Goal: Task Accomplishment & Management: Manage account settings

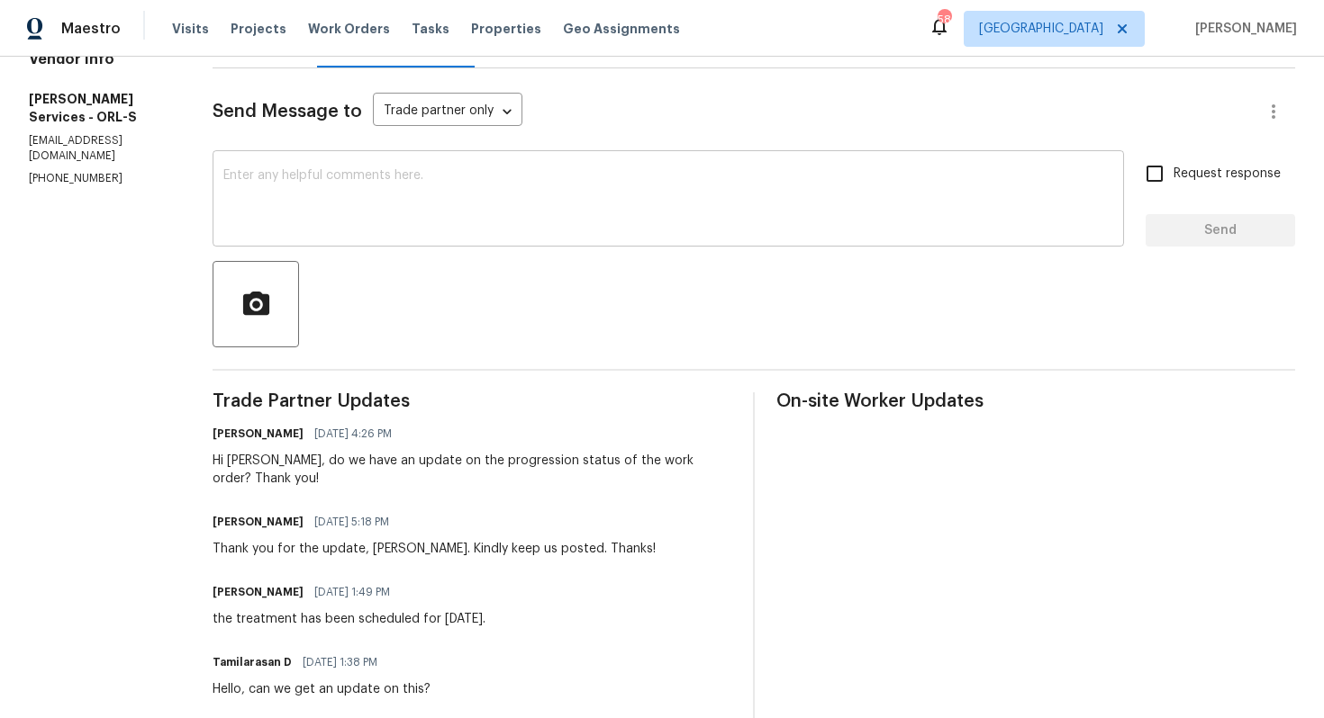
scroll to position [220, 0]
click at [295, 460] on div "Hi [PERSON_NAME], do we have an update on the progression status of the work or…" at bounding box center [471, 469] width 519 height 36
copy div "[PERSON_NAME]"
click at [531, 238] on div "x ​" at bounding box center [667, 200] width 911 height 92
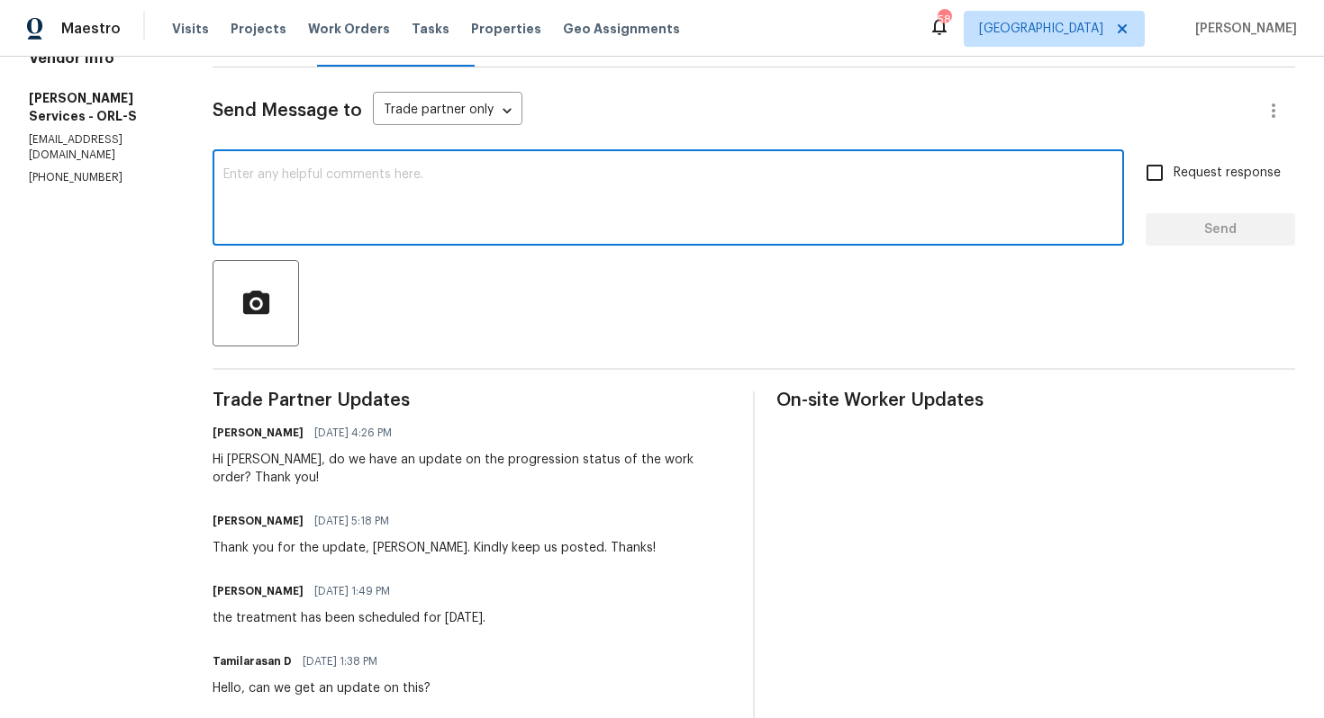
paste textarea "[PERSON_NAME]"
click at [676, 176] on textarea "[PERSON_NAME], please confirm if the job is completd. As this property is in re…" at bounding box center [668, 199] width 890 height 63
click at [665, 175] on textarea "[PERSON_NAME], please confirm if the job is completd. As this property is in re…" at bounding box center [668, 199] width 890 height 63
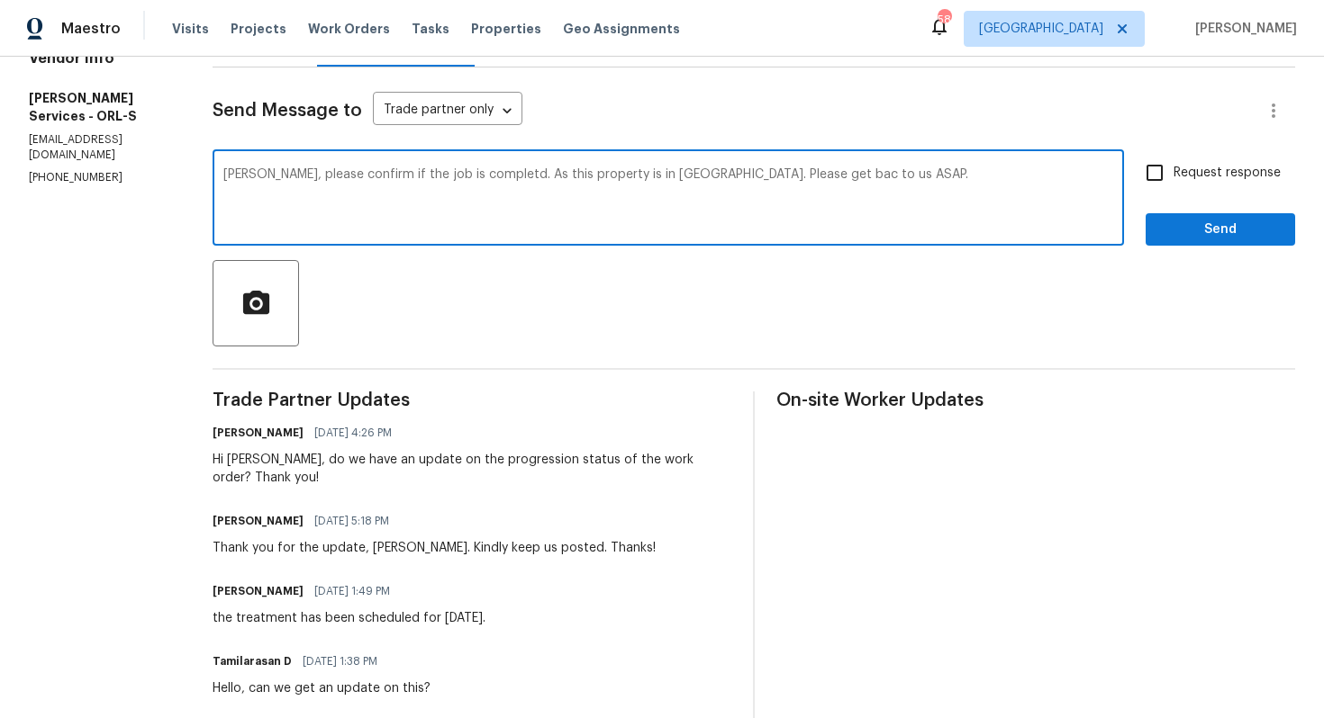
click at [649, 176] on textarea "[PERSON_NAME], please confirm if the job is completd. As this property is in [G…" at bounding box center [668, 199] width 890 height 63
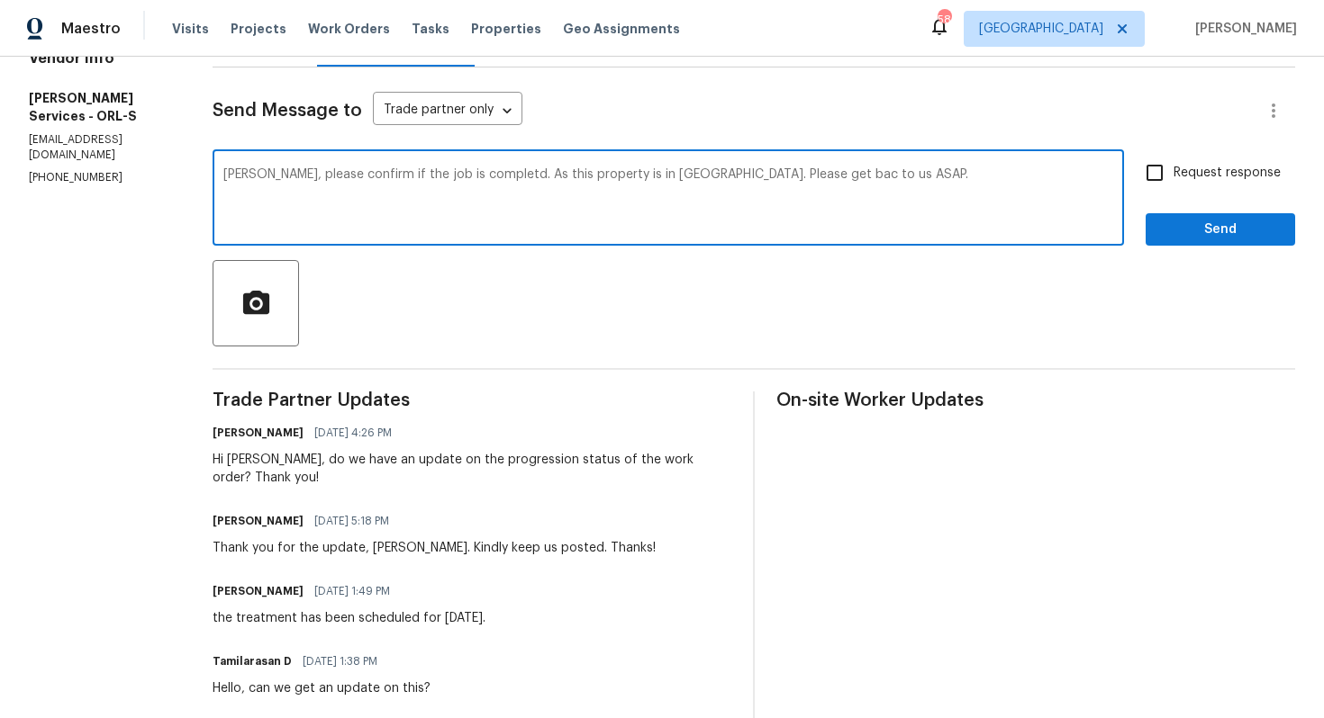
type textarea "[PERSON_NAME], please confirm if the job is completd. As this property is in [G…"
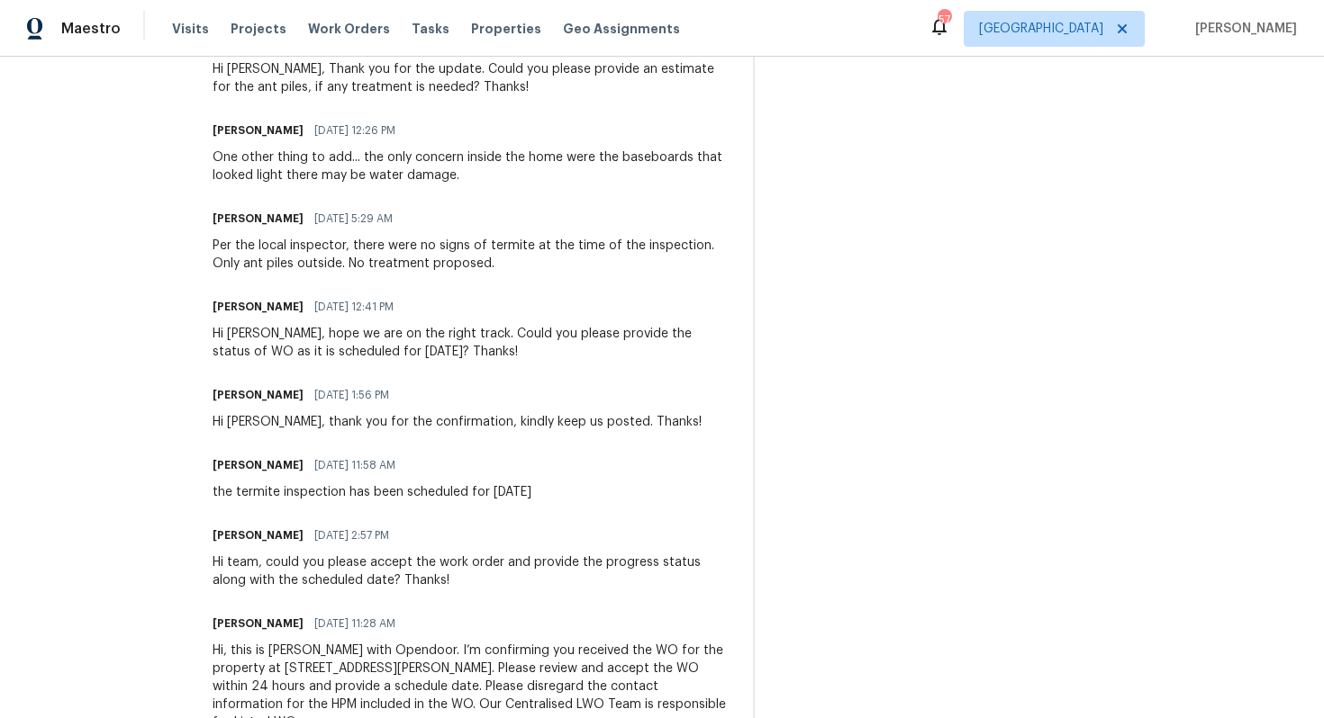
scroll to position [0, 0]
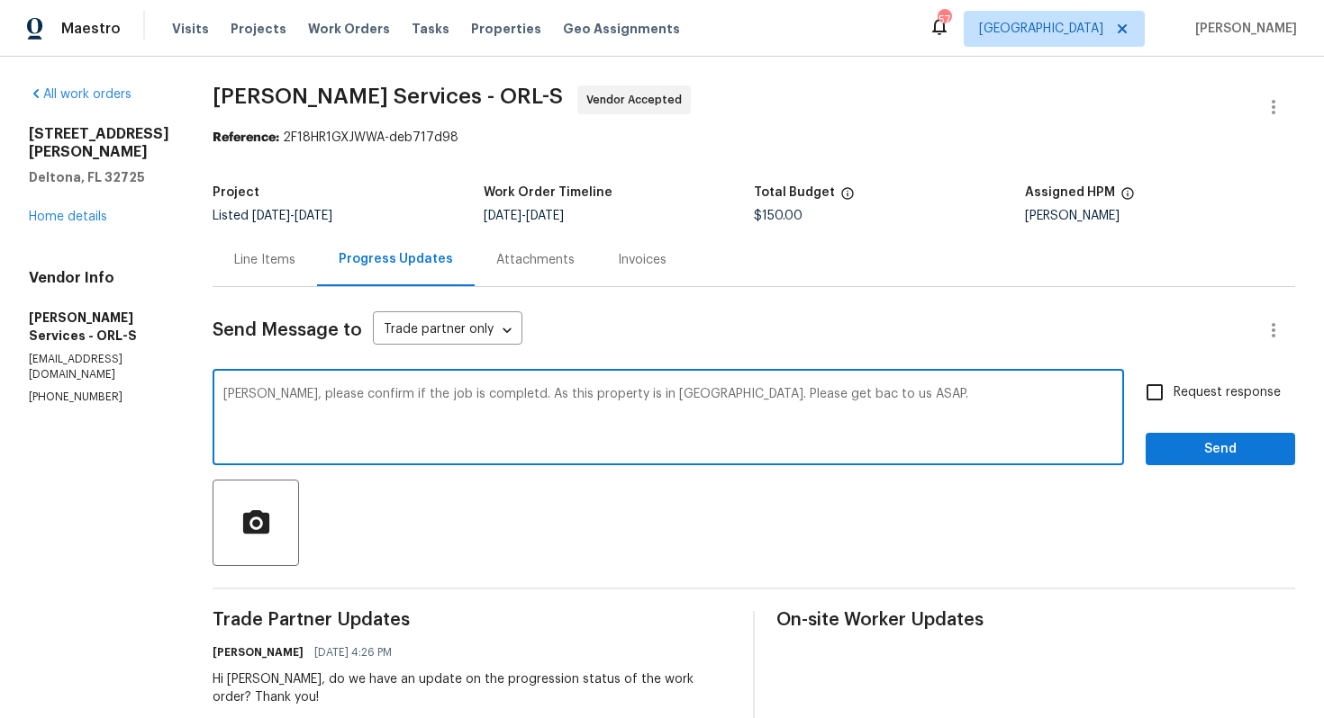
click at [67, 192] on div "[STREET_ADDRESS][PERSON_NAME] Home details" at bounding box center [99, 175] width 140 height 101
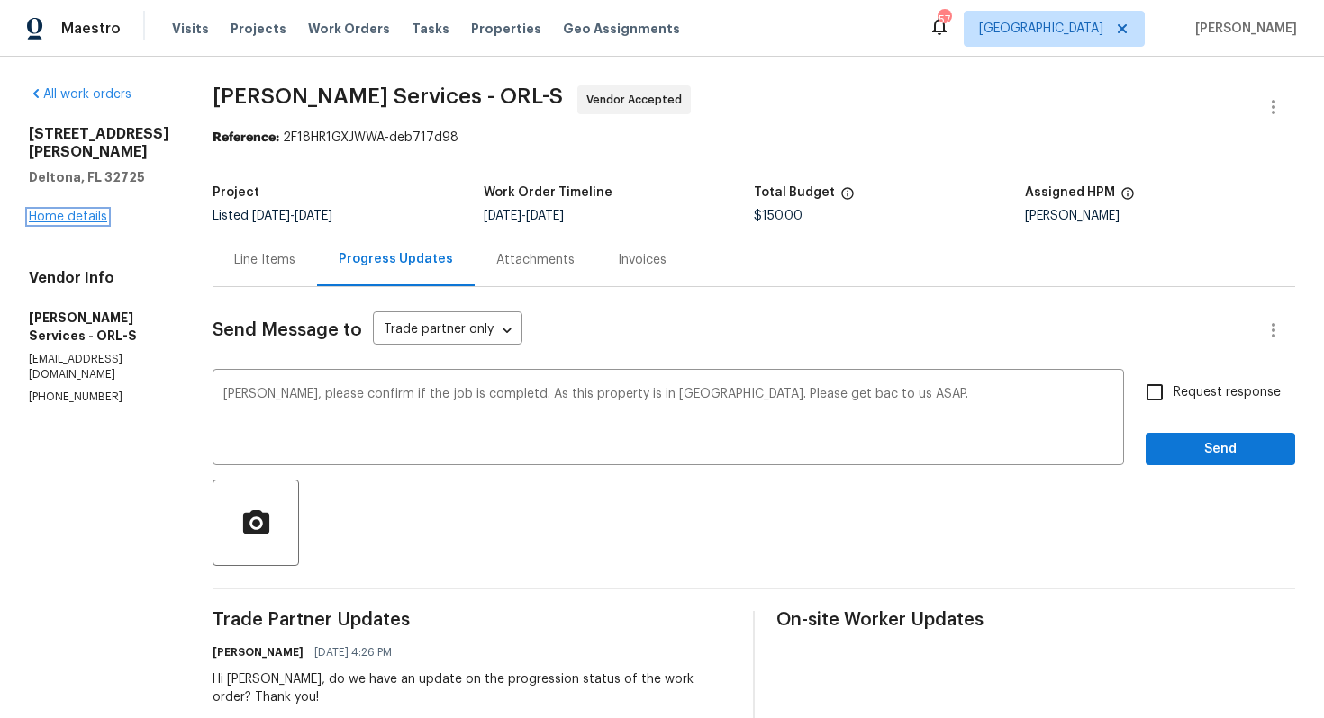
click at [57, 211] on link "Home details" at bounding box center [68, 217] width 78 height 13
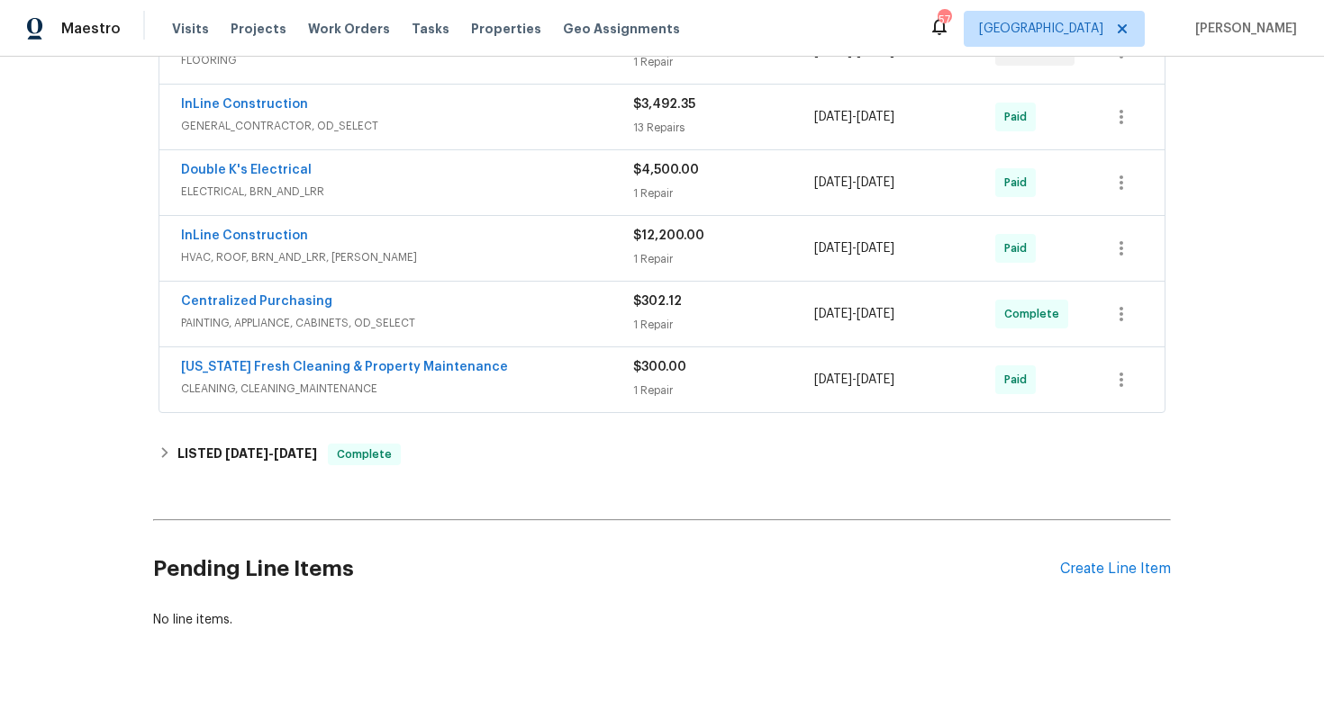
scroll to position [629, 0]
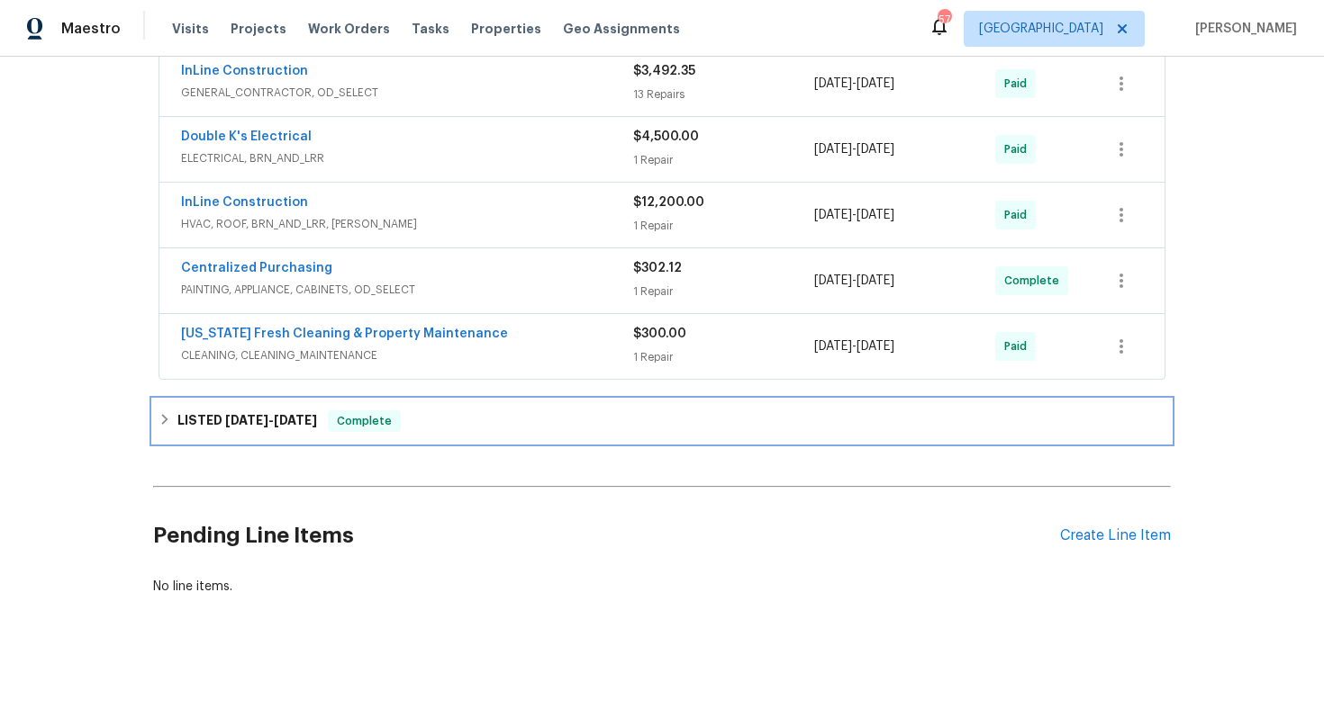
click at [245, 427] on h6 "LISTED [DATE] - [DATE]" at bounding box center [247, 422] width 140 height 22
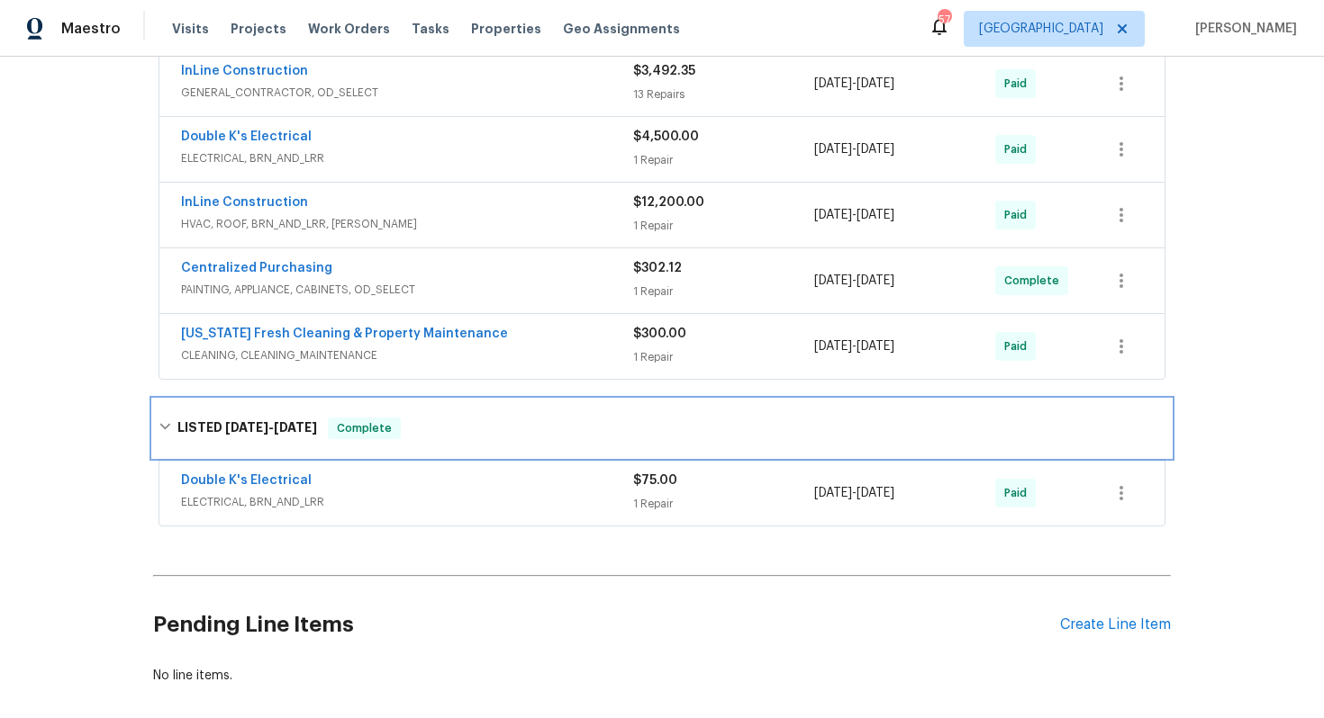
click at [225, 432] on span "[DATE]" at bounding box center [246, 427] width 43 height 13
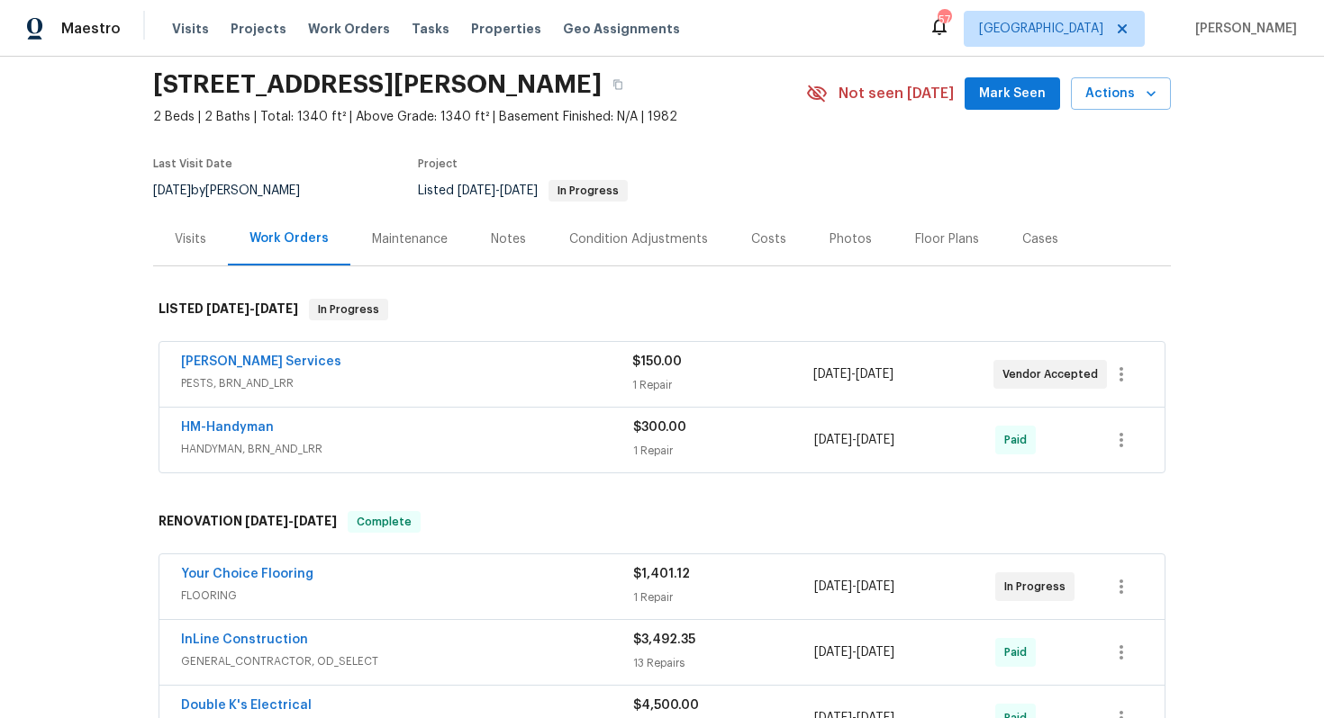
scroll to position [0, 0]
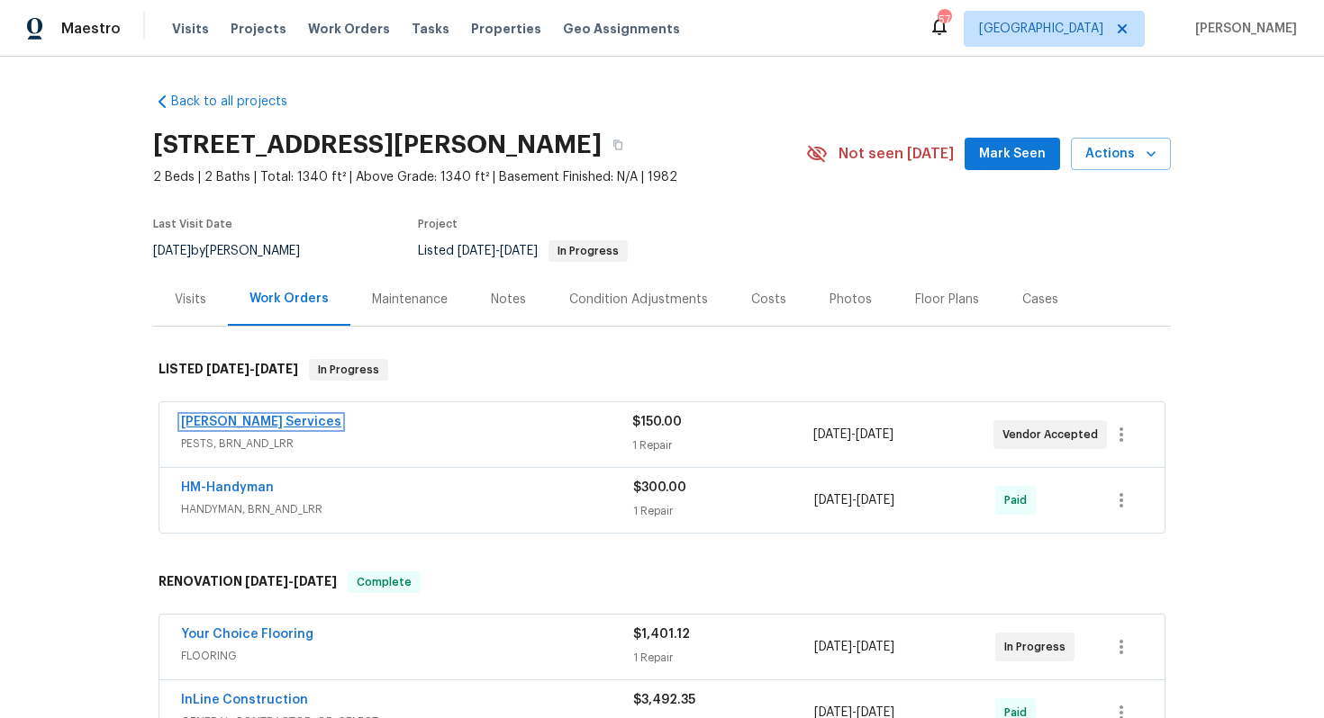
click at [238, 425] on link "[PERSON_NAME] Services" at bounding box center [261, 422] width 160 height 13
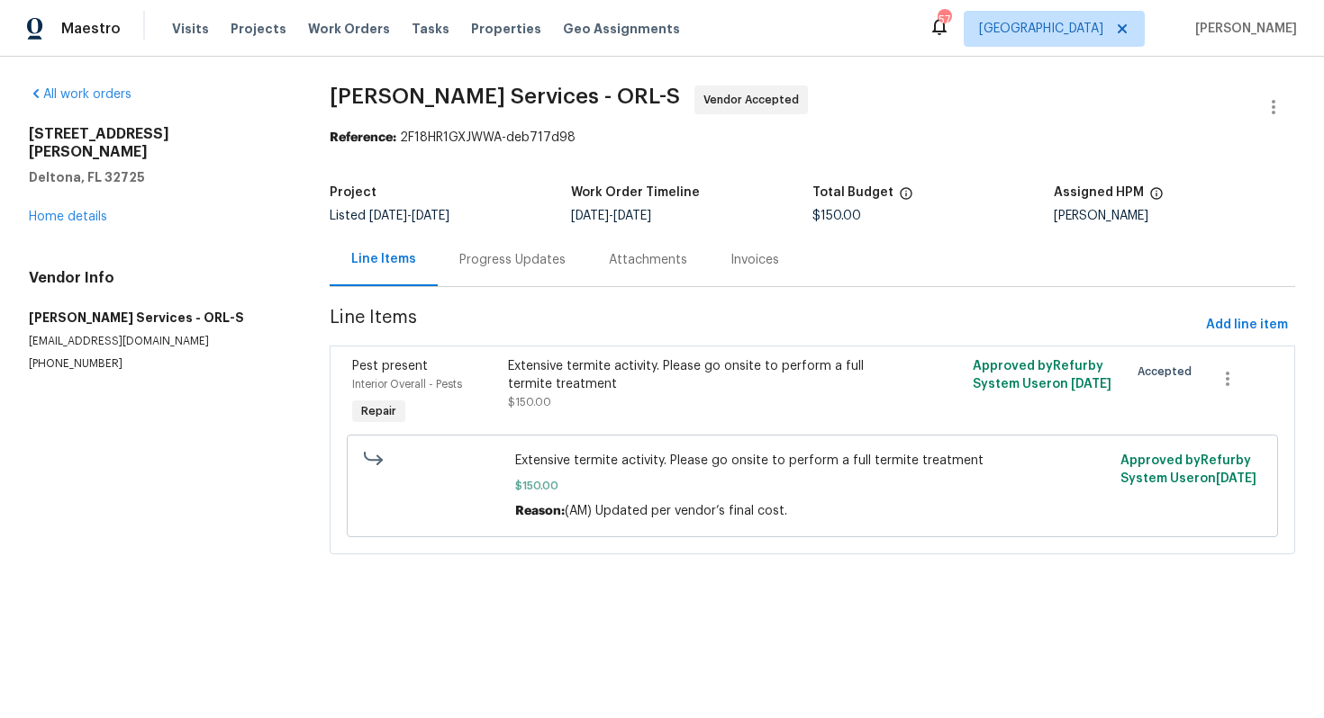
click at [467, 270] on div "Progress Updates" at bounding box center [512, 259] width 149 height 53
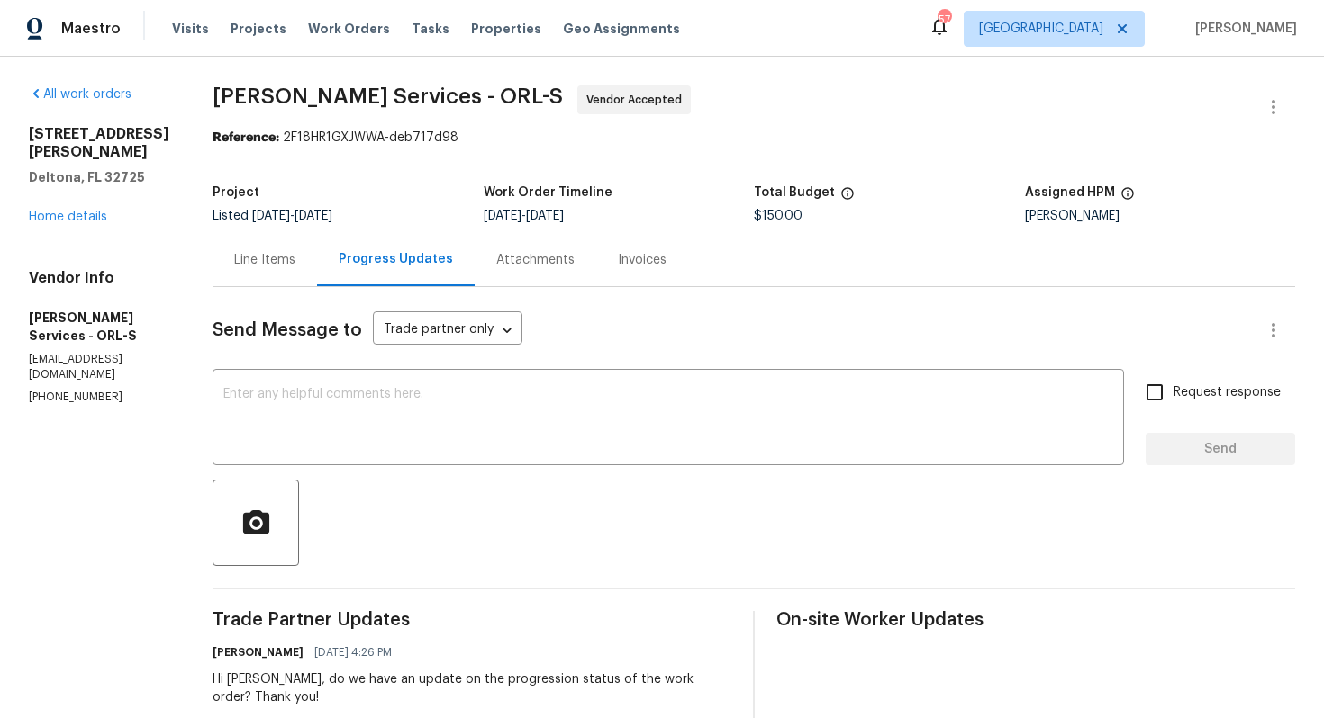
scroll to position [1238, 0]
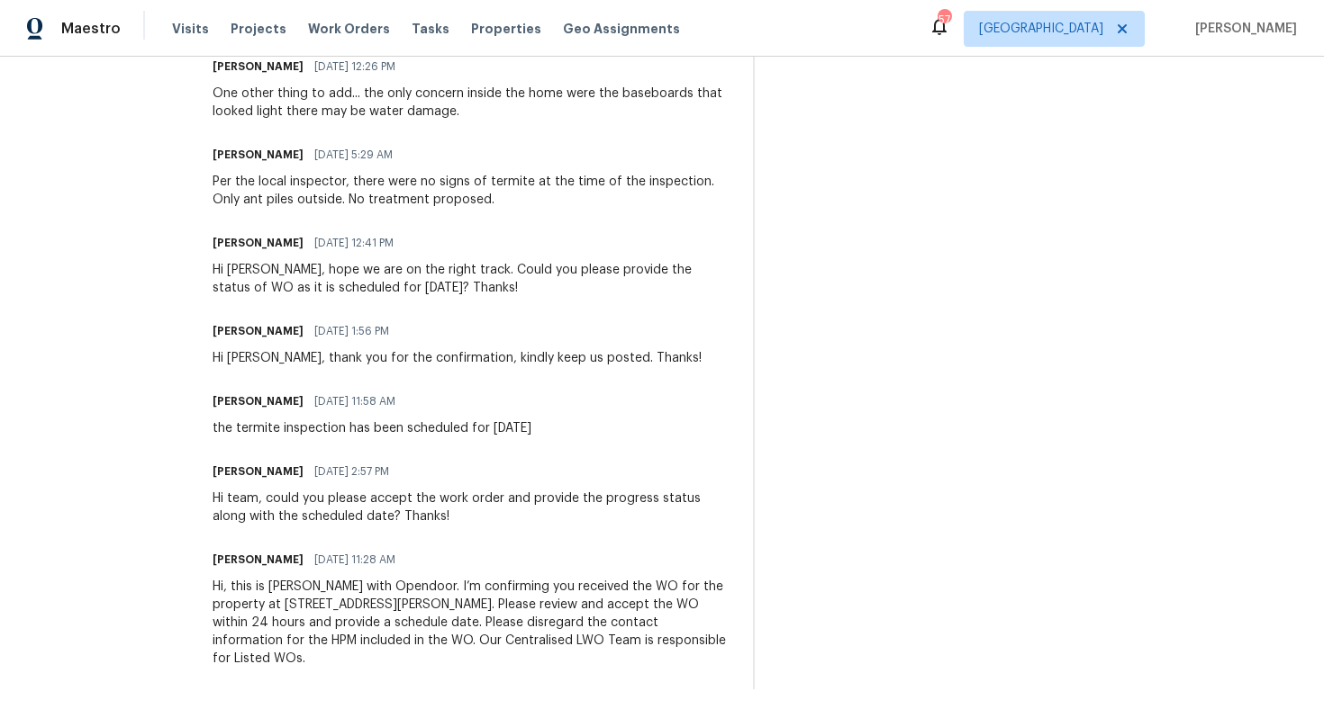
drag, startPoint x: 600, startPoint y: 430, endPoint x: 646, endPoint y: 430, distance: 45.9
click at [646, 430] on div "[PERSON_NAME] [DATE] 11:58 AM the termite inspection has been scheduled for [DA…" at bounding box center [471, 413] width 519 height 49
copy div "8/11"
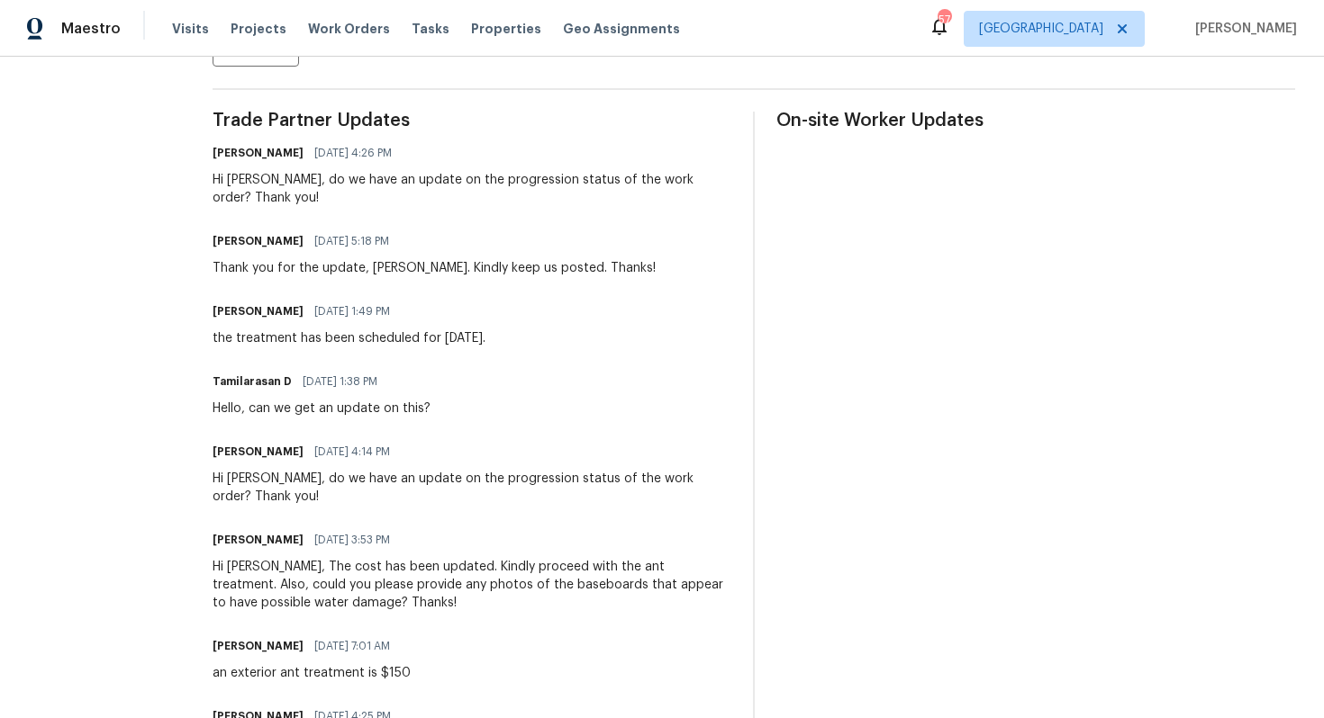
scroll to position [499, 0]
drag, startPoint x: 555, startPoint y: 340, endPoint x: 582, endPoint y: 340, distance: 27.0
click at [485, 340] on div "the treatment has been scheduled for Thursday, 8/21." at bounding box center [348, 339] width 273 height 18
copy div "8/21."
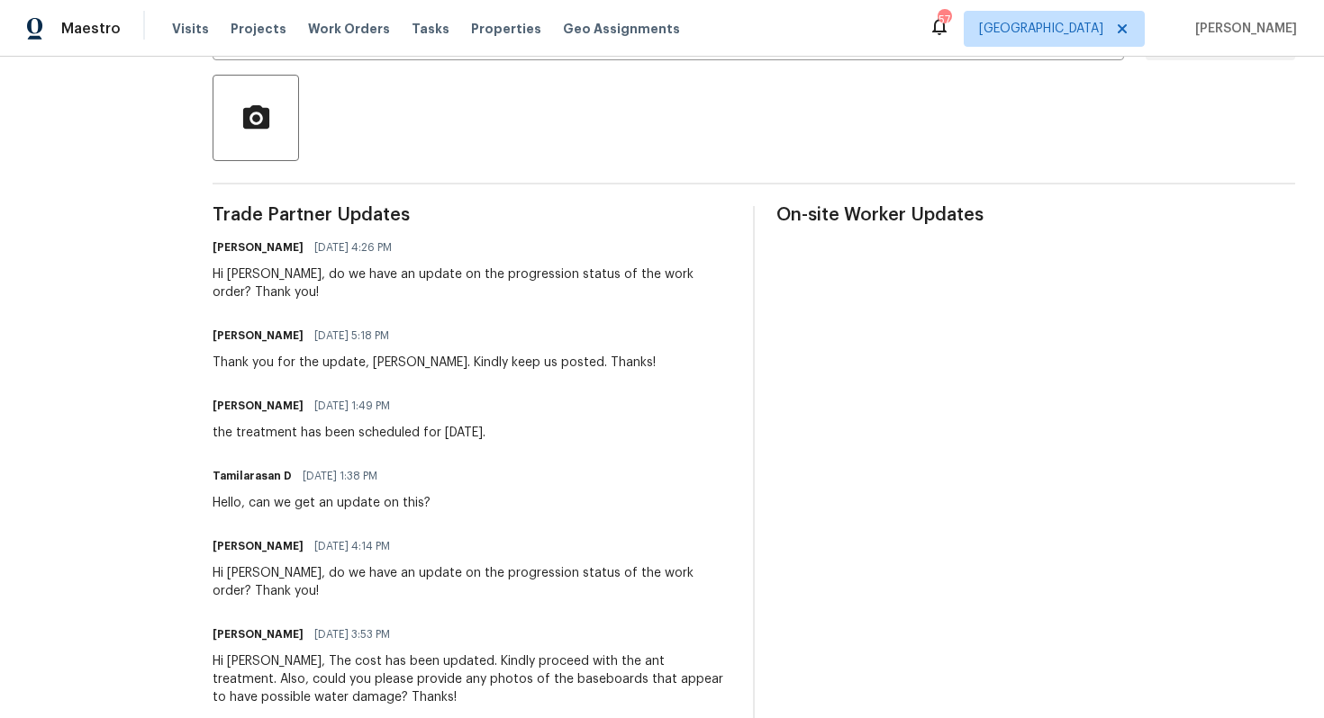
scroll to position [0, 0]
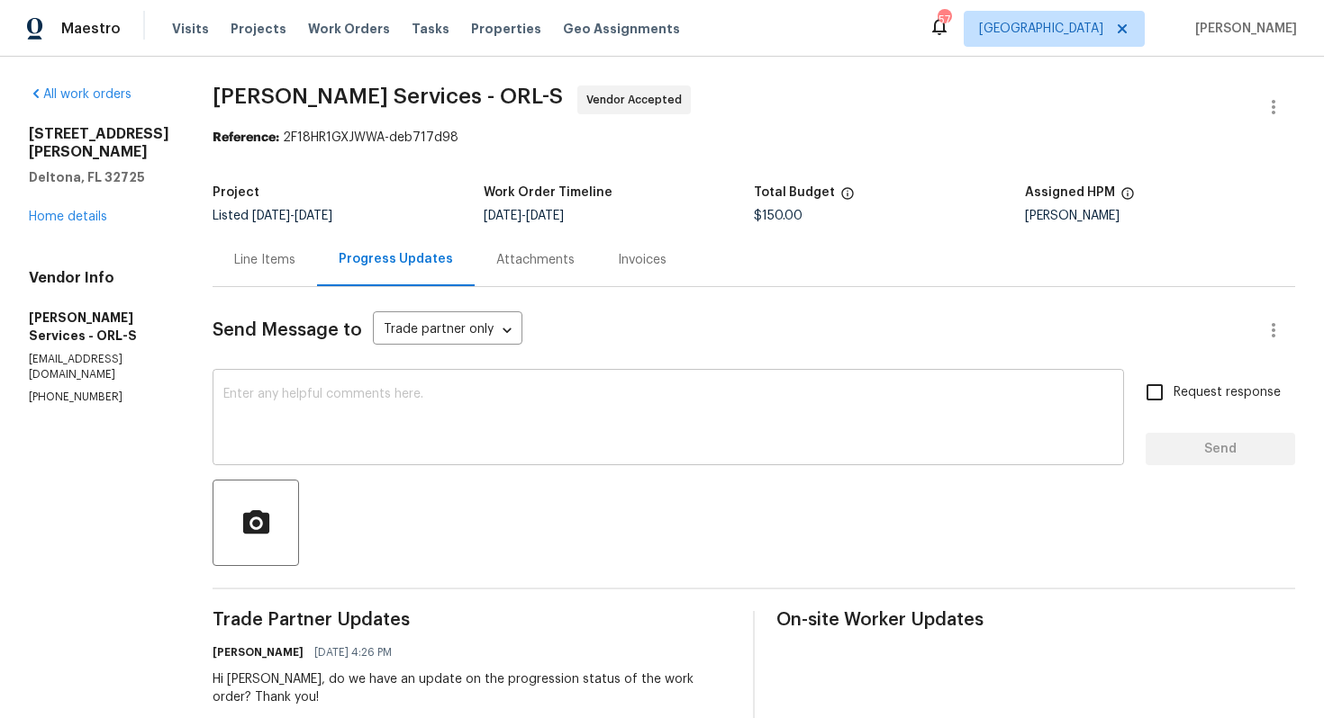
click at [482, 411] on textarea at bounding box center [668, 419] width 890 height 63
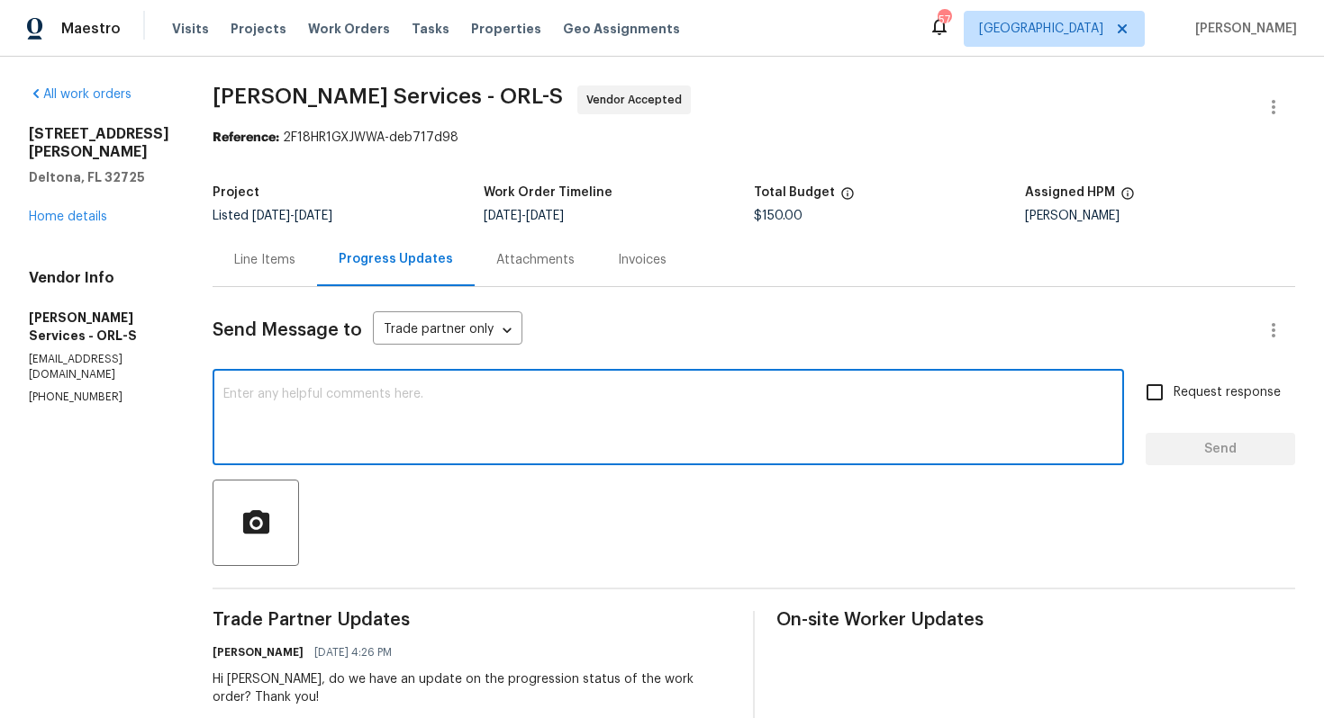
paste textarea "Hi Tishá, Could you please confirm if the job is completed? As this property is…"
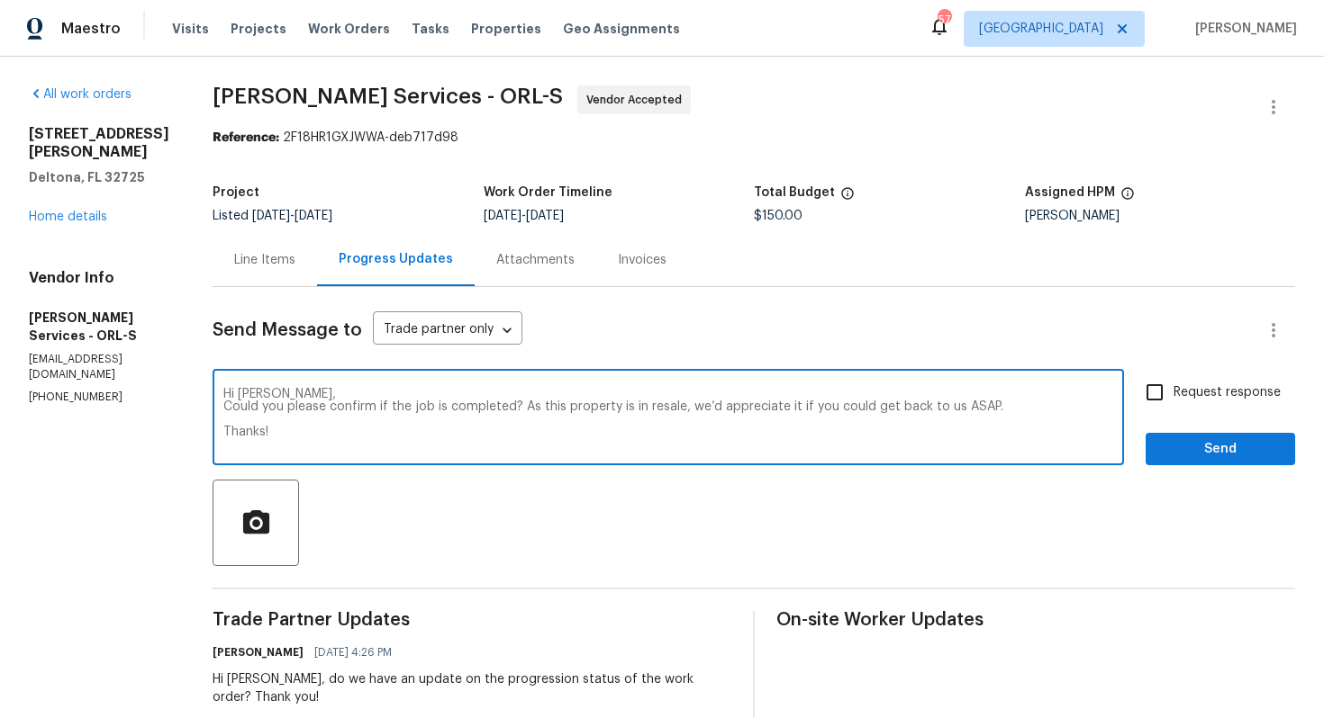
type textarea "Hi Tishá, Could you please confirm if the job is completed? As this property is…"
click at [1153, 399] on input "Request response" at bounding box center [1154, 393] width 38 height 38
checkbox input "true"
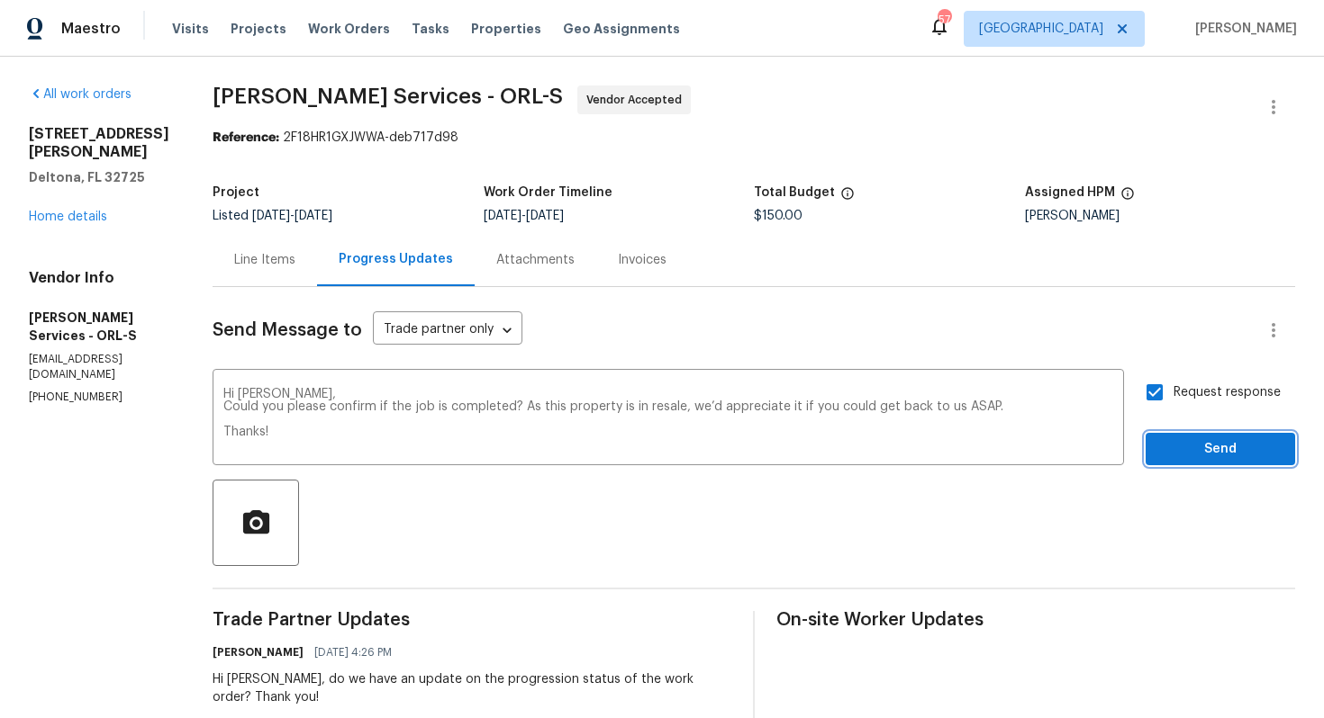
click at [1182, 456] on span "Send" at bounding box center [1220, 449] width 121 height 23
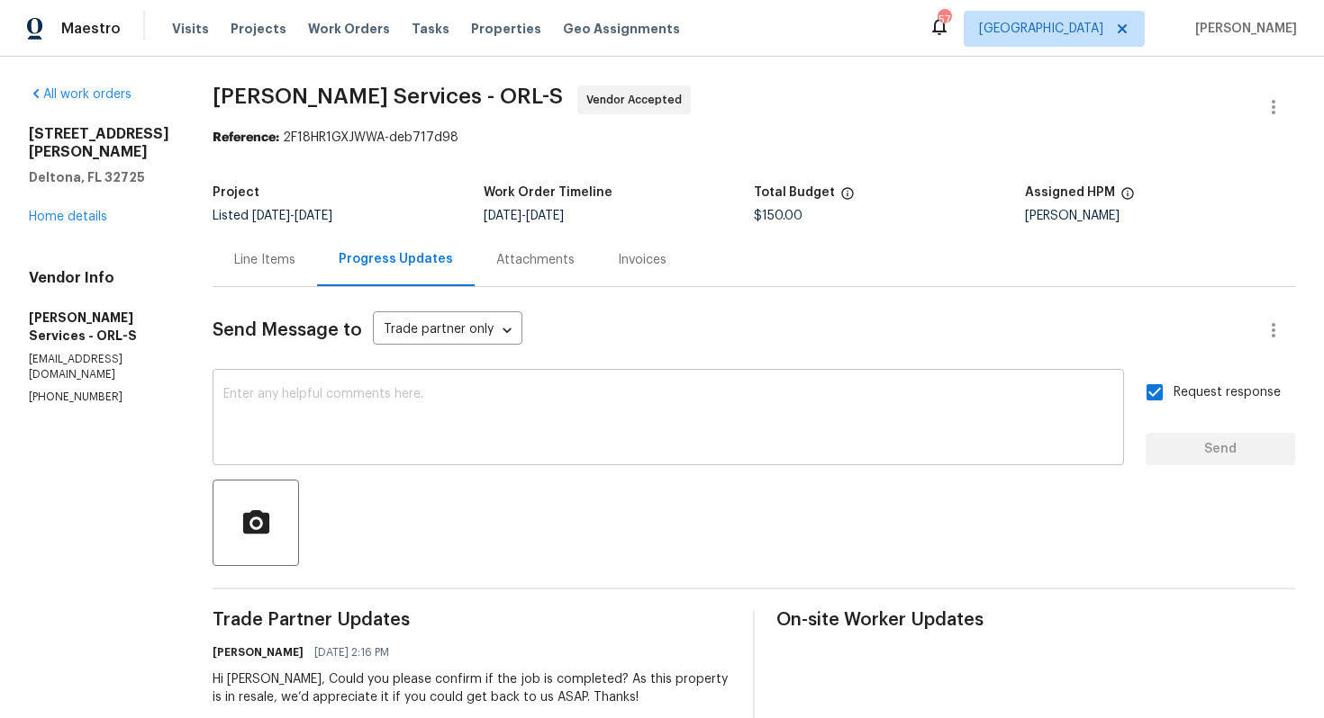
click at [474, 441] on textarea at bounding box center [668, 419] width 890 height 63
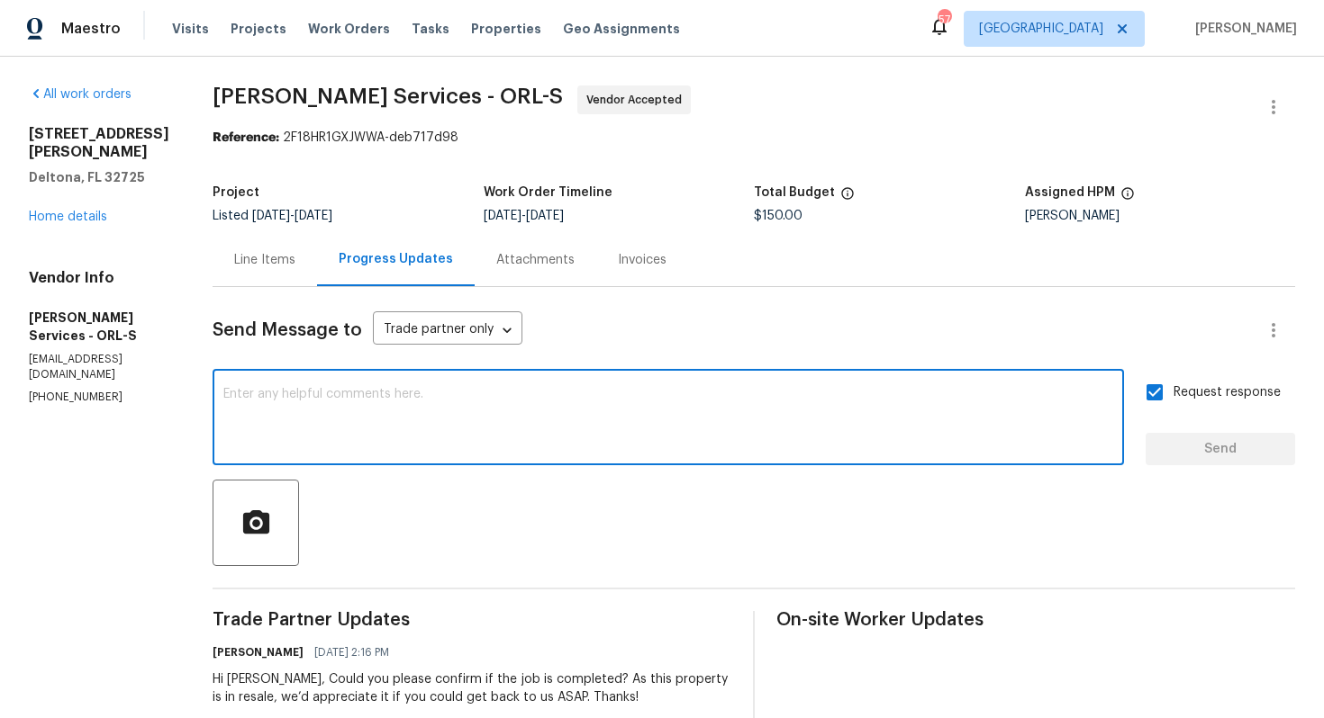
click at [296, 683] on div "Hi Tishá, Could you please confirm if the job is completed? As this property is…" at bounding box center [471, 689] width 519 height 36
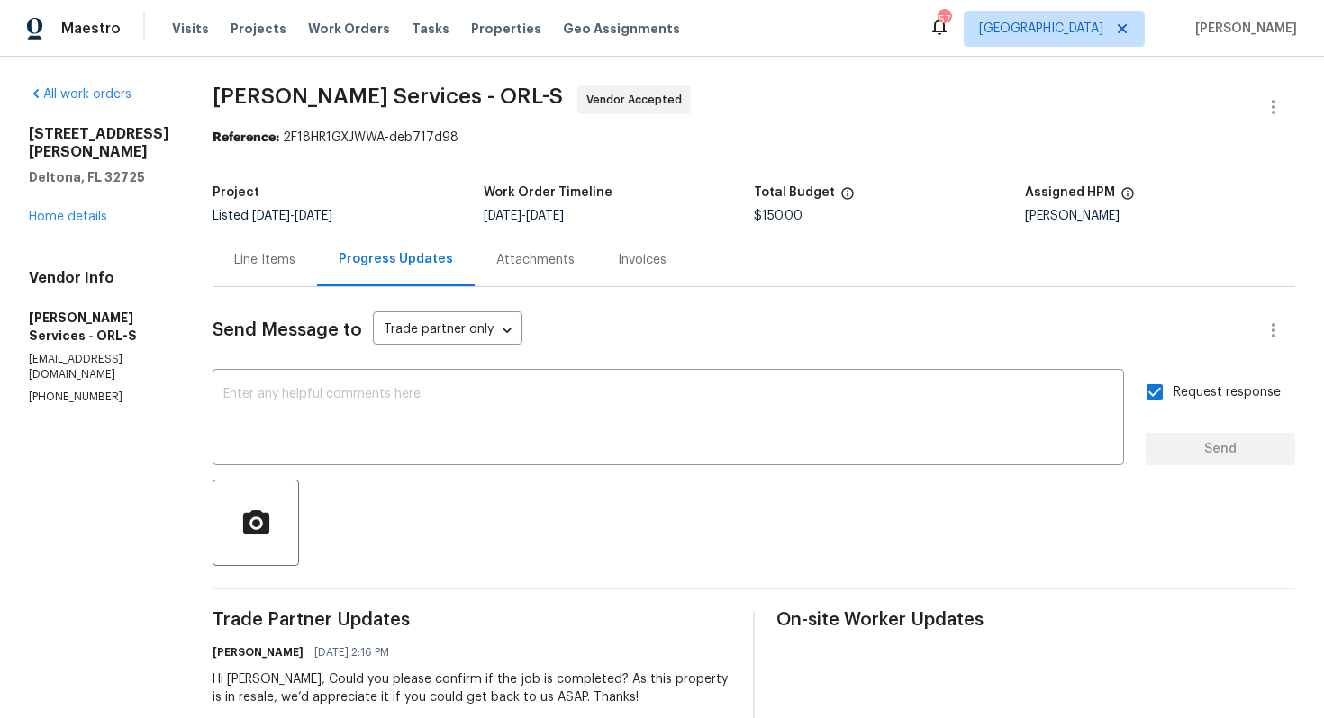
click at [296, 683] on div "Hi Tishá, Could you please confirm if the job is completed? As this property is…" at bounding box center [471, 689] width 519 height 36
copy div "Tishá"
click at [464, 451] on div "x ​" at bounding box center [667, 420] width 911 height 92
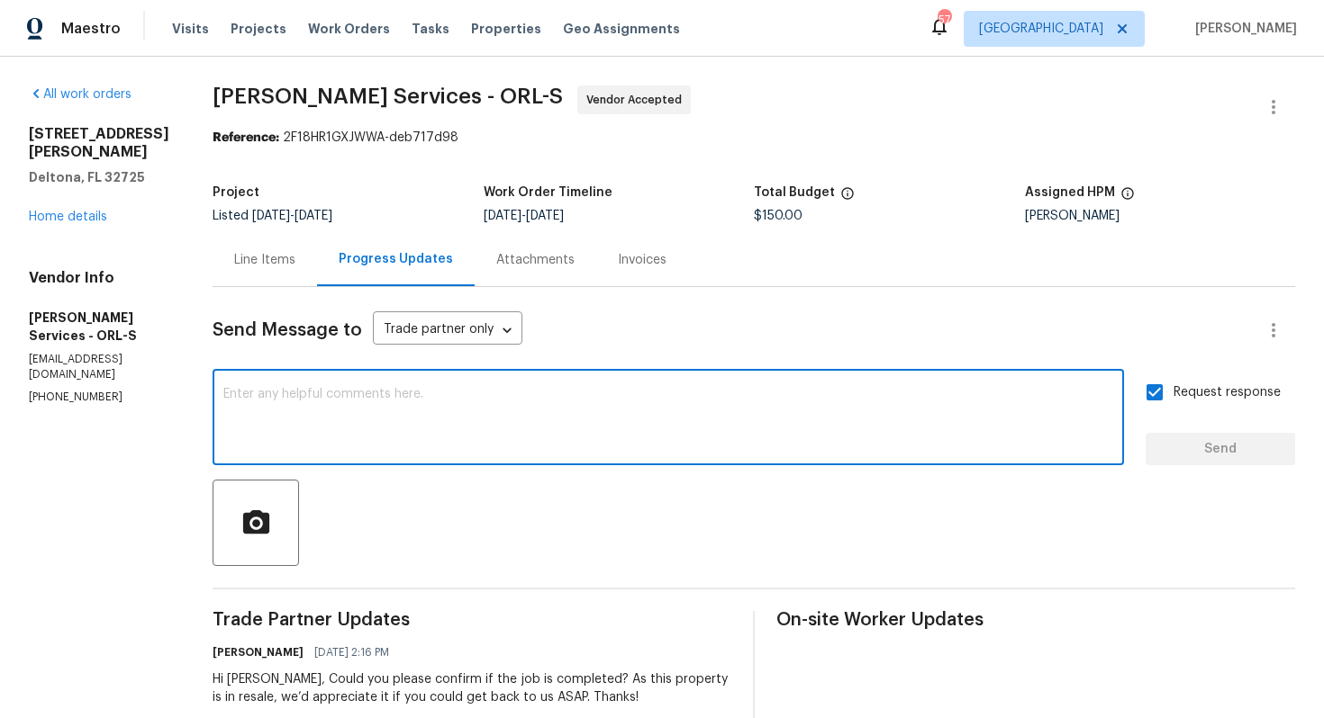
paste textarea "Tishá"
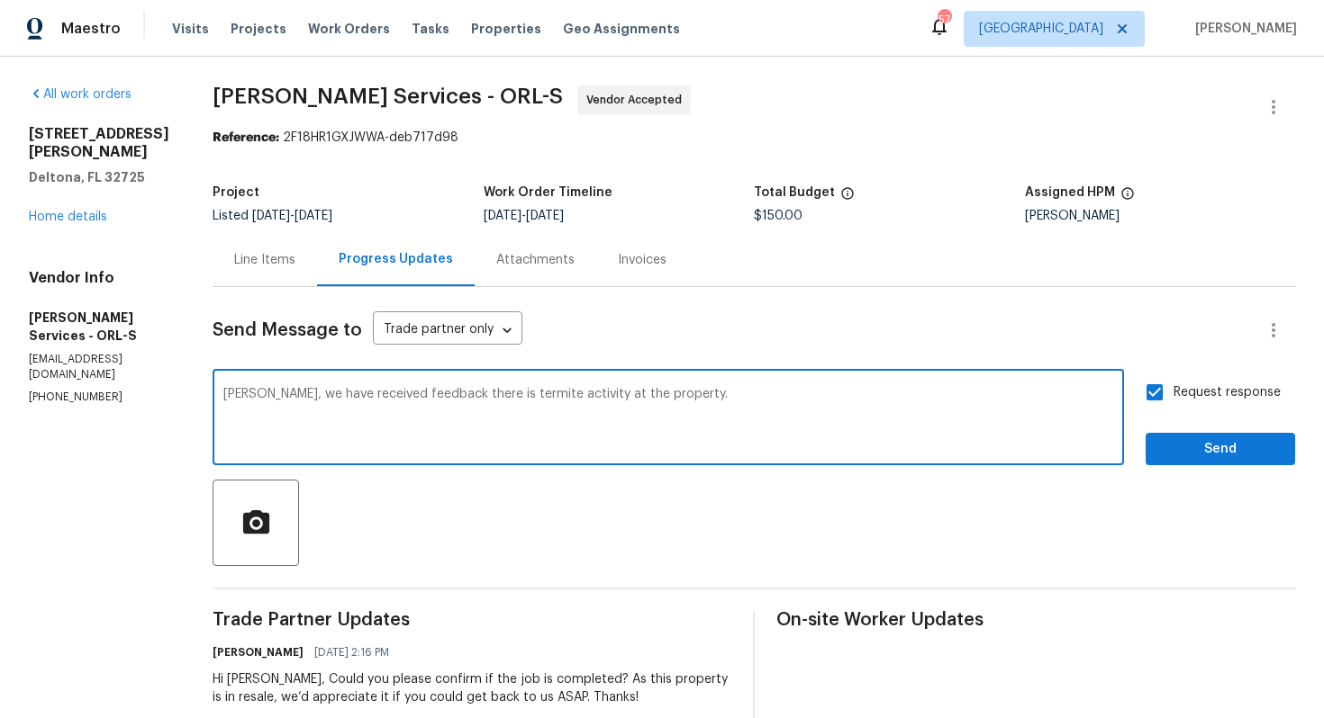
click at [381, 402] on textarea "Tishá, we have received feedback there is termite activity at the property." at bounding box center [668, 419] width 890 height 63
type textarea "Tishá, we have received feedback there is termite activity at the property."
click at [295, 252] on div "Line Items" at bounding box center [264, 260] width 61 height 18
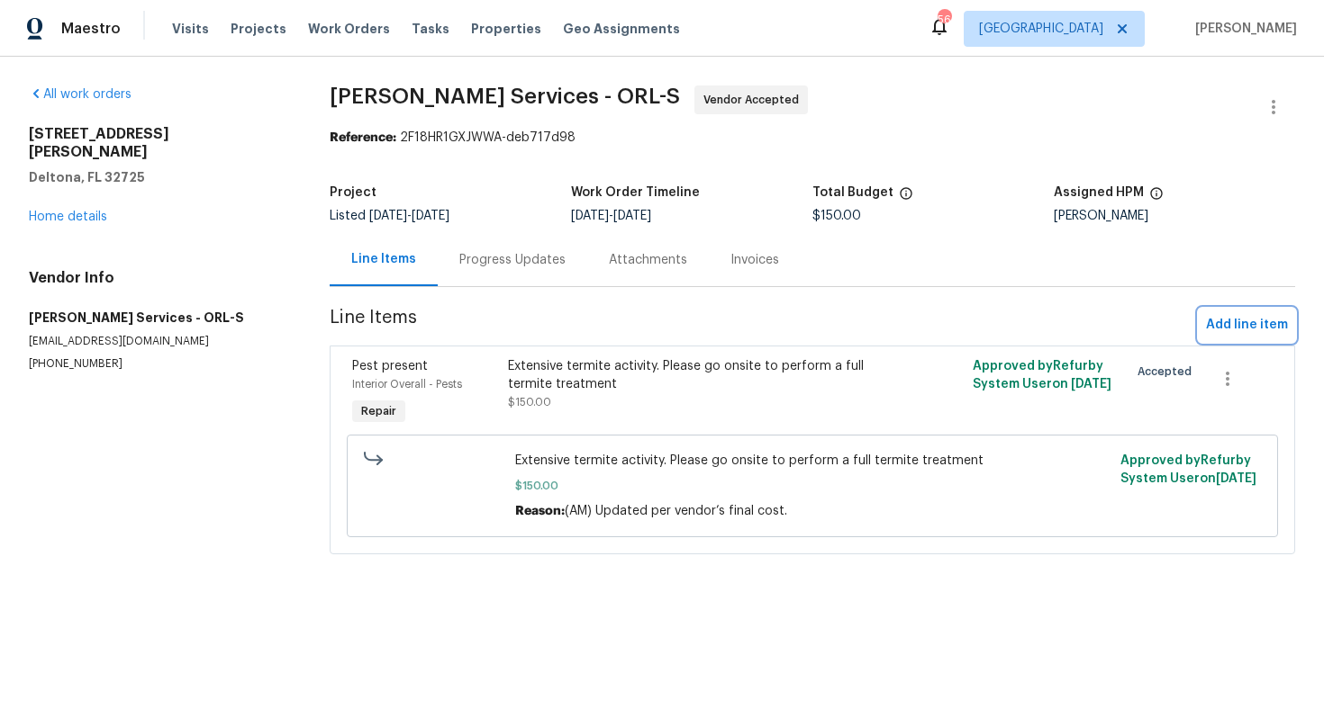
click at [1242, 327] on span "Add line item" at bounding box center [1247, 325] width 82 height 23
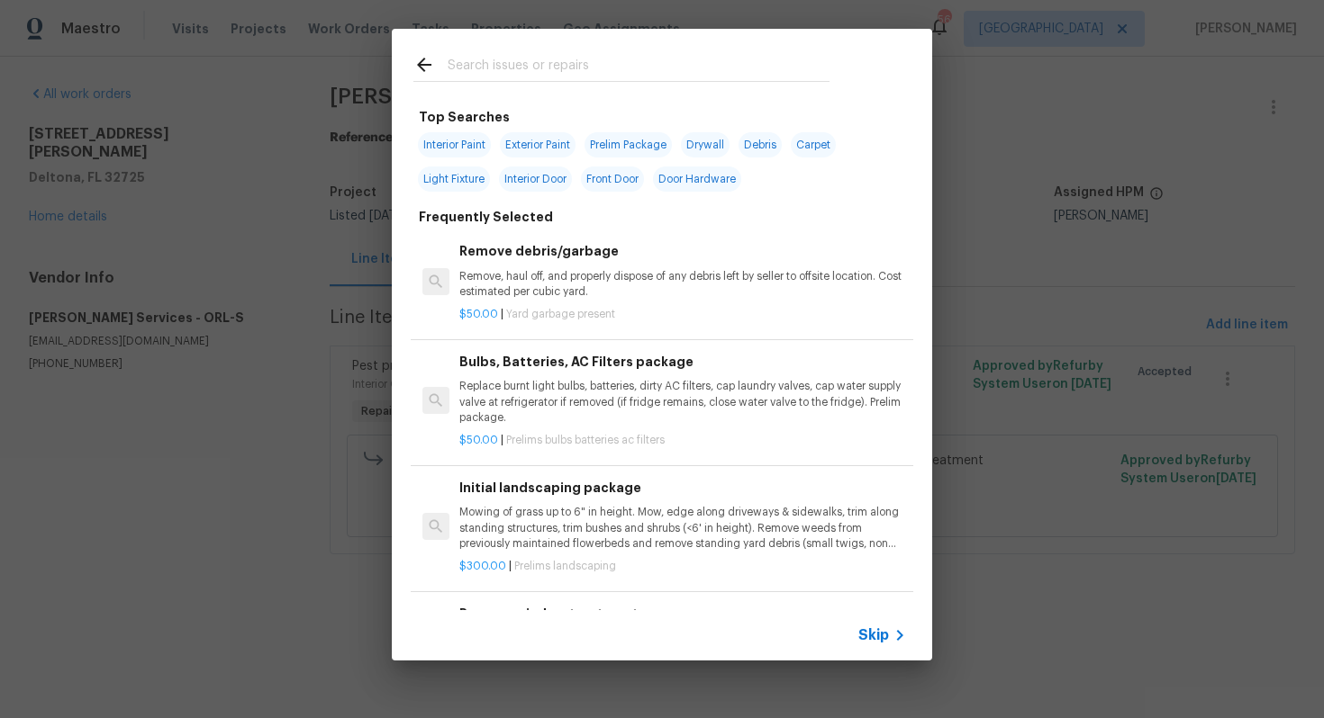
click at [655, 68] on input "text" at bounding box center [638, 67] width 382 height 27
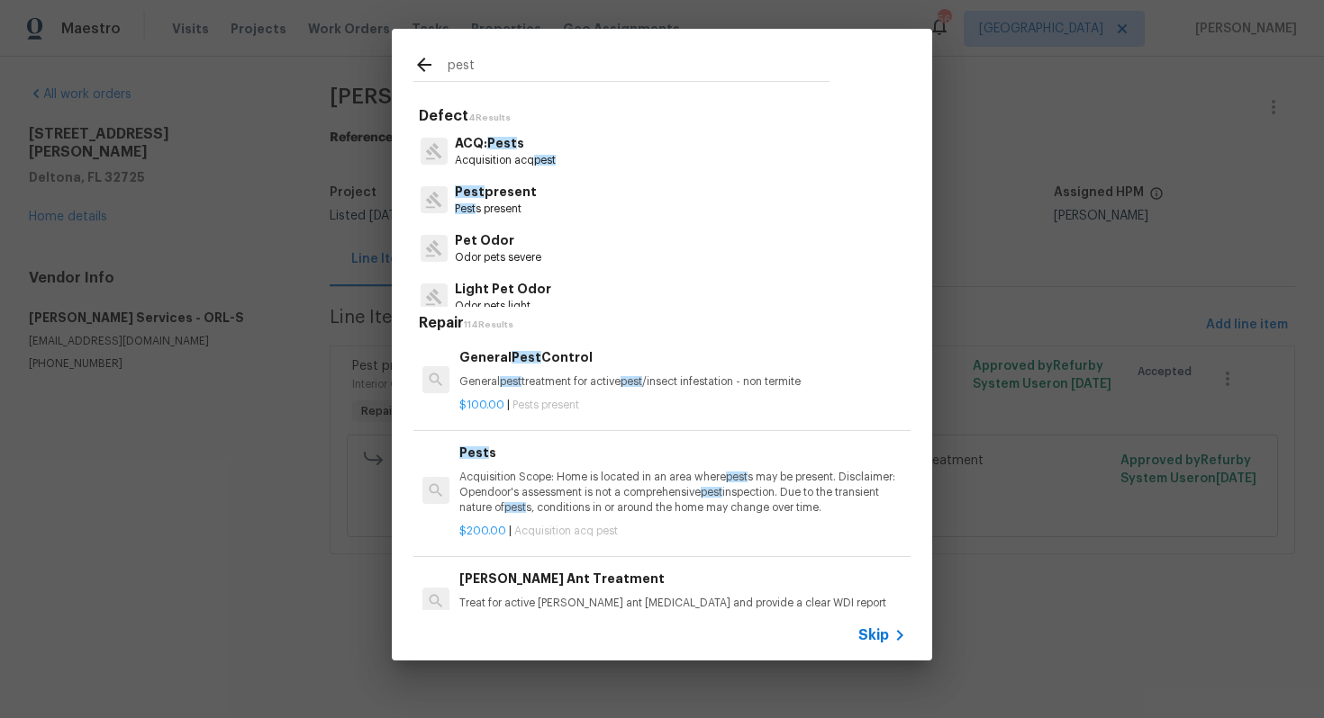
type input "pest"
click at [538, 375] on p "General pest treatment for active pest /insect infestation - non termite" at bounding box center [682, 382] width 447 height 15
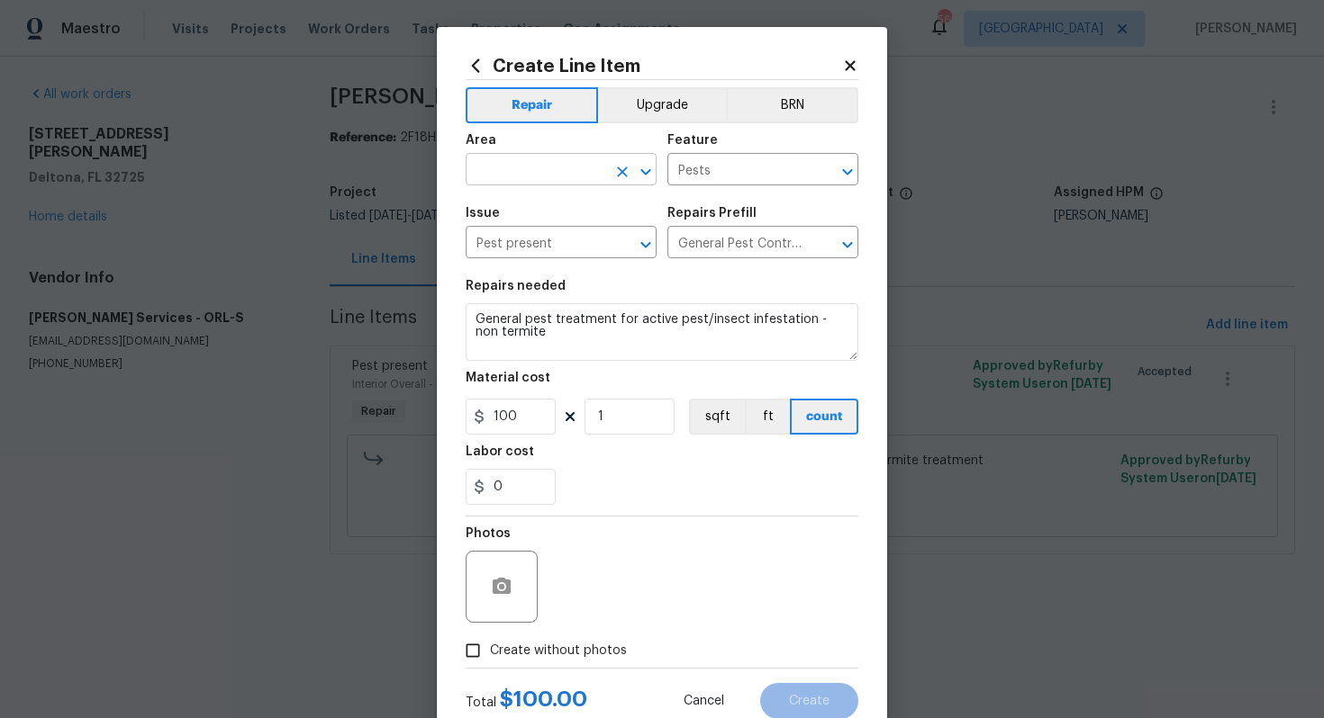
click at [565, 185] on input "text" at bounding box center [535, 172] width 140 height 28
type input "p"
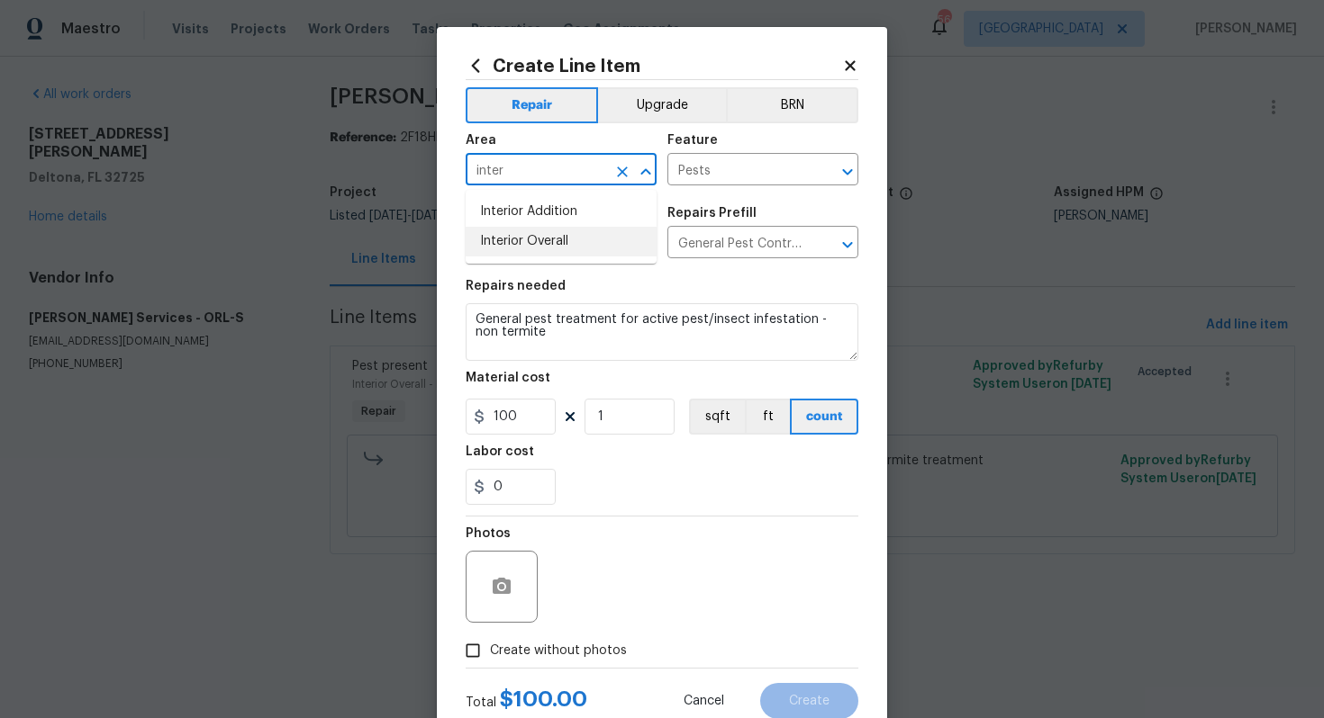
click at [573, 251] on li "Interior Overall" at bounding box center [560, 242] width 191 height 30
type input "Interior Overall"
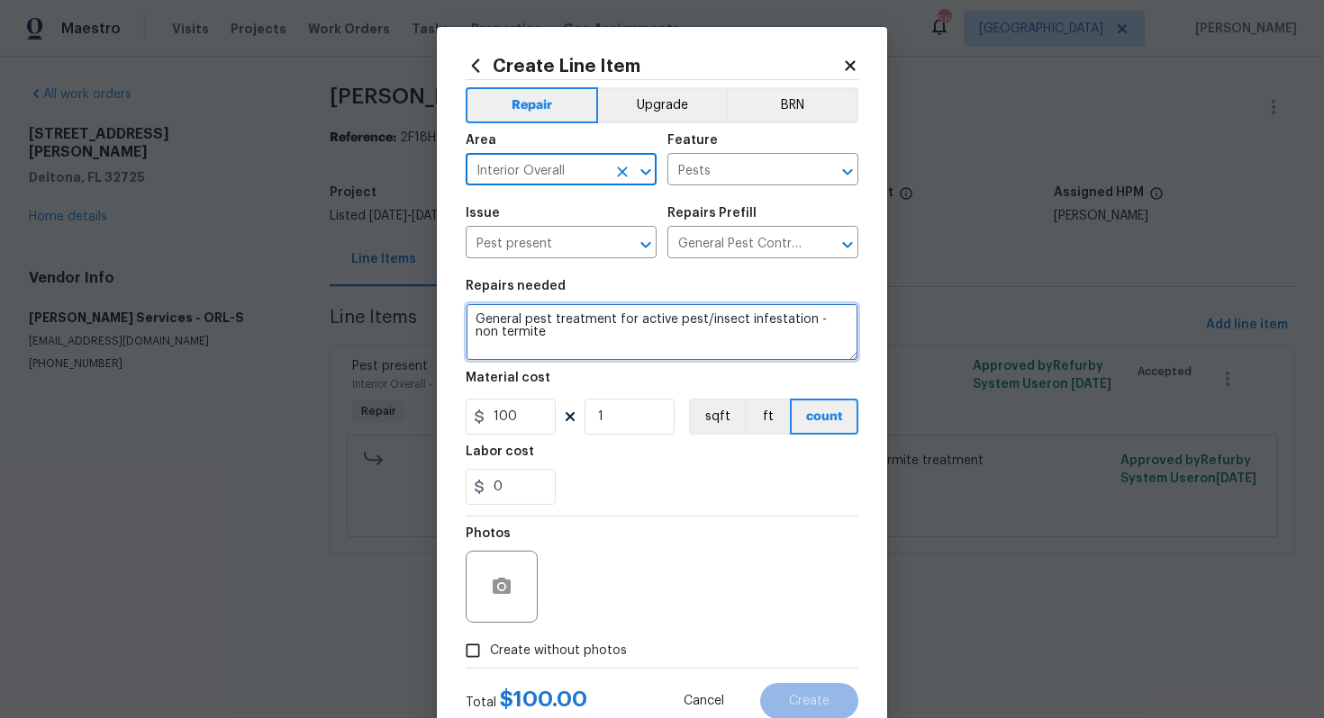
click at [574, 338] on textarea "General pest treatment for active pest/insect infestation - non termite" at bounding box center [661, 332] width 393 height 58
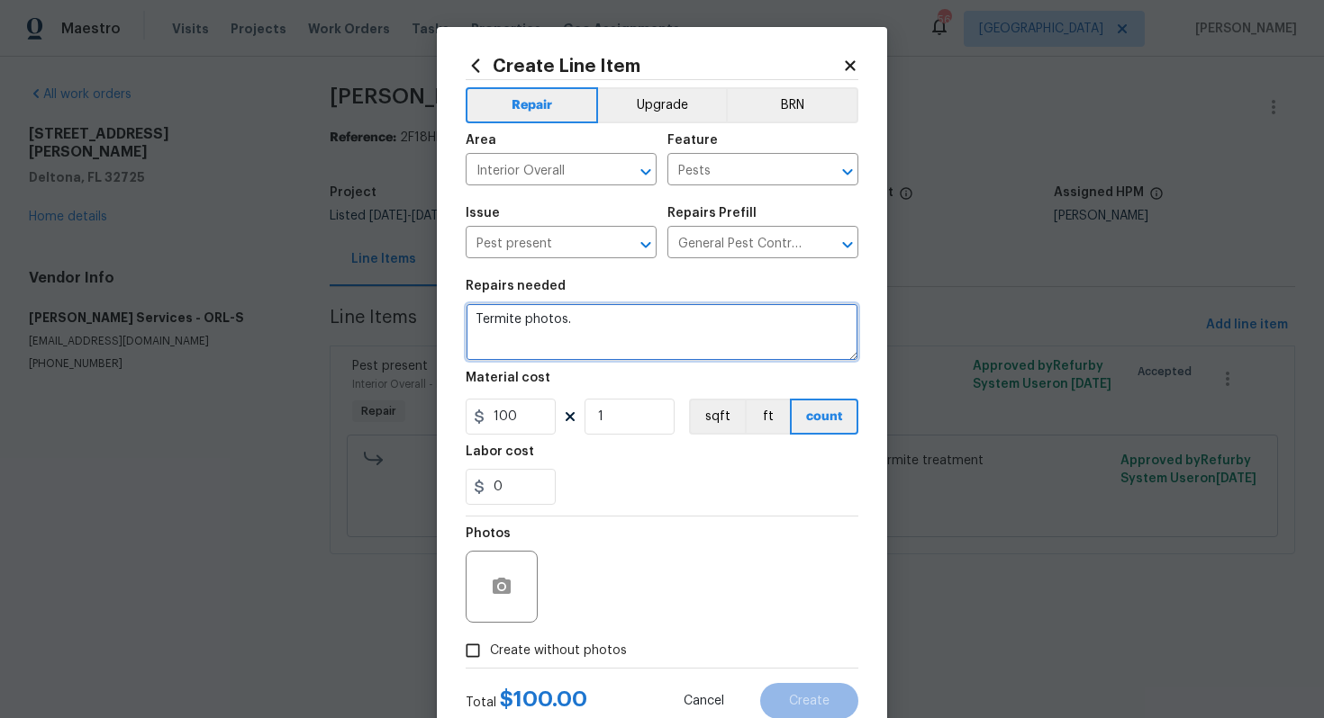
scroll to position [58, 0]
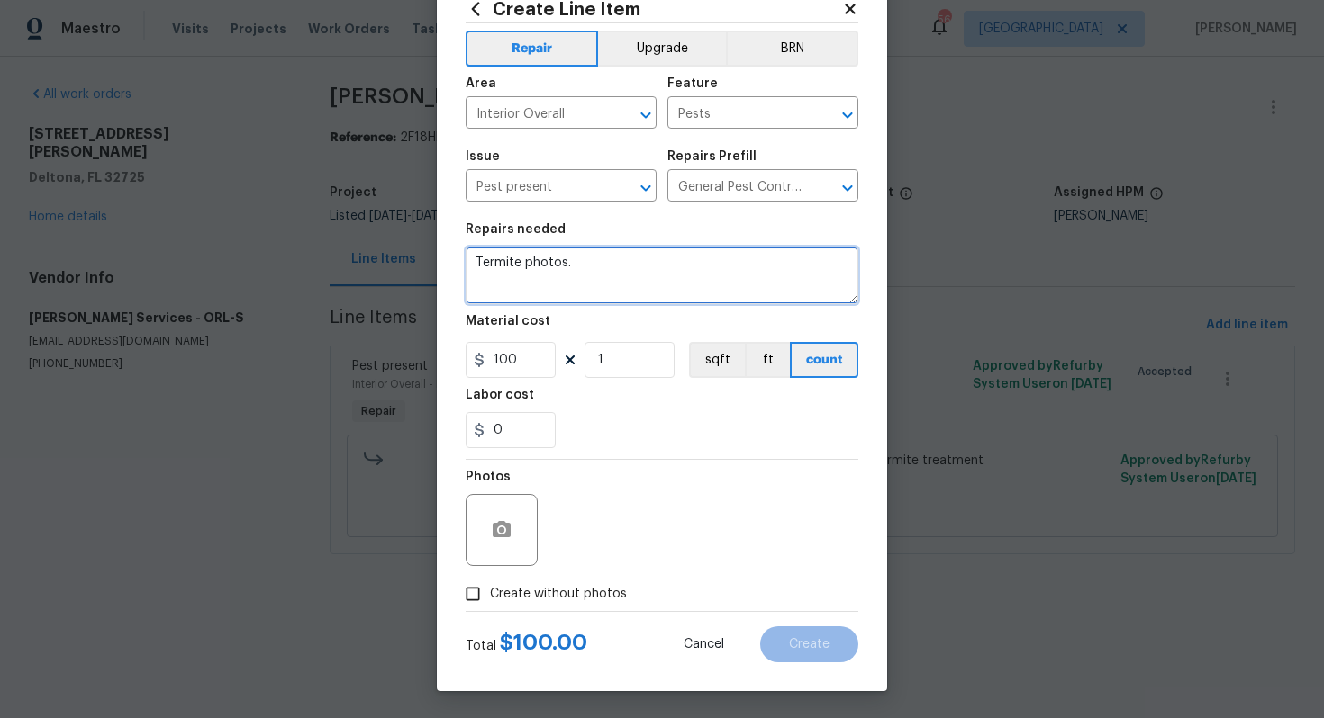
type textarea "Termite photos."
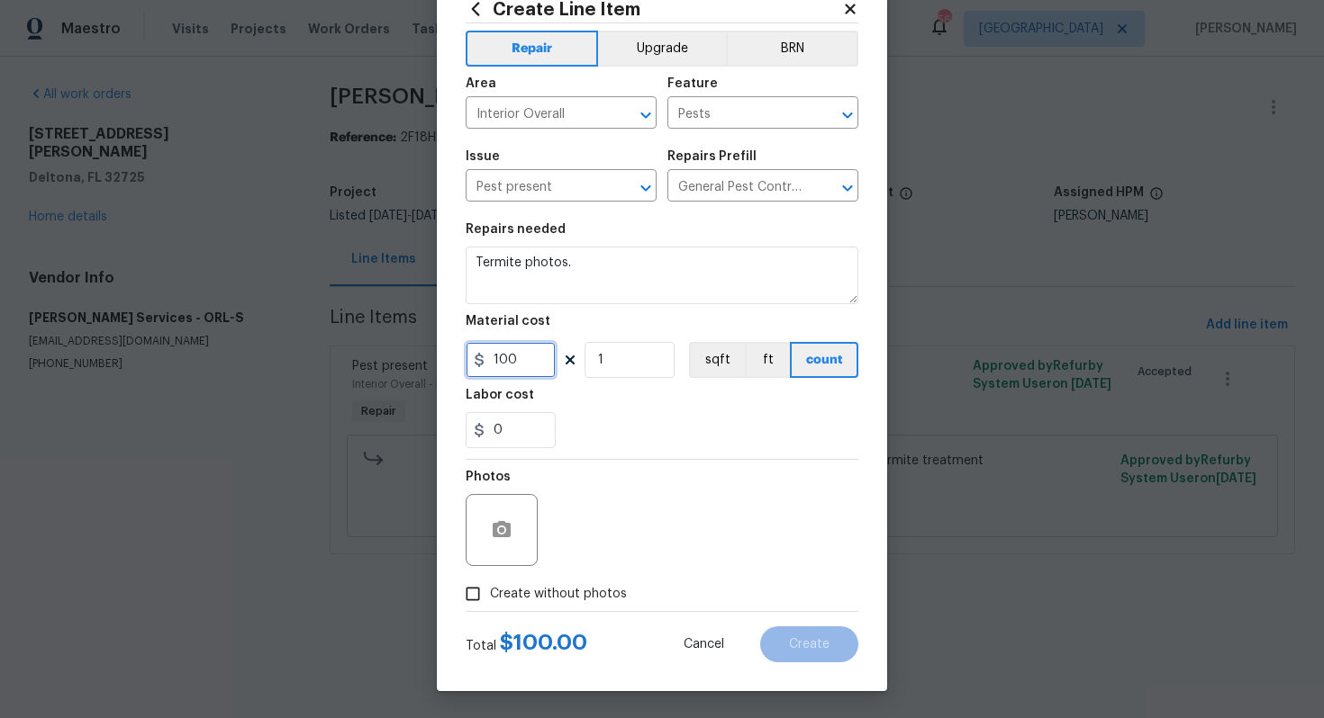
click at [517, 353] on input "100" at bounding box center [510, 360] width 90 height 36
type input "0"
click at [508, 544] on button "button" at bounding box center [501, 530] width 43 height 43
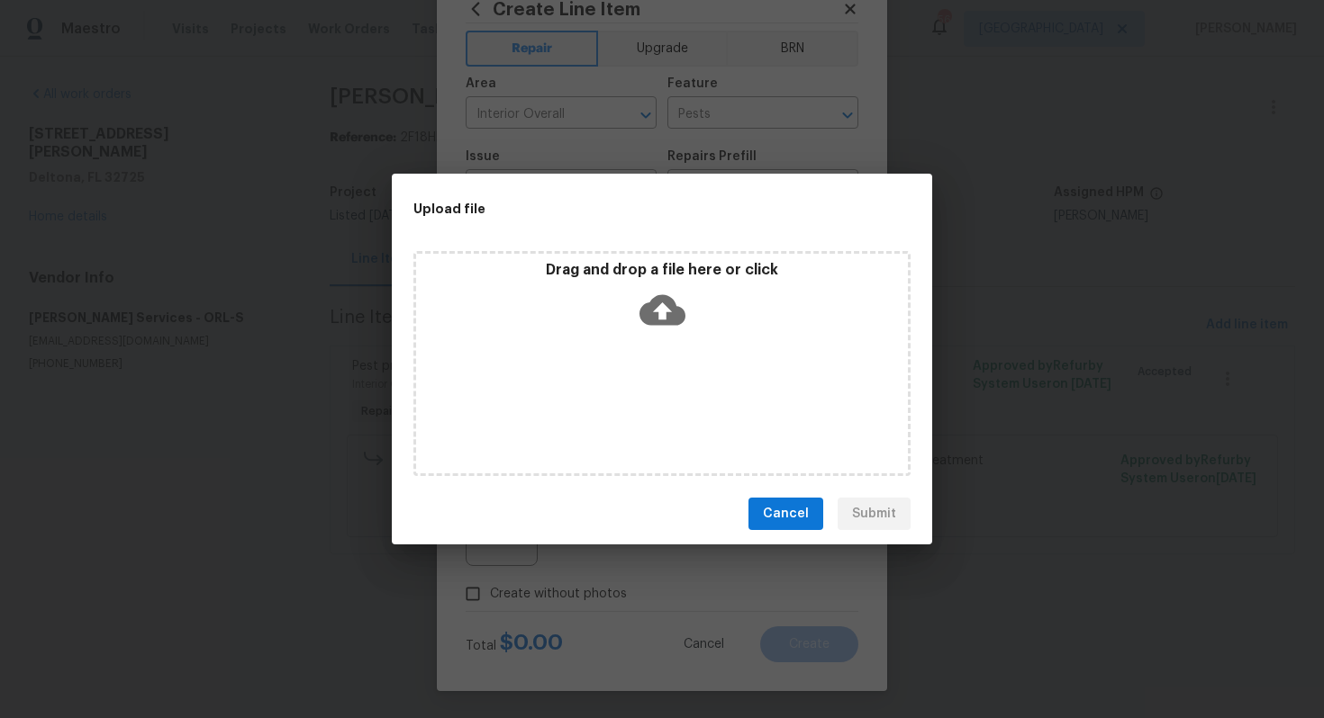
click at [652, 304] on icon at bounding box center [662, 310] width 46 height 31
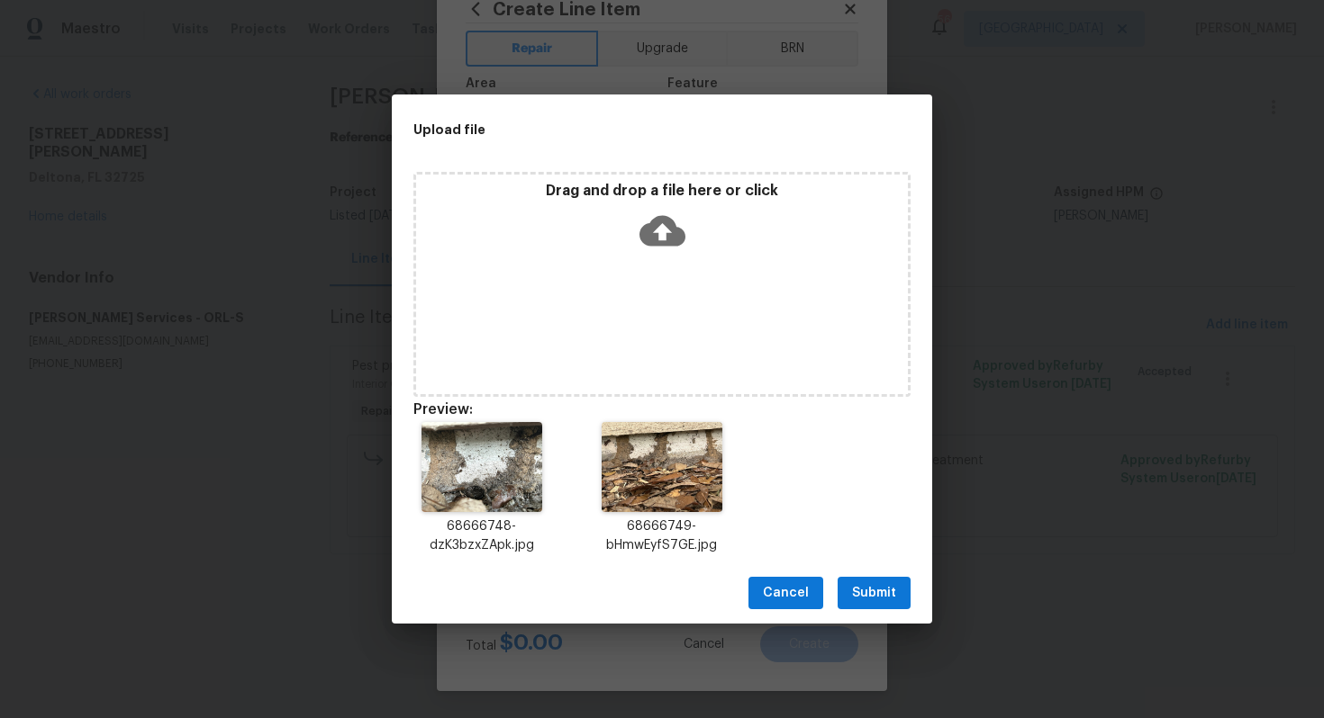
click at [874, 587] on span "Submit" at bounding box center [874, 594] width 44 height 23
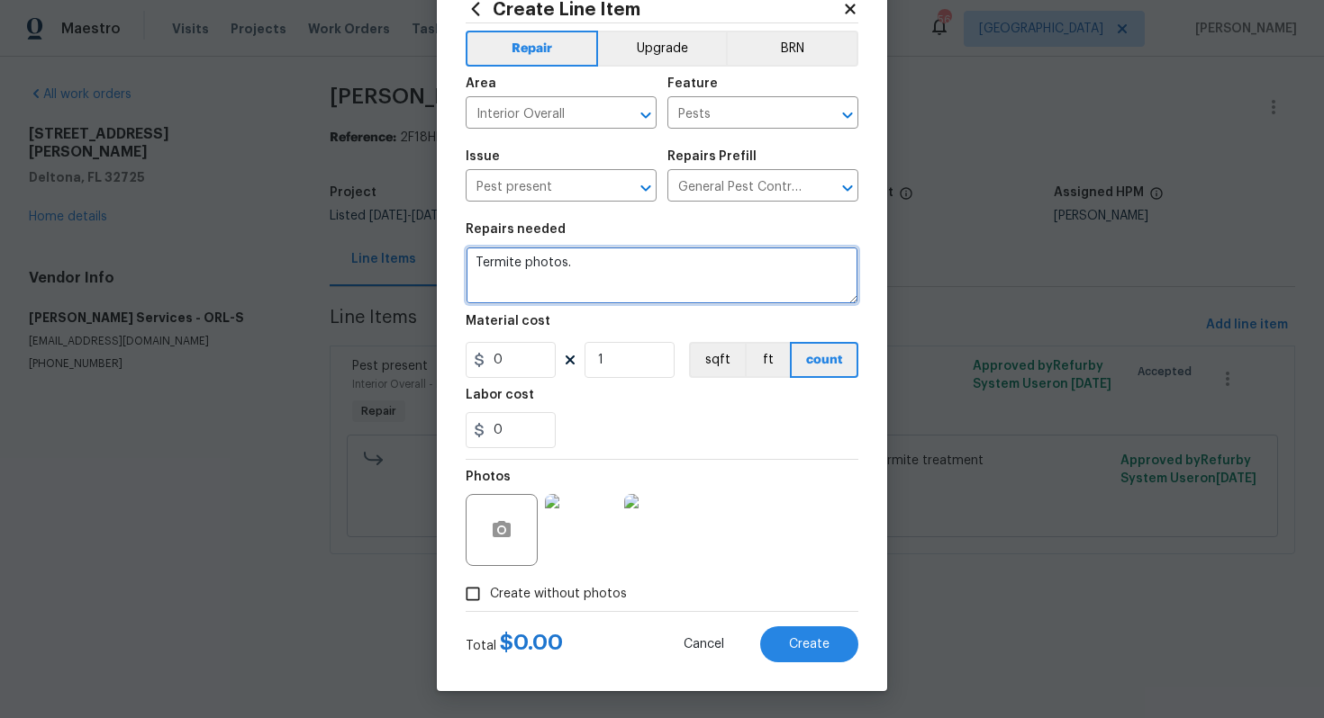
click at [619, 292] on textarea "Termite photos." at bounding box center [661, 276] width 393 height 58
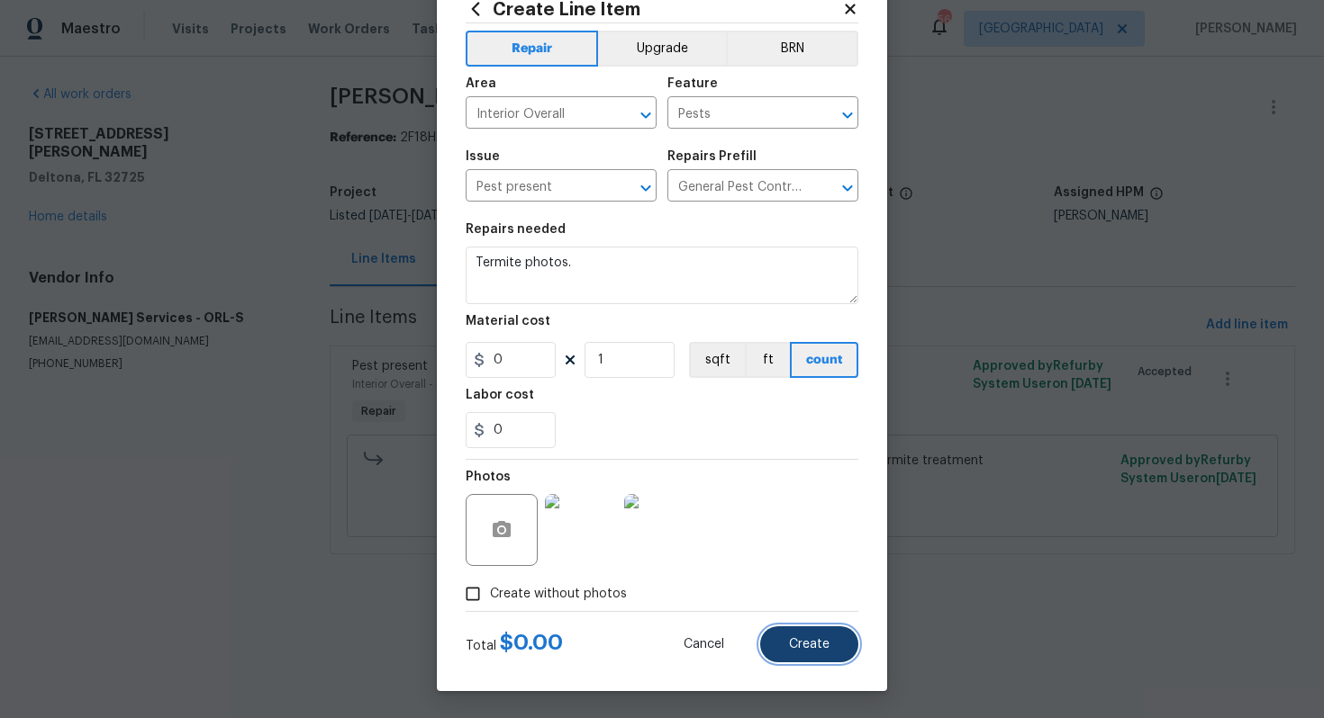
click at [790, 632] on button "Create" at bounding box center [809, 645] width 98 height 36
type input "0"
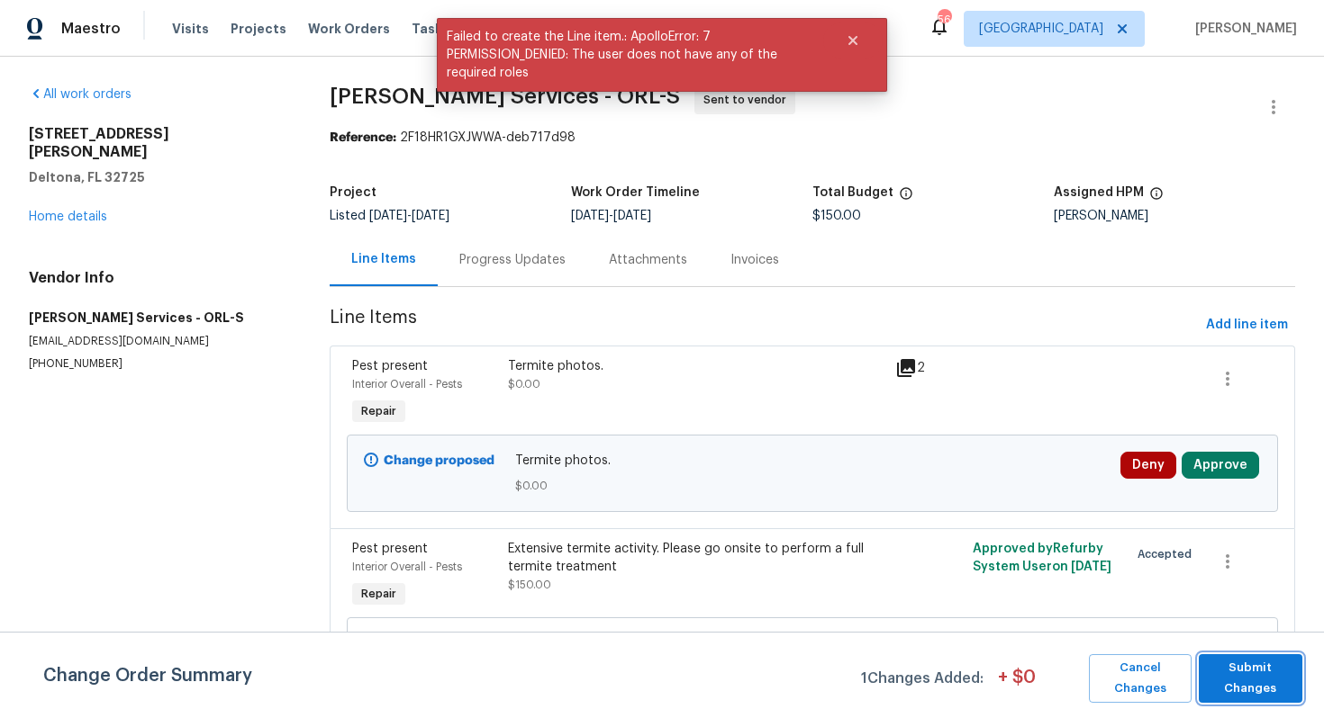
click at [1243, 662] on span "Submit Changes" at bounding box center [1250, 678] width 86 height 41
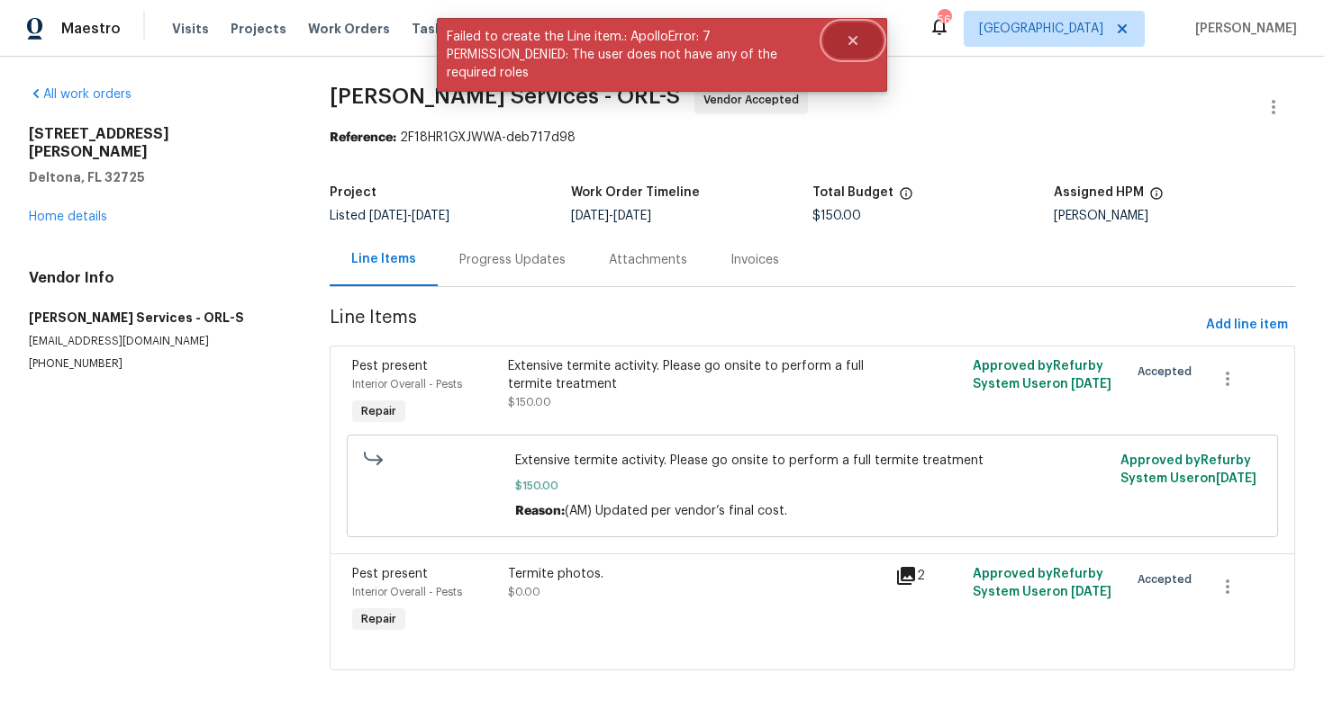
click at [853, 46] on icon "Close" at bounding box center [852, 40] width 14 height 14
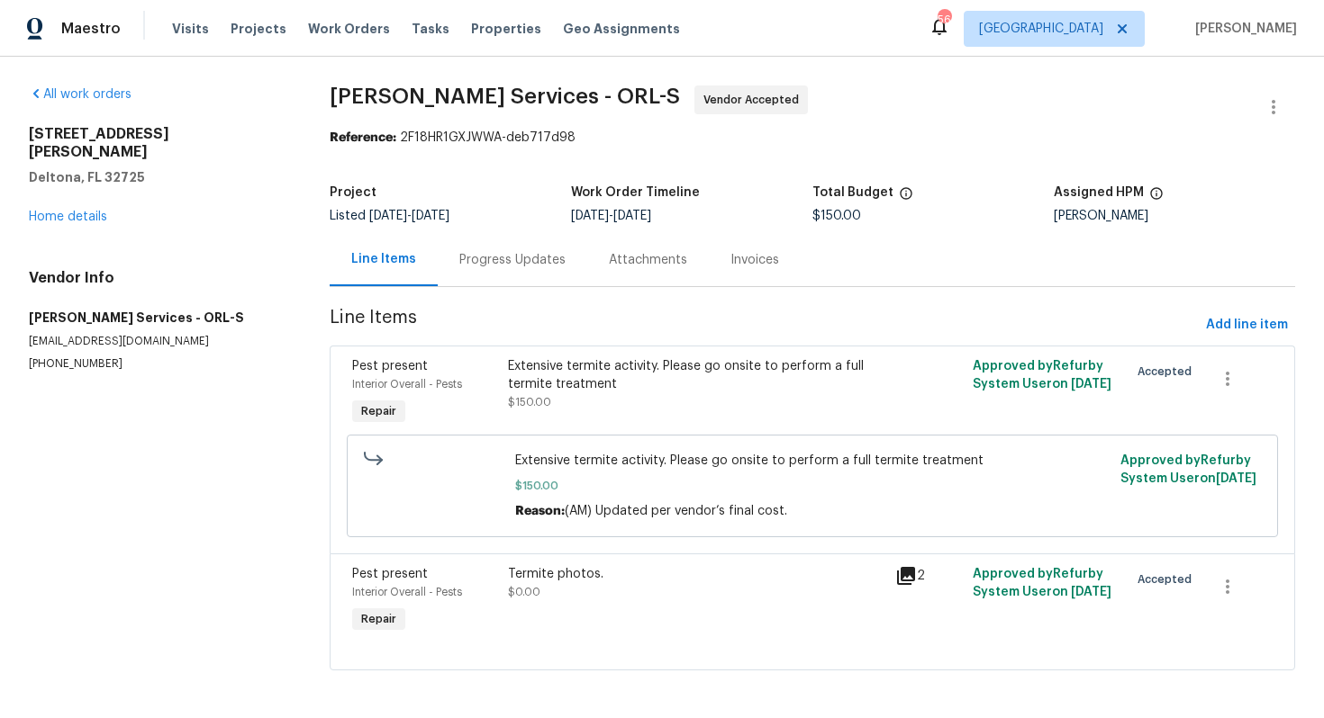
click at [498, 255] on div "Progress Updates" at bounding box center [512, 260] width 106 height 18
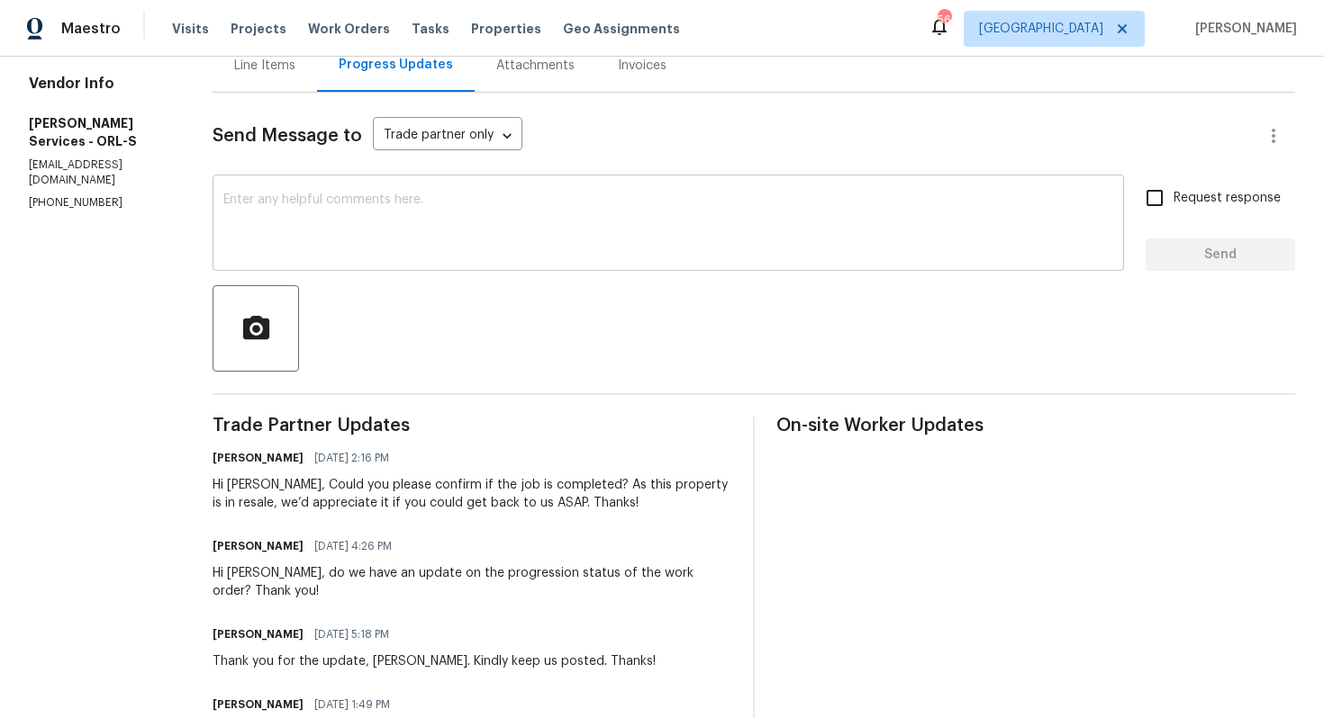
scroll to position [195, 0]
click at [542, 234] on textarea at bounding box center [668, 224] width 890 height 63
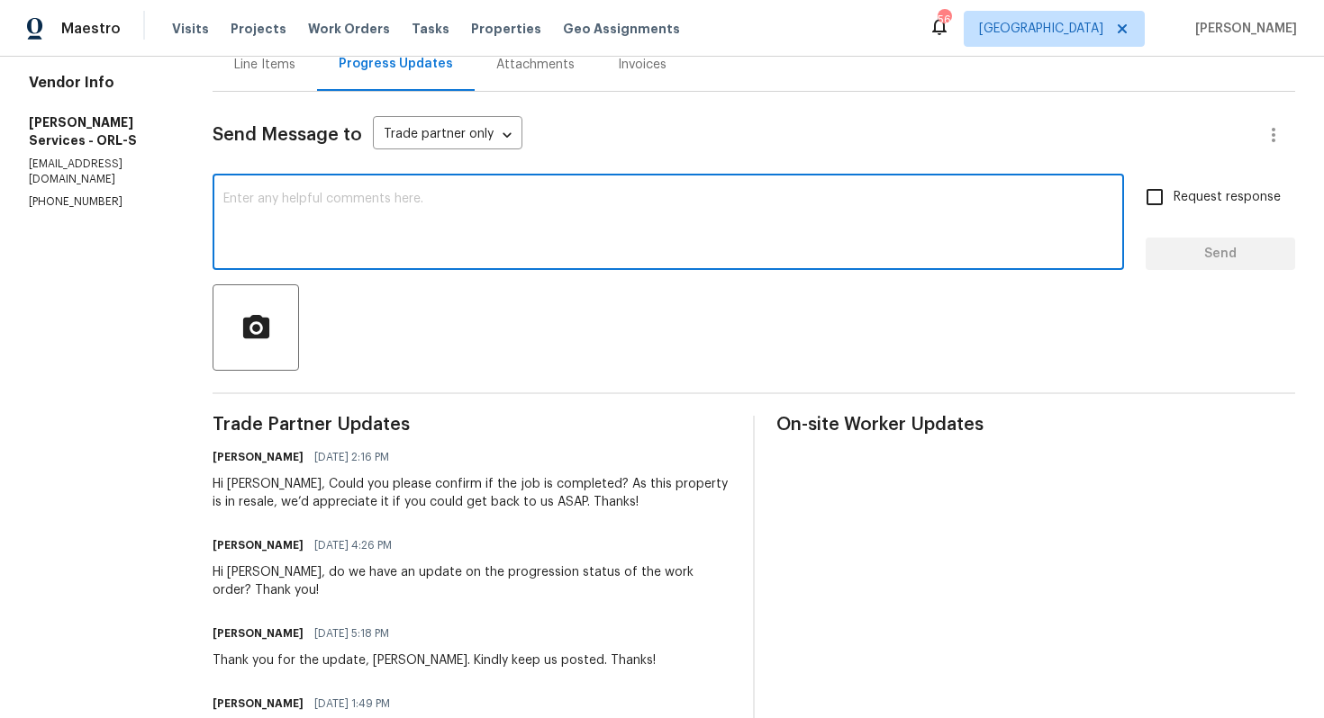
paste textarea "Tishá, we have received feedback there is termite activity at the property."
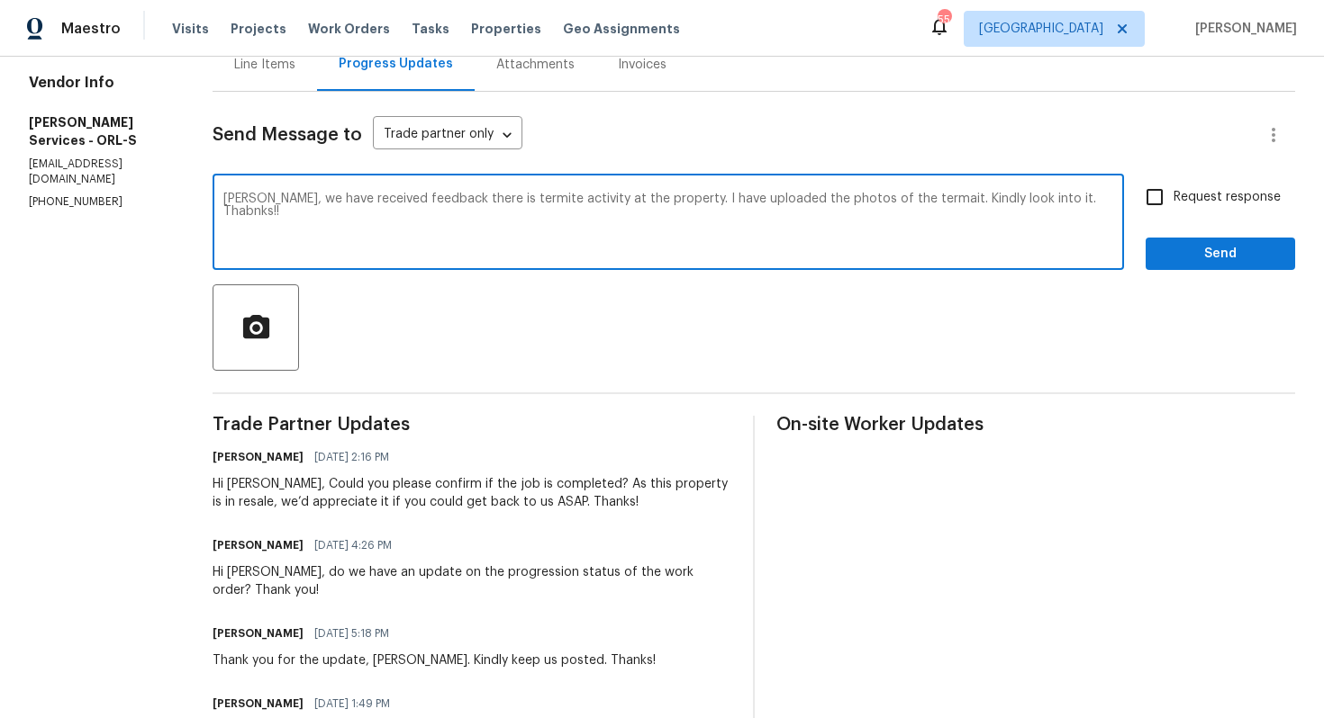
click at [532, 203] on textarea "Tishá, we have received feedback there is termite activity at the property. I h…" at bounding box center [668, 224] width 890 height 63
paste textarea "Hi Tishá, We’ve received feedback that there is termite activity at the propert…"
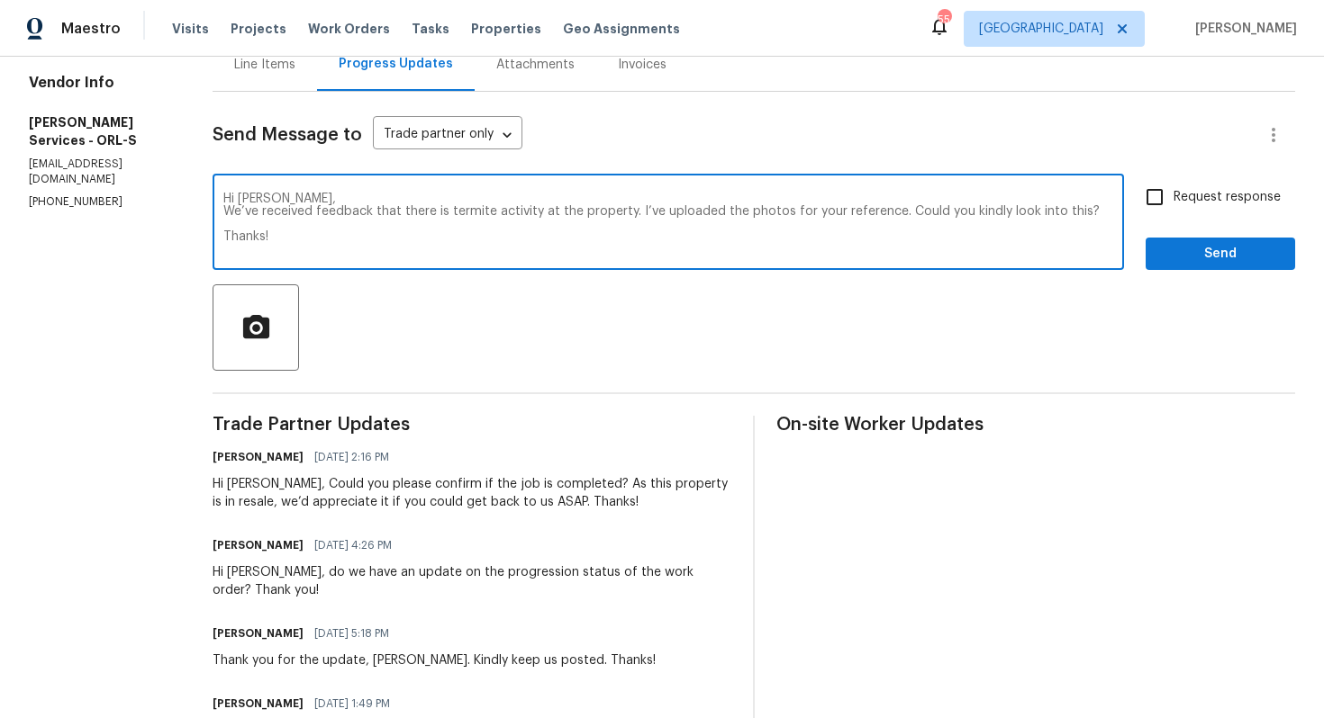
type textarea "Hi Tishá, We’ve received feedback that there is termite activity at the propert…"
click at [1161, 195] on input "Request response" at bounding box center [1154, 197] width 38 height 38
checkbox input "true"
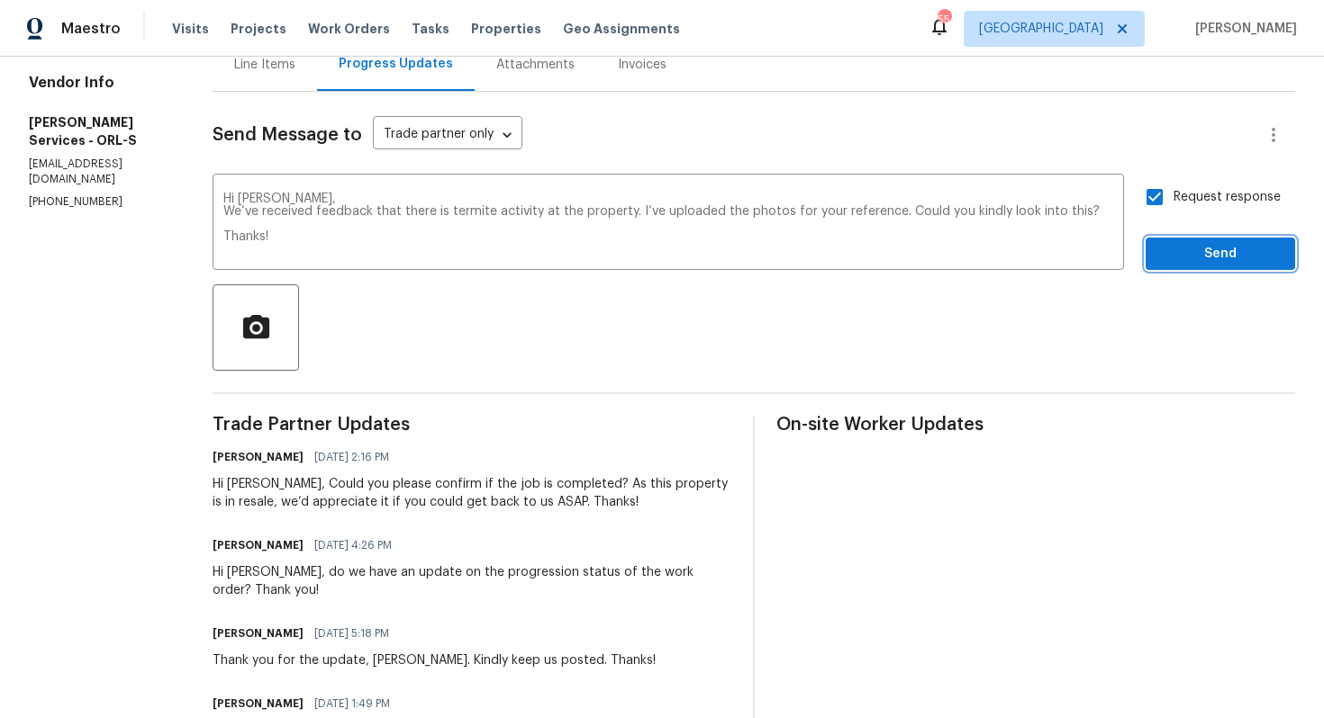
click at [1179, 250] on span "Send" at bounding box center [1220, 254] width 121 height 23
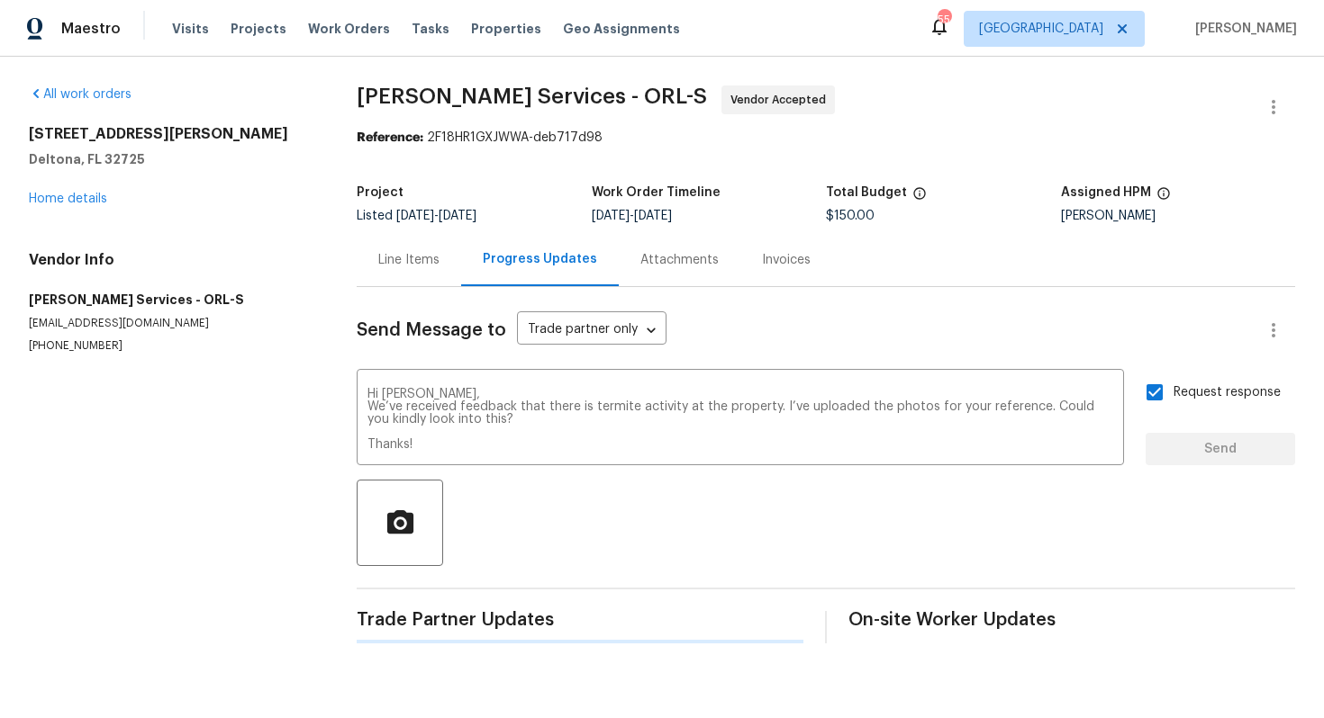
scroll to position [0, 0]
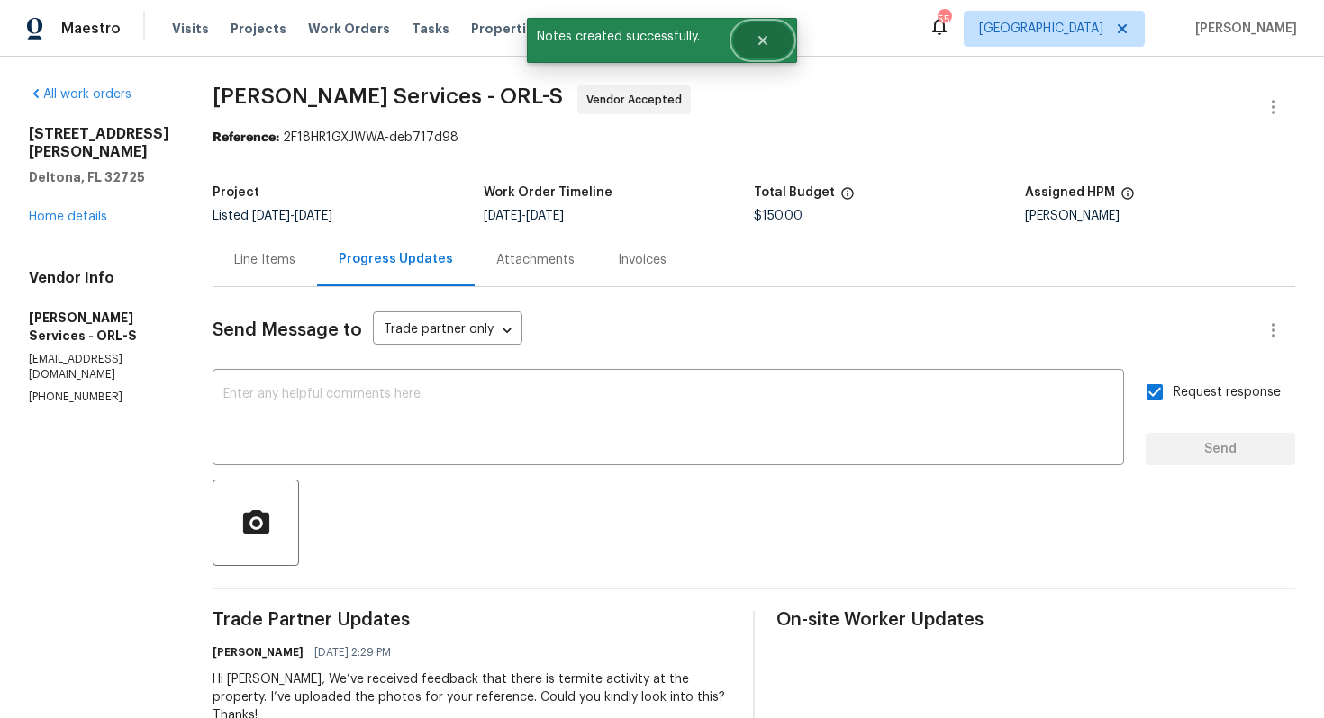
click at [782, 38] on button "Close" at bounding box center [762, 41] width 59 height 36
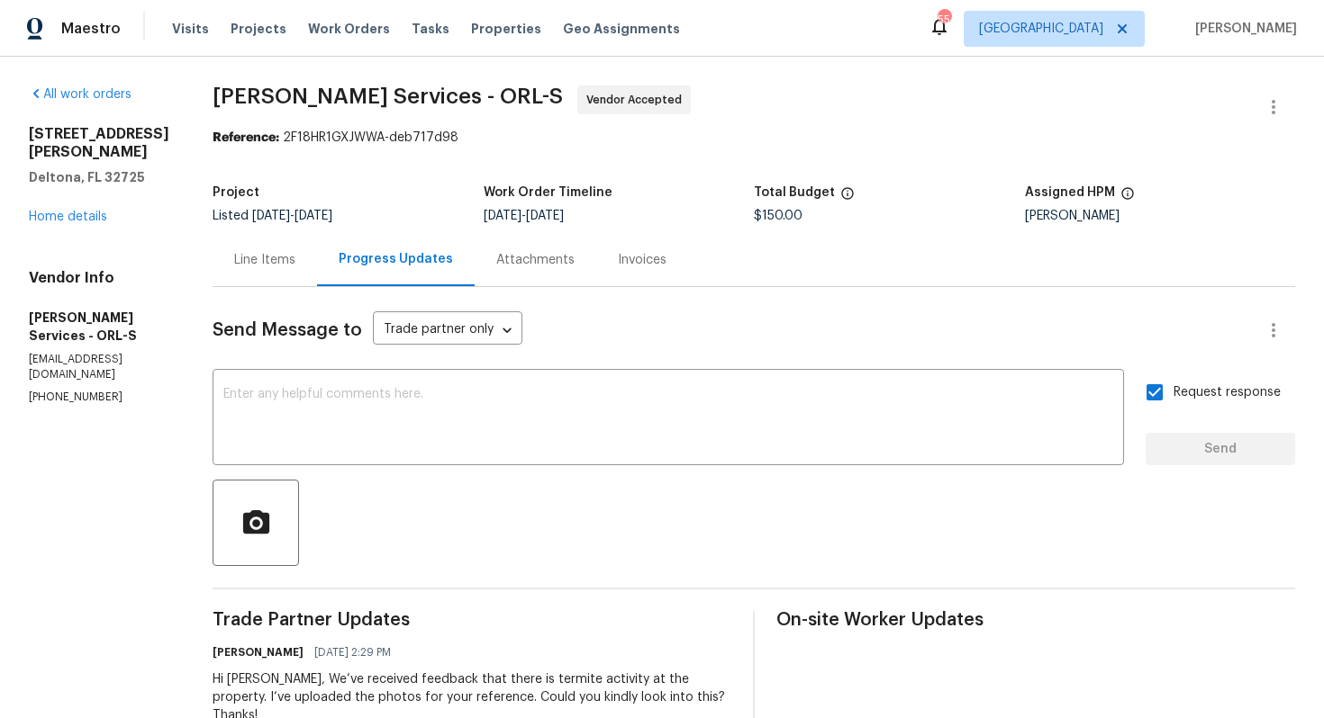
click at [93, 211] on link "Home details" at bounding box center [68, 217] width 78 height 13
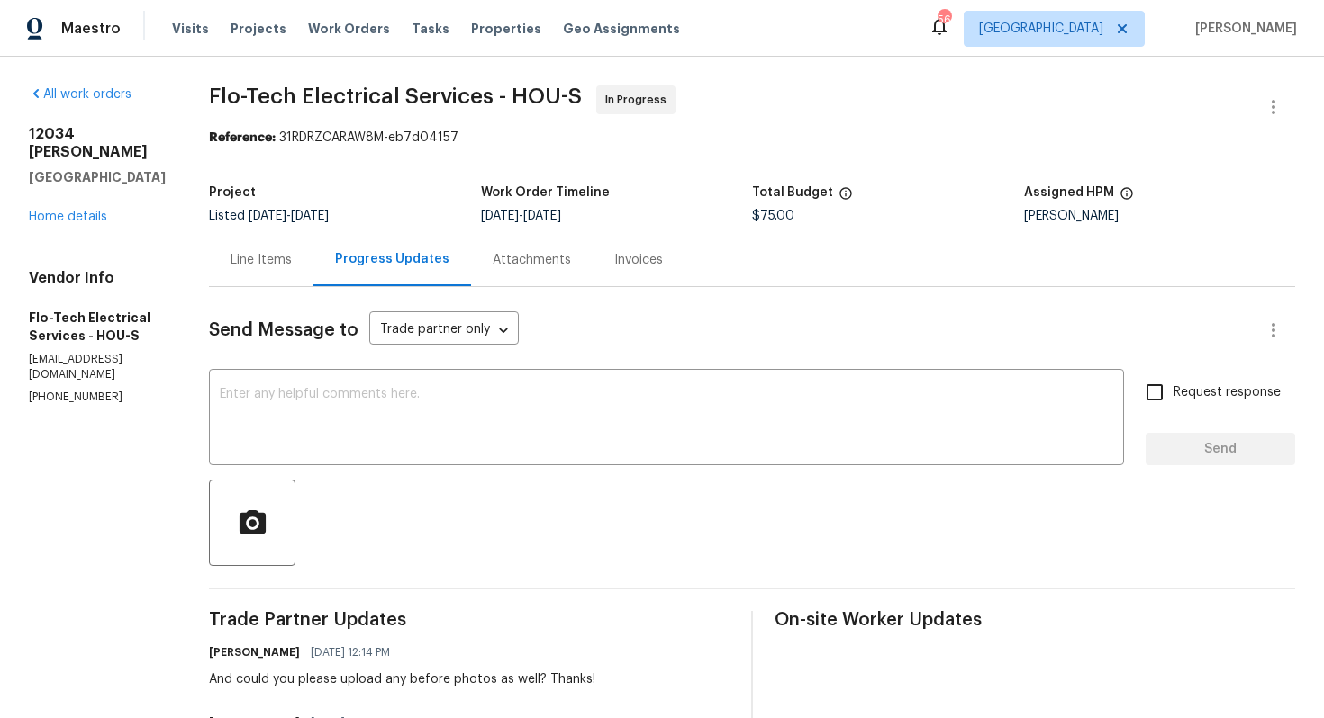
click at [267, 270] on div "Line Items" at bounding box center [261, 259] width 104 height 53
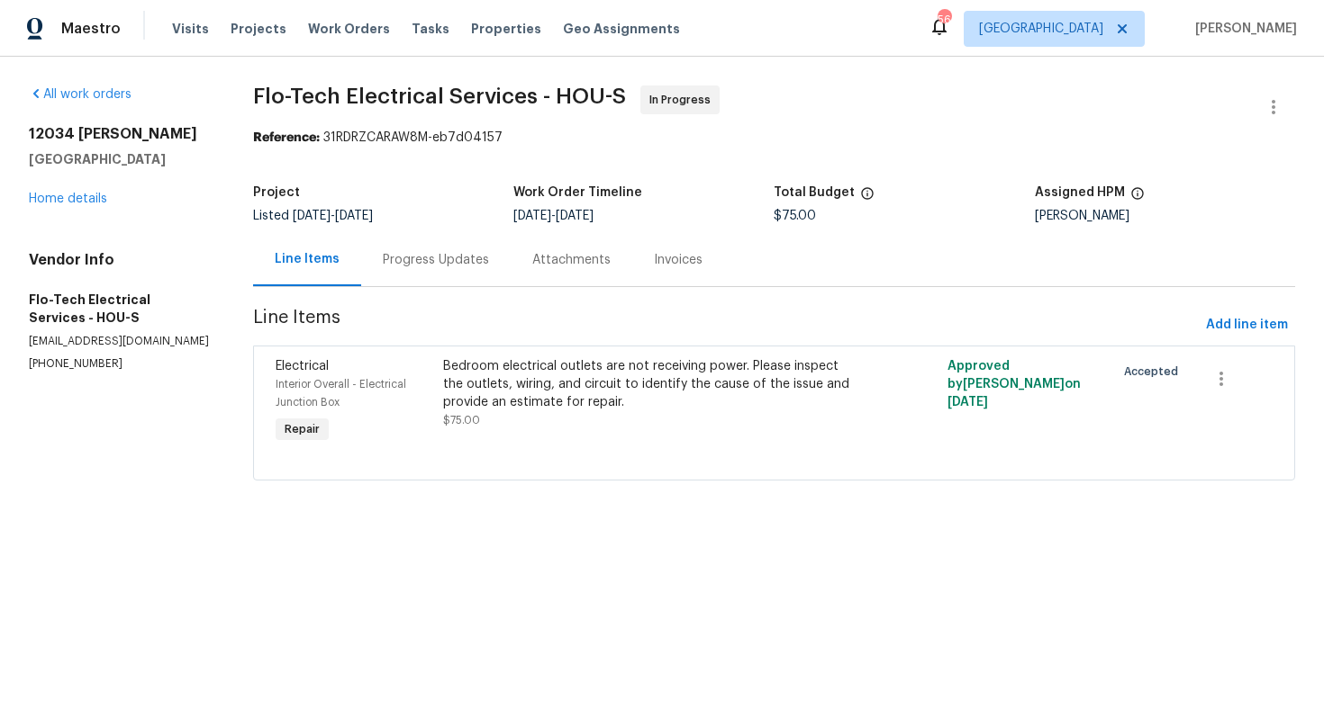
click at [428, 258] on div "Progress Updates" at bounding box center [436, 260] width 106 height 18
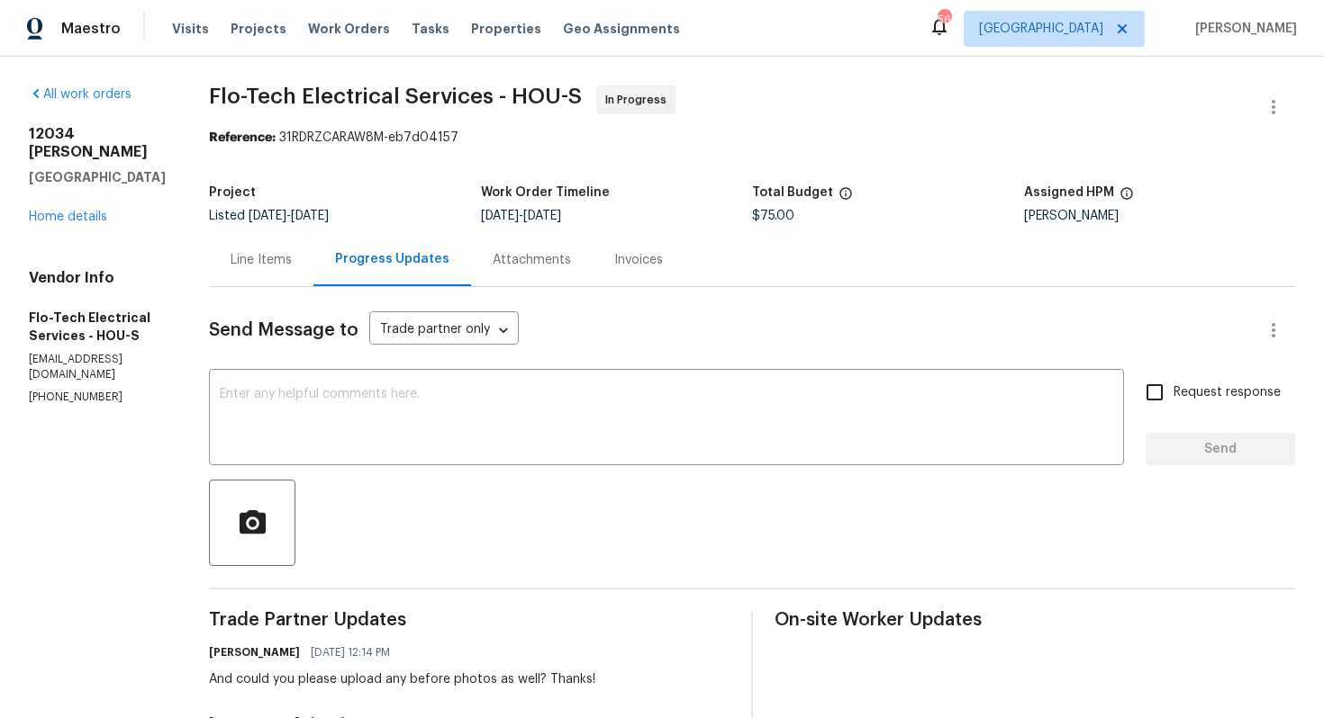
click at [542, 379] on div "x ​" at bounding box center [666, 420] width 915 height 92
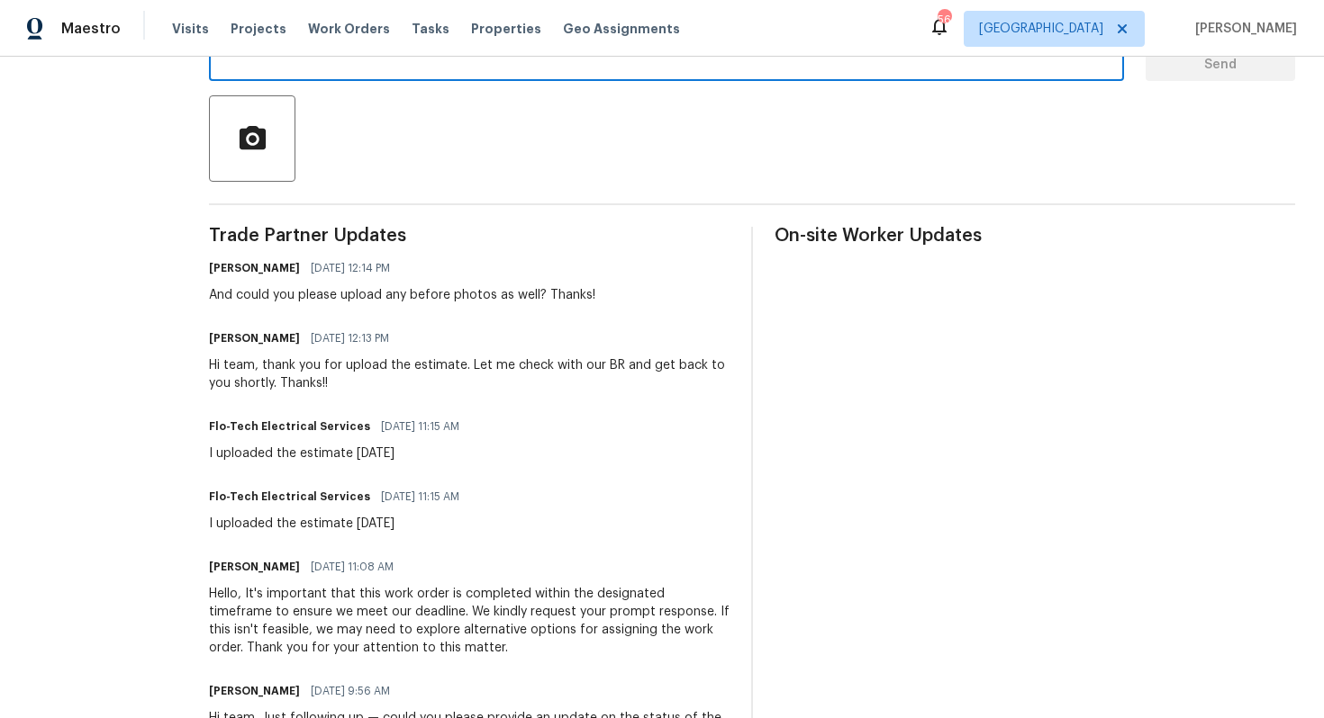
scroll to position [43, 0]
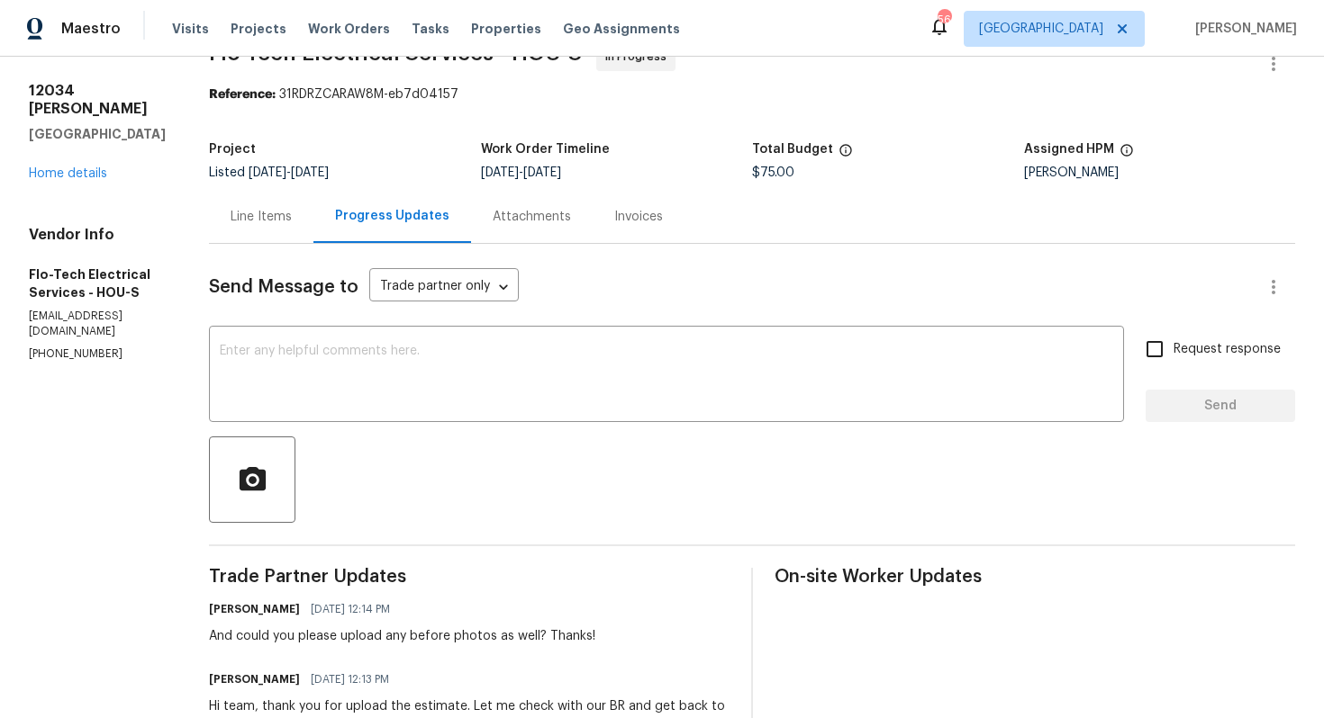
click at [267, 213] on div "Line Items" at bounding box center [260, 217] width 61 height 18
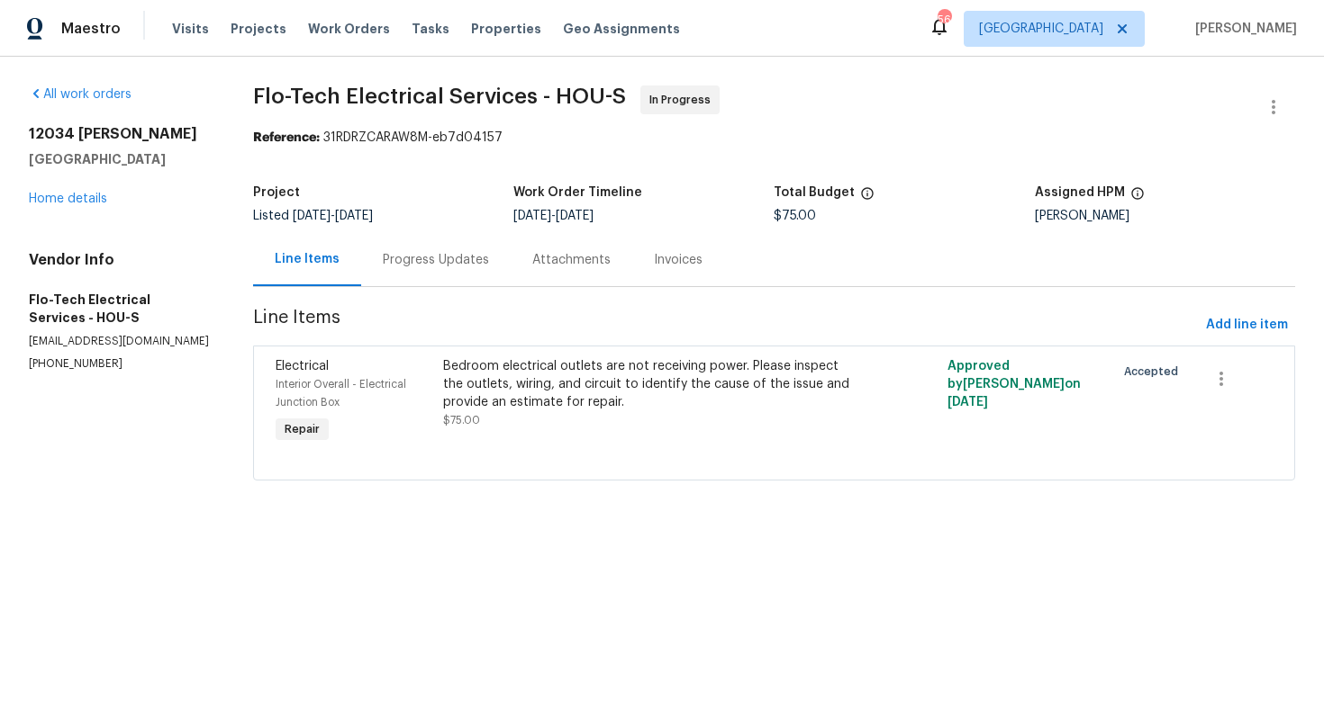
click at [668, 382] on div "Bedroom electrical outlets are not receiving power. Please inspect the outlets,…" at bounding box center [647, 384] width 409 height 54
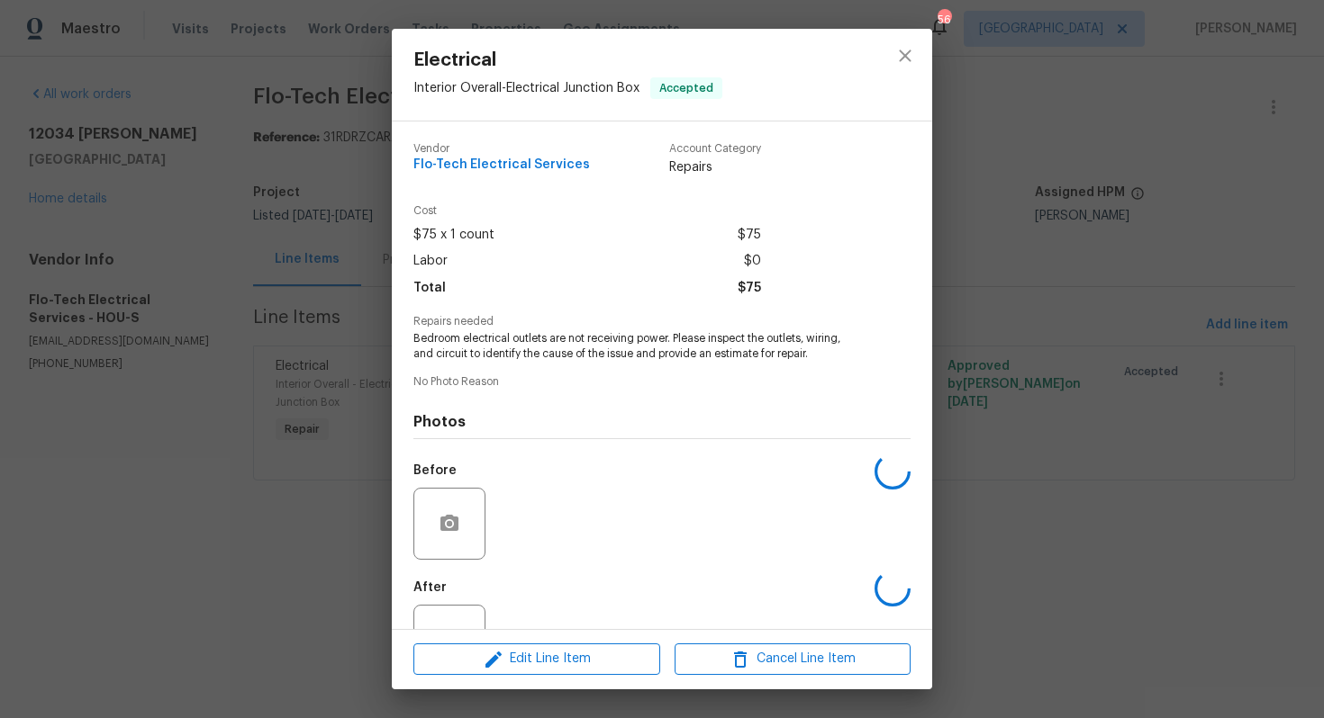
scroll to position [66, 0]
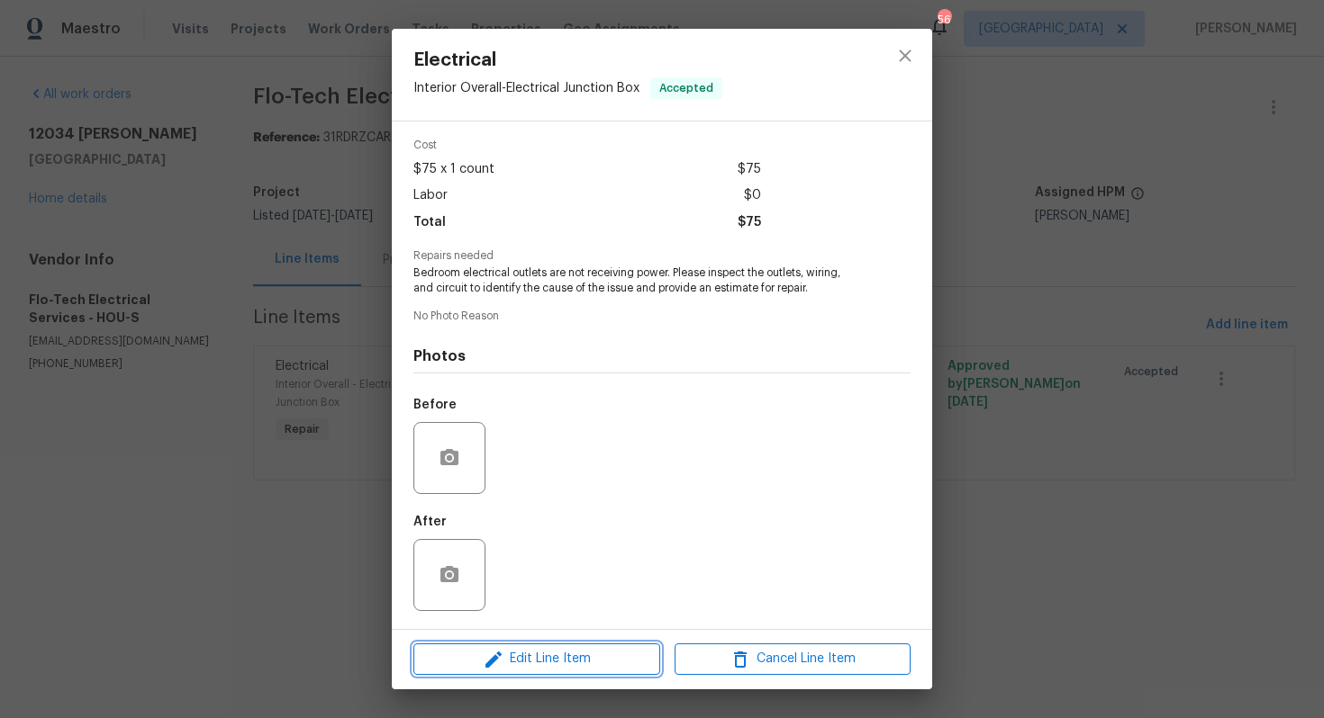
click at [545, 659] on span "Edit Line Item" at bounding box center [537, 659] width 236 height 23
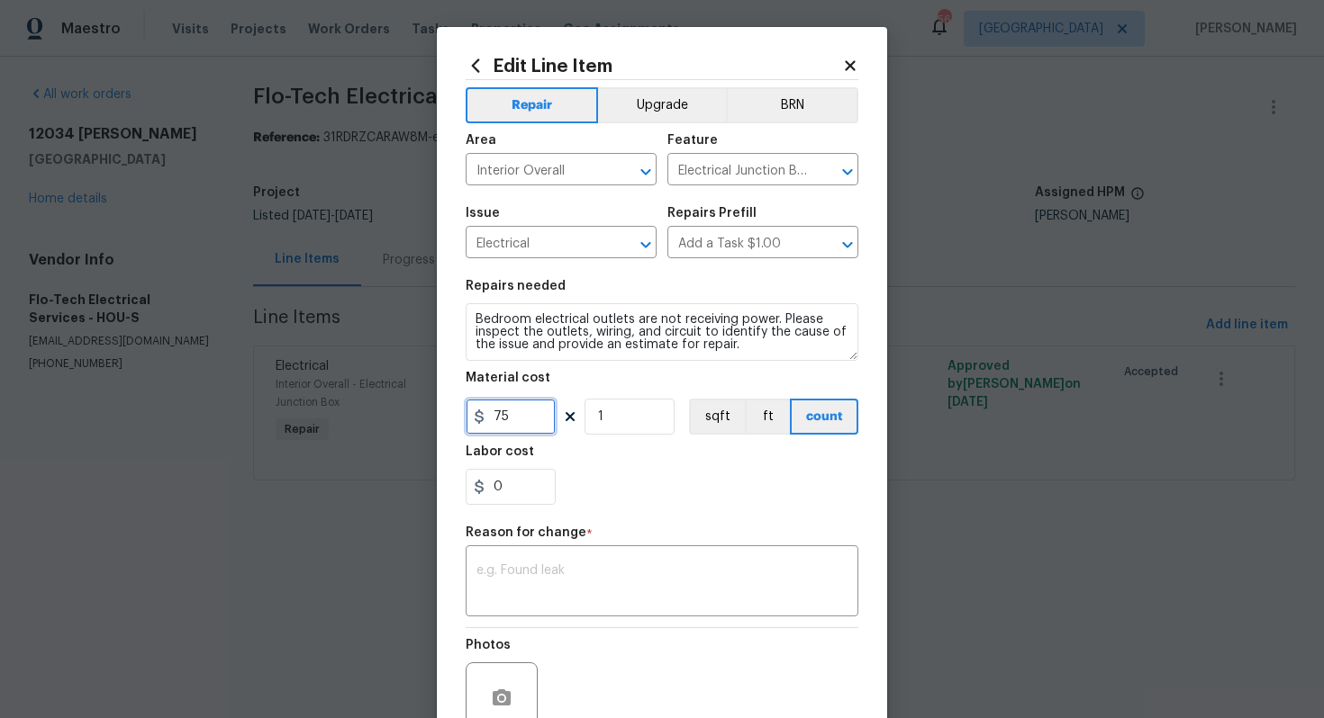
click at [534, 421] on input "75" at bounding box center [510, 417] width 90 height 36
type input "389.85"
click at [667, 592] on textarea at bounding box center [661, 584] width 371 height 38
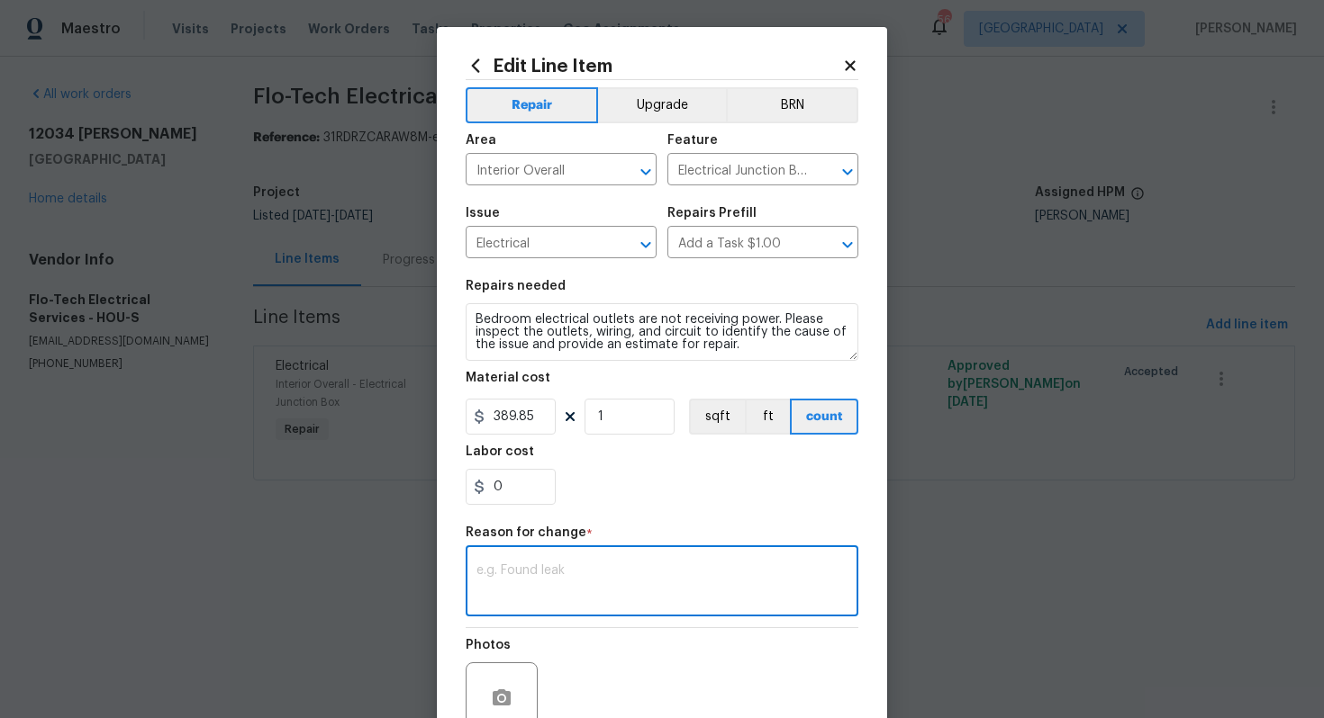
click at [557, 565] on div "x ​" at bounding box center [661, 583] width 393 height 67
paste textarea "(AM) Updated cost per BR team approval."
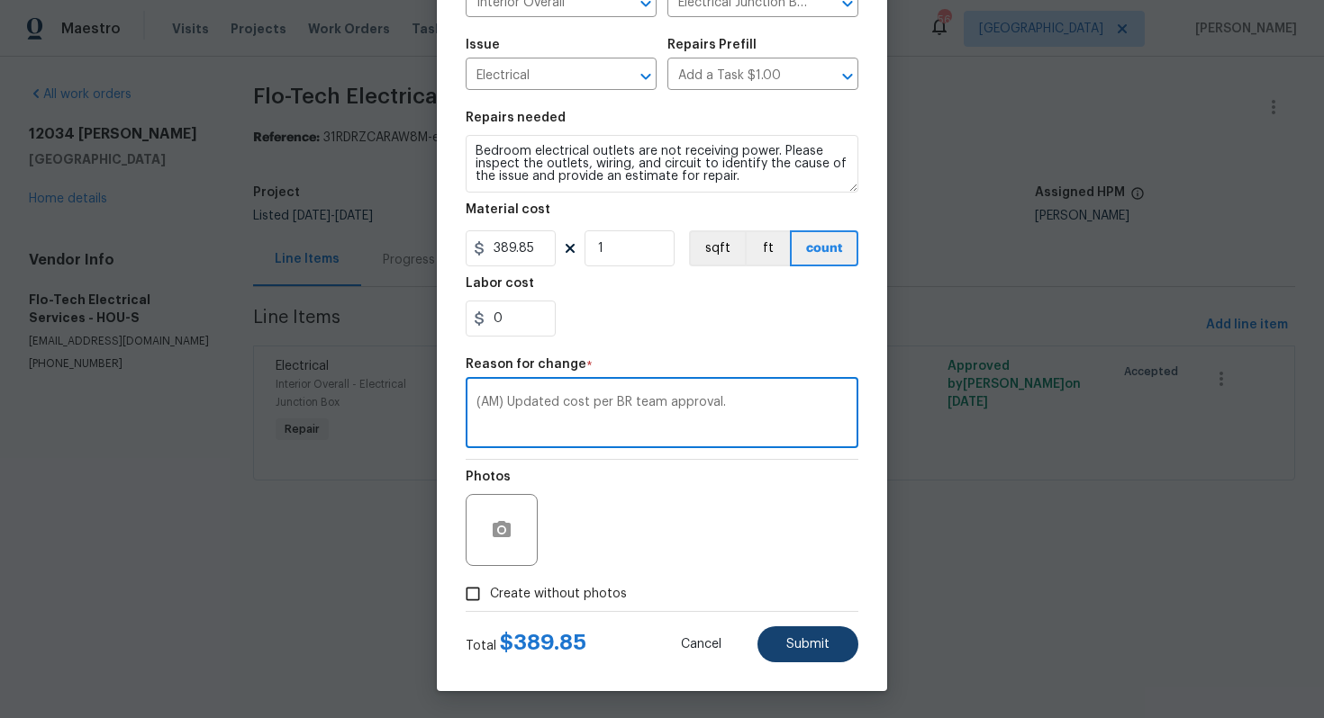
type textarea "(AM) Updated cost per BR team approval."
click at [803, 636] on button "Submit" at bounding box center [807, 645] width 101 height 36
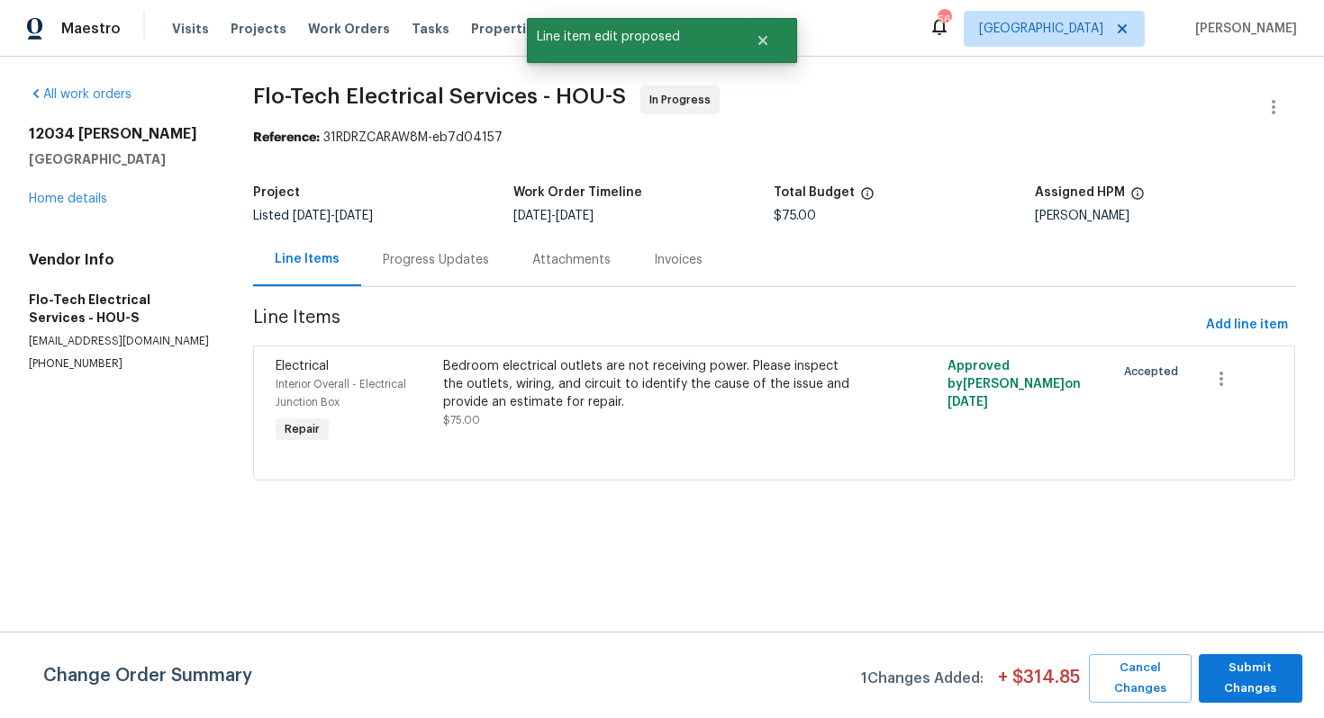
scroll to position [0, 0]
click at [1232, 669] on span "Submit Changes" at bounding box center [1250, 678] width 86 height 41
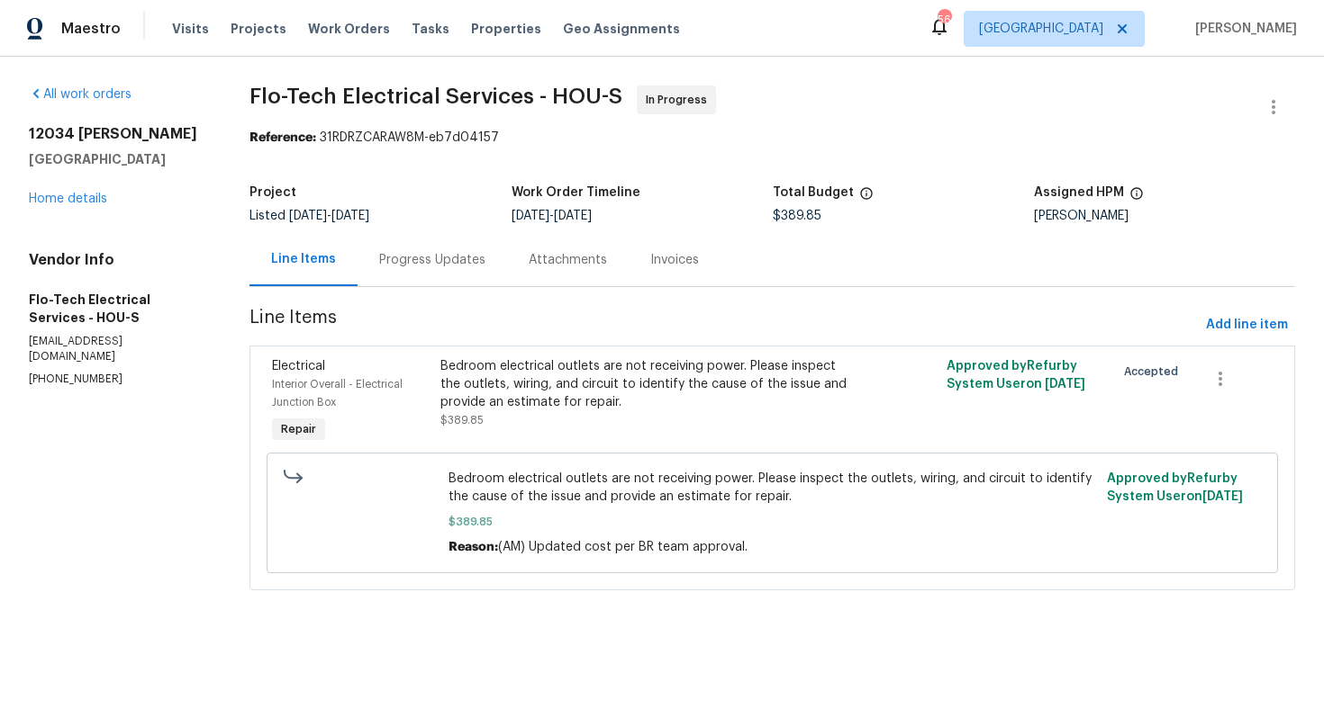
click at [437, 272] on div "Progress Updates" at bounding box center [431, 259] width 149 height 53
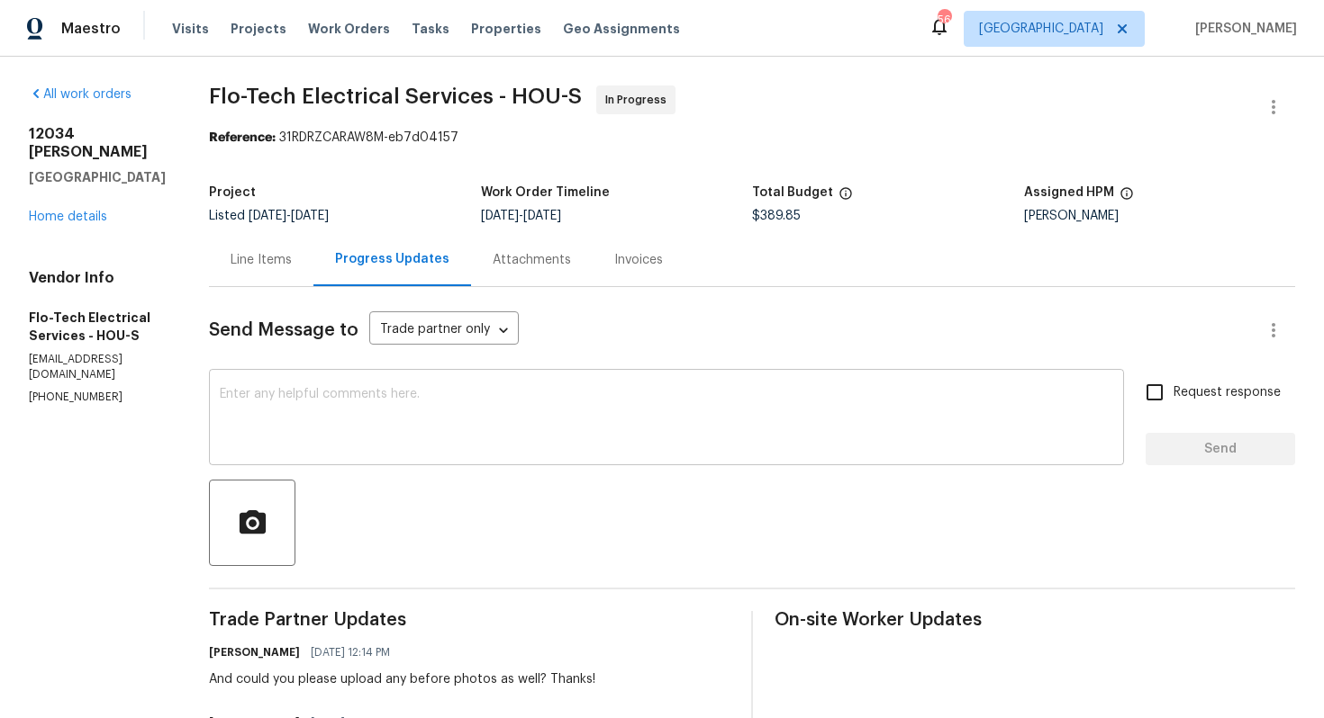
scroll to position [182, 0]
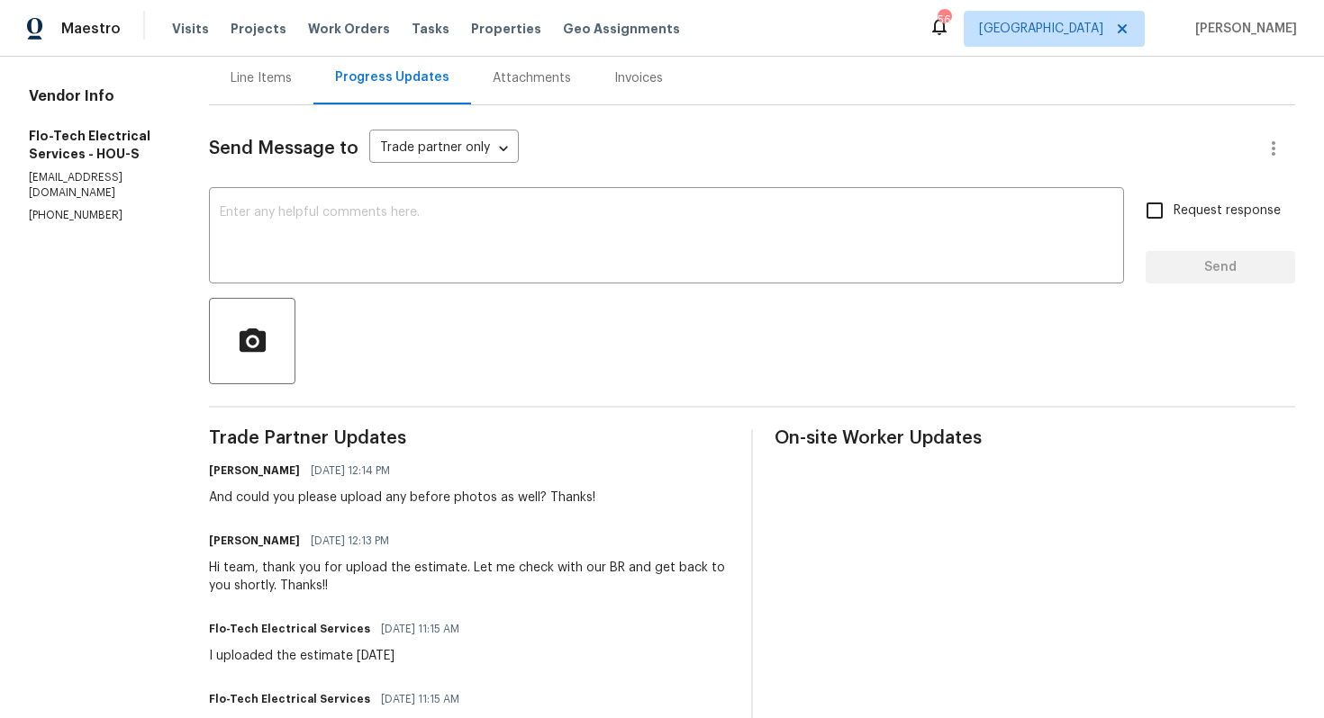
click at [236, 566] on div "Hi team, thank you for upload the estimate. Let me check with our BR and get ba…" at bounding box center [469, 577] width 520 height 36
copy div "team"
click at [358, 239] on textarea at bounding box center [666, 237] width 893 height 63
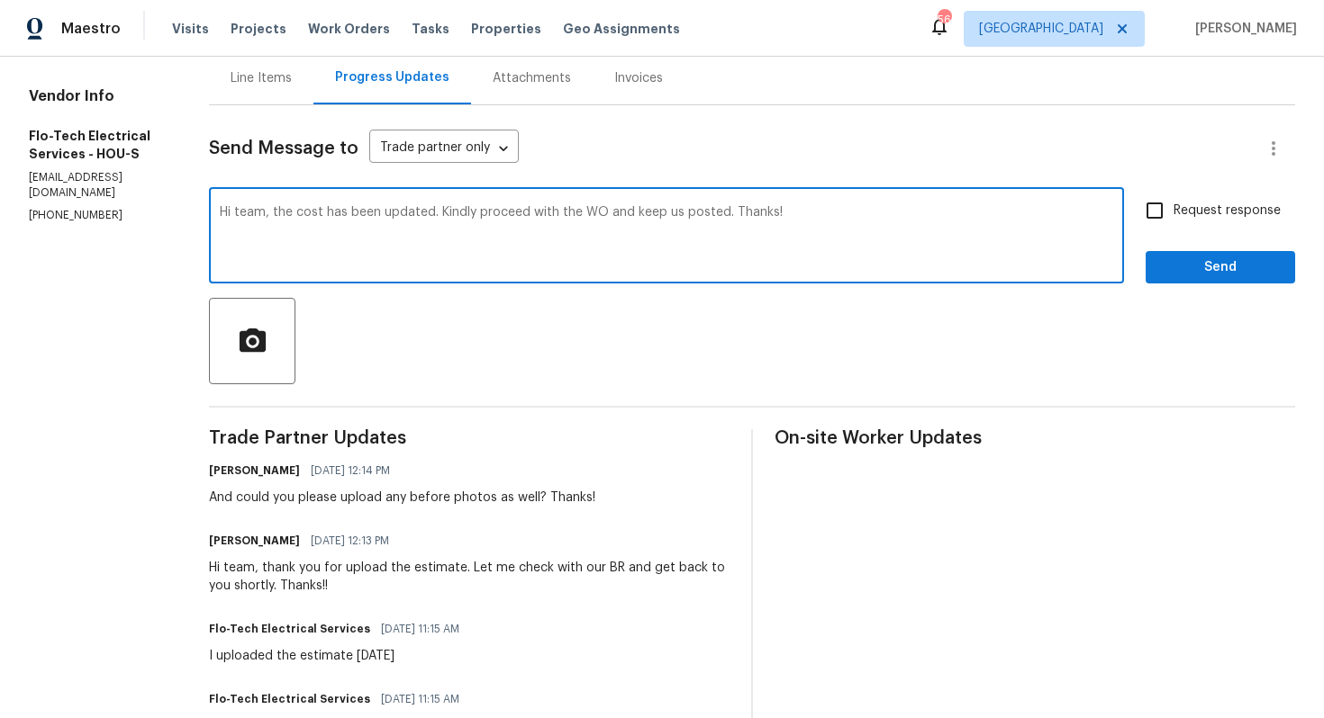
type textarea "Hi team, the cost has been updated. Kindly proceed with the WO and keep us post…"
click at [1161, 210] on input "Request response" at bounding box center [1154, 211] width 38 height 38
checkbox input "true"
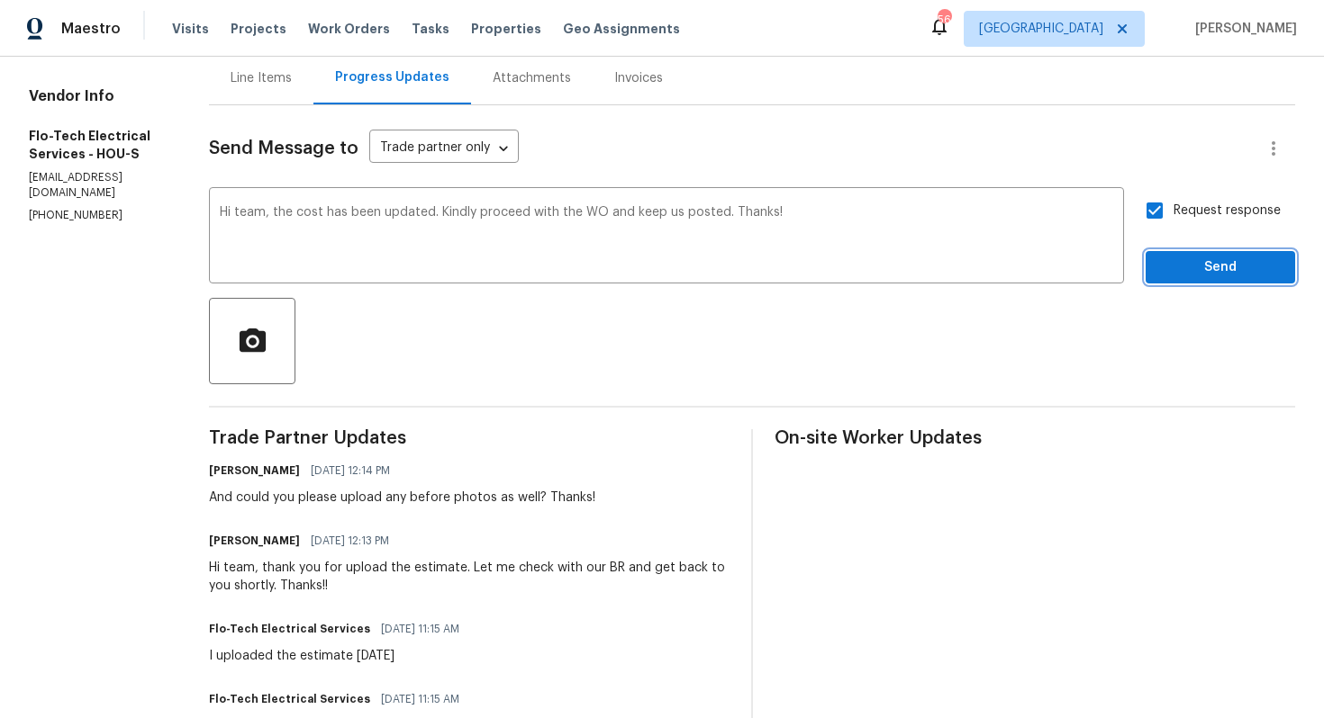
click at [1180, 276] on span "Send" at bounding box center [1220, 268] width 121 height 23
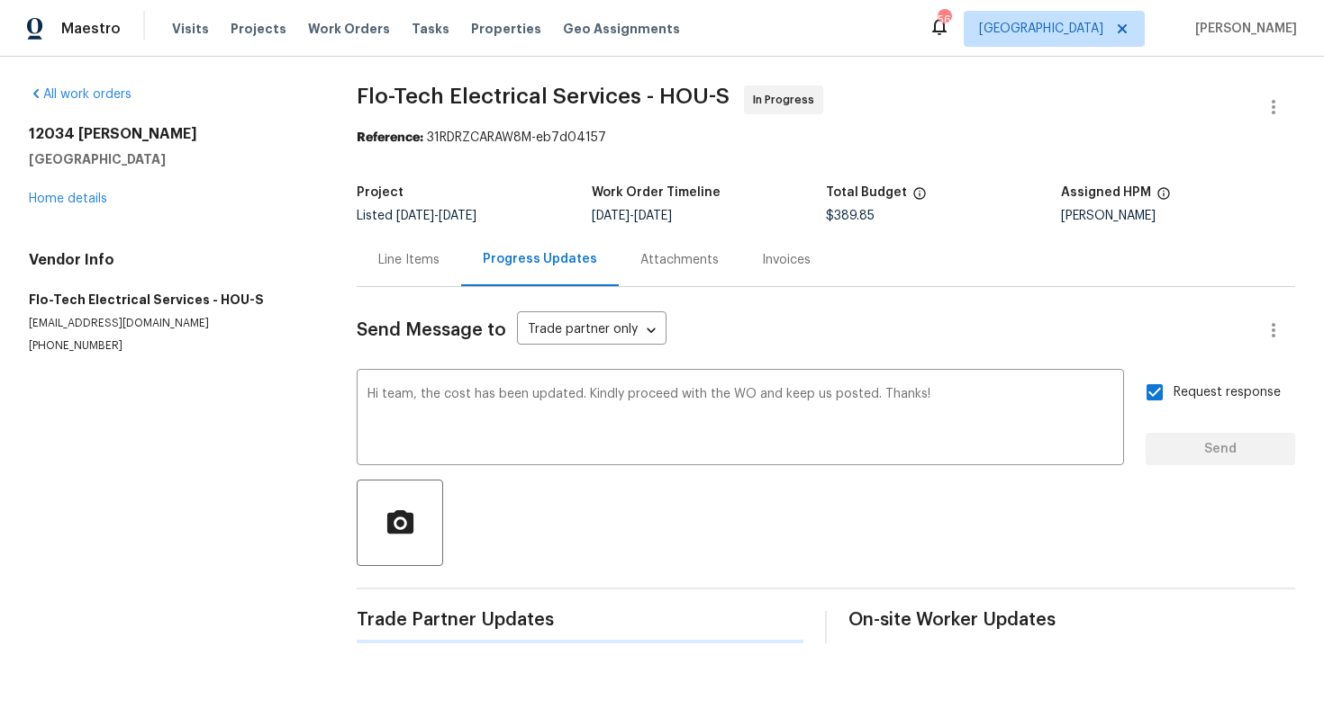
scroll to position [0, 0]
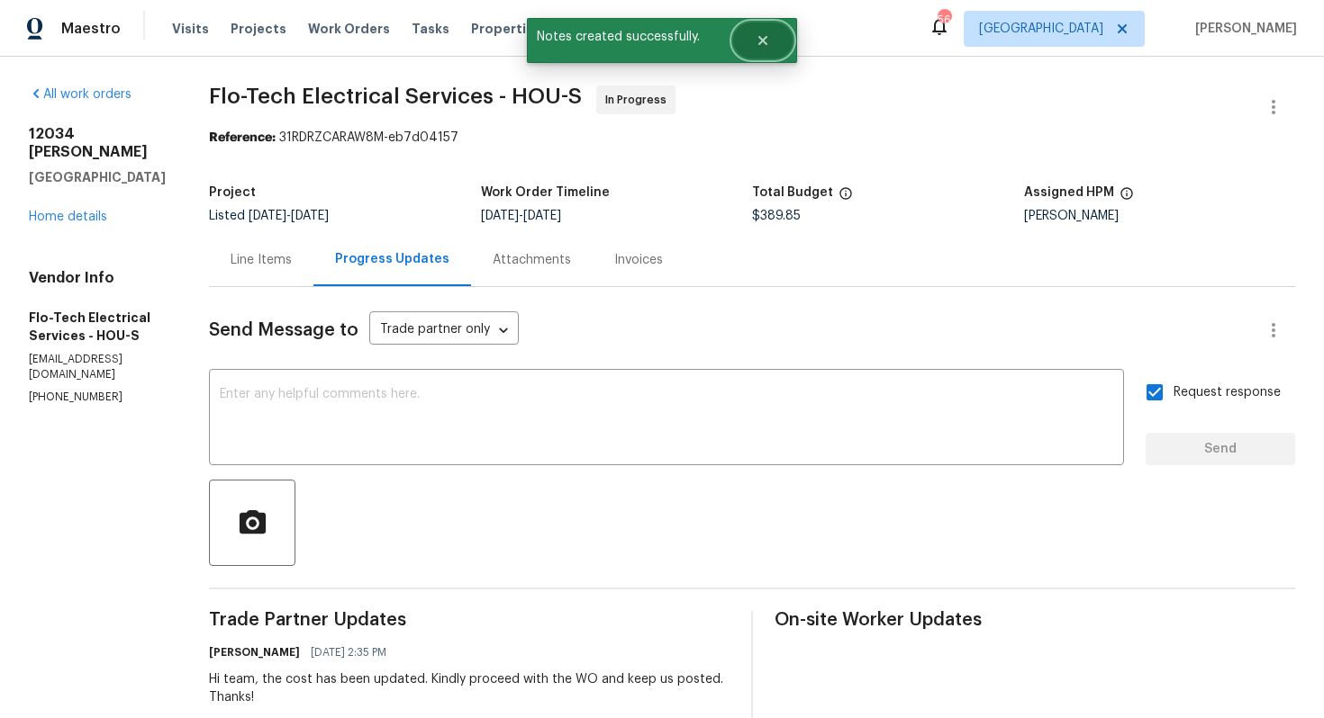
click at [763, 42] on icon "Close" at bounding box center [762, 40] width 14 height 14
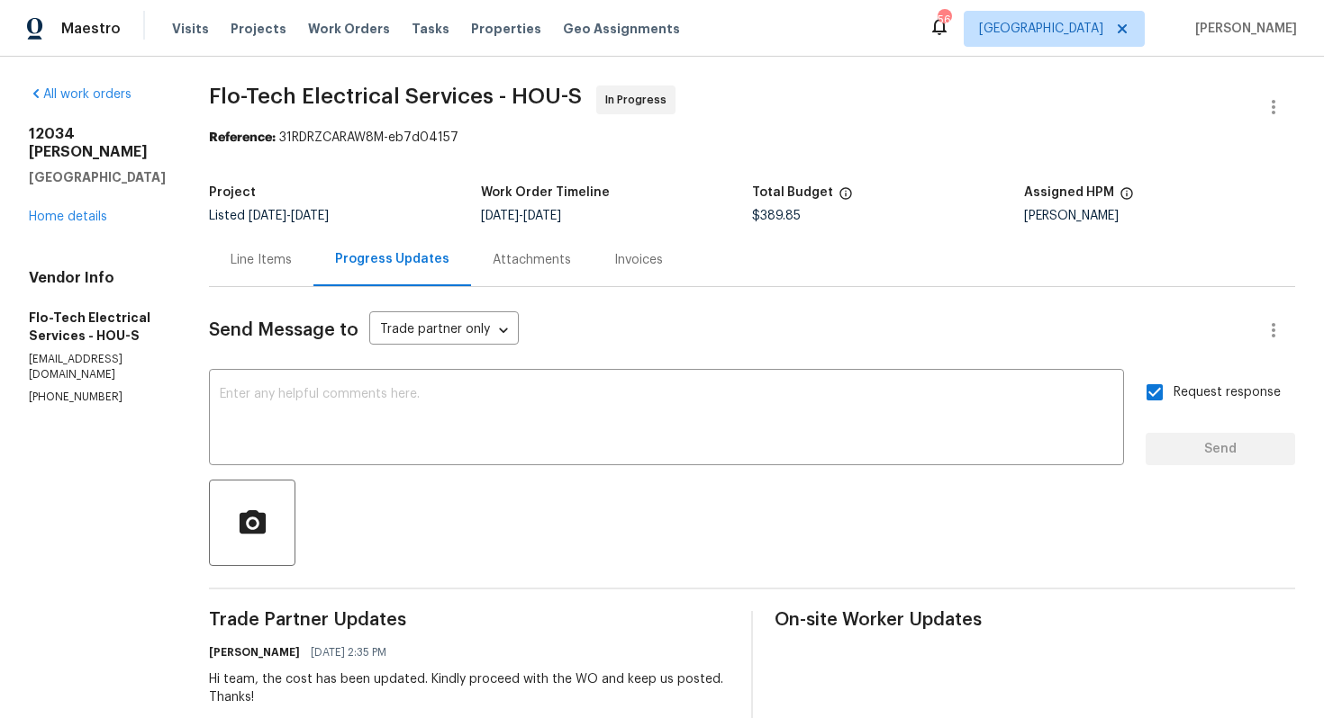
click at [274, 276] on div "Line Items" at bounding box center [261, 259] width 104 height 53
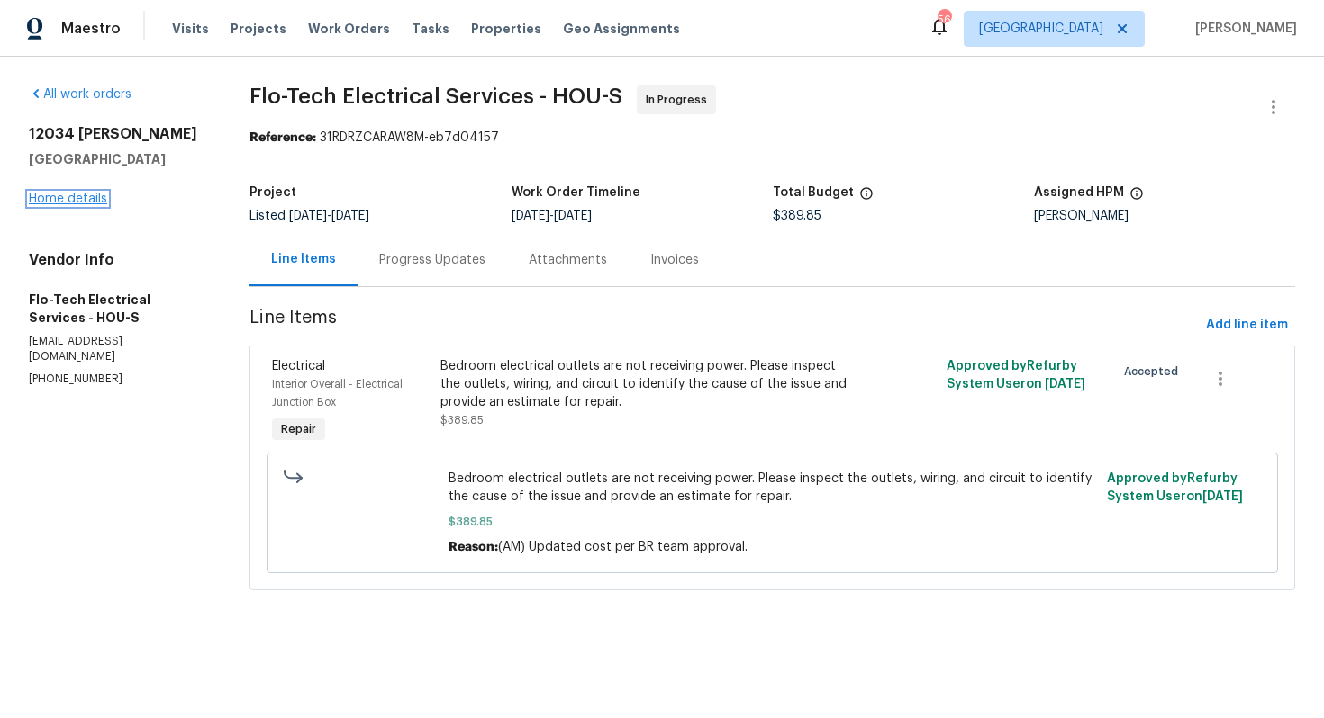
click at [63, 203] on link "Home details" at bounding box center [68, 199] width 78 height 13
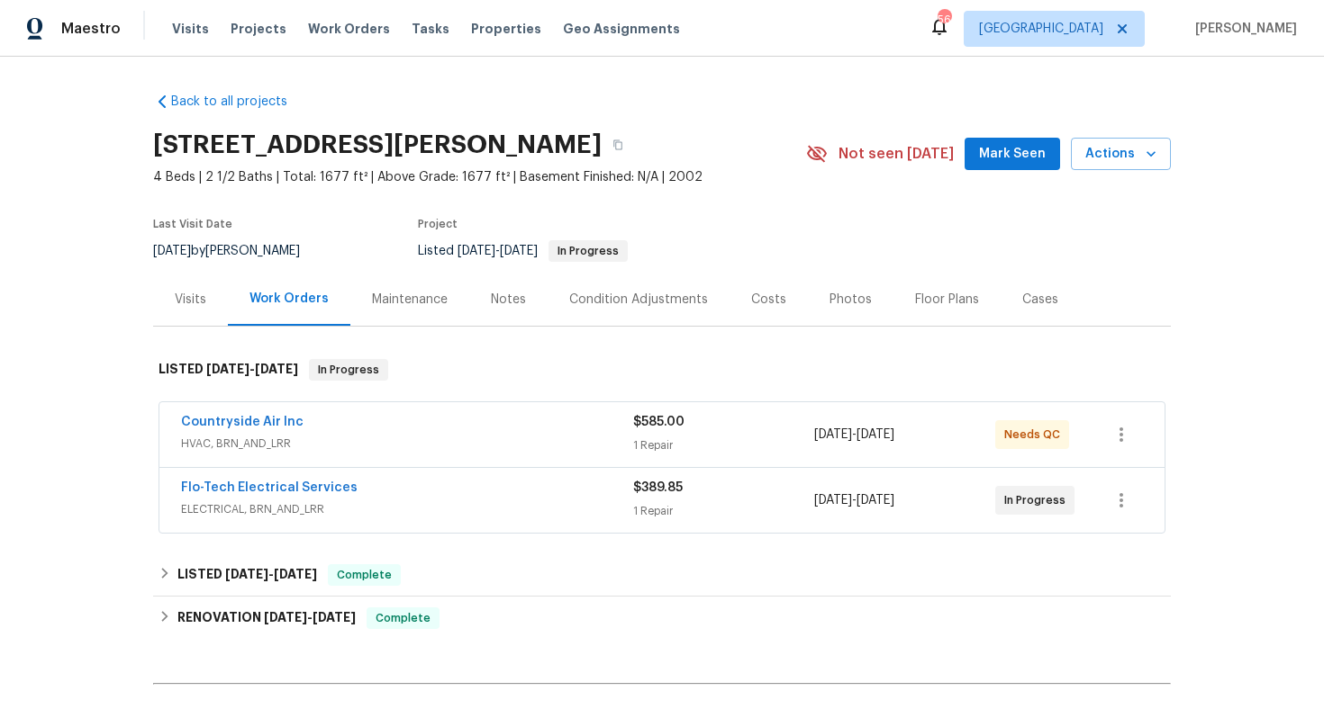
click at [400, 422] on div "Countryside Air Inc" at bounding box center [407, 424] width 452 height 22
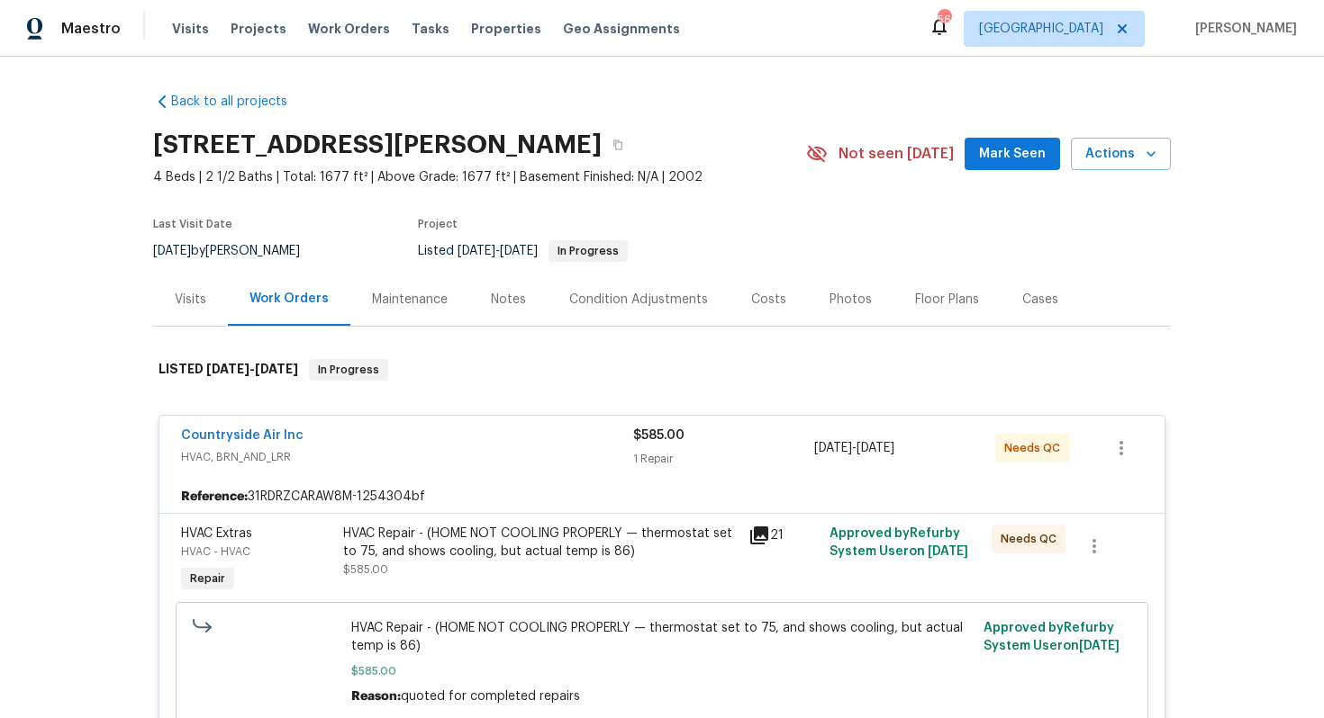
scroll to position [243, 0]
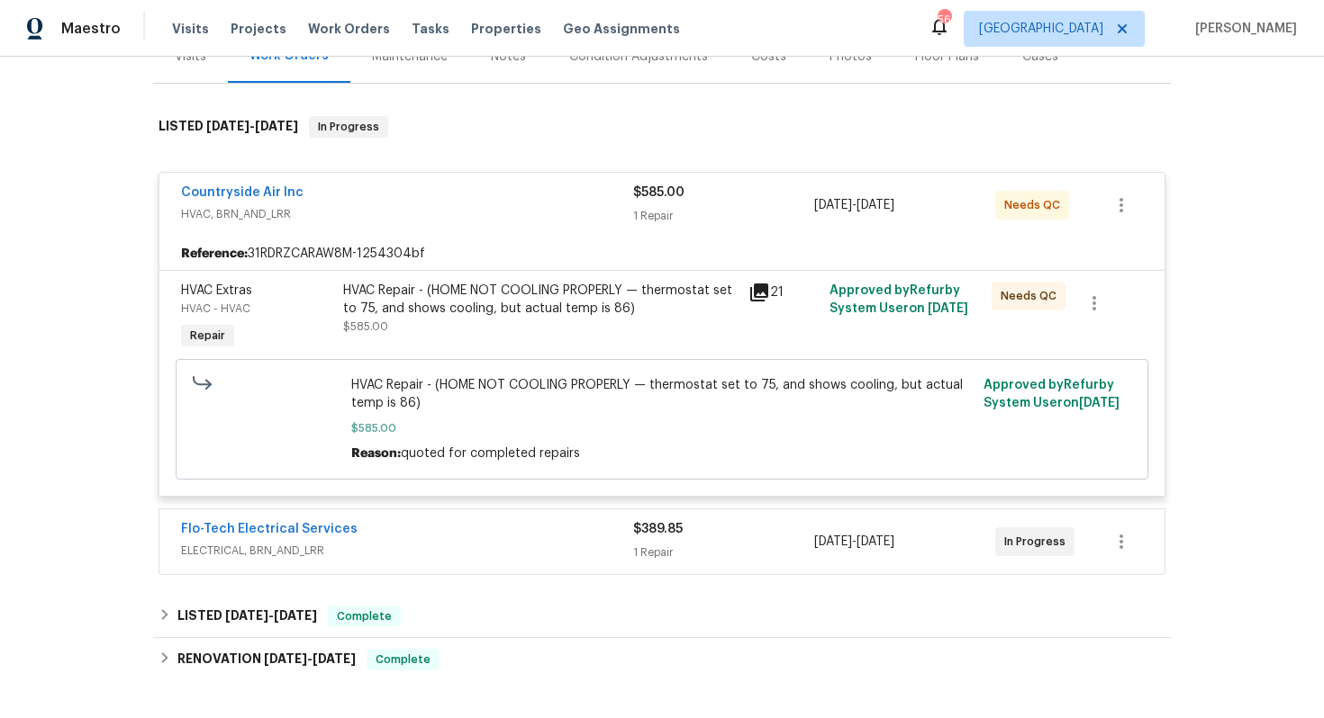
click at [417, 192] on div "Countryside Air Inc" at bounding box center [407, 195] width 452 height 22
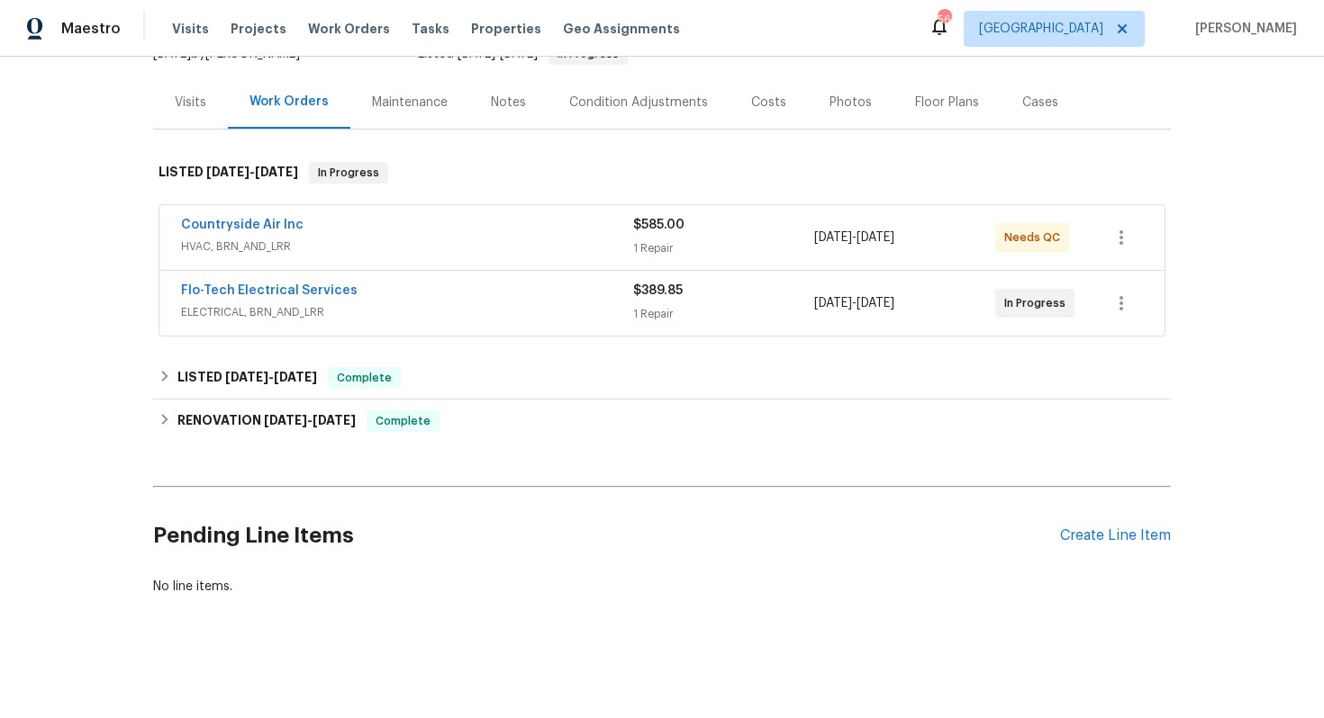
scroll to position [0, 0]
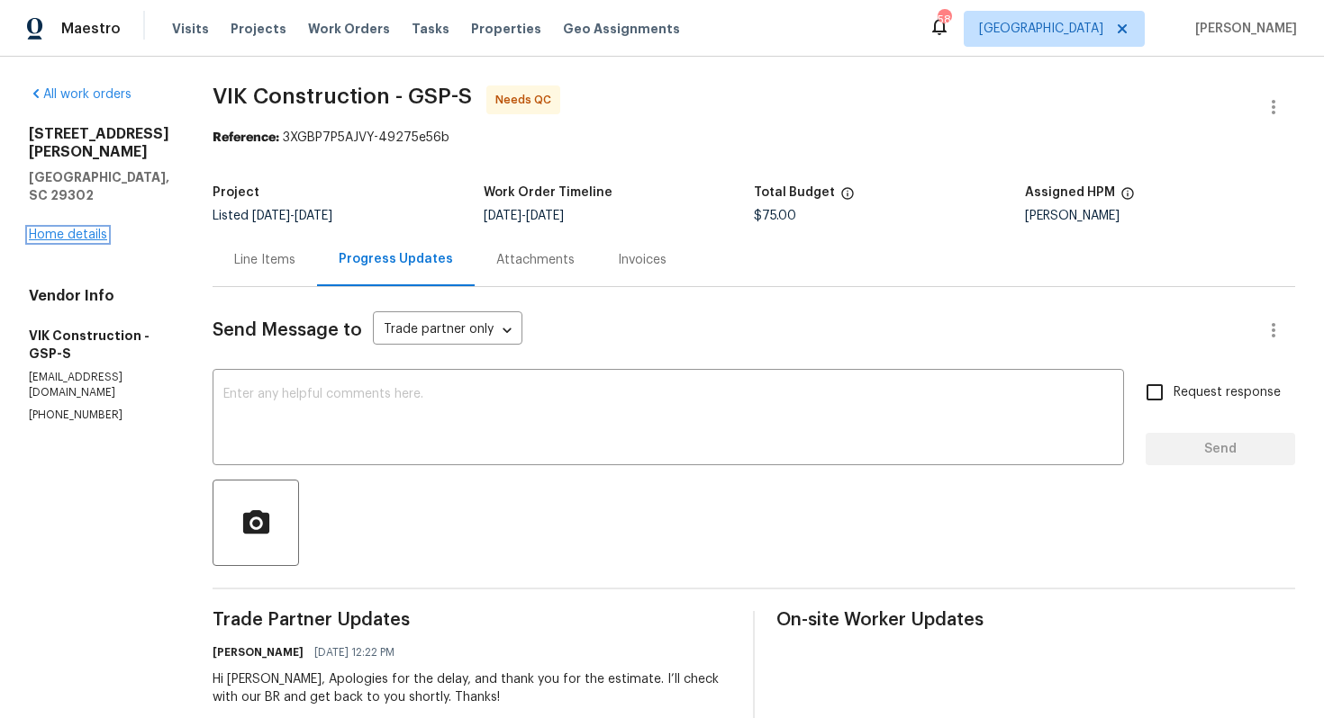
click at [62, 229] on link "Home details" at bounding box center [68, 235] width 78 height 13
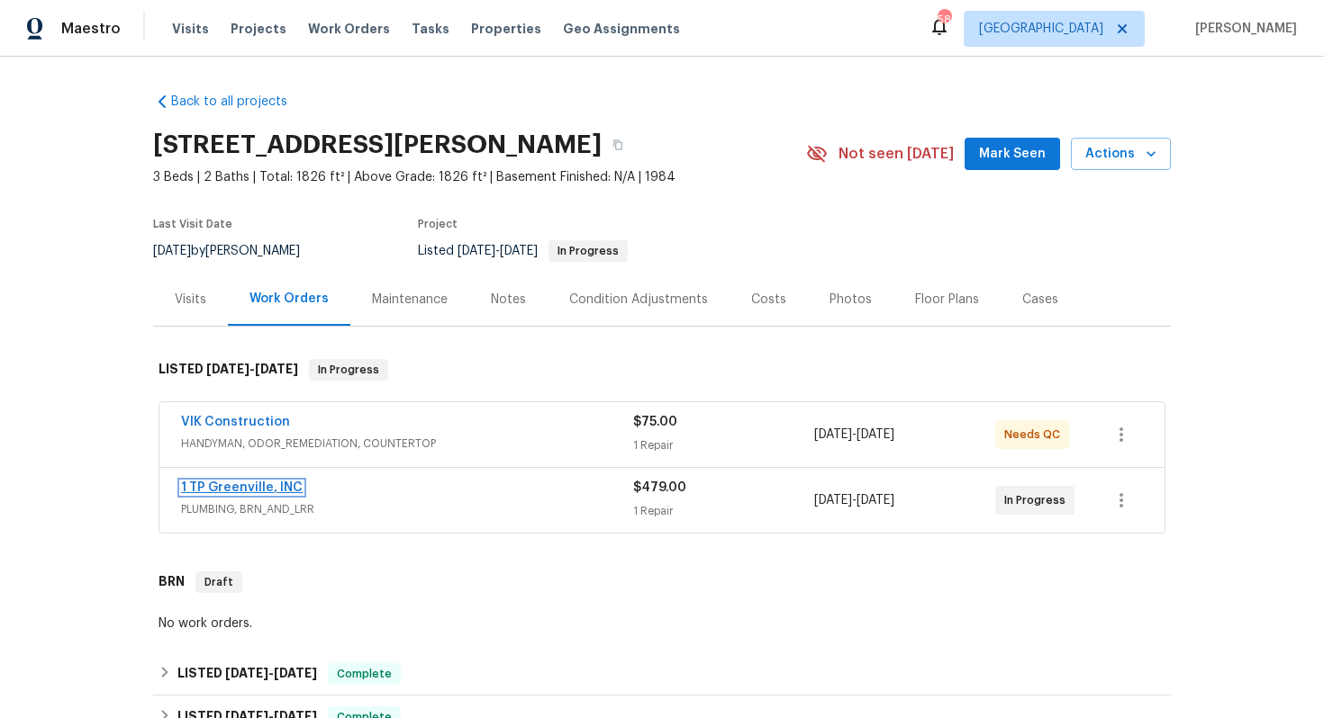
click at [208, 489] on link "1 TP Greenville, INC" at bounding box center [242, 488] width 122 height 13
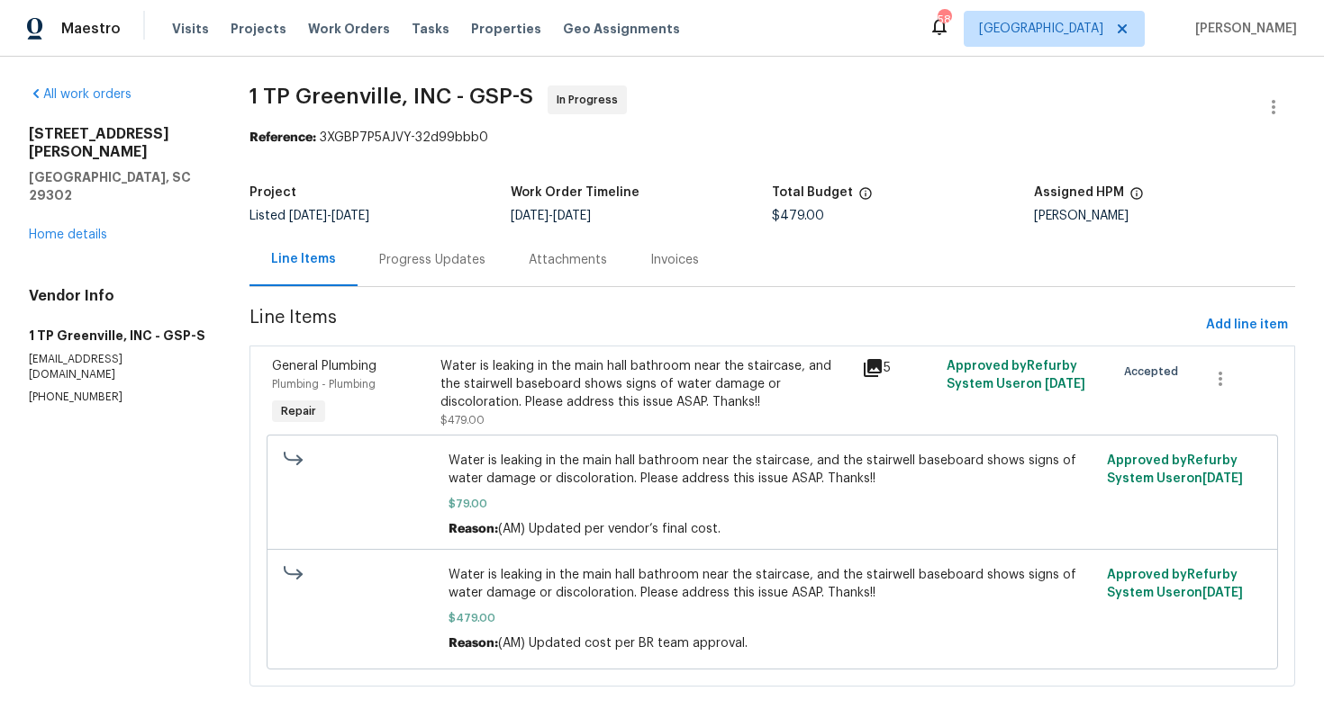
scroll to position [20, 0]
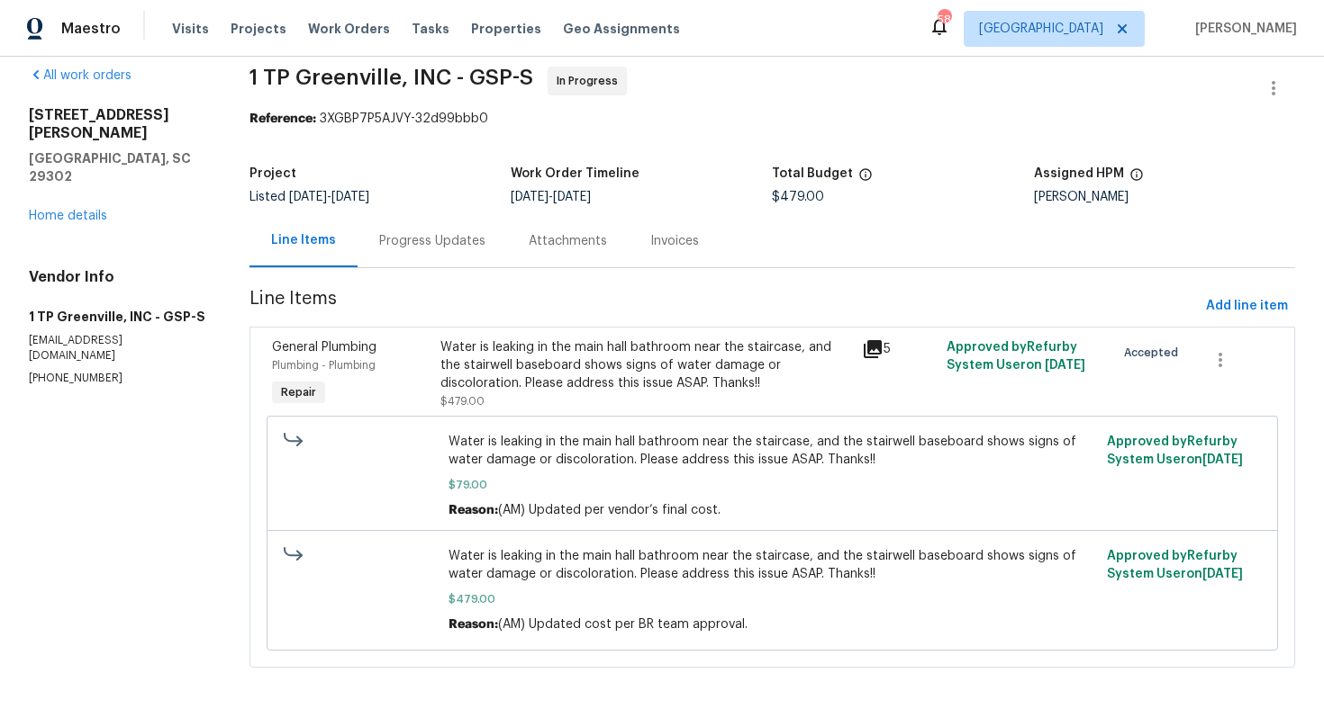
click at [429, 229] on div "Progress Updates" at bounding box center [431, 240] width 149 height 53
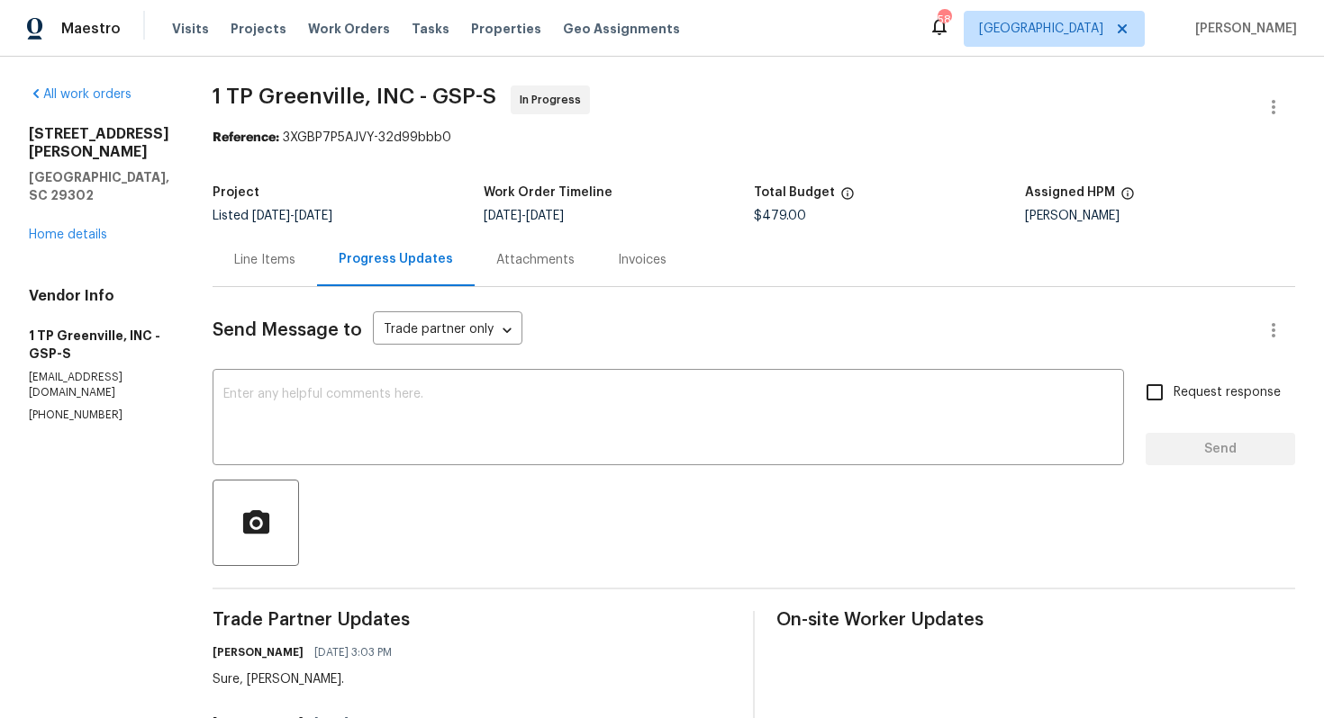
click at [81, 224] on div "600 Stafford Ave Spartanburg, SC 29302 Home details" at bounding box center [99, 184] width 140 height 119
click at [80, 229] on link "Home details" at bounding box center [68, 235] width 78 height 13
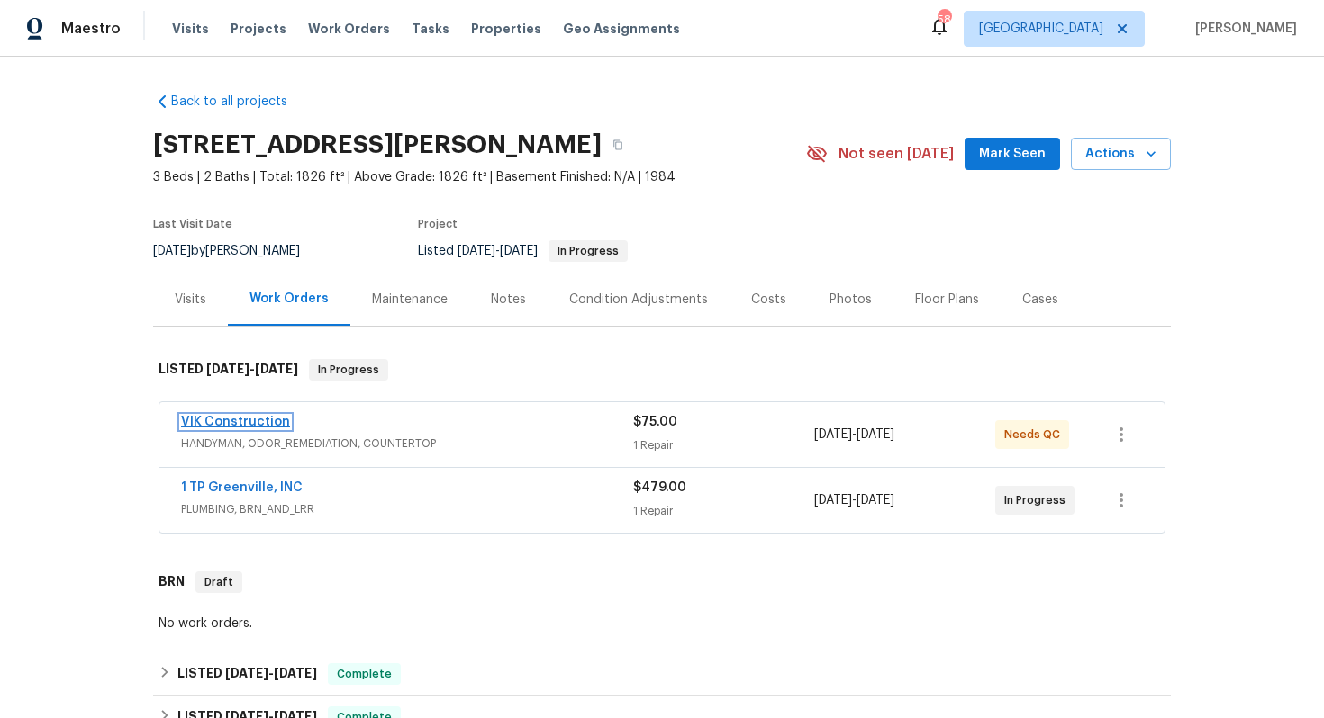
click at [246, 420] on link "VIK Construction" at bounding box center [235, 422] width 109 height 13
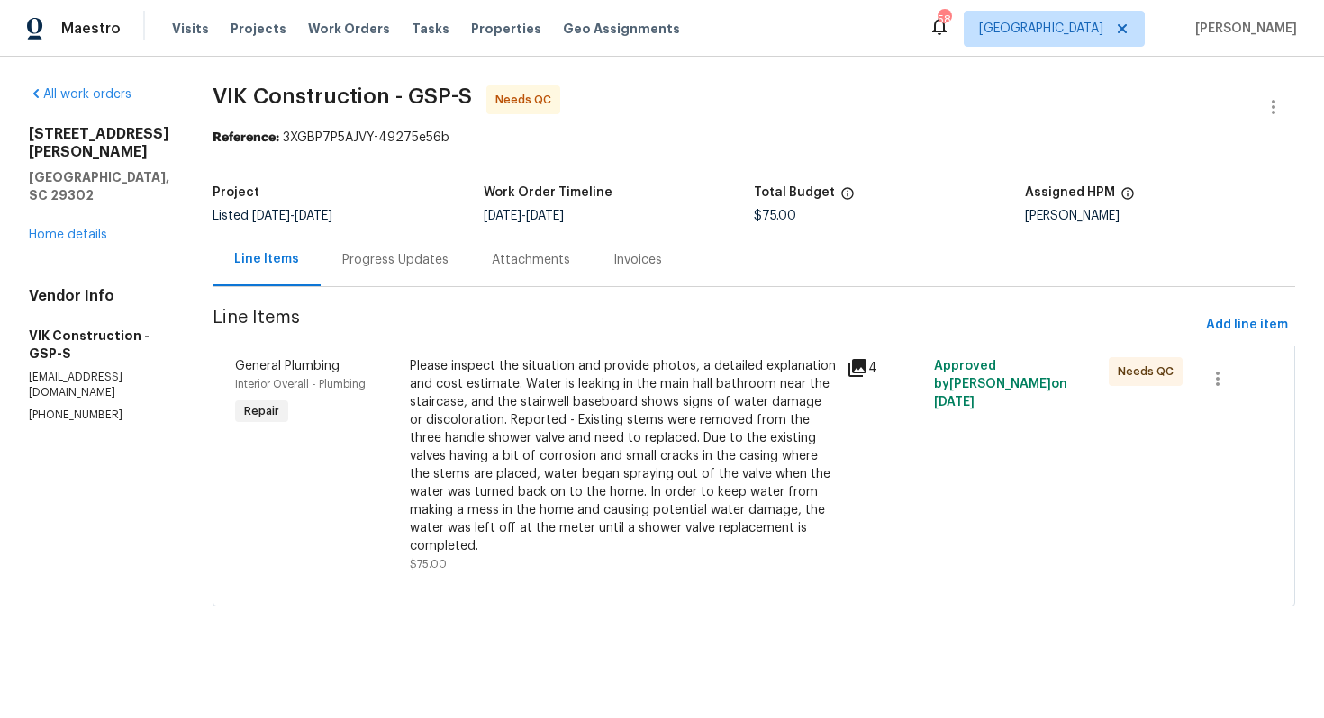
click at [550, 428] on div "Please inspect the situation and provide photos, a detailed explanation and cos…" at bounding box center [623, 456] width 426 height 198
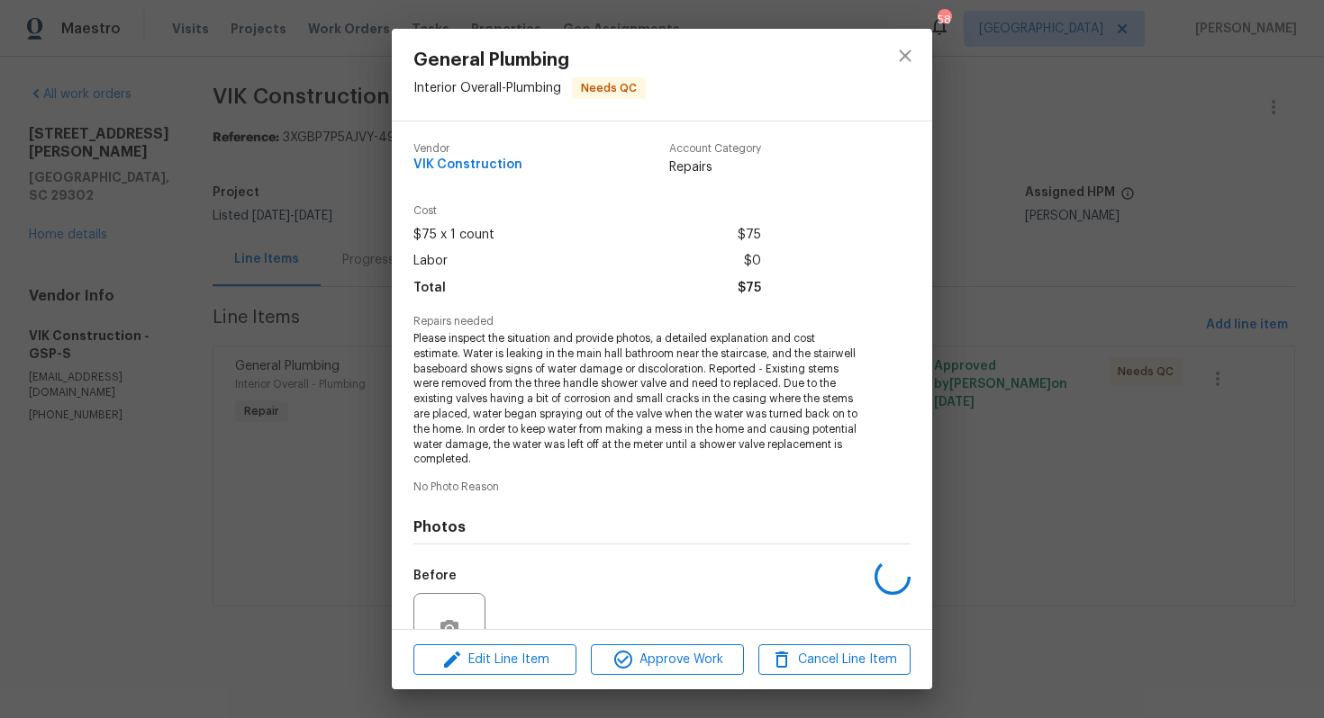
scroll to position [171, 0]
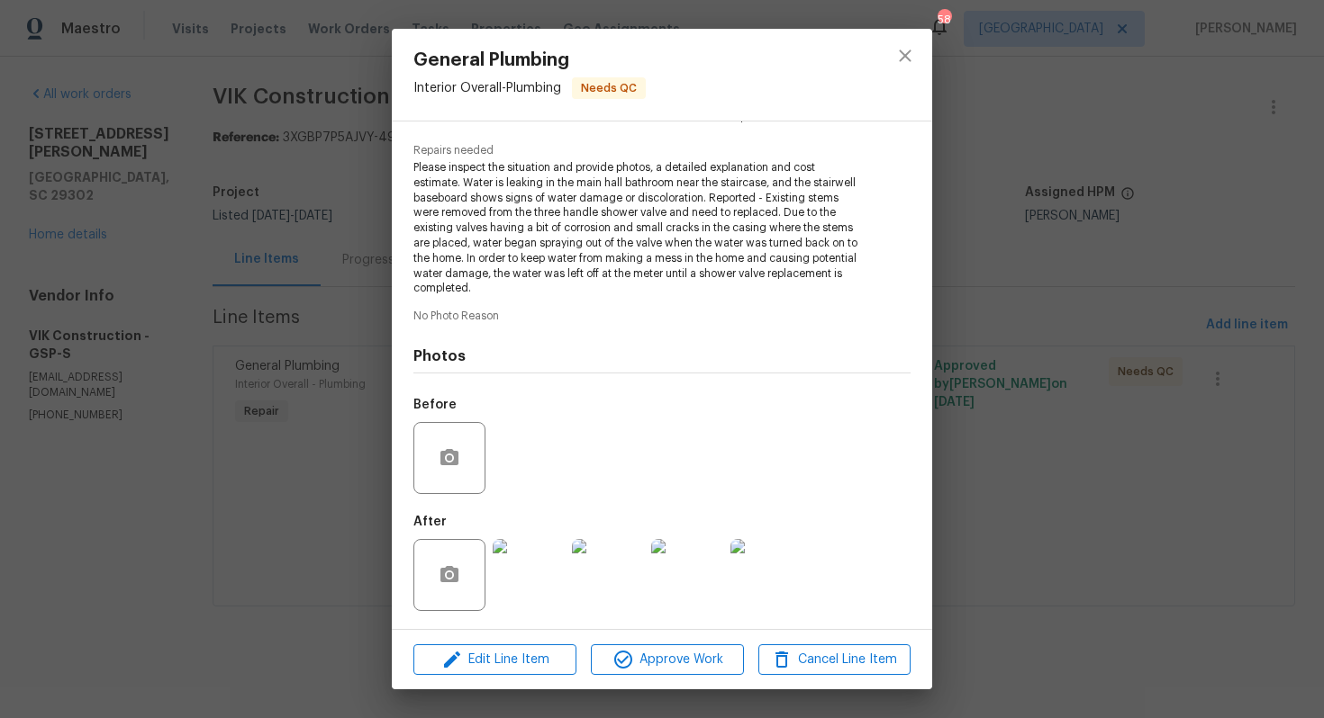
click at [278, 500] on div "General Plumbing Interior Overall - Plumbing Needs QC Vendor VIK Construction A…" at bounding box center [662, 359] width 1324 height 718
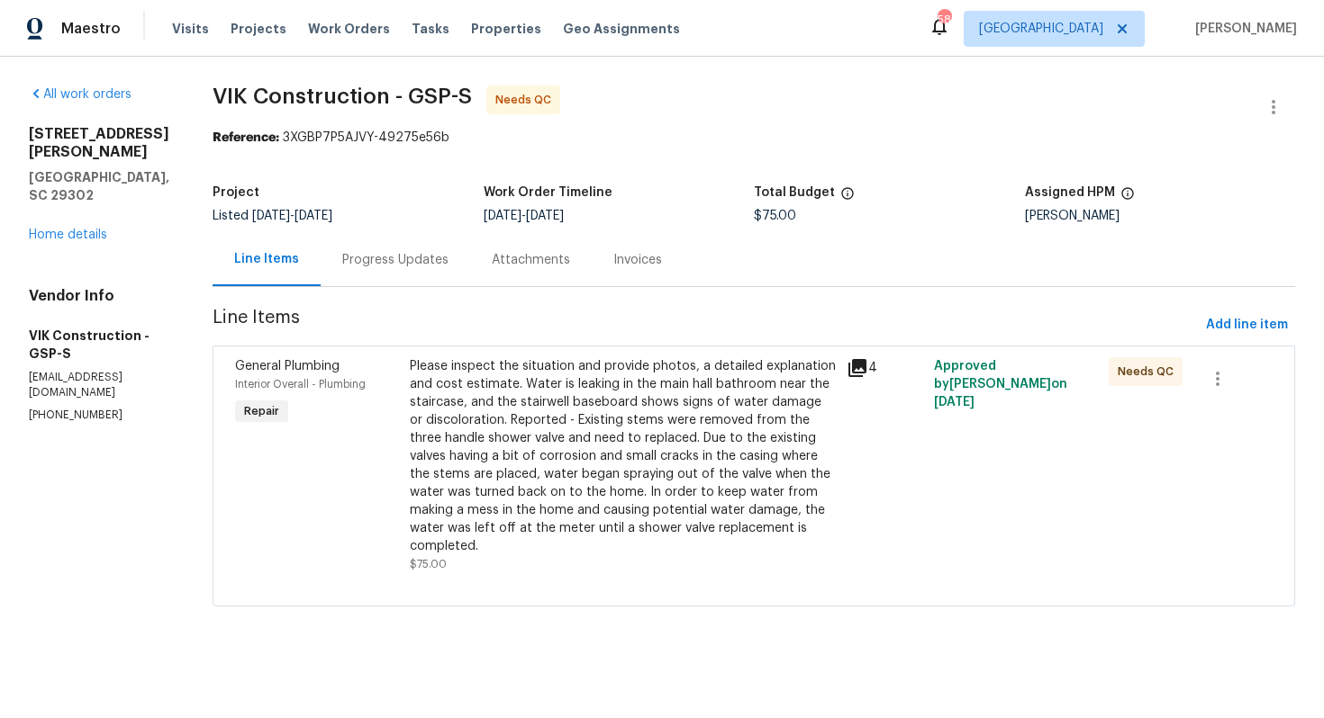
click at [410, 253] on div "Progress Updates" at bounding box center [395, 260] width 106 height 18
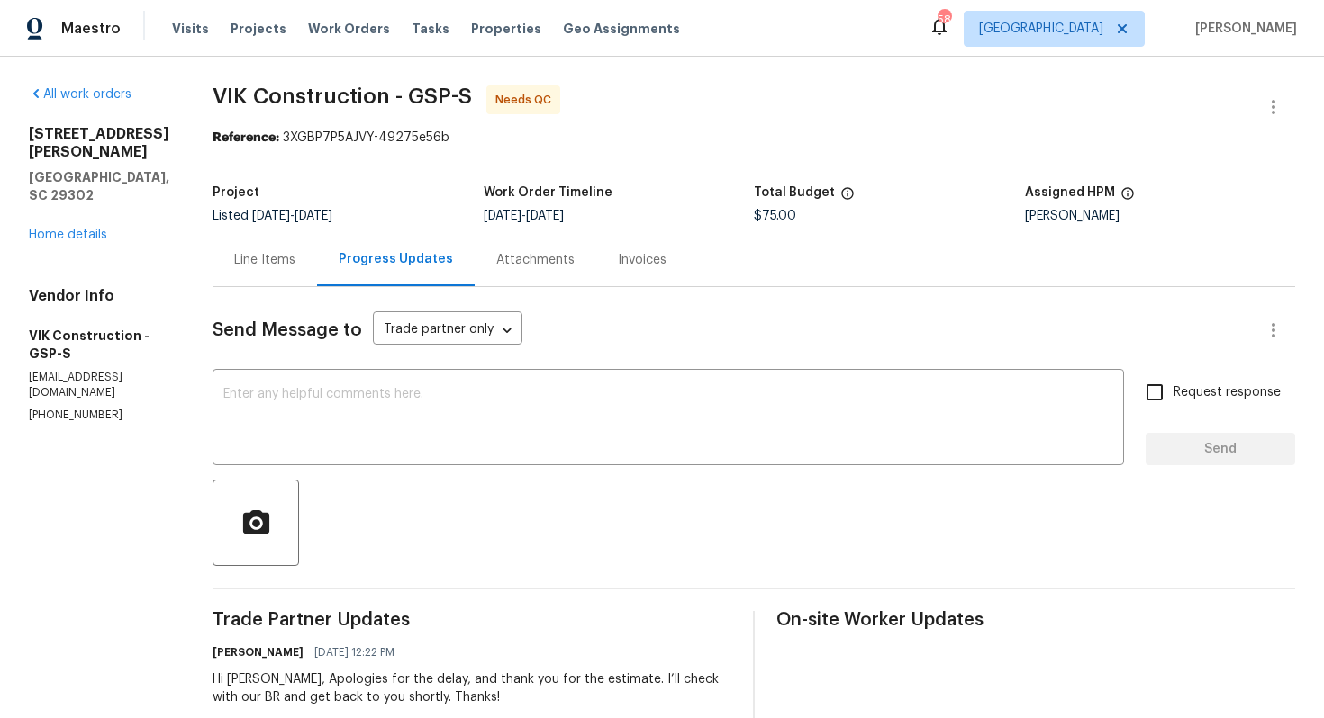
click at [292, 273] on div "Line Items" at bounding box center [264, 259] width 104 height 53
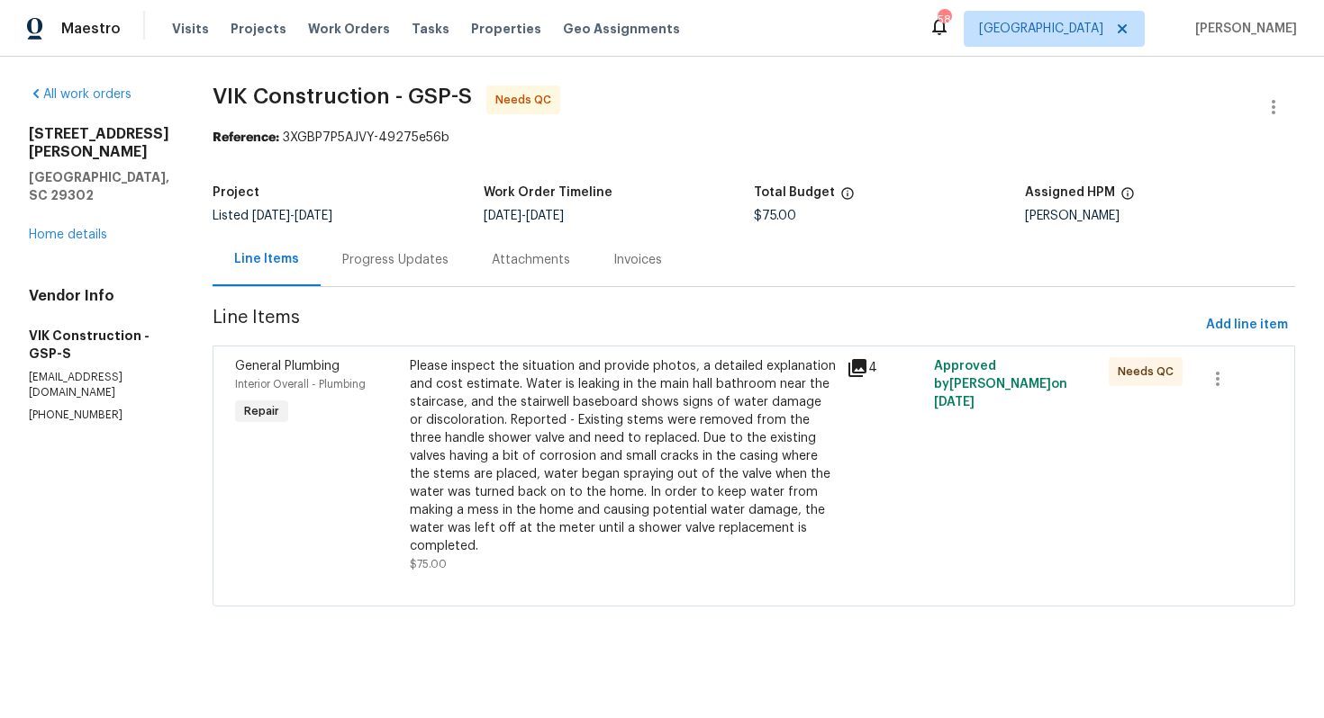
click at [502, 402] on div "Please inspect the situation and provide photos, a detailed explanation and cos…" at bounding box center [623, 456] width 426 height 198
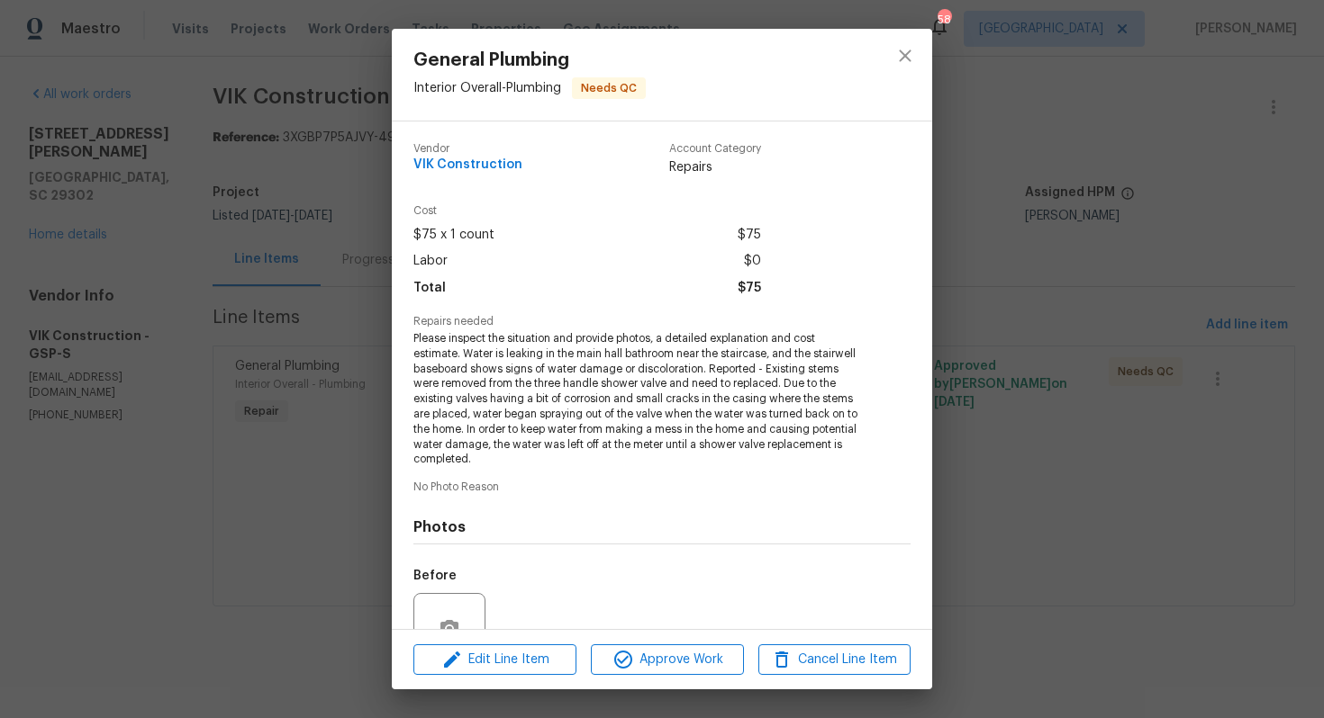
scroll to position [171, 0]
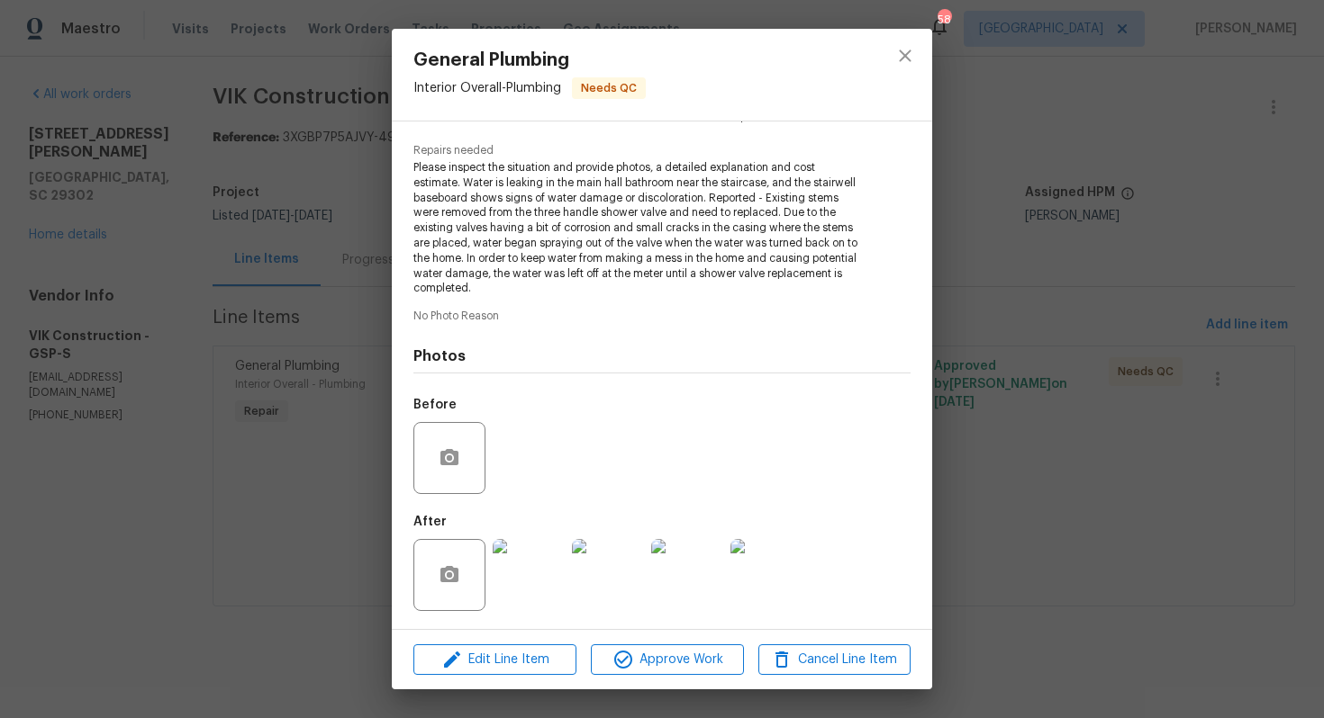
click at [522, 591] on img at bounding box center [529, 575] width 72 height 72
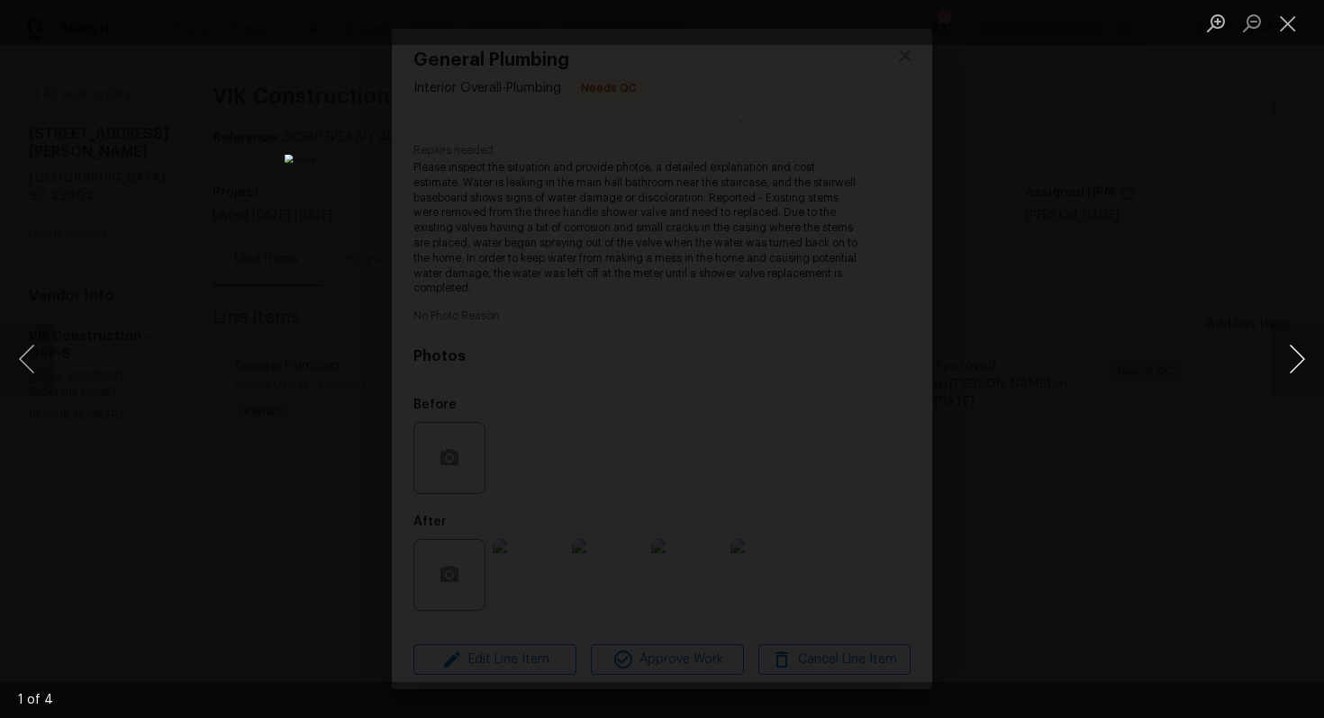
click at [1290, 366] on button "Next image" at bounding box center [1297, 359] width 54 height 72
click at [1144, 393] on div "Lightbox" at bounding box center [662, 359] width 1324 height 718
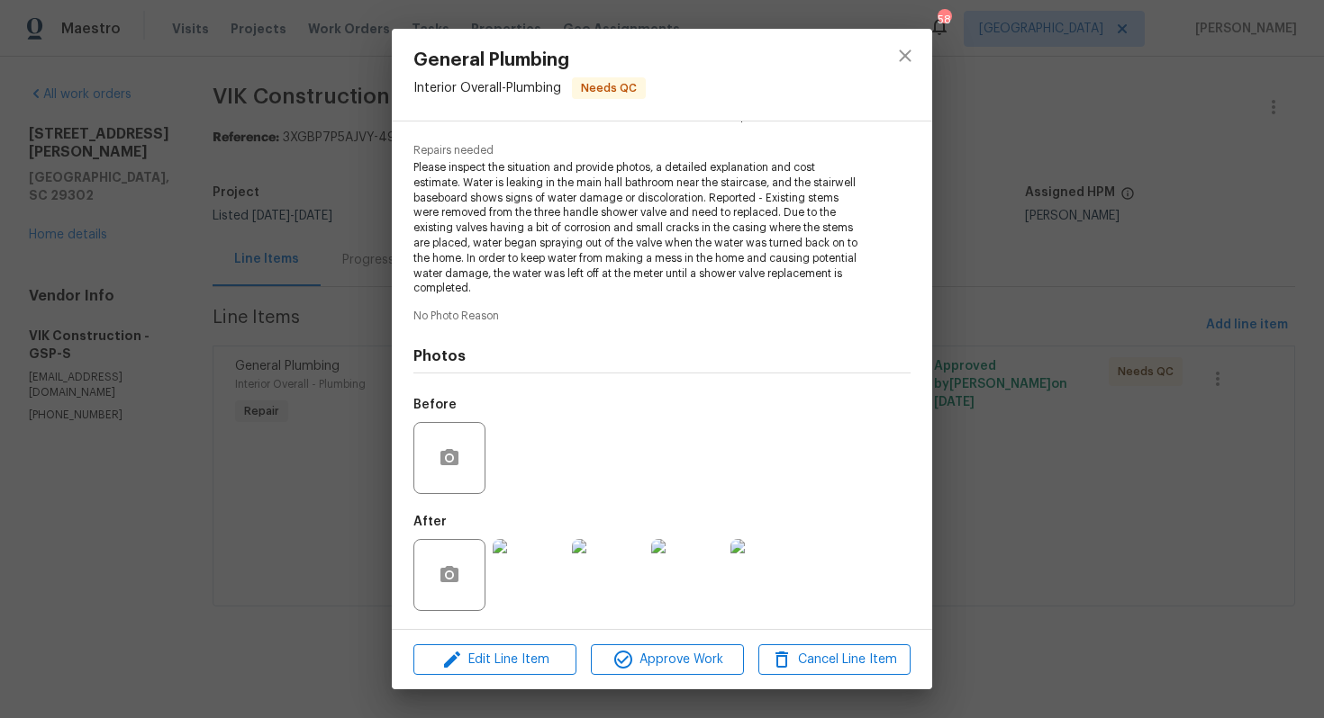
click at [1076, 419] on div "General Plumbing Interior Overall - Plumbing Needs QC Vendor VIK Construction A…" at bounding box center [662, 359] width 1324 height 718
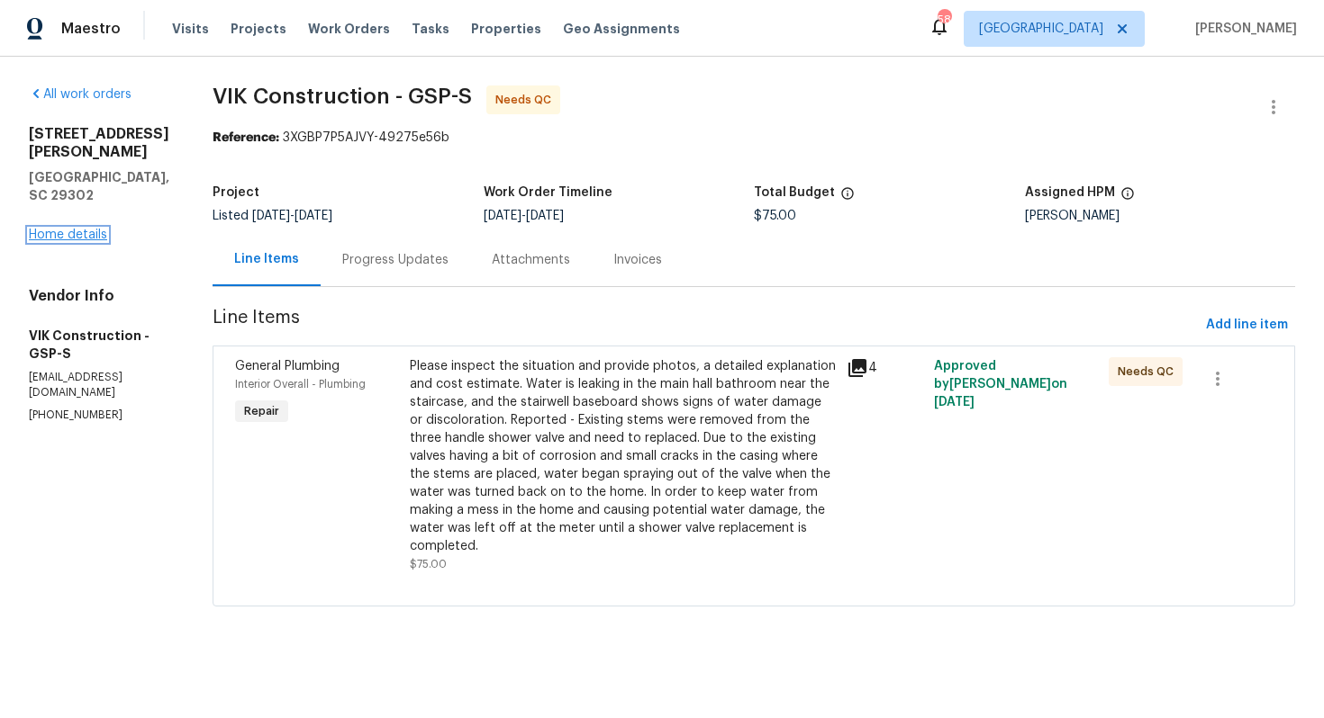
click at [59, 229] on link "Home details" at bounding box center [68, 235] width 78 height 13
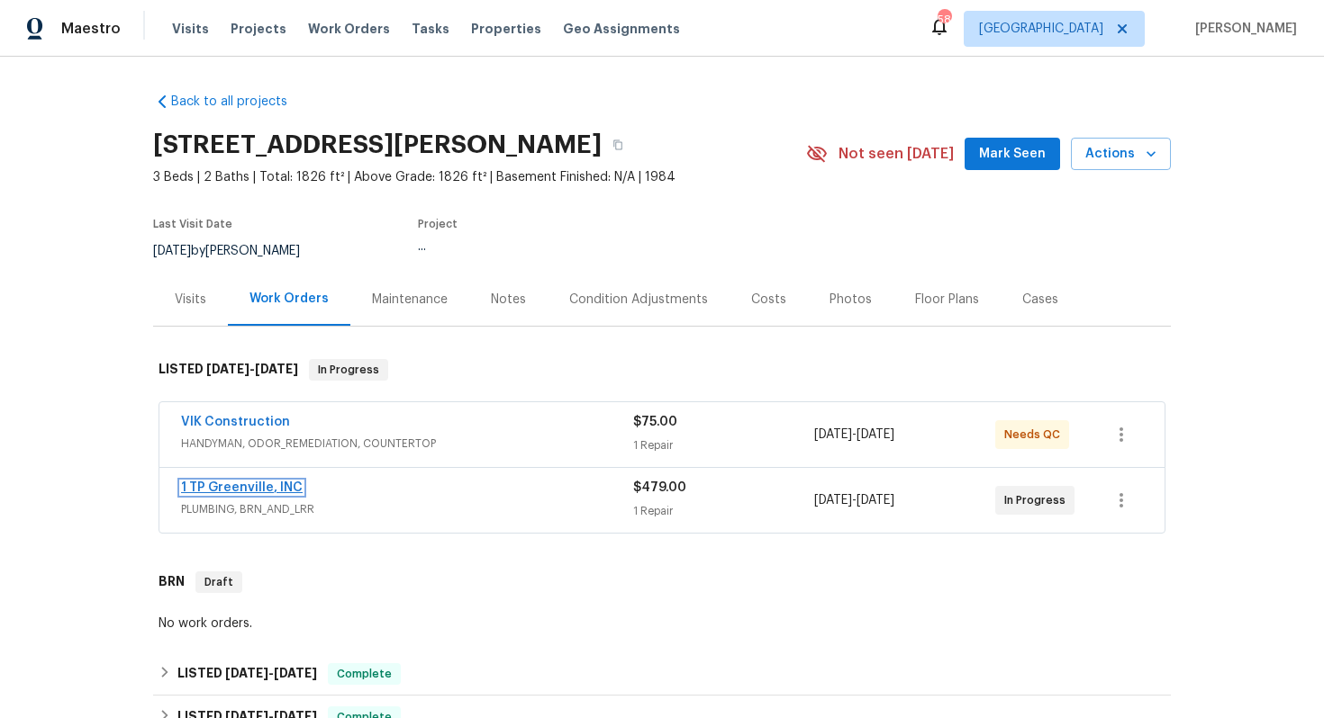
click at [236, 482] on link "1 TP Greenville, INC" at bounding box center [242, 488] width 122 height 13
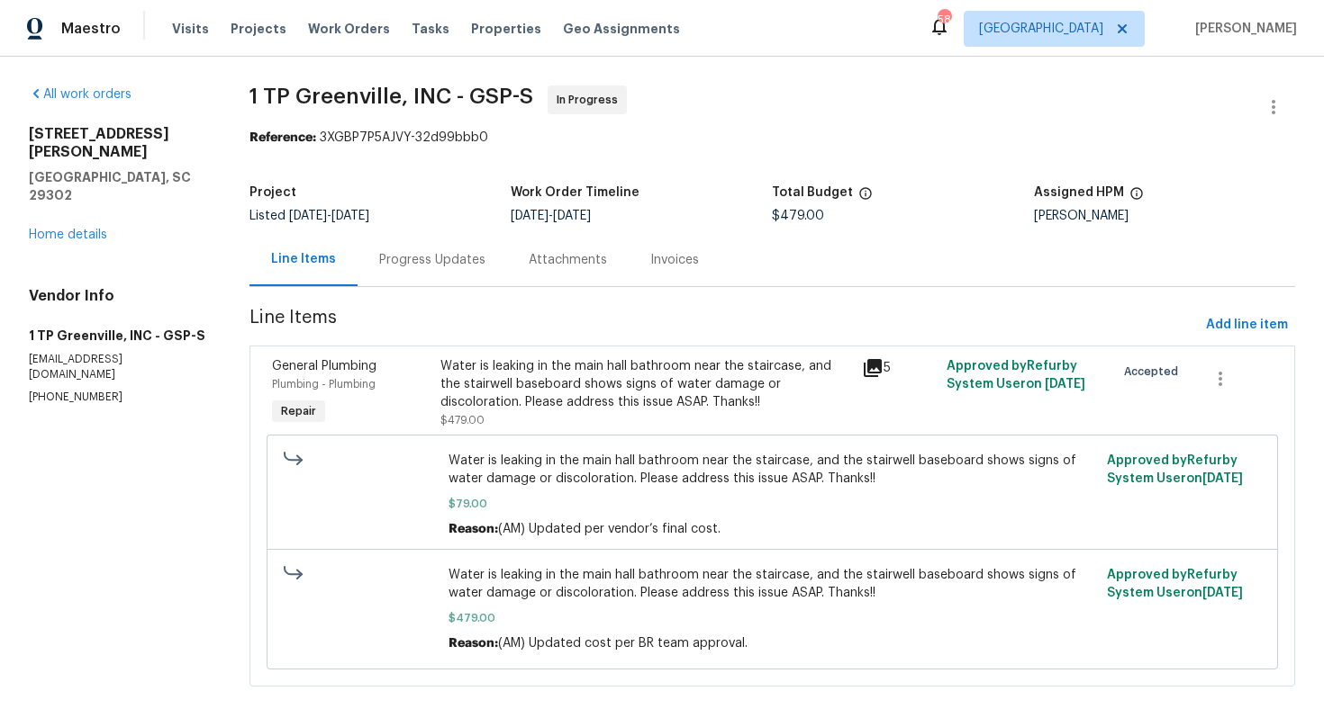
click at [632, 368] on div "Water is leaking in the main hall bathroom near the staircase, and the stairwel…" at bounding box center [645, 384] width 411 height 54
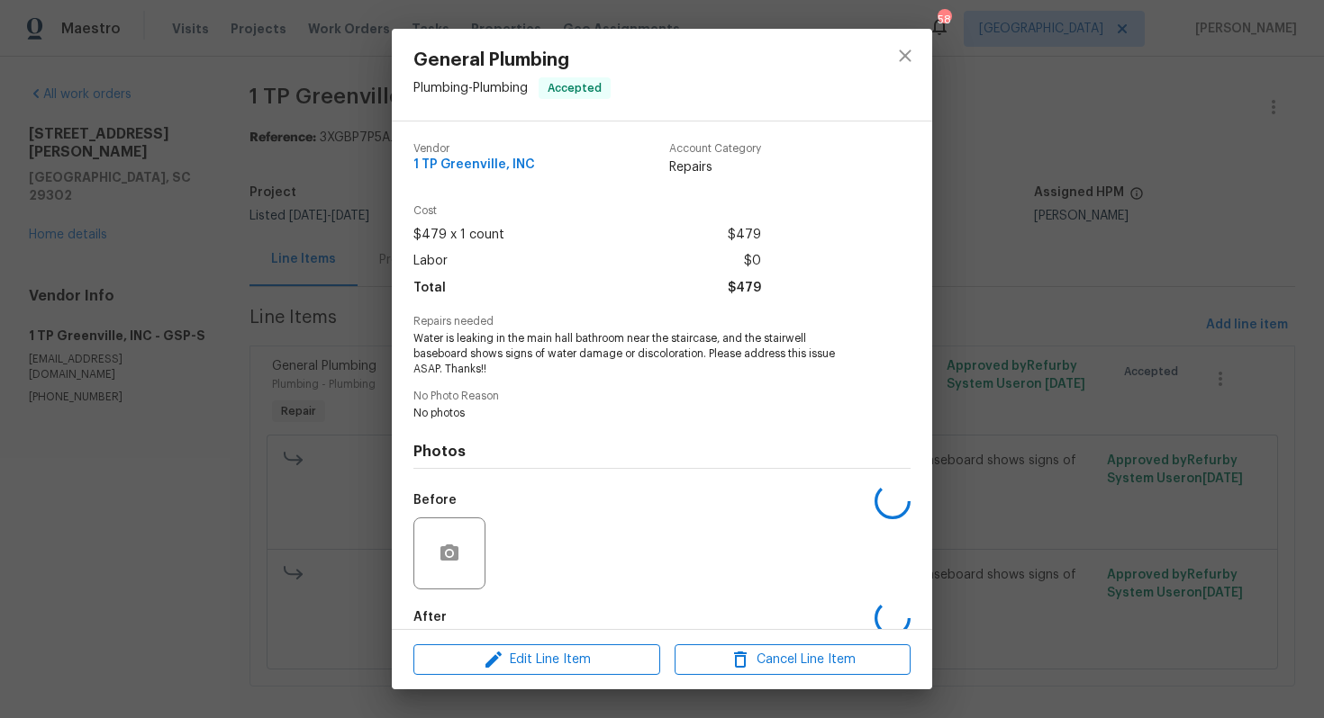
scroll to position [95, 0]
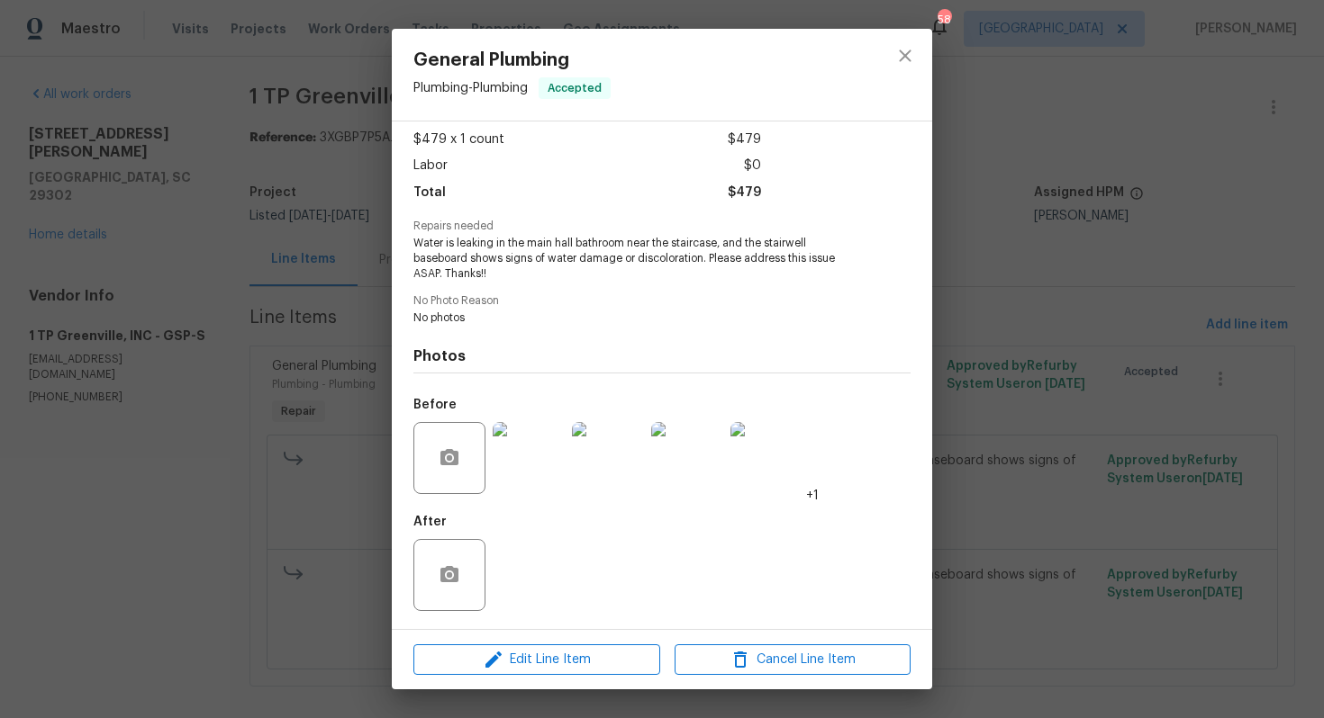
click at [545, 460] on img at bounding box center [529, 458] width 72 height 72
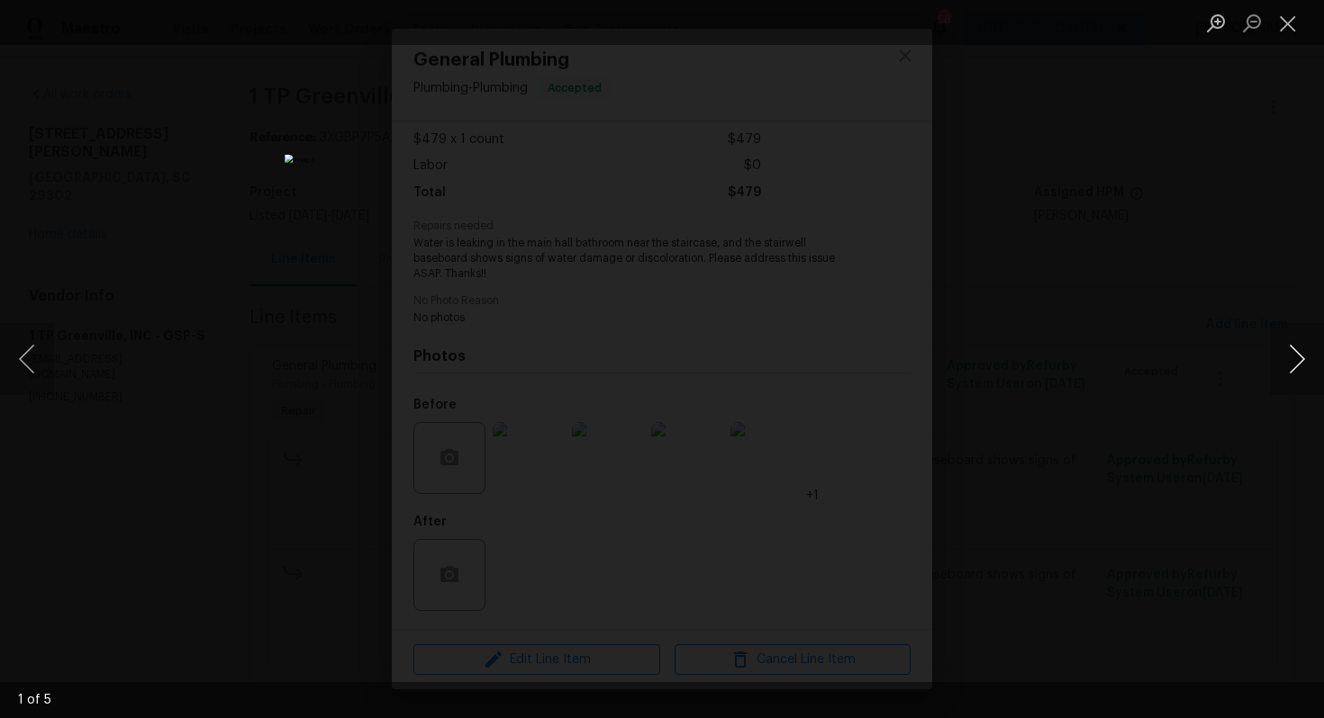
click at [1288, 358] on button "Next image" at bounding box center [1297, 359] width 54 height 72
click at [1151, 364] on div "Lightbox" at bounding box center [662, 359] width 1324 height 718
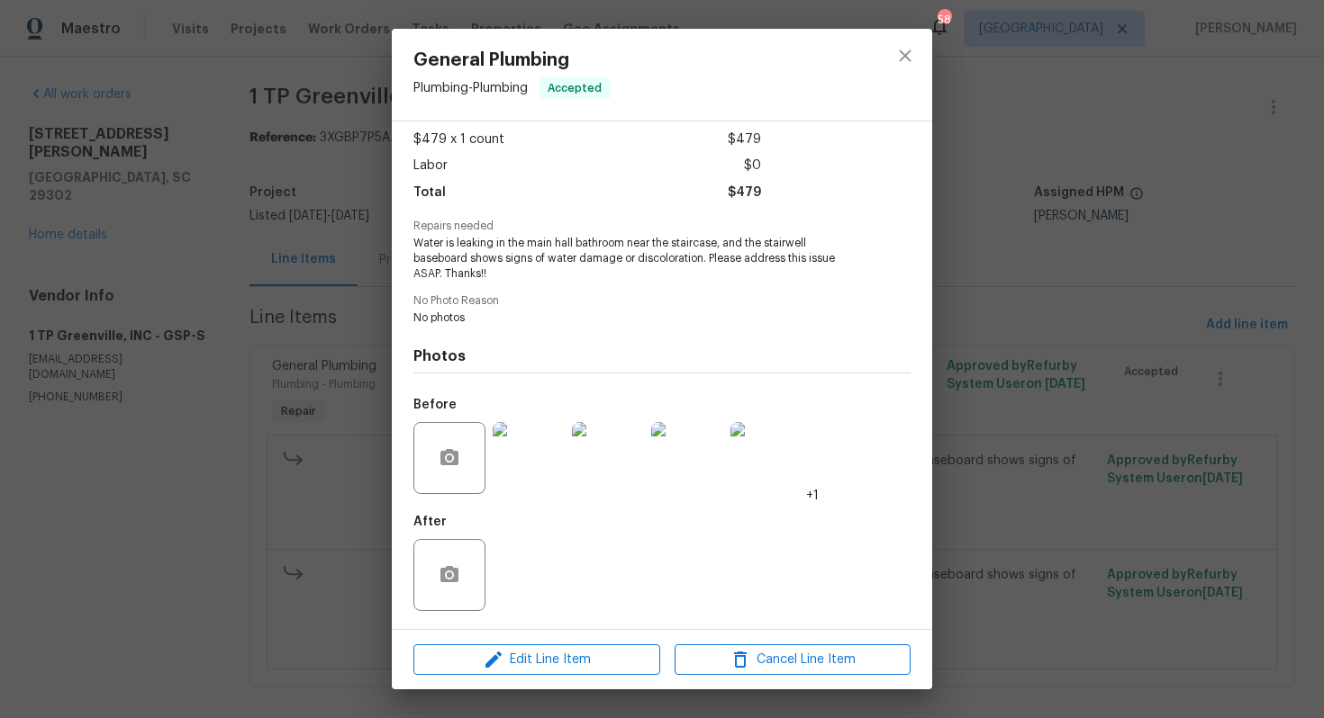
click at [1042, 390] on div "General Plumbing Plumbing - Plumbing Accepted Vendor 1 TP Greenville, INC Accou…" at bounding box center [662, 359] width 1324 height 718
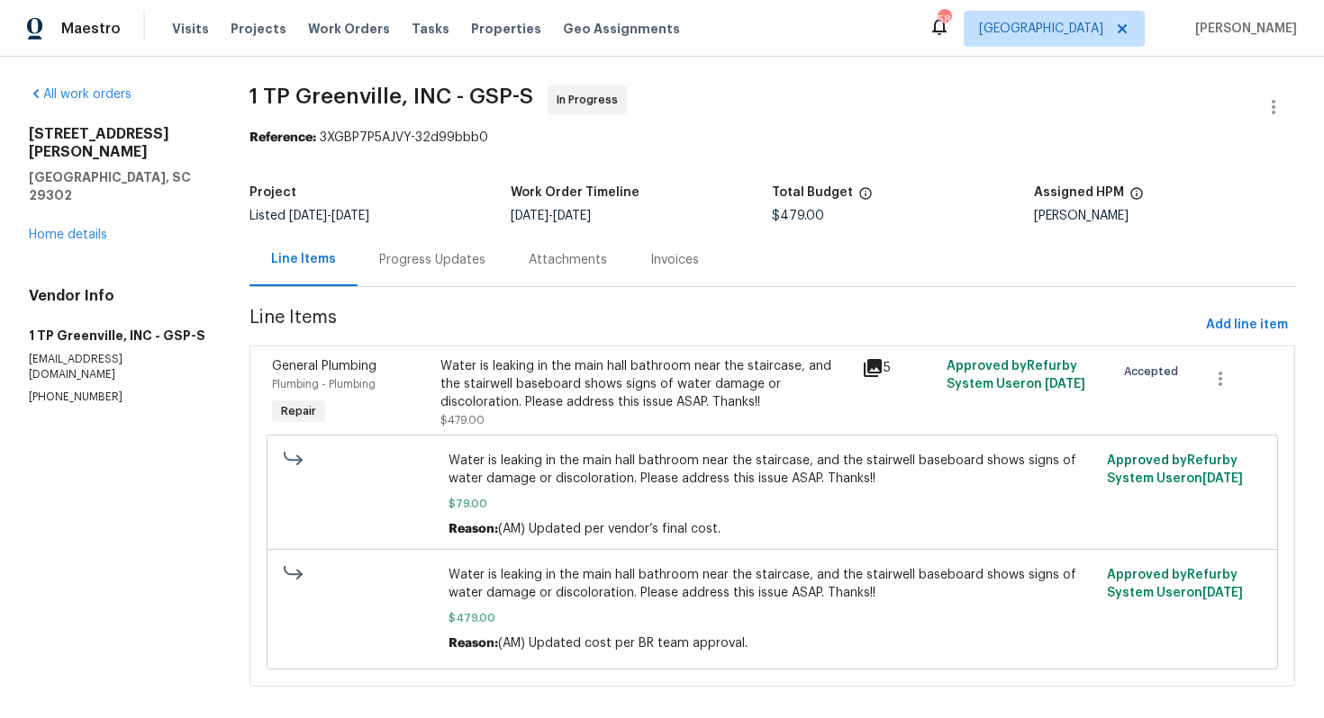
click at [450, 279] on div "Progress Updates" at bounding box center [431, 259] width 149 height 53
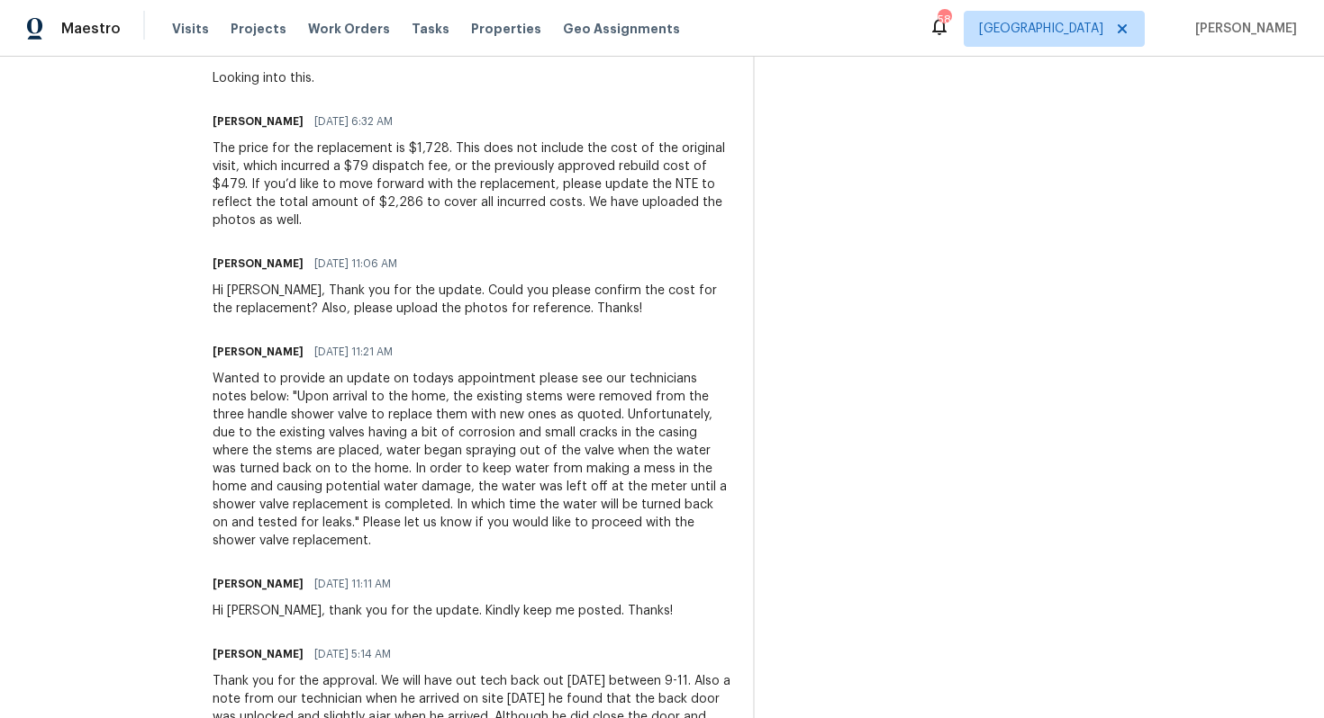
scroll to position [821, 0]
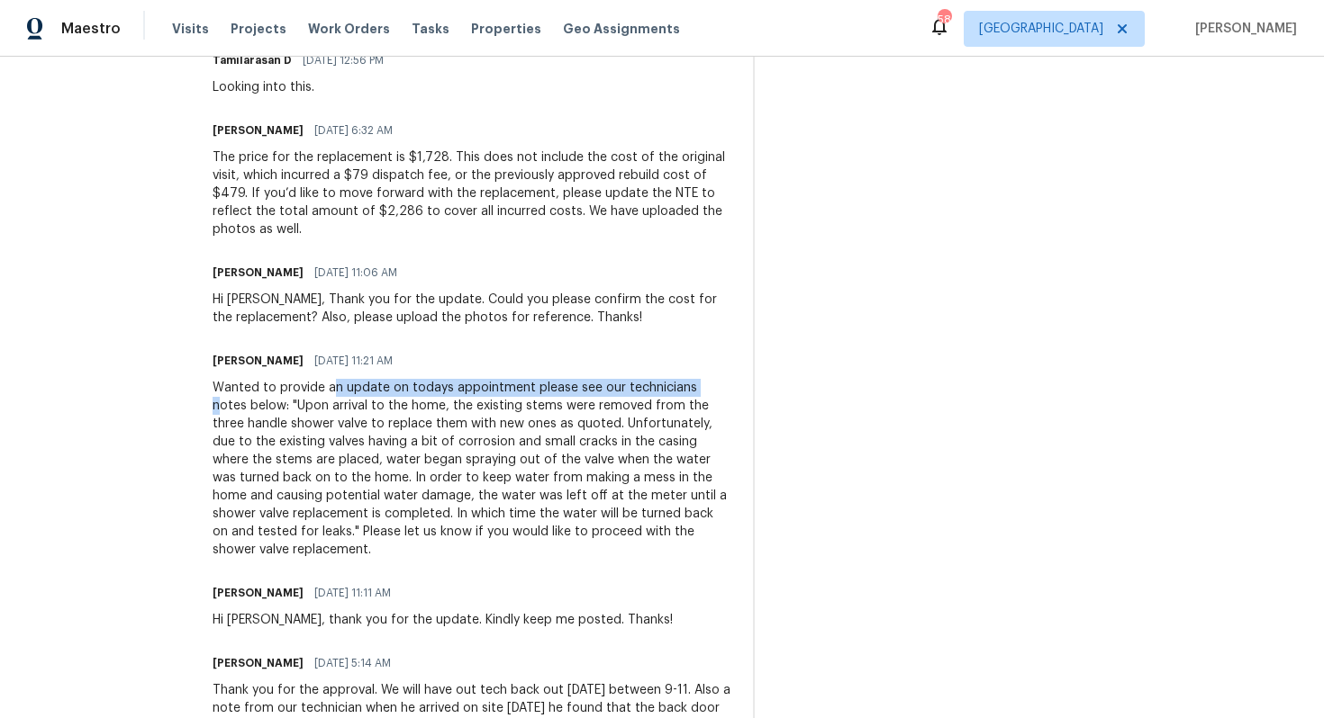
drag, startPoint x: 326, startPoint y: 371, endPoint x: 689, endPoint y: 376, distance: 362.9
click at [689, 379] on div "Wanted to provide an update on todays appointment please see our technicians no…" at bounding box center [471, 469] width 519 height 180
click at [312, 393] on div "Wanted to provide an update on todays appointment please see our technicians no…" at bounding box center [471, 469] width 519 height 180
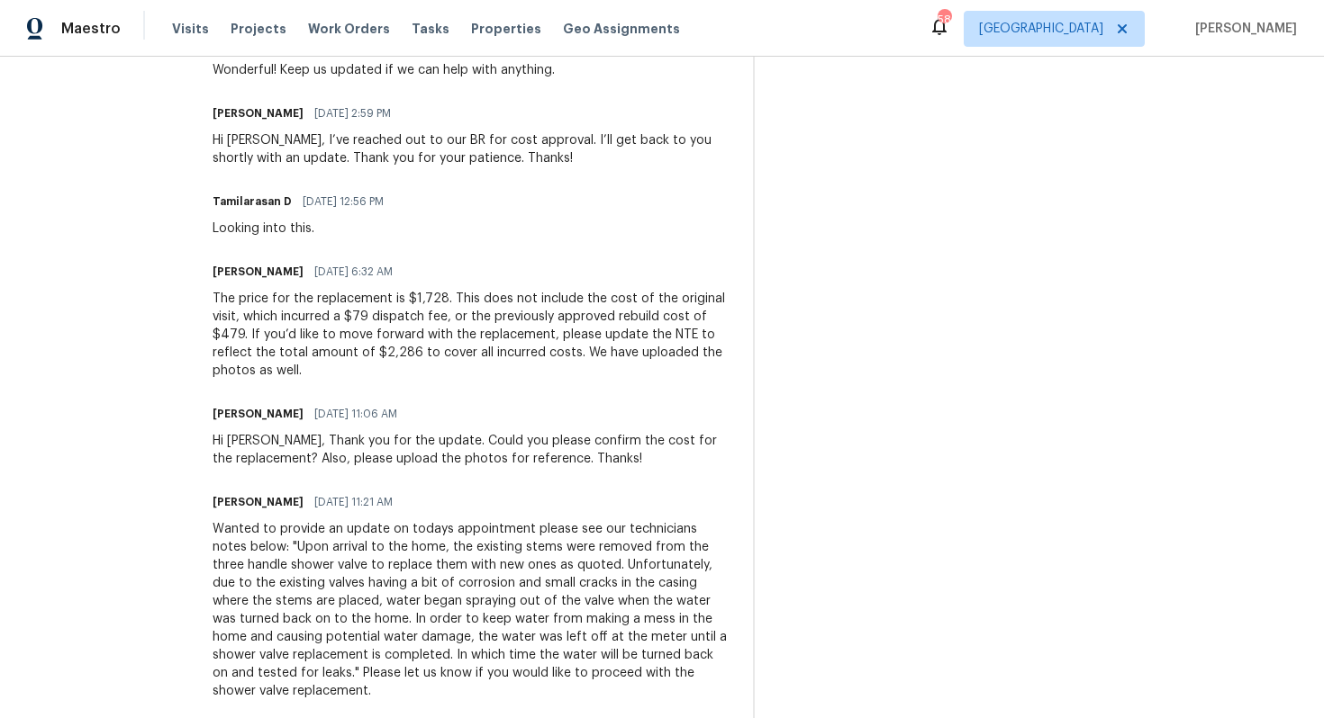
scroll to position [0, 0]
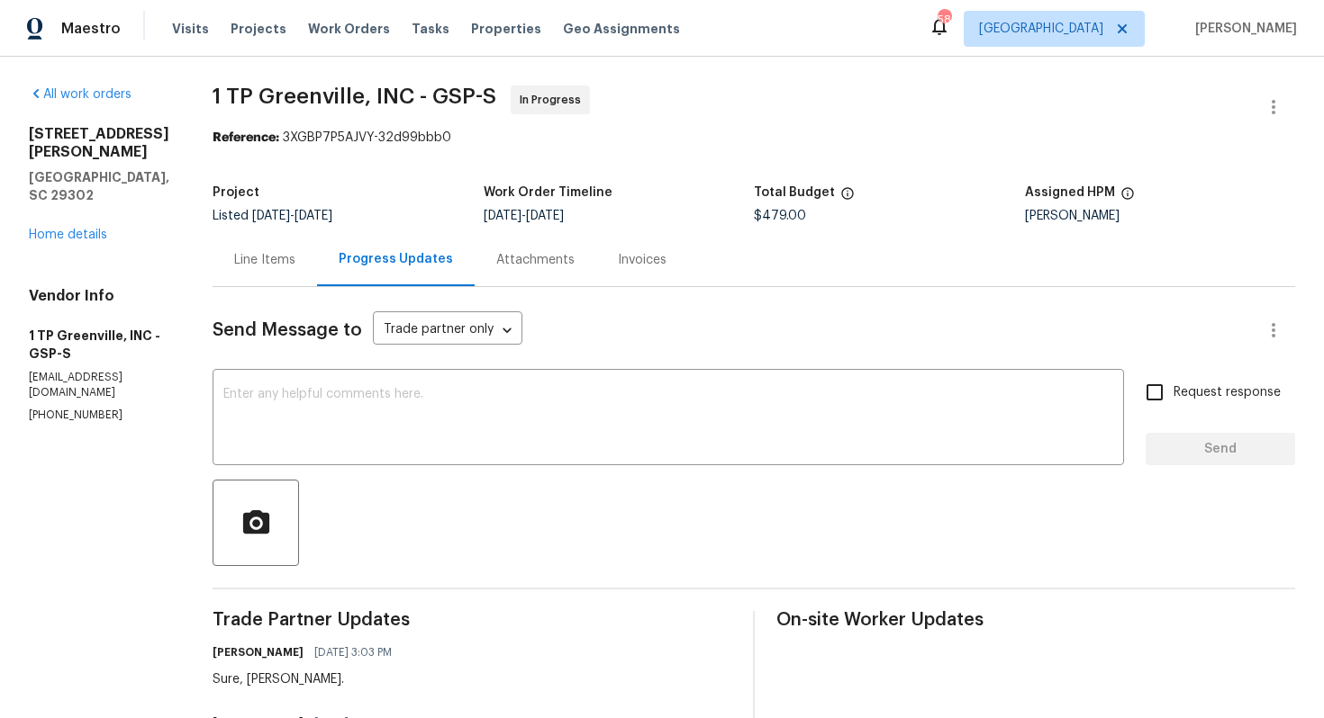
click at [269, 267] on div "Line Items" at bounding box center [264, 260] width 61 height 18
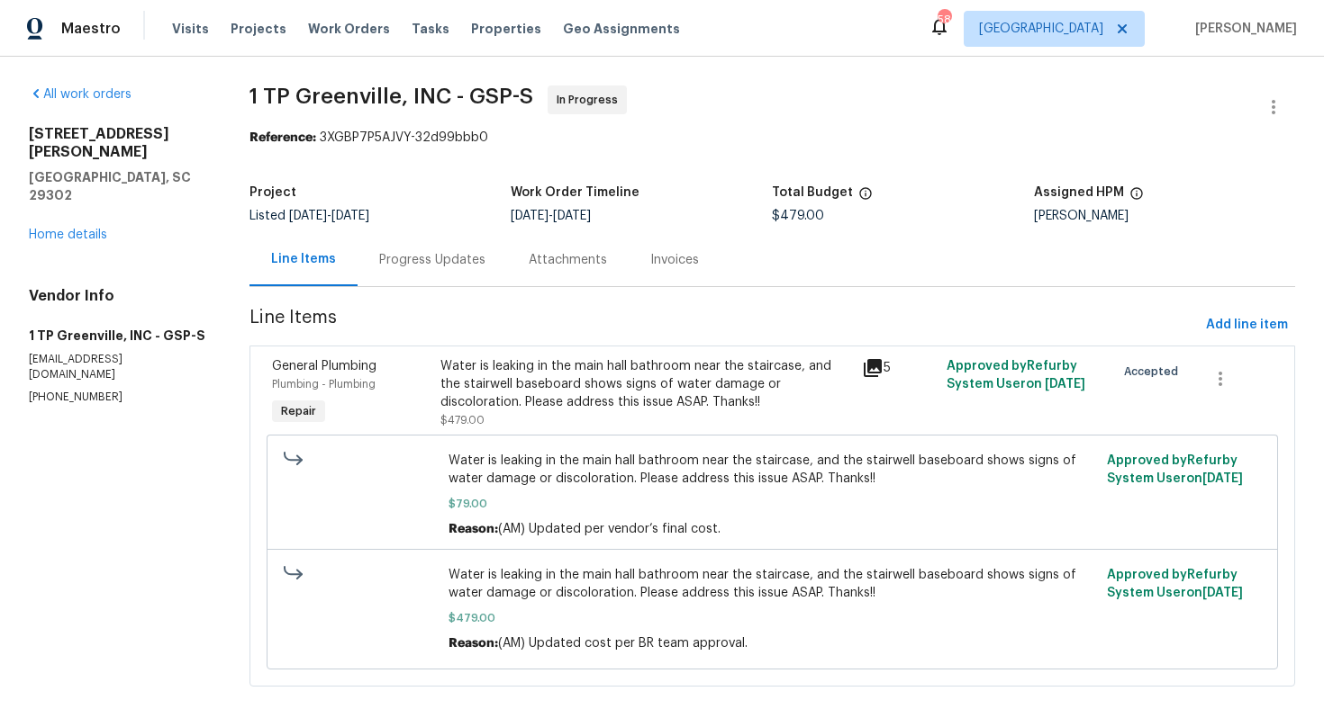
click at [673, 405] on div "Water is leaking in the main hall bathroom near the staircase, and the stairwel…" at bounding box center [645, 384] width 411 height 54
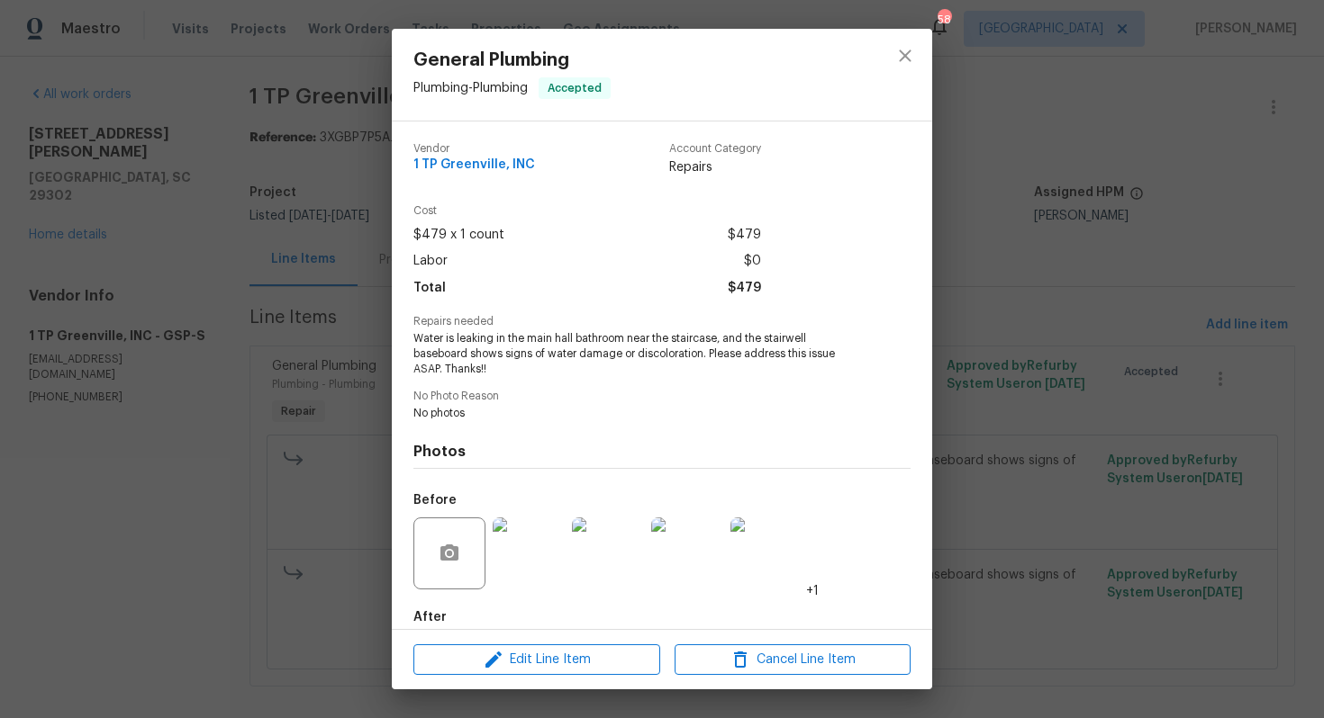
scroll to position [95, 0]
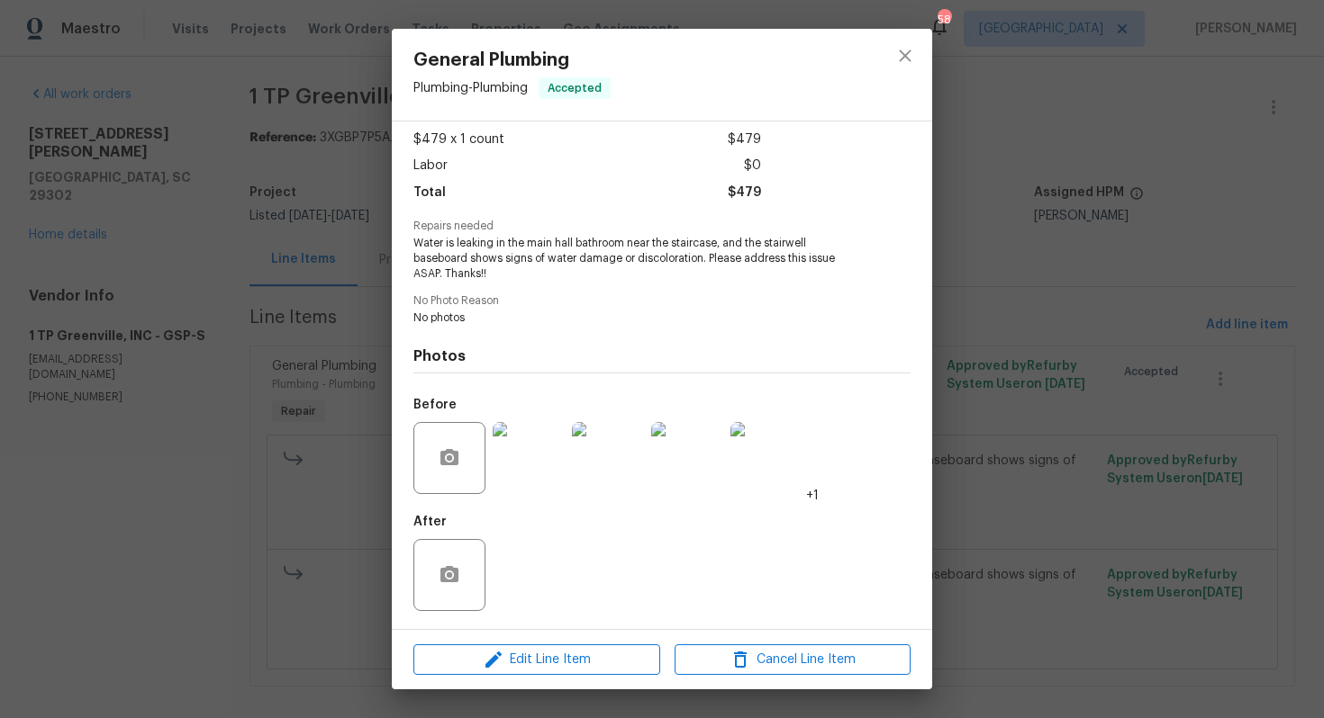
click at [544, 458] on img at bounding box center [529, 458] width 72 height 72
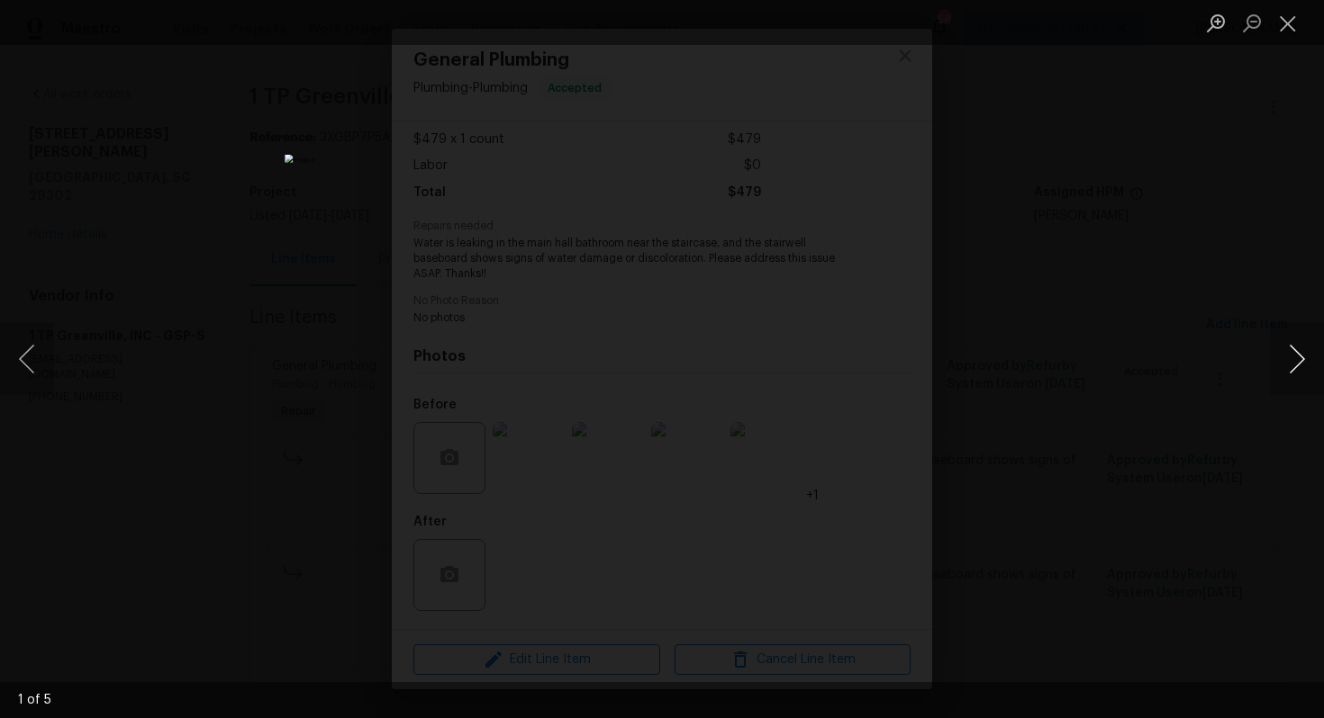
click at [1300, 364] on button "Next image" at bounding box center [1297, 359] width 54 height 72
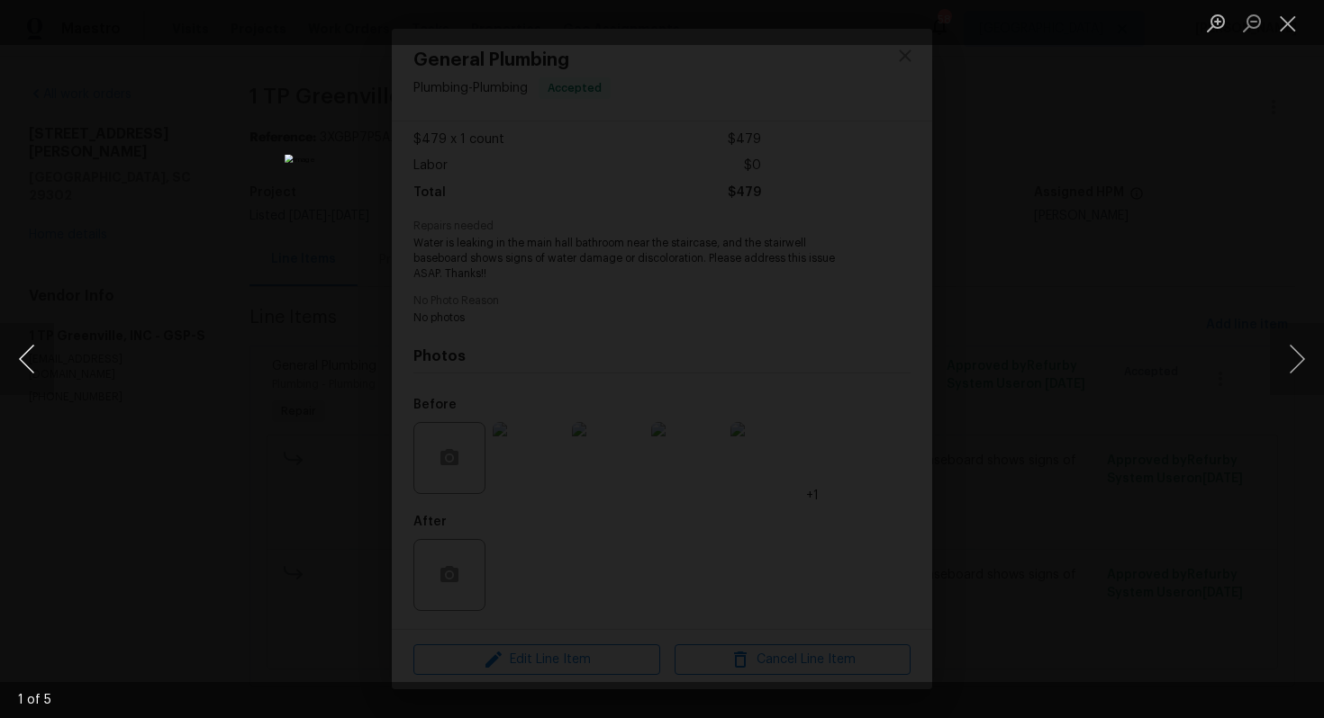
click at [23, 330] on button "Previous image" at bounding box center [27, 359] width 54 height 72
click at [616, 447] on img "Lightbox" at bounding box center [786, 274] width 3219 height 1748
click at [611, 257] on img "Lightbox" at bounding box center [783, 389] width 3219 height 1748
click at [181, 313] on div "Lightbox" at bounding box center [662, 359] width 1324 height 718
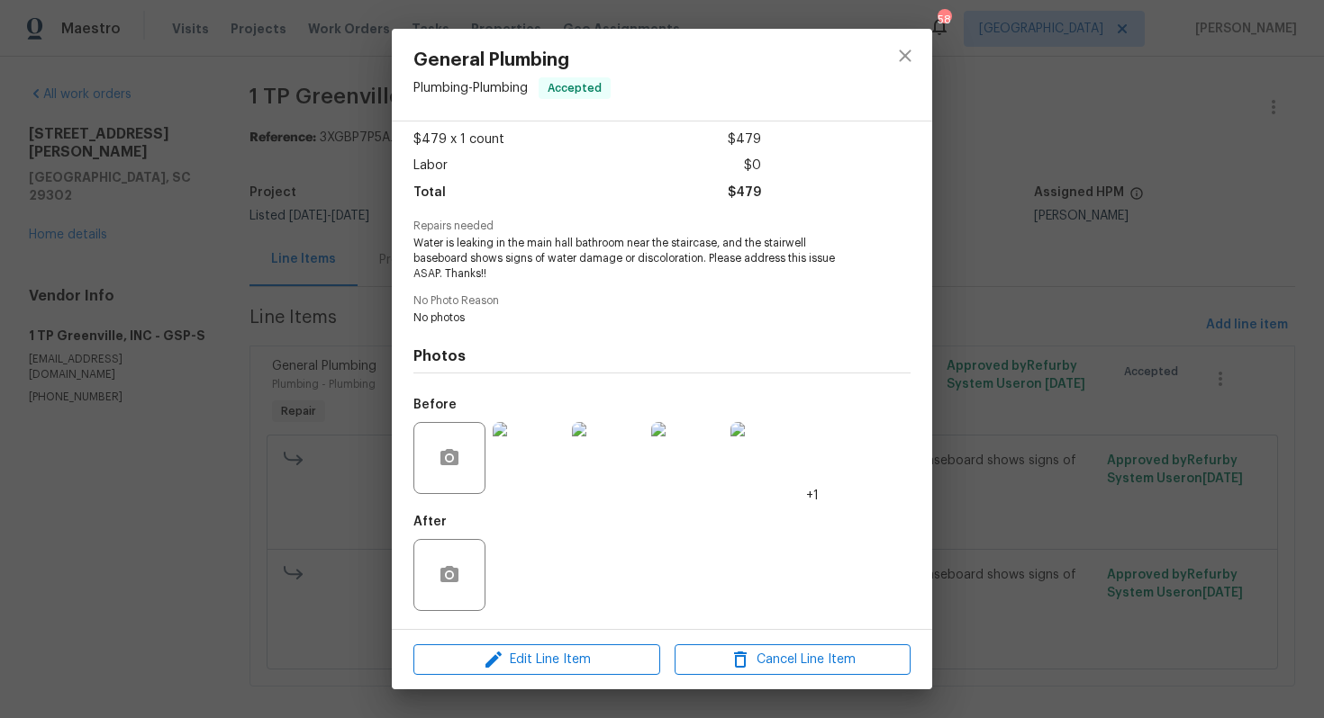
click at [275, 248] on div "General Plumbing Plumbing - Plumbing Accepted Vendor 1 TP Greenville, INC Accou…" at bounding box center [662, 359] width 1324 height 718
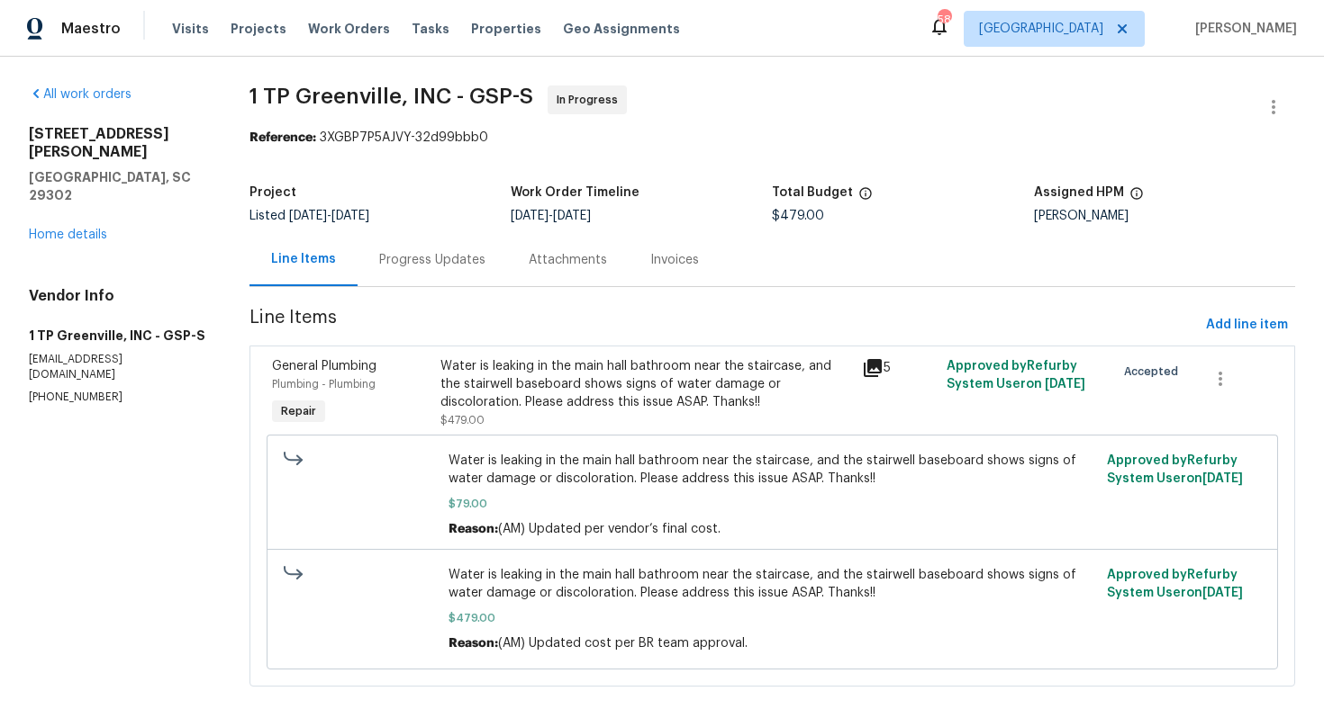
scroll to position [20, 0]
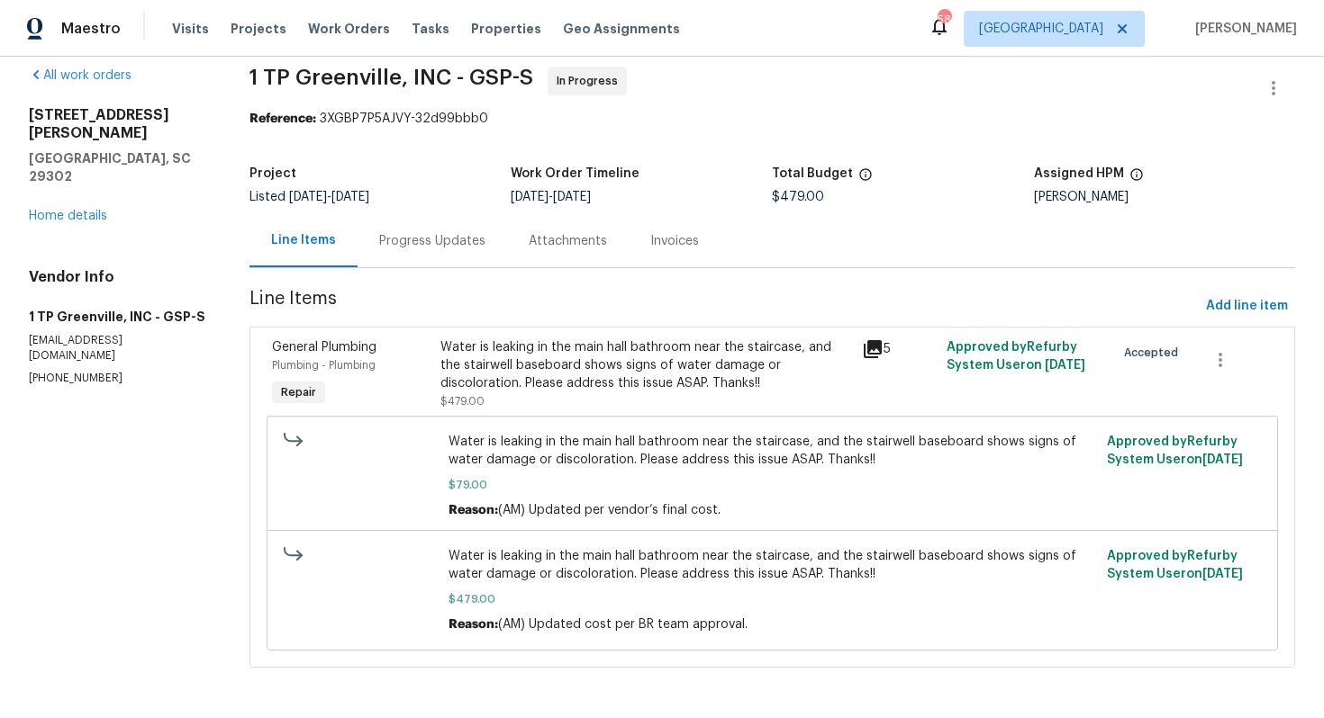
click at [422, 251] on div "Progress Updates" at bounding box center [431, 240] width 149 height 53
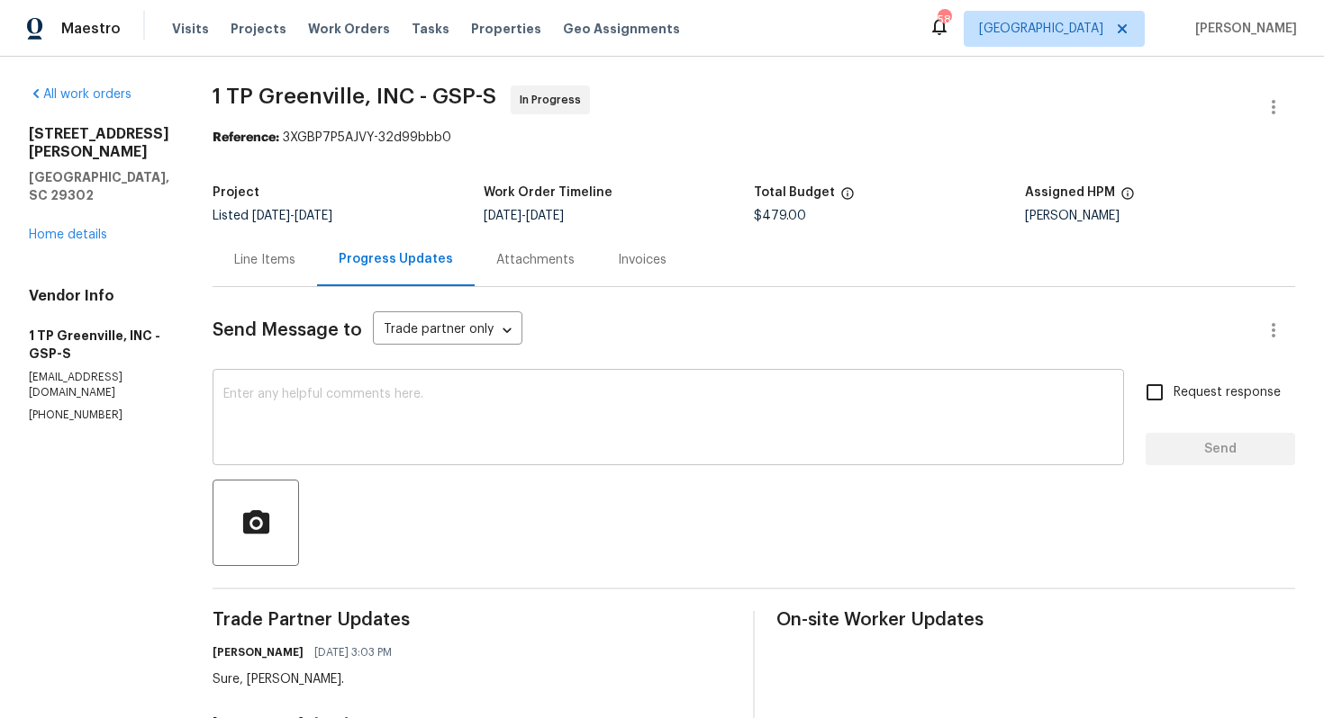
click at [715, 406] on textarea at bounding box center [668, 419] width 890 height 63
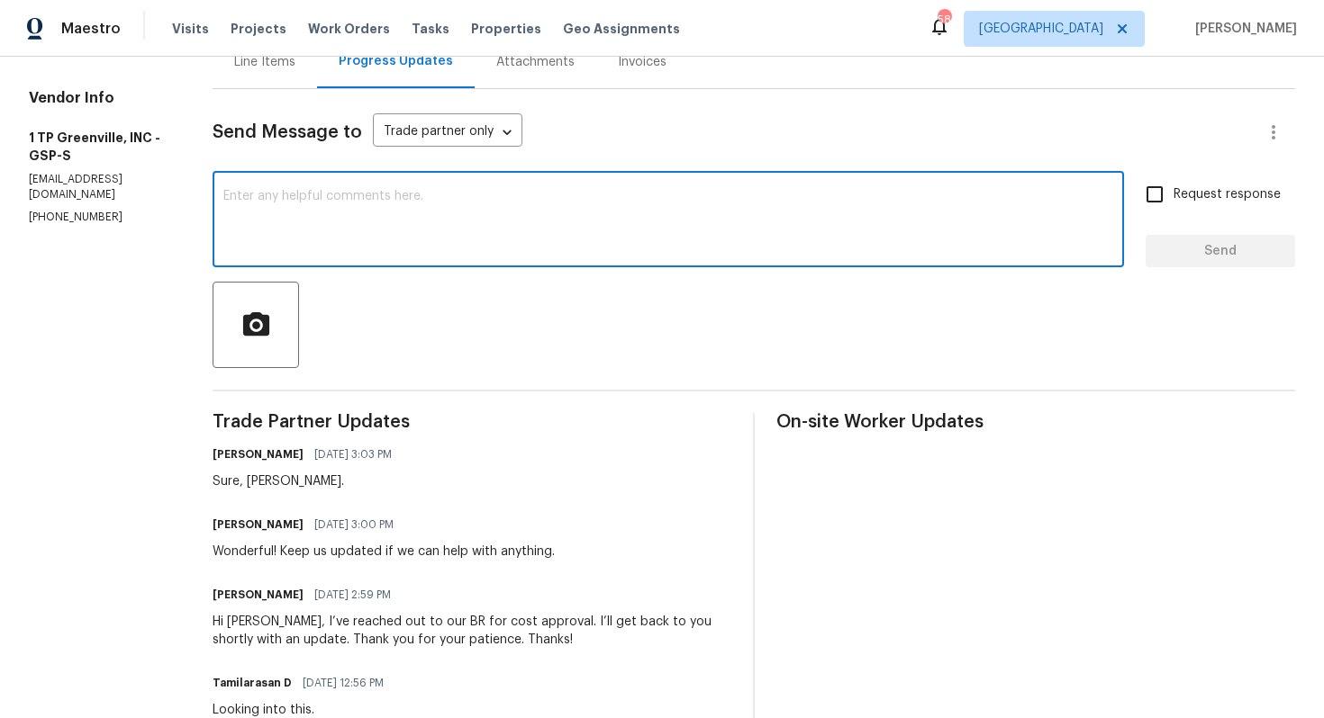
scroll to position [167, 0]
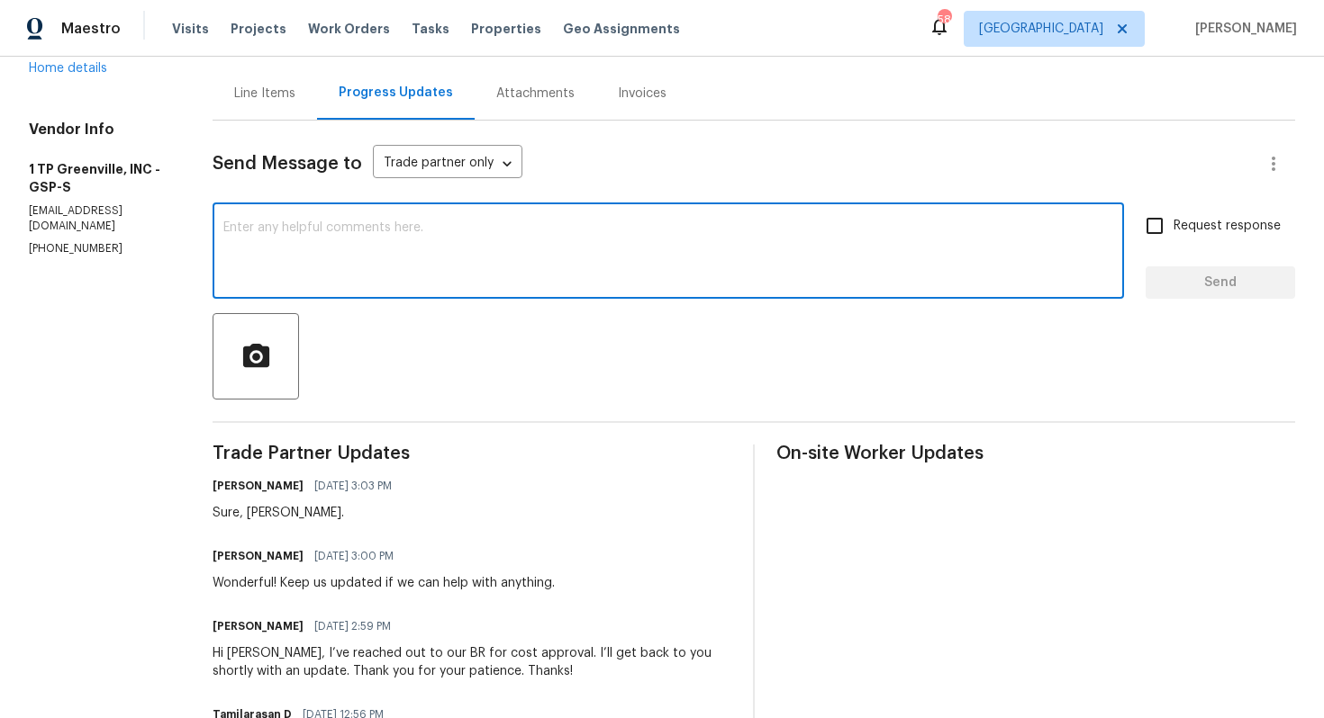
click at [259, 515] on div "Sure, Merritt." at bounding box center [307, 513] width 190 height 18
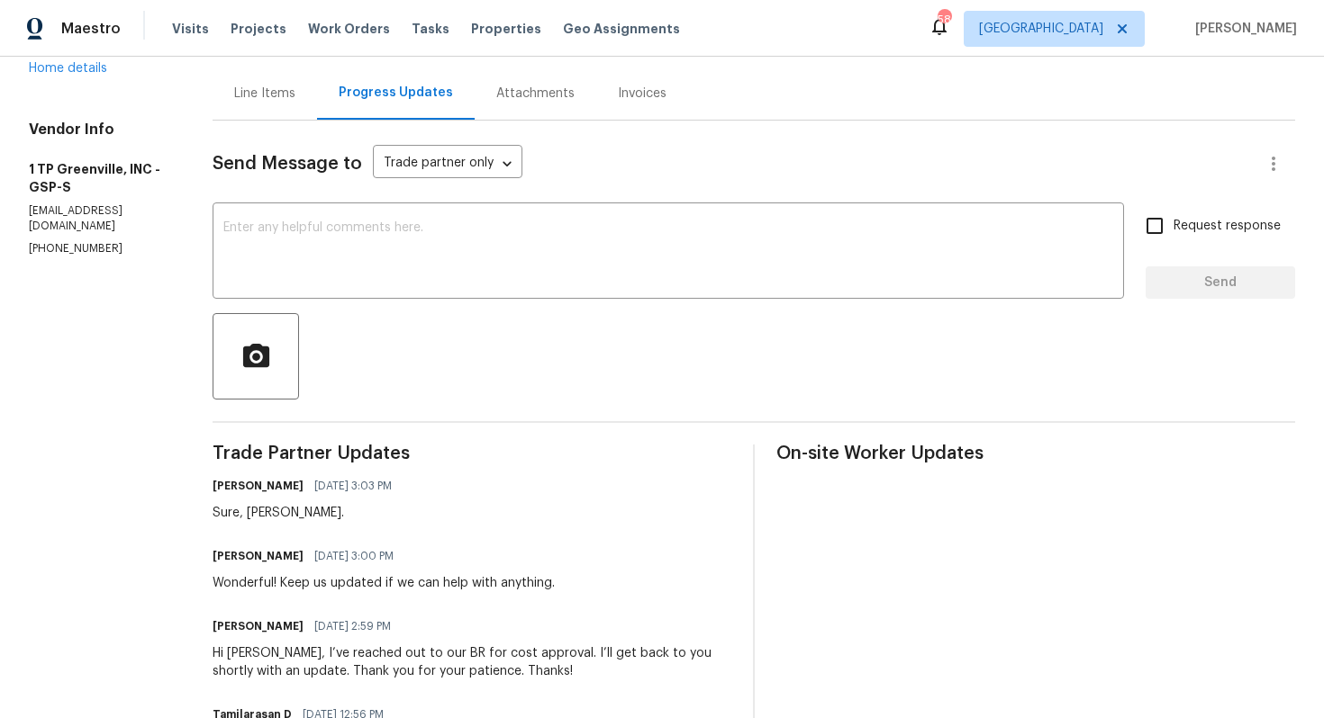
click at [259, 515] on div "Sure, Merritt." at bounding box center [307, 513] width 190 height 18
copy div "Merritt"
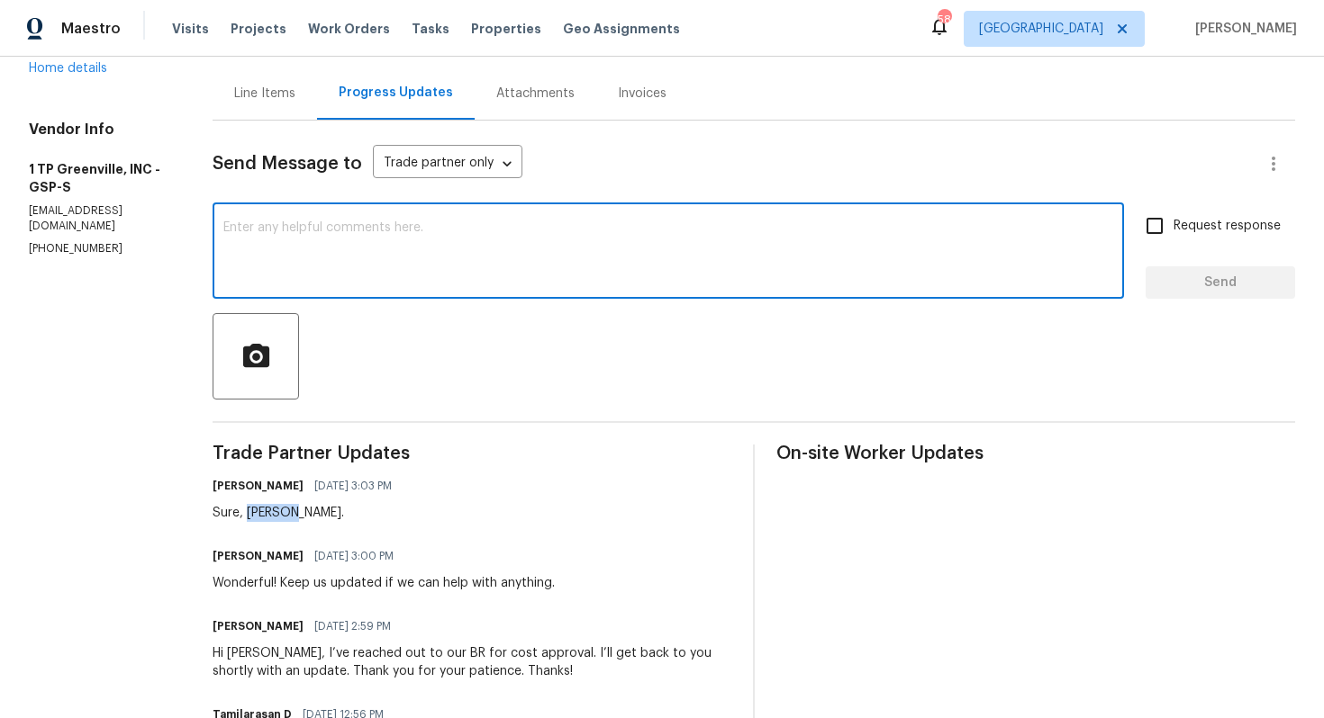
click at [432, 273] on textarea at bounding box center [668, 252] width 890 height 63
paste textarea "Merritt"
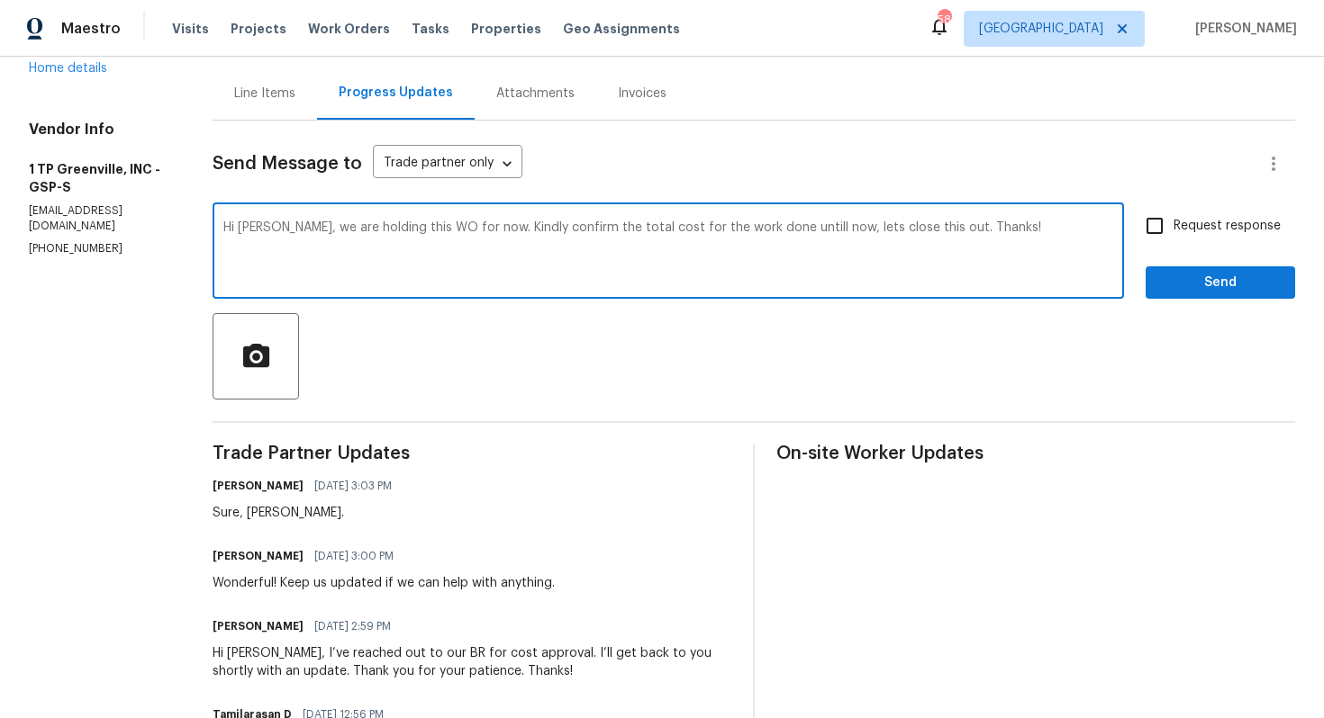
click at [411, 224] on textarea "Hi Merritt, we are holding this WO for now. Kindly confirm the total cost for t…" at bounding box center [668, 252] width 890 height 63
paste textarea "We are holding this WO for now. Could you kindly confirm the total cost for the…"
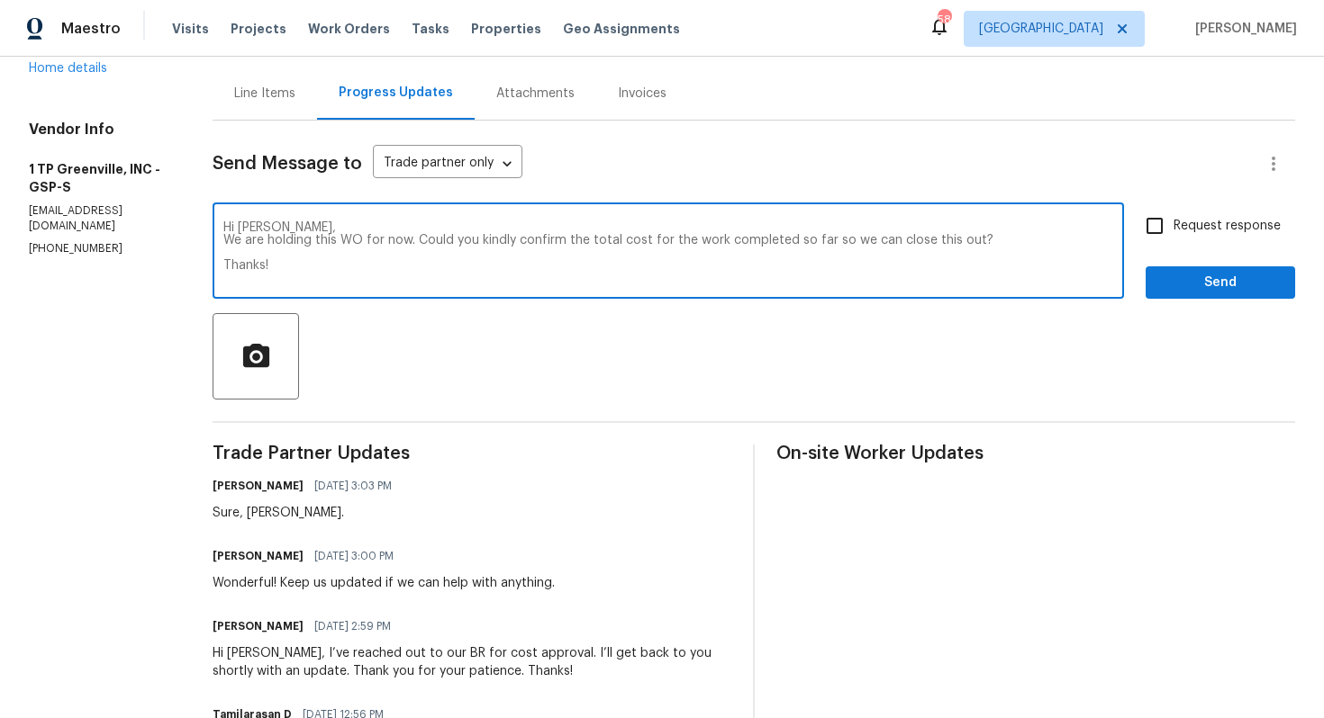
type textarea "Hi Merritt, We are holding this WO for now. Could you kindly confirm the total …"
click at [1152, 227] on input "Request response" at bounding box center [1154, 226] width 38 height 38
checkbox input "true"
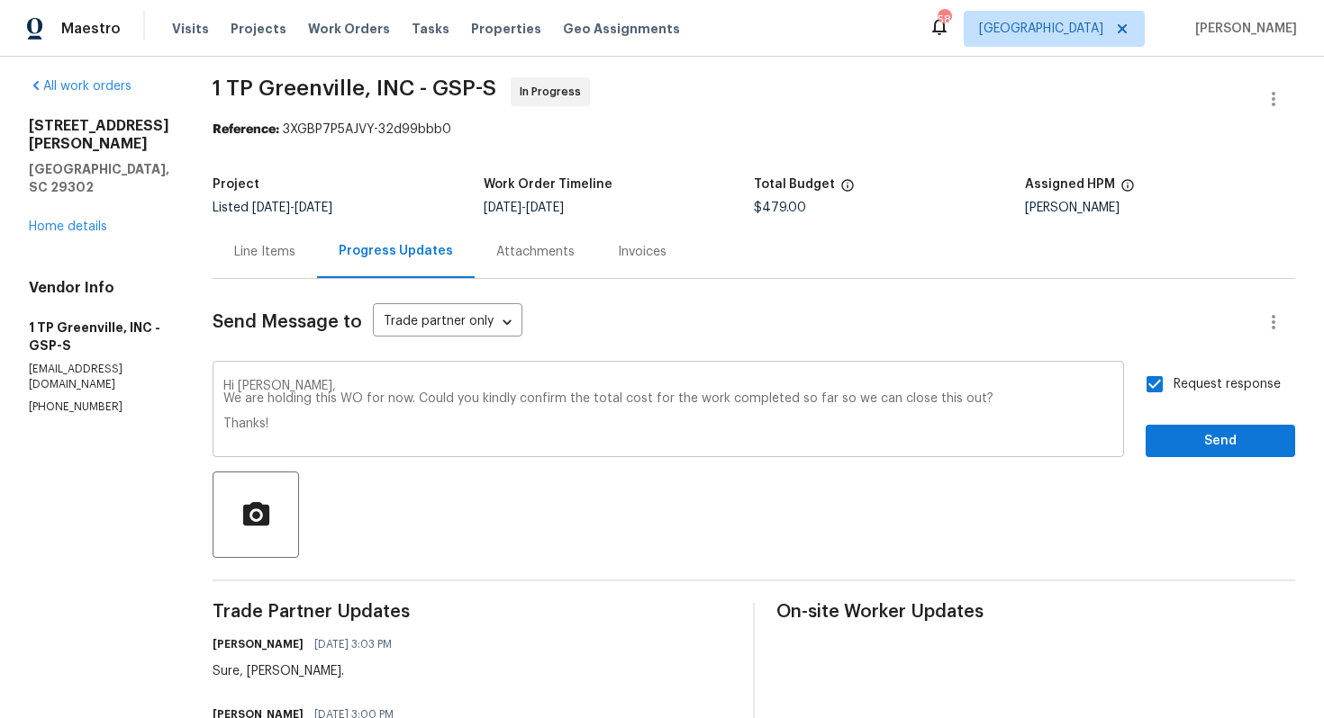
scroll to position [0, 0]
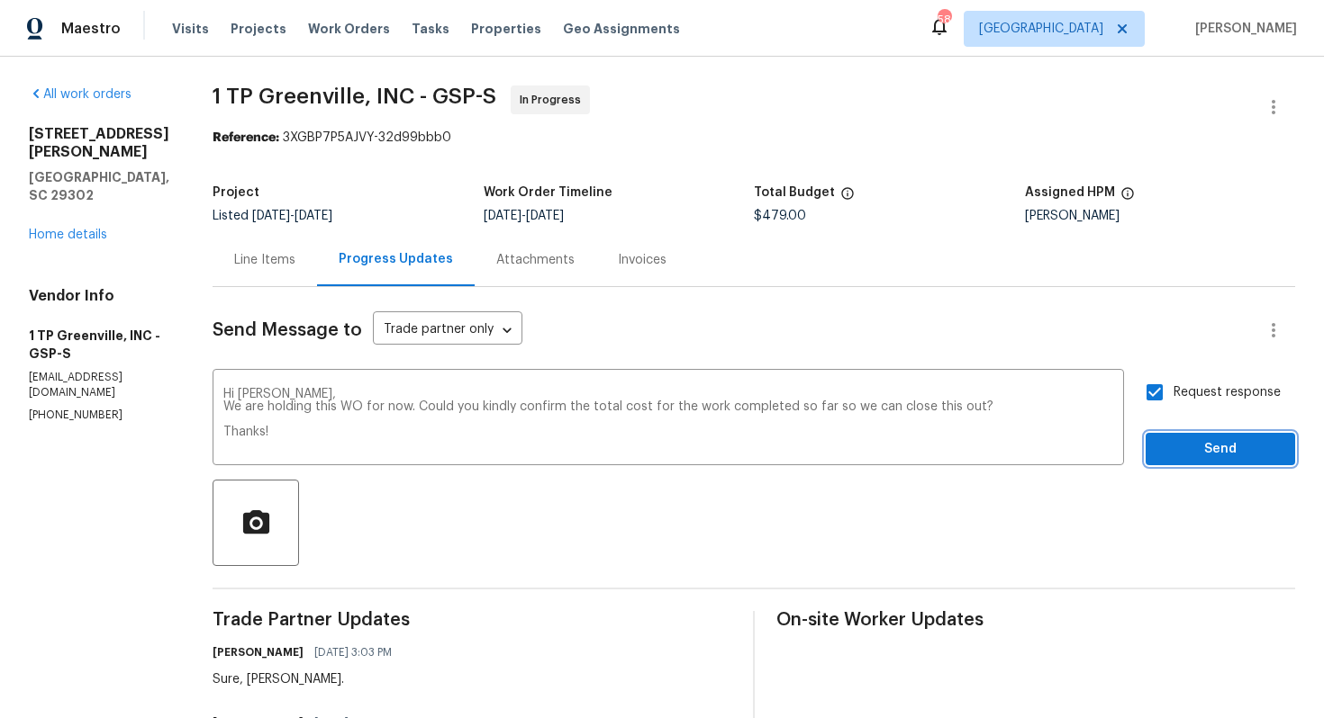
click at [1187, 438] on button "Send" at bounding box center [1219, 449] width 149 height 33
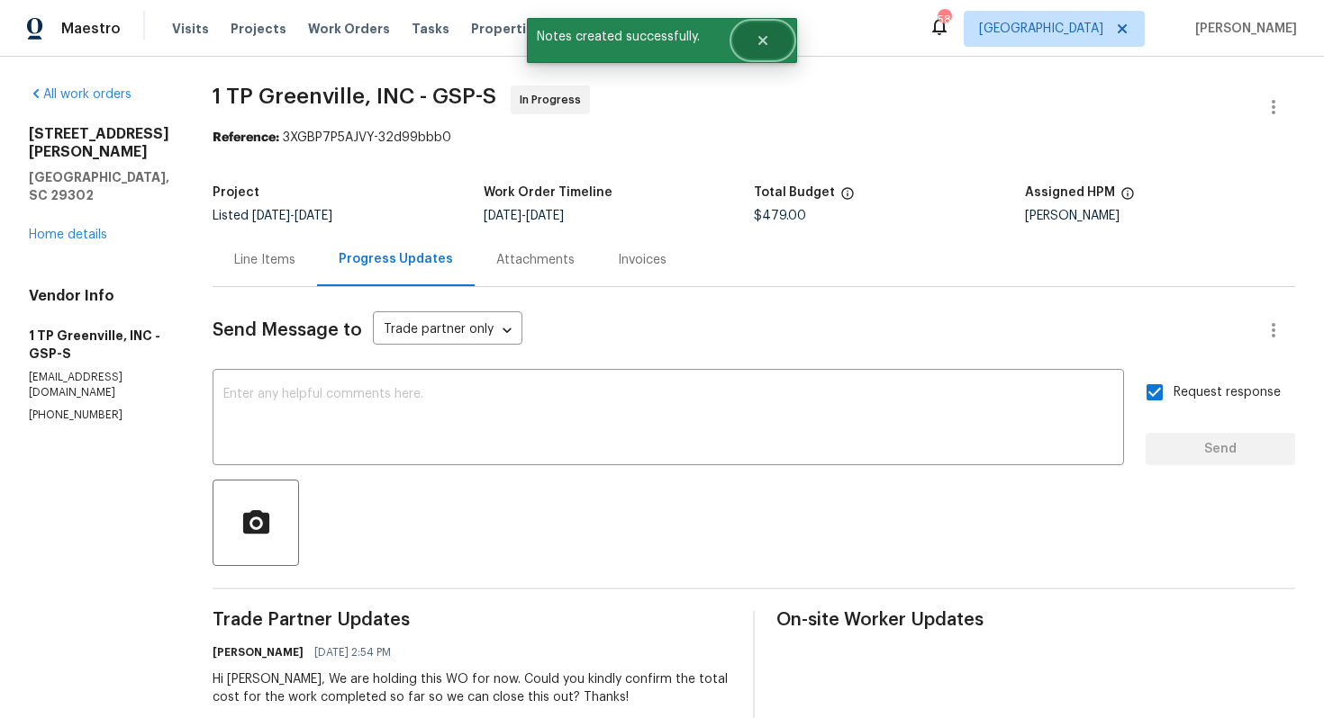
click at [762, 44] on icon "Close" at bounding box center [762, 40] width 14 height 14
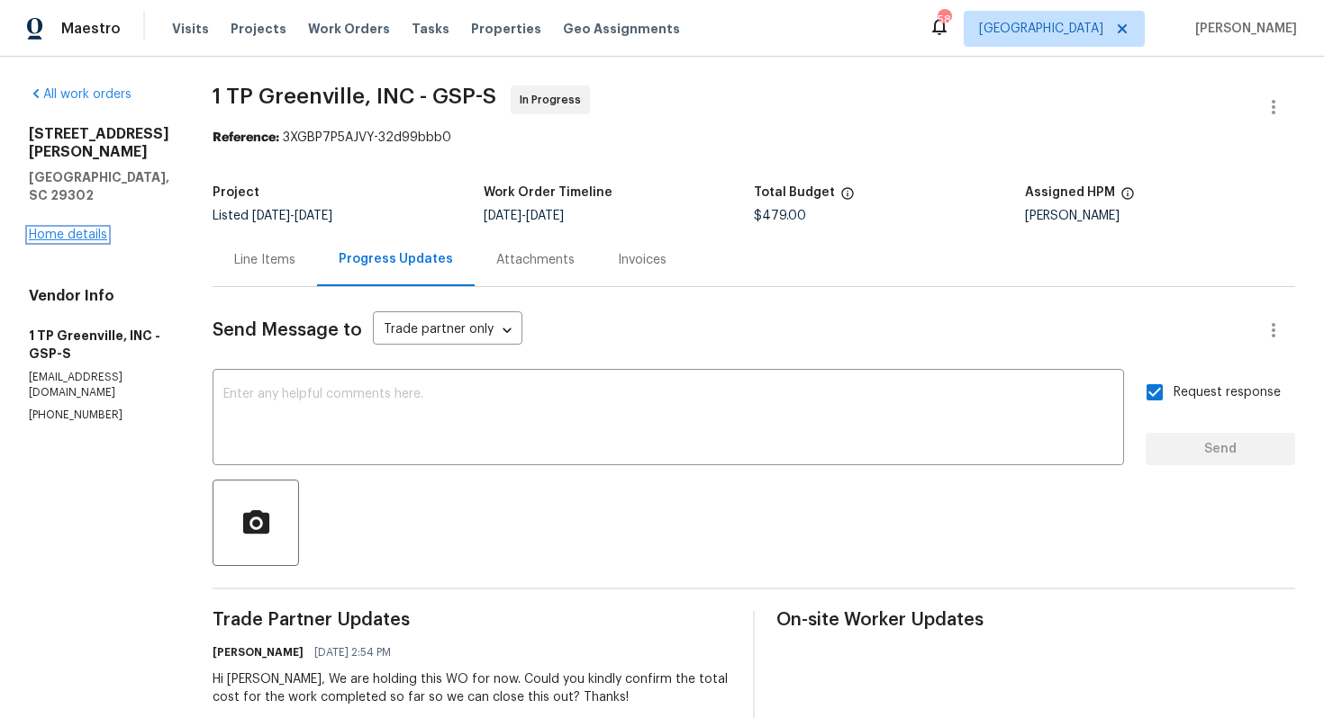
click at [98, 229] on link "Home details" at bounding box center [68, 235] width 78 height 13
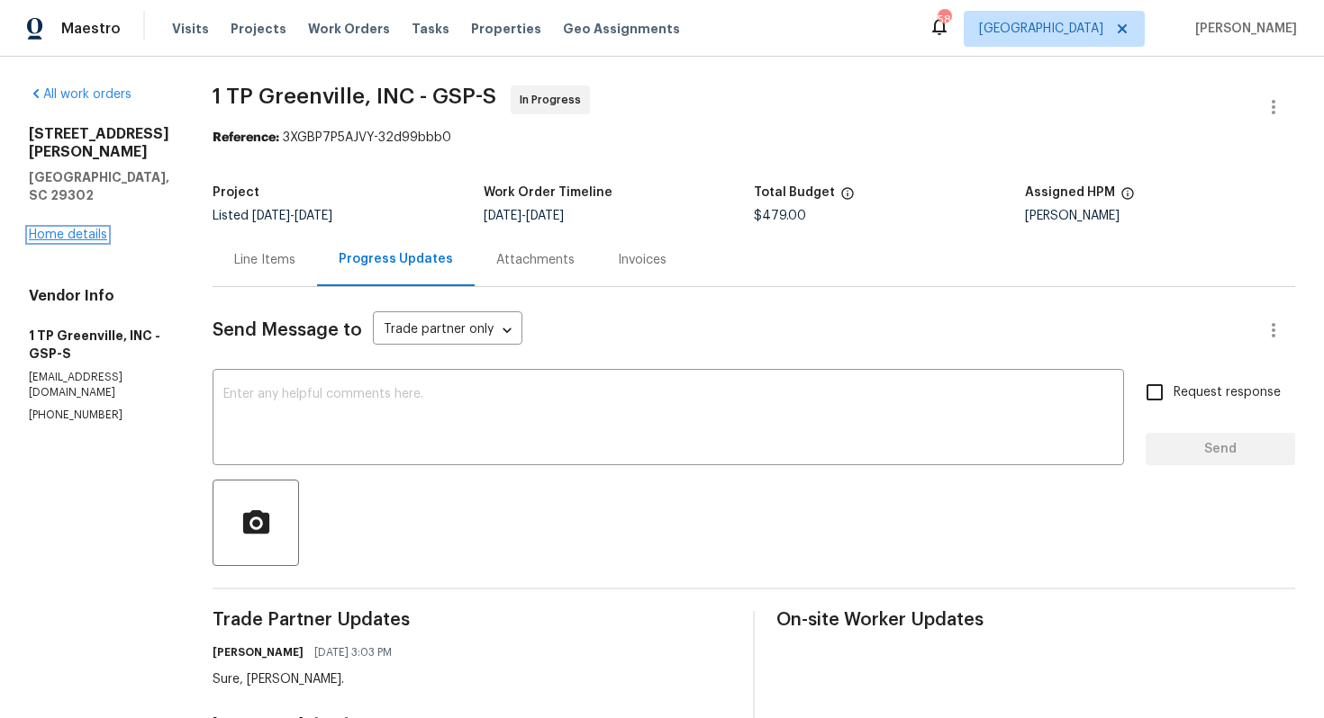
click at [62, 229] on link "Home details" at bounding box center [68, 235] width 78 height 13
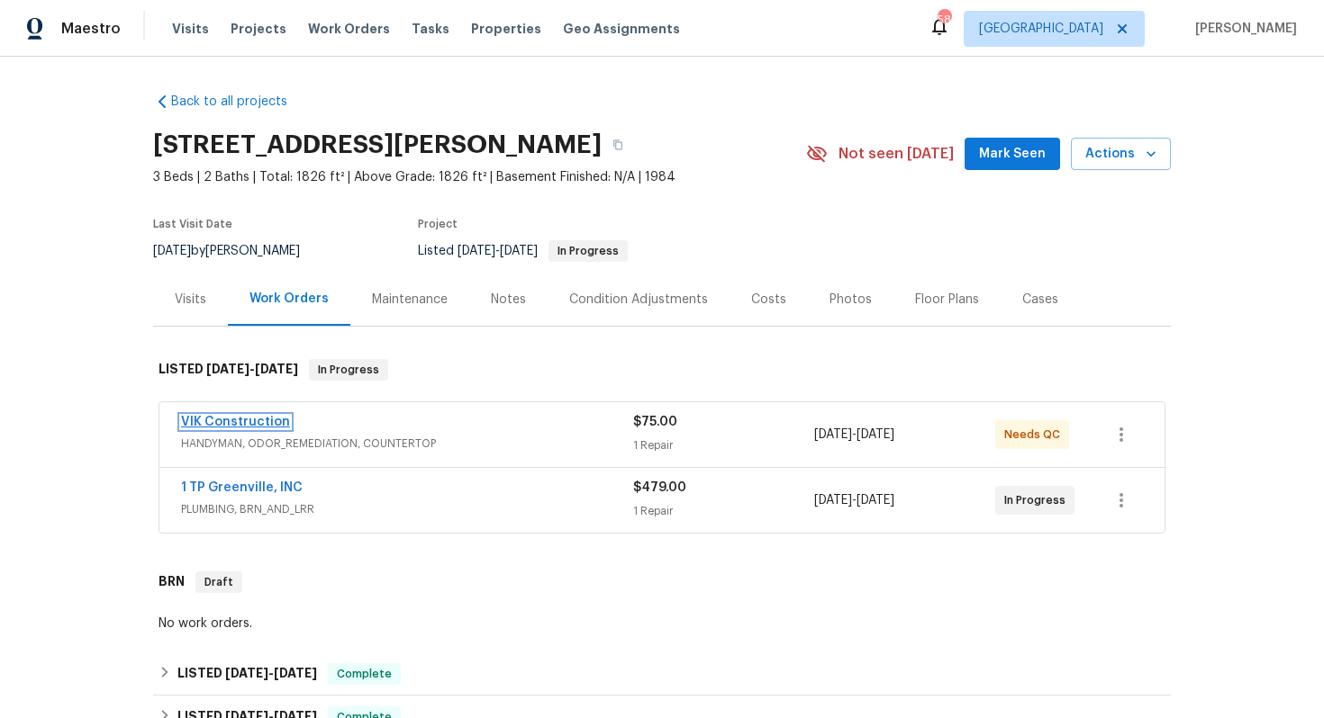
click at [257, 423] on link "VIK Construction" at bounding box center [235, 422] width 109 height 13
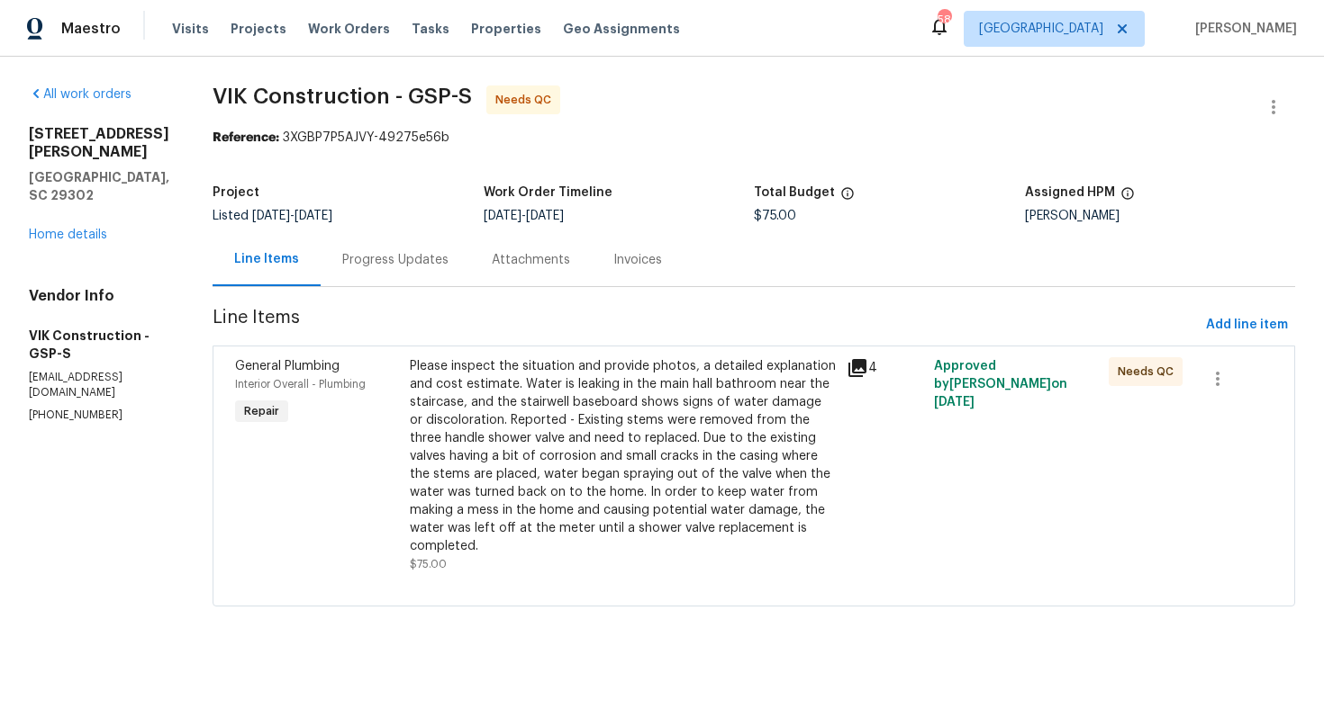
click at [410, 240] on div "Progress Updates" at bounding box center [395, 259] width 149 height 53
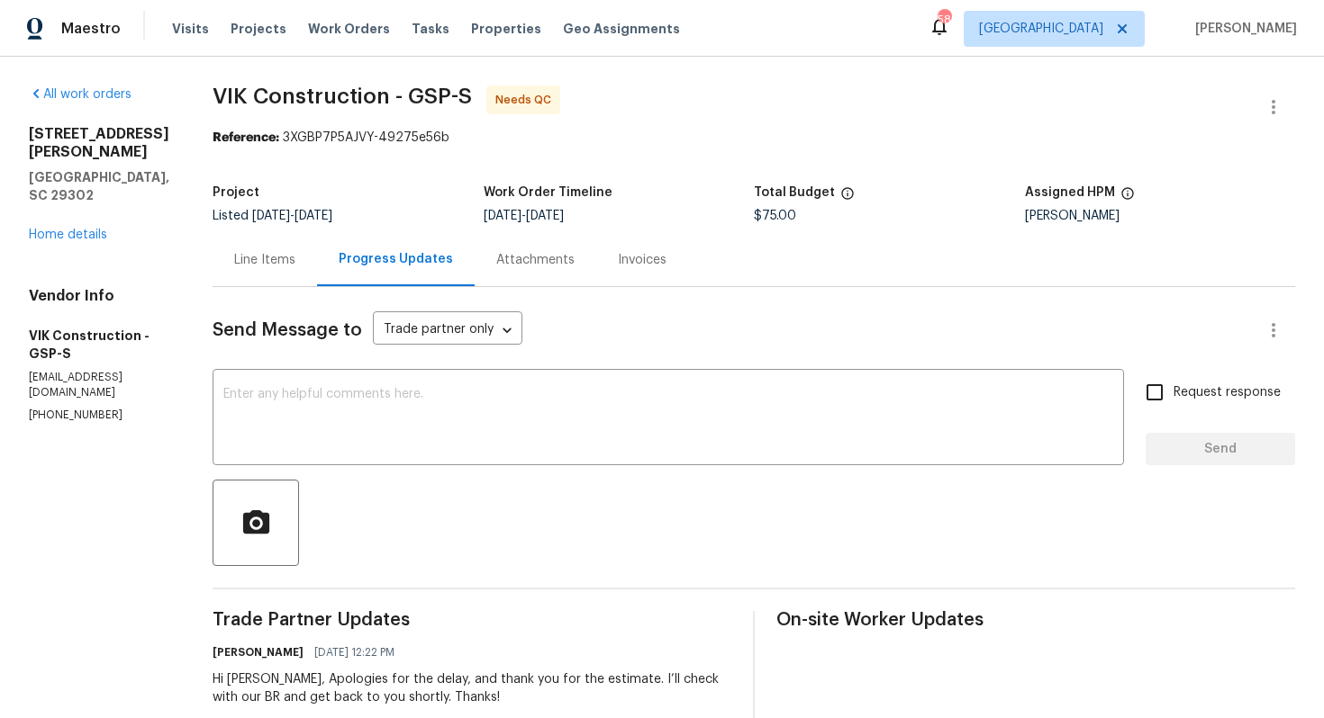
click at [295, 260] on div "Line Items" at bounding box center [264, 260] width 61 height 18
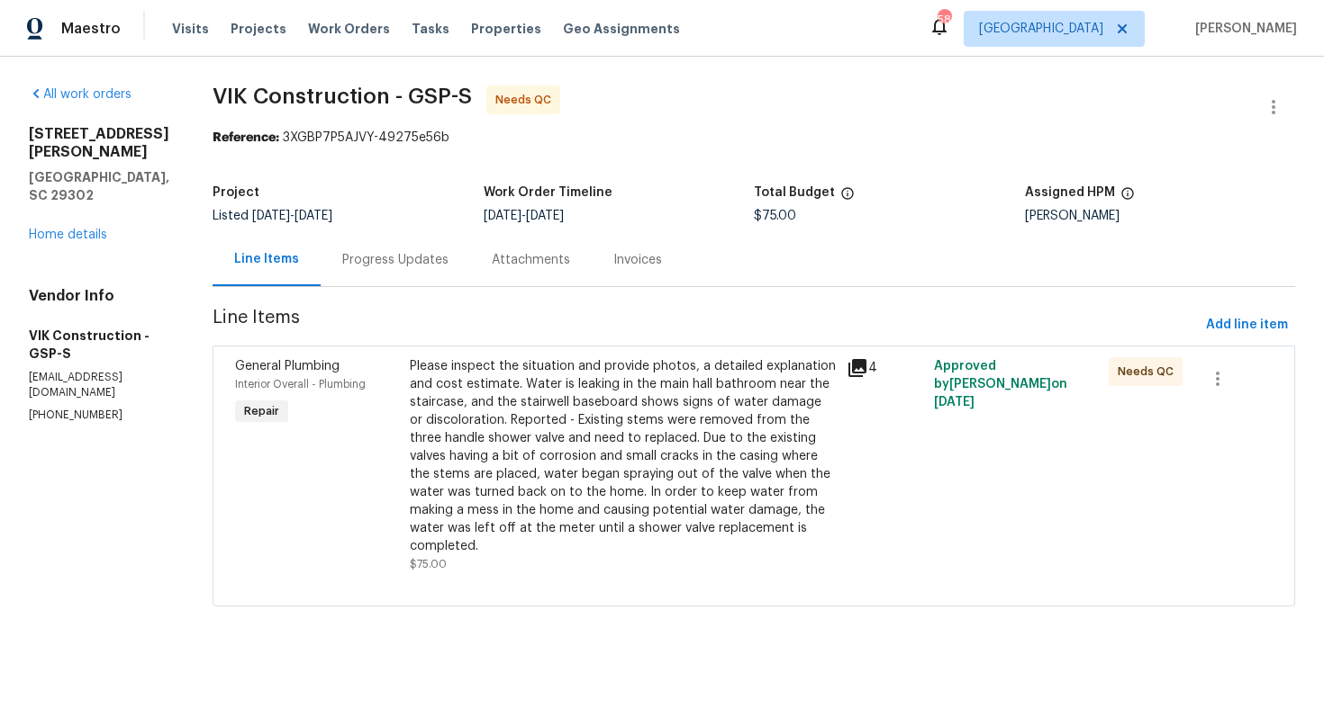
click at [416, 263] on div "Progress Updates" at bounding box center [395, 260] width 106 height 18
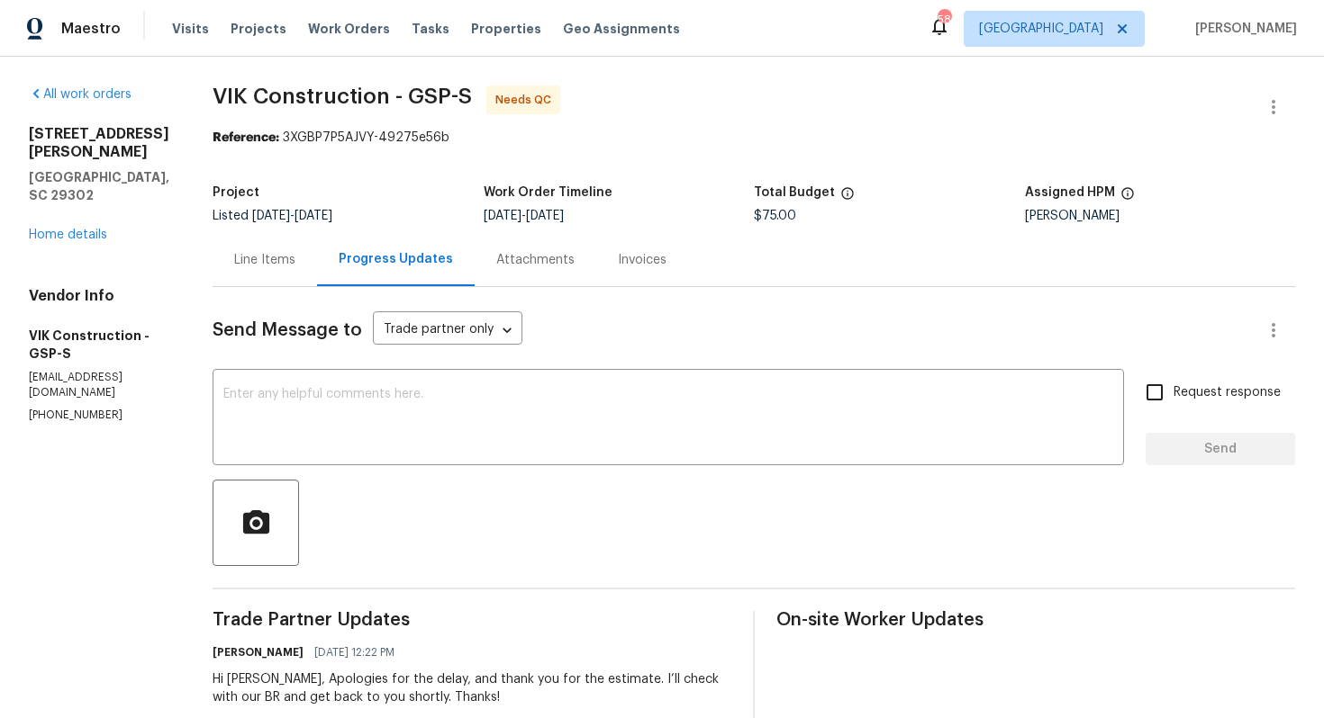
click at [295, 262] on div "Line Items" at bounding box center [264, 260] width 61 height 18
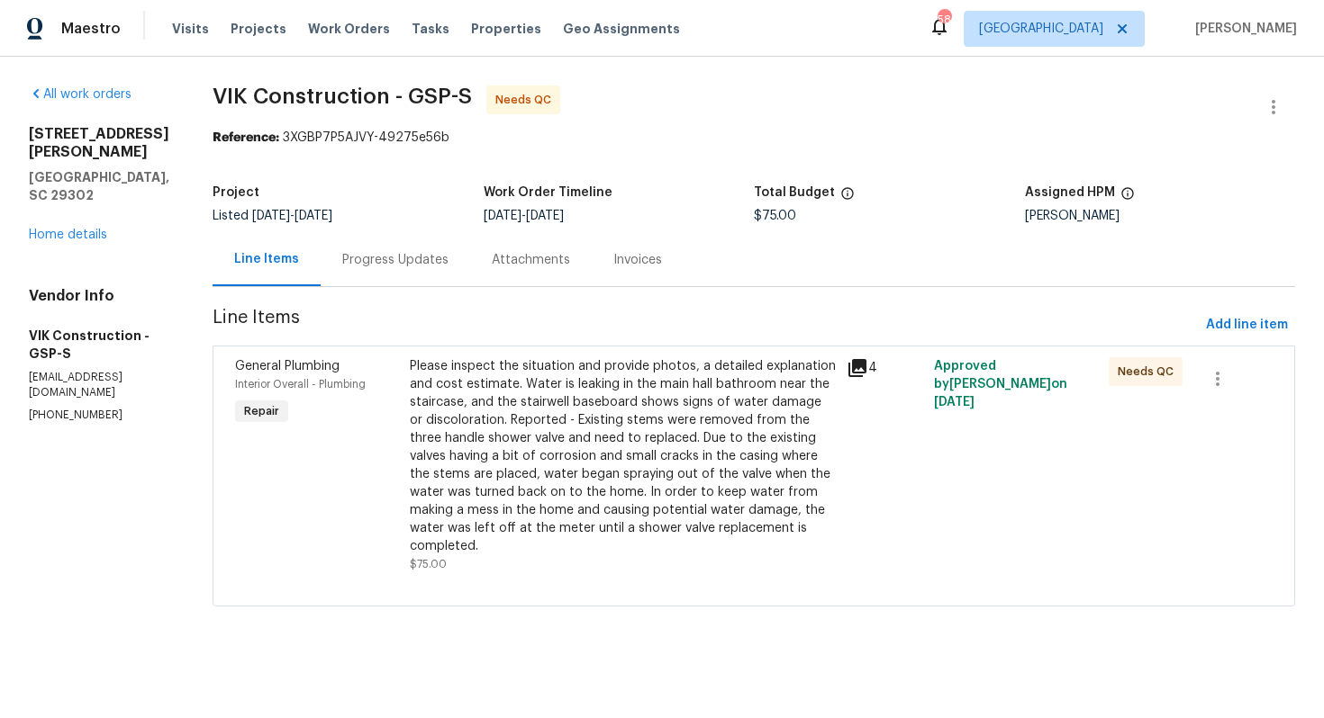
click at [768, 384] on div "Please inspect the situation and provide photos, a detailed explanation and cos…" at bounding box center [623, 456] width 426 height 198
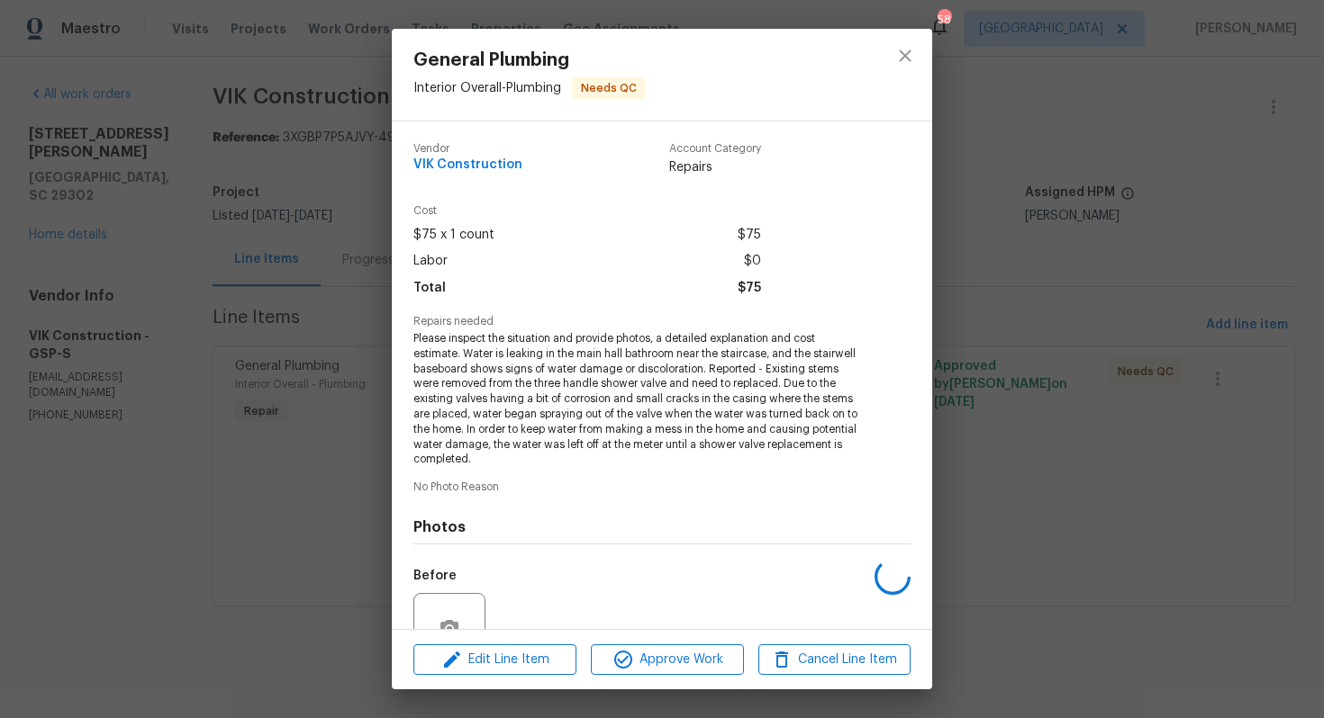
scroll to position [171, 0]
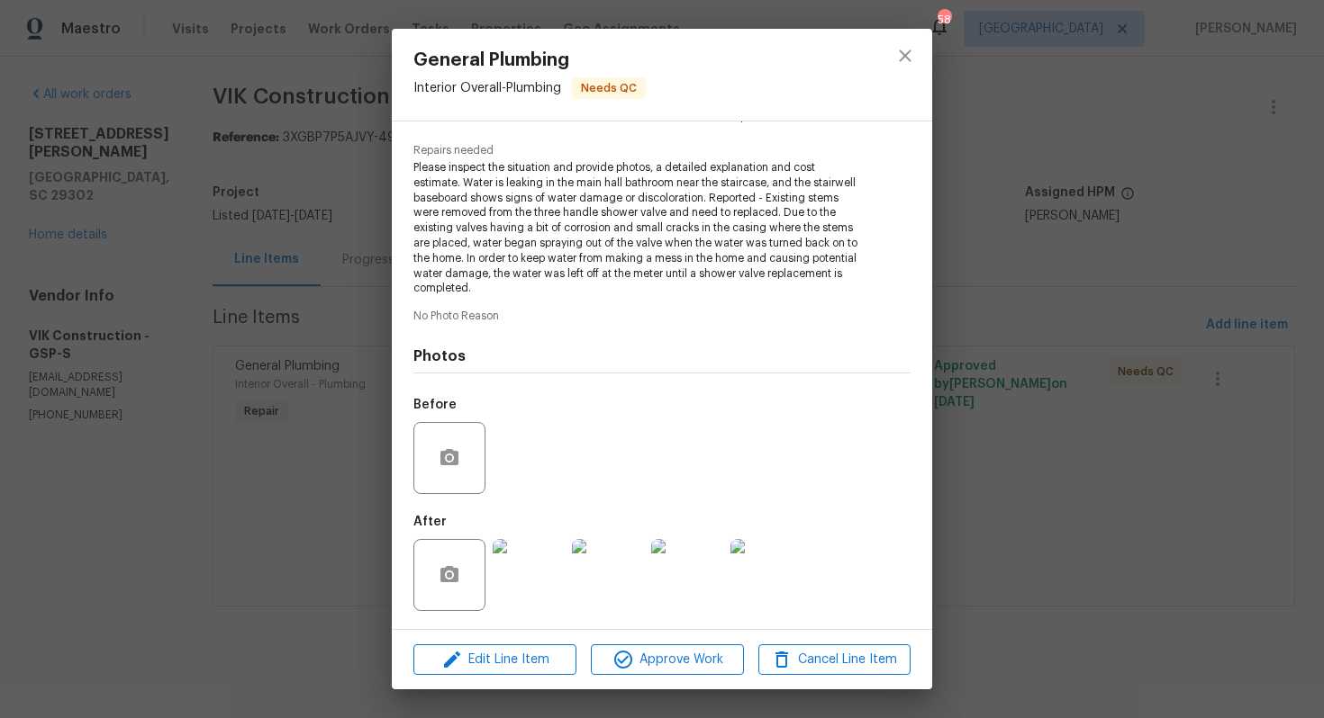
click at [544, 557] on img at bounding box center [529, 575] width 72 height 72
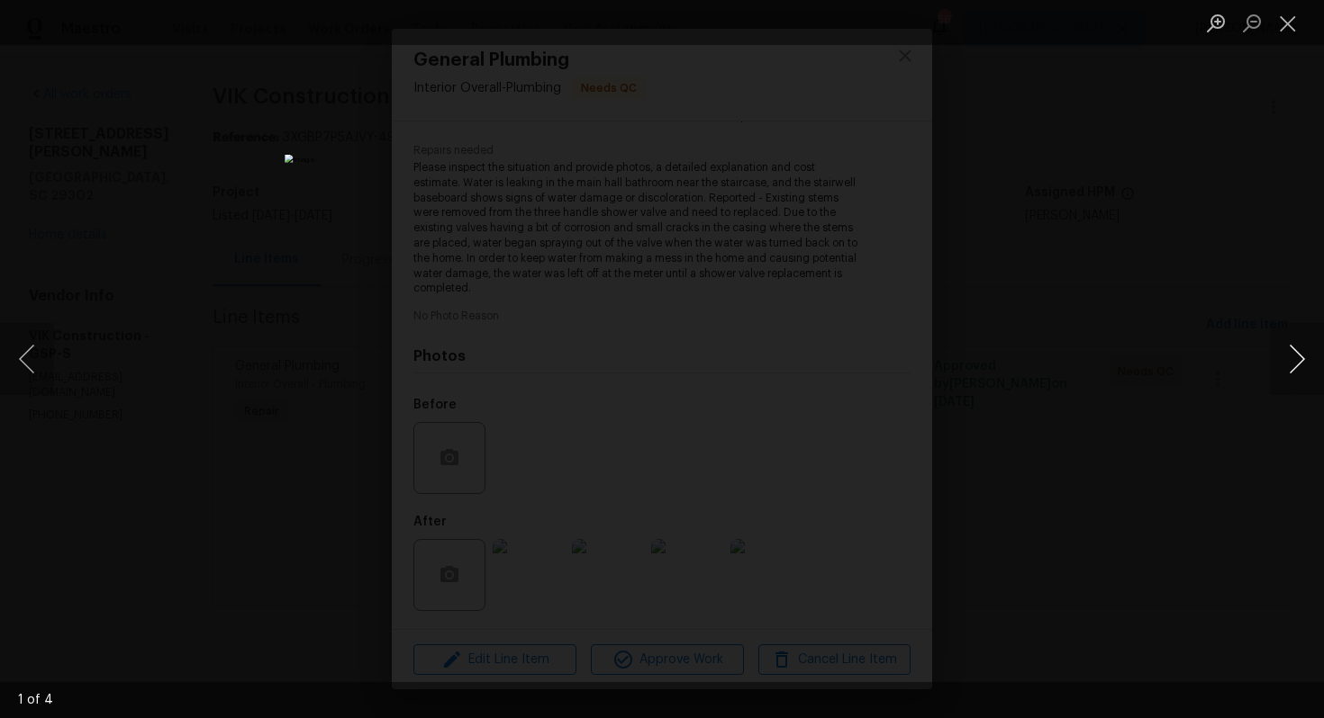
click at [1293, 373] on button "Next image" at bounding box center [1297, 359] width 54 height 72
click at [1113, 319] on div "Lightbox" at bounding box center [662, 359] width 1324 height 718
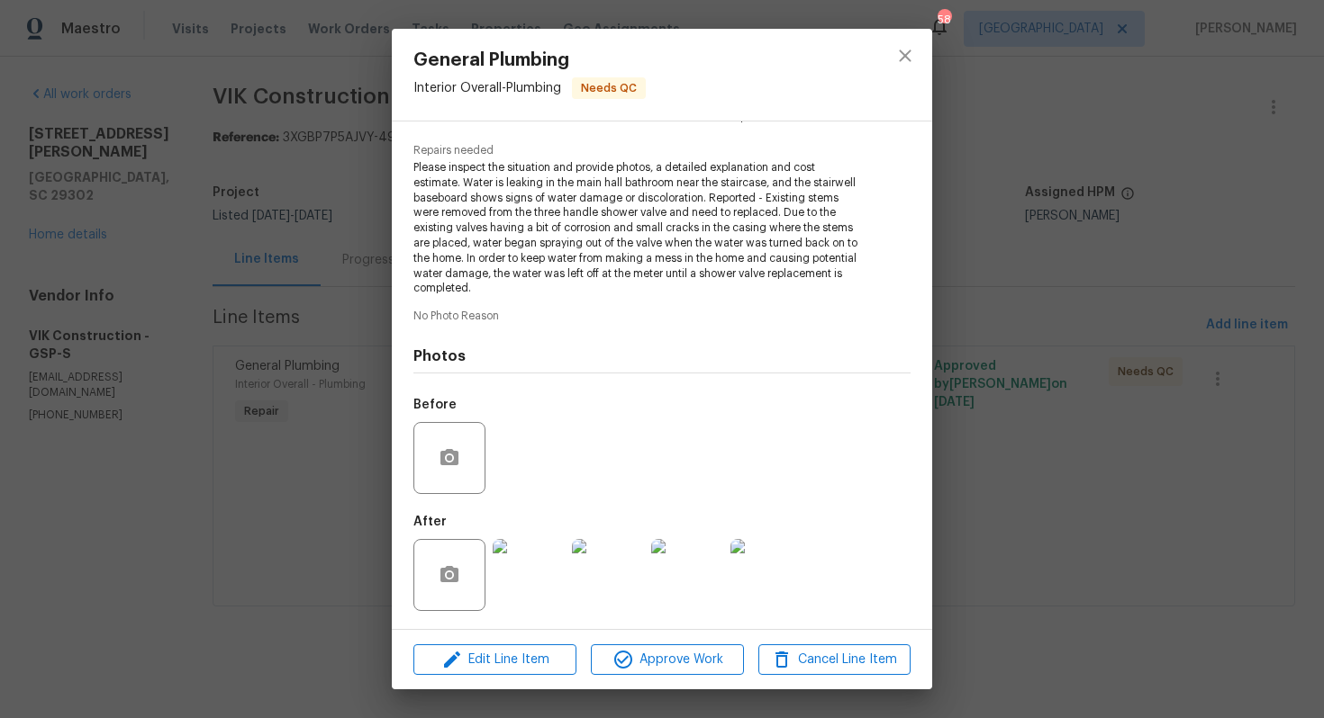
click at [542, 571] on img at bounding box center [529, 575] width 72 height 72
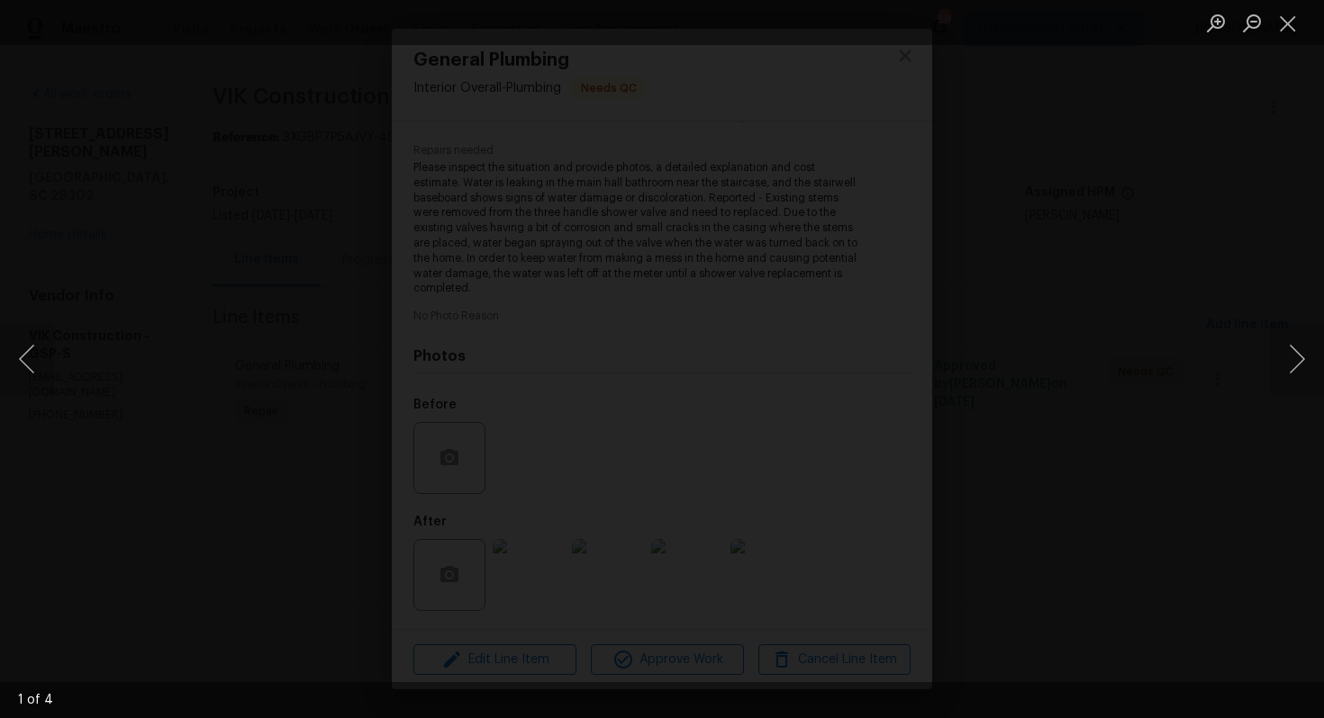
click at [1144, 122] on div "Lightbox" at bounding box center [662, 359] width 1324 height 718
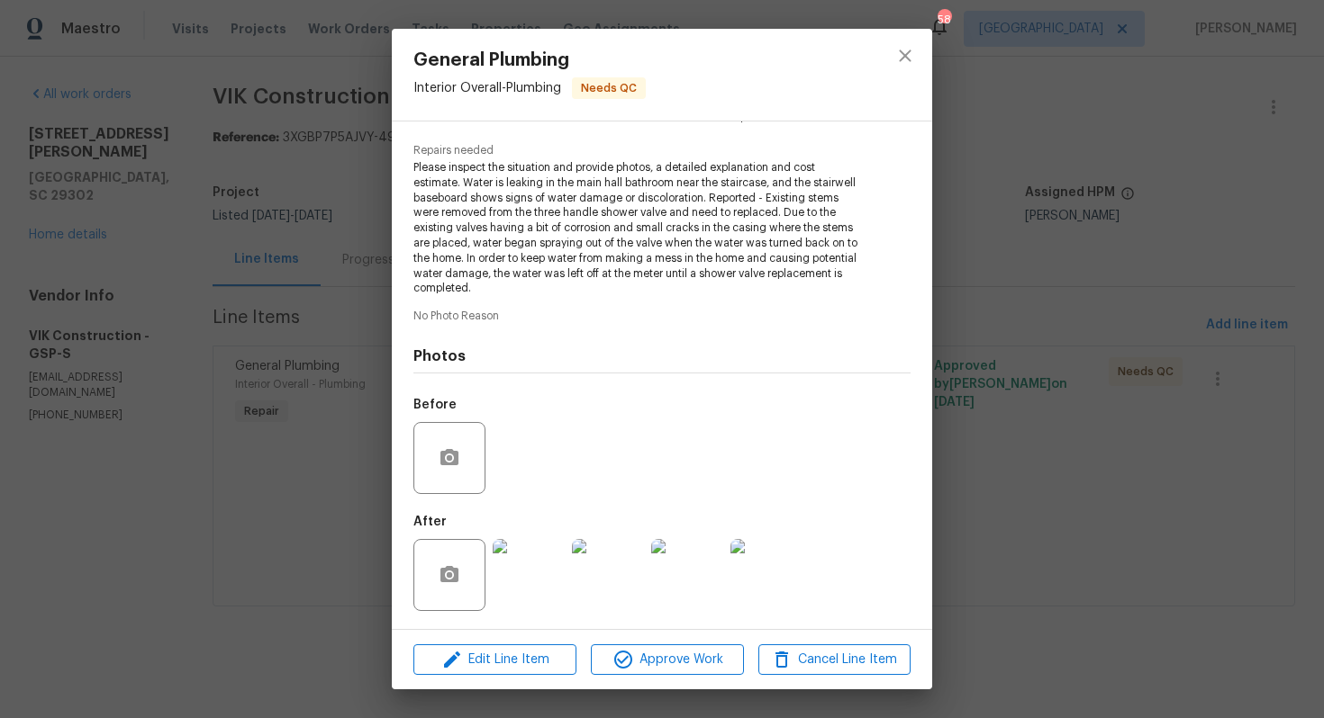
click at [971, 180] on div "General Plumbing Interior Overall - Plumbing Needs QC Vendor VIK Construction A…" at bounding box center [662, 359] width 1324 height 718
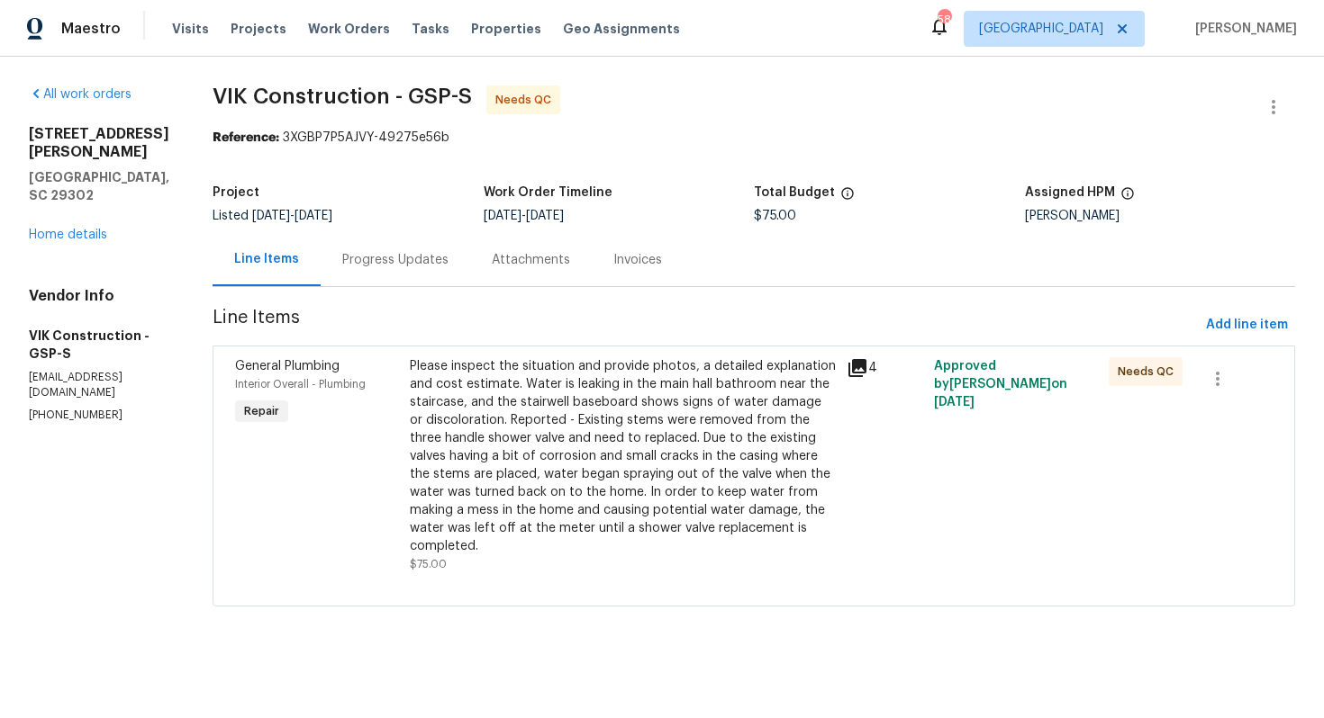
click at [416, 270] on div "Progress Updates" at bounding box center [395, 259] width 149 height 53
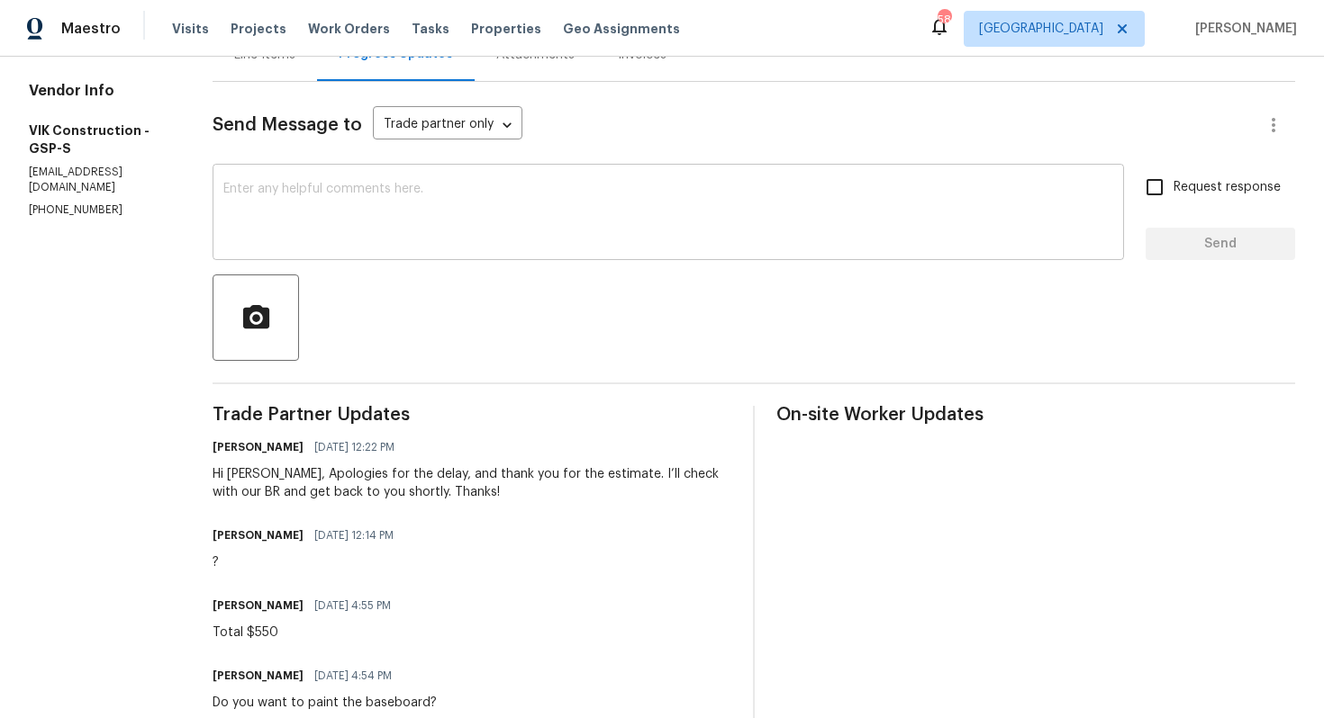
scroll to position [209, 0]
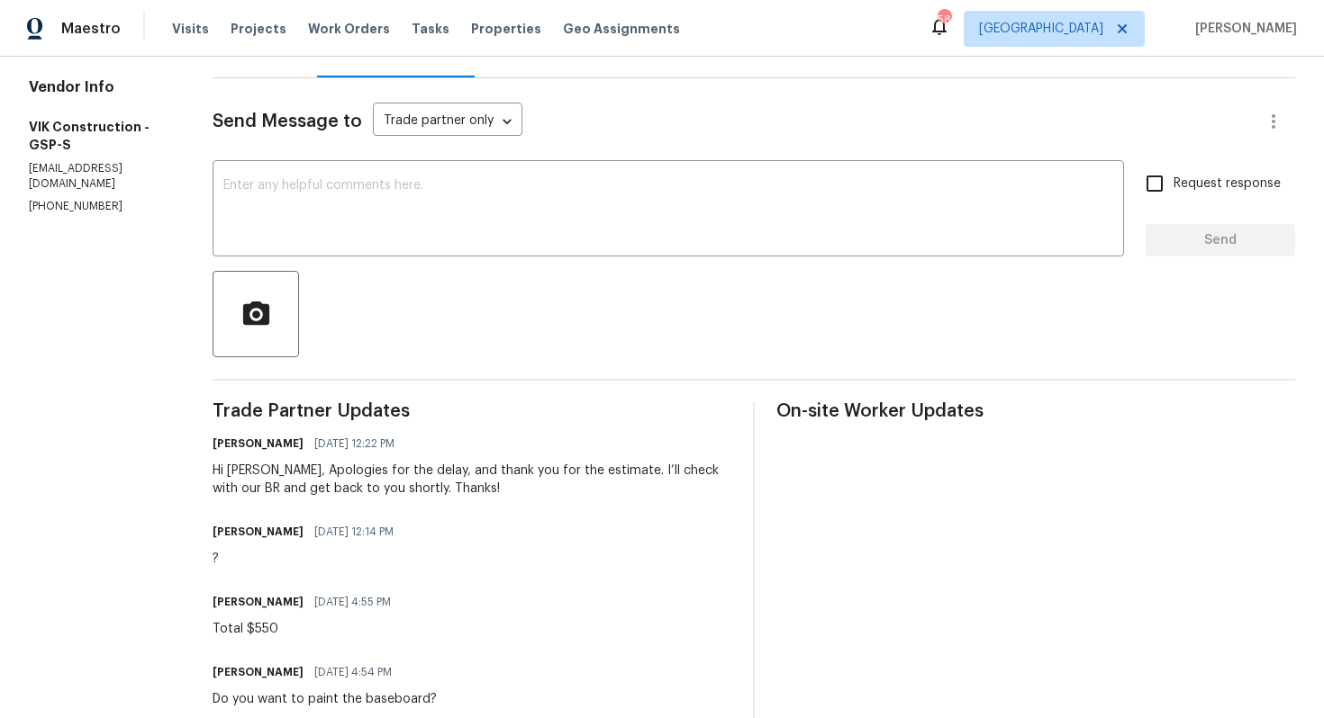
click at [280, 473] on div "Hi Viktor, Apologies for the delay, and thank you for the estimate. I’ll check …" at bounding box center [471, 480] width 519 height 36
copy div "Viktor"
click at [474, 237] on textarea at bounding box center [668, 210] width 890 height 63
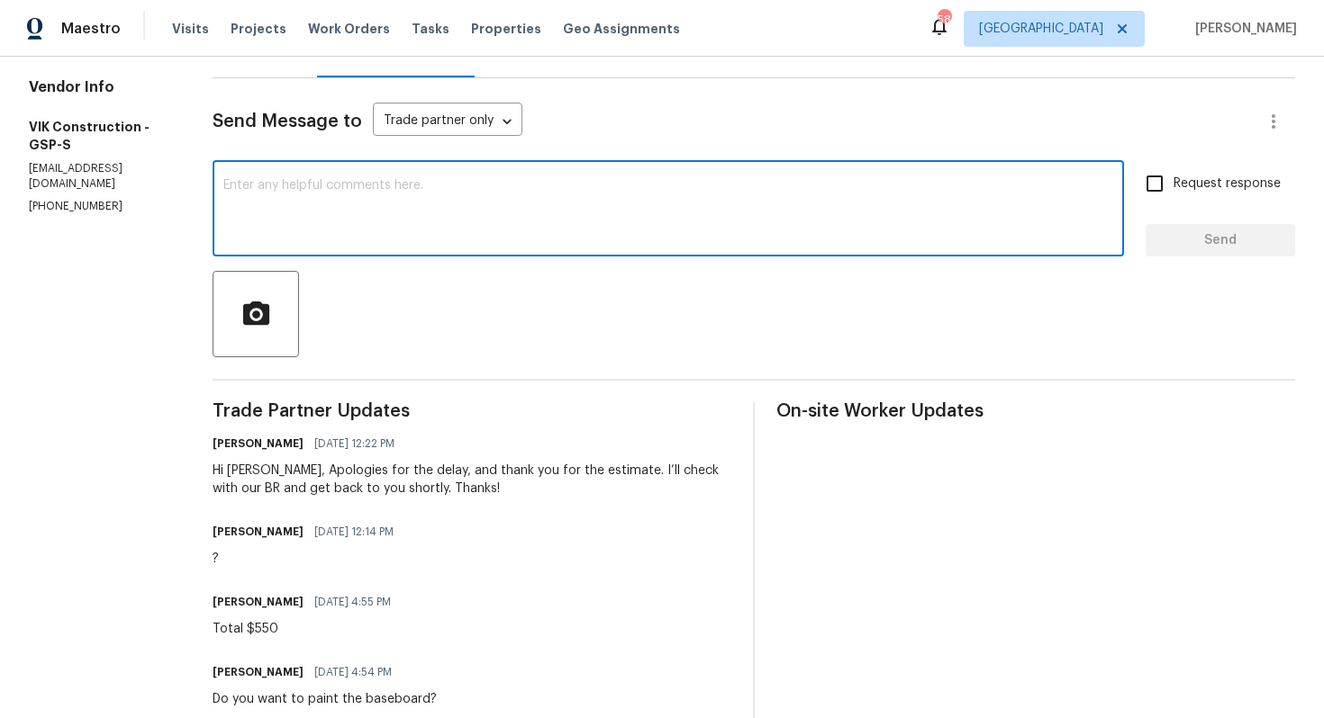
paste textarea "Viktor"
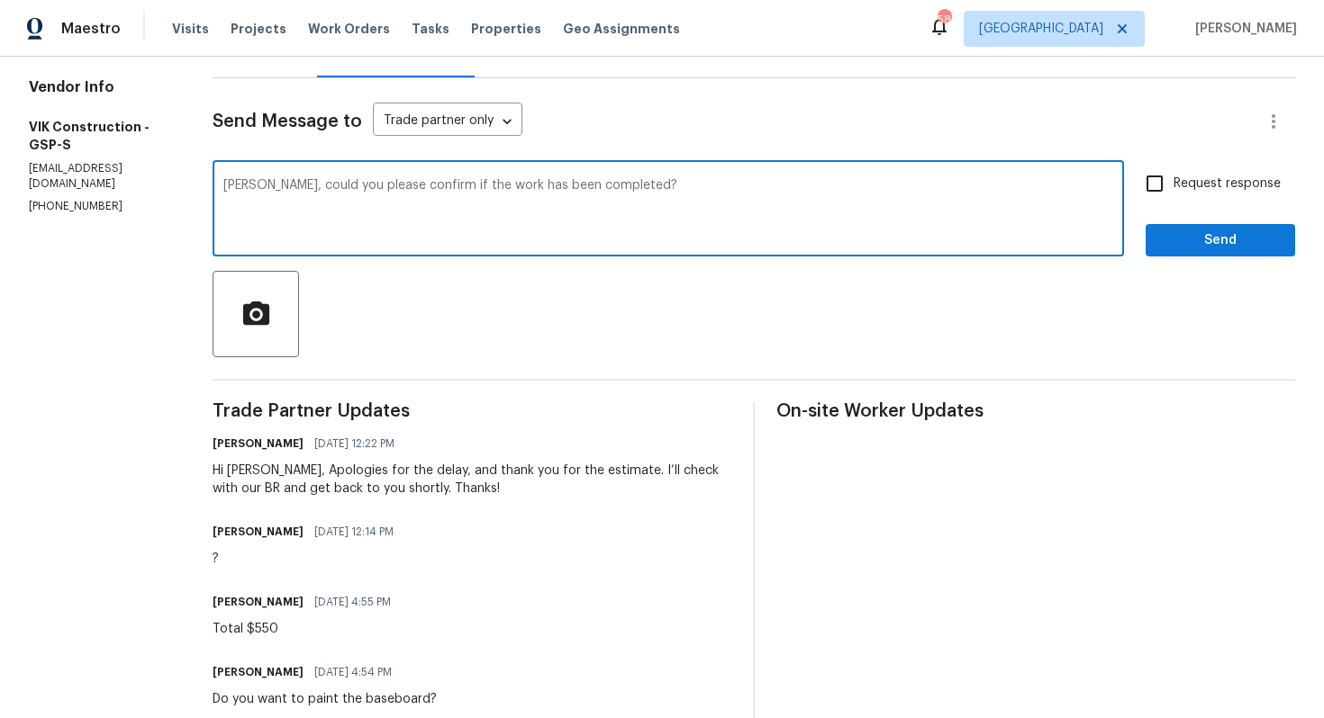
click at [298, 187] on textarea "Viktor, could you please confirm if the work has been completed?" at bounding box center [668, 210] width 890 height 63
click at [845, 196] on textarea "Viktor, the cost has been updated. Could you please confirm if the work has bee…" at bounding box center [668, 210] width 890 height 63
click at [763, 189] on textarea "Viktor, the cost has been updated. Could you please confirm if the work has bee…" at bounding box center [668, 210] width 890 height 63
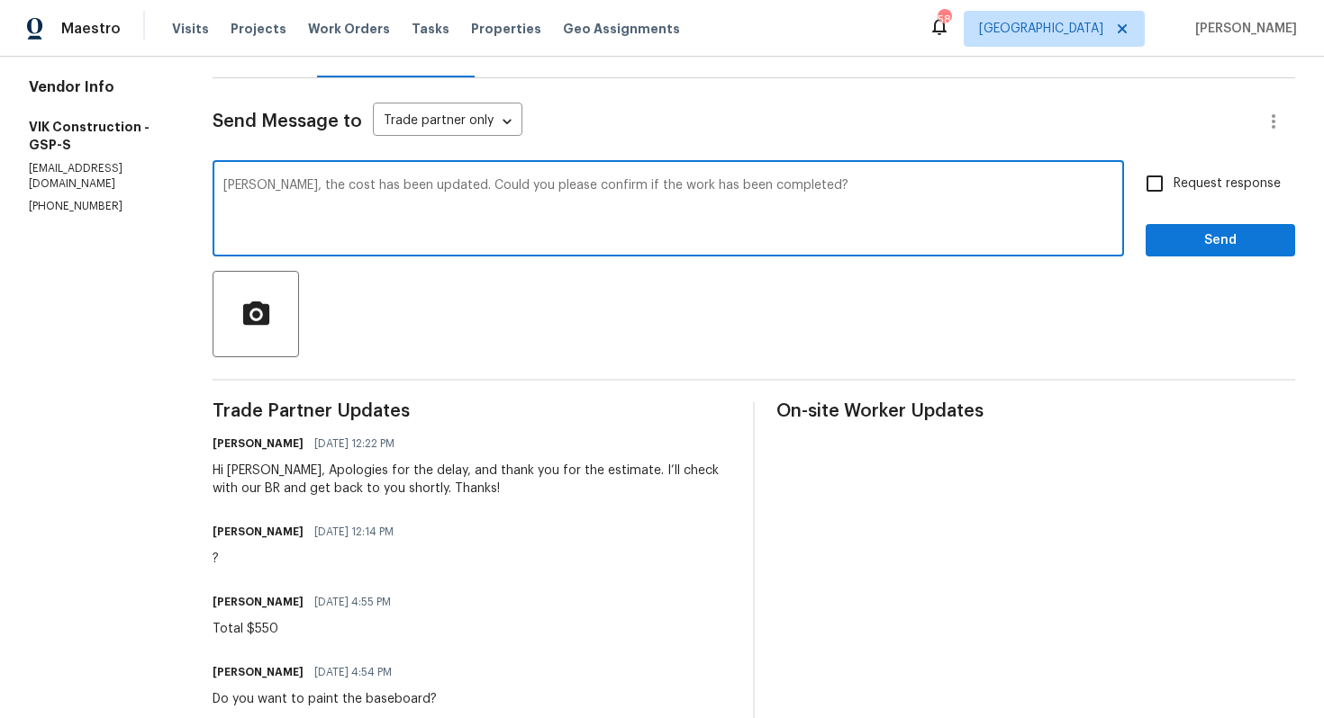
paste textarea "Hi Viktor, The cost has been updated. Could you please confirm if the work has …"
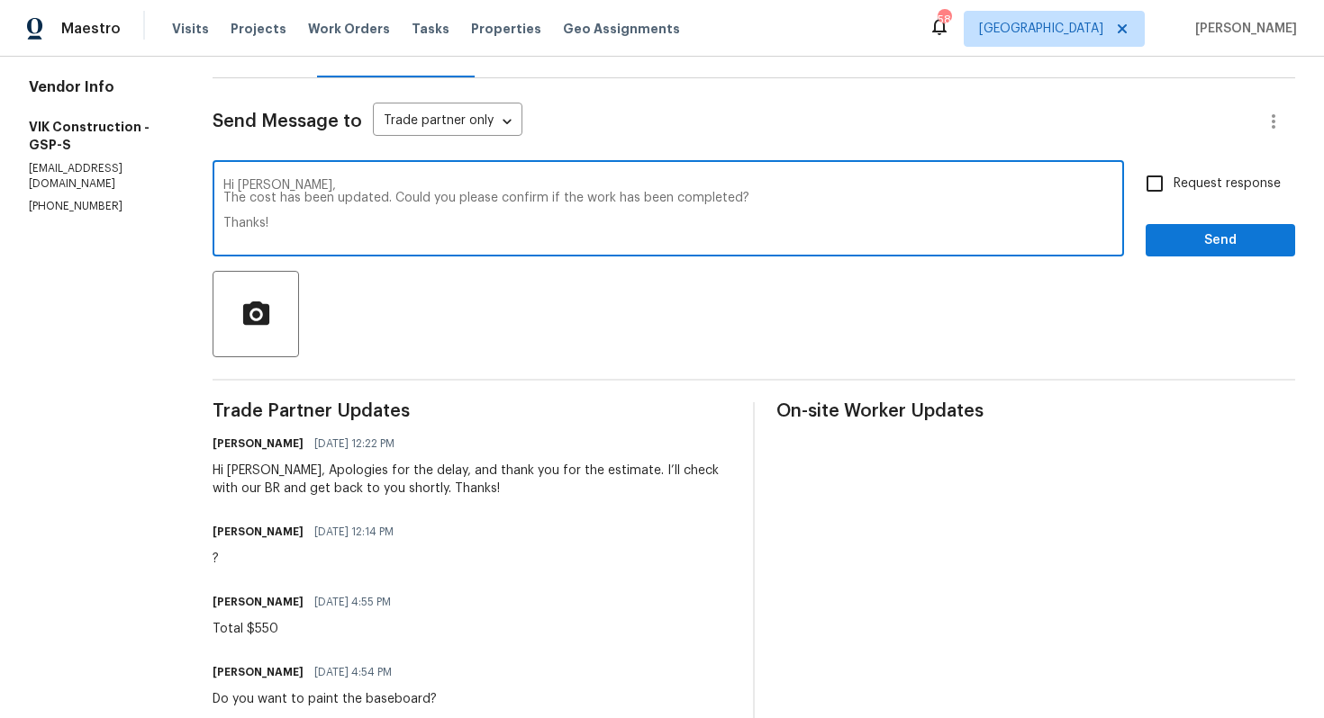
type textarea "Hi Viktor, The cost has been updated. Could you please confirm if the work has …"
click at [1192, 186] on span "Request response" at bounding box center [1226, 184] width 107 height 19
click at [1173, 186] on input "Request response" at bounding box center [1154, 184] width 38 height 38
checkbox input "true"
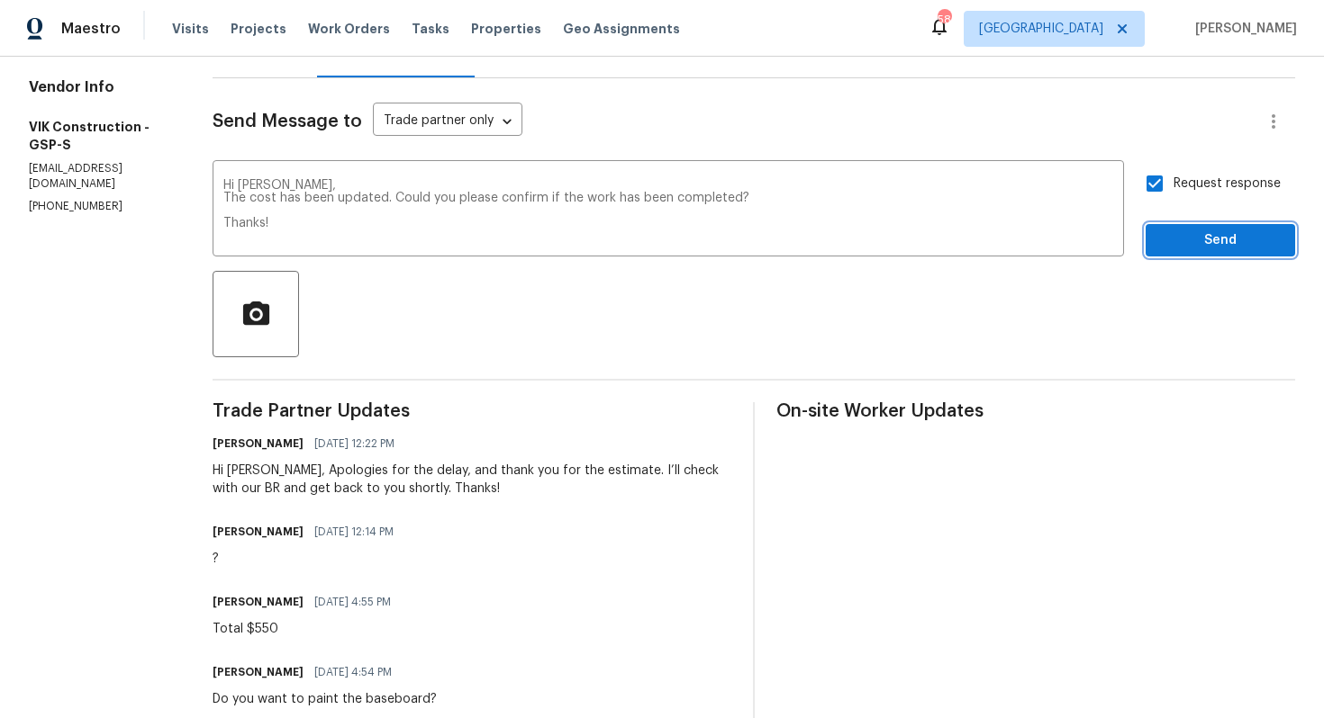
click at [1185, 245] on span "Send" at bounding box center [1220, 241] width 121 height 23
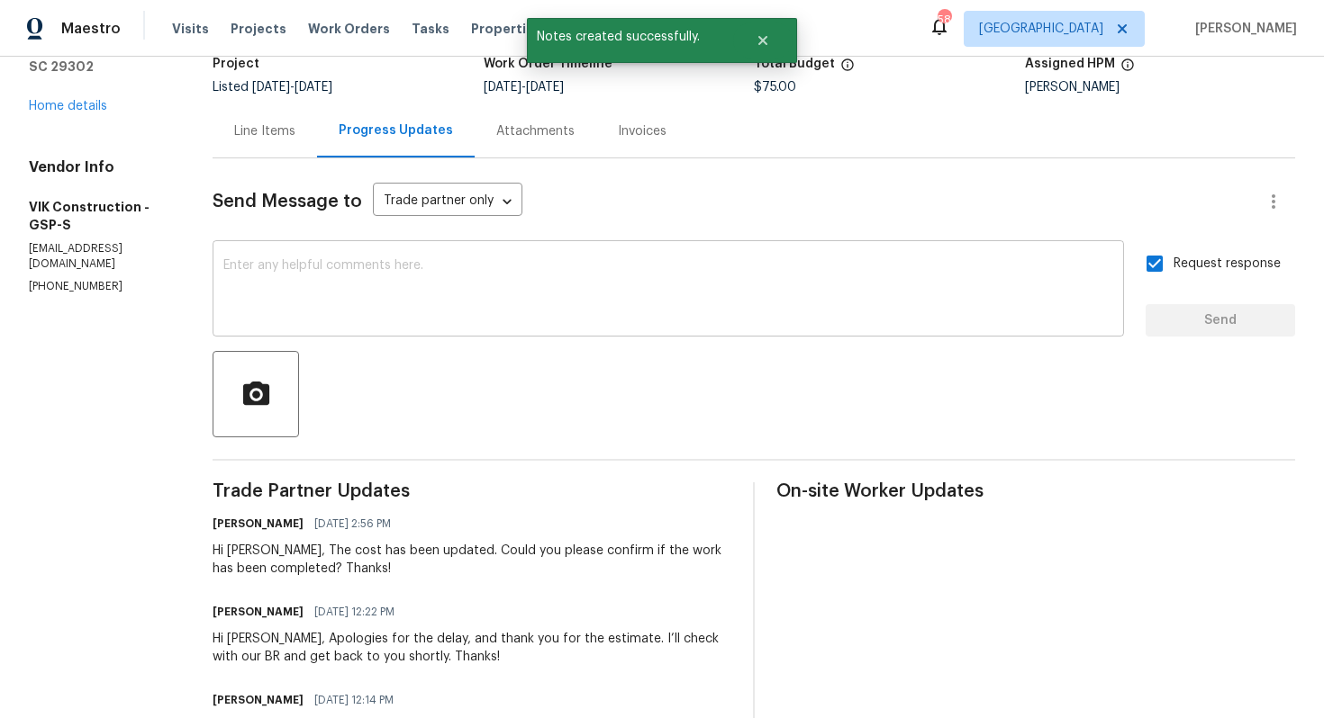
scroll to position [0, 0]
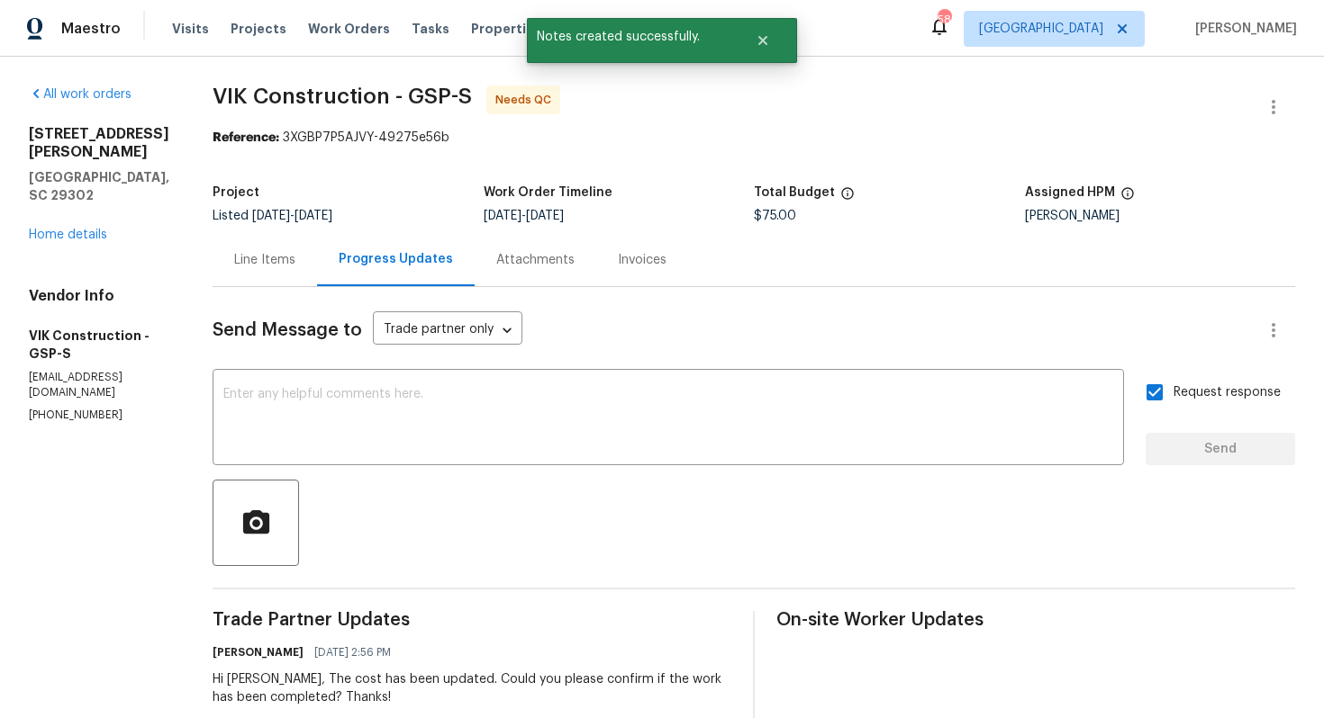
click at [295, 259] on div "Line Items" at bounding box center [264, 260] width 61 height 18
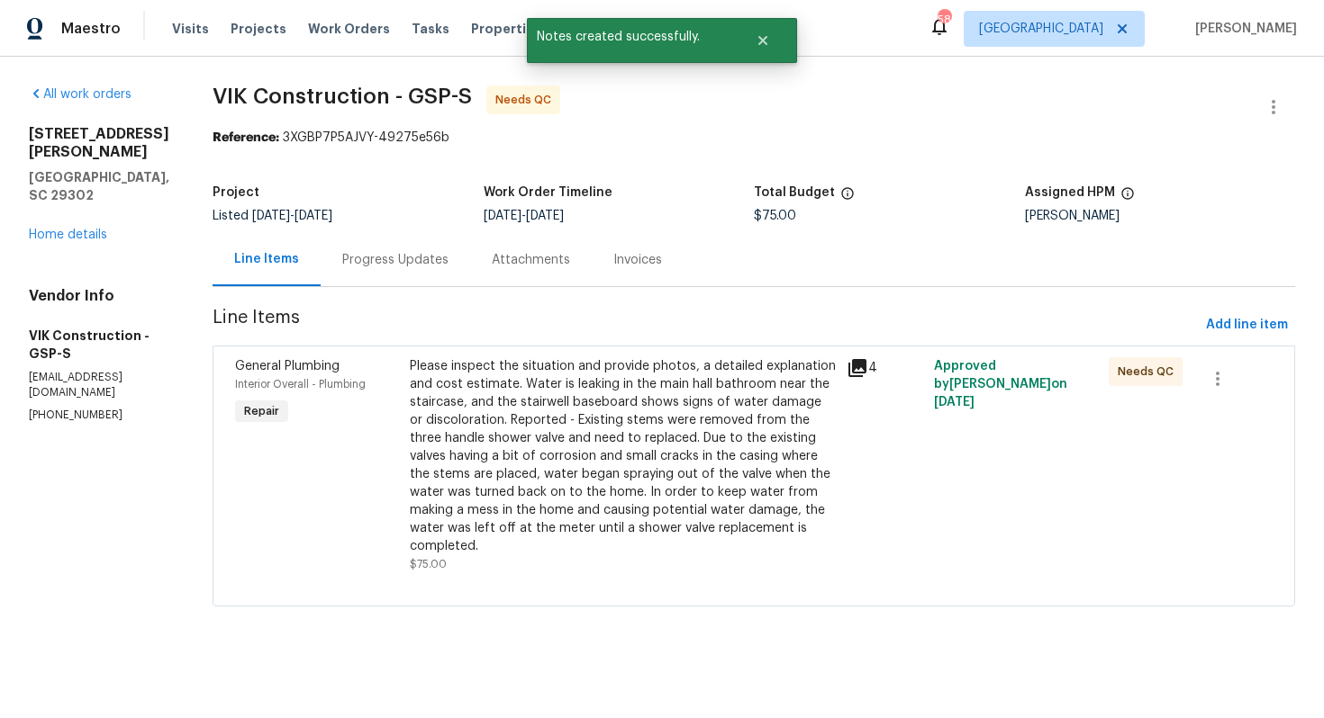
click at [668, 400] on div "Please inspect the situation and provide photos, a detailed explanation and cos…" at bounding box center [623, 456] width 426 height 198
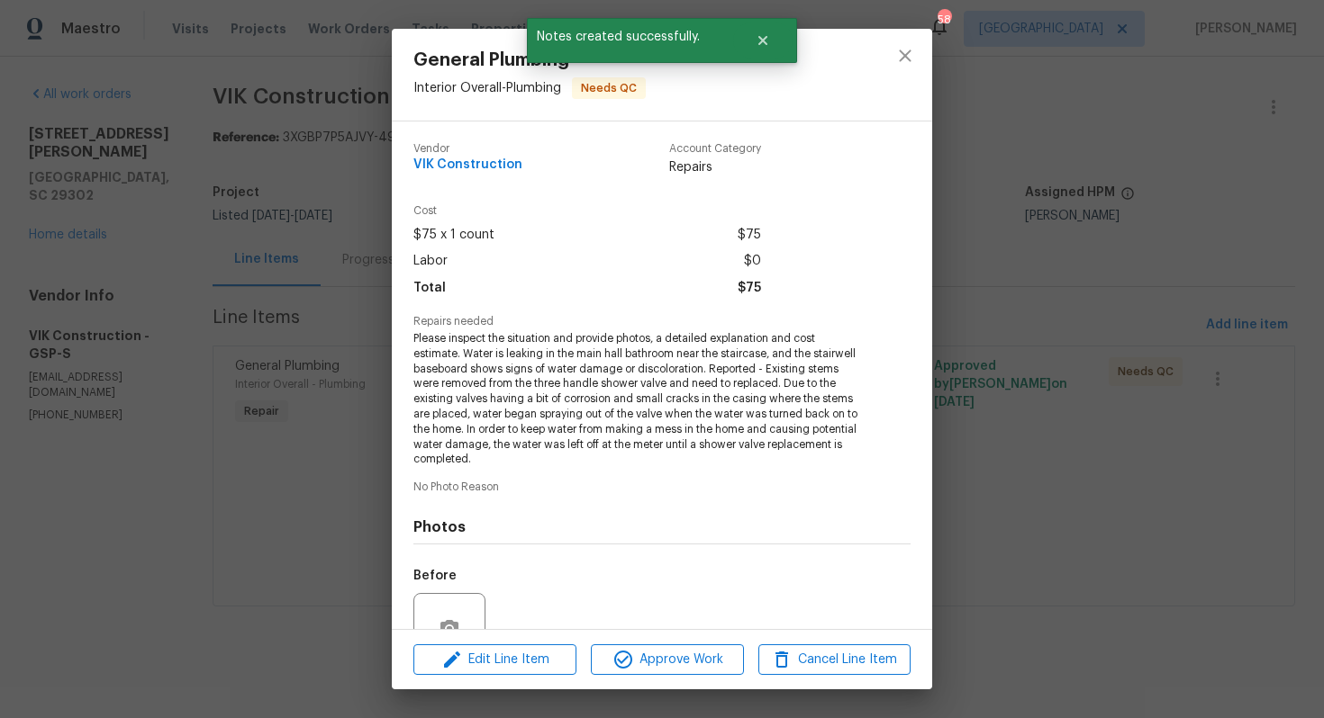
scroll to position [171, 0]
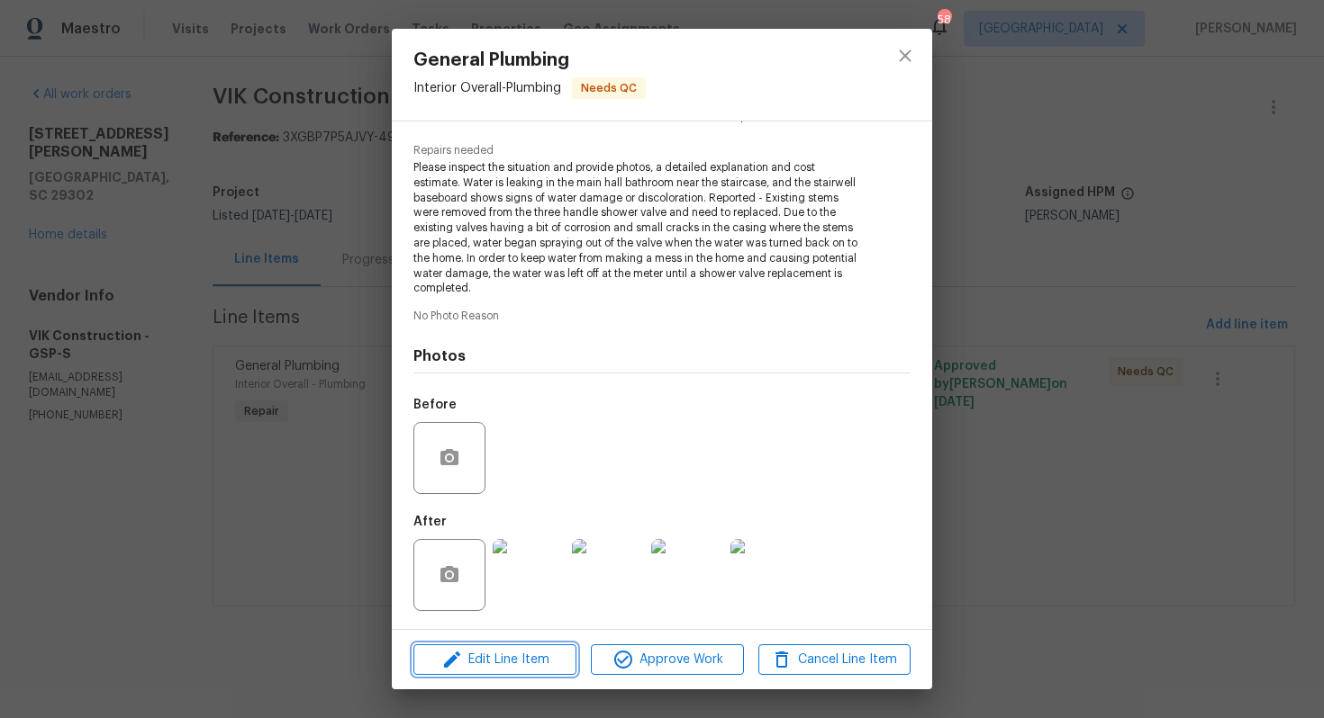
click at [511, 650] on span "Edit Line Item" at bounding box center [495, 660] width 152 height 23
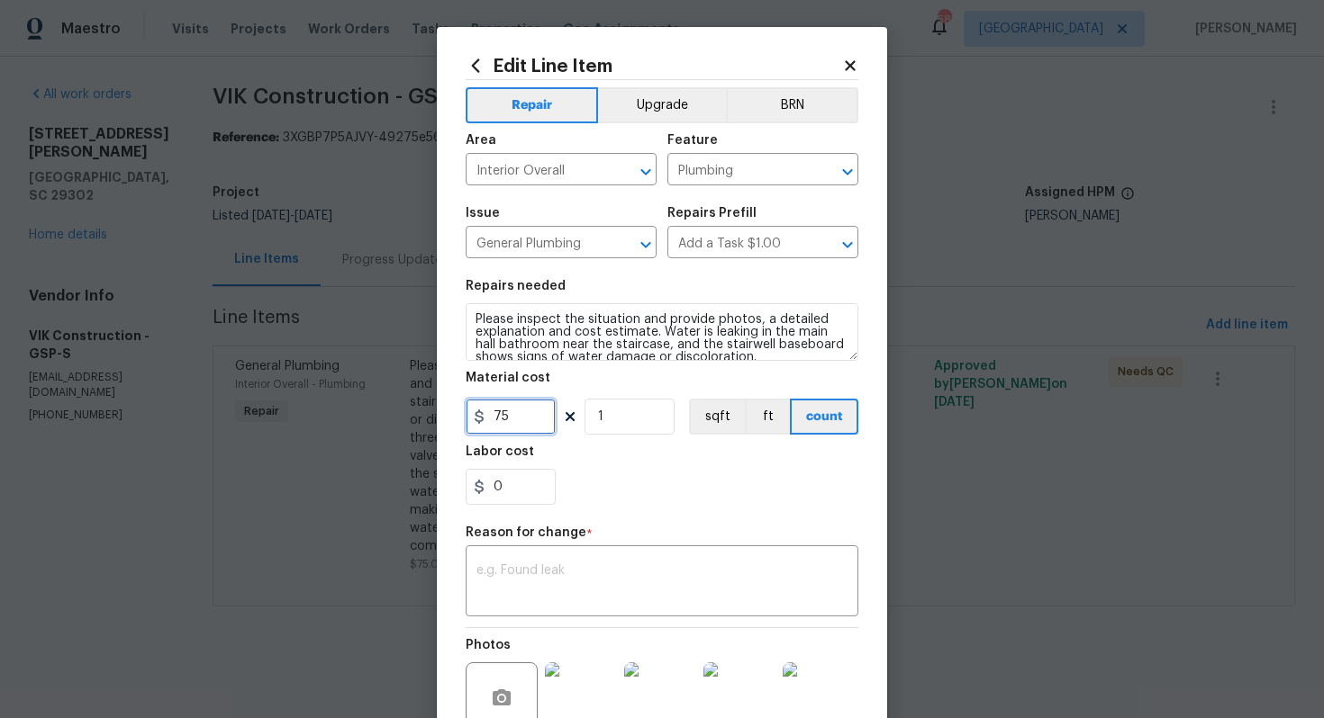
click at [537, 417] on input "75" at bounding box center [510, 417] width 90 height 36
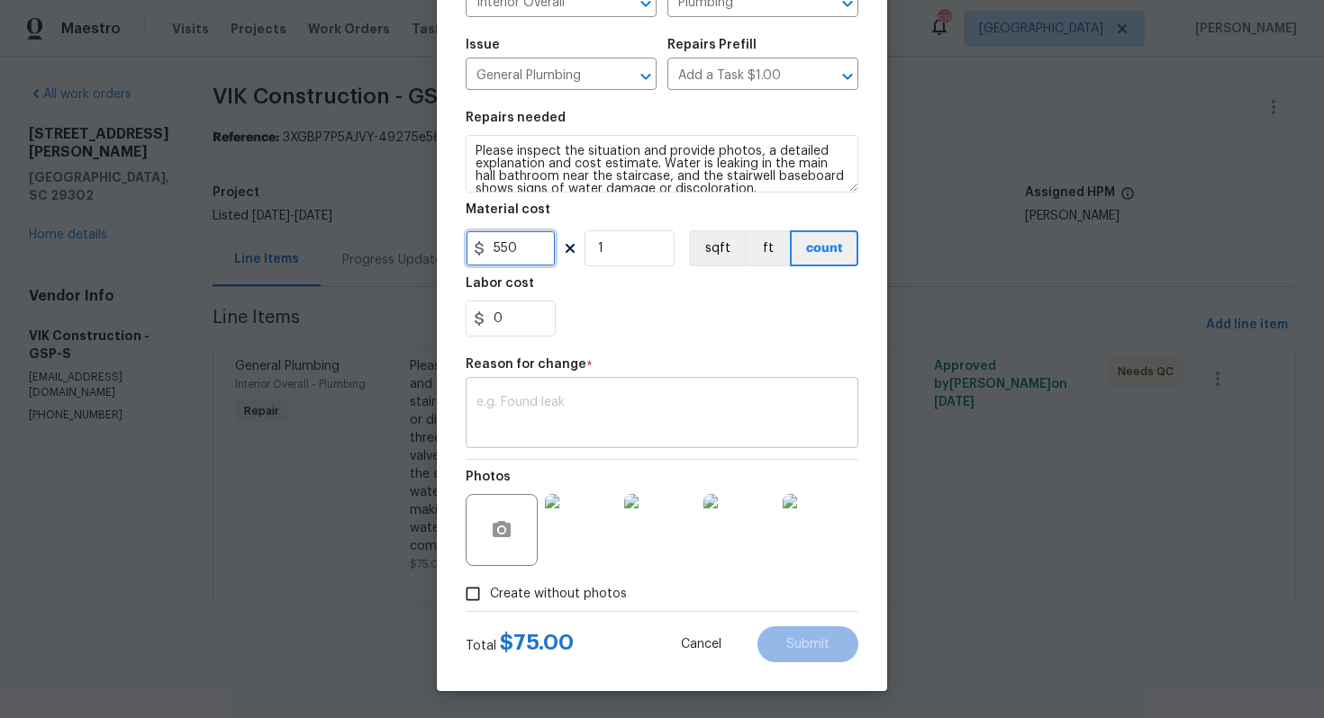
type input "550"
click at [576, 420] on textarea at bounding box center [661, 415] width 371 height 38
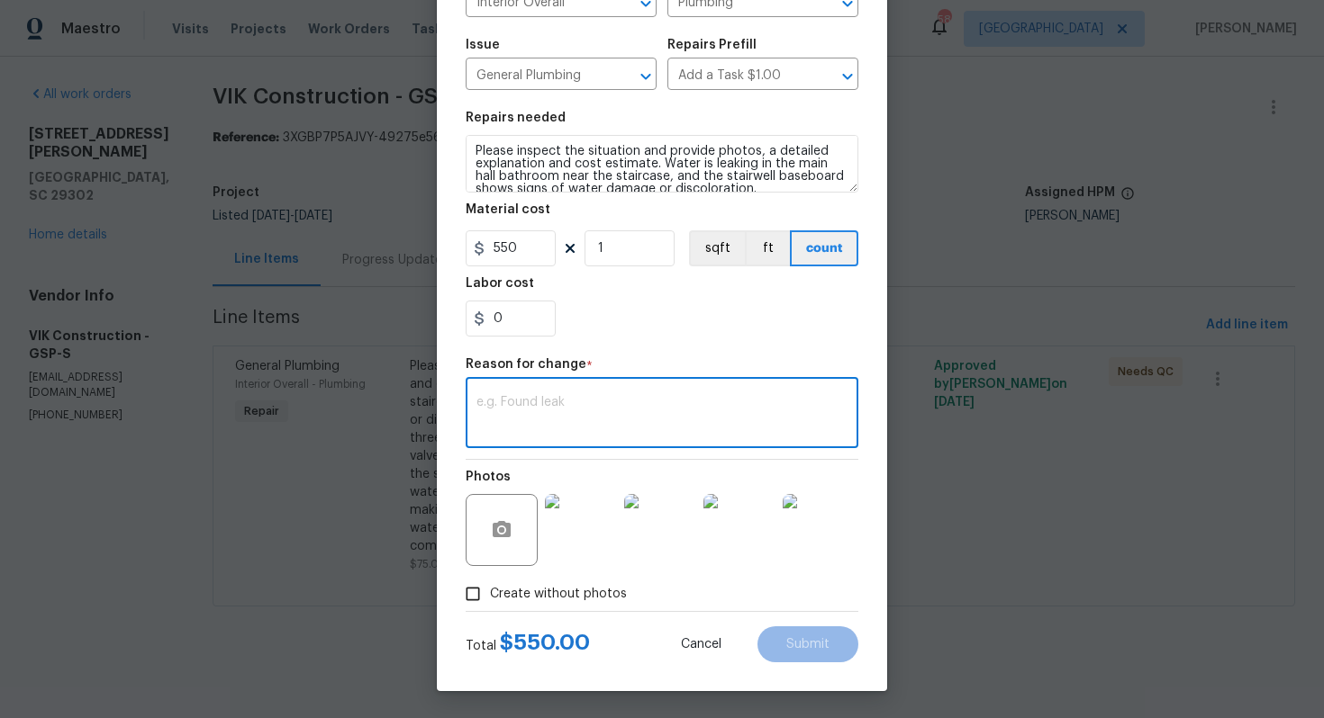
click at [640, 429] on textarea at bounding box center [661, 415] width 371 height 38
paste textarea "(AM) Updated cost per BR team approval."
type textarea "(AM) Updated cost per BR team approval."
click at [827, 638] on span "Submit" at bounding box center [807, 645] width 43 height 14
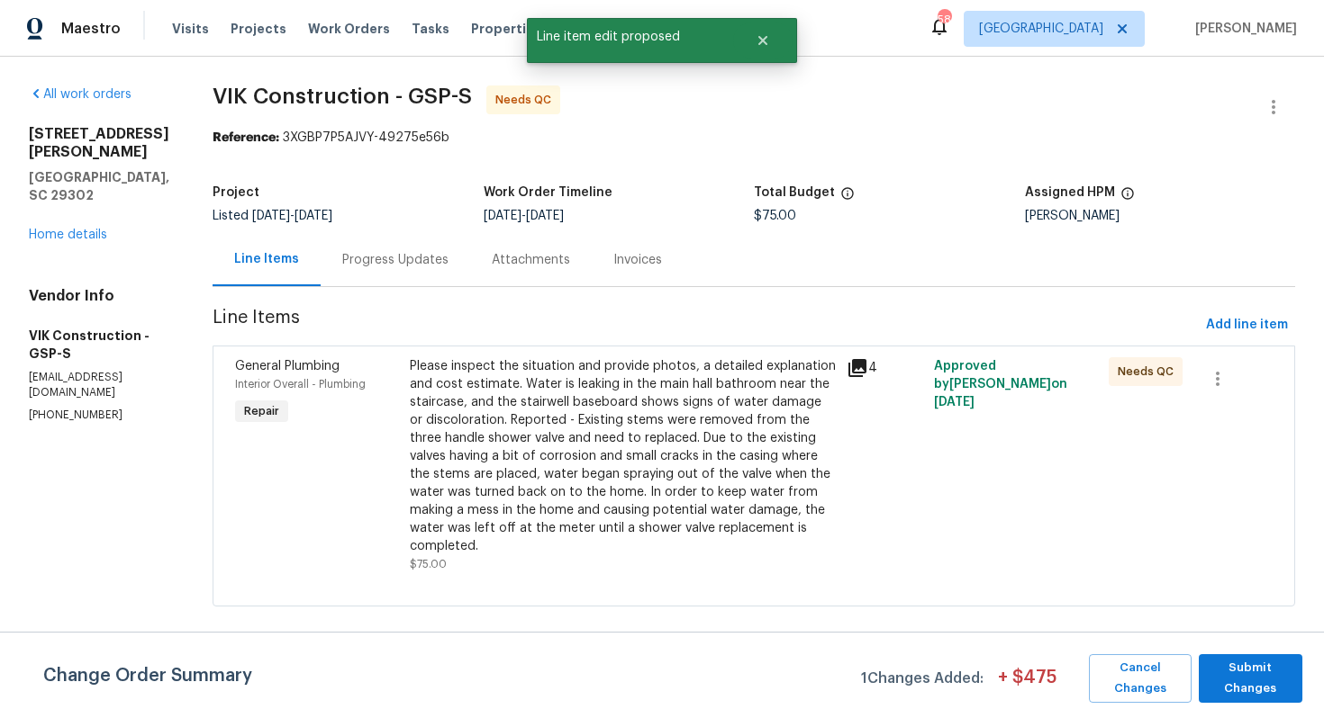
scroll to position [0, 0]
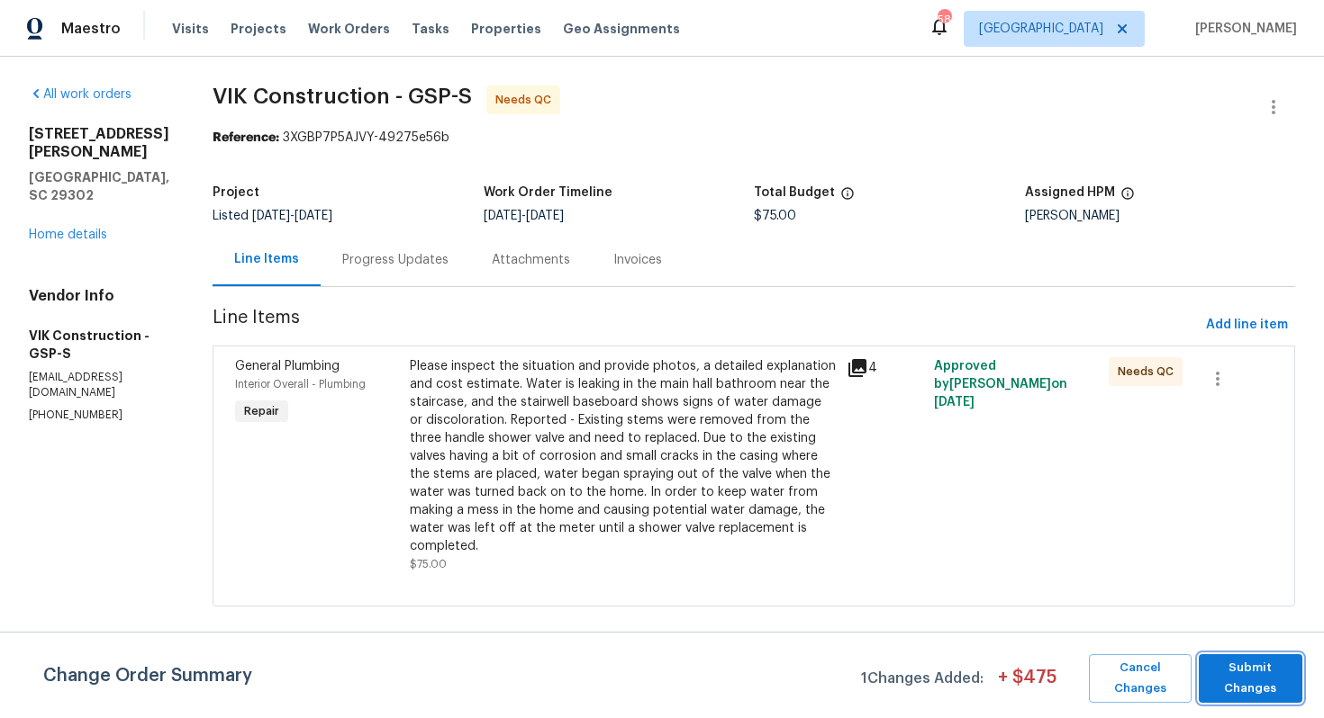
click at [1244, 677] on span "Submit Changes" at bounding box center [1250, 678] width 86 height 41
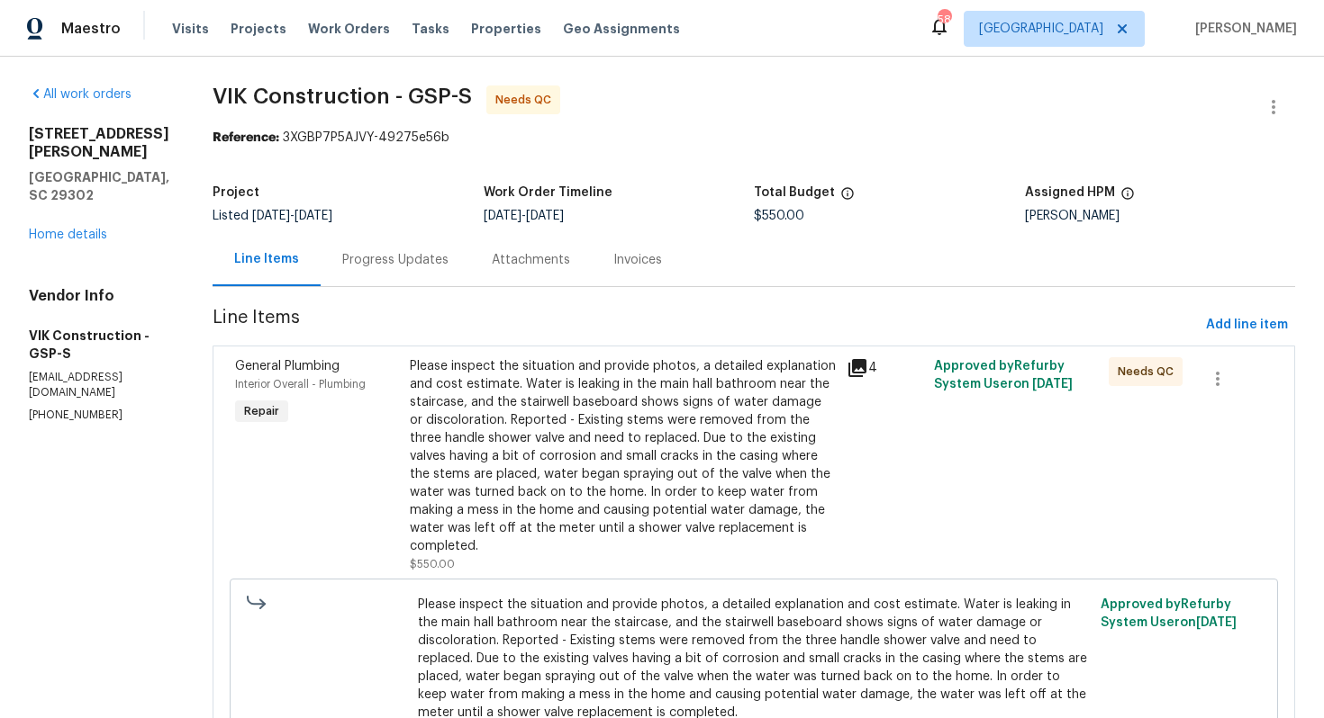
click at [436, 279] on div "Progress Updates" at bounding box center [395, 259] width 149 height 53
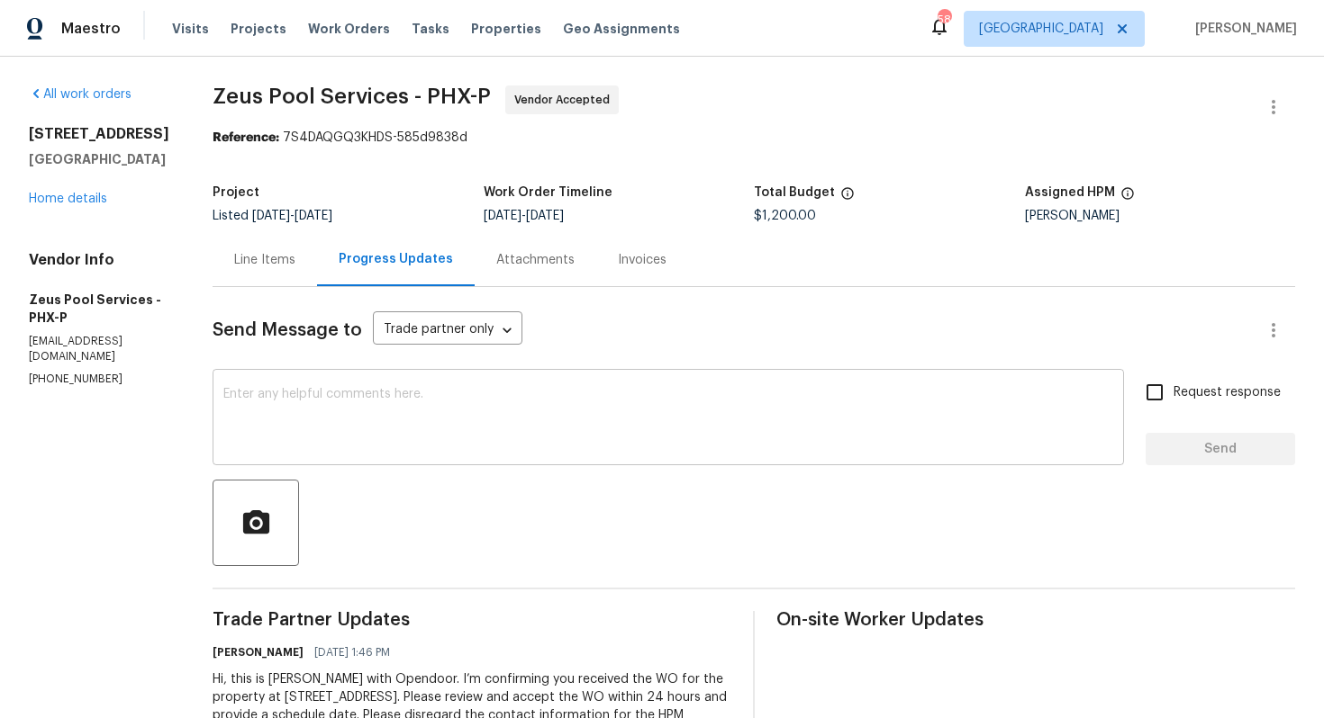
click at [450, 414] on textarea at bounding box center [668, 419] width 890 height 63
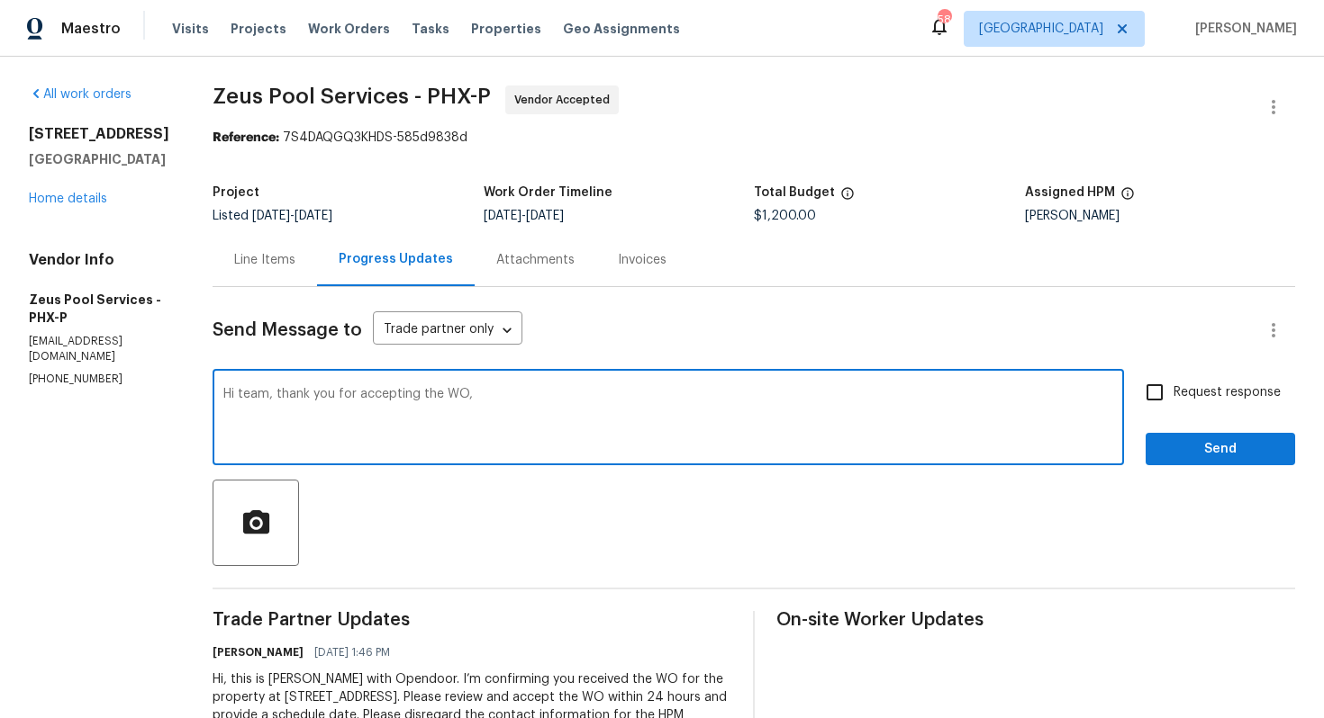
paste textarea "it would be really helpful if we could get a scheduled date for this. Thanks!"
click at [936, 393] on textarea "Hi team, thank you for accepting the WO, it would be really helpful if we could…" at bounding box center [668, 419] width 890 height 63
type textarea "Hi team, thank you for accepting the WO, it would be really helpful if we could…"
click at [1203, 394] on span "Request response" at bounding box center [1226, 393] width 107 height 19
click at [1173, 394] on input "Request response" at bounding box center [1154, 393] width 38 height 38
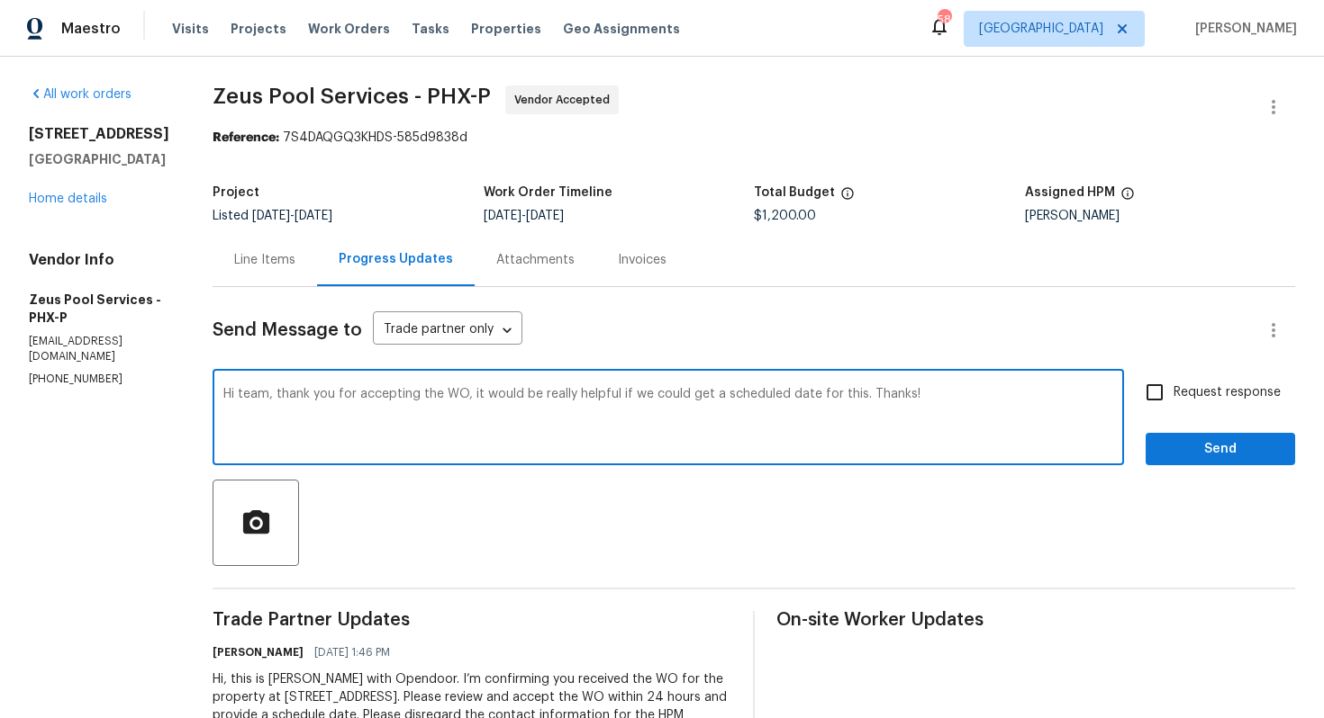
checkbox input "true"
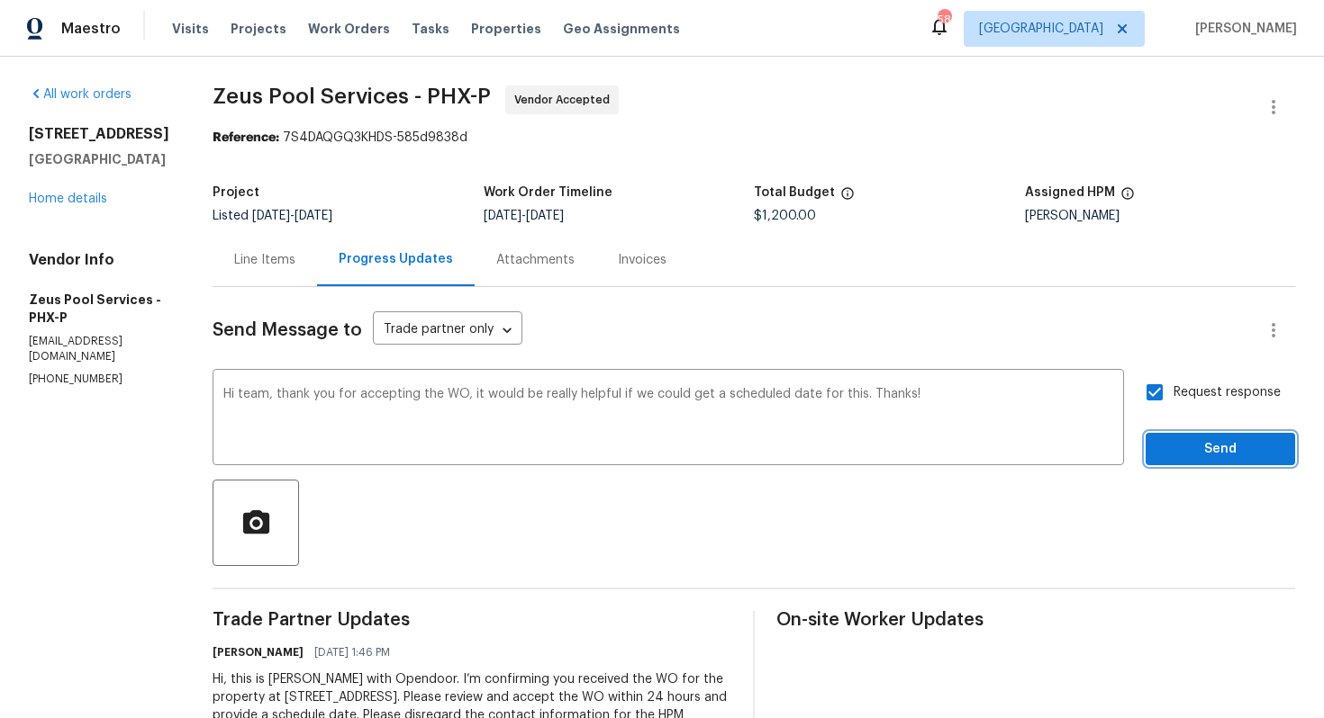
click at [1190, 446] on span "Send" at bounding box center [1220, 449] width 121 height 23
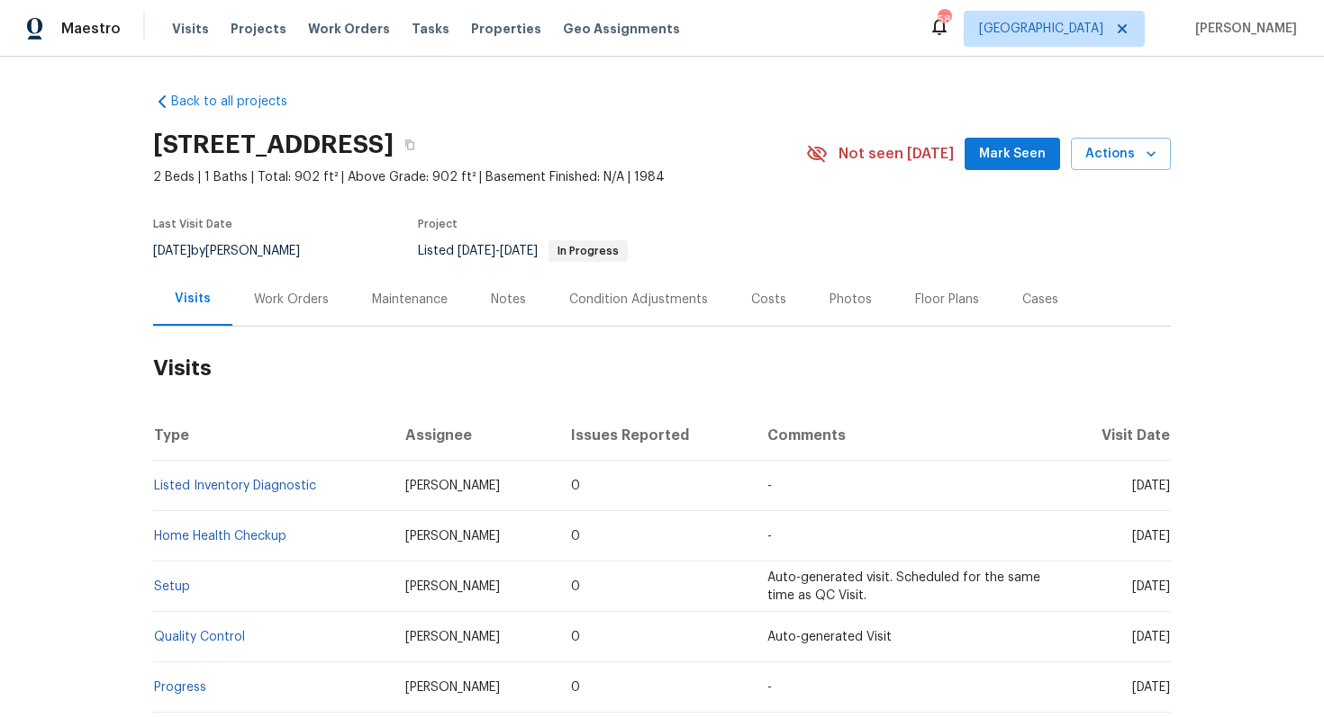
click at [315, 303] on div "Work Orders" at bounding box center [291, 300] width 75 height 18
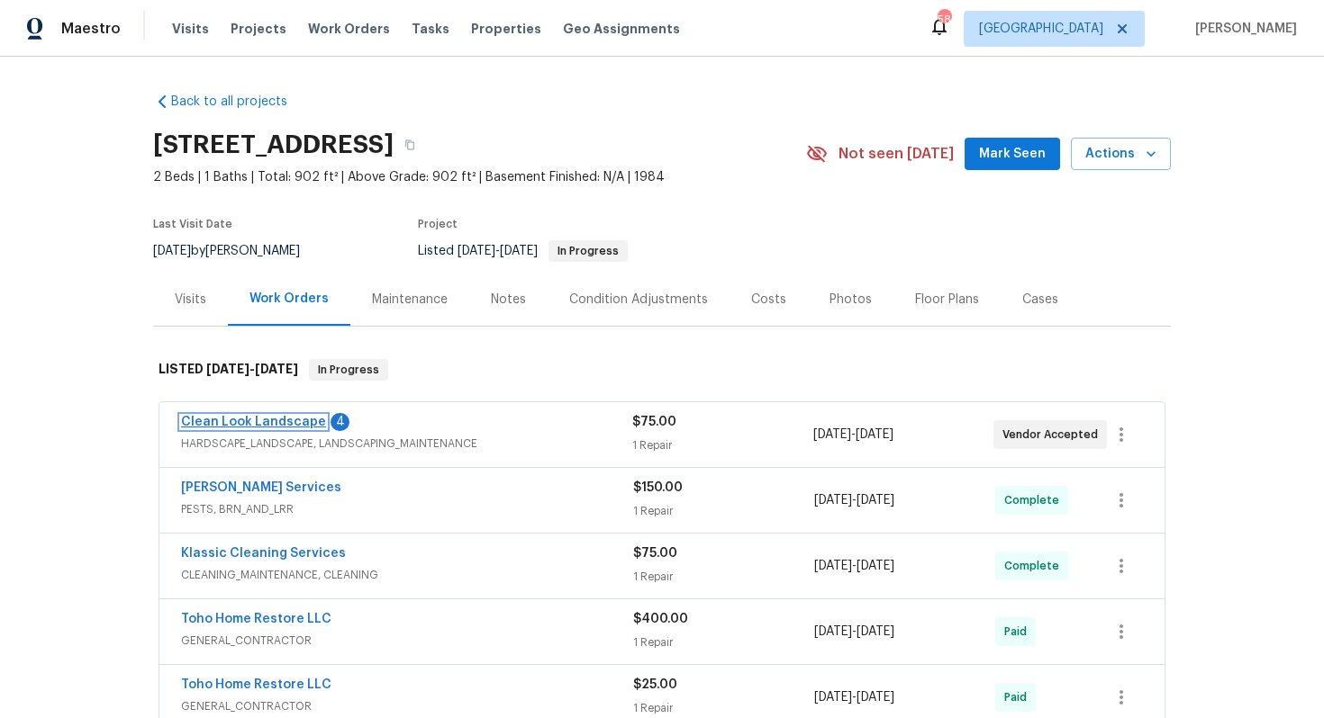
click at [245, 426] on link "Clean Look Landscape" at bounding box center [253, 422] width 145 height 13
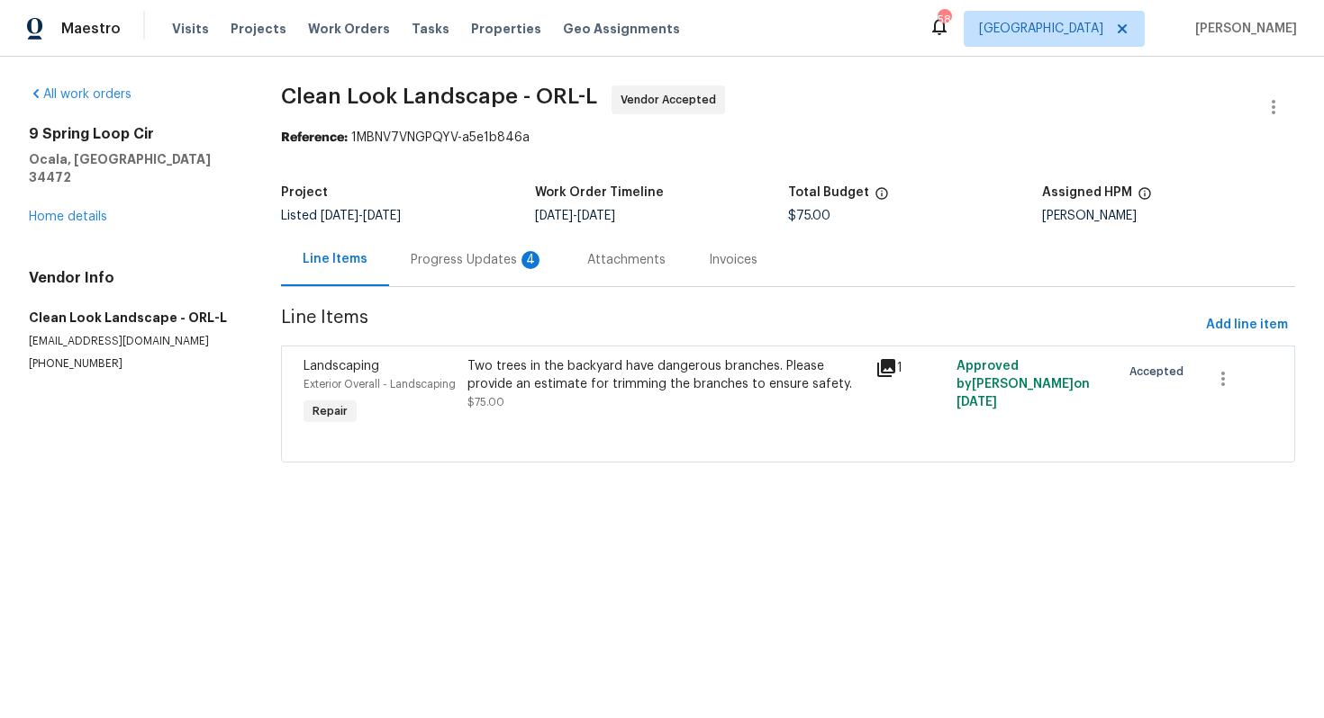
click at [456, 270] on div "Progress Updates 4" at bounding box center [477, 259] width 176 height 53
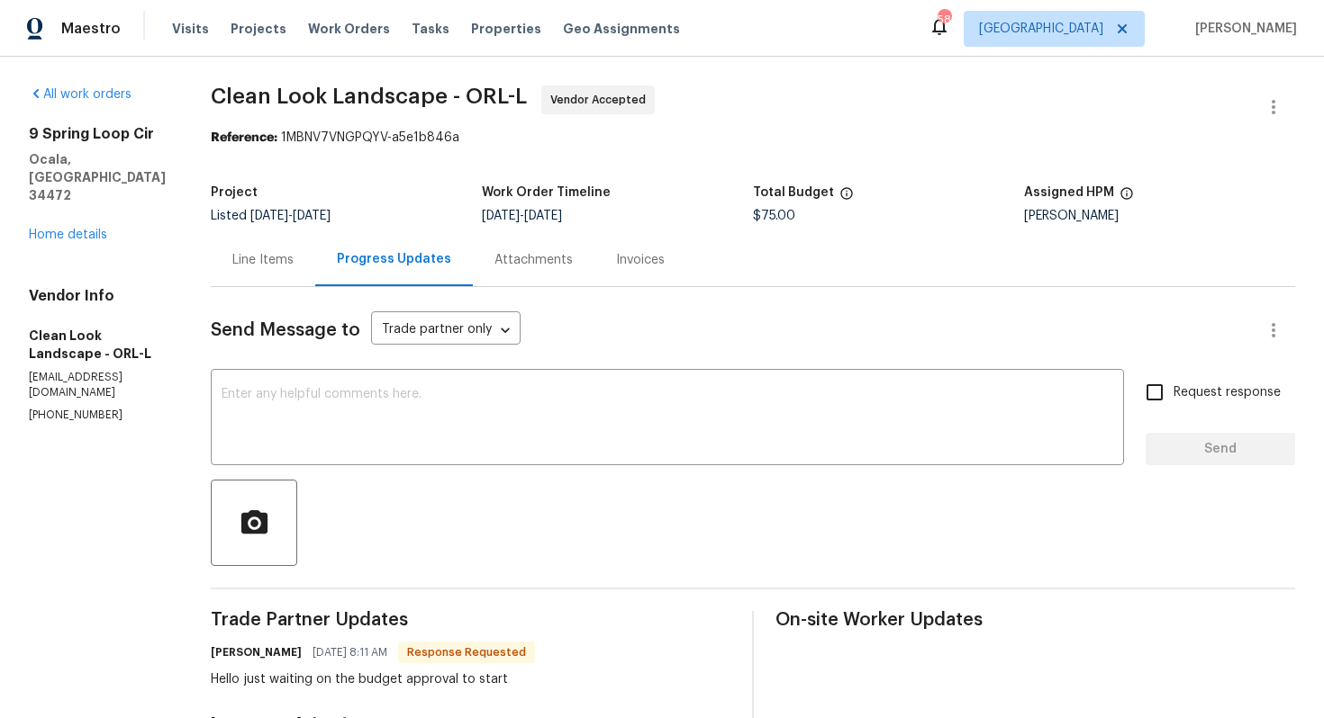
scroll to position [212, 0]
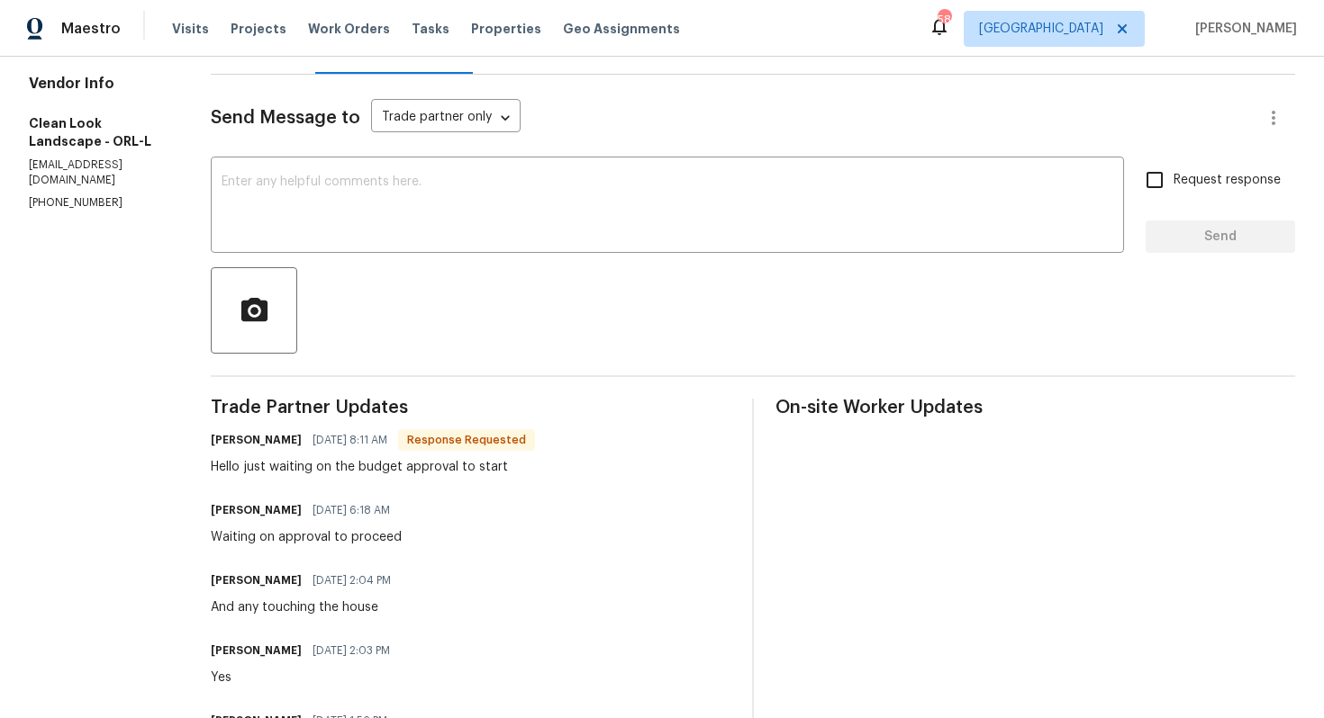
click at [255, 441] on h6 "[PERSON_NAME]" at bounding box center [256, 440] width 91 height 18
copy h6 "[PERSON_NAME]"
click at [405, 237] on textarea at bounding box center [666, 207] width 891 height 63
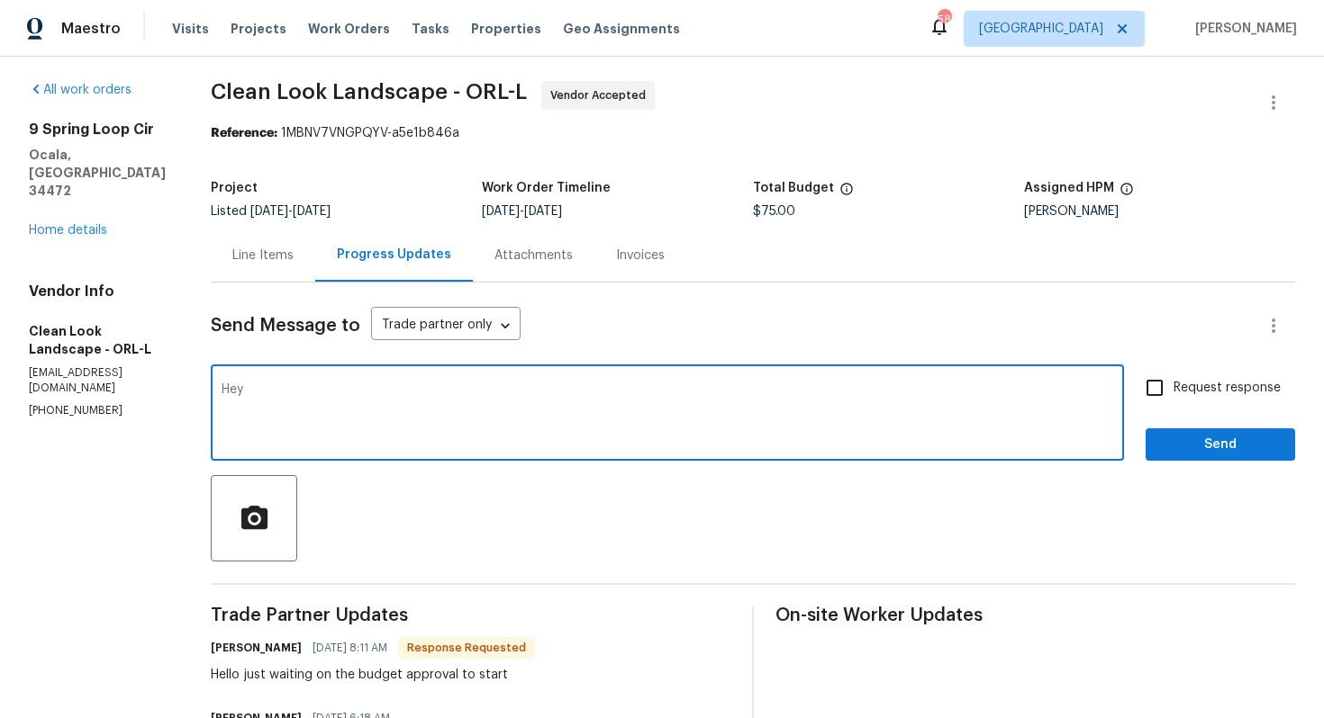
scroll to position [4, 0]
paste textarea "[PERSON_NAME]"
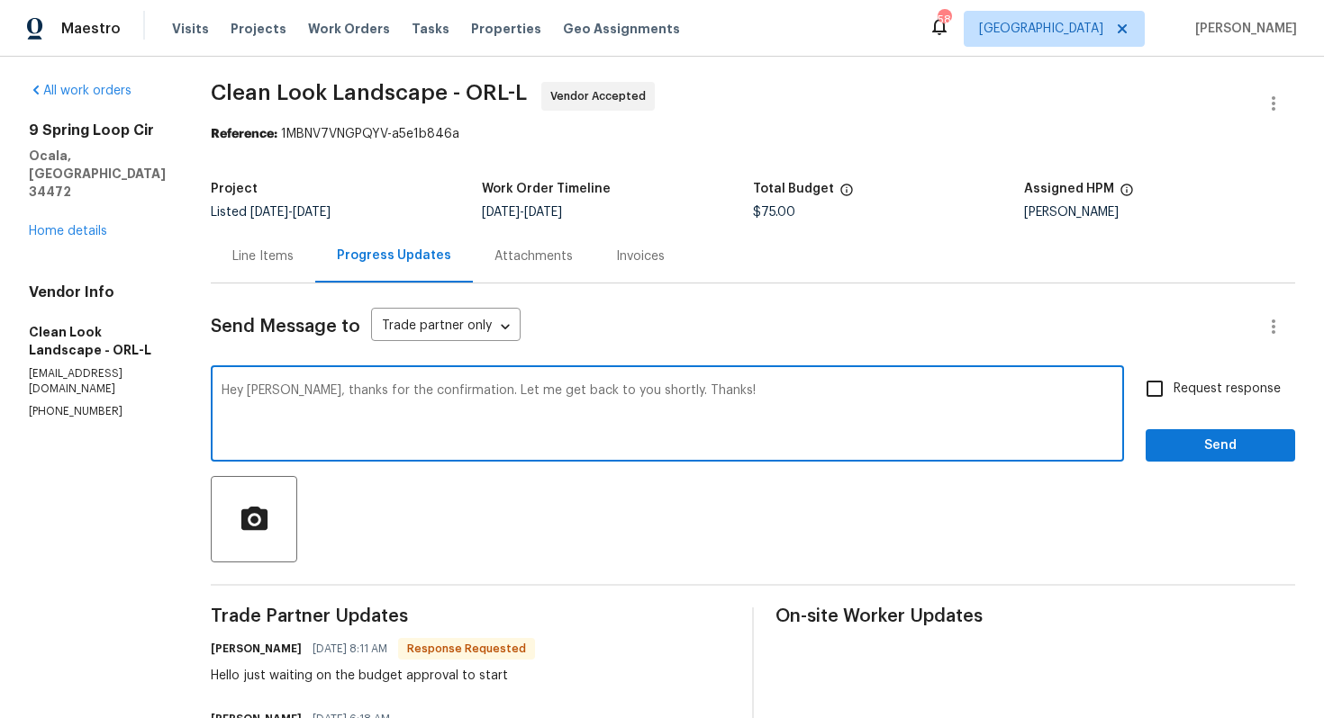
type textarea "Hey [PERSON_NAME], thanks for the confirmation. Let me get back to you shortly.…"
click at [1180, 434] on button "Send" at bounding box center [1219, 445] width 149 height 33
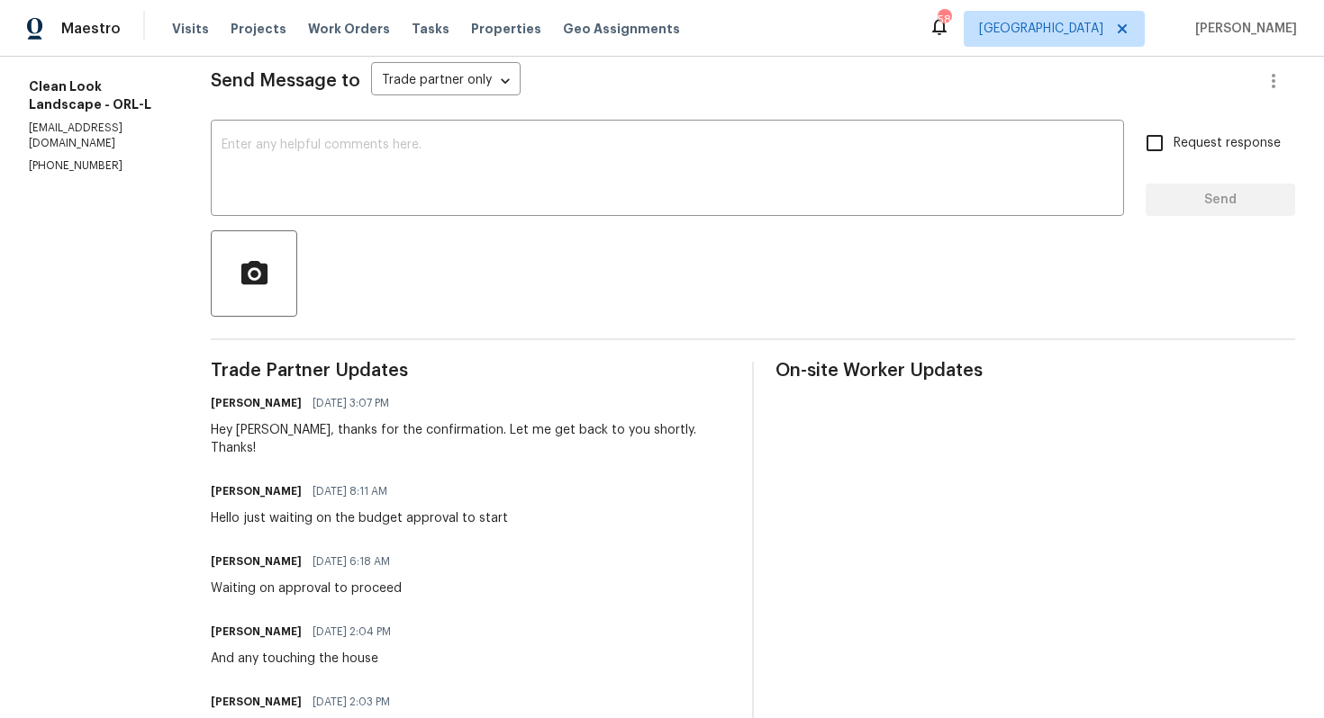
scroll to position [465, 0]
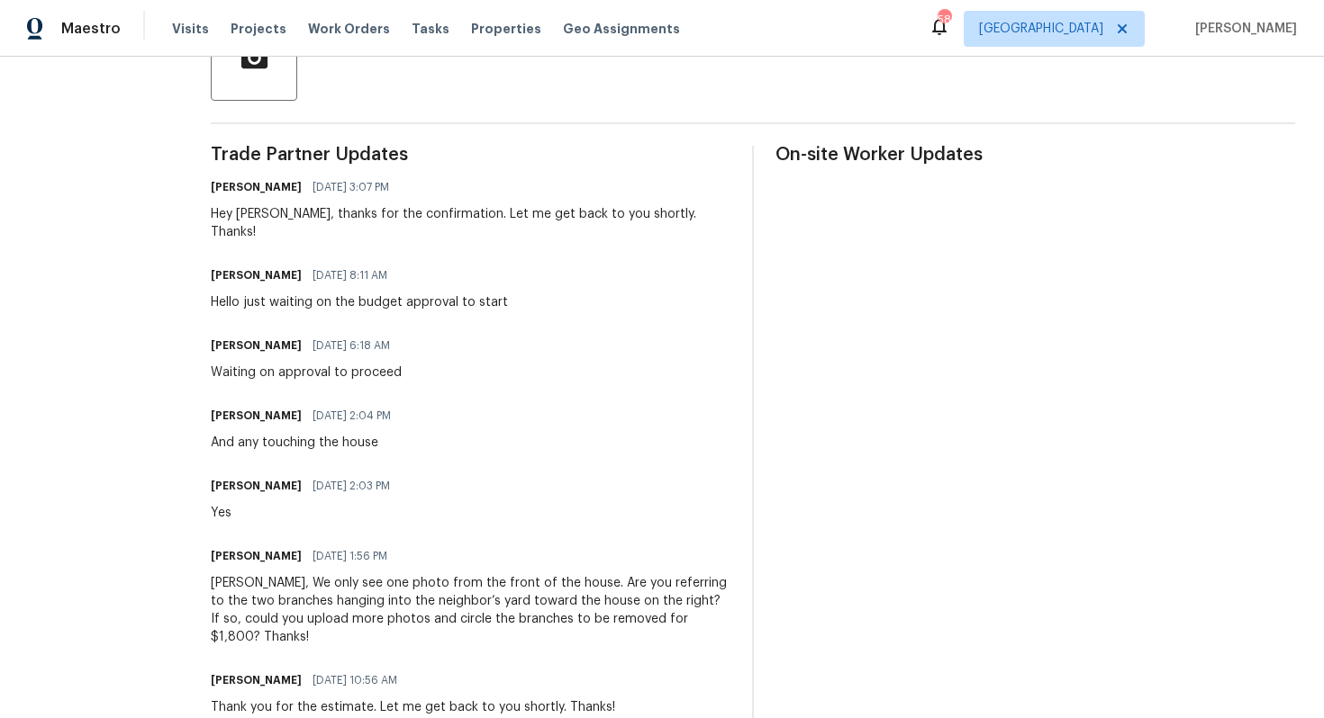
click at [274, 434] on div "And any touching the house" at bounding box center [306, 443] width 191 height 18
copy div "And any touching the house"
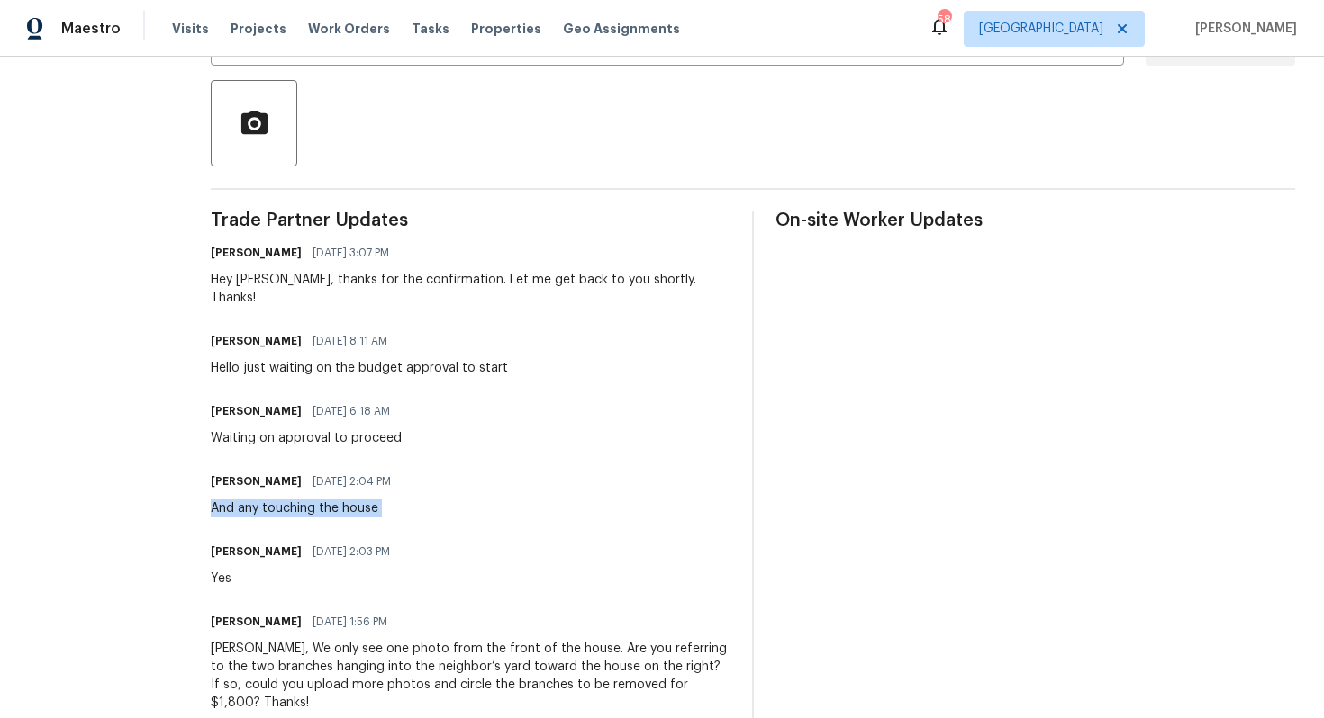
scroll to position [399, 0]
click at [308, 430] on div "Waiting on approval to proceed" at bounding box center [306, 439] width 191 height 18
copy div "Waiting on approval to proceed"
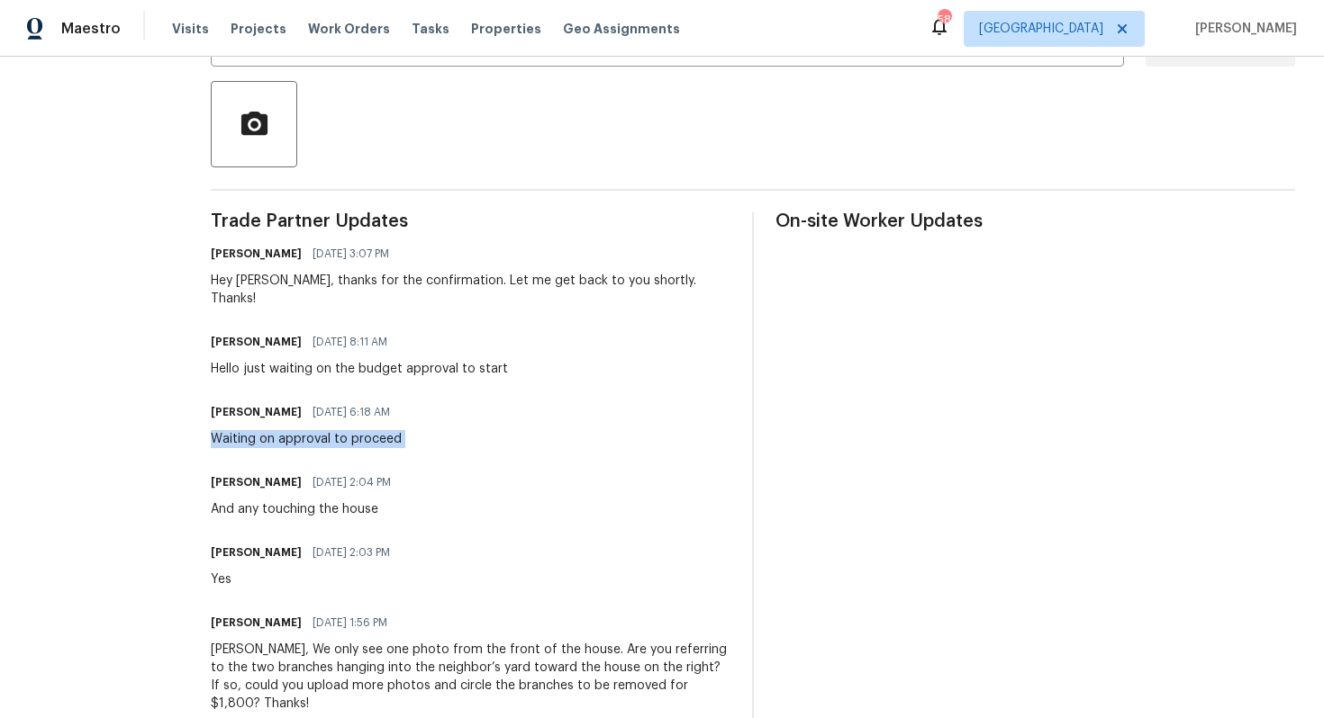
click at [508, 360] on div "Hello just waiting on the budget approval to start" at bounding box center [359, 369] width 297 height 18
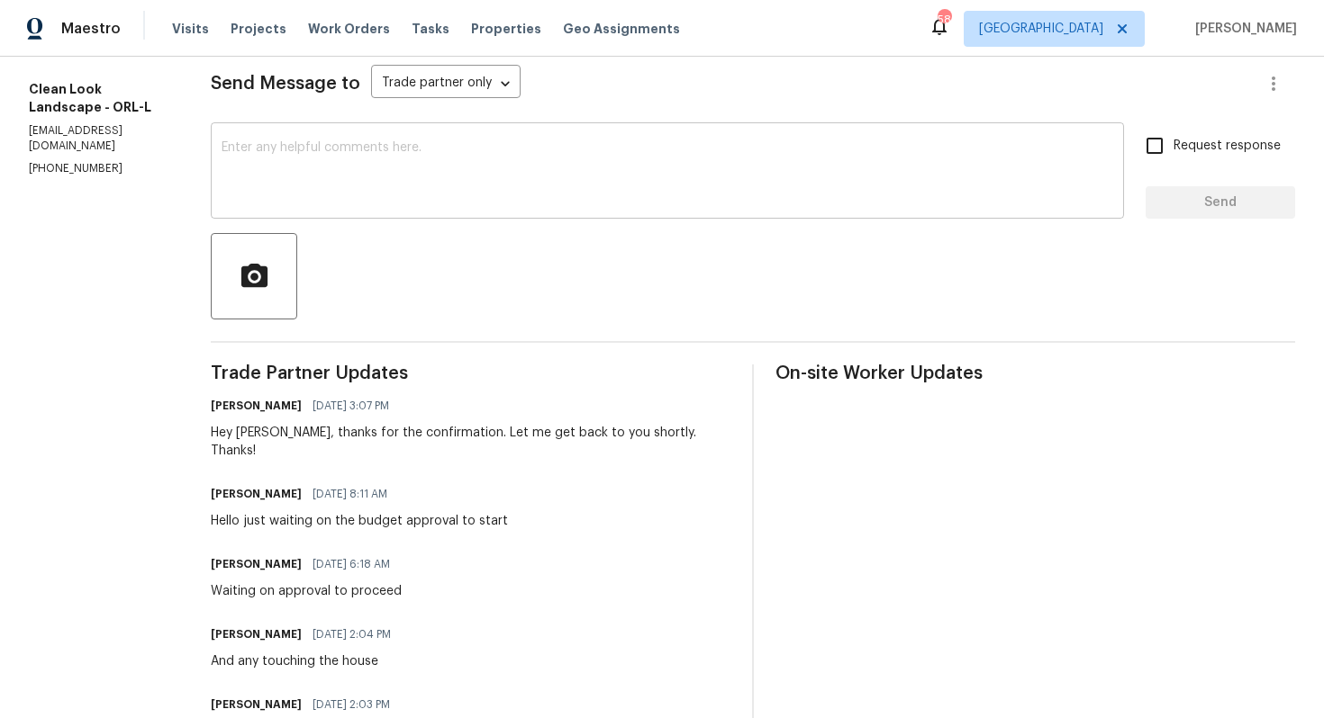
scroll to position [303, 0]
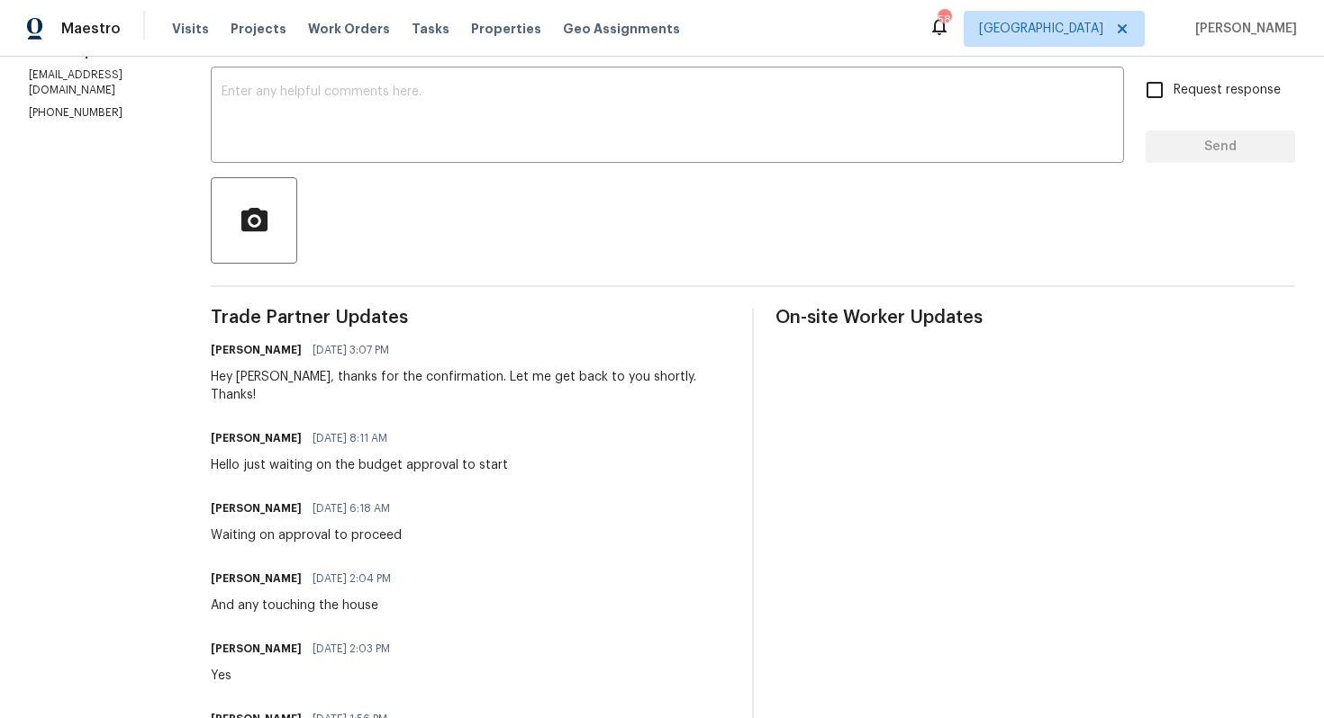
click at [352, 456] on div "Hello just waiting on the budget approval to start" at bounding box center [359, 465] width 297 height 18
copy div "Hello just waiting on the budget approval to start"
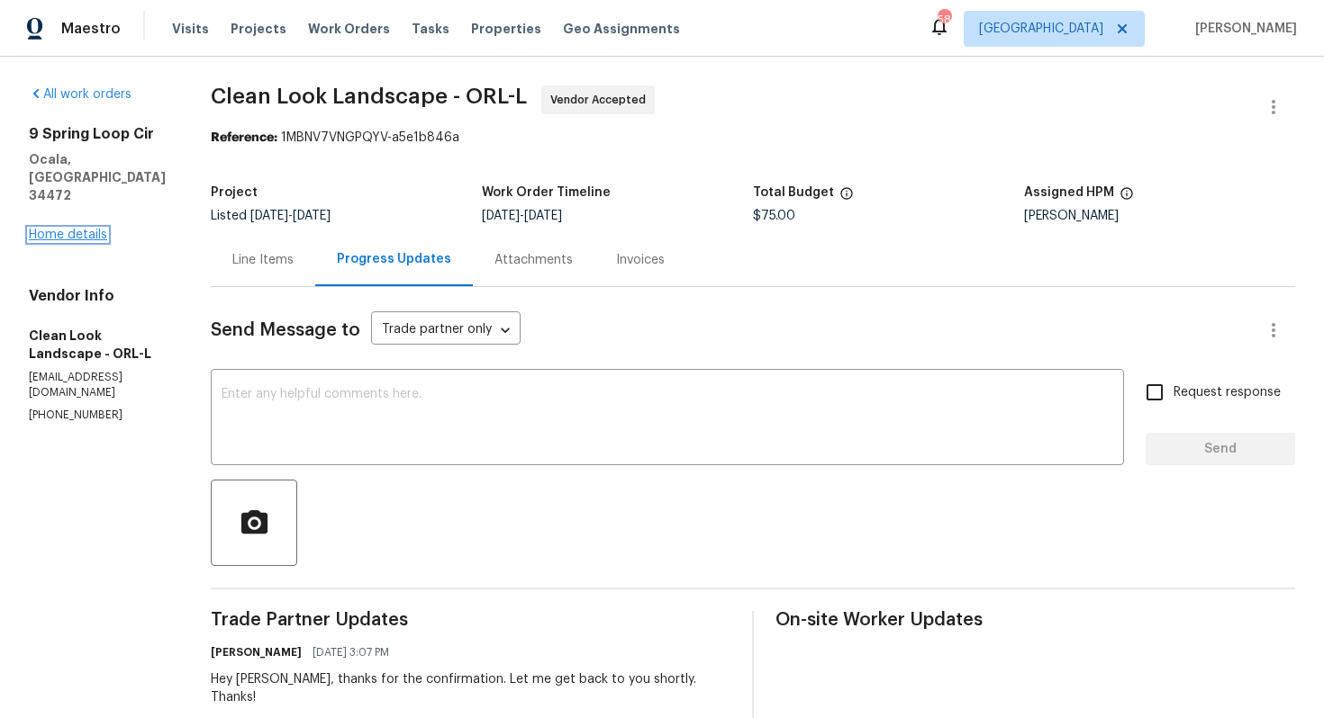
click at [94, 229] on link "Home details" at bounding box center [68, 235] width 78 height 13
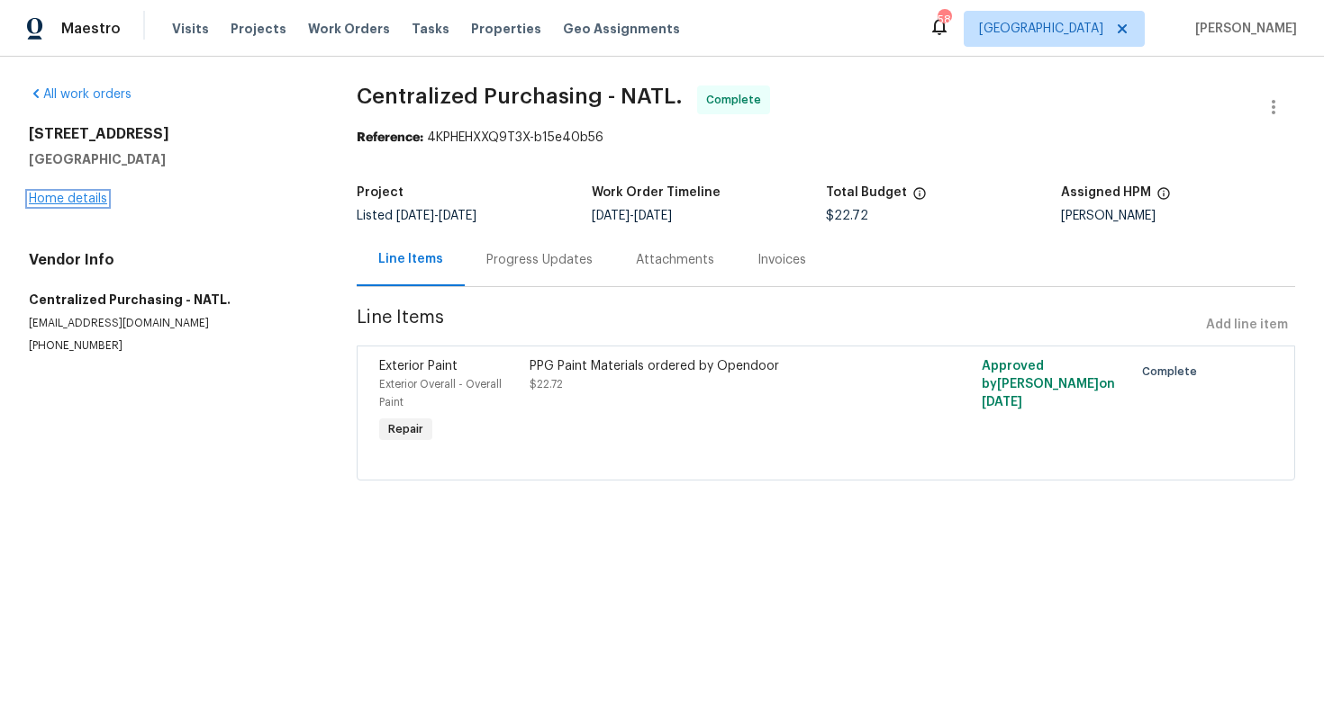
click at [81, 194] on link "Home details" at bounding box center [68, 199] width 78 height 13
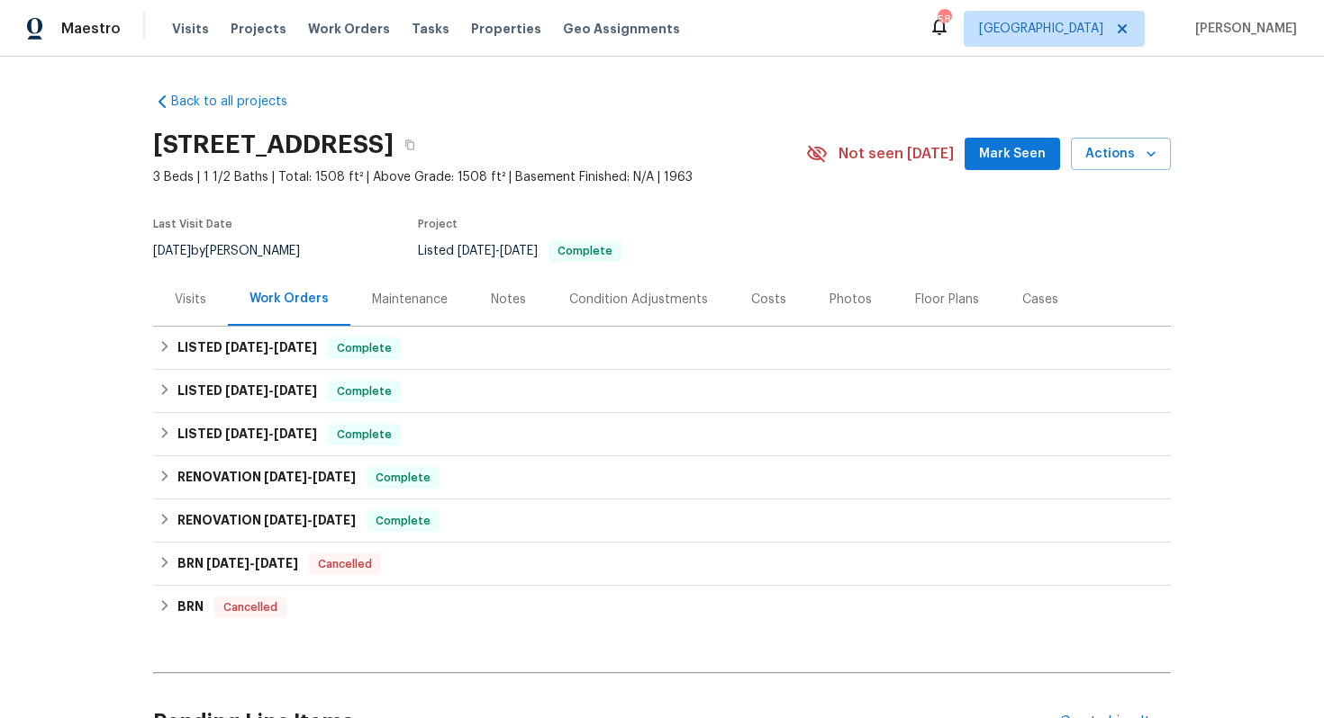
scroll to position [186, 0]
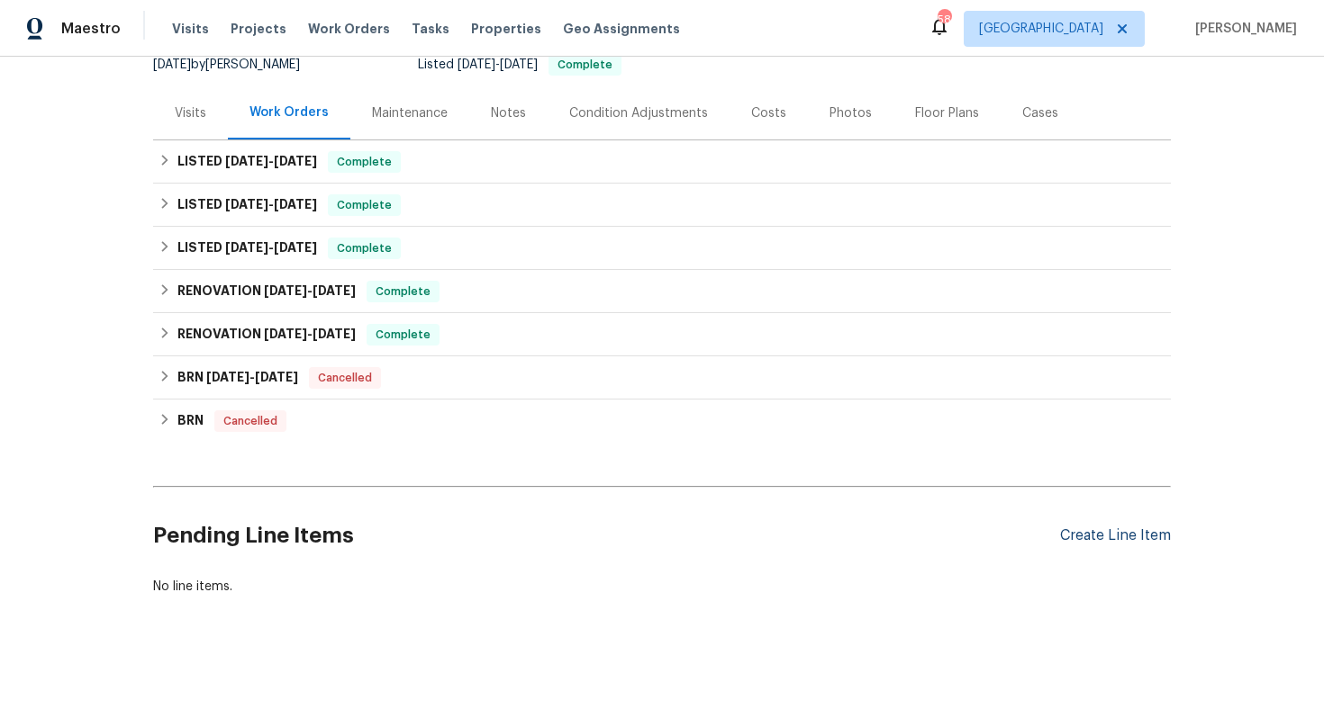
click at [1133, 538] on div "Create Line Item" at bounding box center [1115, 536] width 111 height 17
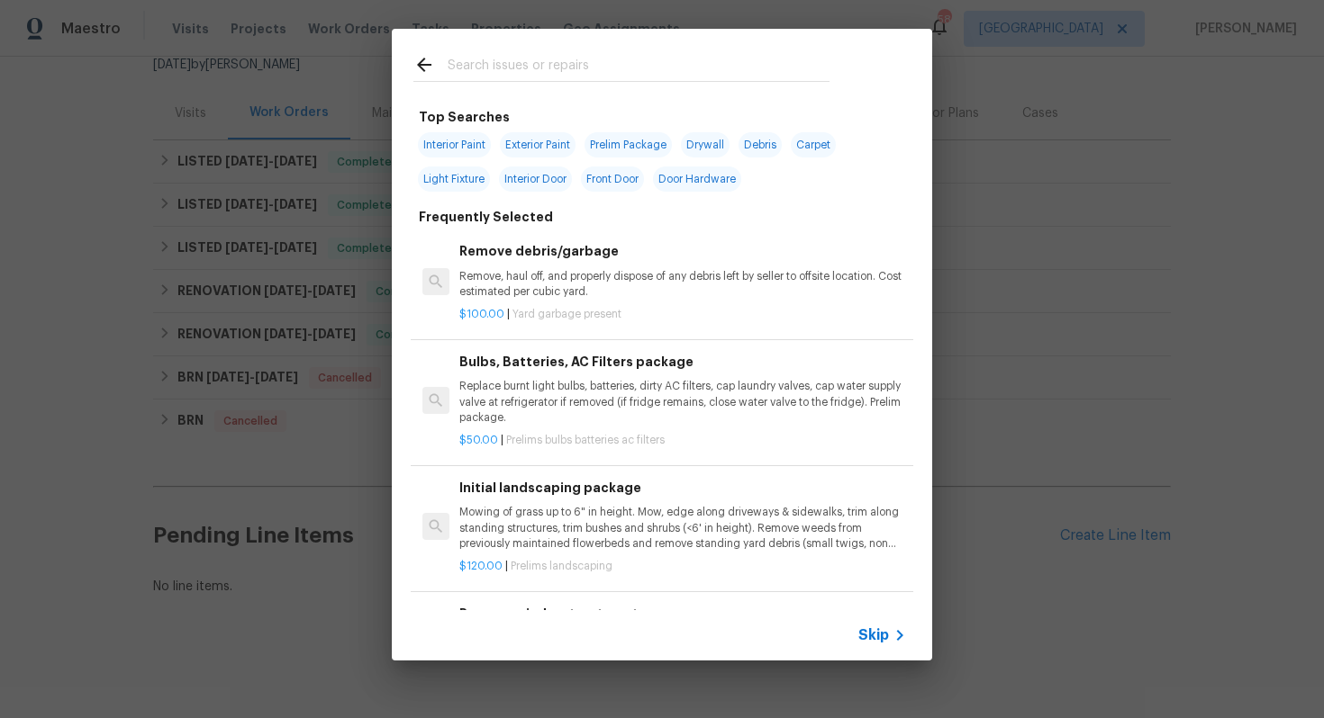
click at [645, 77] on input "text" at bounding box center [638, 67] width 382 height 27
click at [574, 61] on input "text" at bounding box center [638, 67] width 382 height 27
type input "sink"
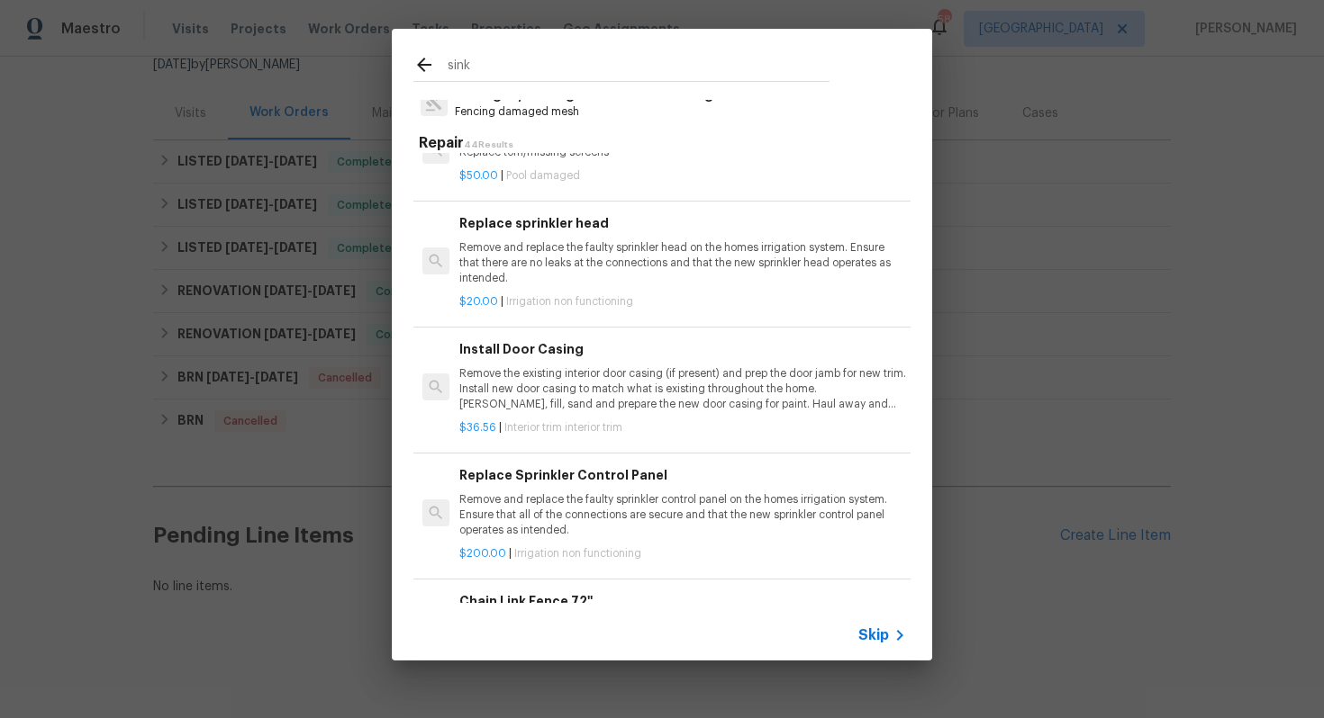
scroll to position [0, 0]
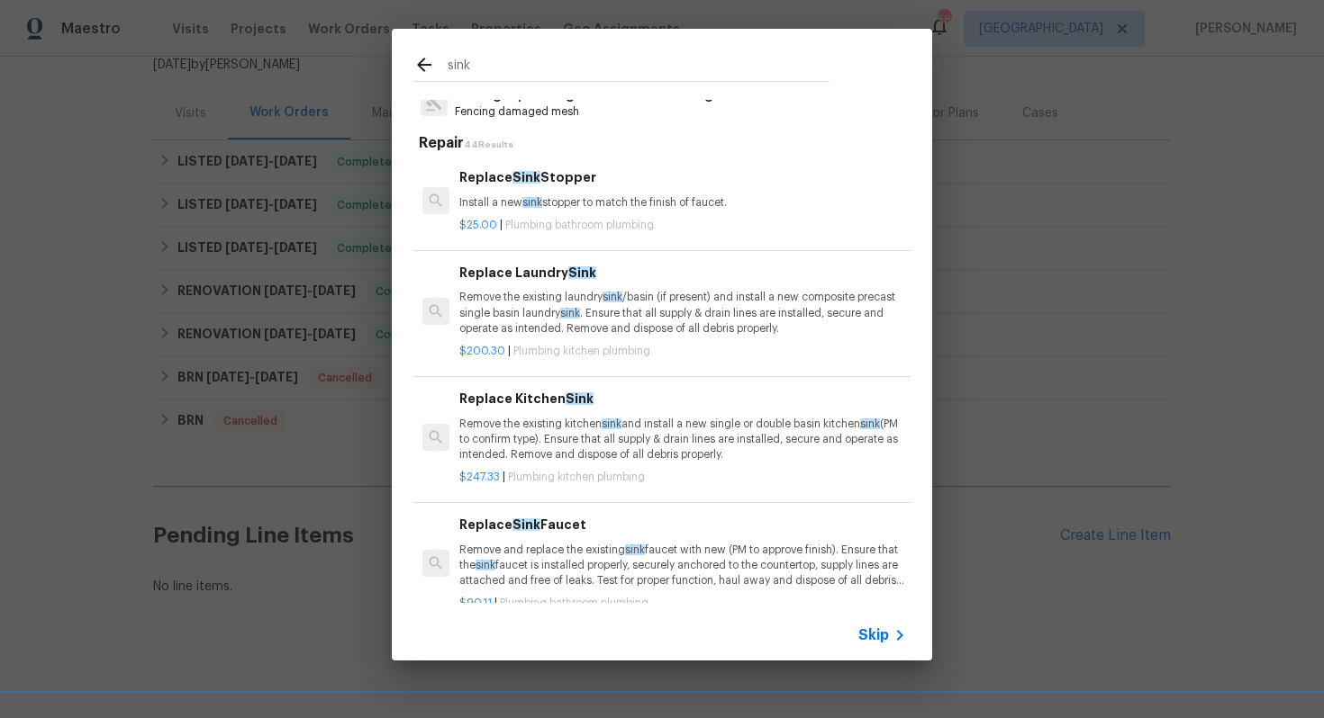
click at [525, 199] on span "sink" at bounding box center [532, 202] width 20 height 11
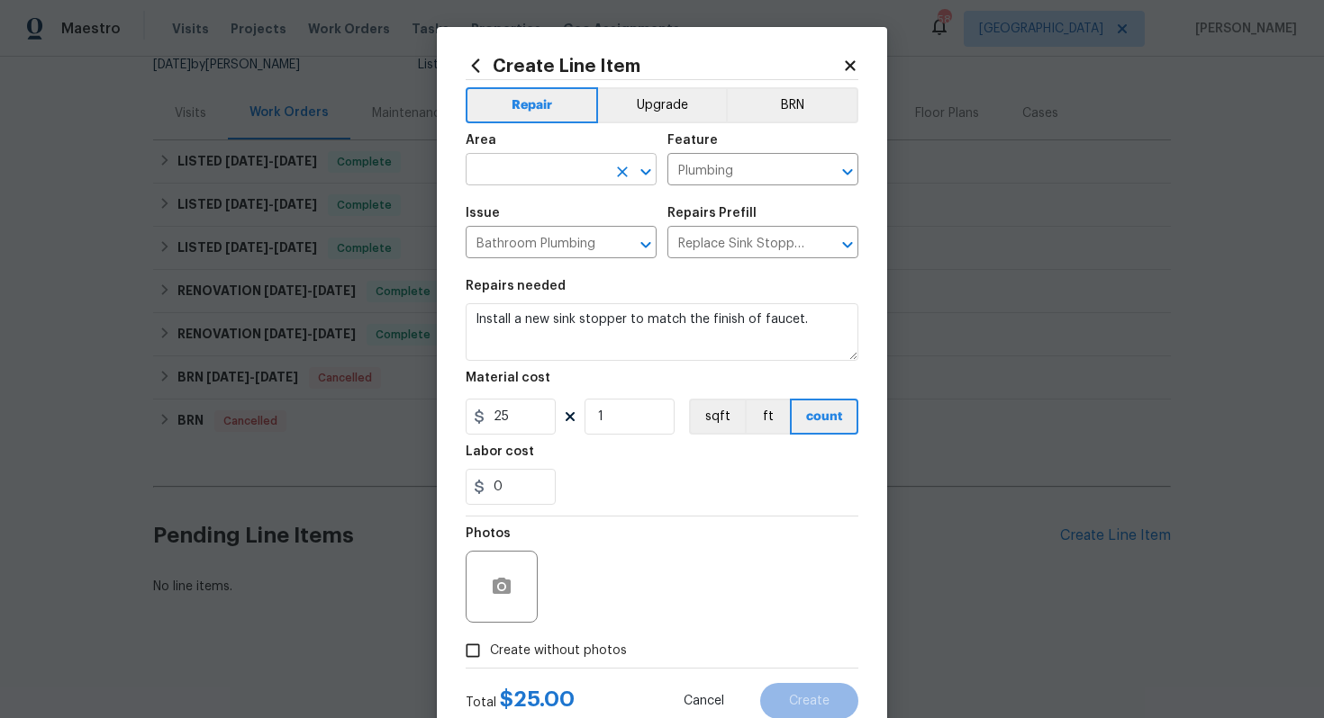
click at [546, 180] on input "text" at bounding box center [535, 172] width 140 height 28
click at [569, 238] on li "Interior Overall" at bounding box center [560, 242] width 191 height 30
type input "Interior Overall"
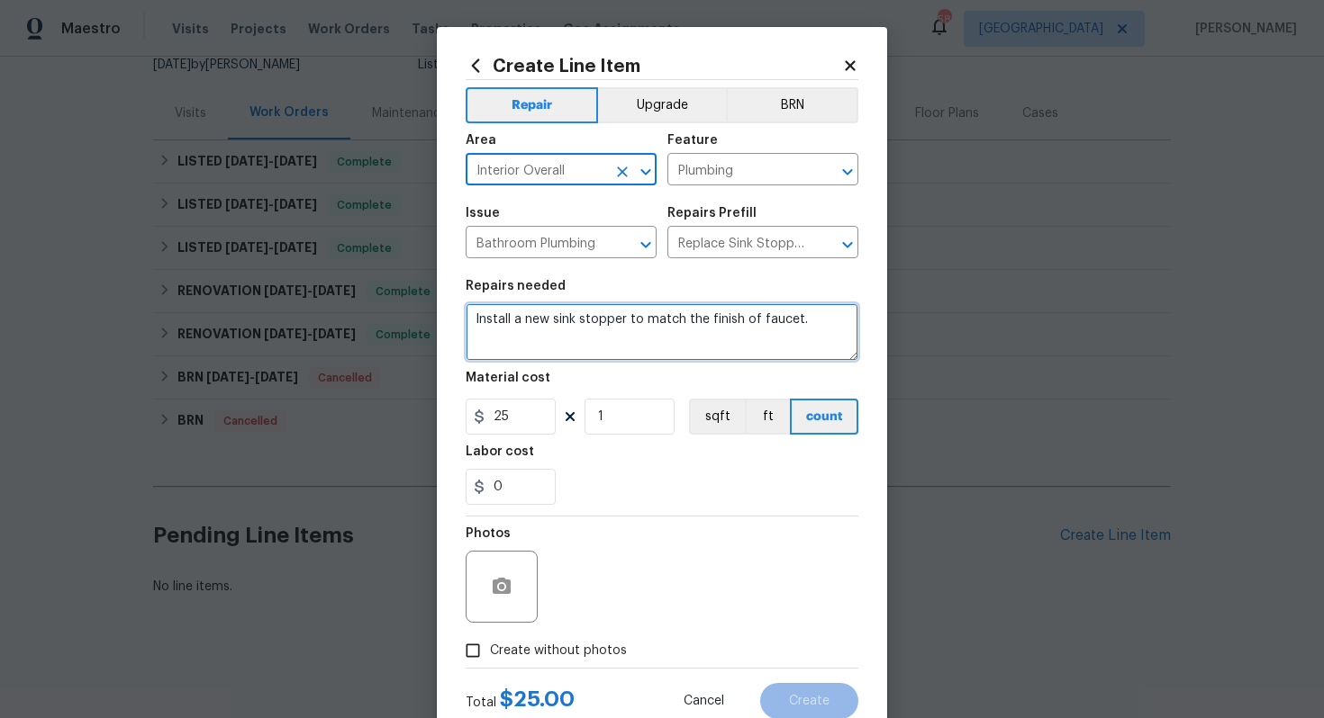
click at [547, 321] on textarea "Install a new sink stopper to match the finish of faucet." at bounding box center [661, 332] width 393 height 58
paste textarea "The sink in the main bathroom is clogged. Please inspect and clear the clog, en…"
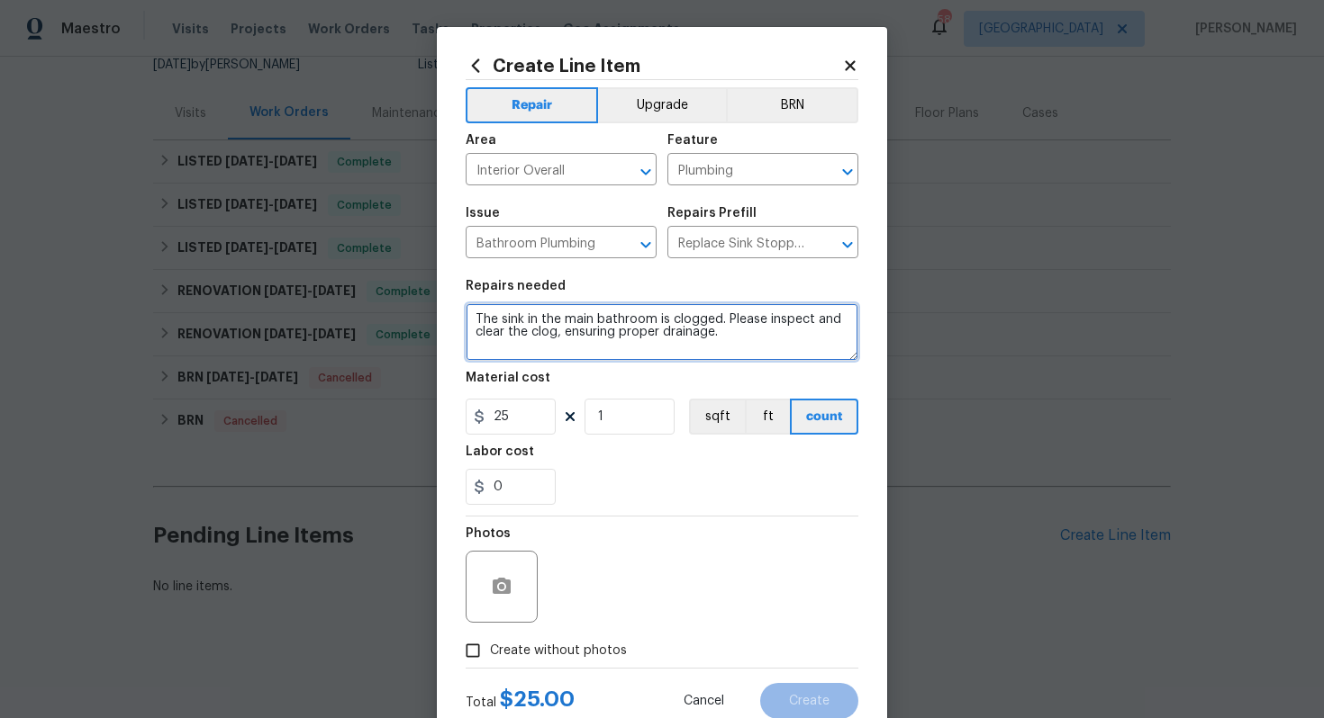
type textarea "The sink in the main bathroom is clogged. Please inspect and clear the clog, en…"
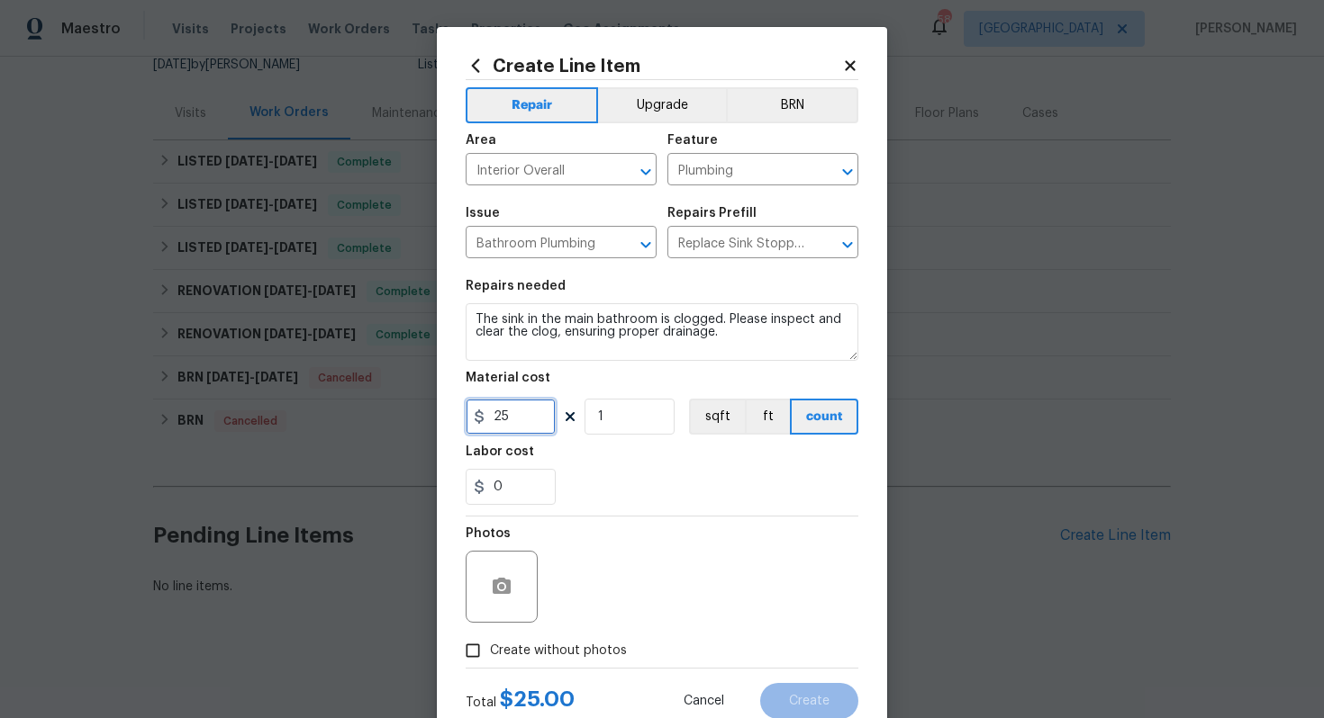
click at [518, 416] on input "25" at bounding box center [510, 417] width 90 height 36
type input "75"
click at [502, 584] on icon "button" at bounding box center [502, 587] width 22 height 22
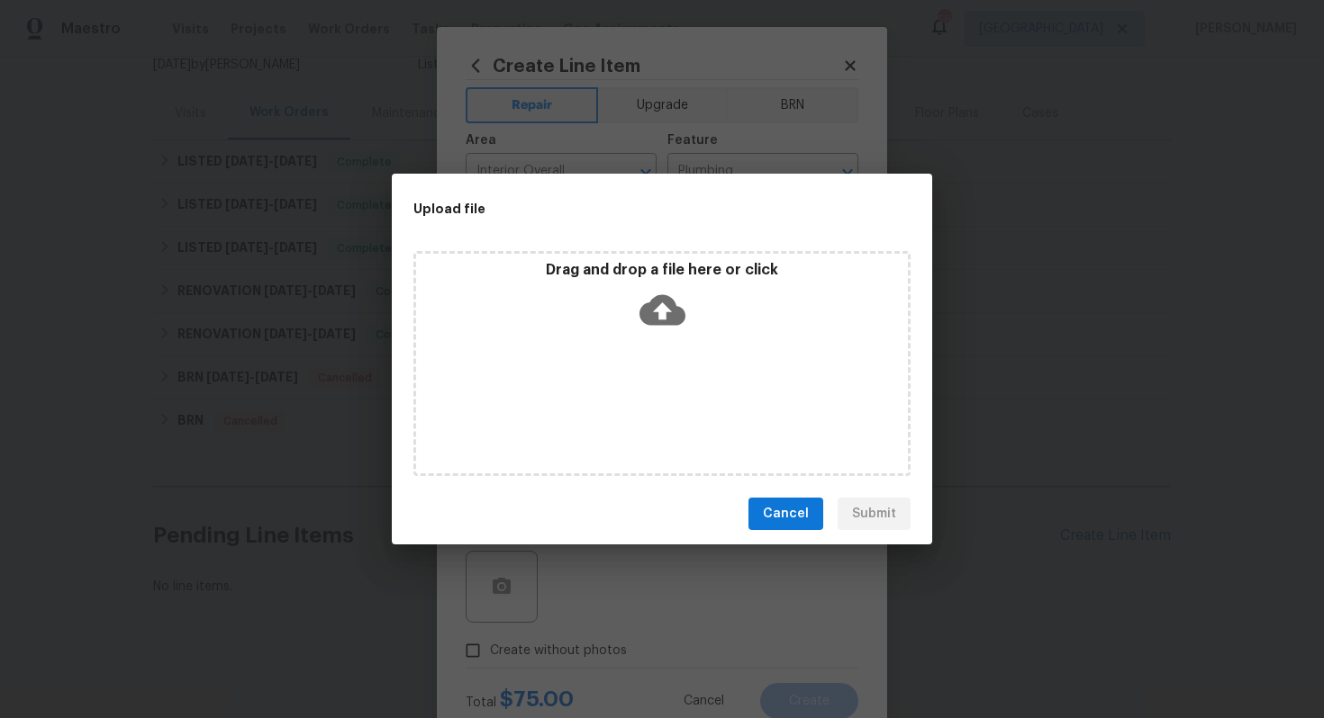
click at [652, 303] on icon at bounding box center [662, 310] width 46 height 31
click at [659, 309] on icon at bounding box center [662, 310] width 46 height 46
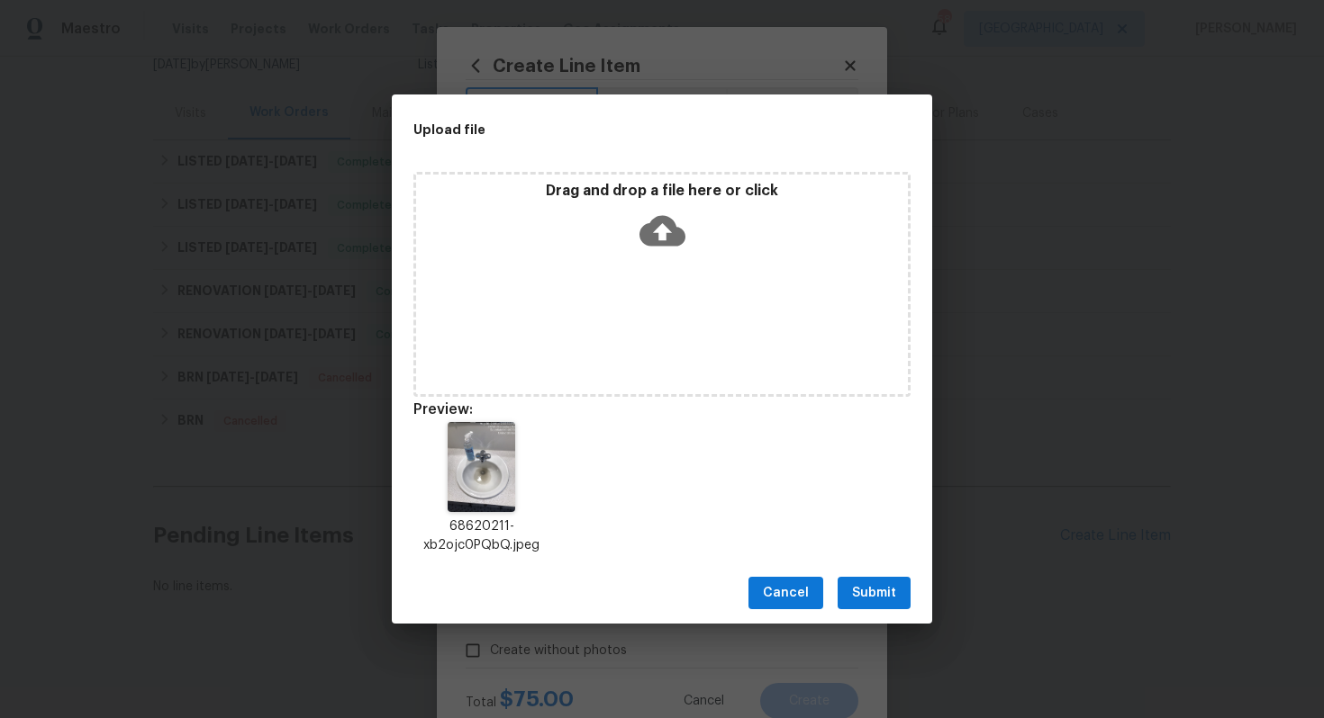
click at [877, 591] on span "Submit" at bounding box center [874, 594] width 44 height 23
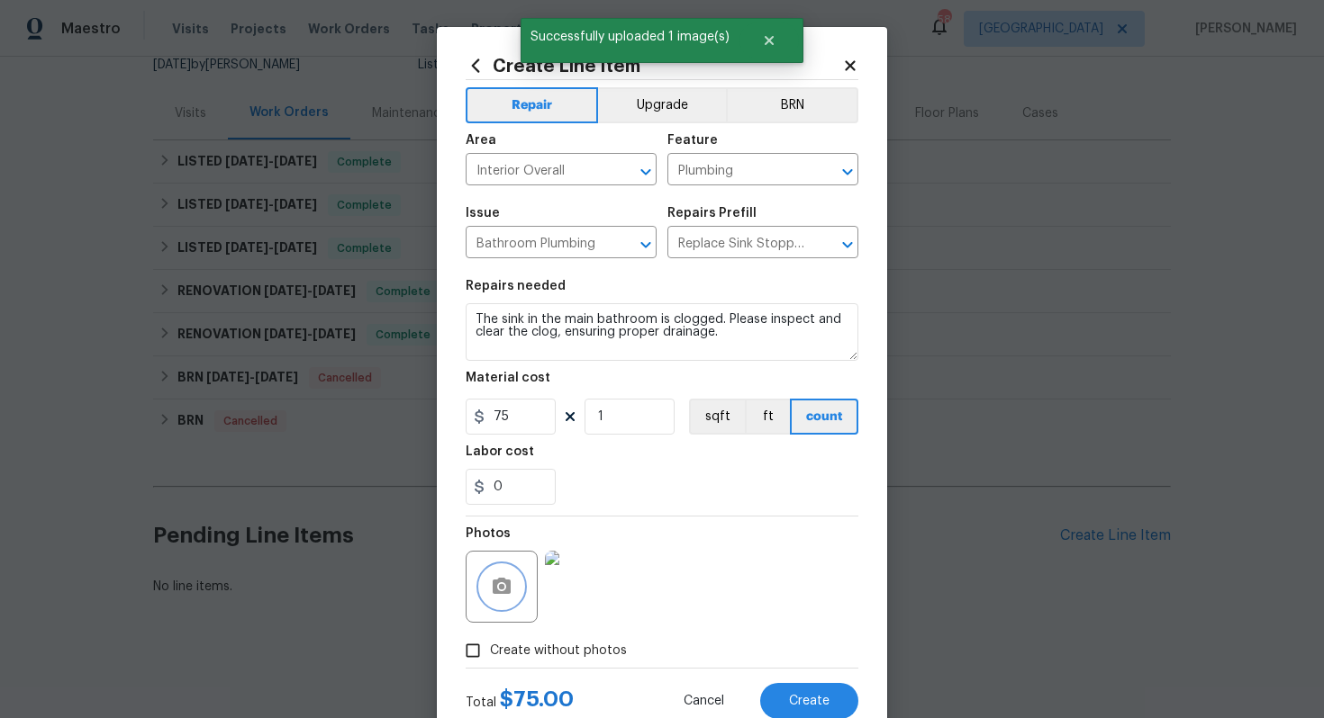
scroll to position [58, 0]
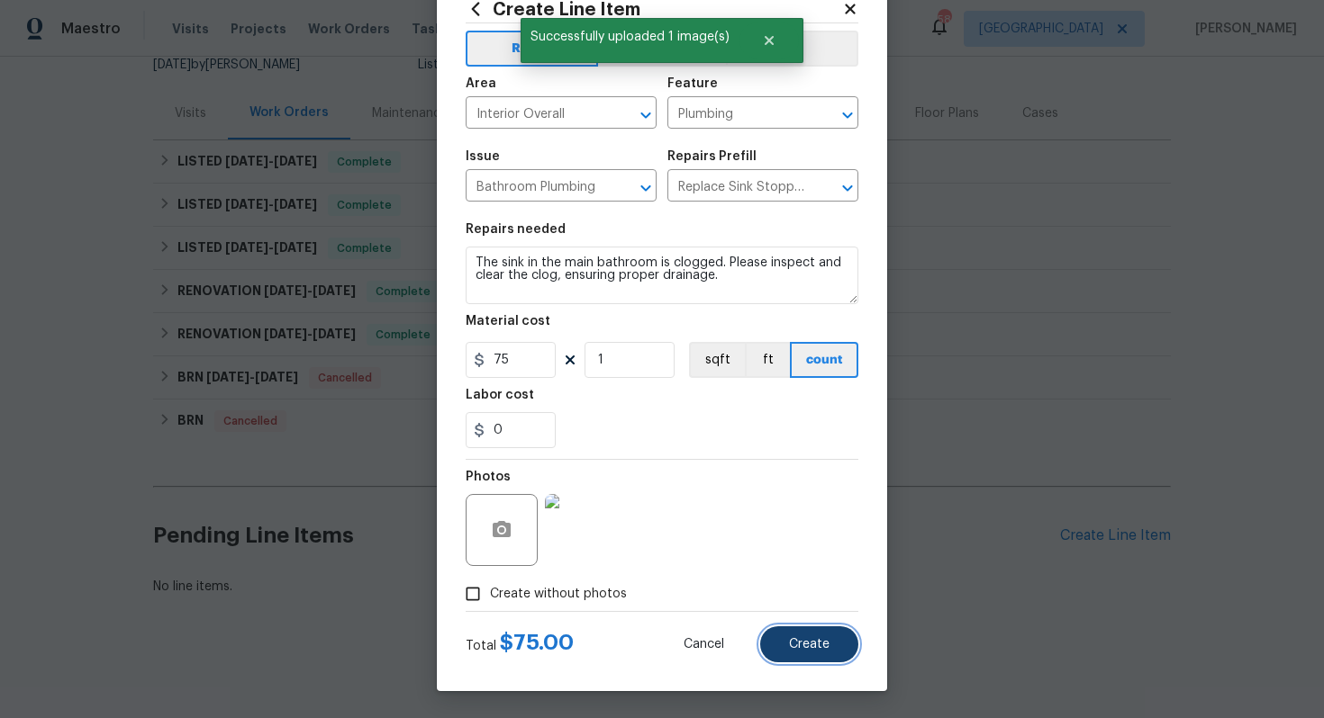
click at [822, 651] on button "Create" at bounding box center [809, 645] width 98 height 36
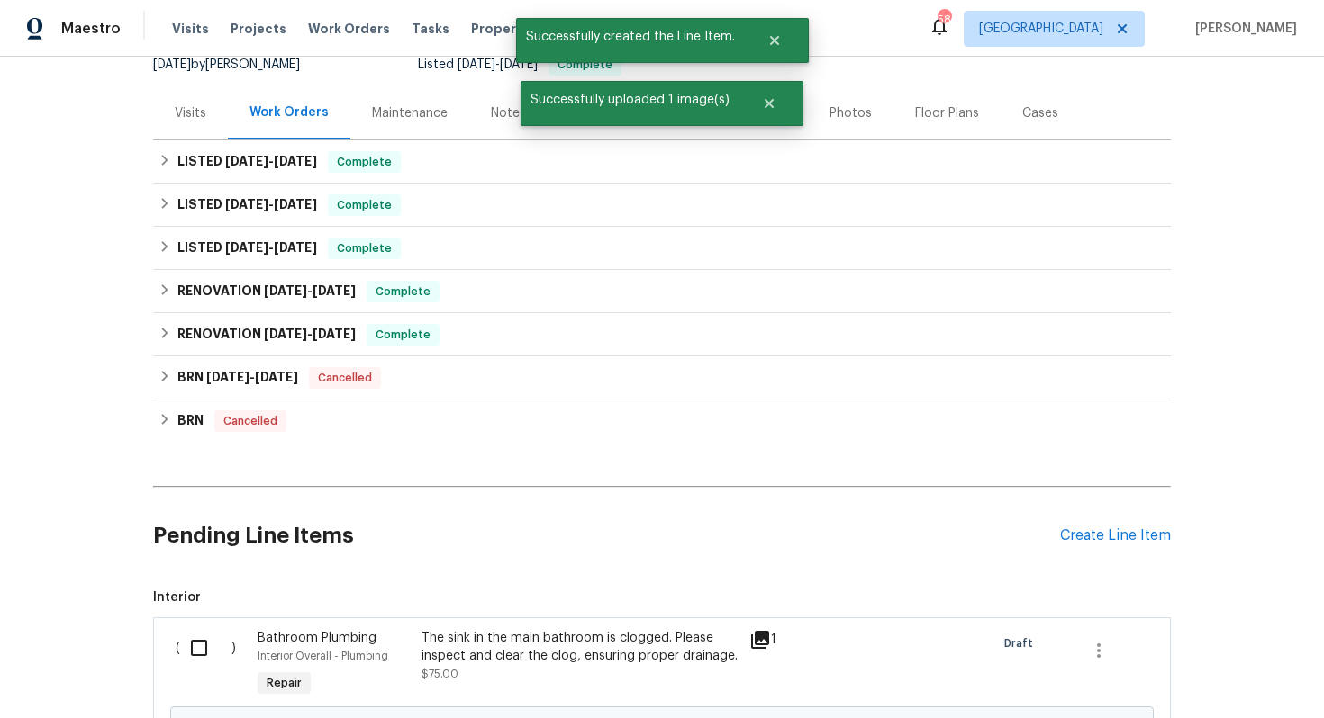
scroll to position [392, 0]
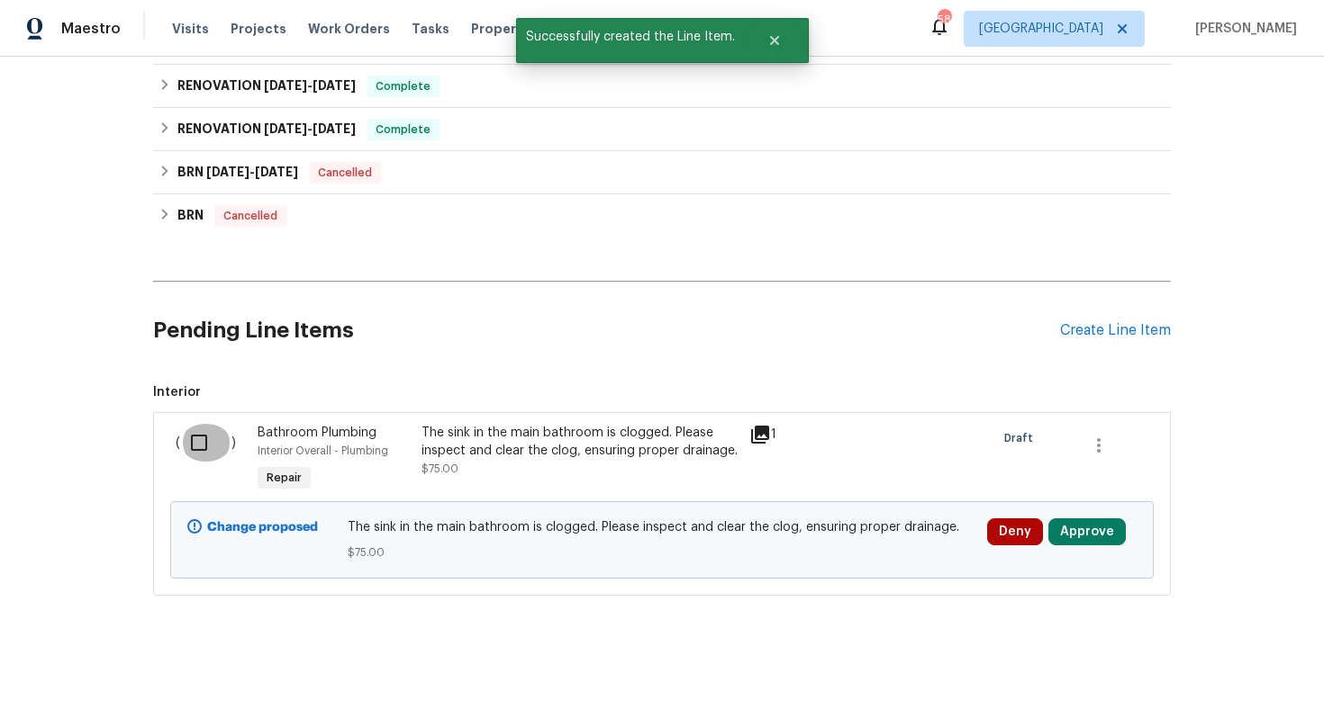
click at [196, 438] on input "checkbox" at bounding box center [205, 443] width 51 height 38
checkbox input "true"
click at [1170, 669] on span "Create Work Order" at bounding box center [1221, 674] width 120 height 23
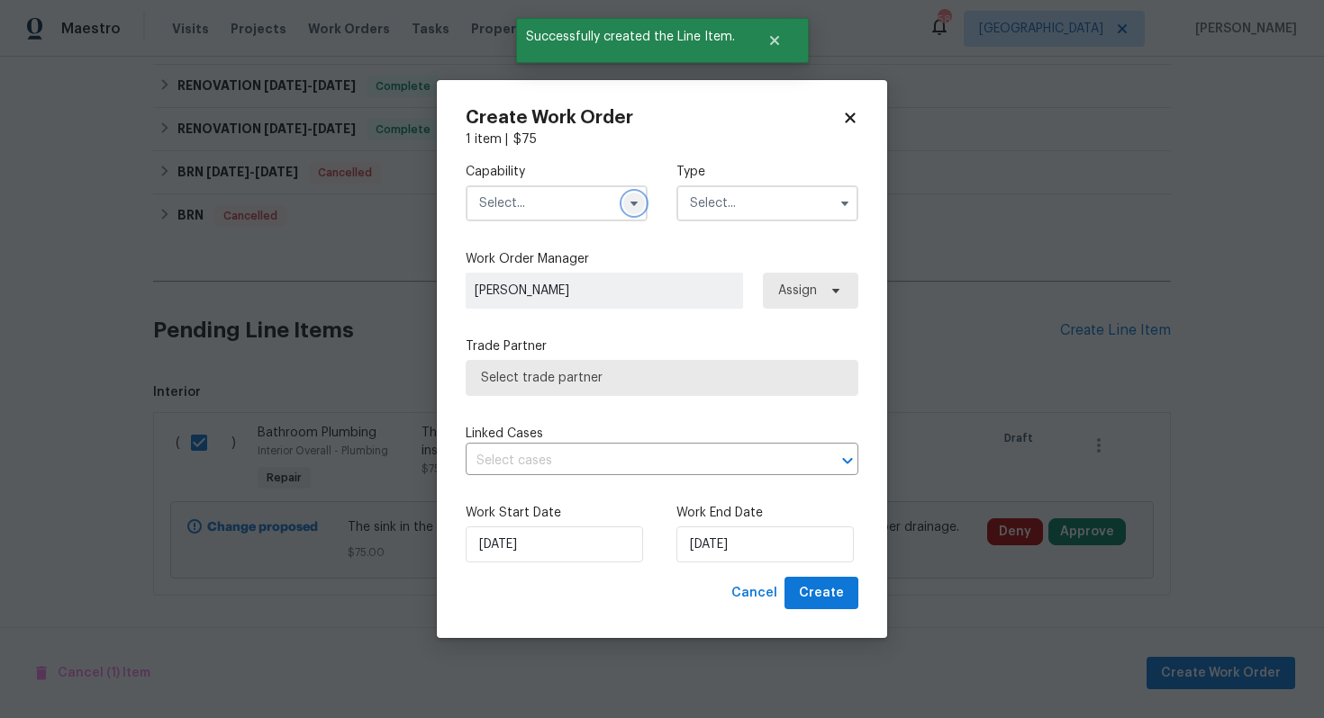
click at [642, 208] on button "button" at bounding box center [634, 204] width 22 height 22
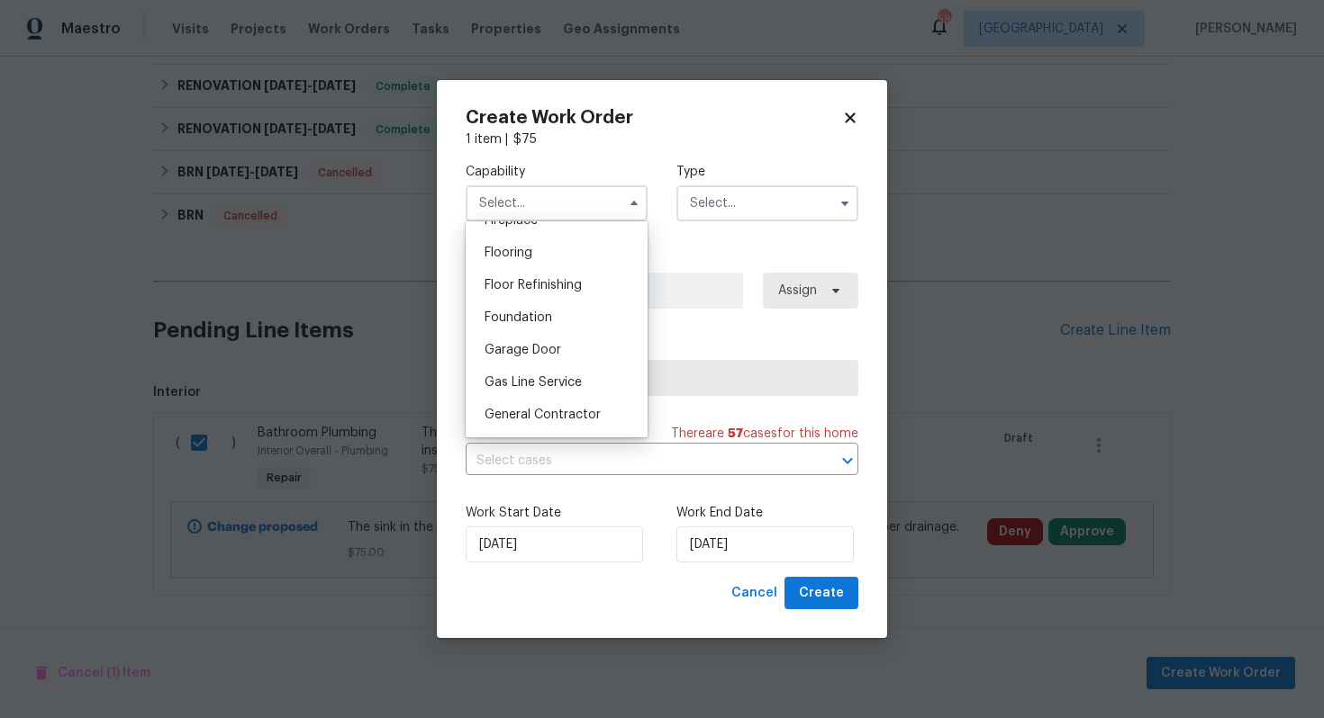
scroll to position [890, 0]
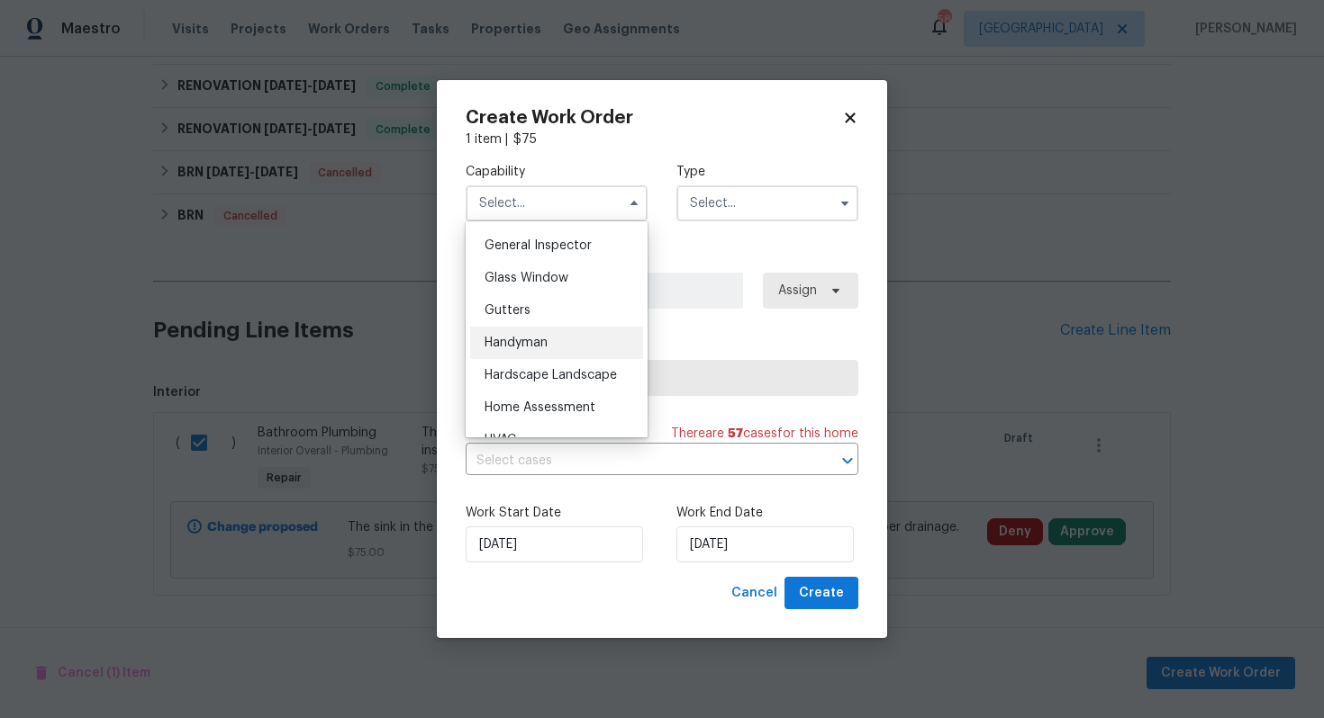
click at [534, 337] on span "Handyman" at bounding box center [515, 343] width 63 height 13
type input "Handyman"
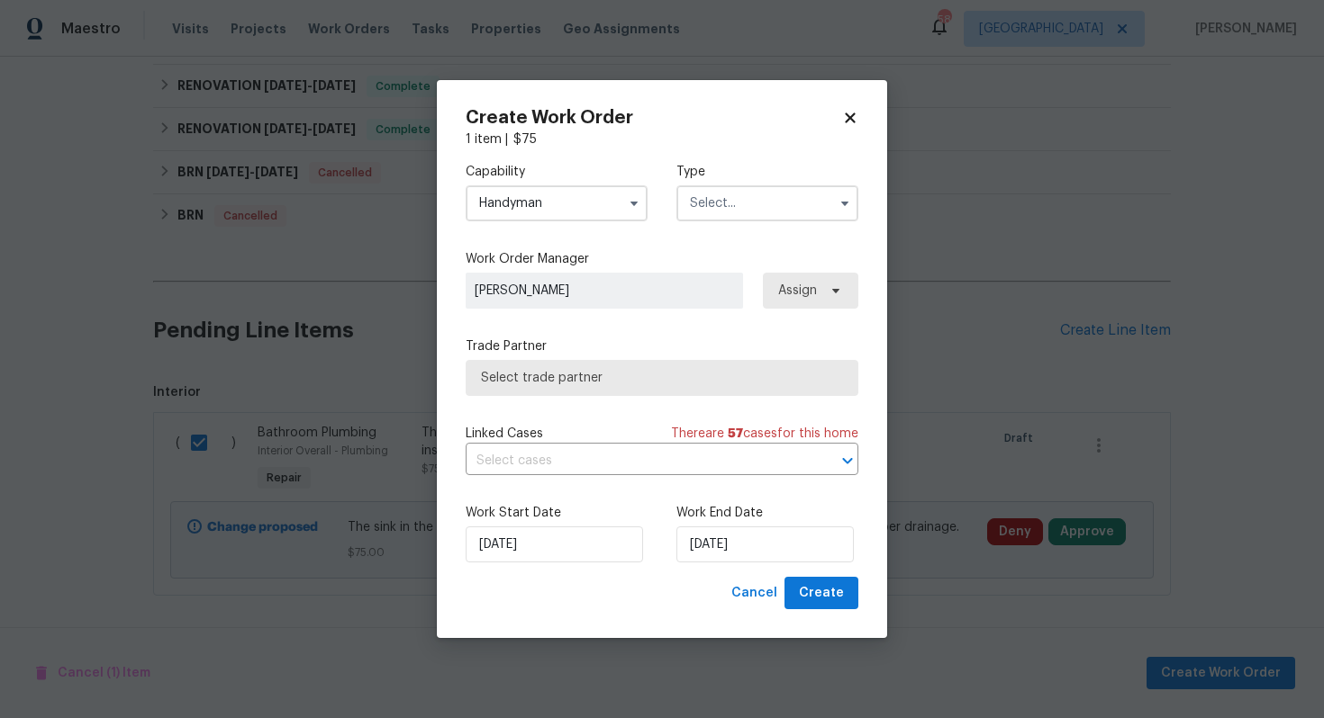
click at [745, 215] on input "text" at bounding box center [767, 203] width 182 height 36
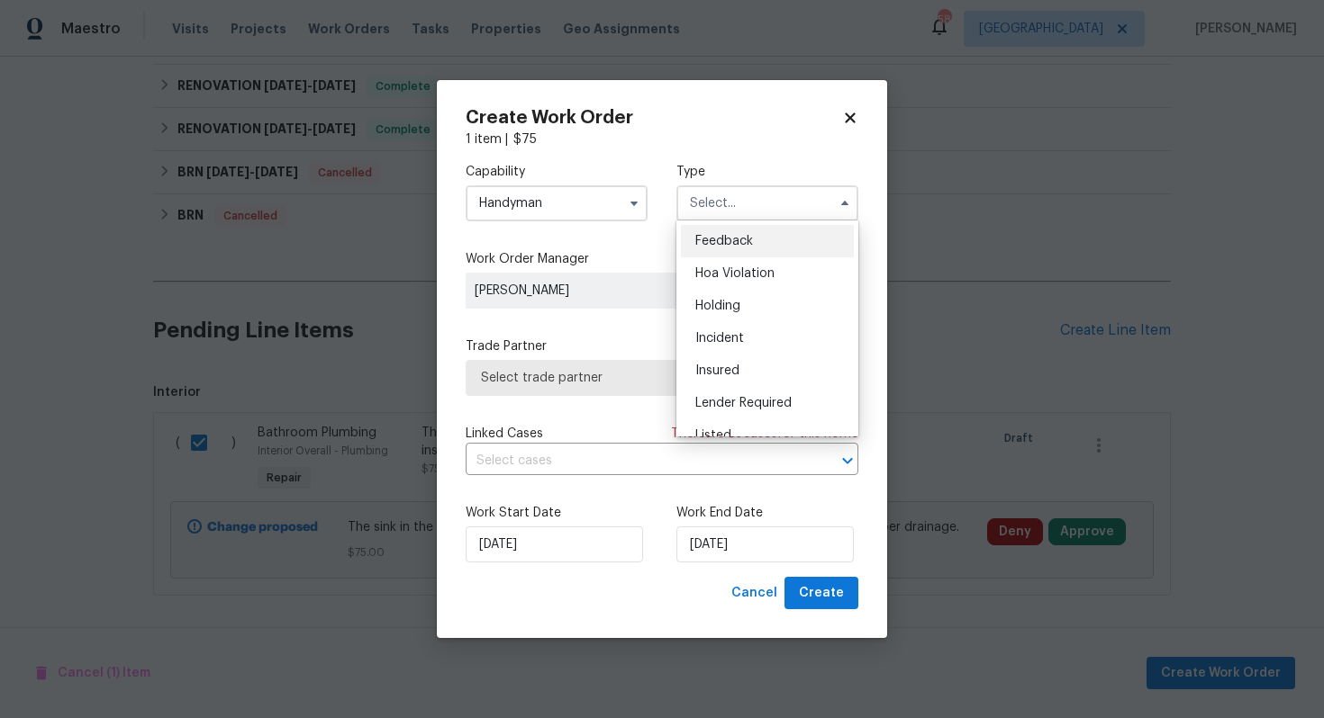
click at [722, 248] on div "Feedback" at bounding box center [767, 241] width 173 height 32
type input "Feedback"
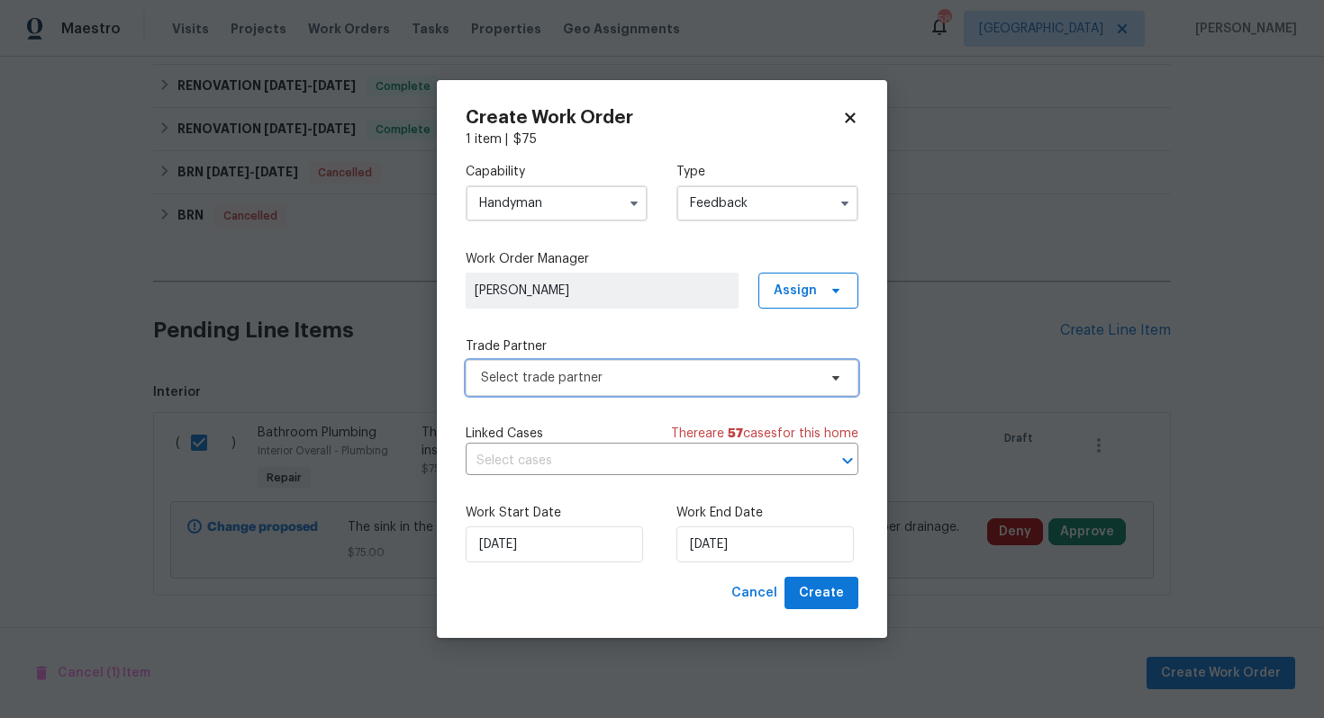
click at [572, 377] on span "Select trade partner" at bounding box center [649, 378] width 336 height 18
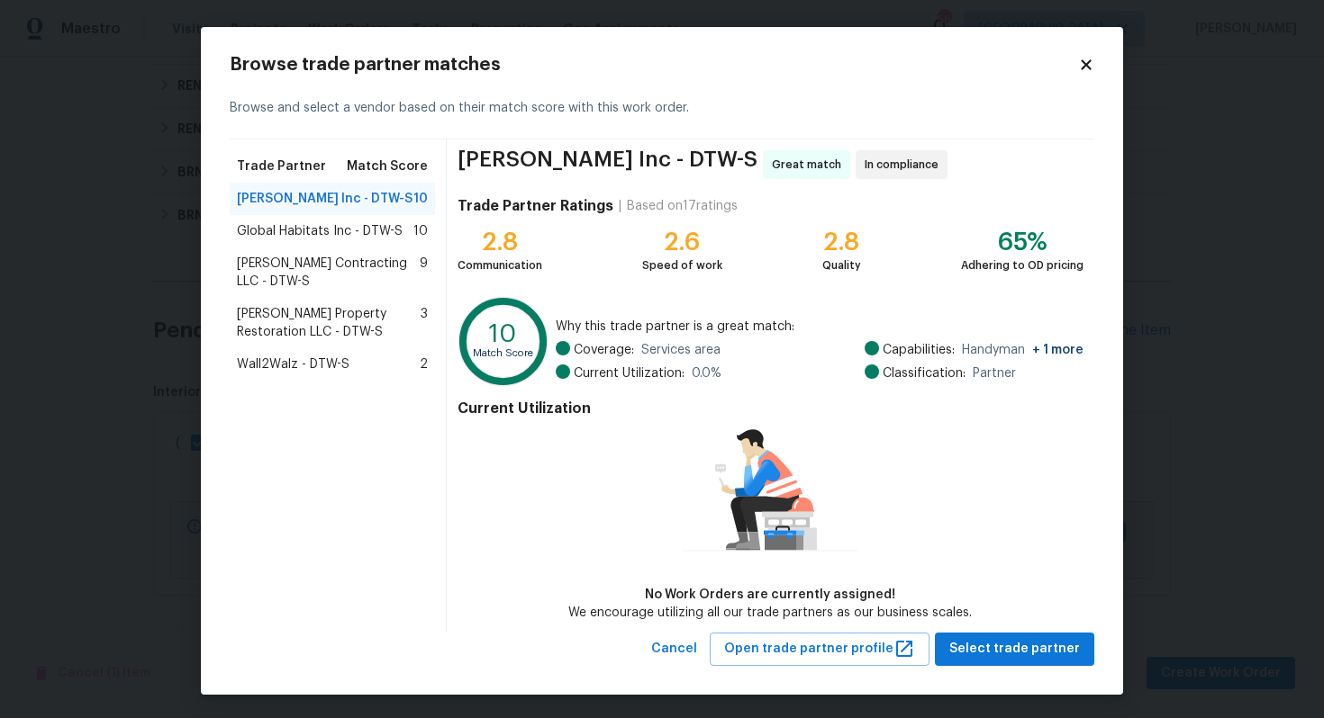
click at [312, 217] on div "Global Habitats Inc - DTW-S 10" at bounding box center [332, 231] width 205 height 32
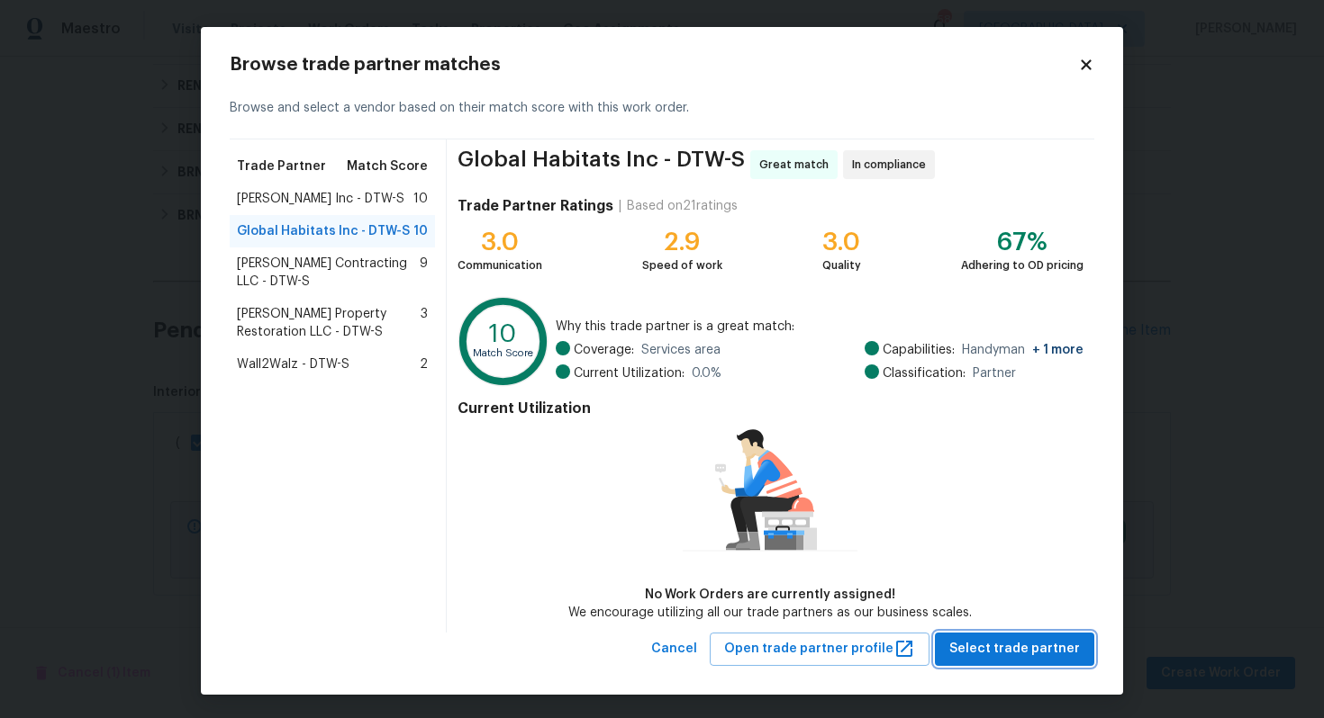
click at [994, 642] on span "Select trade partner" at bounding box center [1014, 649] width 131 height 23
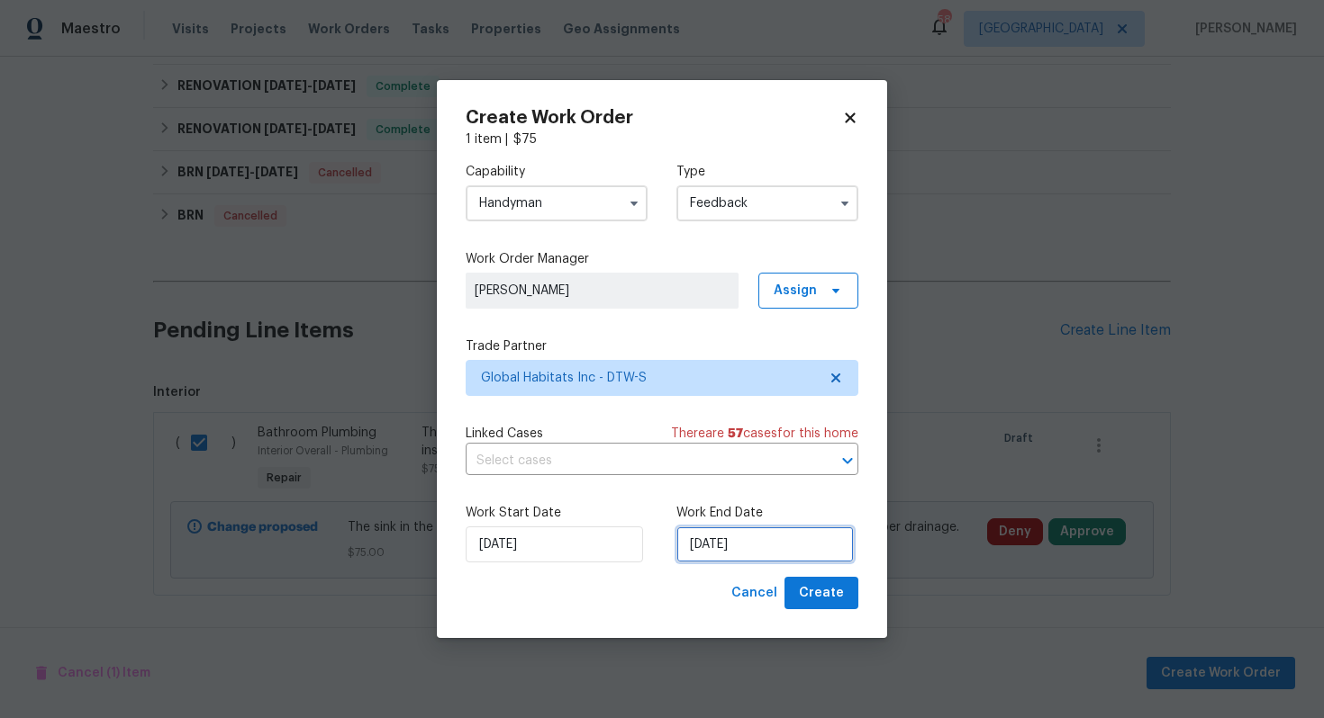
click at [712, 549] on input "22/08/2025" at bounding box center [764, 545] width 177 height 36
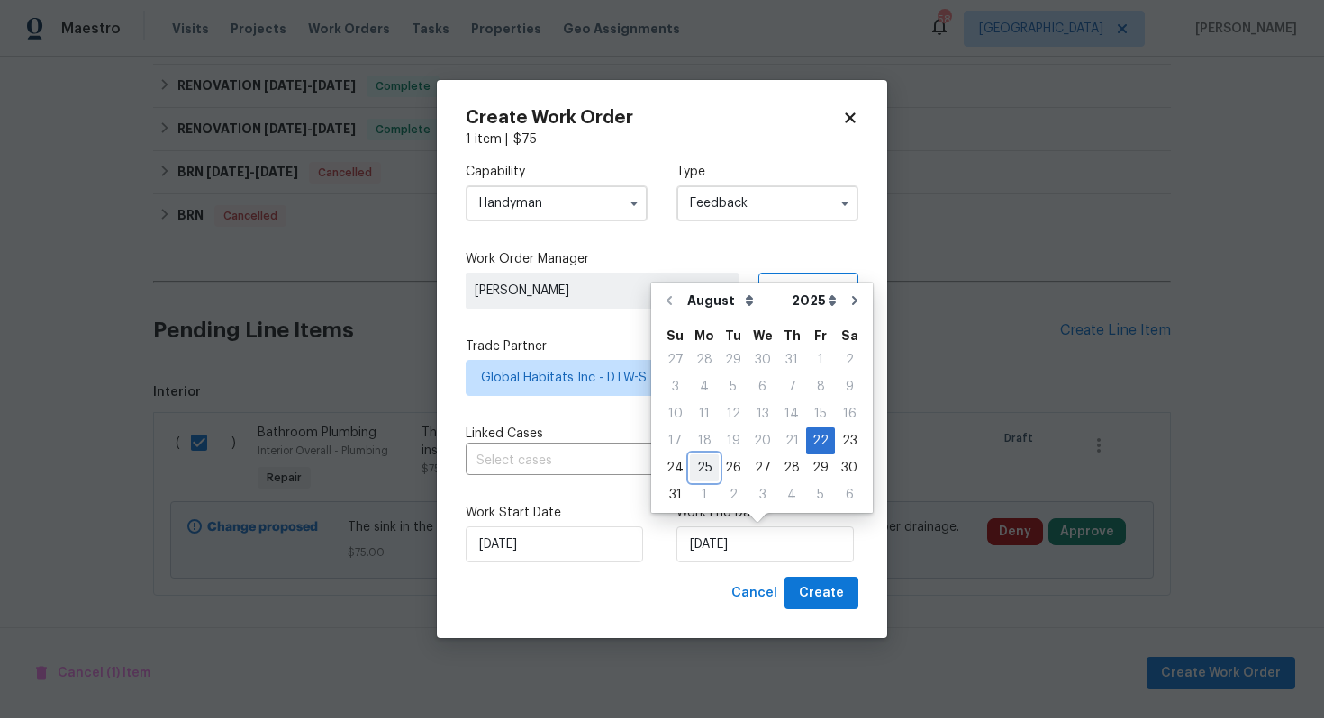
click at [703, 465] on div "25" at bounding box center [704, 468] width 29 height 25
type input "25/08/2025"
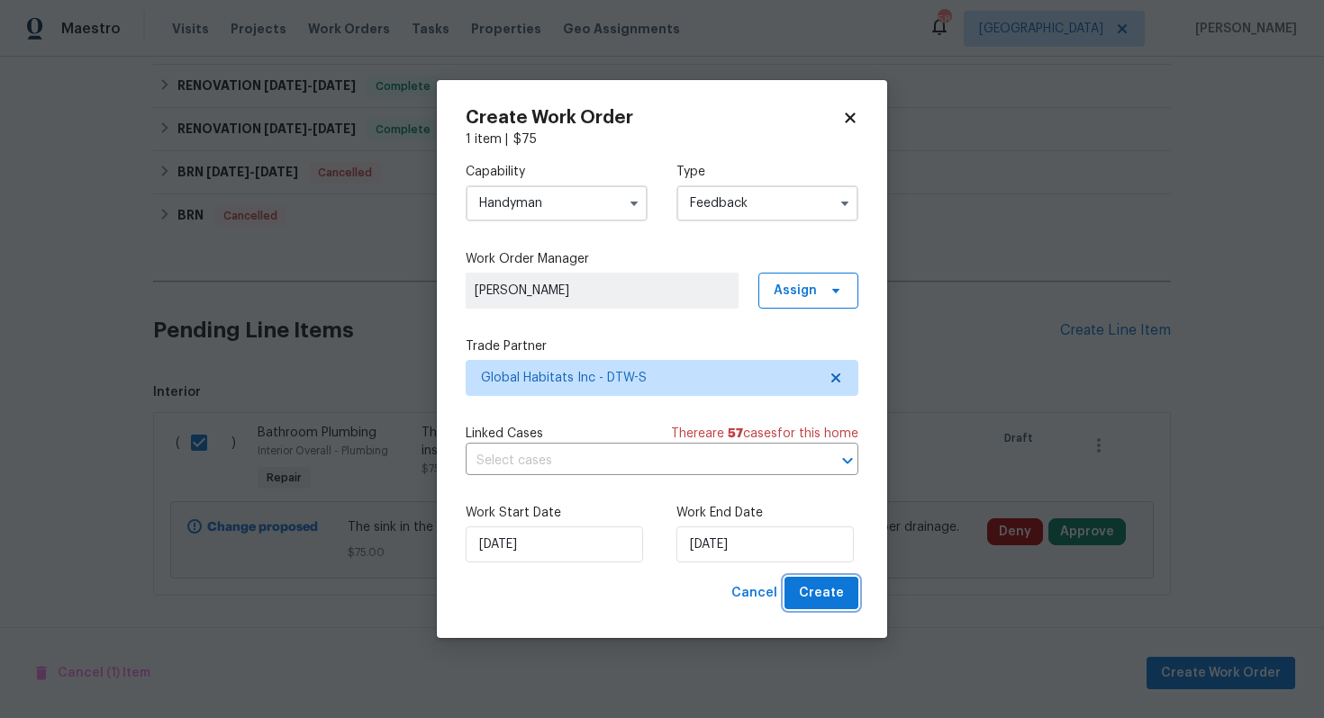
click at [843, 603] on span "Create" at bounding box center [821, 594] width 45 height 23
checkbox input "false"
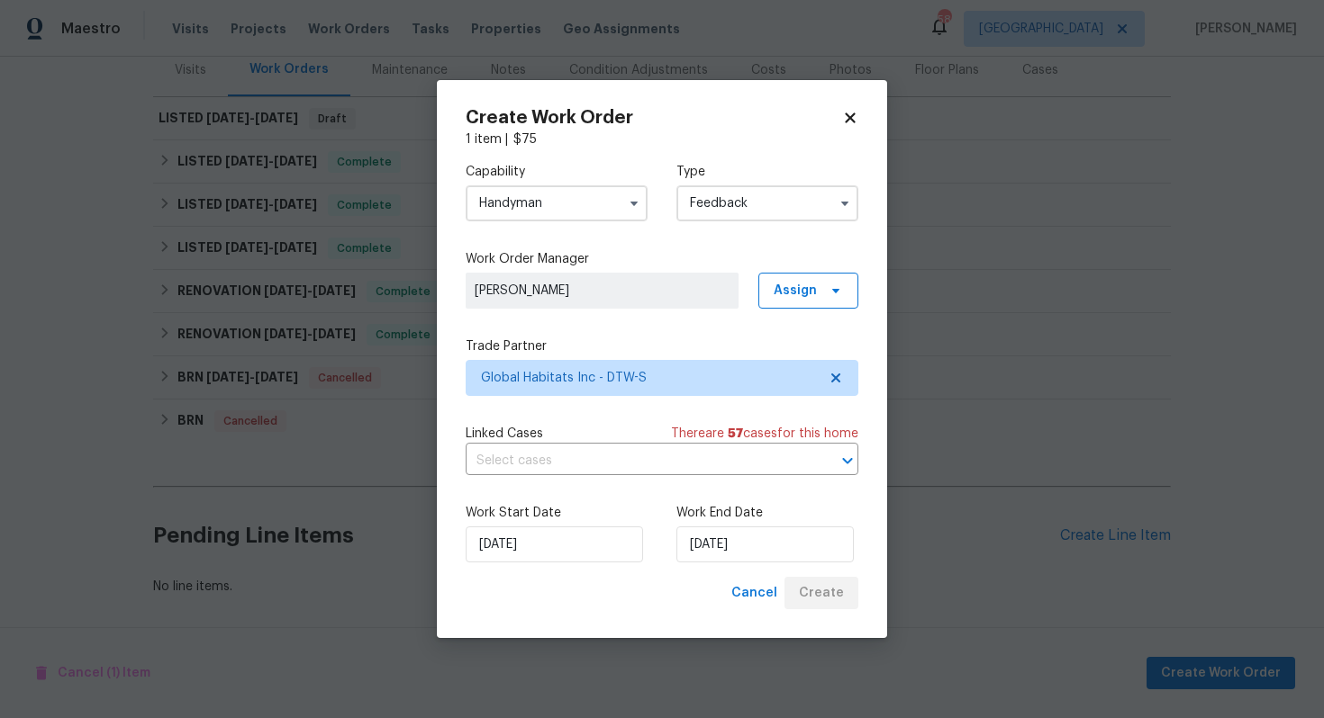
scroll to position [230, 0]
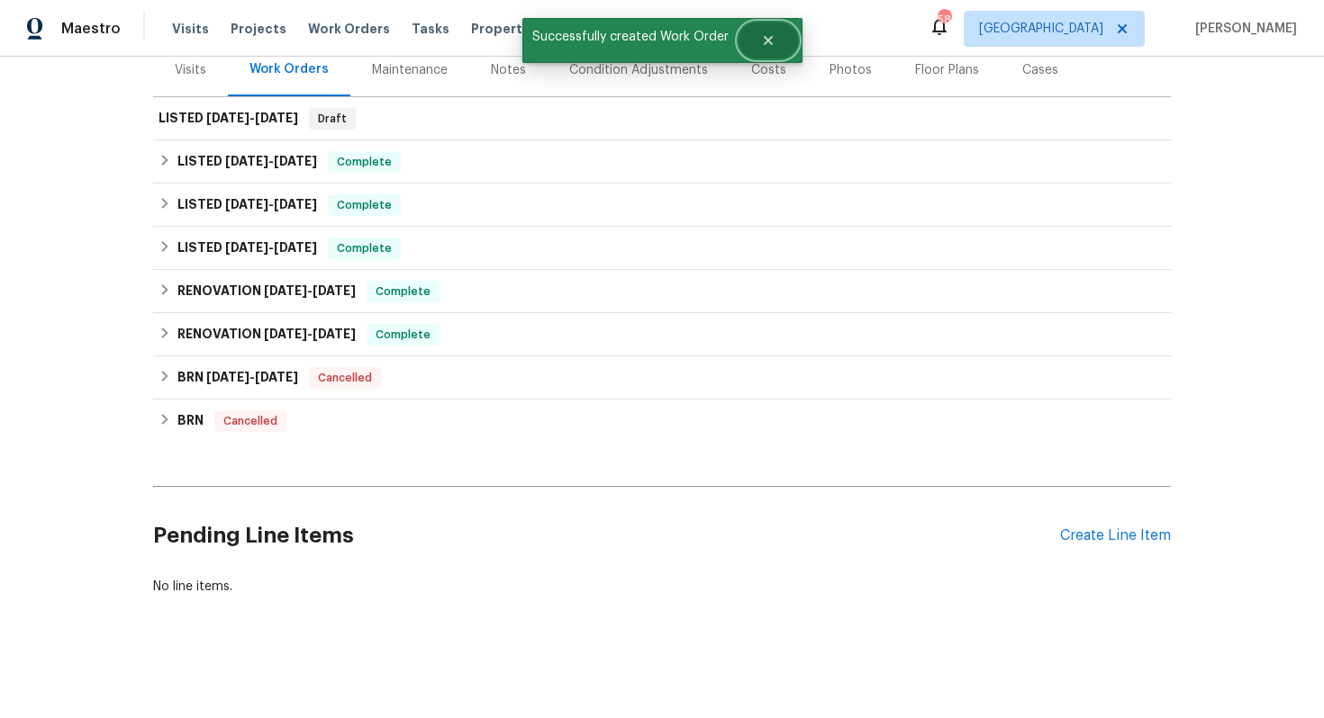
click at [772, 32] on button "Close" at bounding box center [767, 41] width 59 height 36
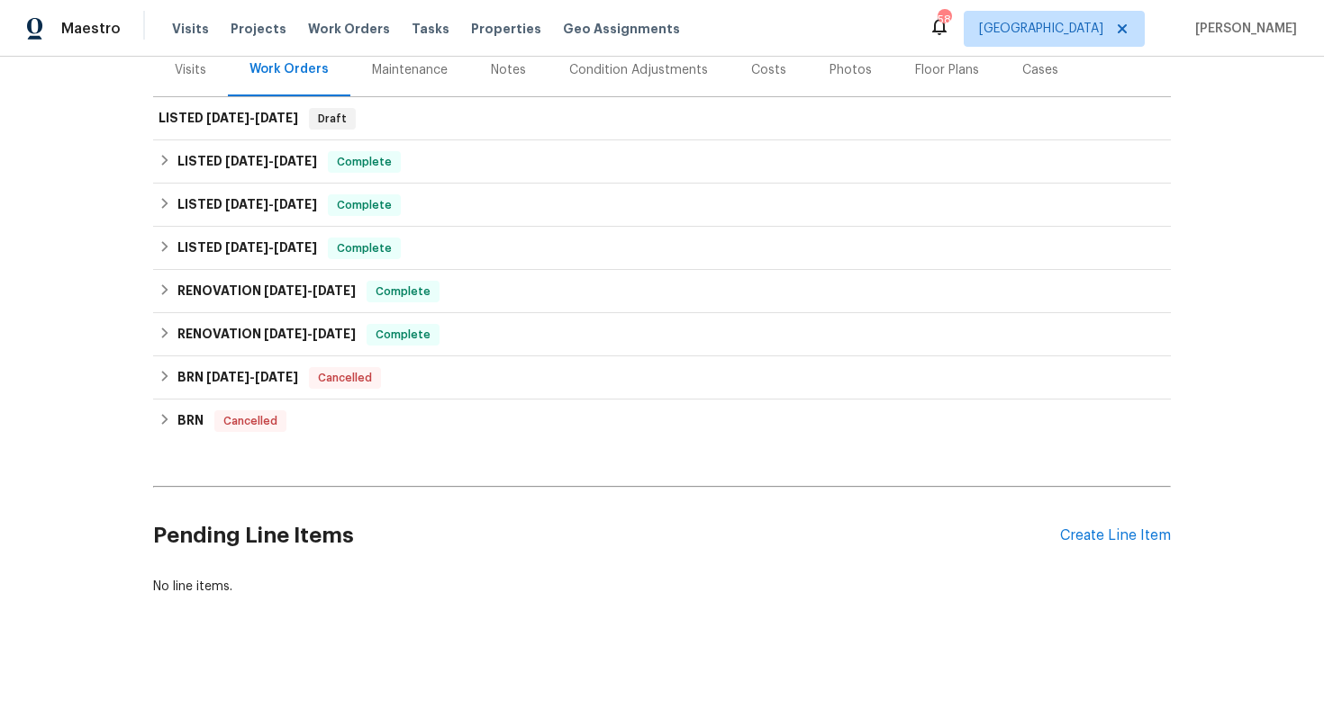
scroll to position [0, 0]
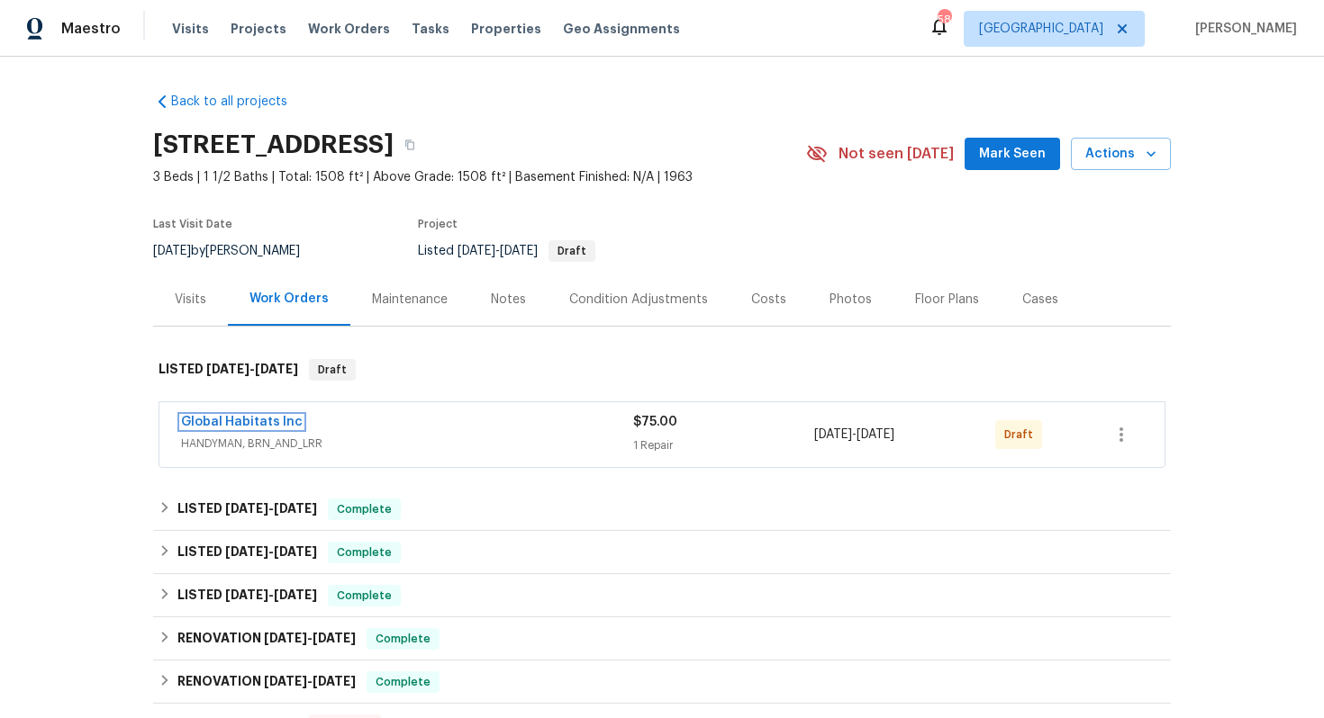
click at [263, 423] on link "Global Habitats Inc" at bounding box center [242, 422] width 122 height 13
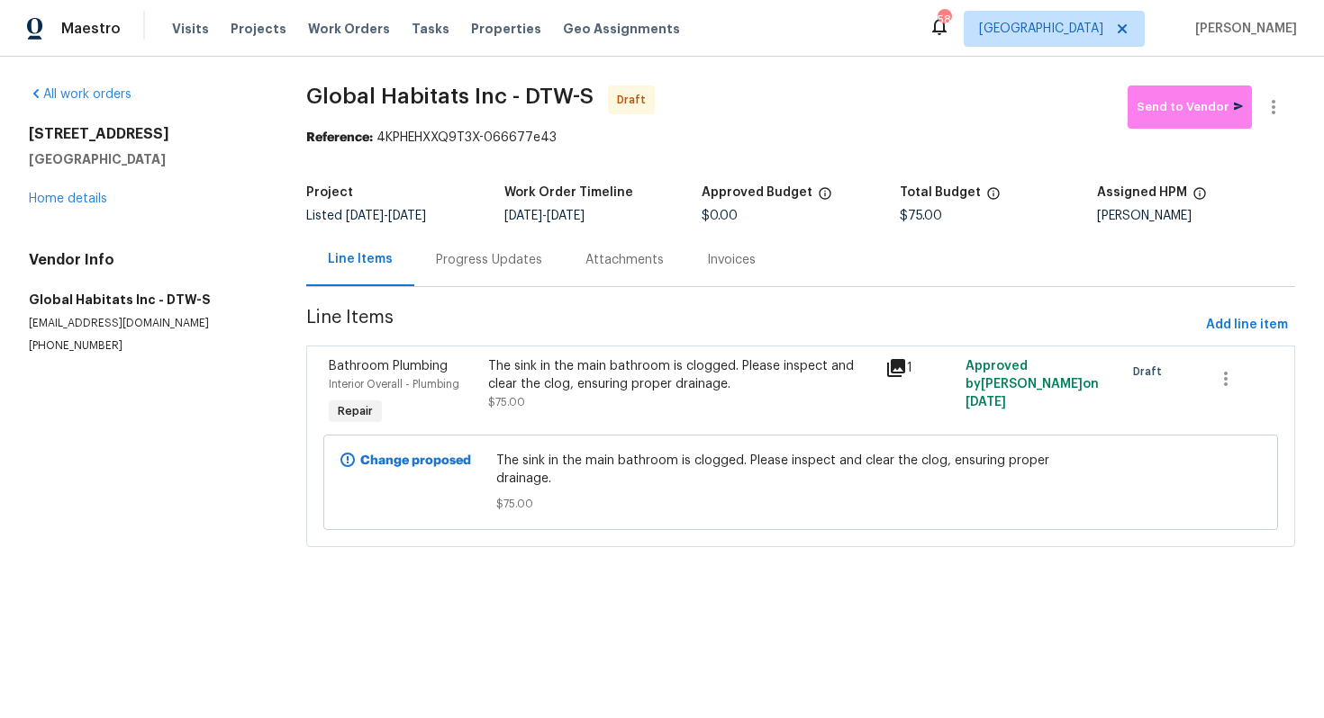
click at [483, 261] on div "Progress Updates" at bounding box center [489, 260] width 106 height 18
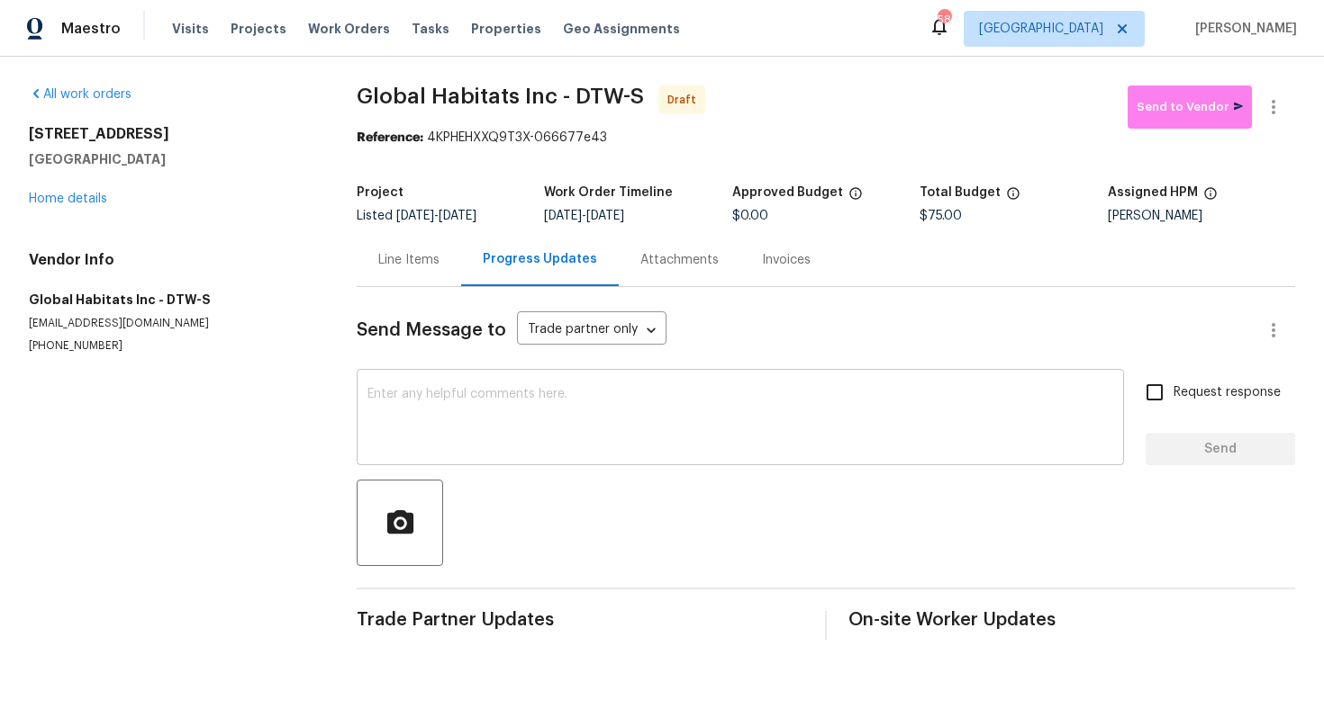
click at [590, 394] on textarea at bounding box center [740, 419] width 746 height 63
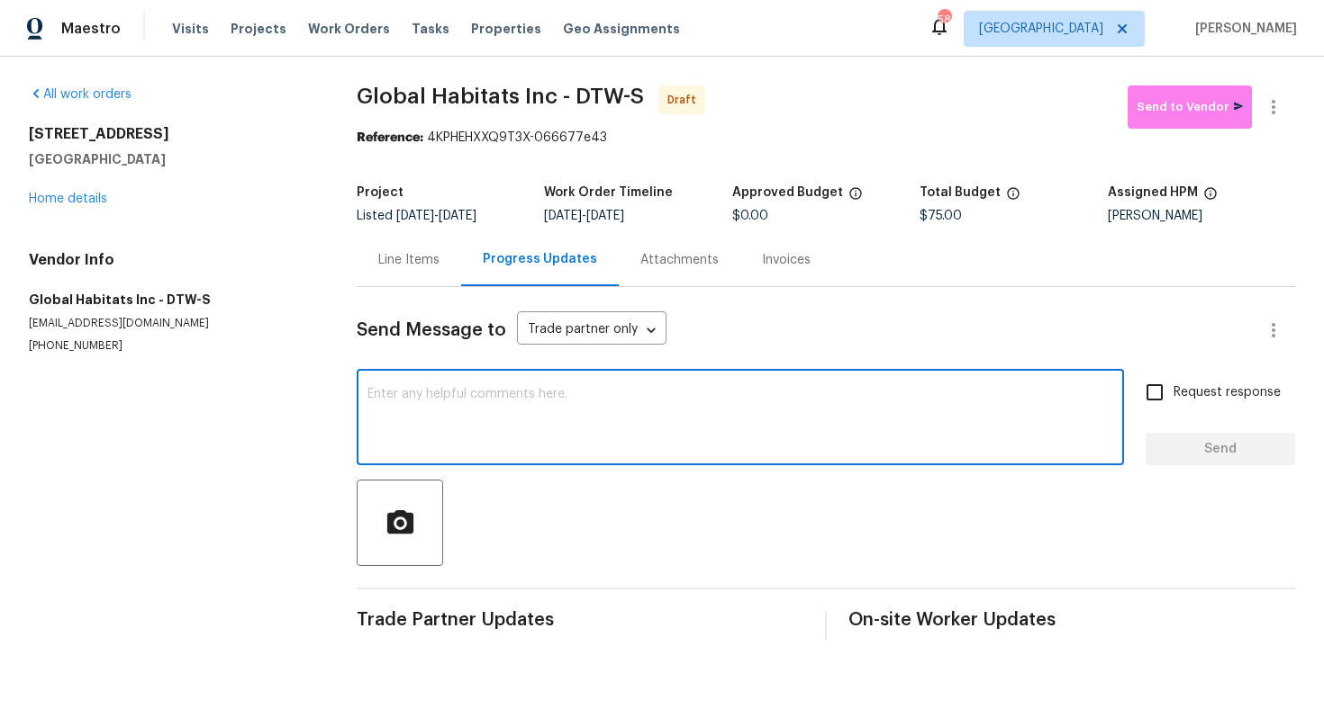
click at [723, 387] on div "x ​" at bounding box center [740, 420] width 767 height 92
paste textarea "Hi, this is [PERSON_NAME] with Opendoor. I’m confirming you received the WO for…"
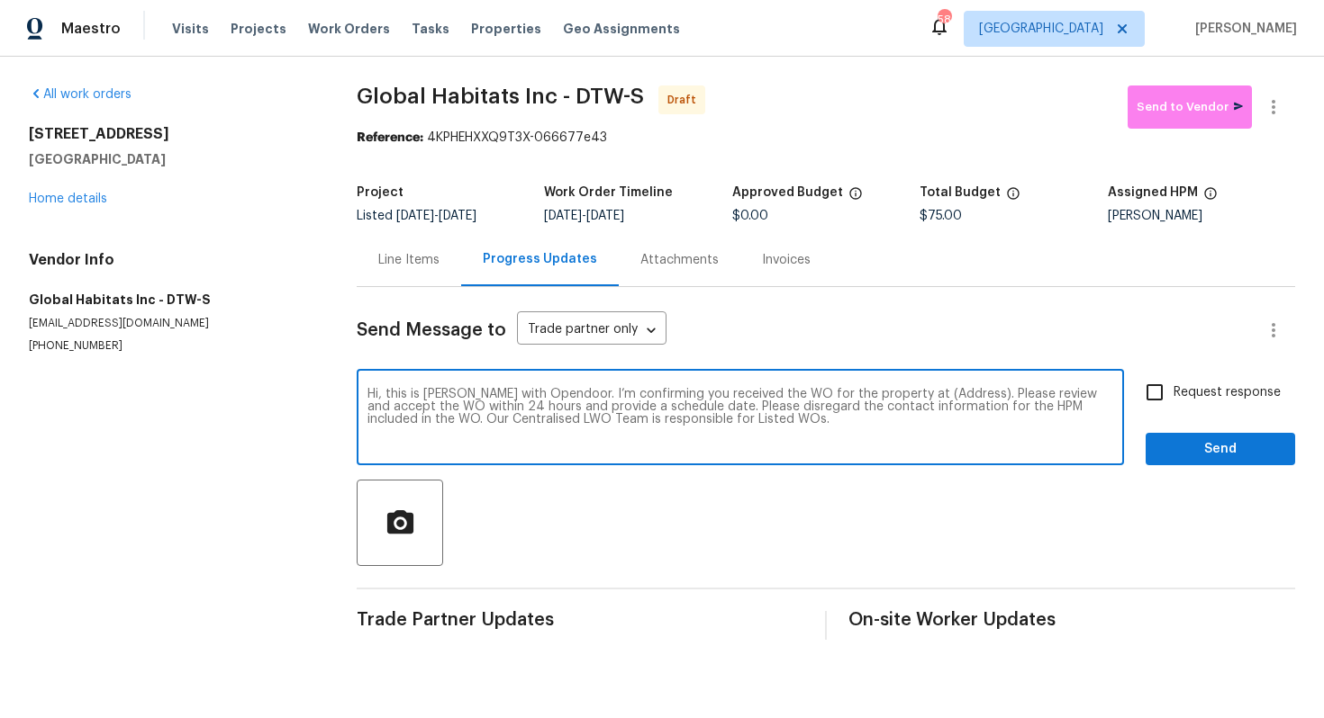
drag, startPoint x: 943, startPoint y: 394, endPoint x: 933, endPoint y: 394, distance: 9.9
click at [933, 394] on textarea "Hi, this is [PERSON_NAME] with Opendoor. I’m confirming you received the WO for…" at bounding box center [740, 419] width 746 height 63
drag, startPoint x: 944, startPoint y: 395, endPoint x: 889, endPoint y: 394, distance: 54.9
click at [889, 394] on textarea "Hi, this is [PERSON_NAME] with Opendoor. I’m confirming you received the WO for…" at bounding box center [740, 419] width 746 height 63
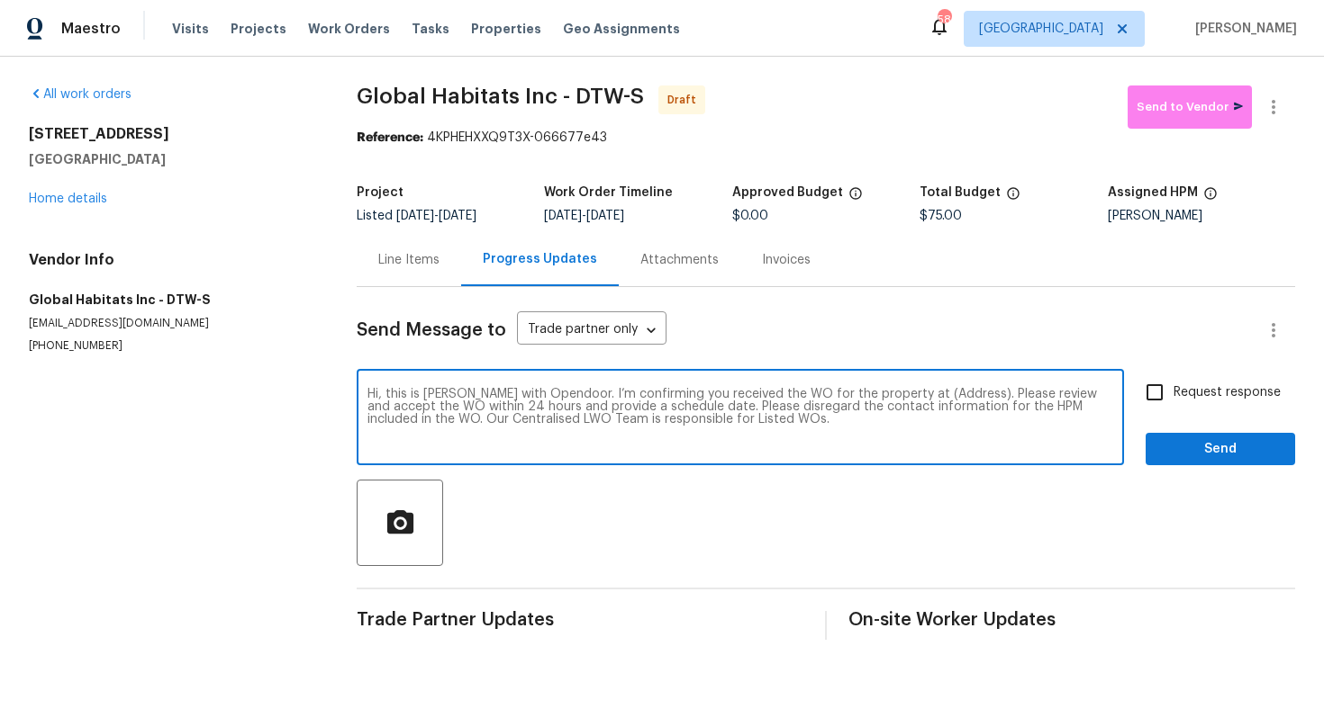
paste textarea "[STREET_ADDRESS]"
type textarea "Hi, this is [PERSON_NAME] with Opendoor. I’m confirming you received the WO for…"
click at [1161, 387] on input "Request response" at bounding box center [1154, 393] width 38 height 38
checkbox input "true"
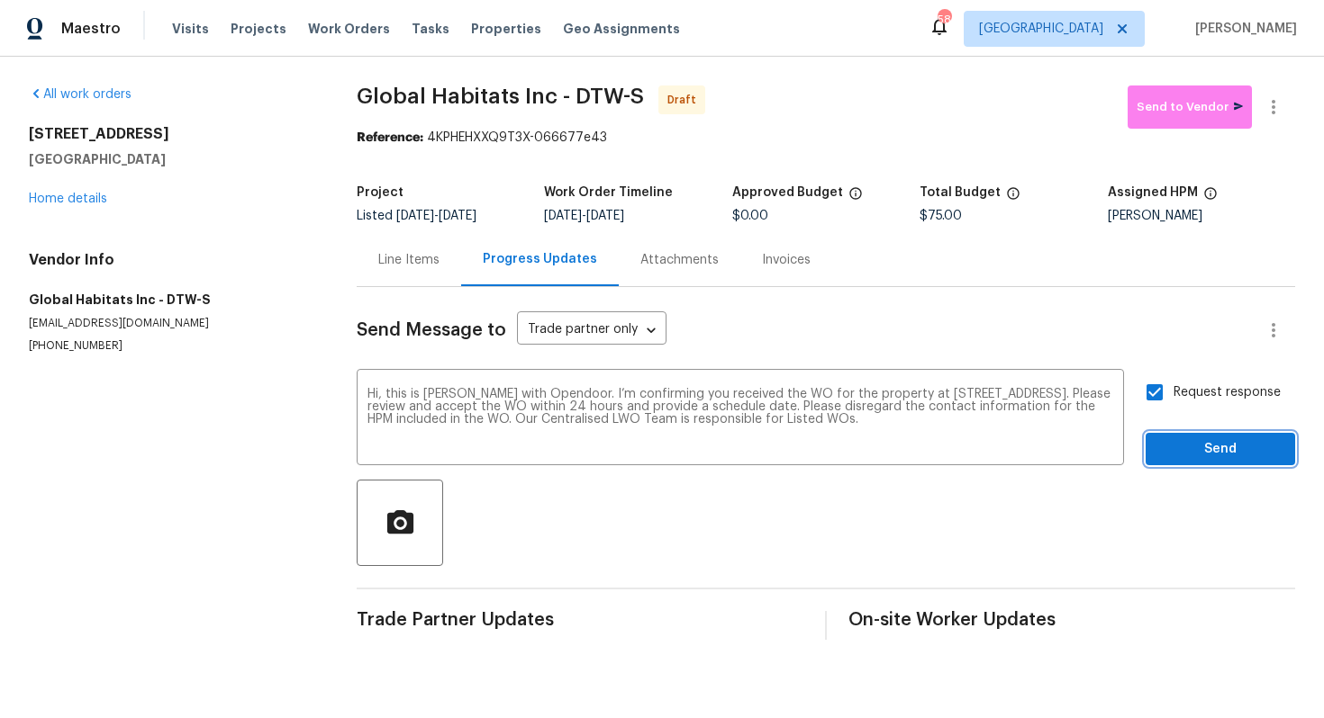
click at [1186, 456] on span "Send" at bounding box center [1220, 449] width 121 height 23
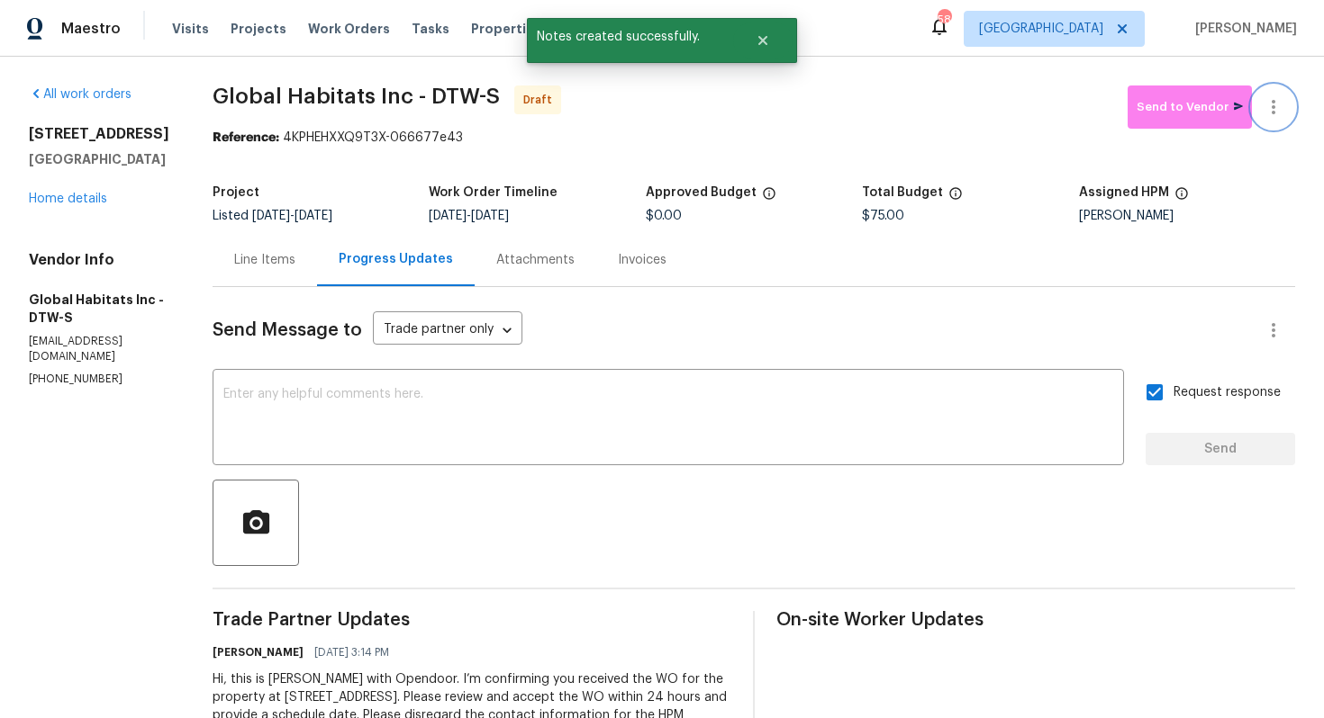
click at [1269, 91] on button "button" at bounding box center [1273, 107] width 43 height 43
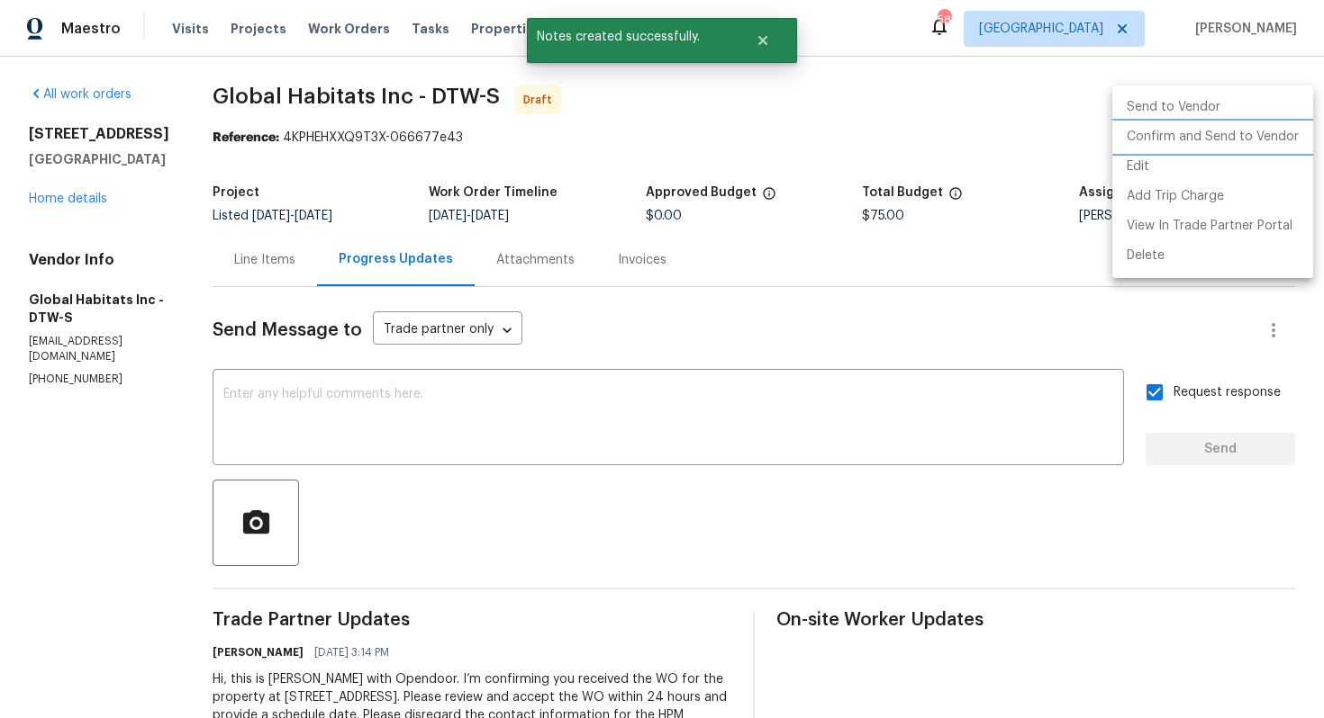
click at [1156, 137] on li "Confirm and Send to Vendor" at bounding box center [1212, 137] width 201 height 30
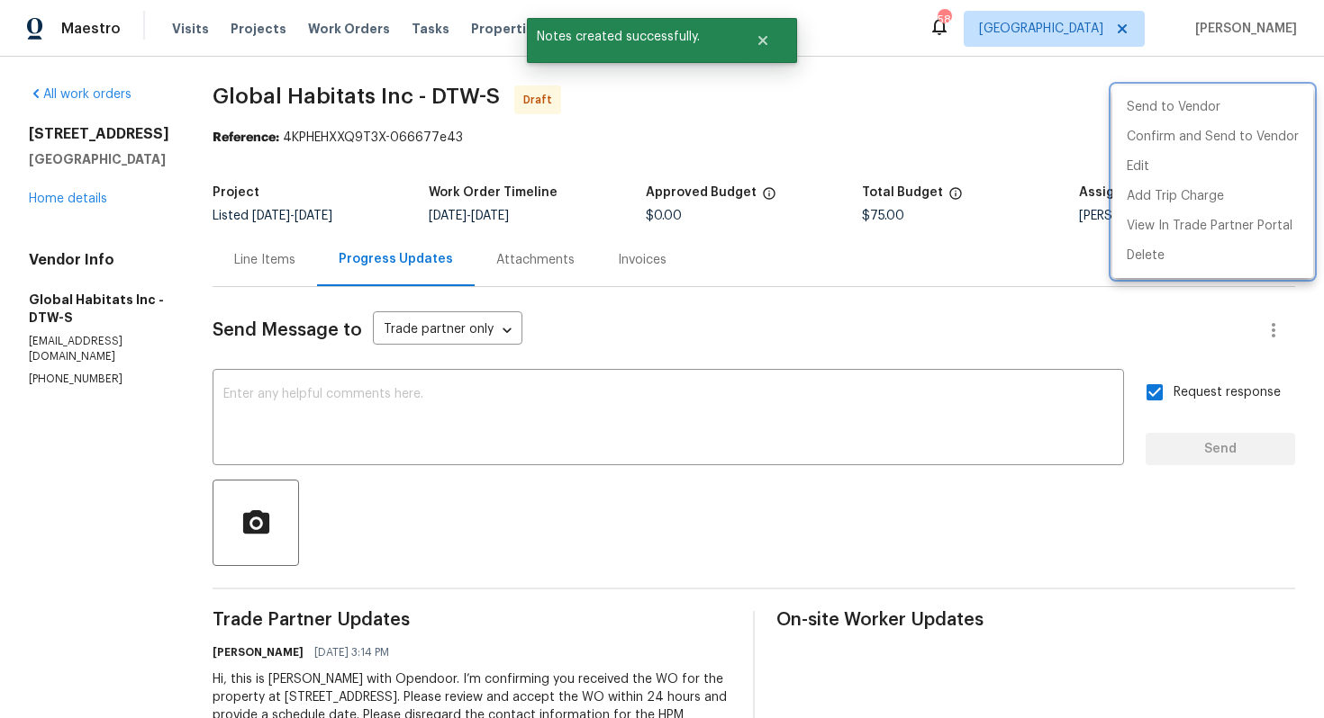
click at [691, 161] on div at bounding box center [662, 359] width 1324 height 718
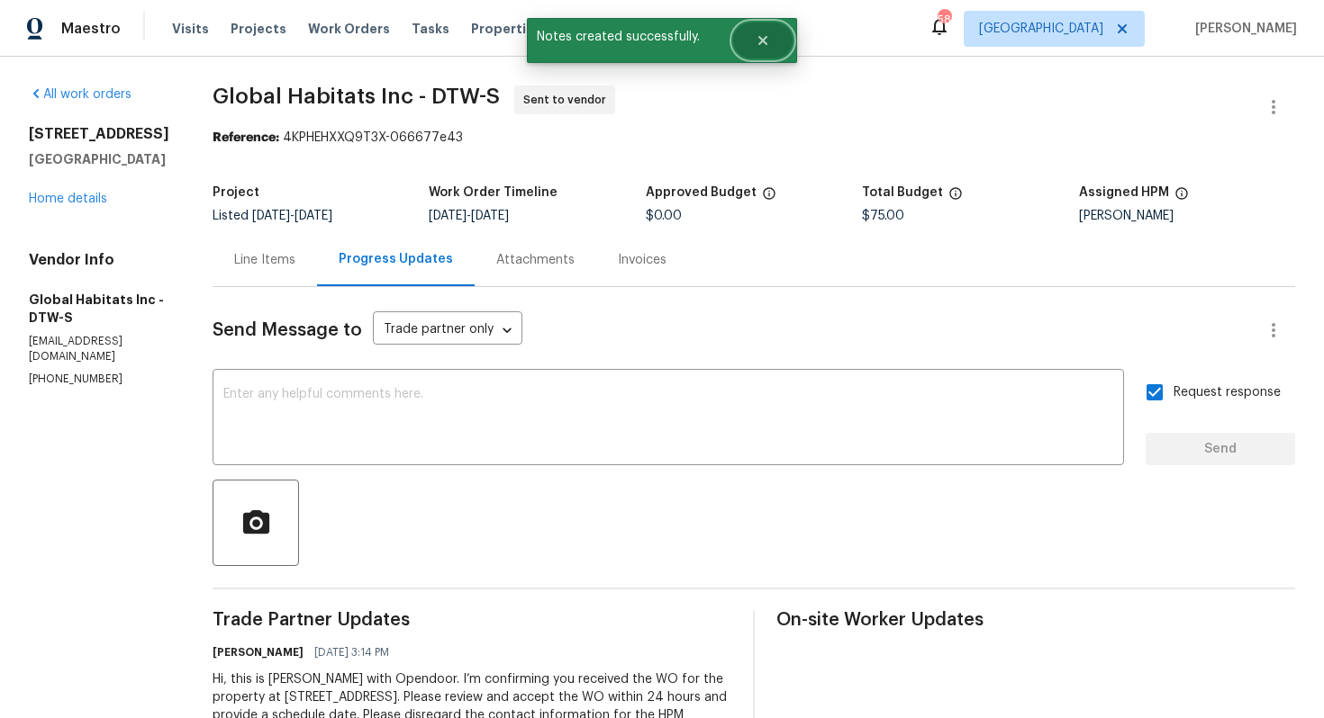
click at [768, 47] on icon "Close" at bounding box center [762, 40] width 14 height 14
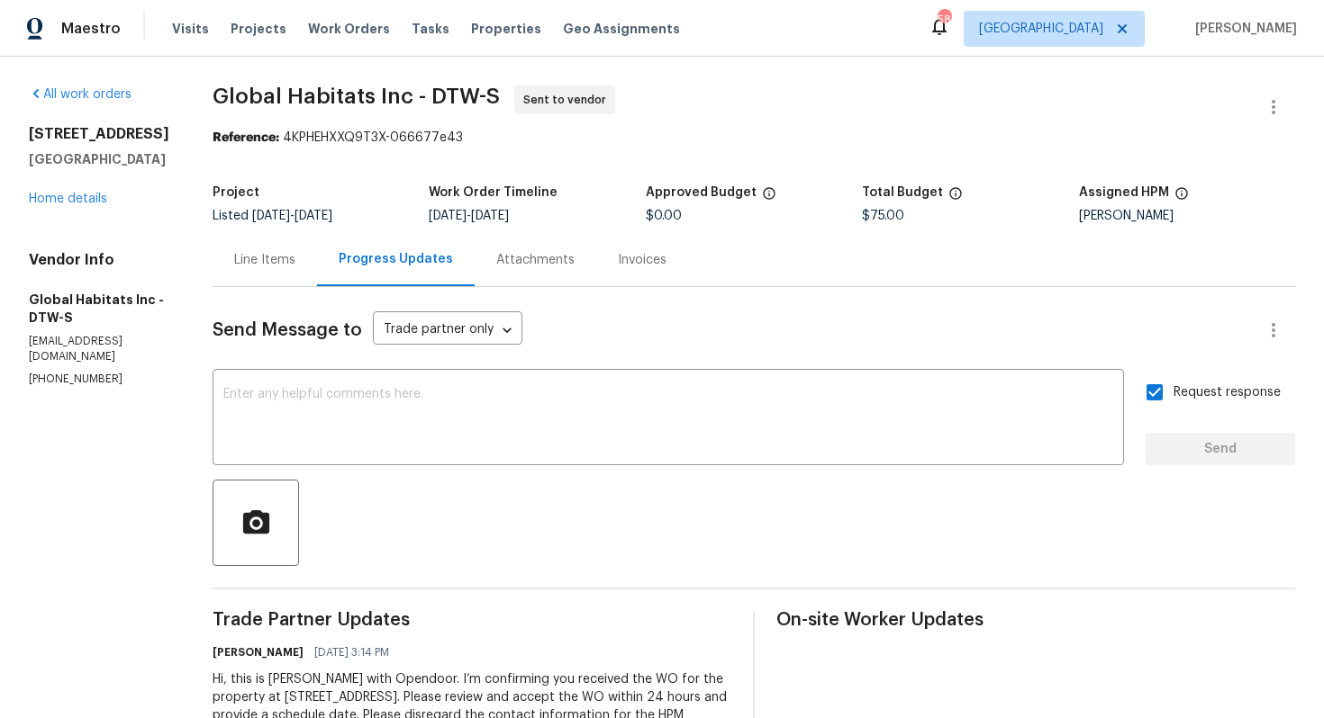
click at [414, 77] on div "All work orders [STREET_ADDRESS] Home details Vendor Info Global Habitats Inc -…" at bounding box center [662, 425] width 1324 height 737
copy span "Global Habitats Inc - DTW-S"
click at [753, 36] on div "Maestro Visits Projects Work Orders Tasks Properties Geo Assignments 58 Dallas …" at bounding box center [662, 28] width 1324 height 57
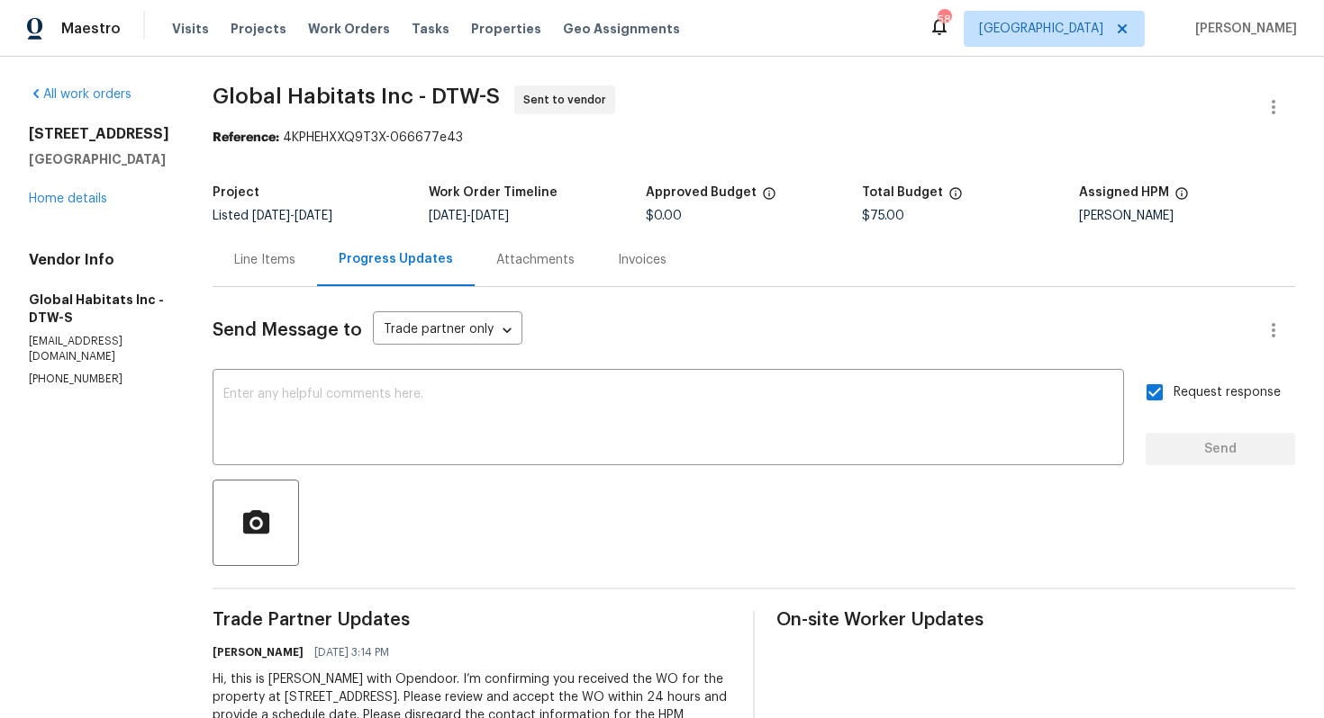
click at [294, 140] on div "Reference: 4KPHEHXXQ9T3X-066677e43" at bounding box center [753, 138] width 1082 height 18
drag, startPoint x: 277, startPoint y: 139, endPoint x: 488, endPoint y: 139, distance: 210.7
click at [488, 139] on div "Reference: 4KPHEHXXQ9T3X-066677e43" at bounding box center [753, 138] width 1082 height 18
drag, startPoint x: 279, startPoint y: 138, endPoint x: 555, endPoint y: 144, distance: 275.6
click at [555, 144] on div "Reference: 4KPHEHXXQ9T3X-066677e43" at bounding box center [753, 138] width 1082 height 18
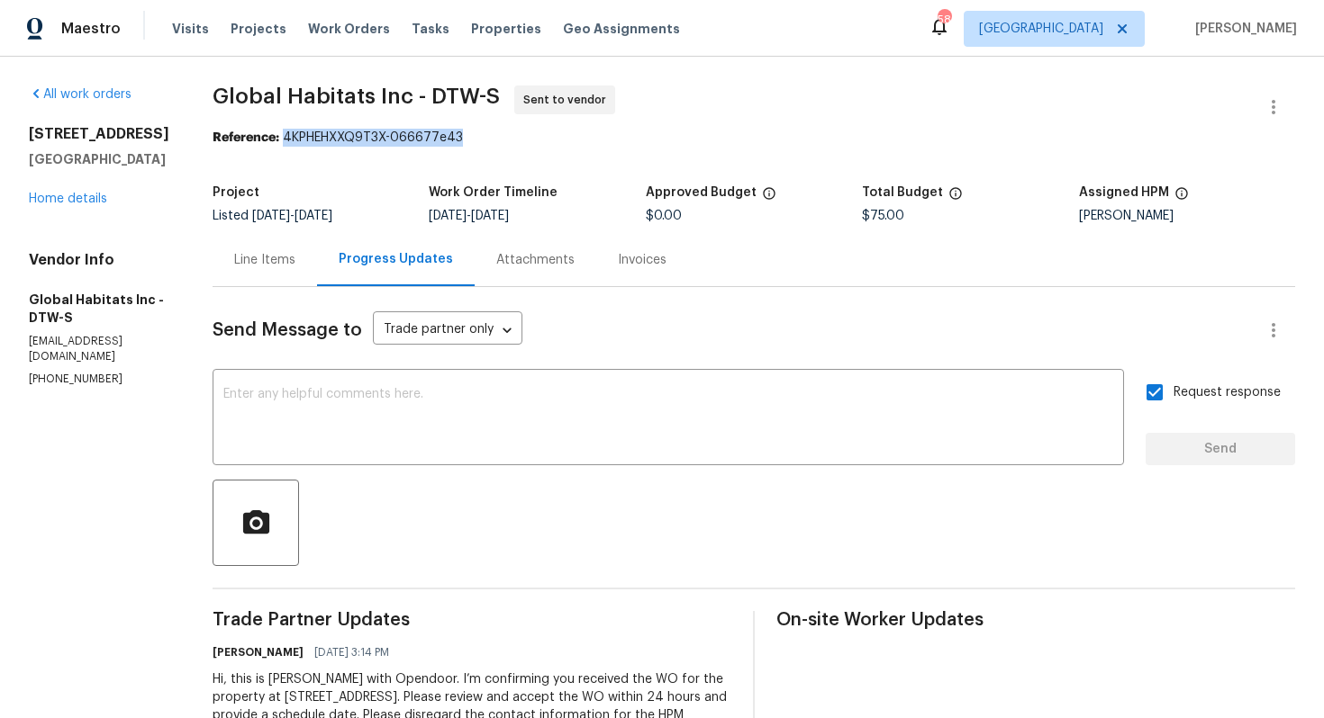
copy div "4KPHEHXXQ9T3X-066677e43"
click at [543, 155] on section "Global Habitats Inc - DTW-S Sent to vendor Reference: 4KPHEHXXQ9T3X-066677e43 P…" at bounding box center [753, 425] width 1082 height 679
click at [67, 205] on link "Home details" at bounding box center [68, 199] width 78 height 13
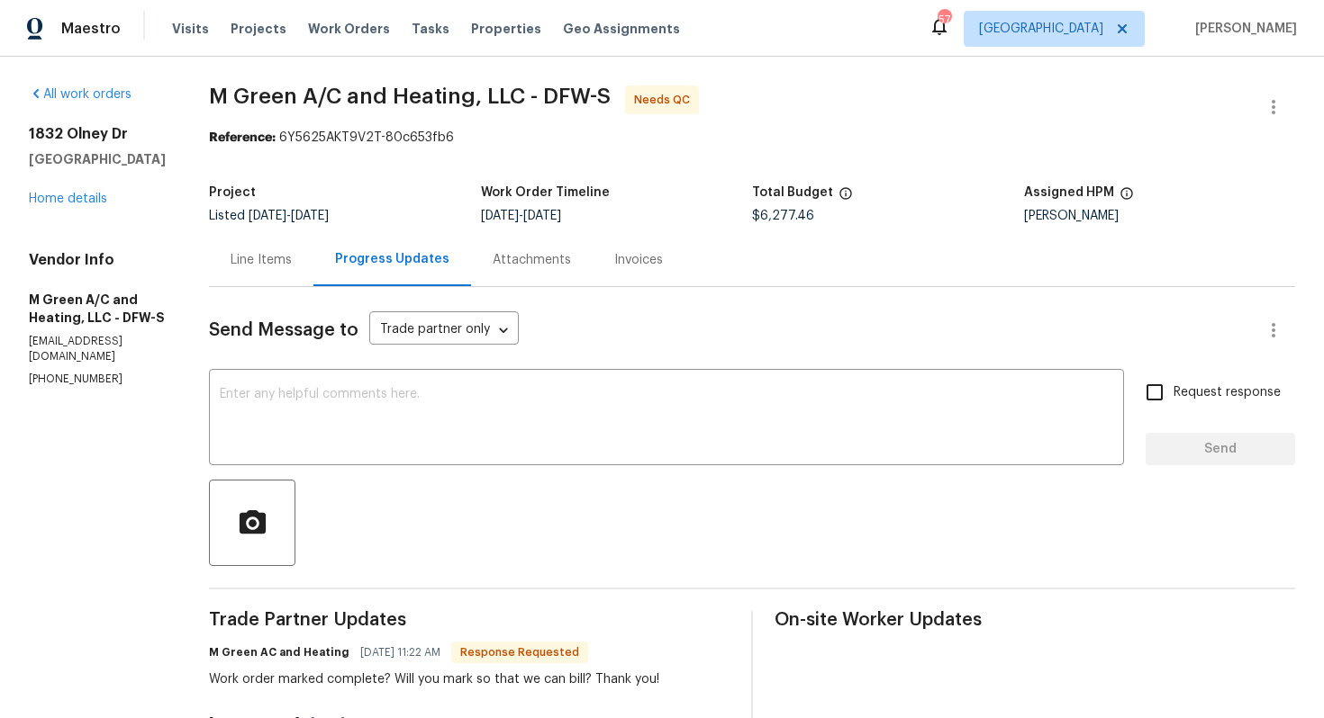
click at [292, 266] on div "Line Items" at bounding box center [260, 260] width 61 height 18
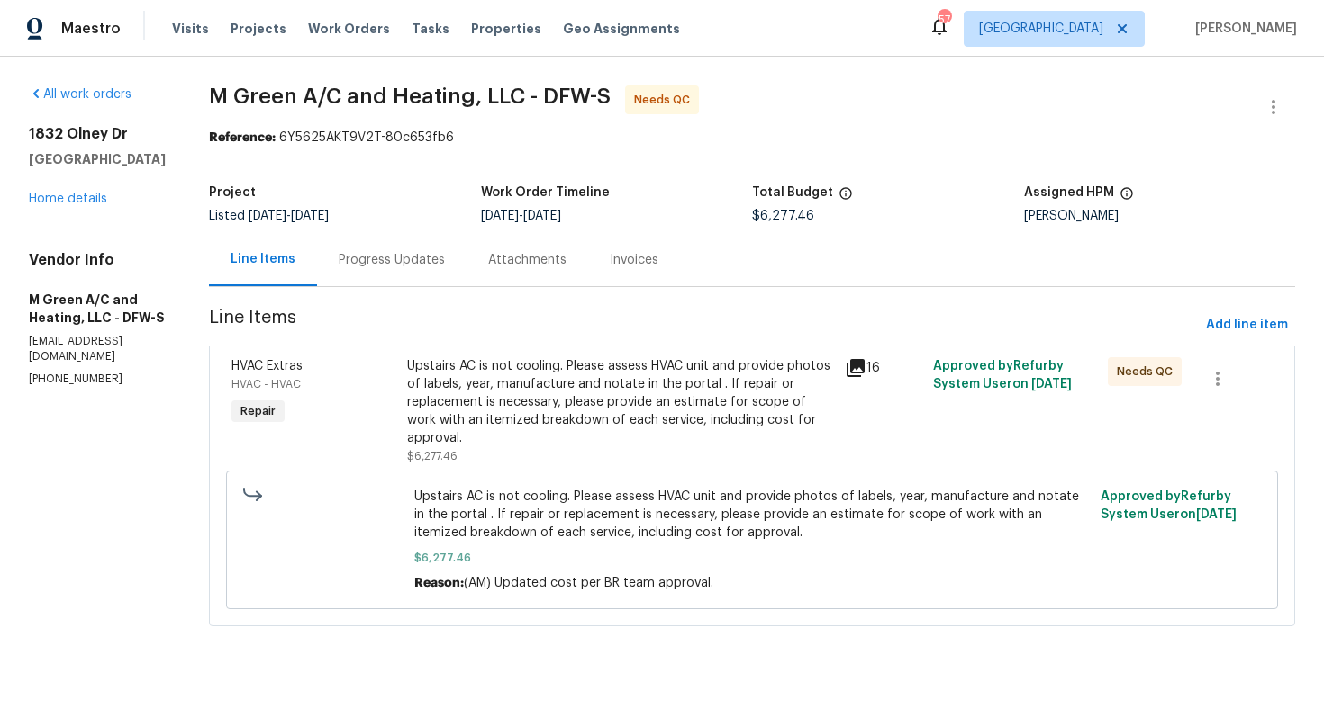
click at [568, 427] on div "Upstairs AC is not cooling. Please assess HVAC unit and provide photos of label…" at bounding box center [621, 402] width 428 height 90
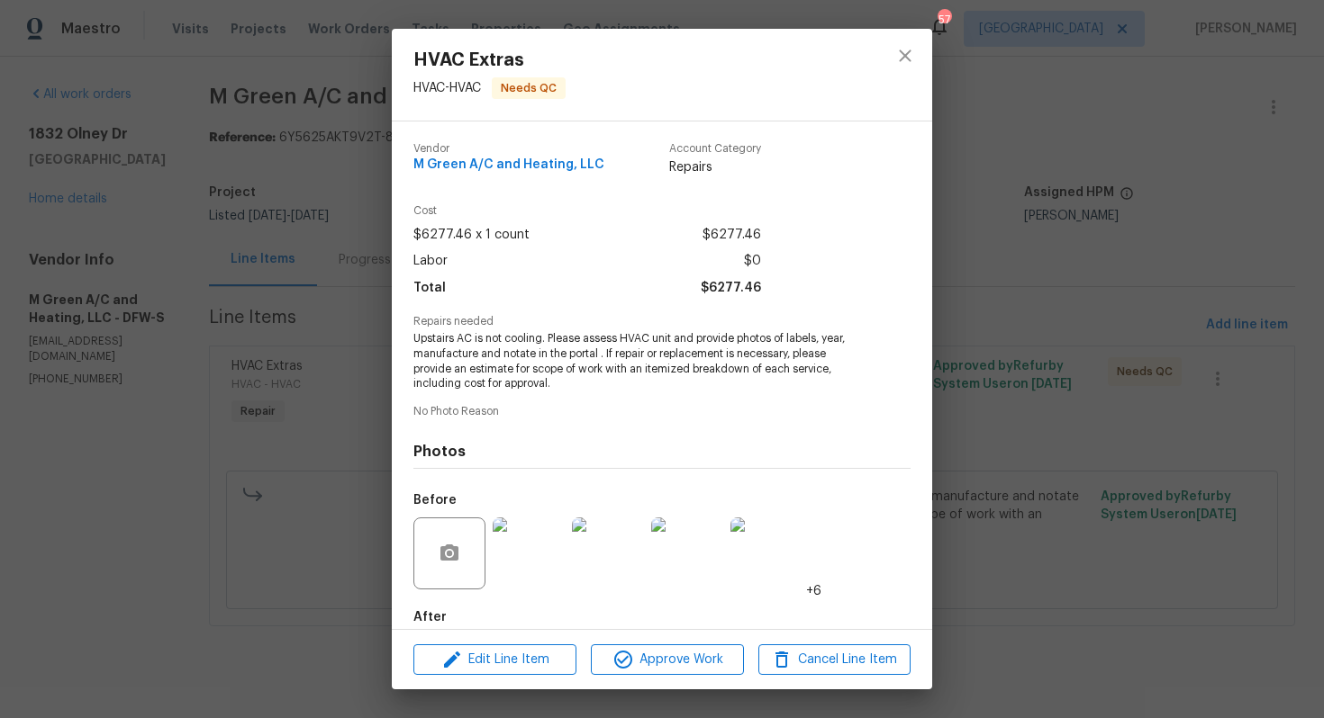
scroll to position [95, 0]
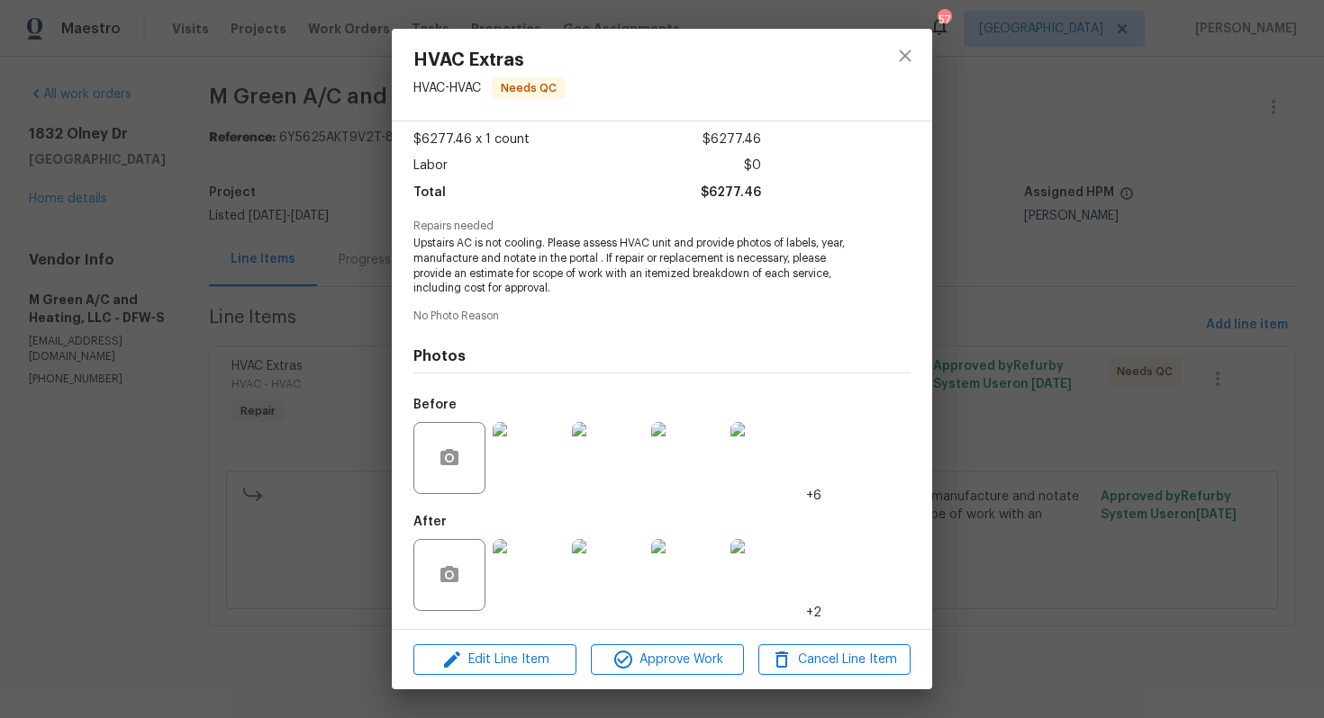
click at [543, 480] on img at bounding box center [529, 458] width 72 height 72
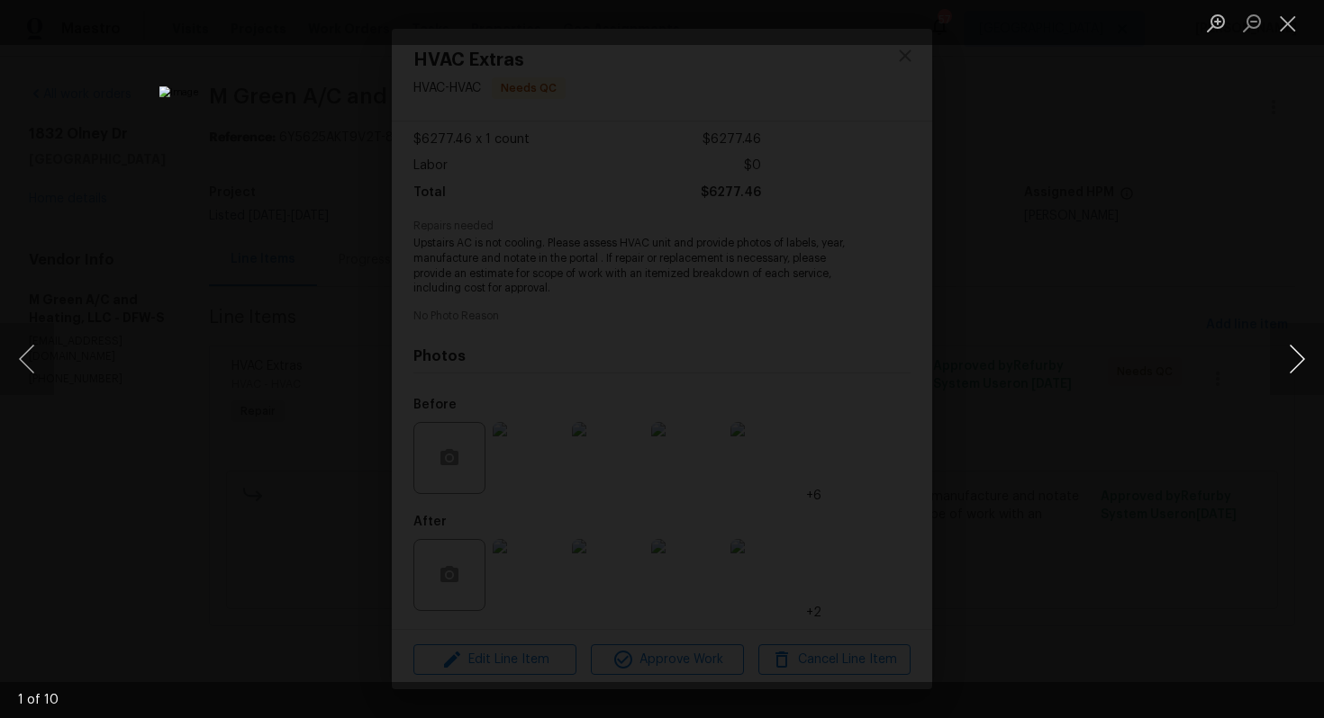
click at [1291, 364] on button "Next image" at bounding box center [1297, 359] width 54 height 72
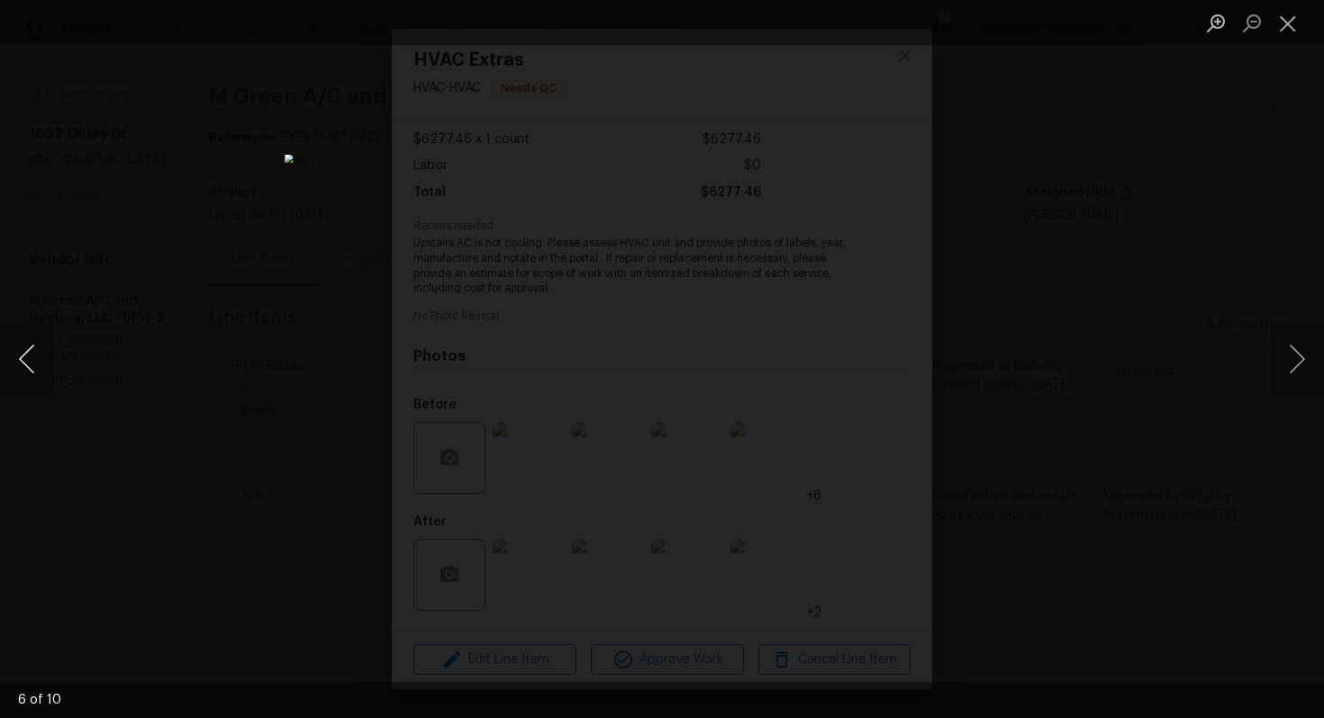
click at [33, 357] on button "Previous image" at bounding box center [27, 359] width 54 height 72
click at [1292, 357] on button "Next image" at bounding box center [1297, 359] width 54 height 72
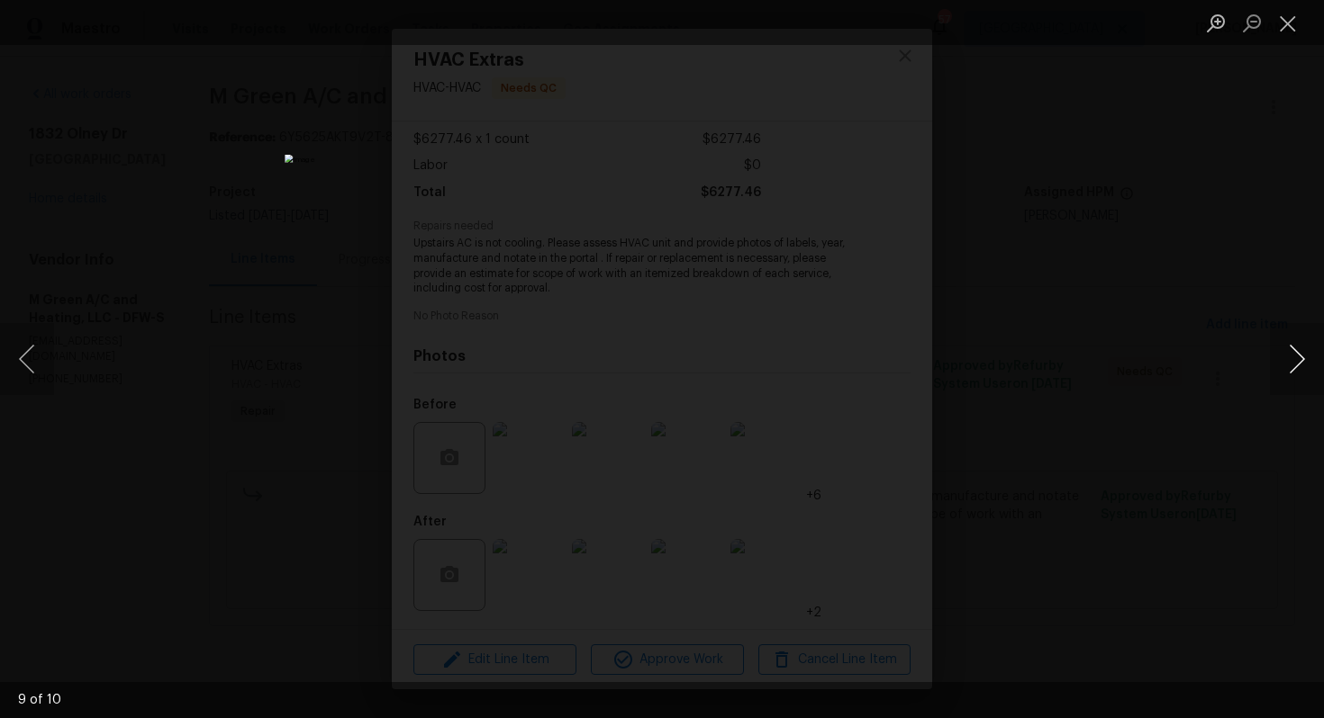
click at [1292, 357] on button "Next image" at bounding box center [1297, 359] width 54 height 72
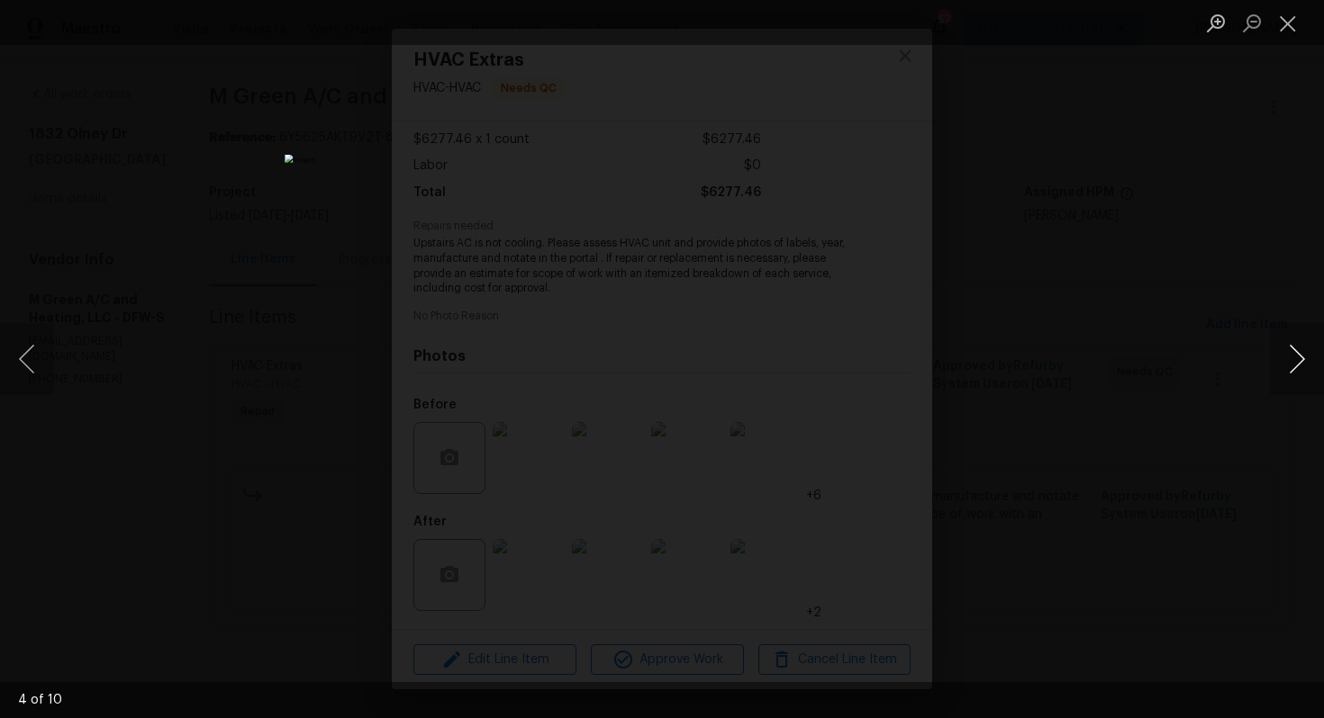
click at [1292, 357] on button "Next image" at bounding box center [1297, 359] width 54 height 72
click at [1182, 350] on div "Lightbox" at bounding box center [662, 359] width 1324 height 718
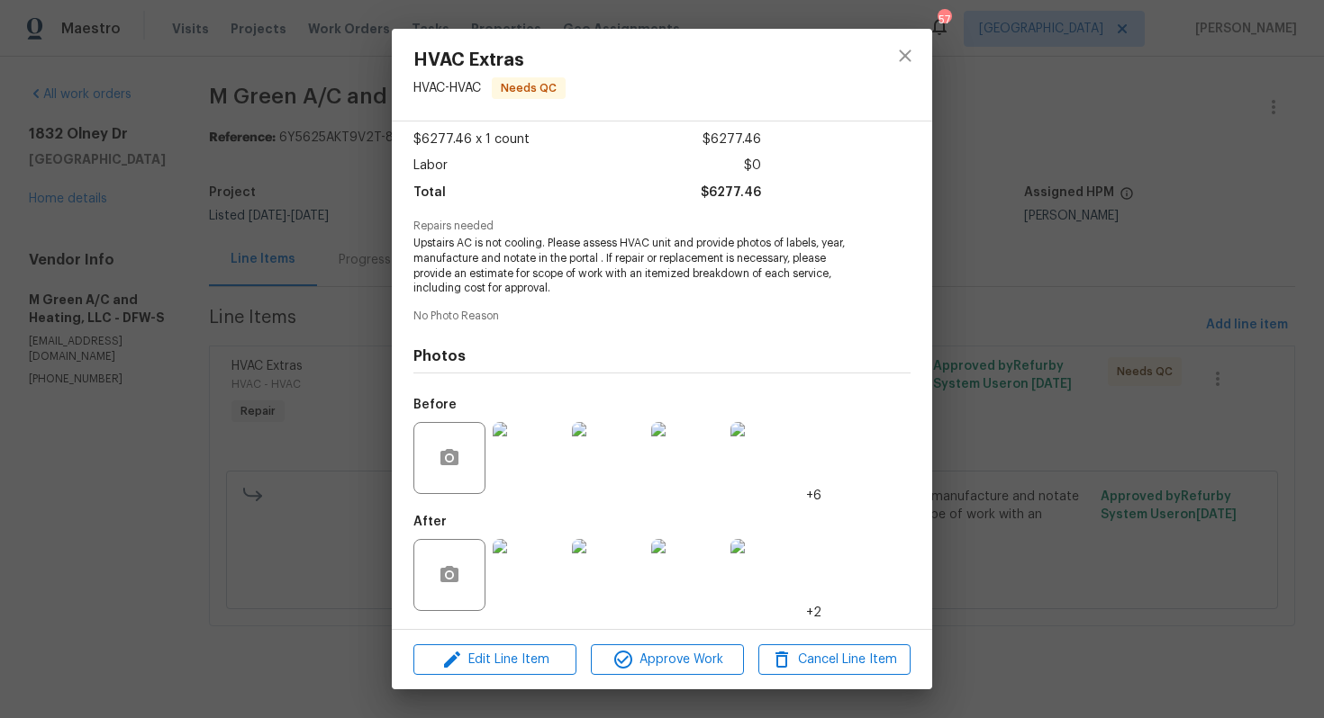
click at [546, 573] on img at bounding box center [529, 575] width 72 height 72
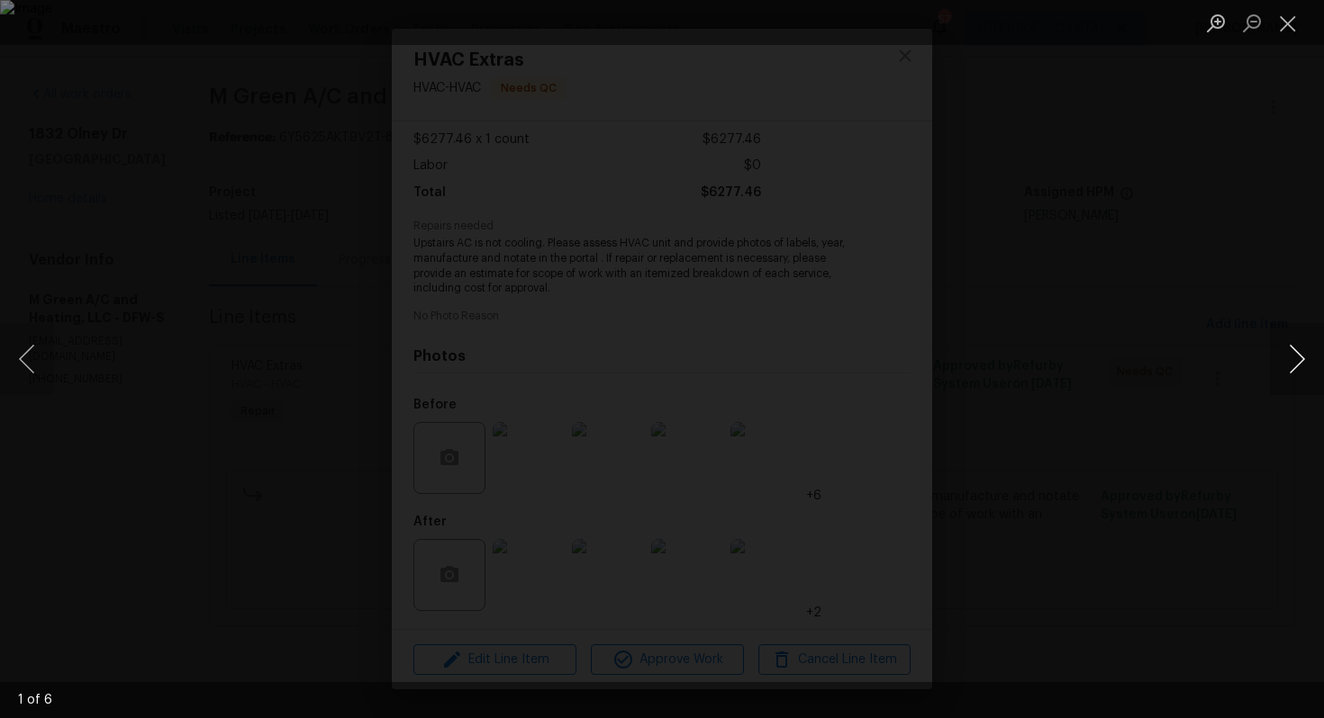
click at [1290, 361] on button "Next image" at bounding box center [1297, 359] width 54 height 72
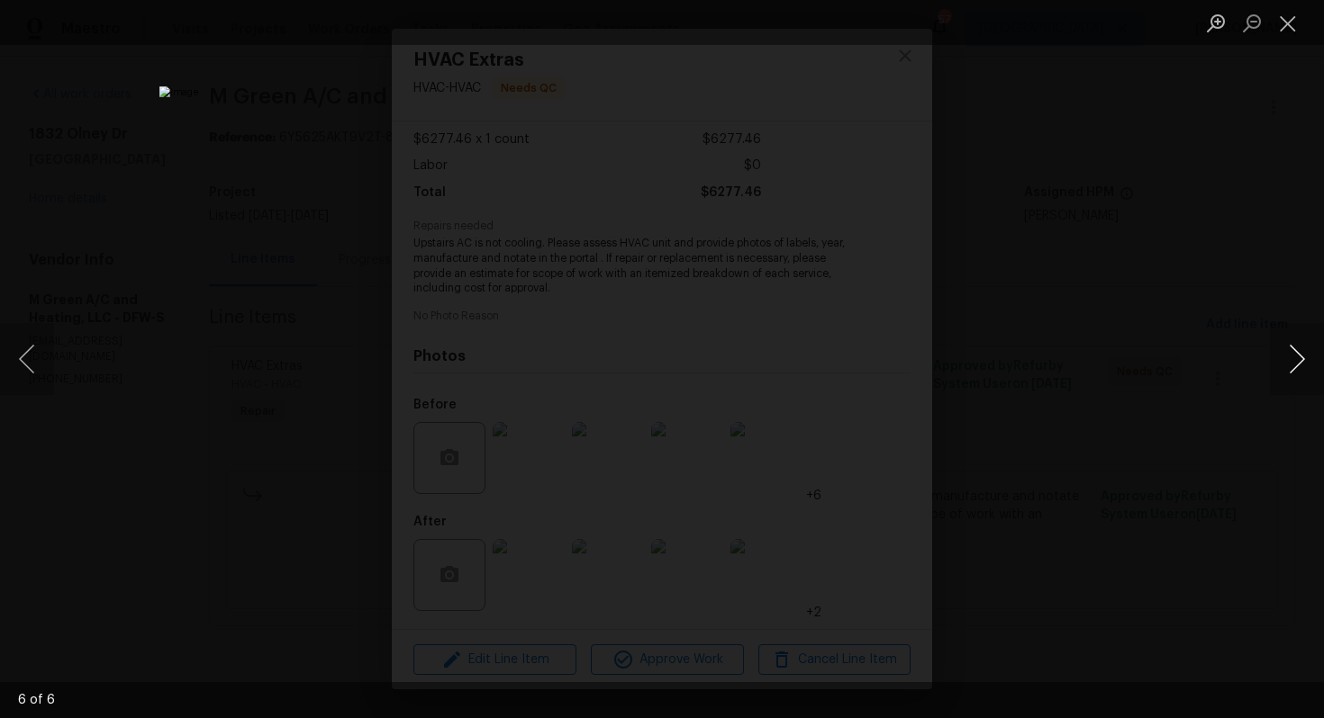
click at [1290, 361] on button "Next image" at bounding box center [1297, 359] width 54 height 72
click at [1220, 322] on div "Lightbox" at bounding box center [662, 359] width 1324 height 718
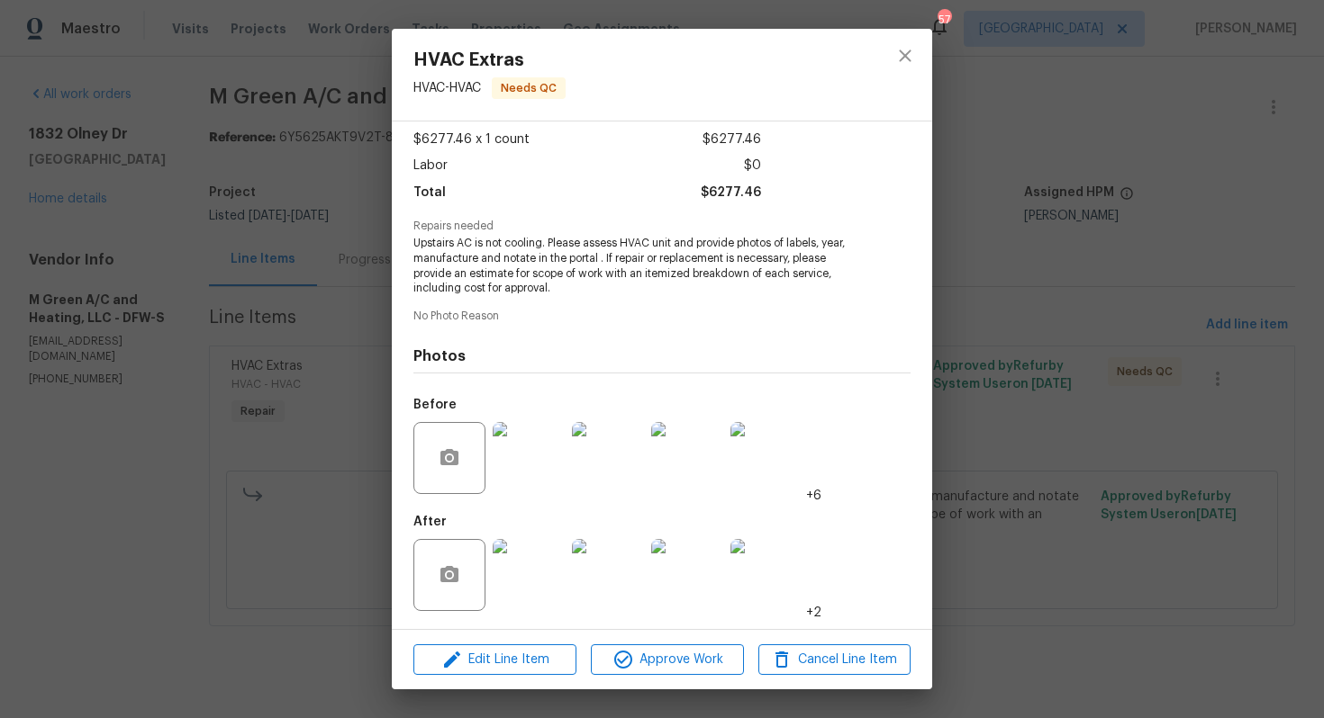
click at [1062, 339] on div "HVAC Extras HVAC - HVAC Needs QC Vendor M Green A/C and Heating, LLC Account Ca…" at bounding box center [662, 359] width 1324 height 718
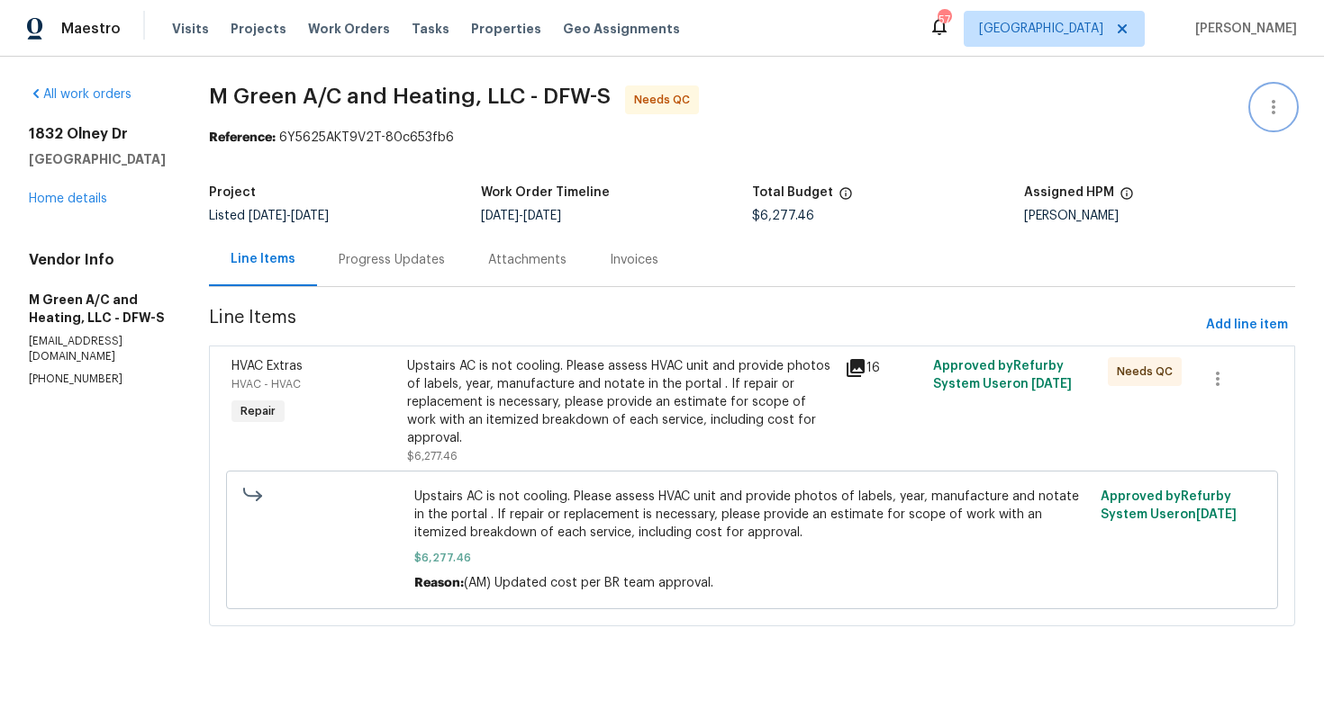
click at [1282, 97] on icon "button" at bounding box center [1273, 107] width 22 height 22
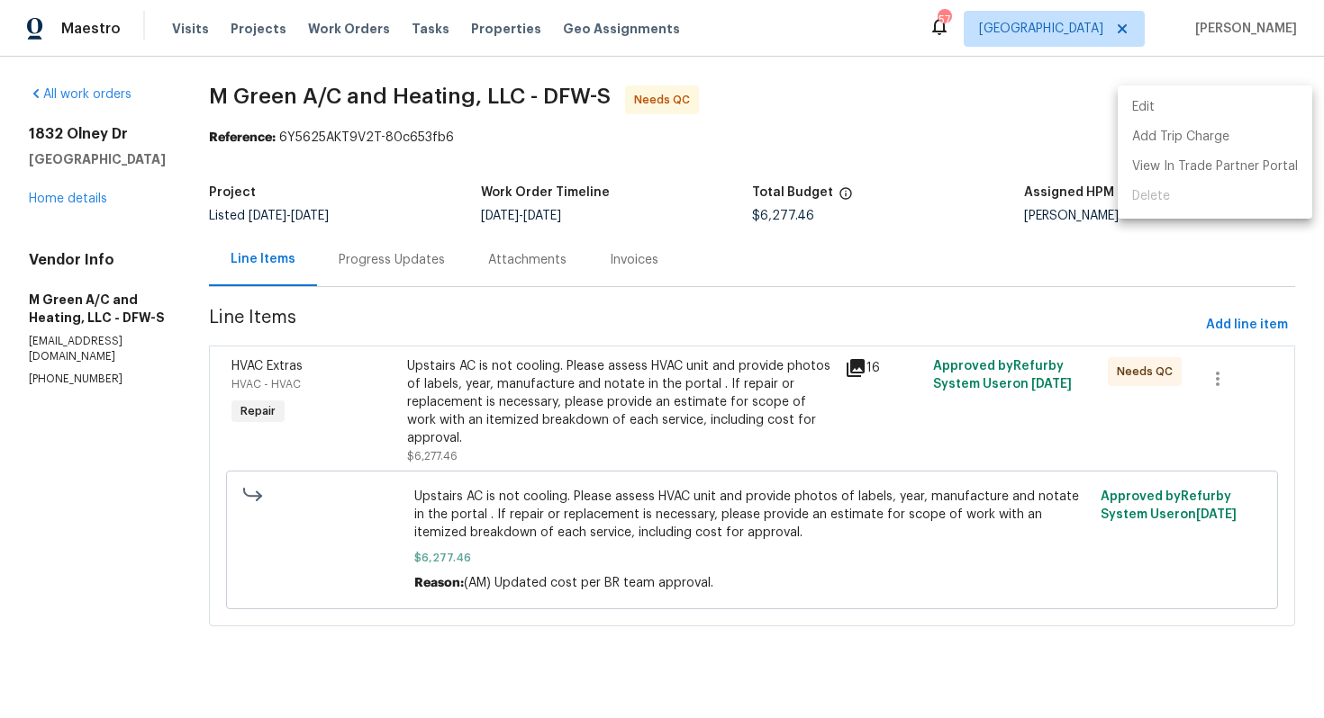
click at [1195, 104] on li "Edit" at bounding box center [1214, 108] width 194 height 30
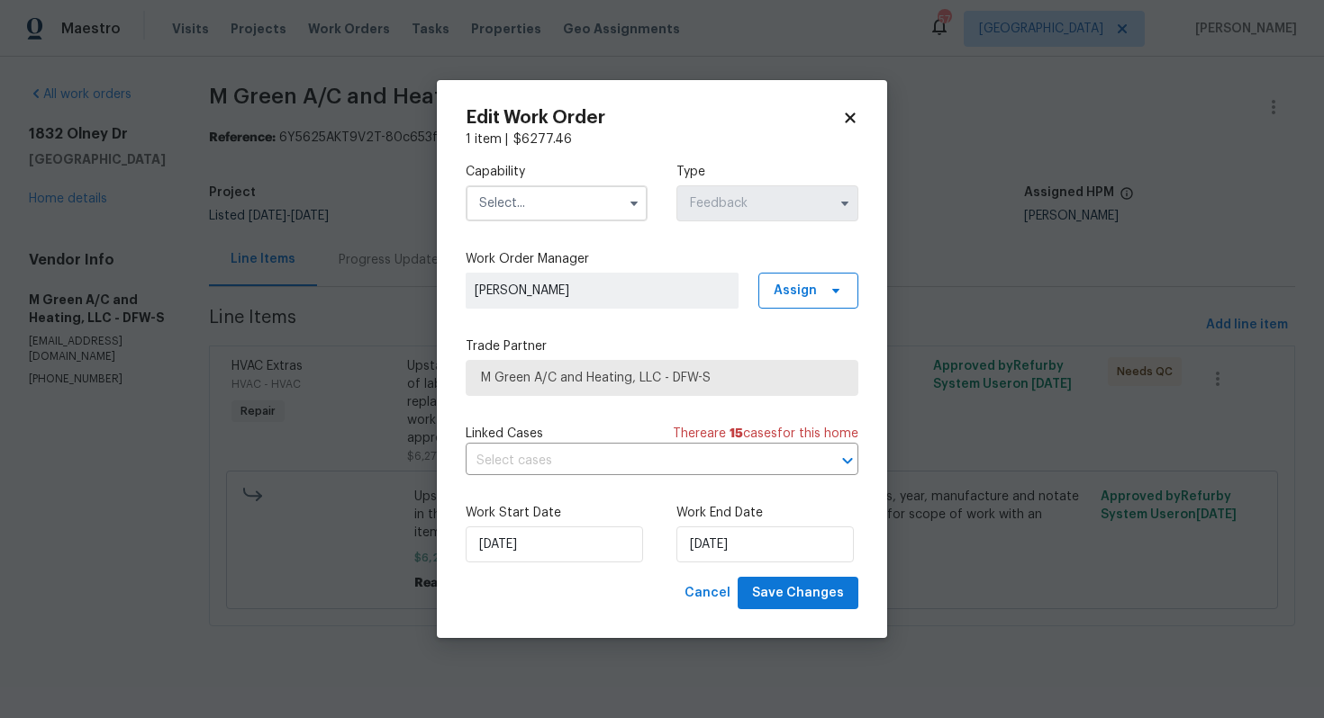
click at [610, 213] on input "text" at bounding box center [556, 203] width 182 height 36
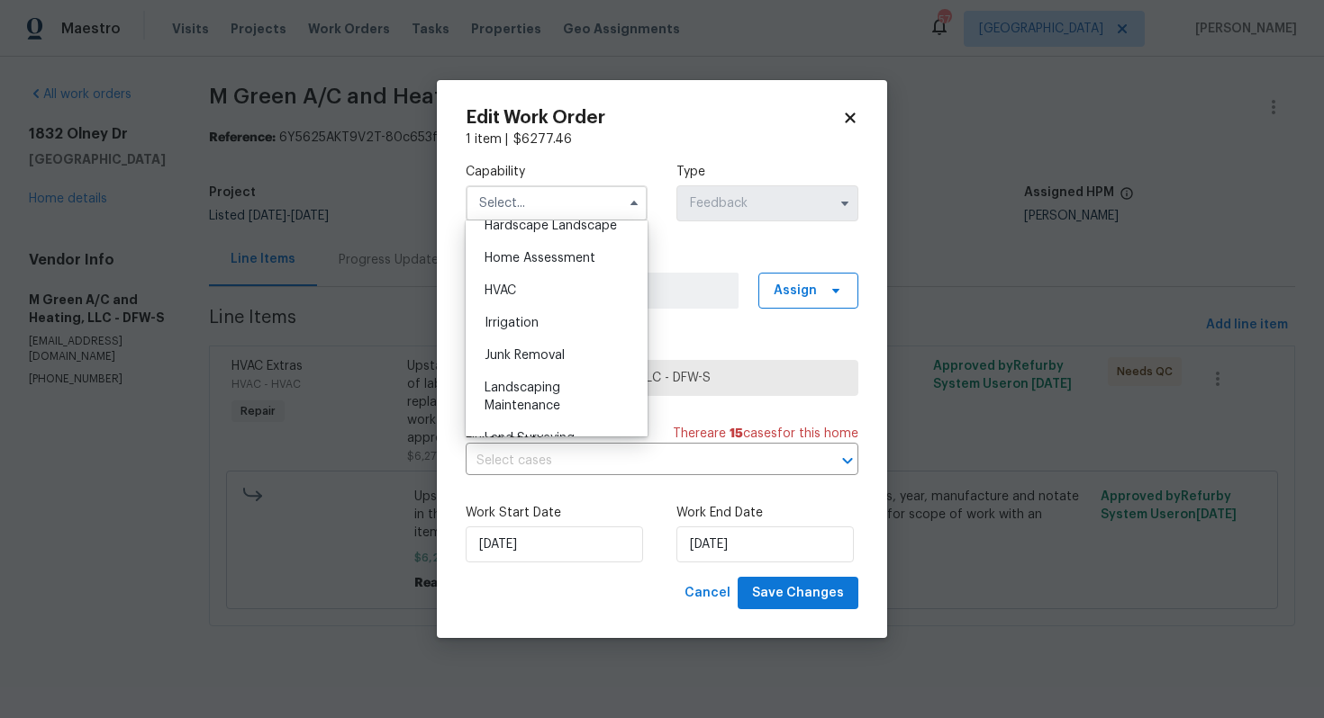
scroll to position [1051, 0]
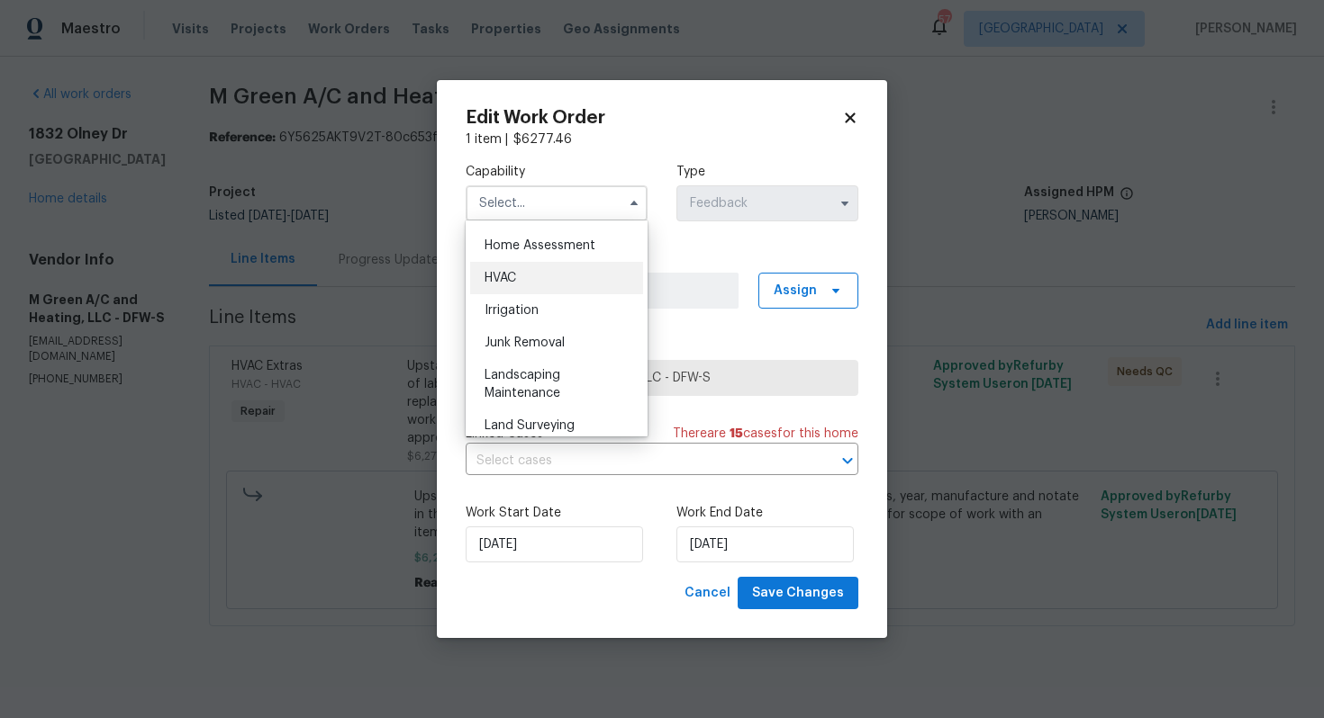
click at [545, 286] on div "HVAC" at bounding box center [556, 278] width 173 height 32
type input "HVAC"
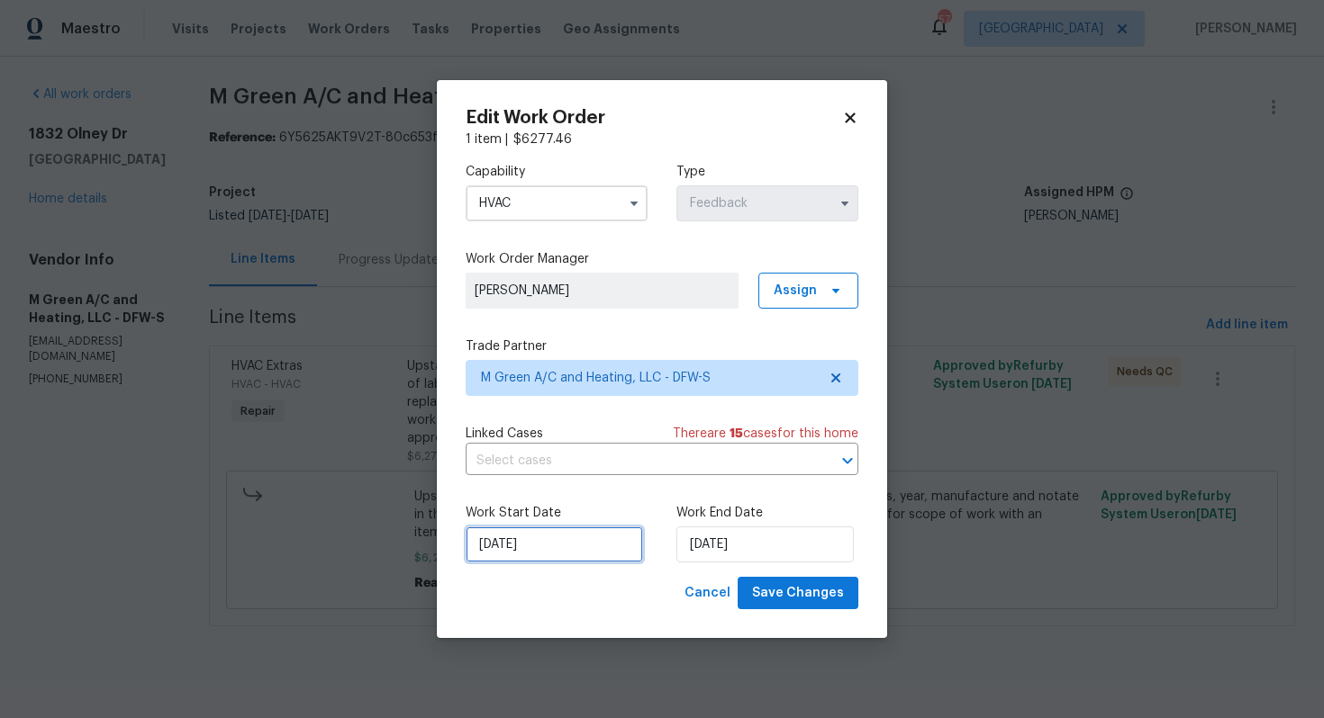
click at [593, 548] on input "12/08/2025" at bounding box center [553, 545] width 177 height 36
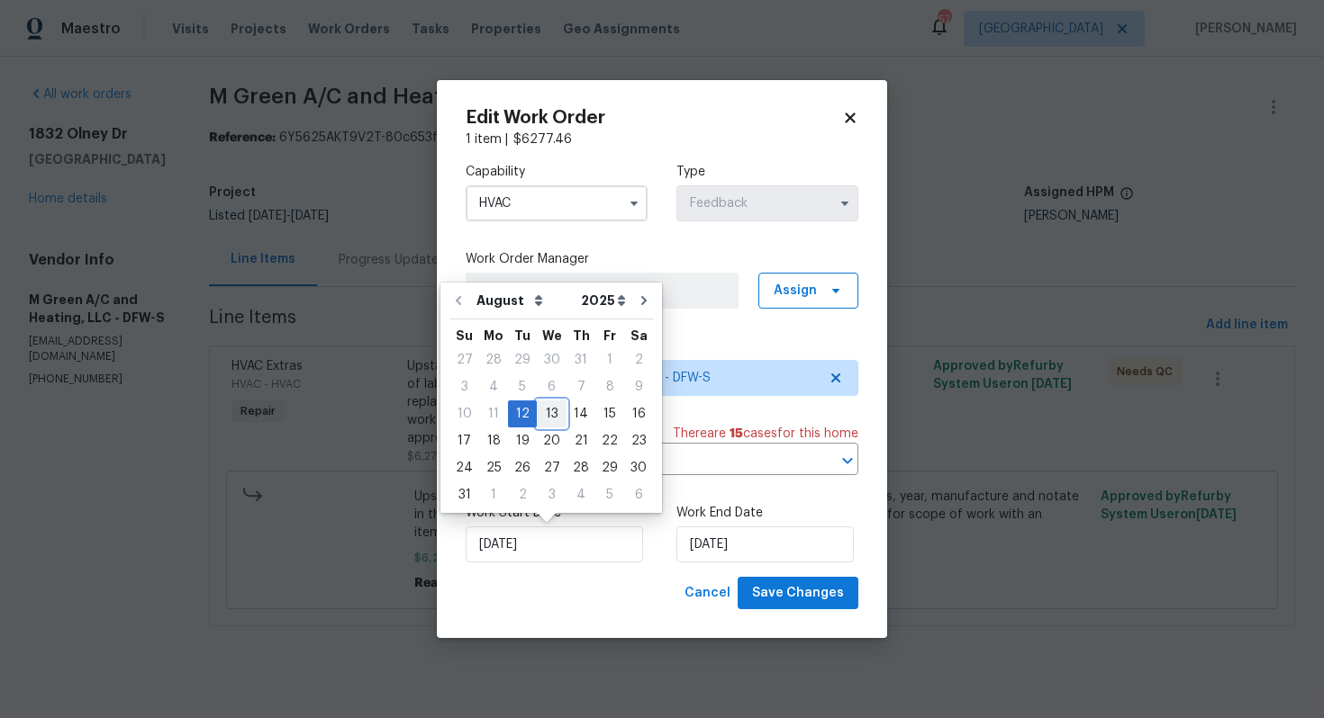
click at [549, 403] on div "13" at bounding box center [552, 414] width 30 height 25
type input "13/08/2025"
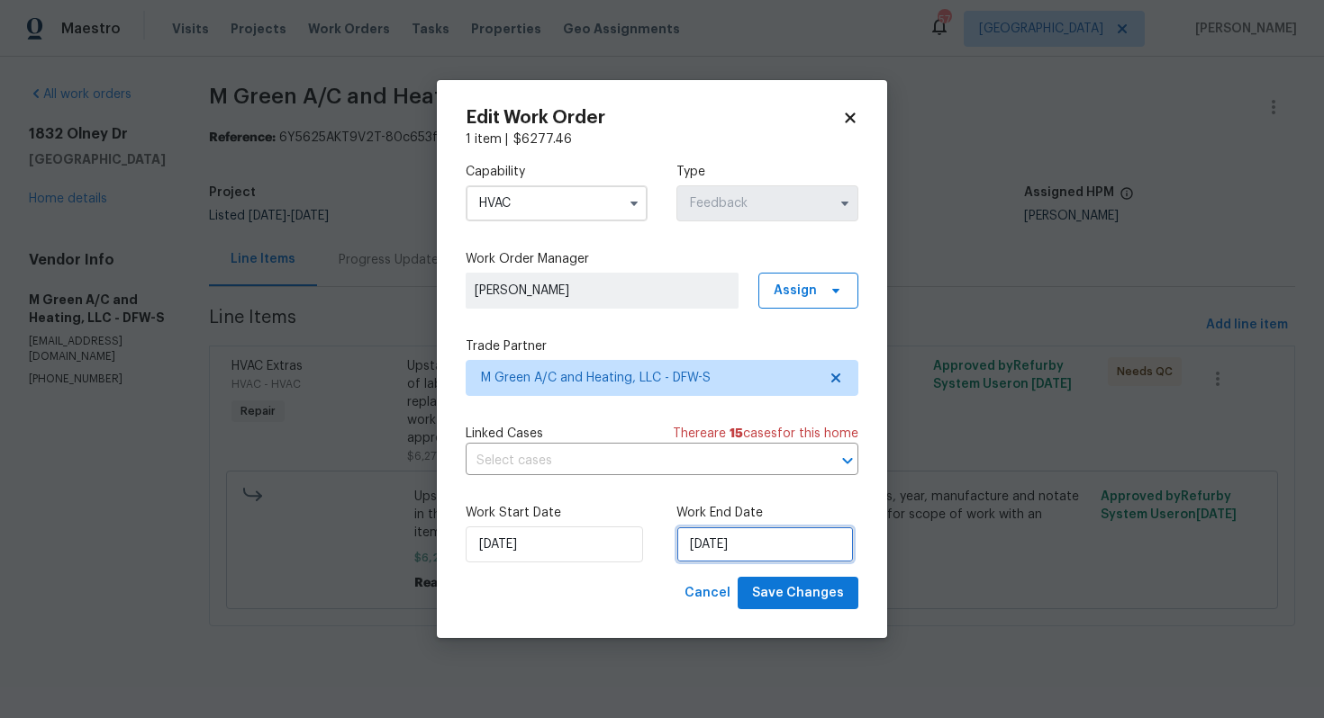
click at [760, 535] on input "14/08/2025" at bounding box center [764, 545] width 177 height 36
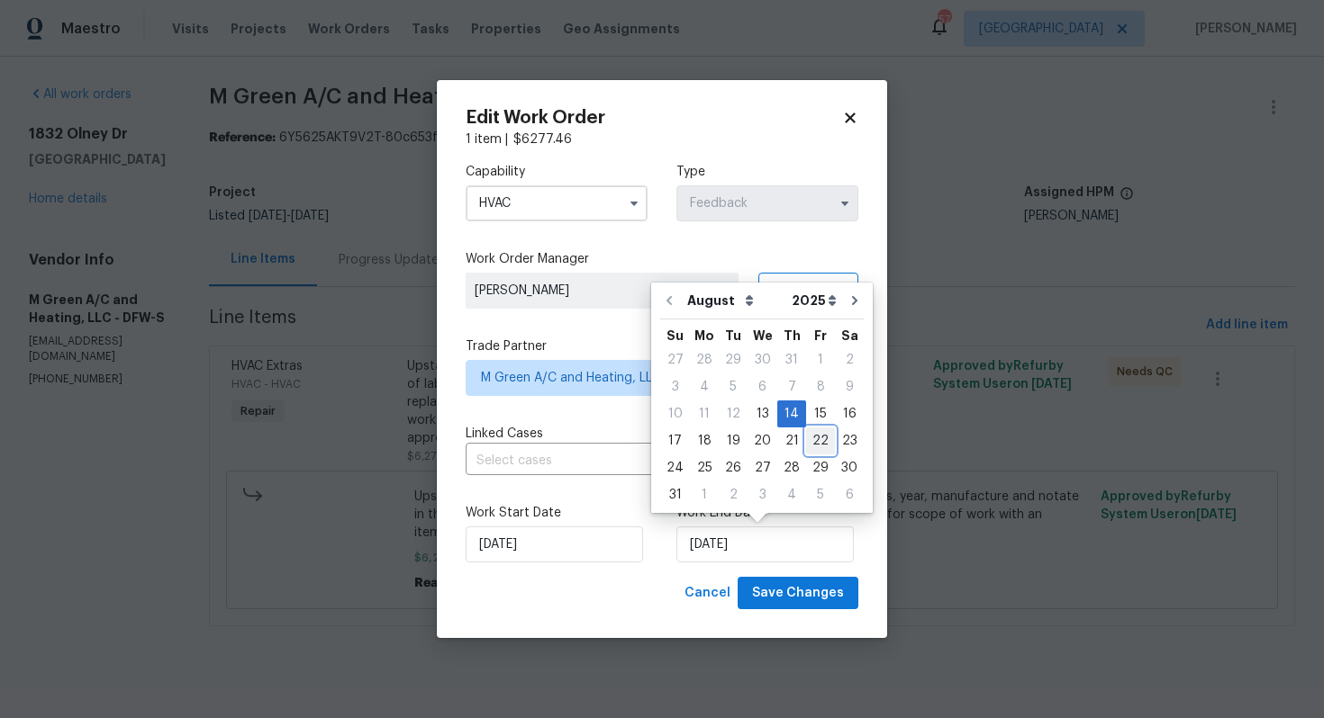
click at [811, 439] on div "22" at bounding box center [820, 441] width 29 height 25
type input "22/08/2025"
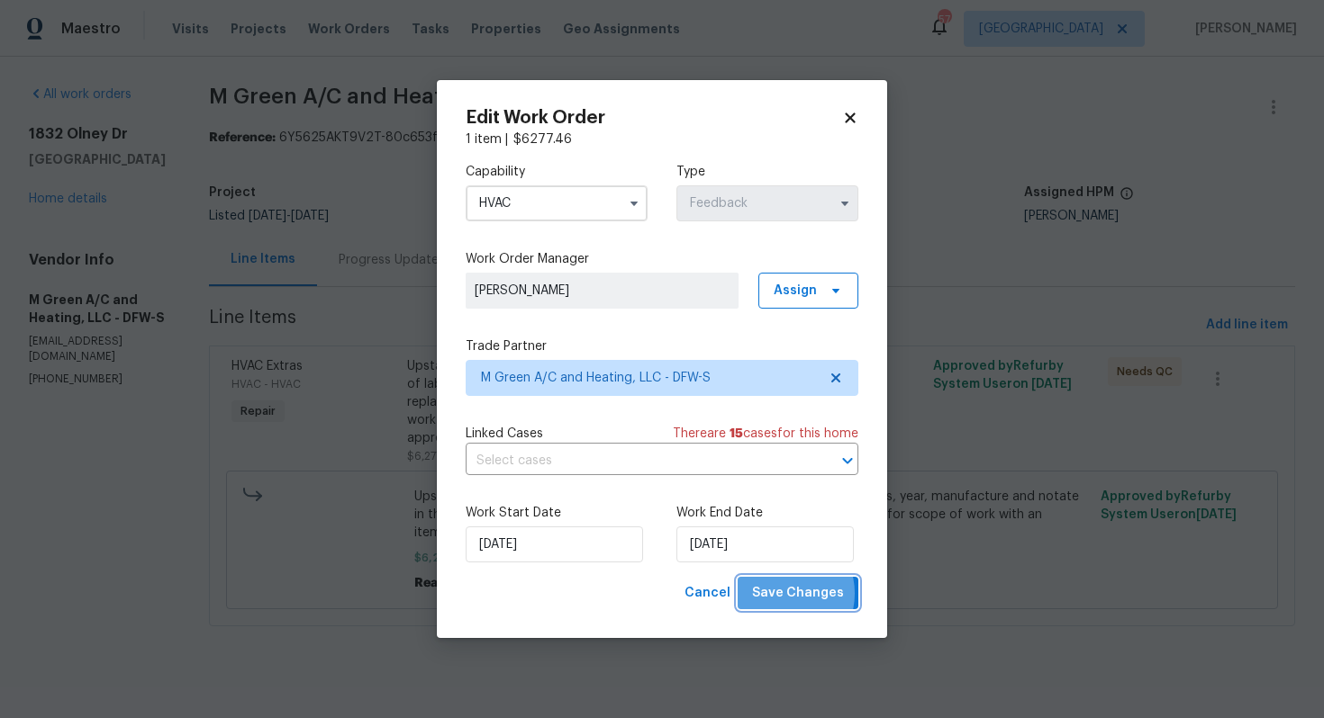
click at [787, 594] on span "Save Changes" at bounding box center [798, 594] width 92 height 23
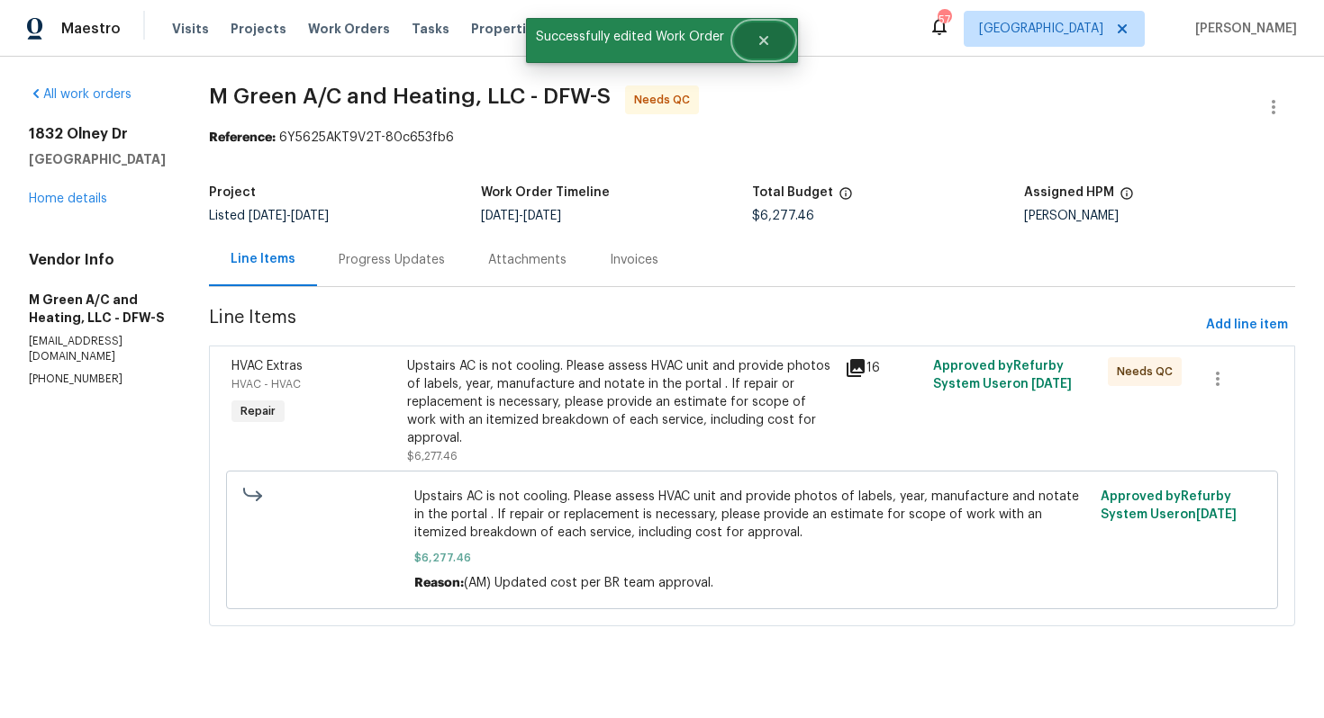
click at [771, 42] on button "Close" at bounding box center [763, 41] width 59 height 36
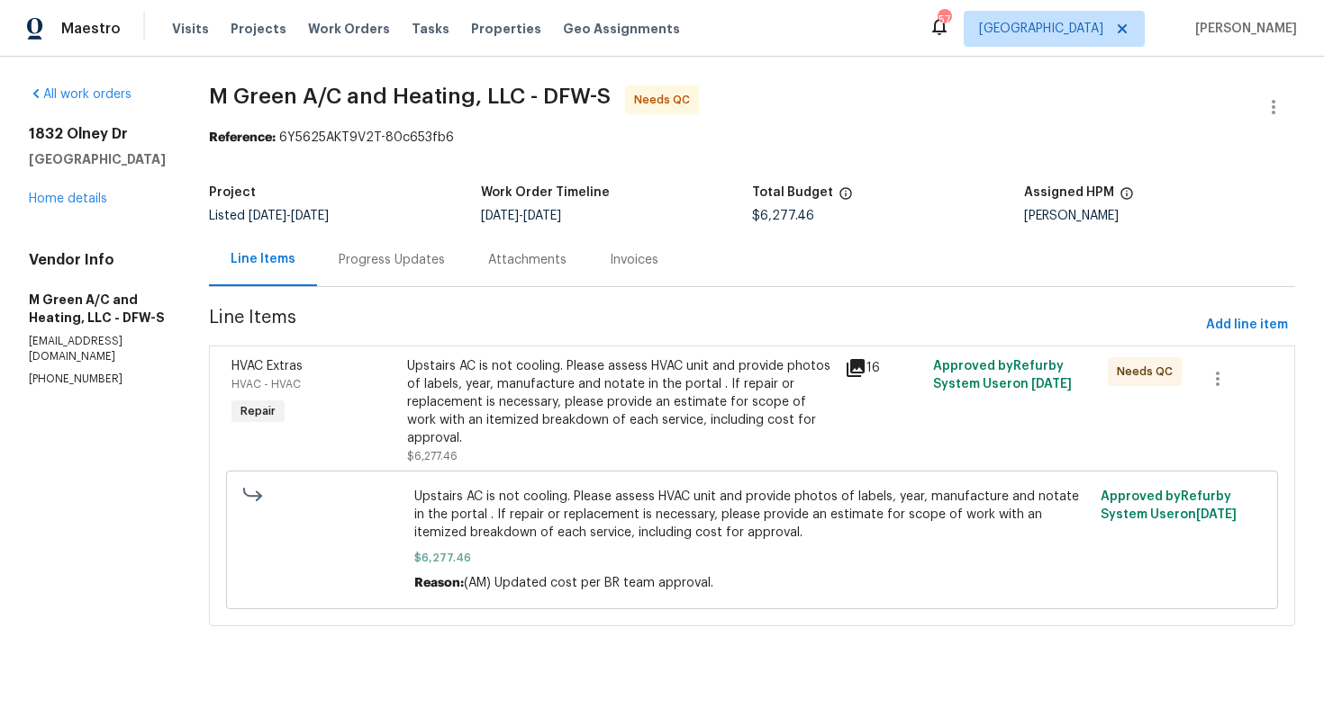
click at [445, 253] on div "Progress Updates" at bounding box center [392, 260] width 106 height 18
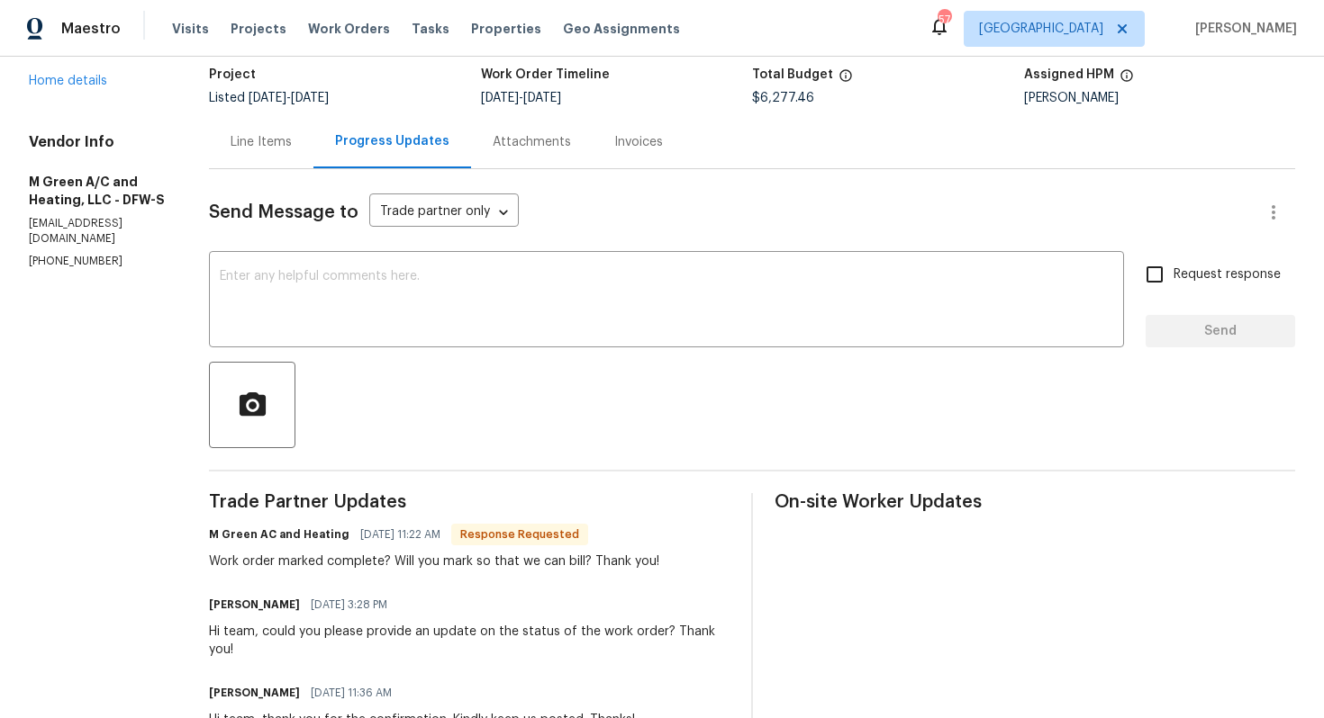
scroll to position [120, 0]
click at [446, 304] on textarea at bounding box center [666, 299] width 893 height 63
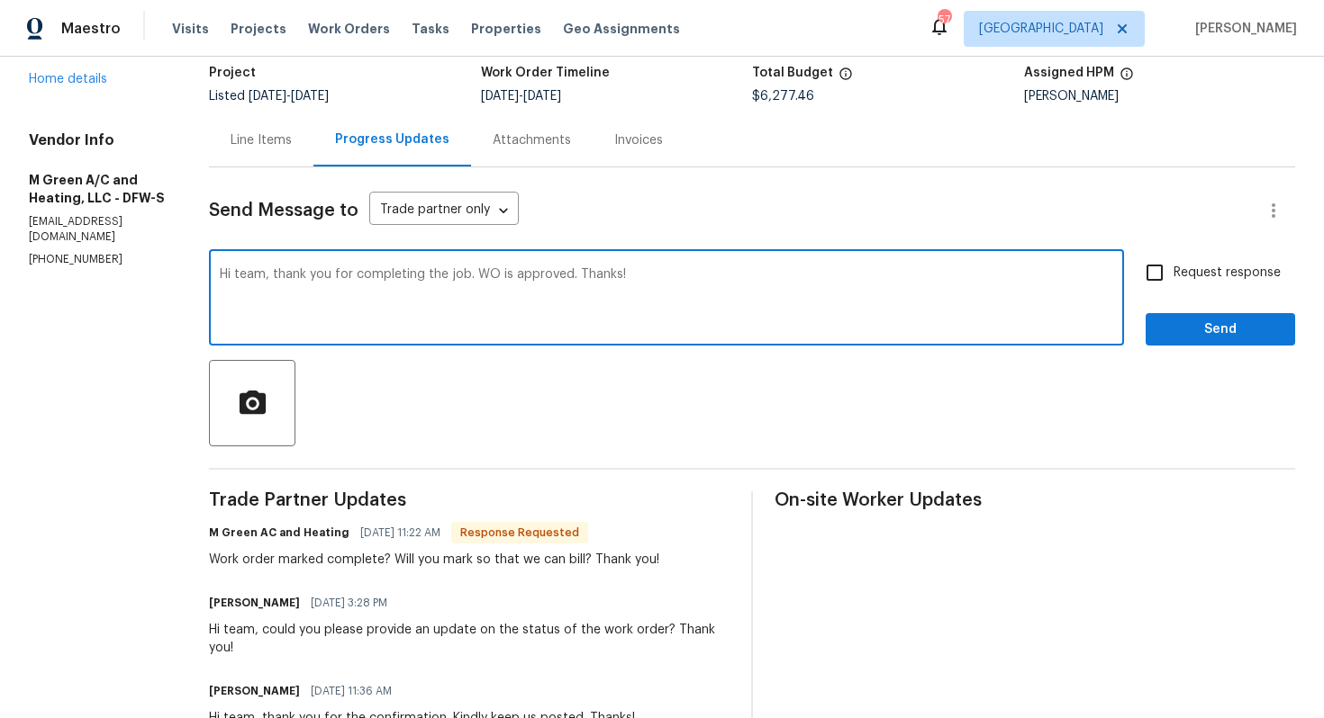
type textarea "Hi team, thank you for completing the job. WO is approved. Thanks!"
click at [1217, 344] on button "Send" at bounding box center [1219, 329] width 149 height 33
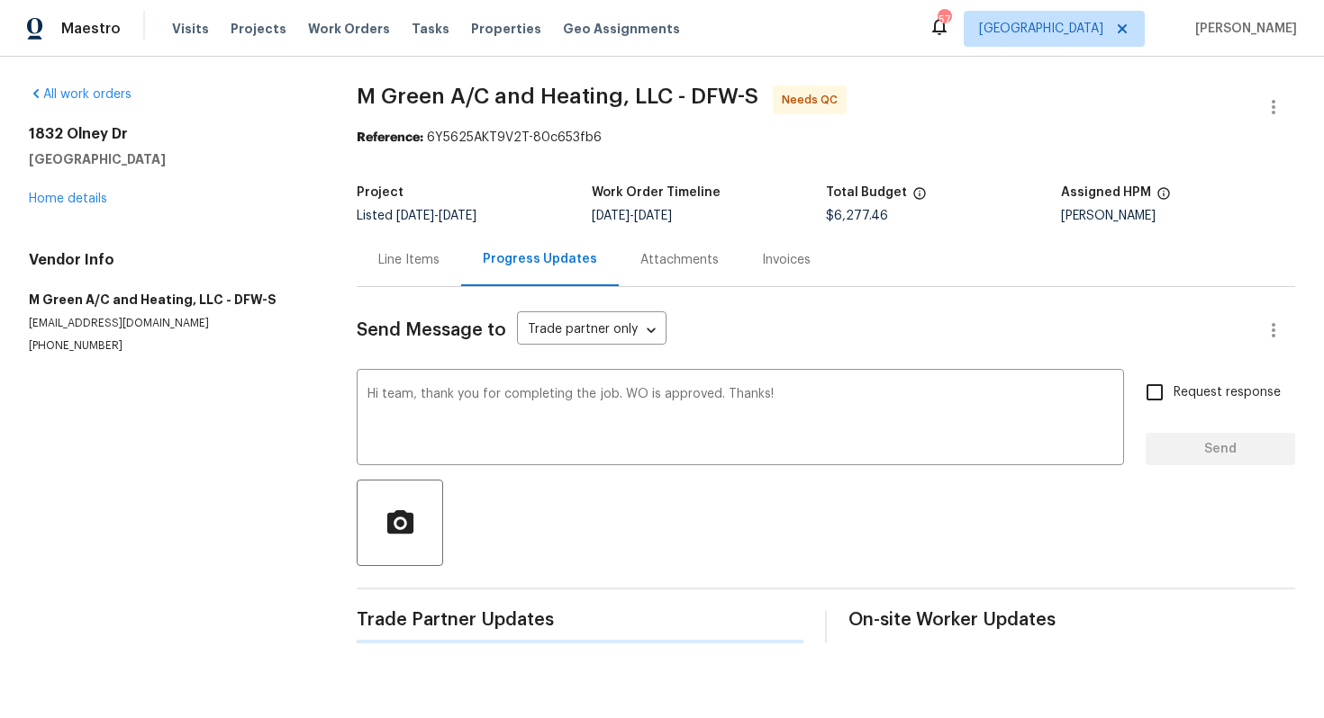
scroll to position [0, 0]
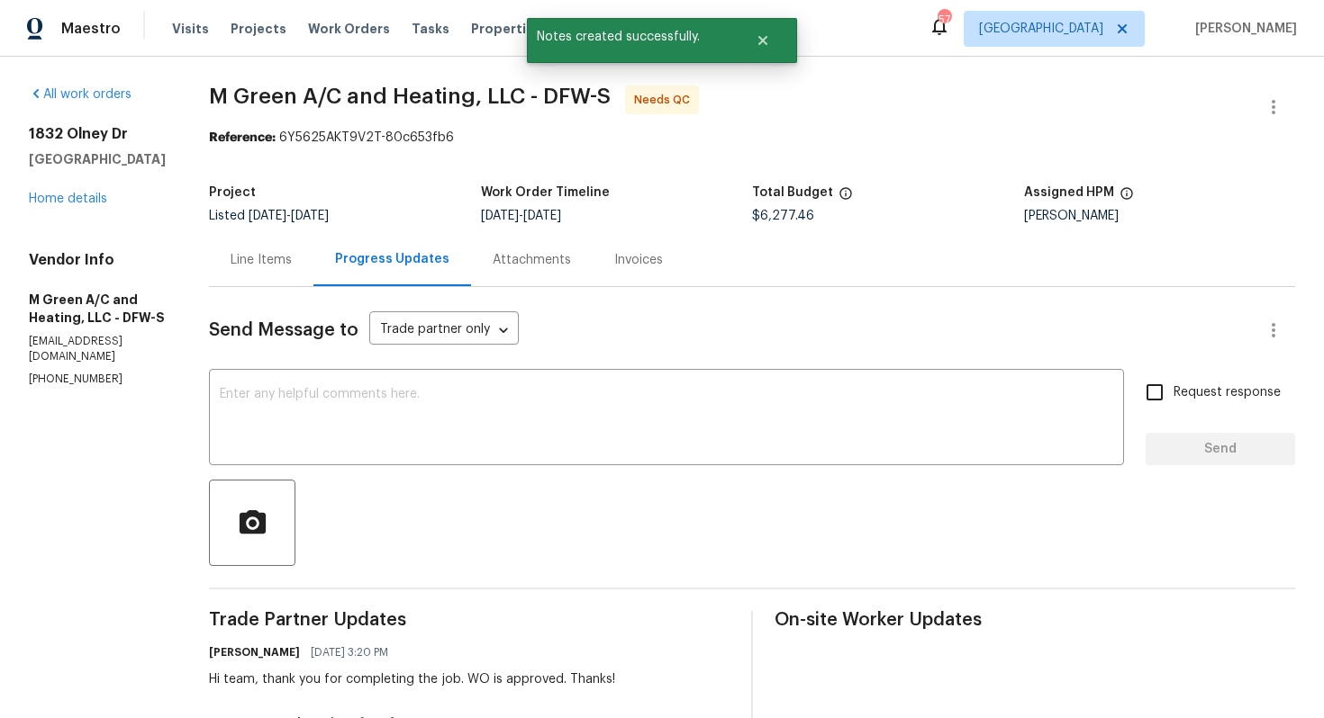
click at [292, 259] on div "Line Items" at bounding box center [260, 260] width 61 height 18
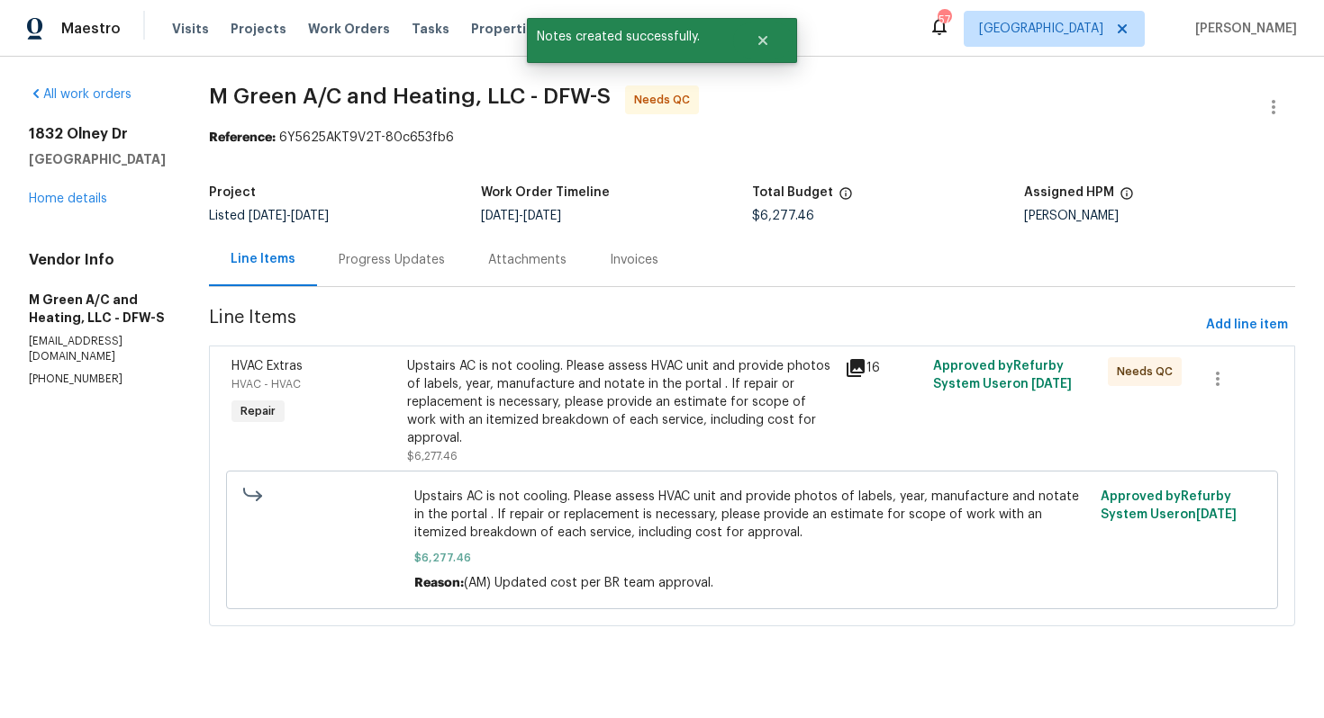
click at [646, 381] on div "Upstairs AC is not cooling. Please assess HVAC unit and provide photos of label…" at bounding box center [621, 402] width 428 height 90
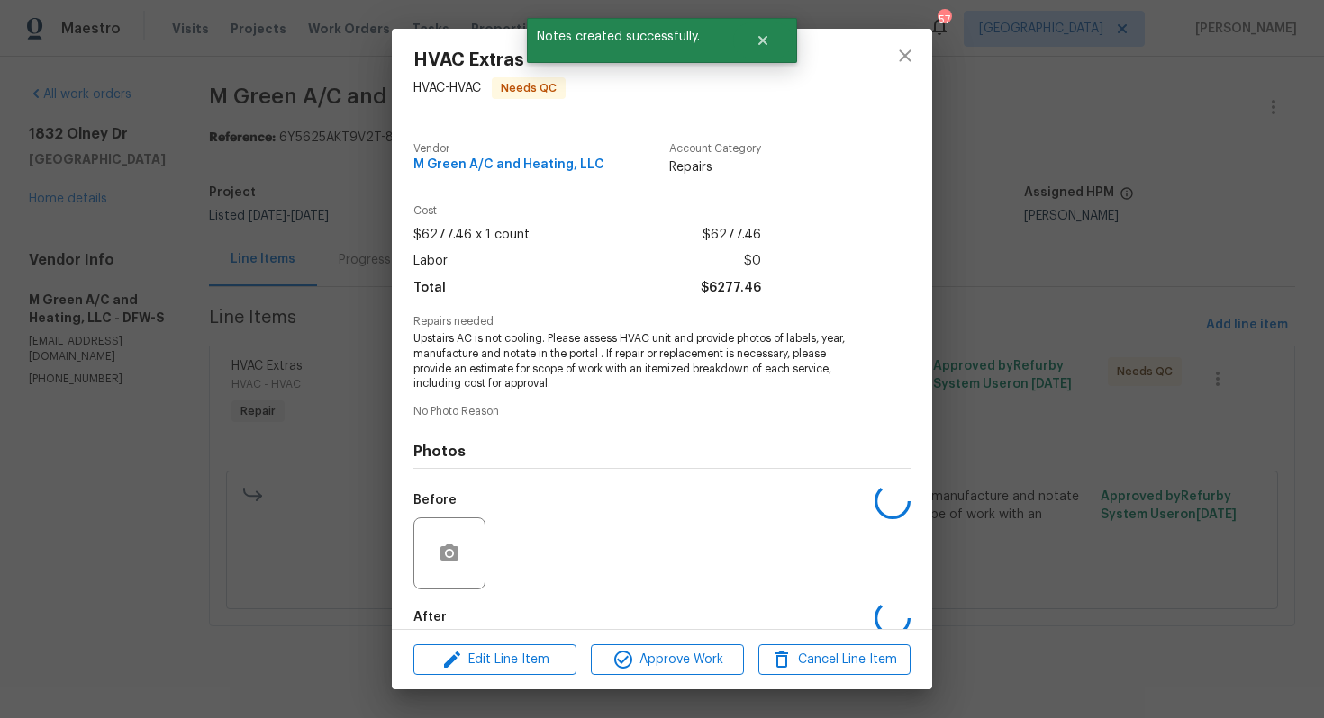
scroll to position [95, 0]
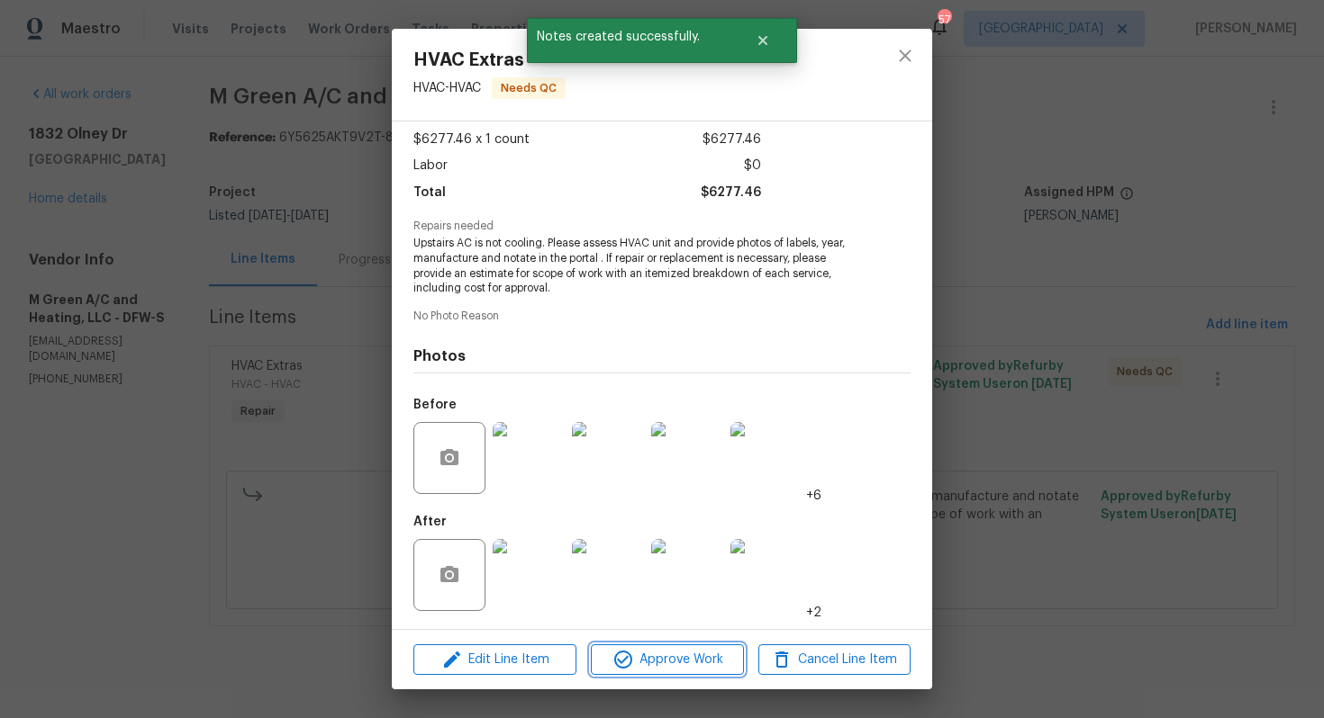
click at [641, 649] on span "Approve Work" at bounding box center [666, 660] width 141 height 23
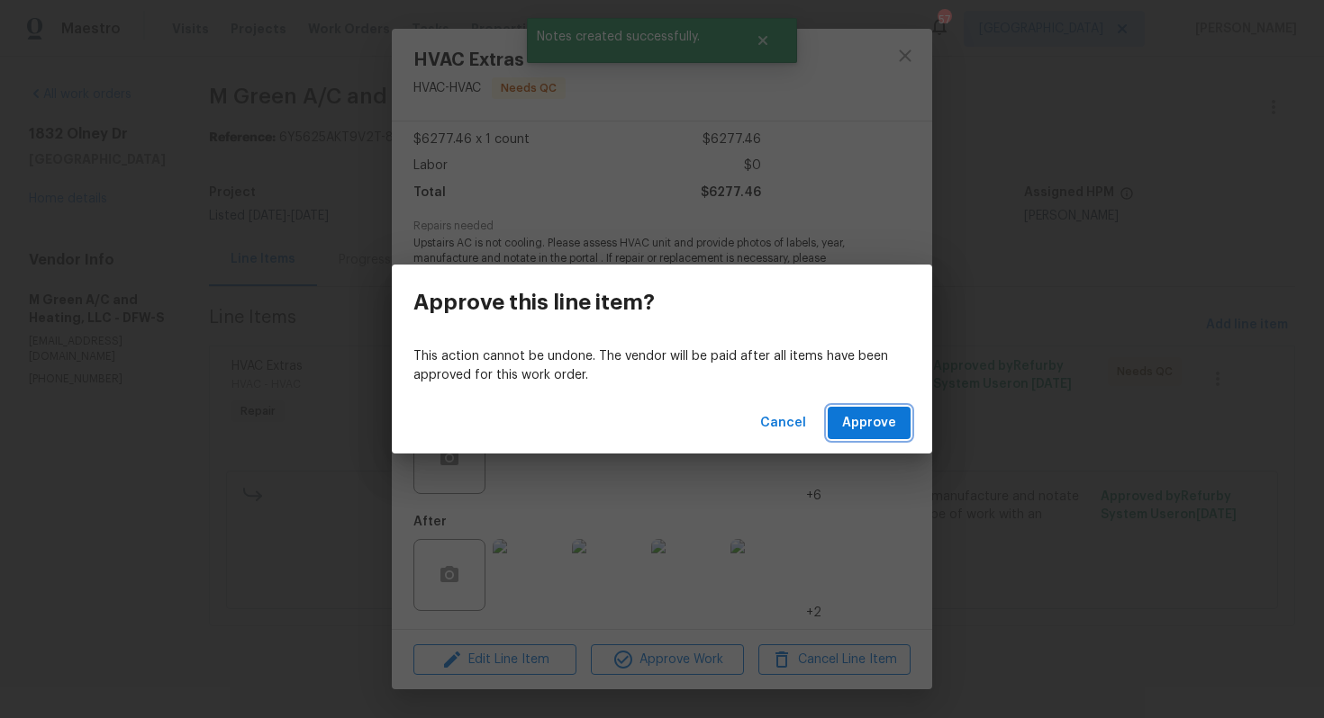
click at [881, 427] on span "Approve" at bounding box center [869, 423] width 54 height 23
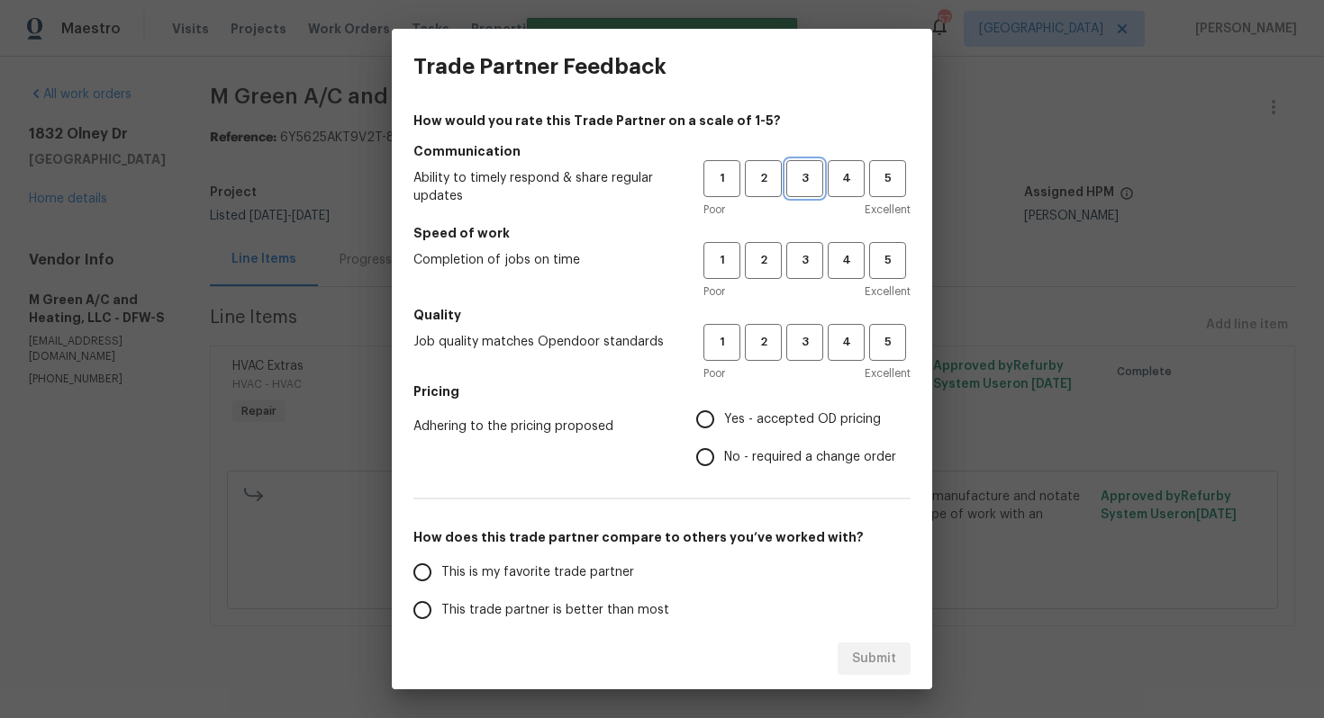
click at [807, 184] on span "3" at bounding box center [804, 178] width 33 height 21
click at [810, 254] on span "3" at bounding box center [804, 260] width 33 height 21
click at [811, 337] on span "3" at bounding box center [804, 342] width 33 height 21
click at [744, 442] on label "No - required a change order" at bounding box center [791, 457] width 210 height 38
click at [724, 442] on input "No - required a change order" at bounding box center [705, 457] width 38 height 38
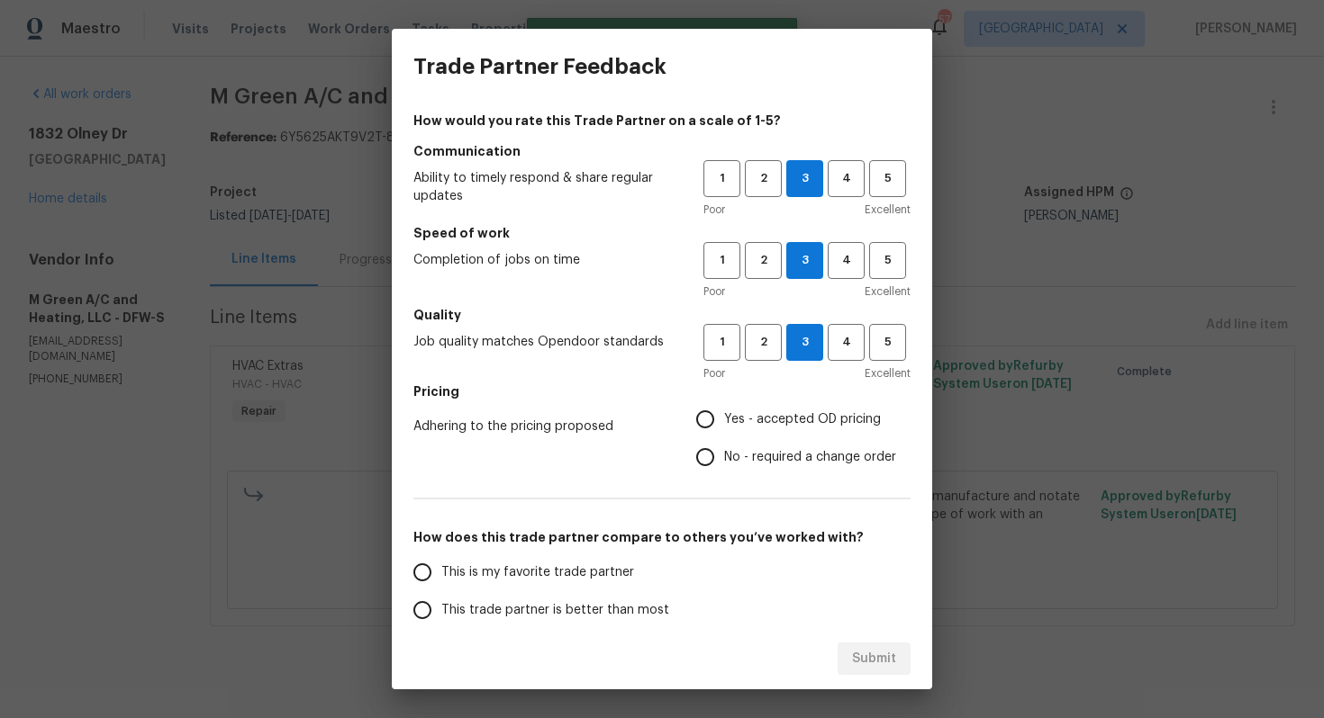
radio input "true"
click at [560, 608] on span "This trade partner is better than most" at bounding box center [555, 610] width 228 height 19
click at [441, 608] on input "This trade partner is better than most" at bounding box center [422, 611] width 38 height 38
click at [859, 659] on span "Submit" at bounding box center [874, 659] width 44 height 23
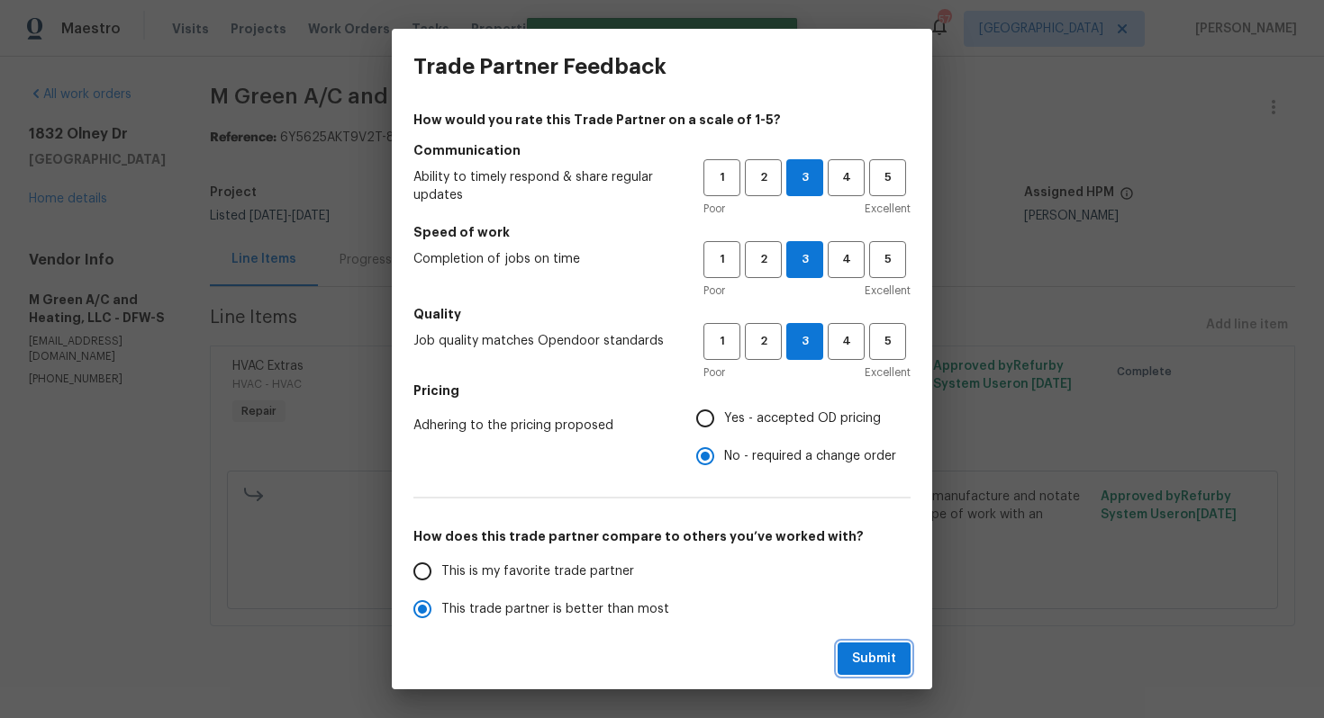
radio input "true"
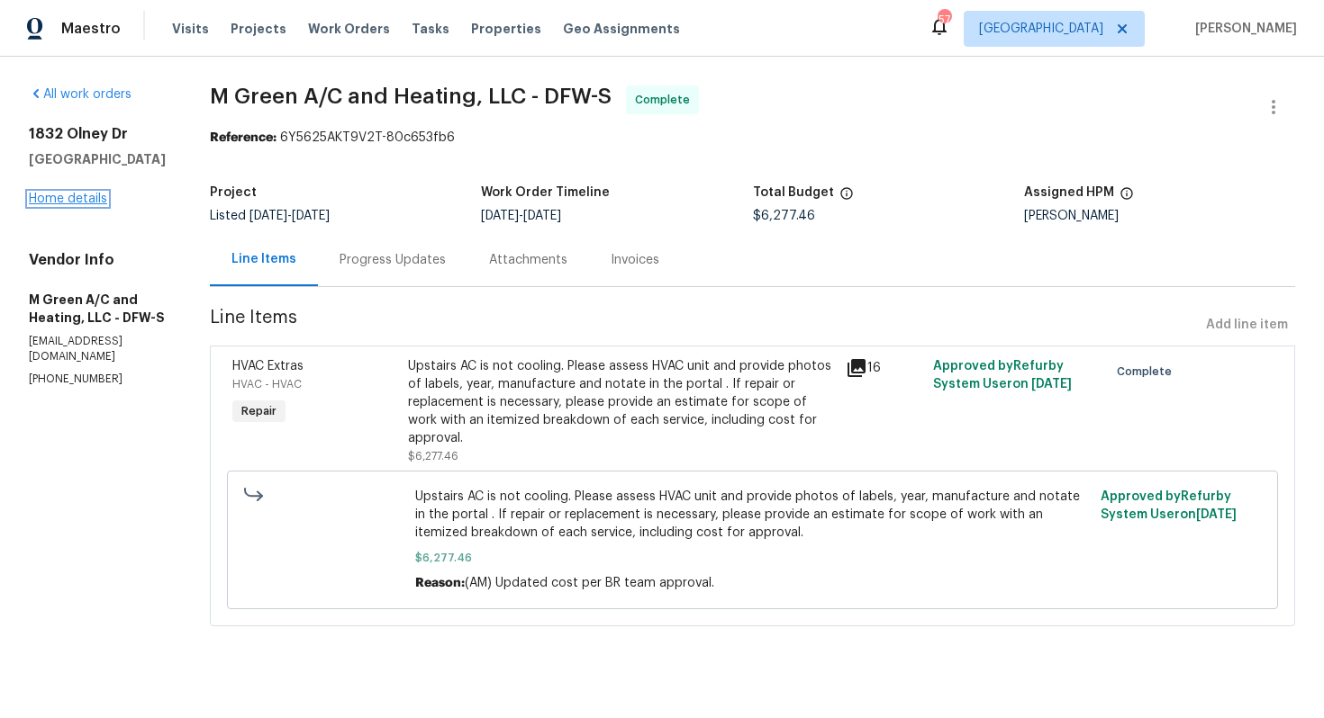
click at [66, 203] on link "Home details" at bounding box center [68, 199] width 78 height 13
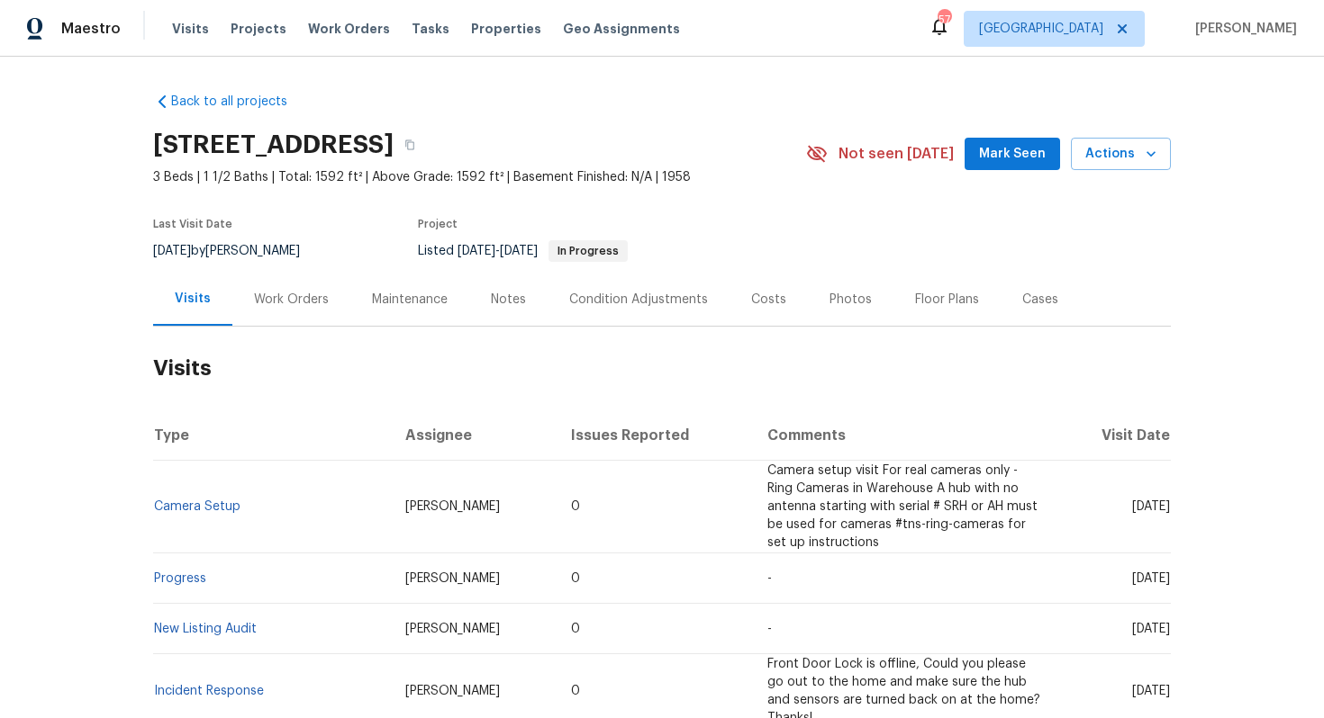
click at [321, 300] on div "Work Orders" at bounding box center [291, 300] width 75 height 18
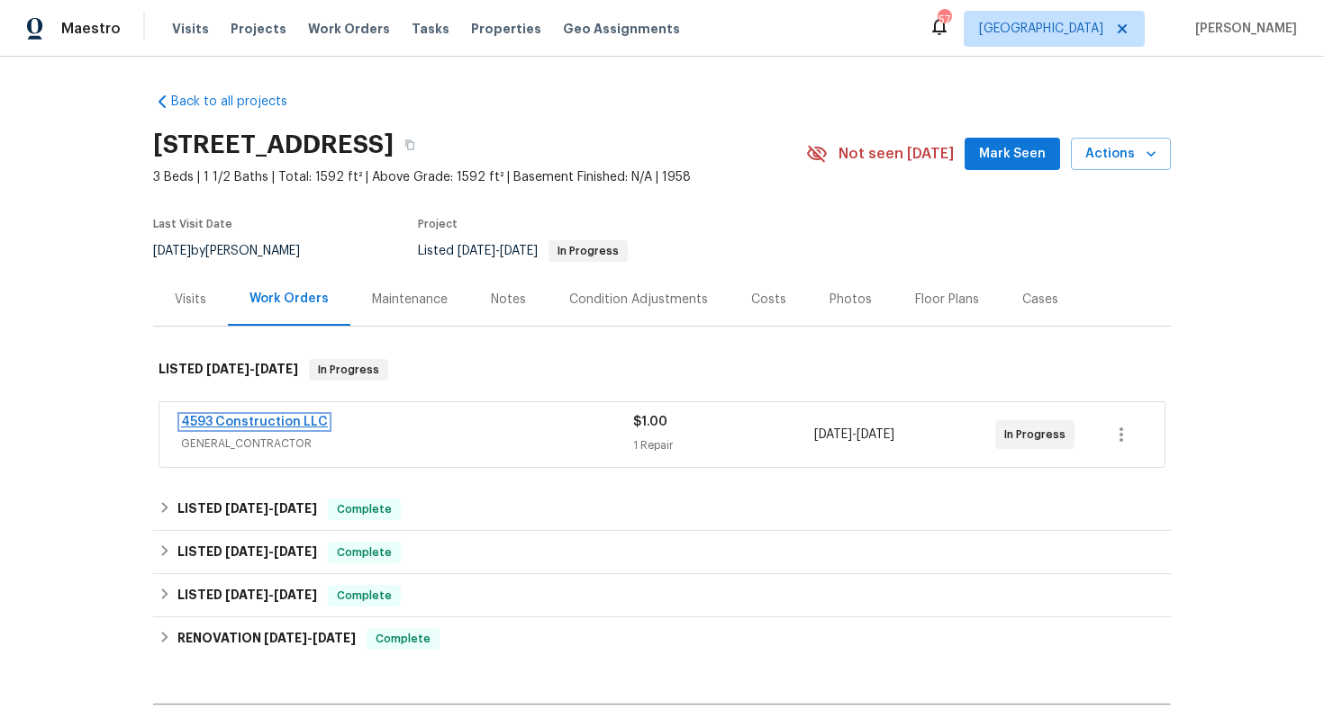
click at [250, 421] on link "4593 Construction LLC" at bounding box center [254, 422] width 147 height 13
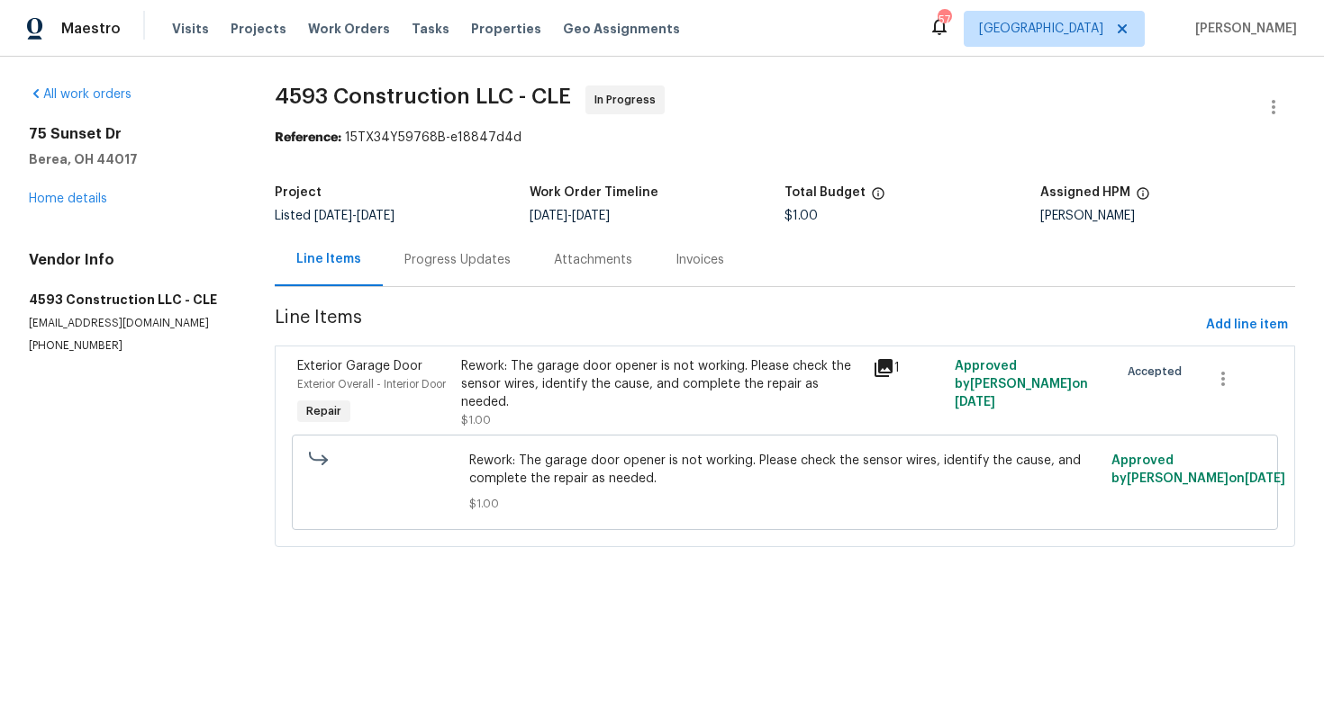
click at [441, 265] on div "Progress Updates" at bounding box center [457, 260] width 106 height 18
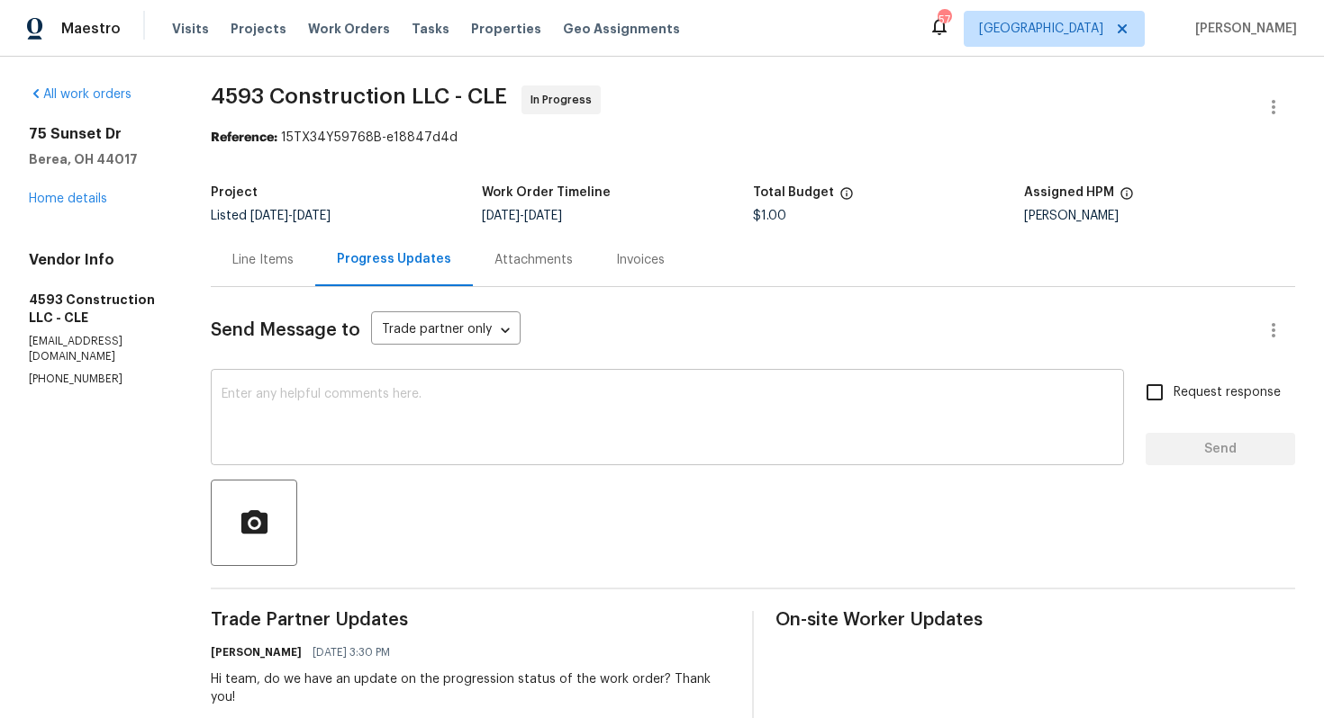
click at [449, 418] on textarea at bounding box center [666, 419] width 891 height 63
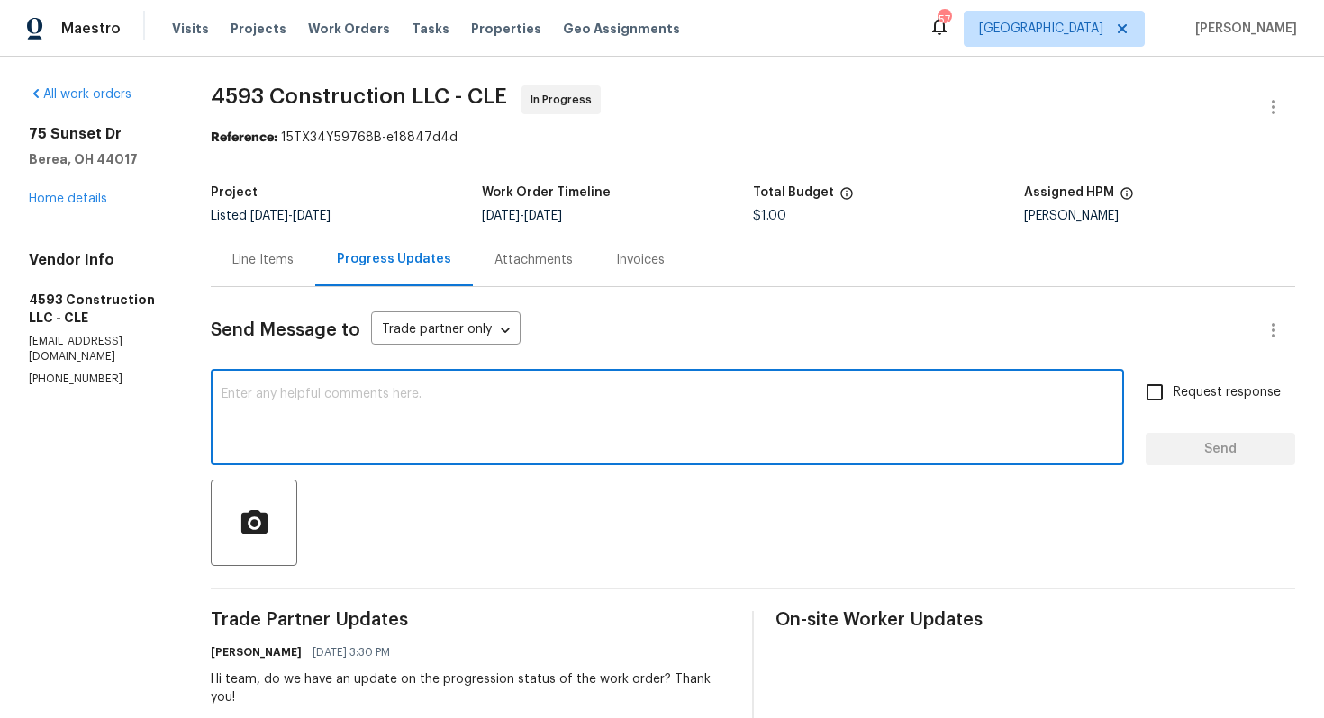
paste textarea "Hi team, could you please provide an update on the status of the work order? Th…"
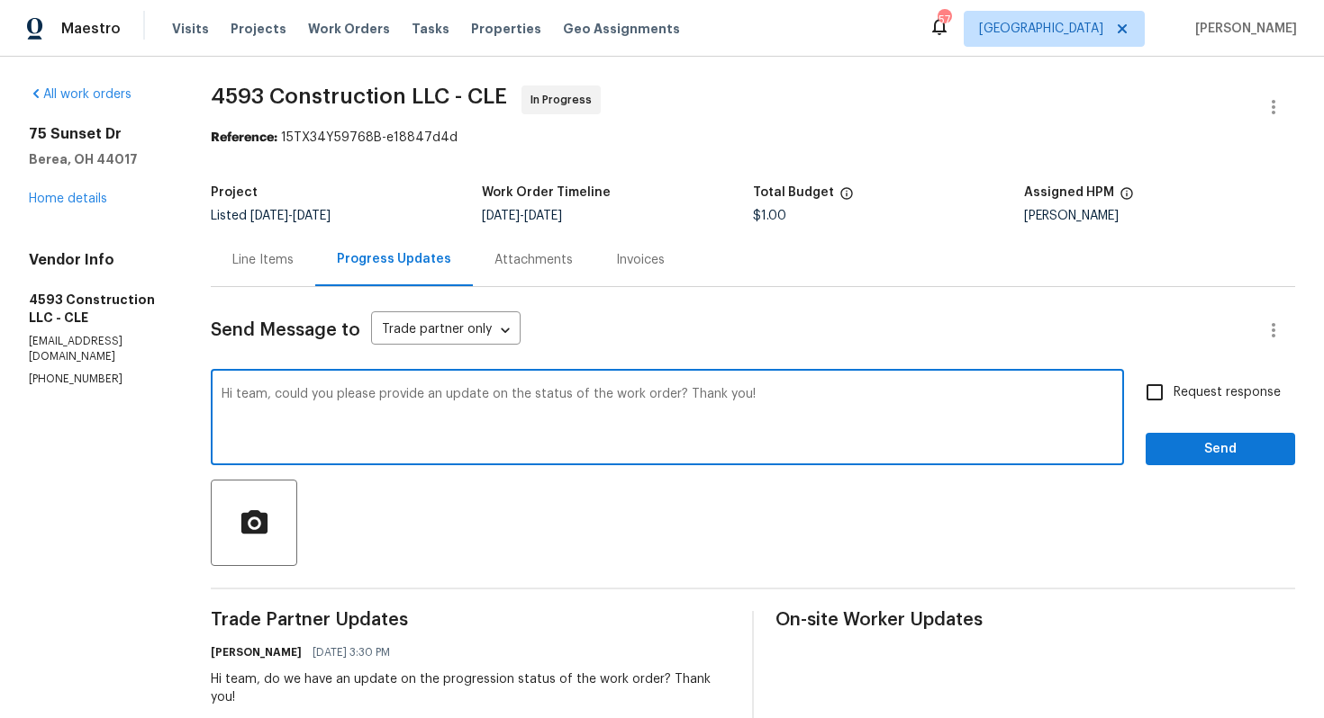
type textarea "Hi team, could you please provide an update on the status of the work order? Th…"
click at [1150, 391] on input "Request response" at bounding box center [1154, 393] width 38 height 38
checkbox input "true"
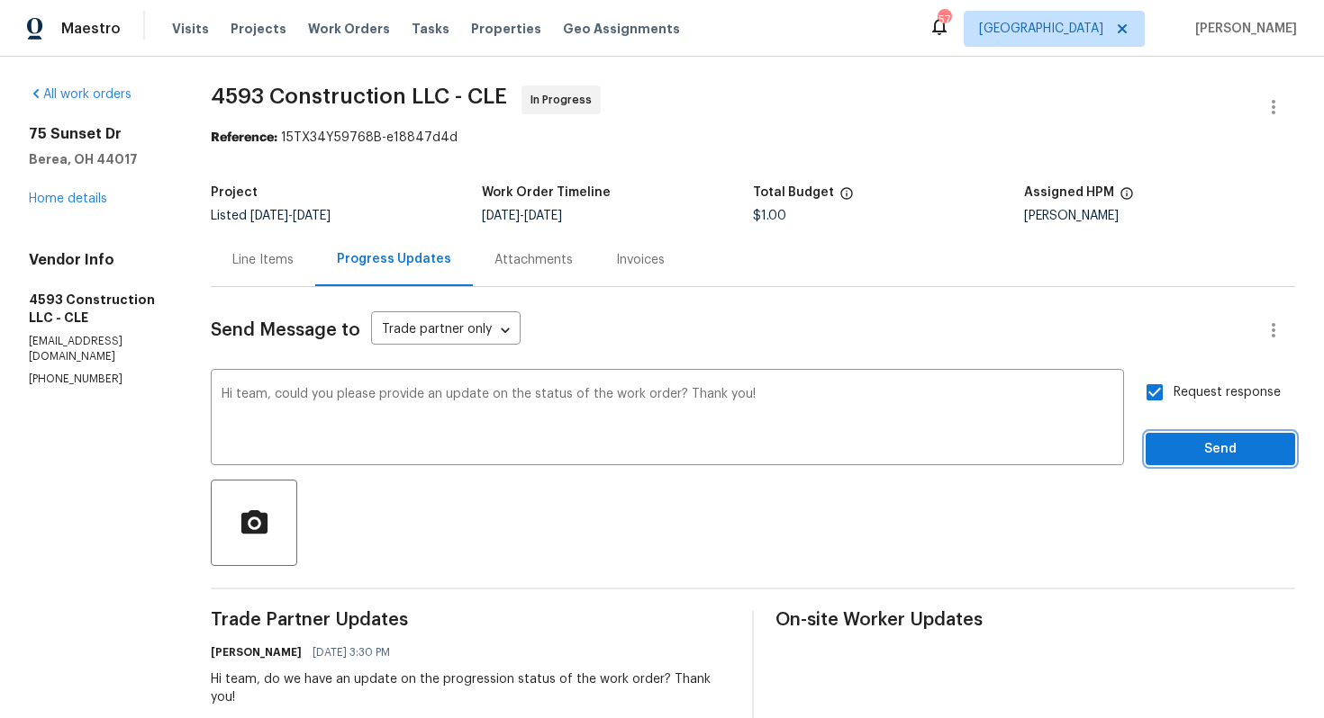
click at [1194, 437] on button "Send" at bounding box center [1219, 449] width 149 height 33
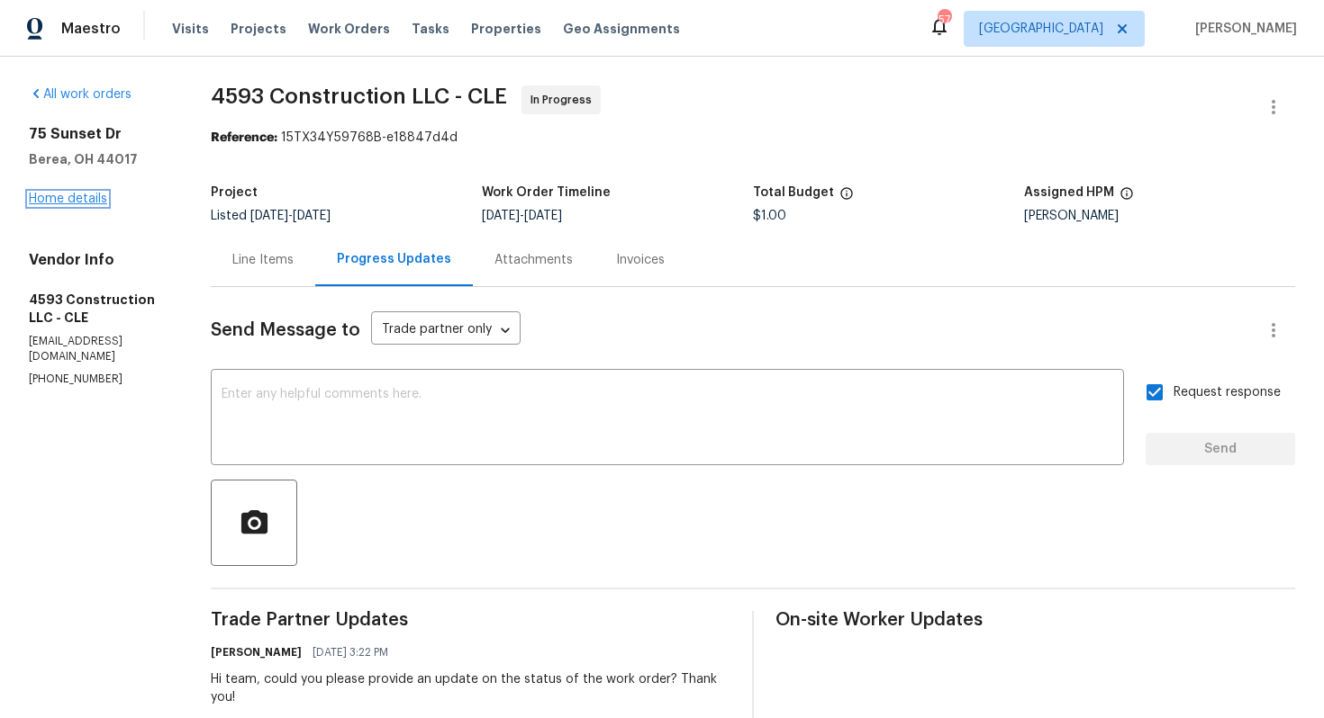
click at [52, 203] on link "Home details" at bounding box center [68, 199] width 78 height 13
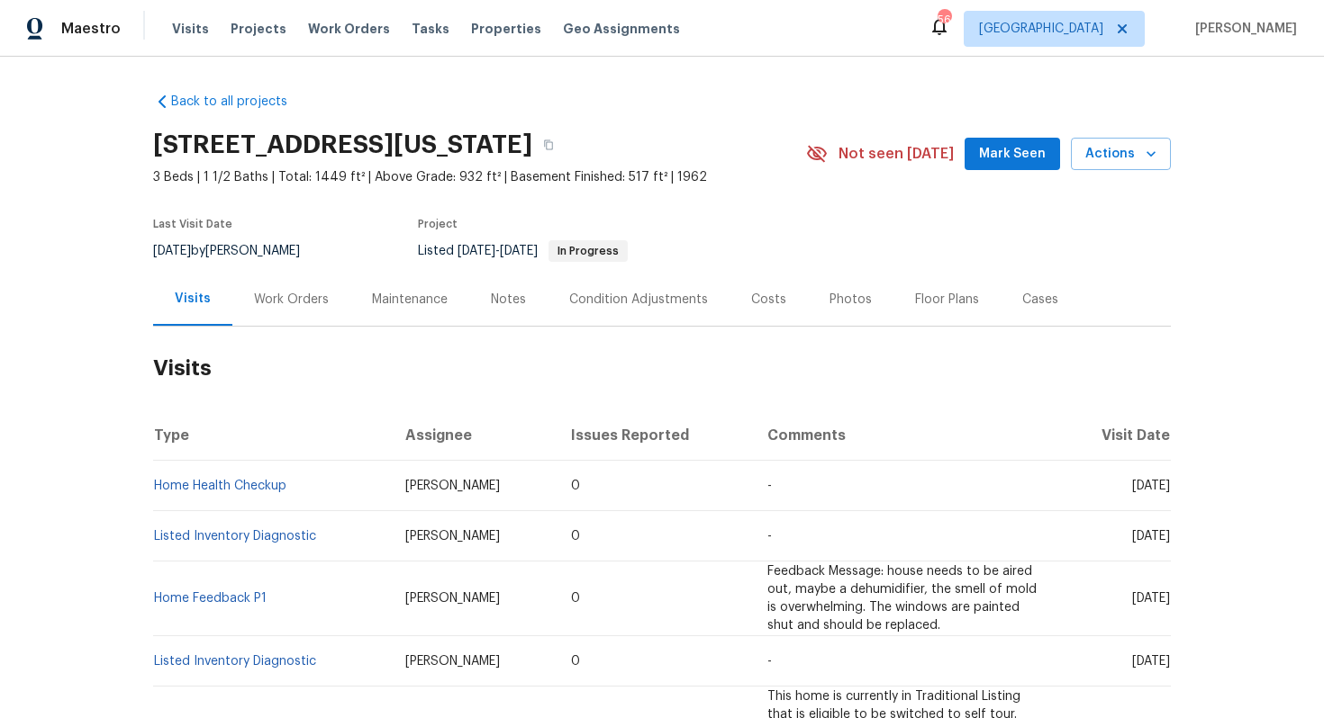
click at [284, 297] on div "Work Orders" at bounding box center [291, 300] width 75 height 18
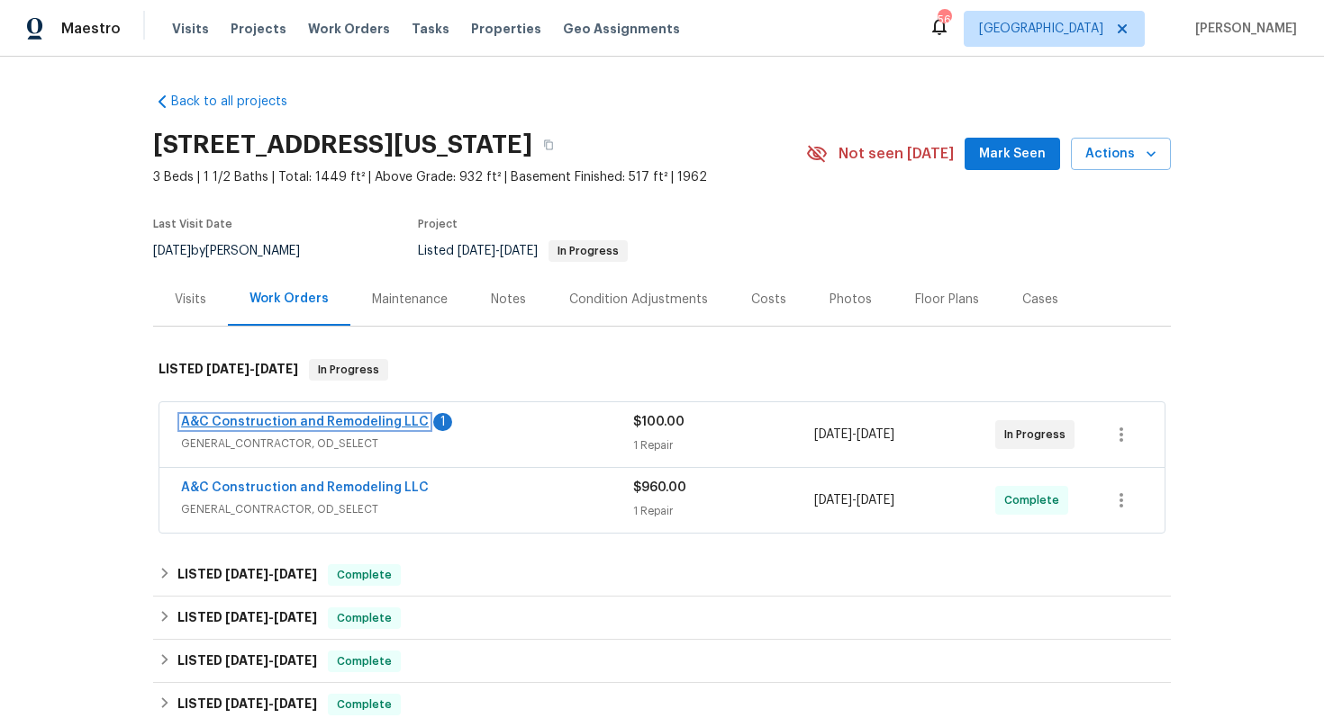
click at [288, 420] on link "A&C Construction and Remodeling LLC" at bounding box center [305, 422] width 248 height 13
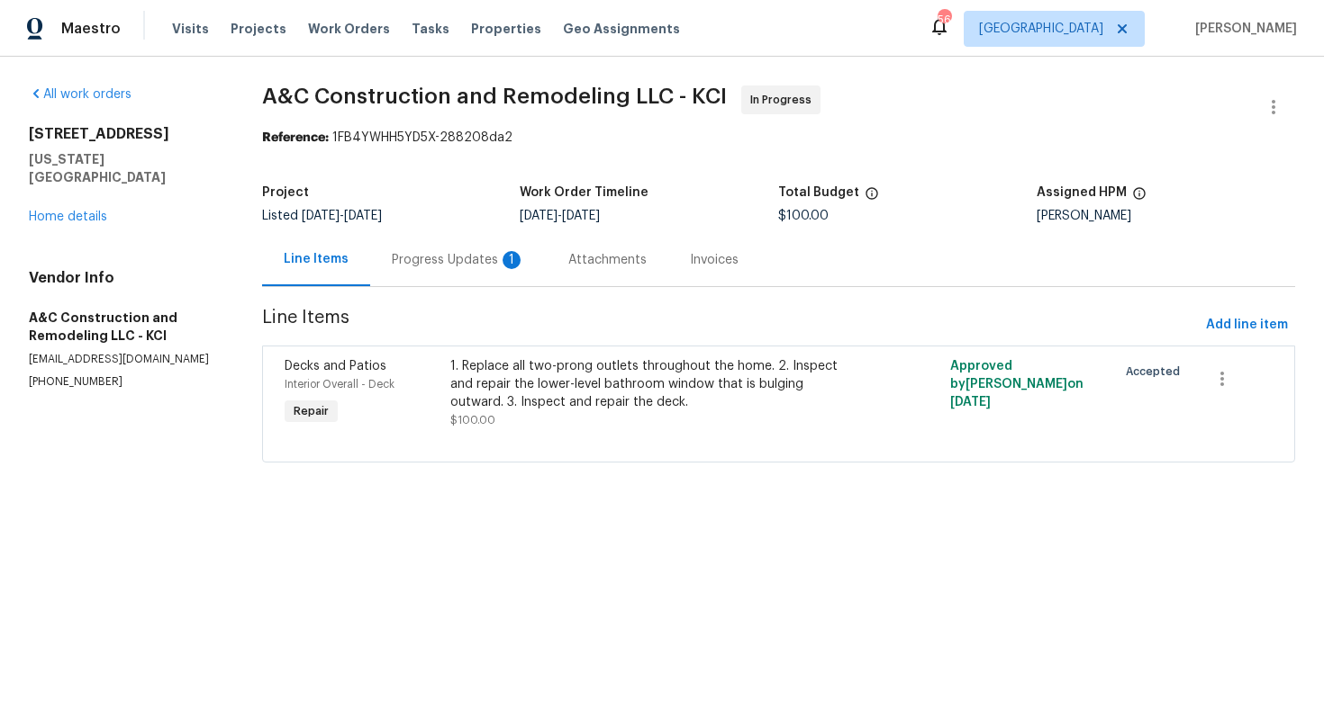
click at [463, 272] on div "Progress Updates 1" at bounding box center [458, 259] width 176 height 53
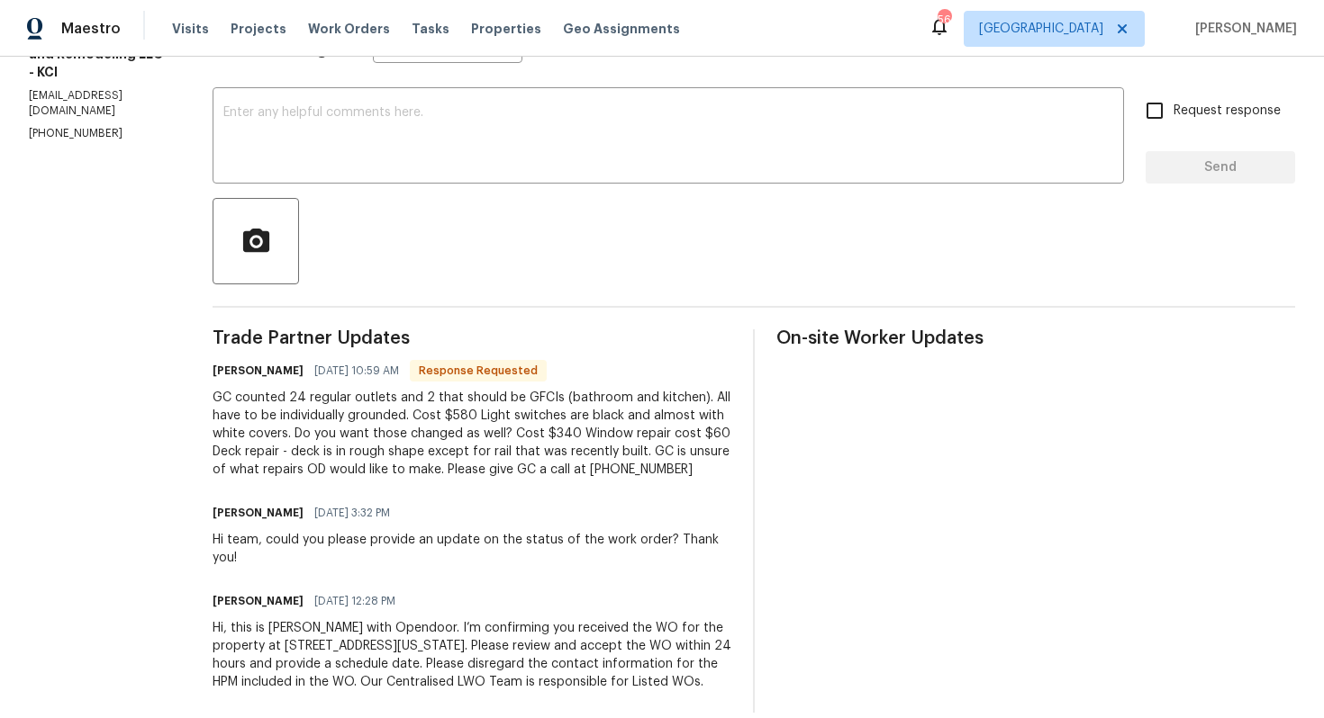
scroll to position [341, 0]
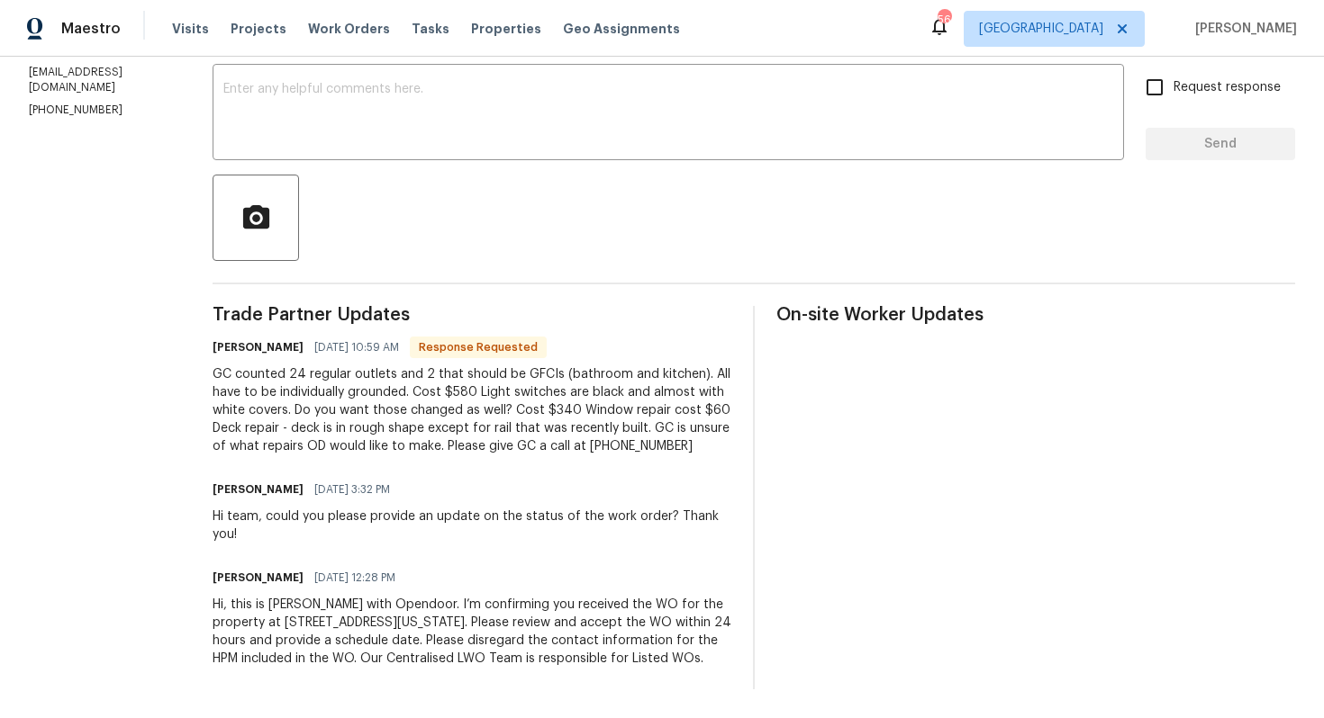
click at [498, 387] on div "GC counted 24 regular outlets and 2 that should be GFCIs (bathroom and kitchen)…" at bounding box center [471, 411] width 519 height 90
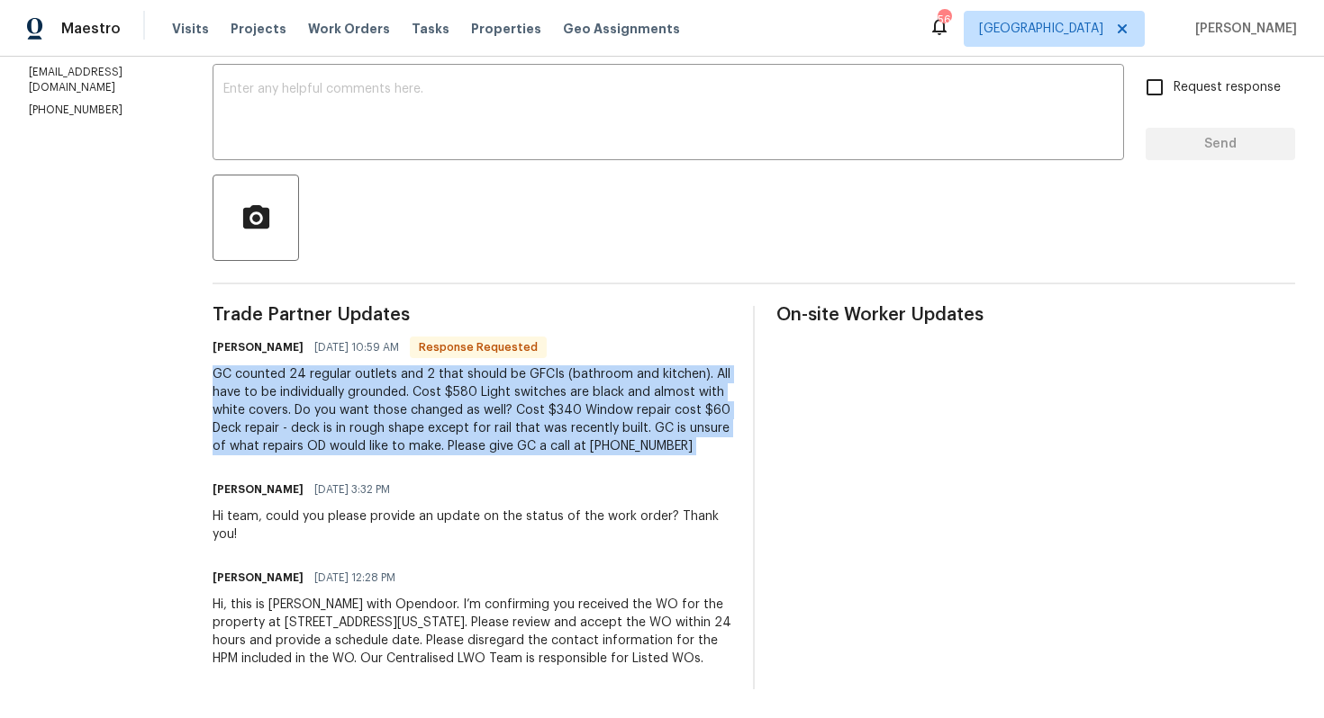
copy div "GC counted 24 regular outlets and 2 that should be GFCIs (bathroom and kitchen)…"
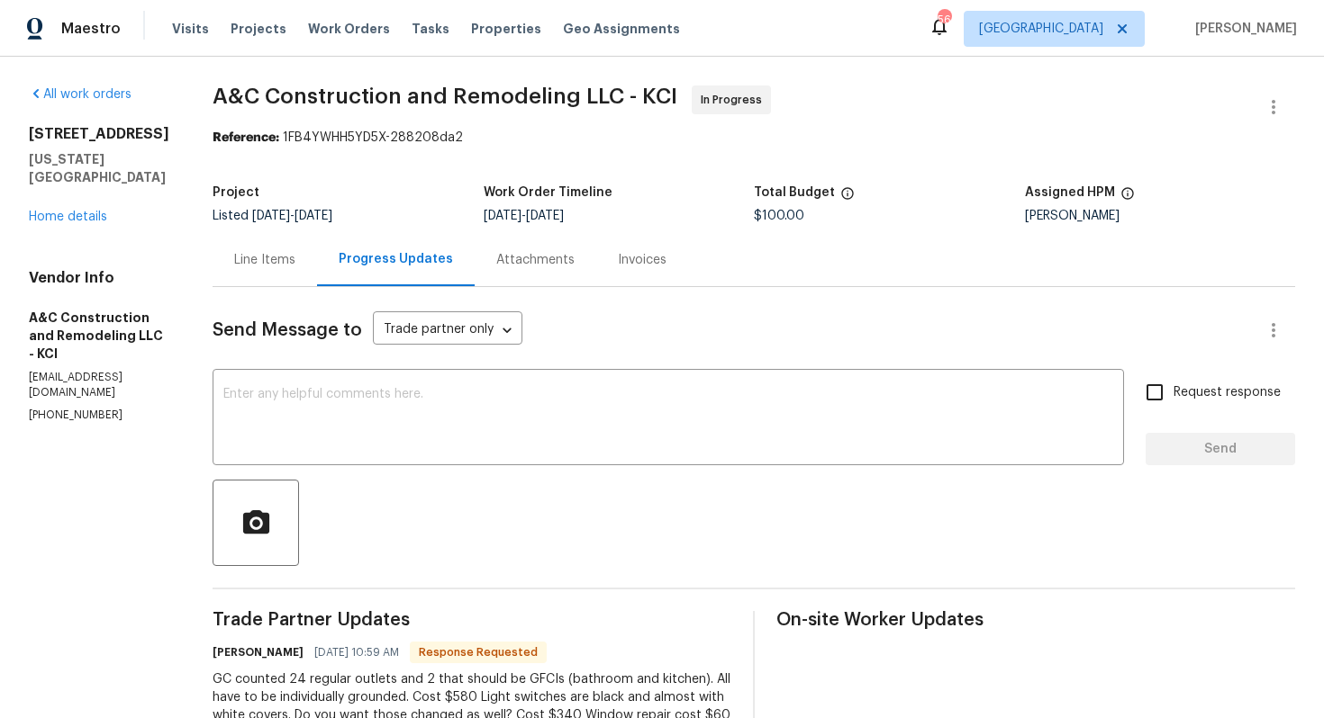
click at [317, 258] on div "Line Items" at bounding box center [264, 259] width 104 height 53
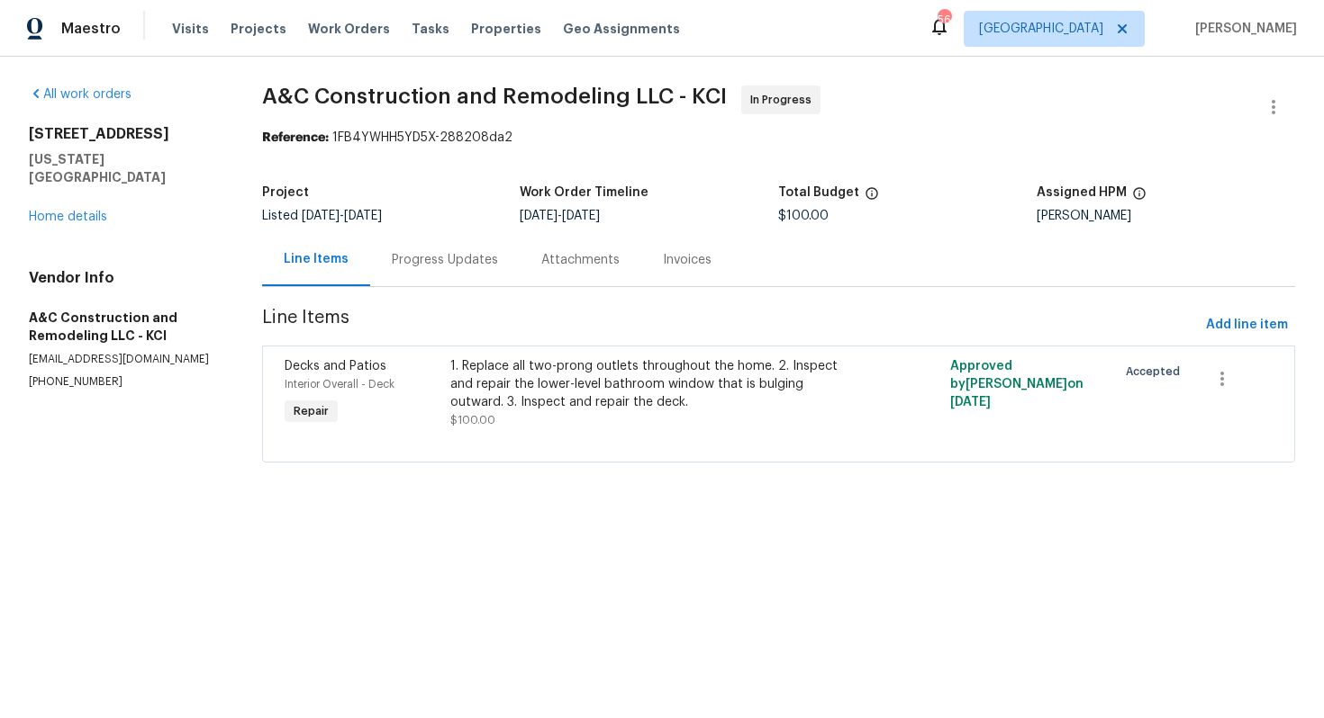
click at [458, 249] on div "Progress Updates" at bounding box center [444, 259] width 149 height 53
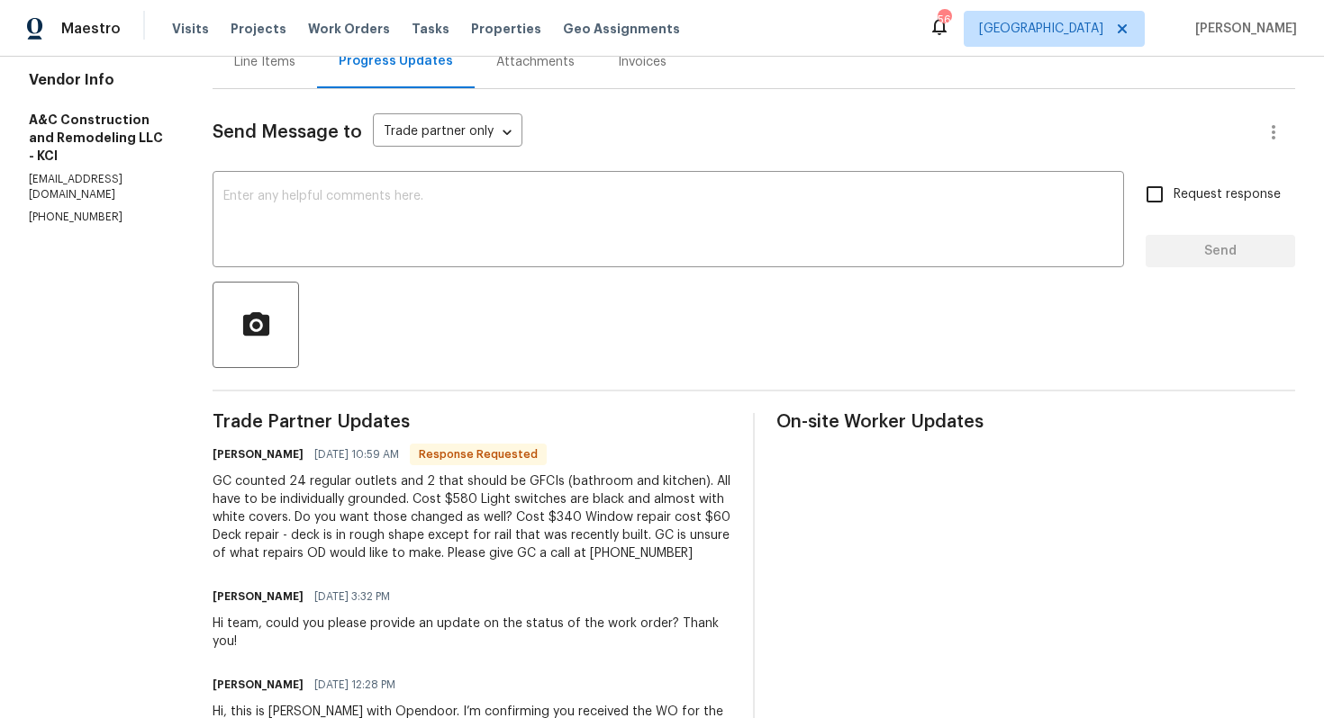
scroll to position [201, 0]
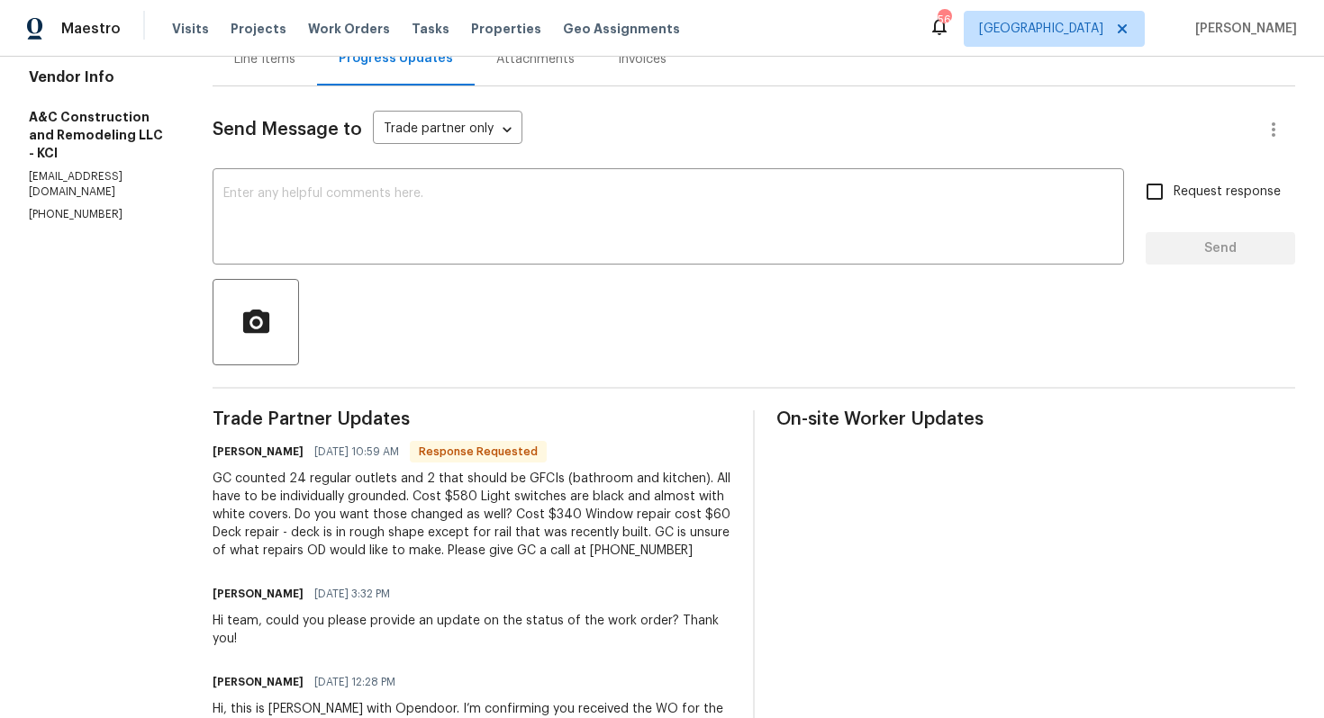
click at [263, 449] on h6 "[PERSON_NAME]" at bounding box center [257, 452] width 91 height 18
copy h6 "[PERSON_NAME]"
click at [511, 184] on div "x ​" at bounding box center [667, 219] width 911 height 92
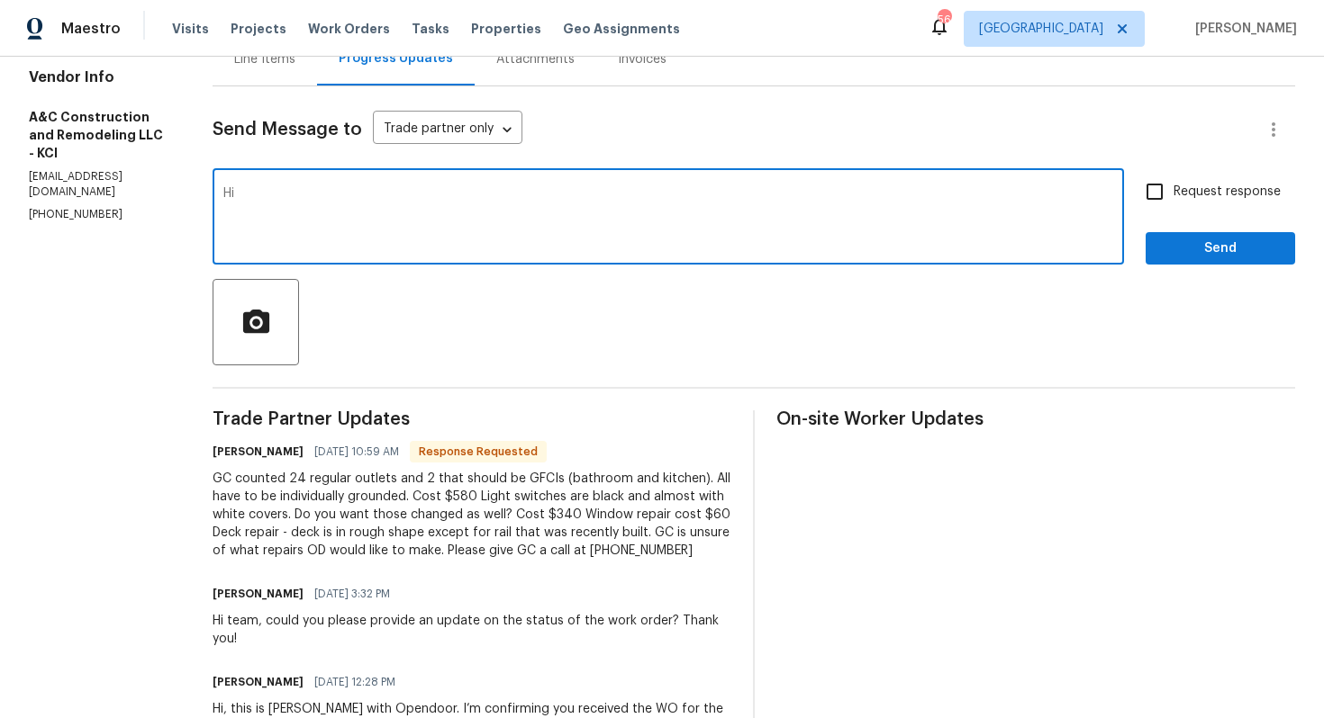
paste textarea "[PERSON_NAME]"
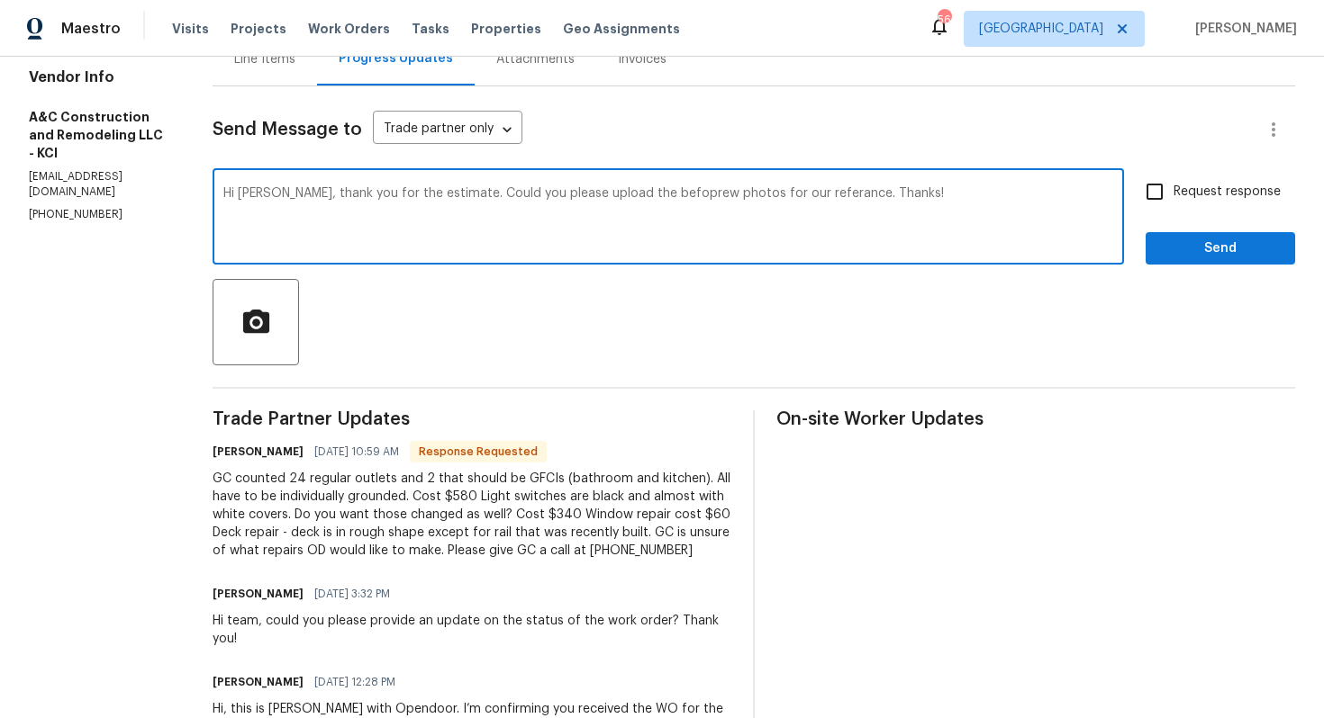
click at [417, 195] on textarea "Hi Charles, thank you for the estimate. Could you please upload the befoprew ph…" at bounding box center [668, 218] width 890 height 63
paste textarea "Thank you for the estimate. Could you please upload the before photos for our r…"
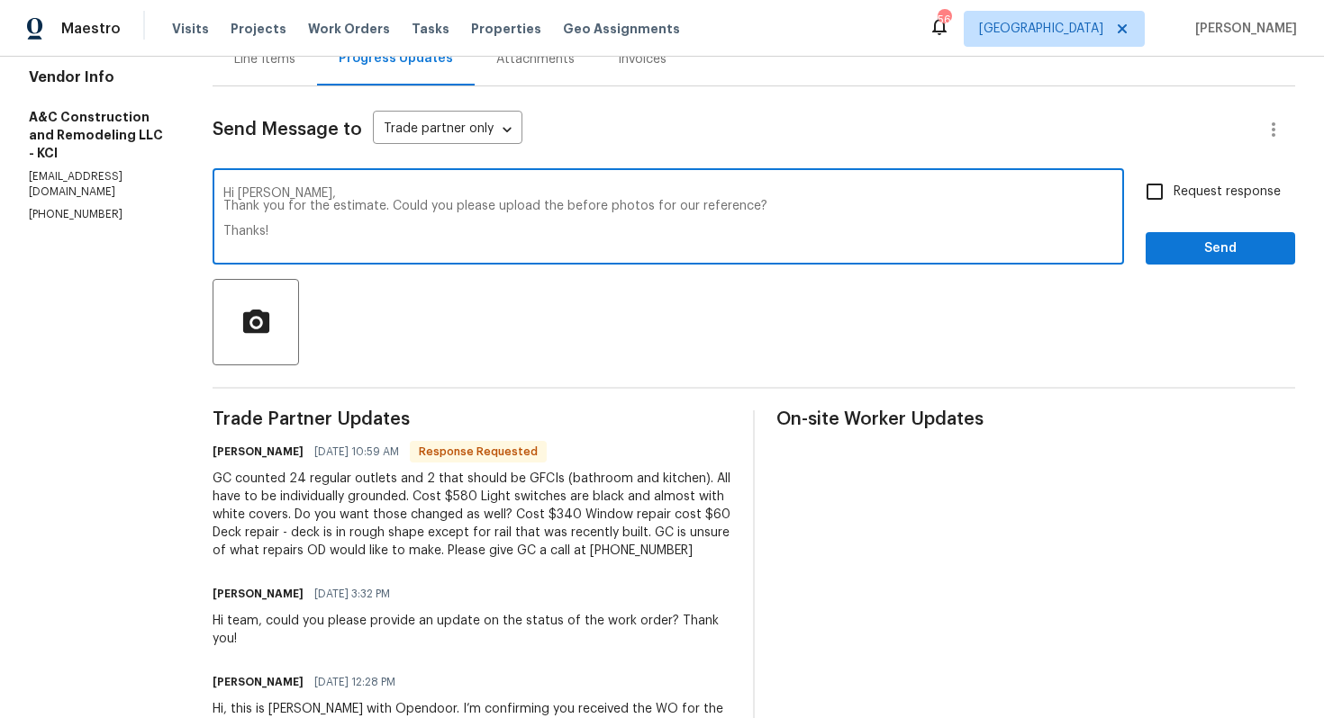
type textarea "Hi Charles, Thank you for the estimate. Could you please upload the before phot…"
click at [1152, 186] on input "Request response" at bounding box center [1154, 192] width 38 height 38
checkbox input "true"
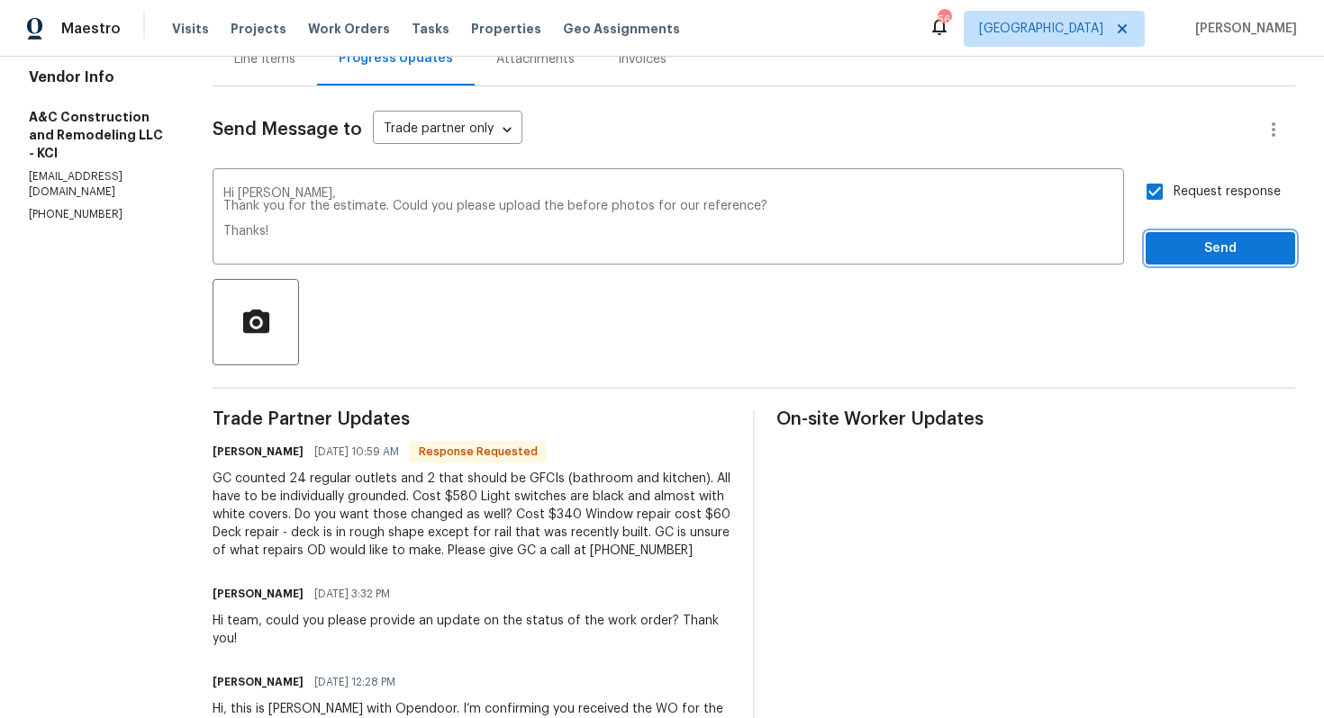
click at [1218, 257] on span "Send" at bounding box center [1220, 249] width 121 height 23
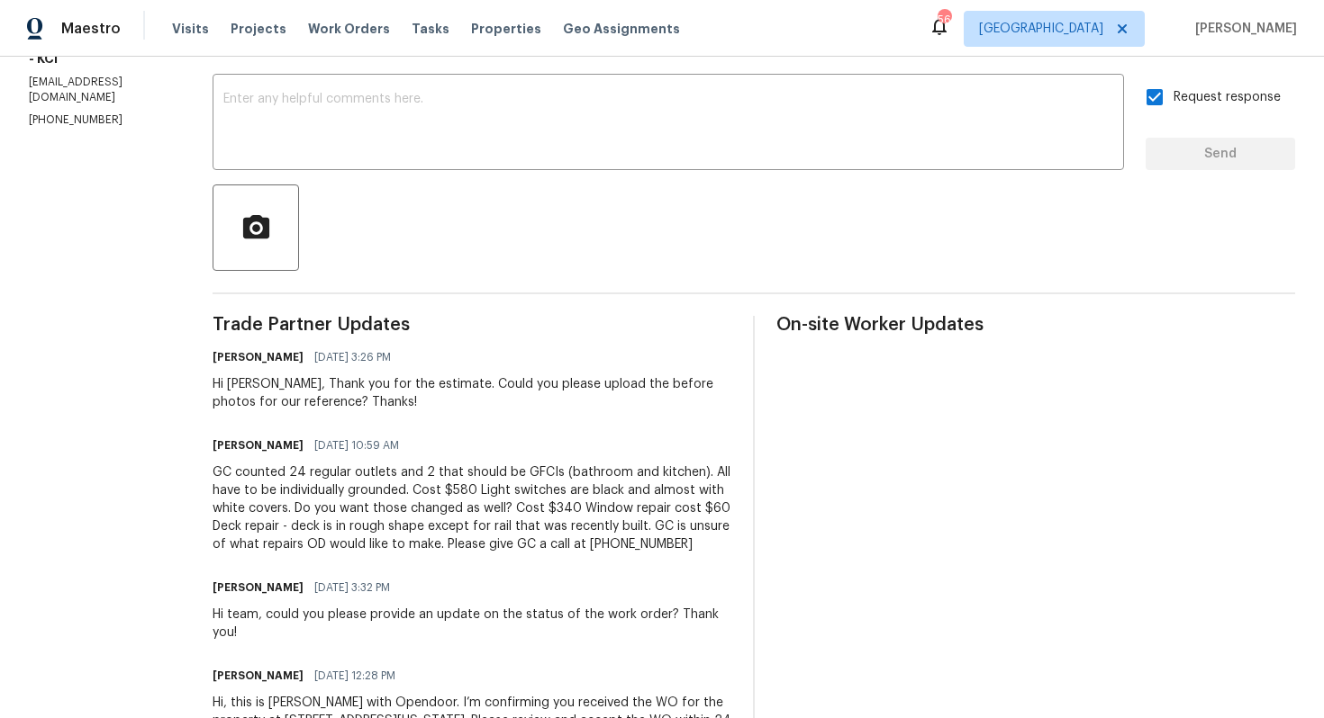
scroll to position [304, 0]
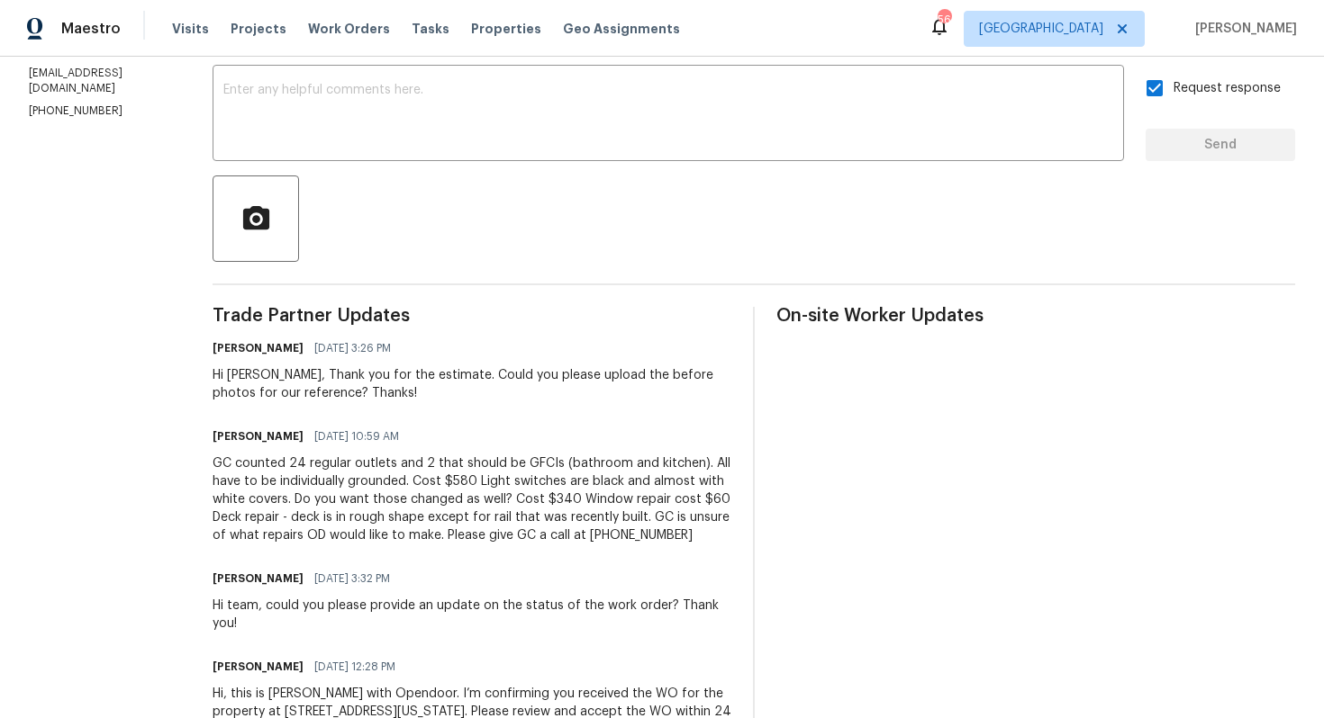
click at [524, 514] on div "GC counted 24 regular outlets and 2 that should be GFCIs (bathroom and kitchen)…" at bounding box center [471, 500] width 519 height 90
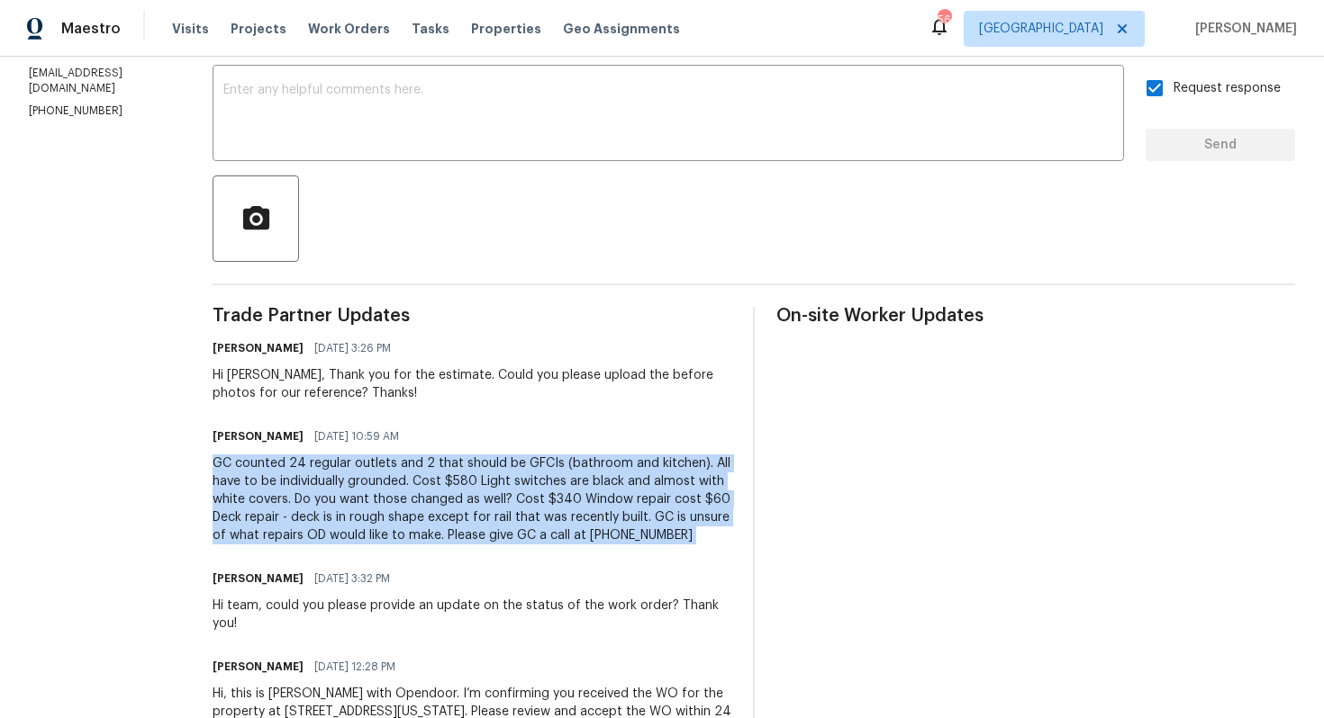
click at [926, 296] on div "Send Message to Trade partner only Trade partner only ​ x ​ Request response Se…" at bounding box center [753, 381] width 1082 height 796
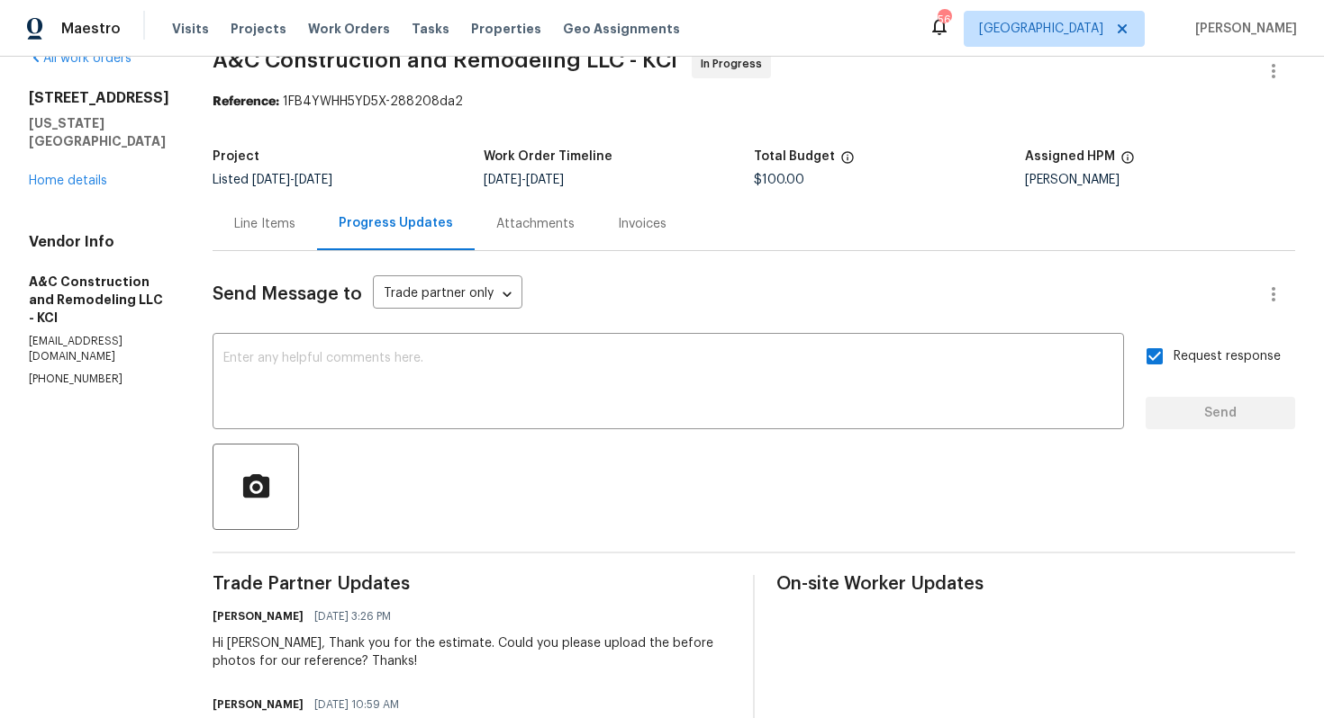
scroll to position [0, 0]
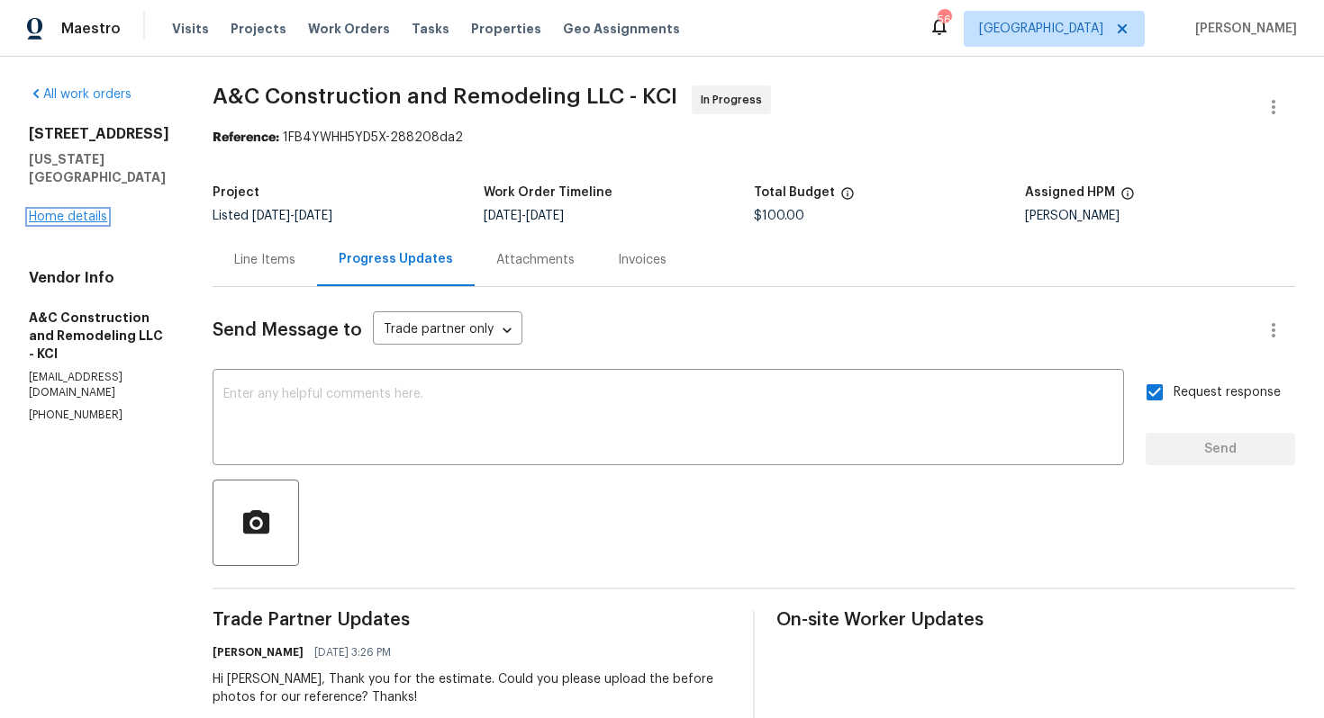
click at [68, 211] on link "Home details" at bounding box center [68, 217] width 78 height 13
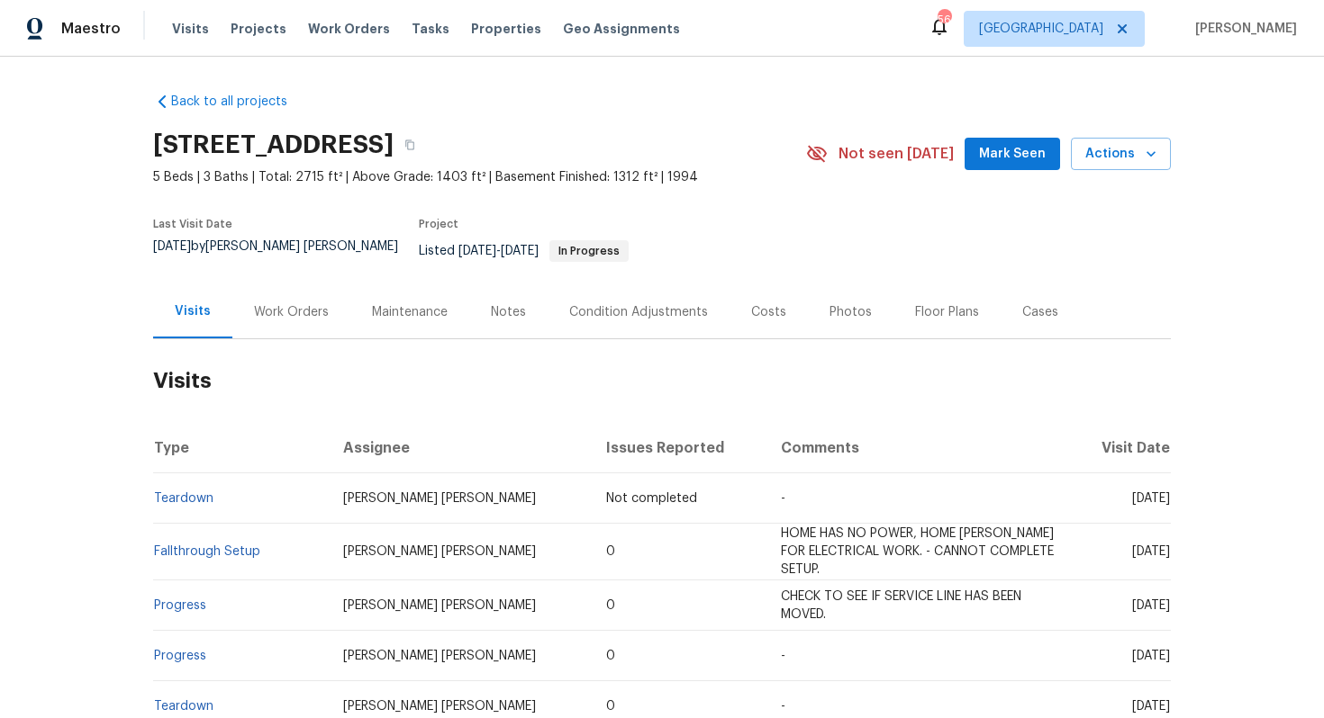
click at [287, 319] on div "Work Orders" at bounding box center [291, 311] width 118 height 53
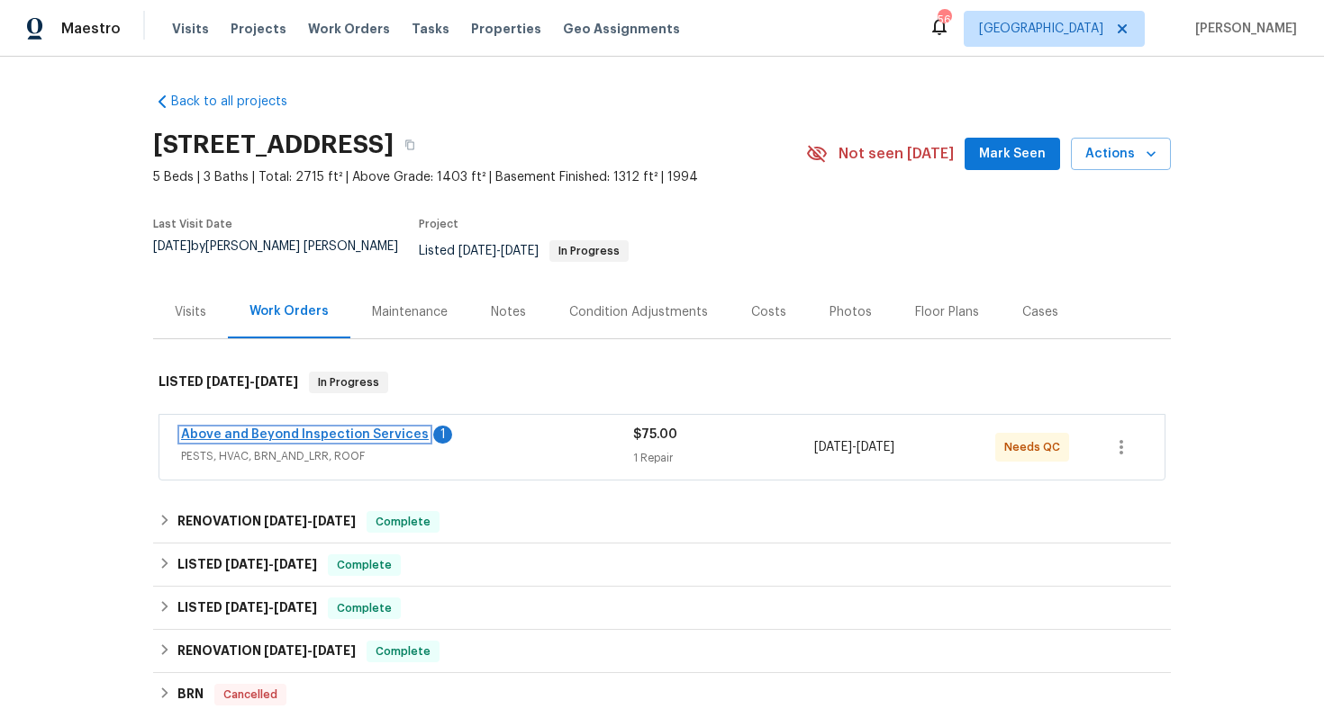
click at [267, 429] on link "Above and Beyond Inspection Services" at bounding box center [305, 435] width 248 height 13
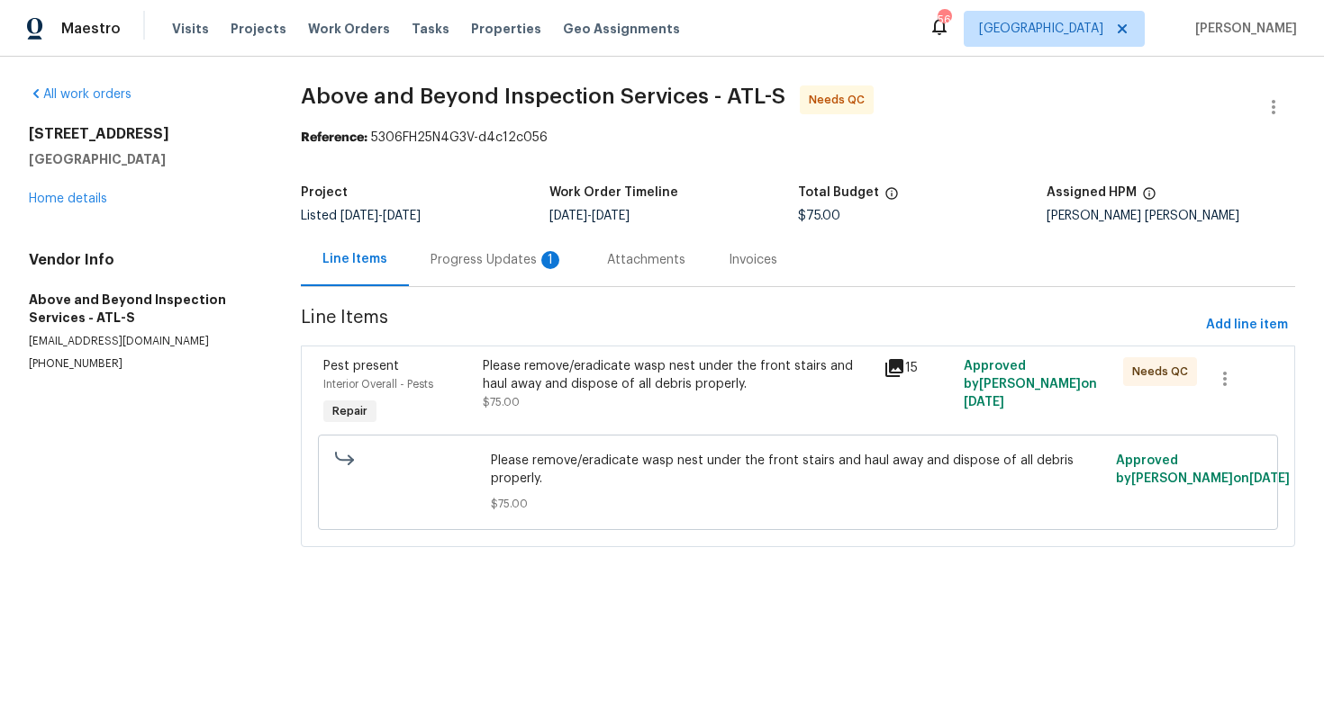
click at [594, 382] on div "Please remove/eradicate wasp nest under the front stairs and haul away and disp…" at bounding box center [677, 375] width 389 height 36
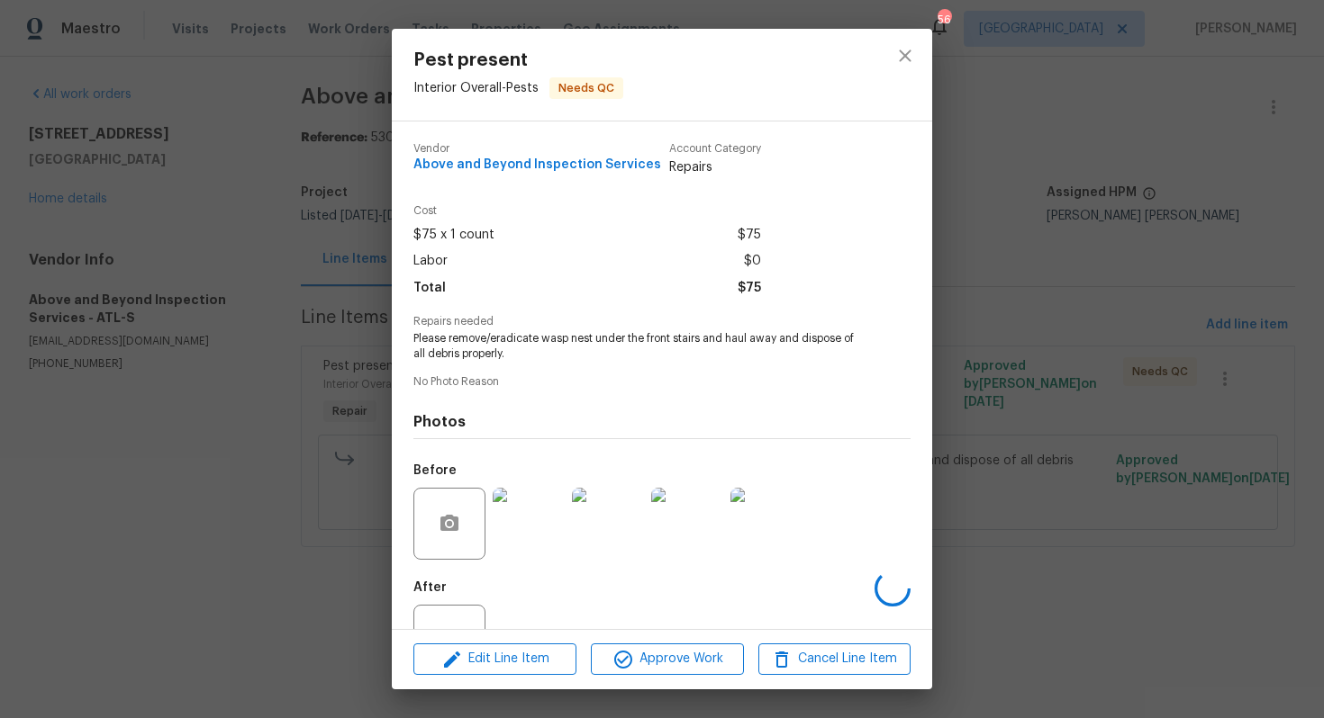
scroll to position [66, 0]
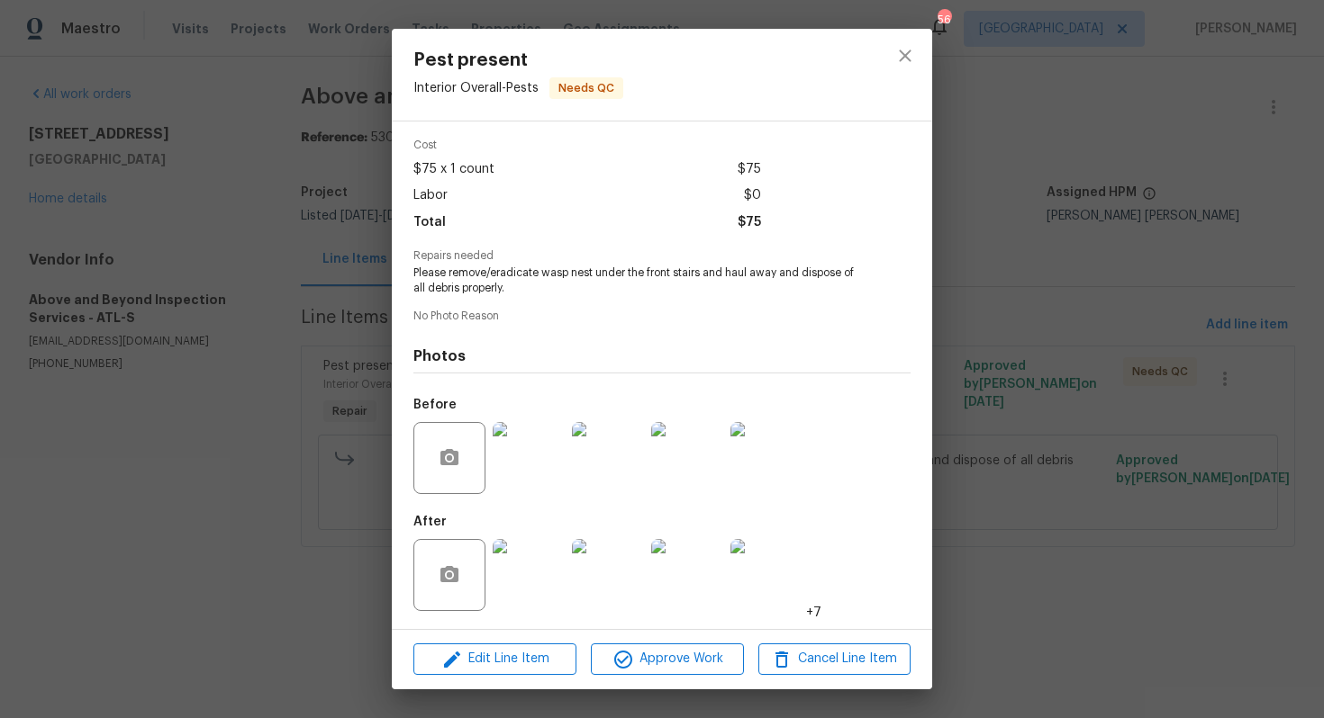
click at [530, 464] on img at bounding box center [529, 458] width 72 height 72
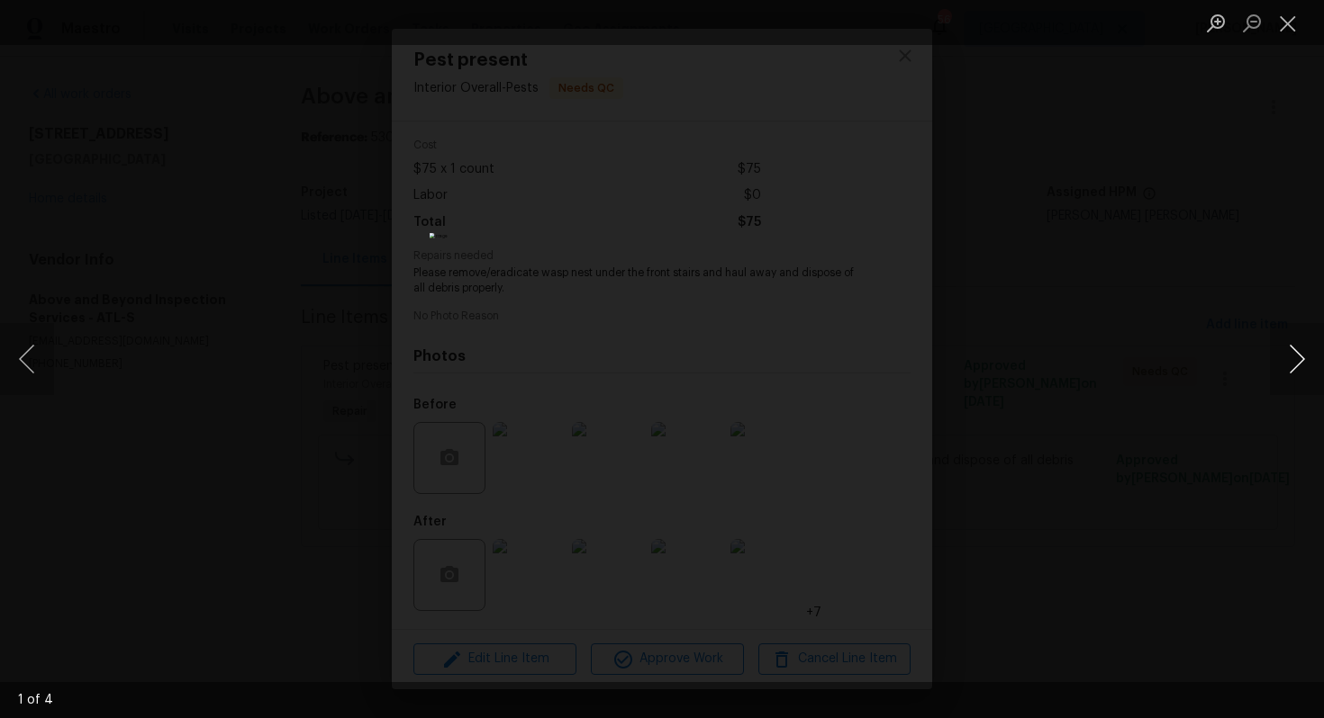
click at [1291, 363] on button "Next image" at bounding box center [1297, 359] width 54 height 72
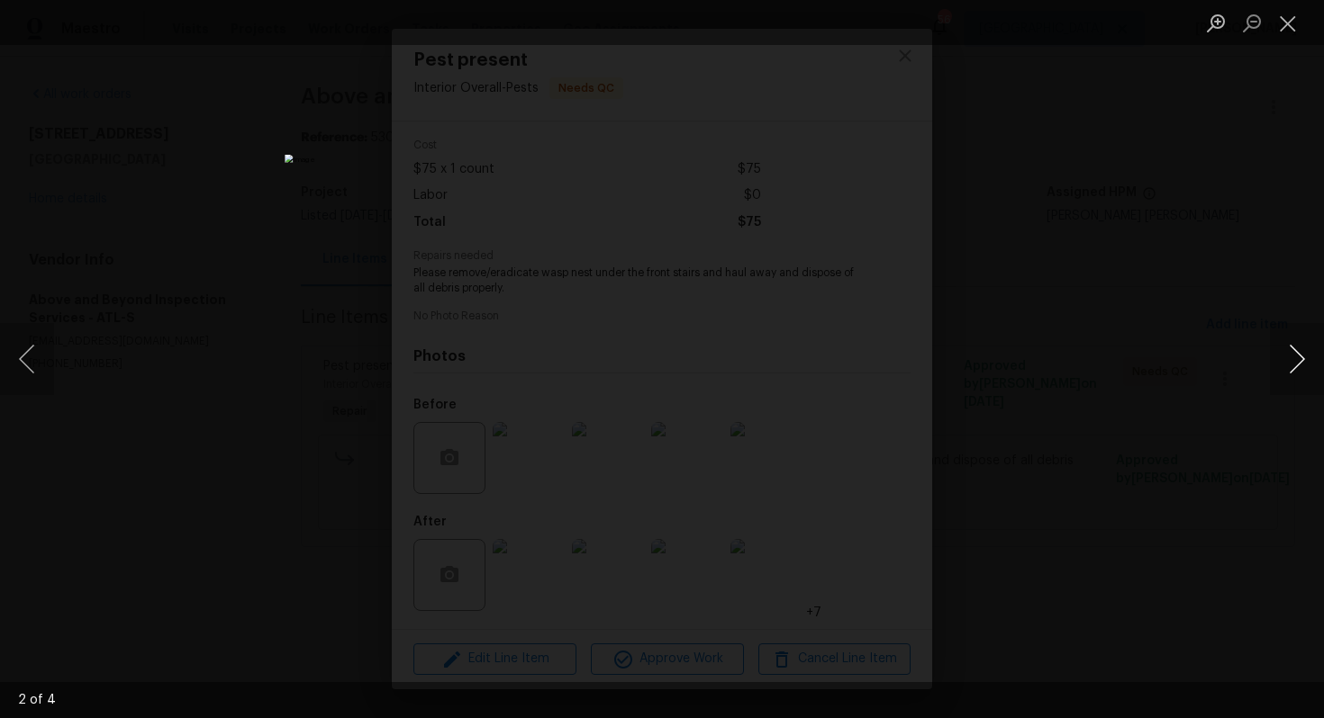
click at [1291, 363] on button "Next image" at bounding box center [1297, 359] width 54 height 72
click at [1177, 369] on div "Lightbox" at bounding box center [662, 359] width 1324 height 718
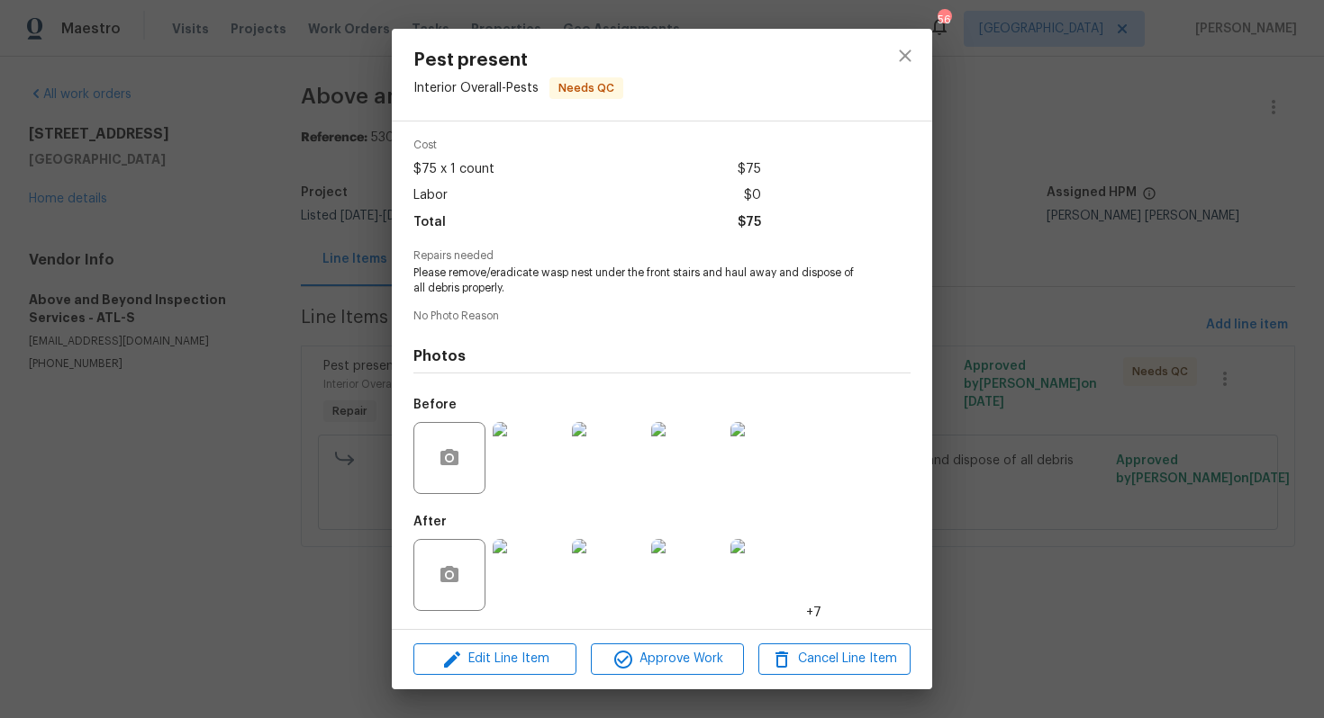
click at [526, 583] on img at bounding box center [529, 575] width 72 height 72
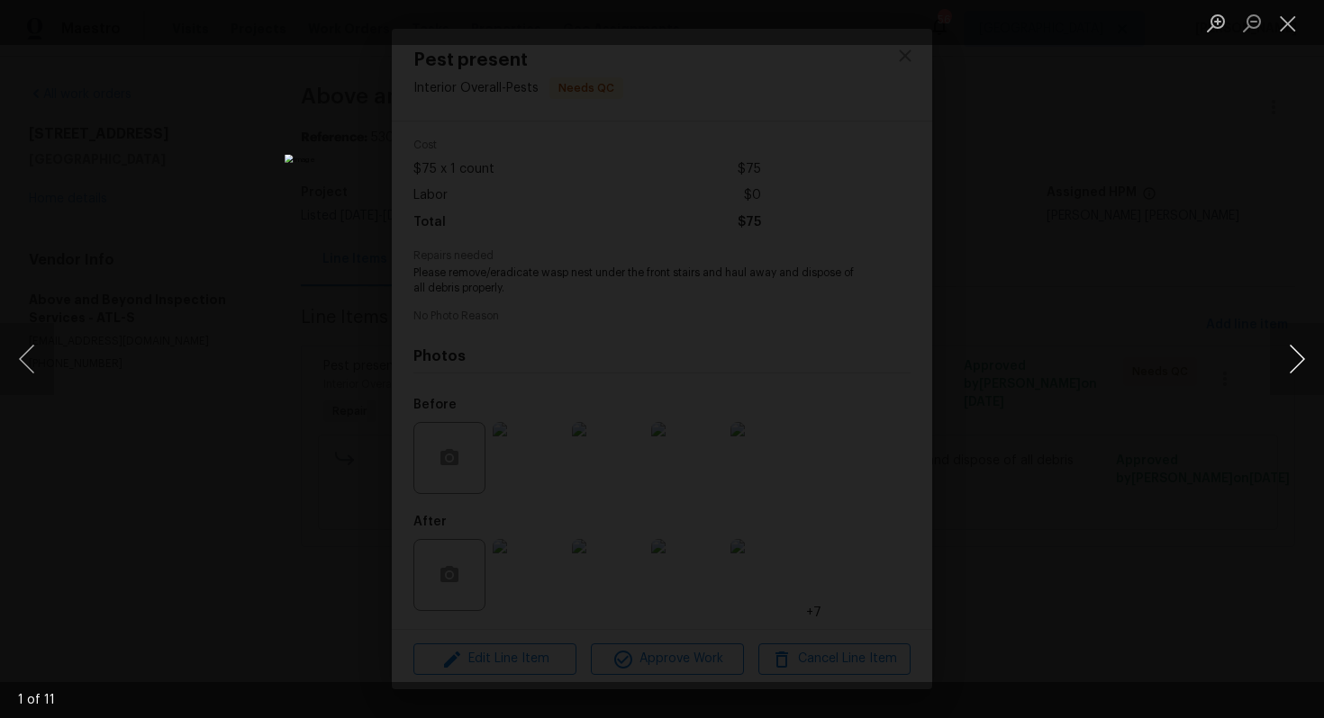
click at [1288, 362] on button "Next image" at bounding box center [1297, 359] width 54 height 72
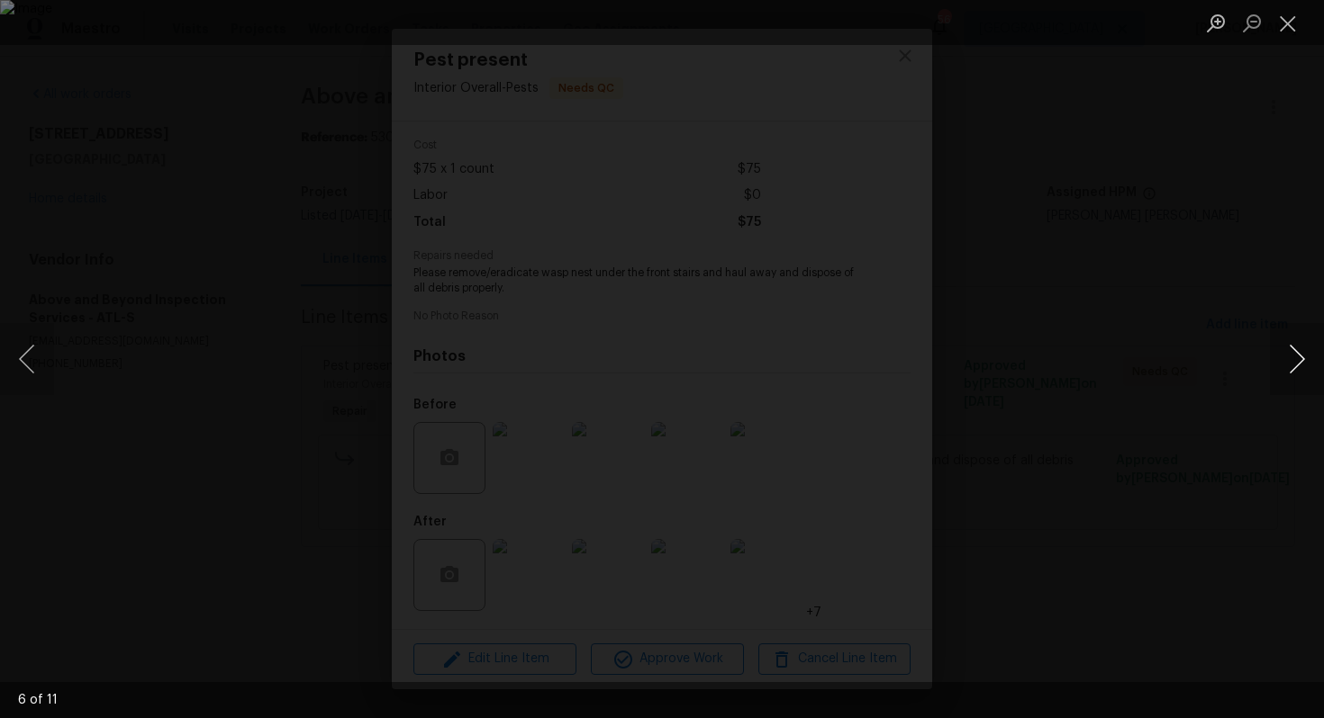
click at [1288, 362] on button "Next image" at bounding box center [1297, 359] width 54 height 72
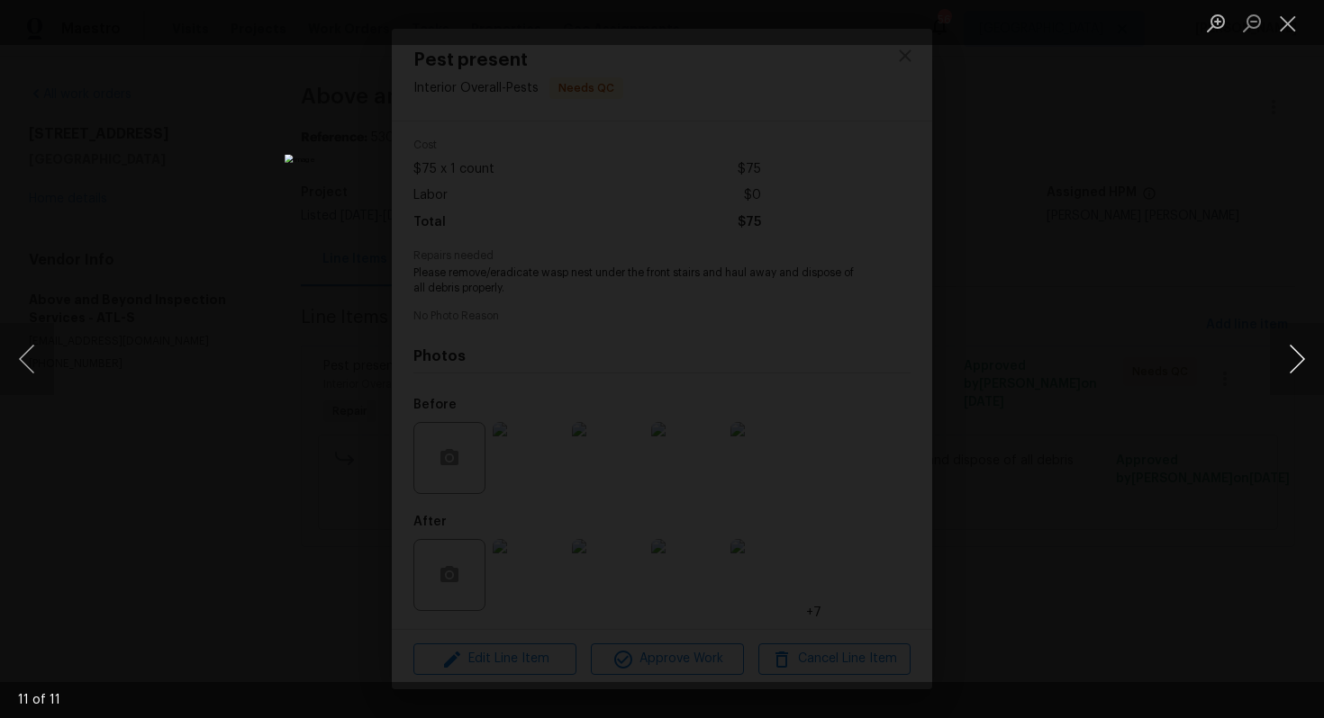
click at [1288, 362] on button "Next image" at bounding box center [1297, 359] width 54 height 72
click at [1193, 366] on div "Lightbox" at bounding box center [662, 359] width 1324 height 718
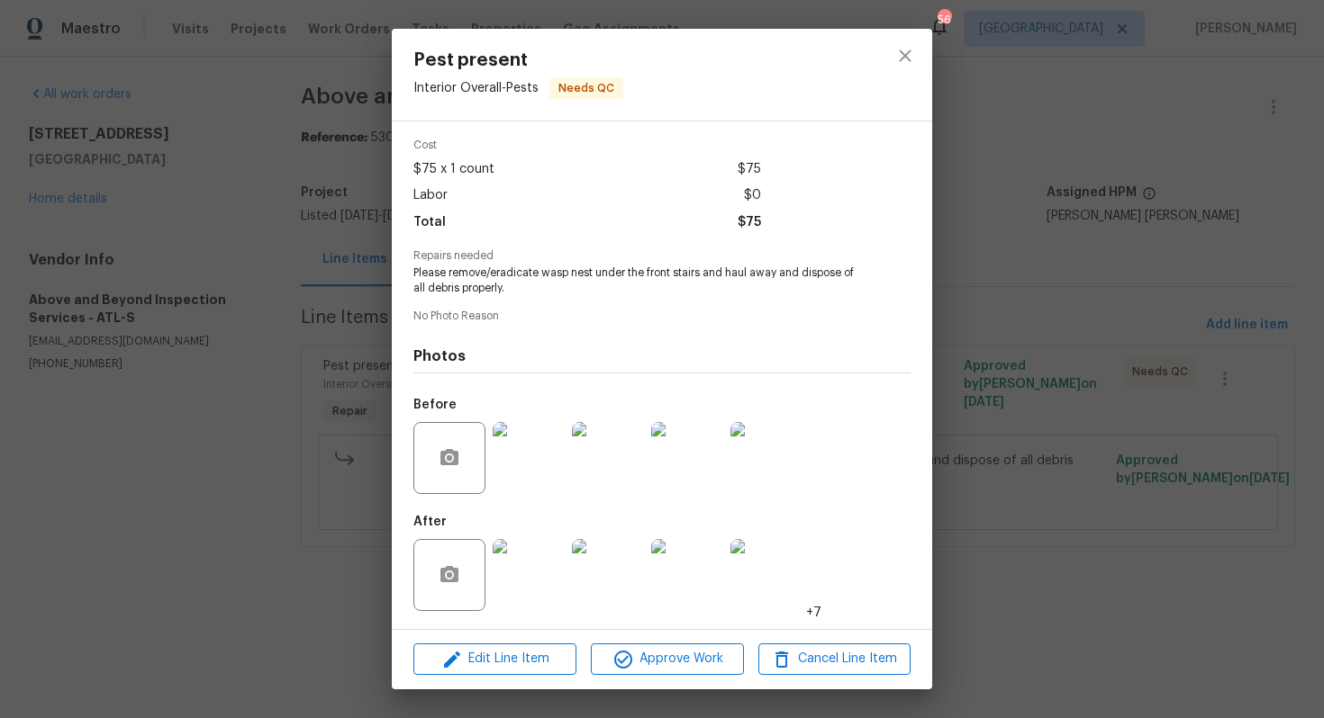
click at [1092, 375] on div "Pest present Interior Overall - Pests Needs QC Vendor Above and Beyond Inspecti…" at bounding box center [662, 359] width 1324 height 718
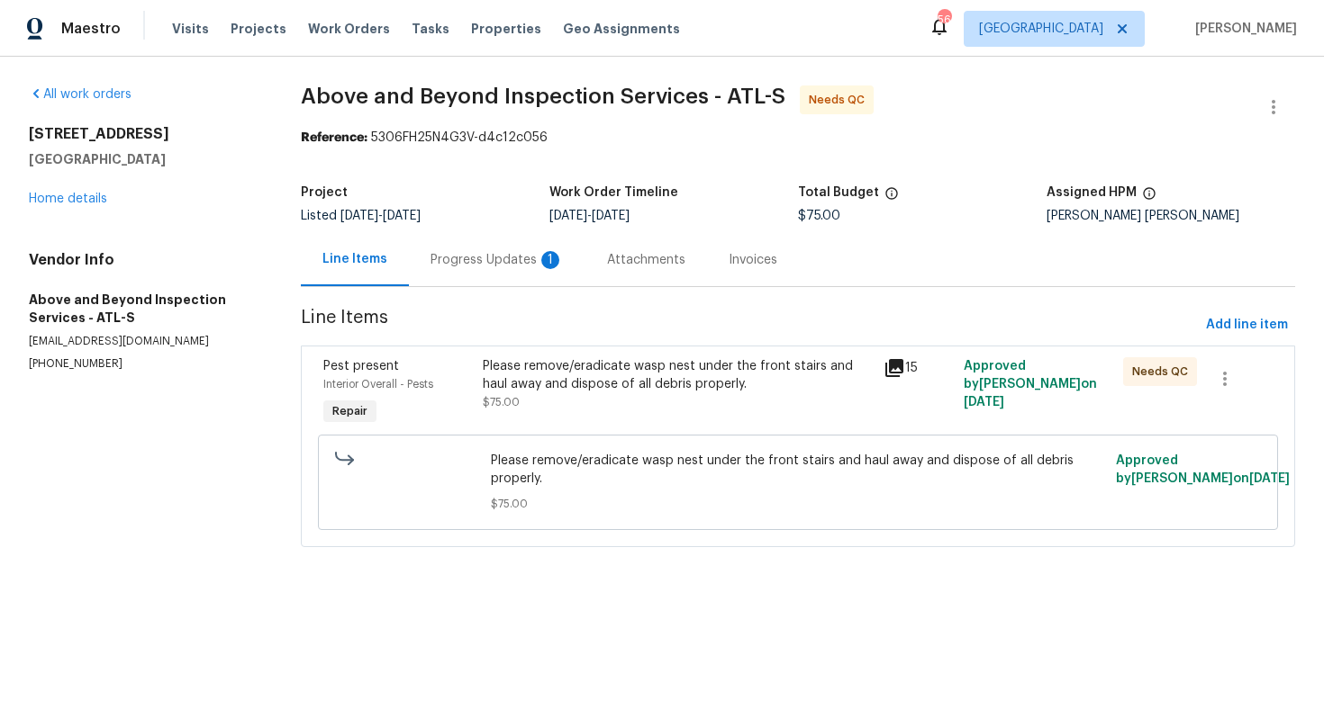
click at [501, 267] on div "Progress Updates 1" at bounding box center [496, 260] width 133 height 18
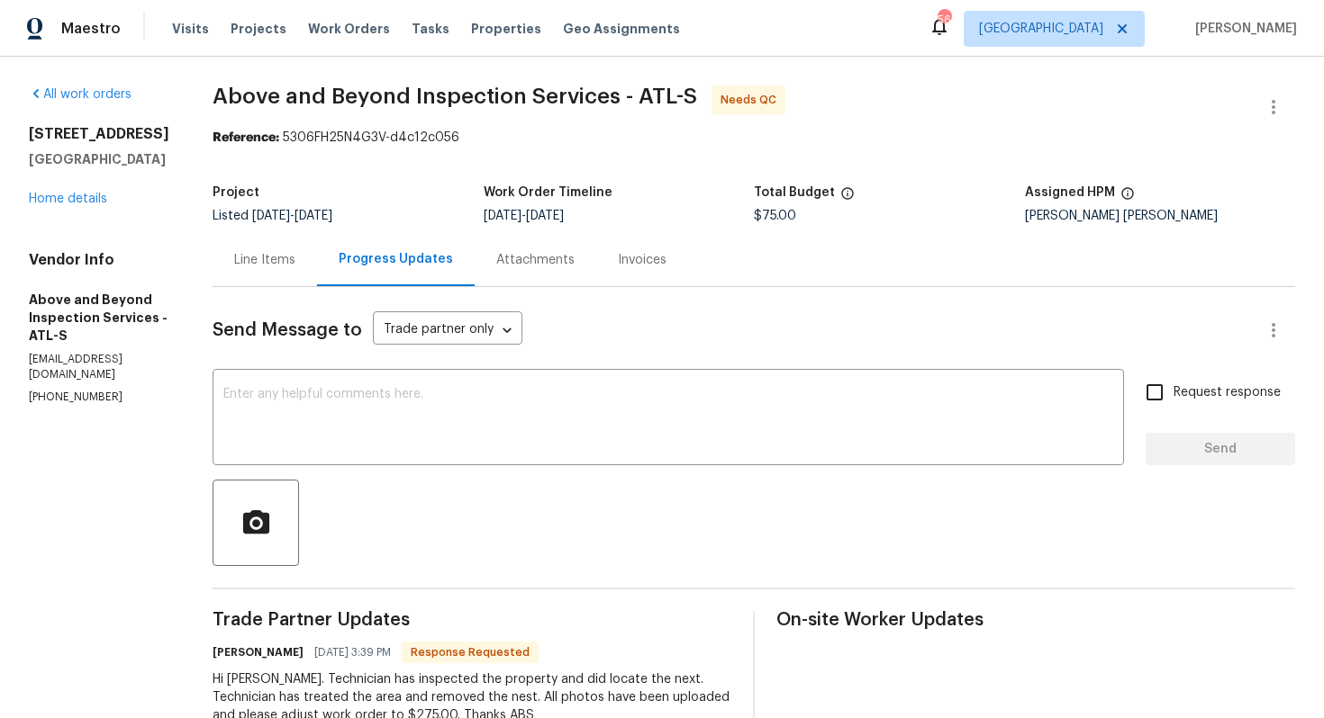
click at [295, 263] on div "Line Items" at bounding box center [264, 260] width 61 height 18
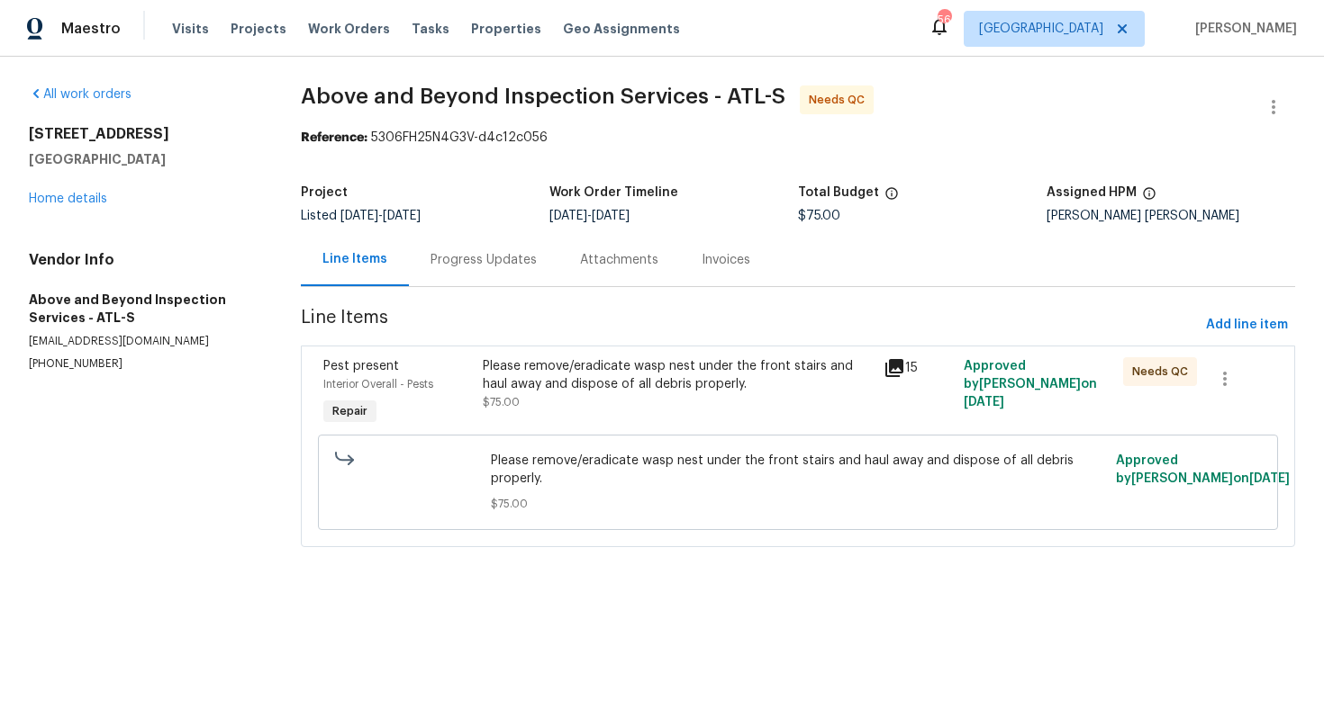
click at [685, 378] on div "Please remove/eradicate wasp nest under the front stairs and haul away and disp…" at bounding box center [677, 375] width 389 height 36
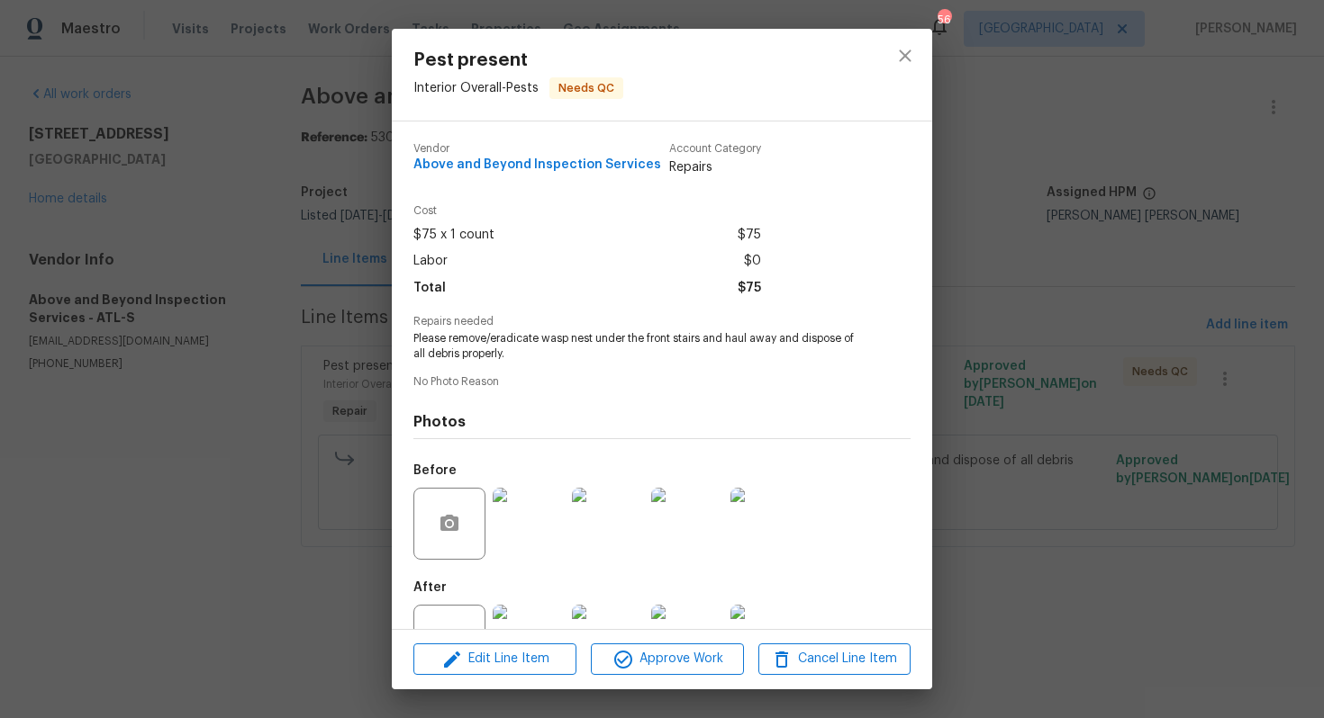
scroll to position [66, 0]
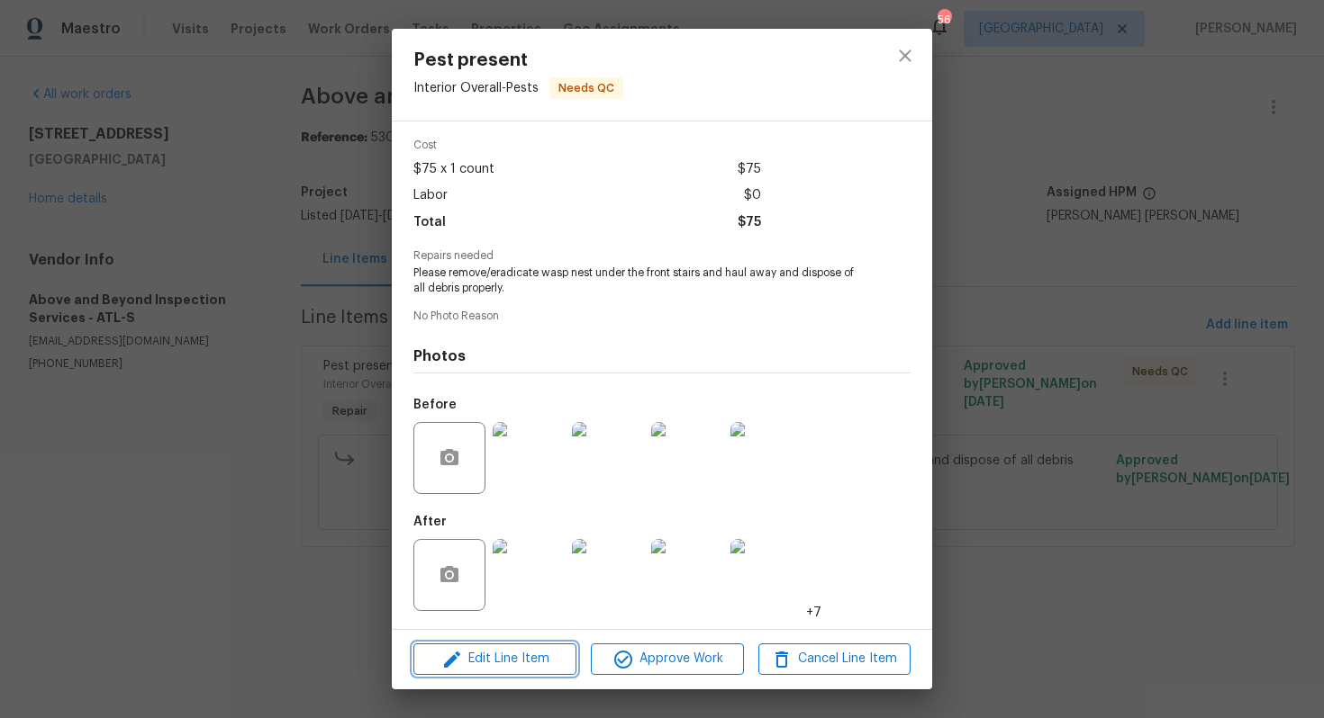
click at [503, 647] on button "Edit Line Item" at bounding box center [494, 660] width 163 height 32
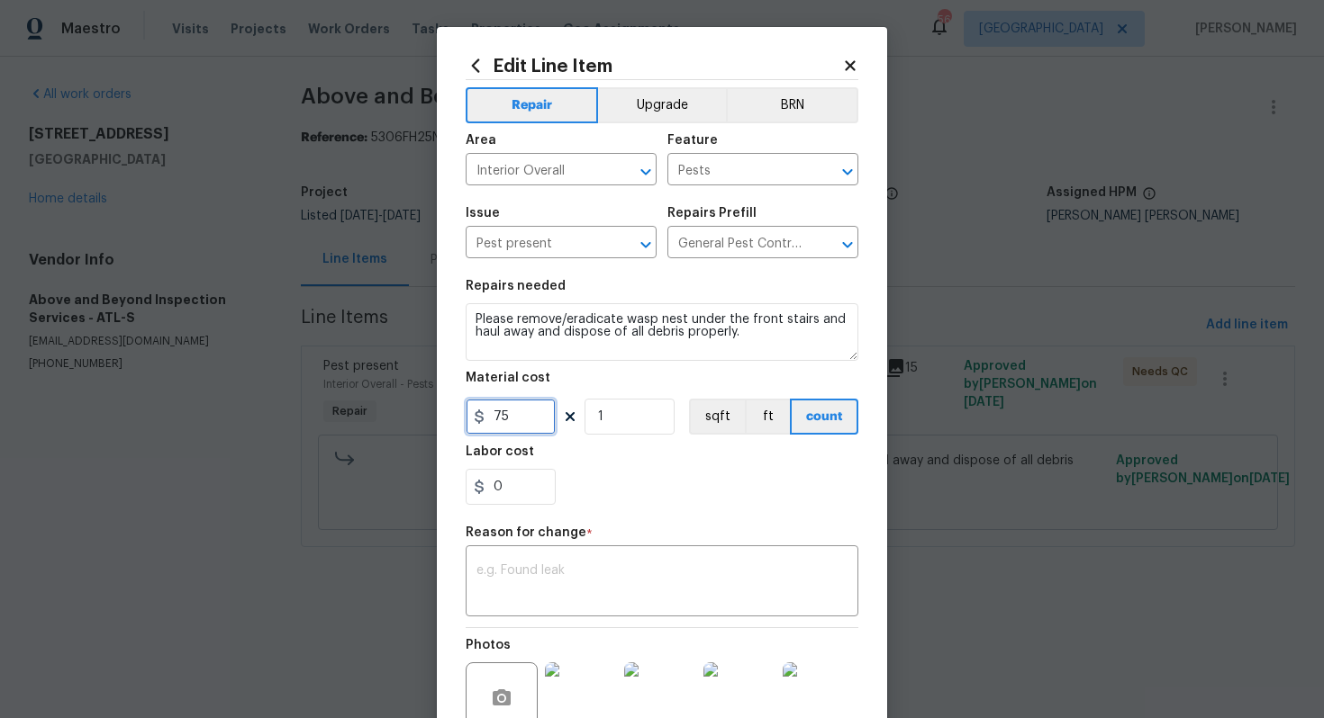
click at [511, 411] on input "75" at bounding box center [510, 417] width 90 height 36
click at [486, 416] on input "75" at bounding box center [510, 417] width 90 height 36
type input "275"
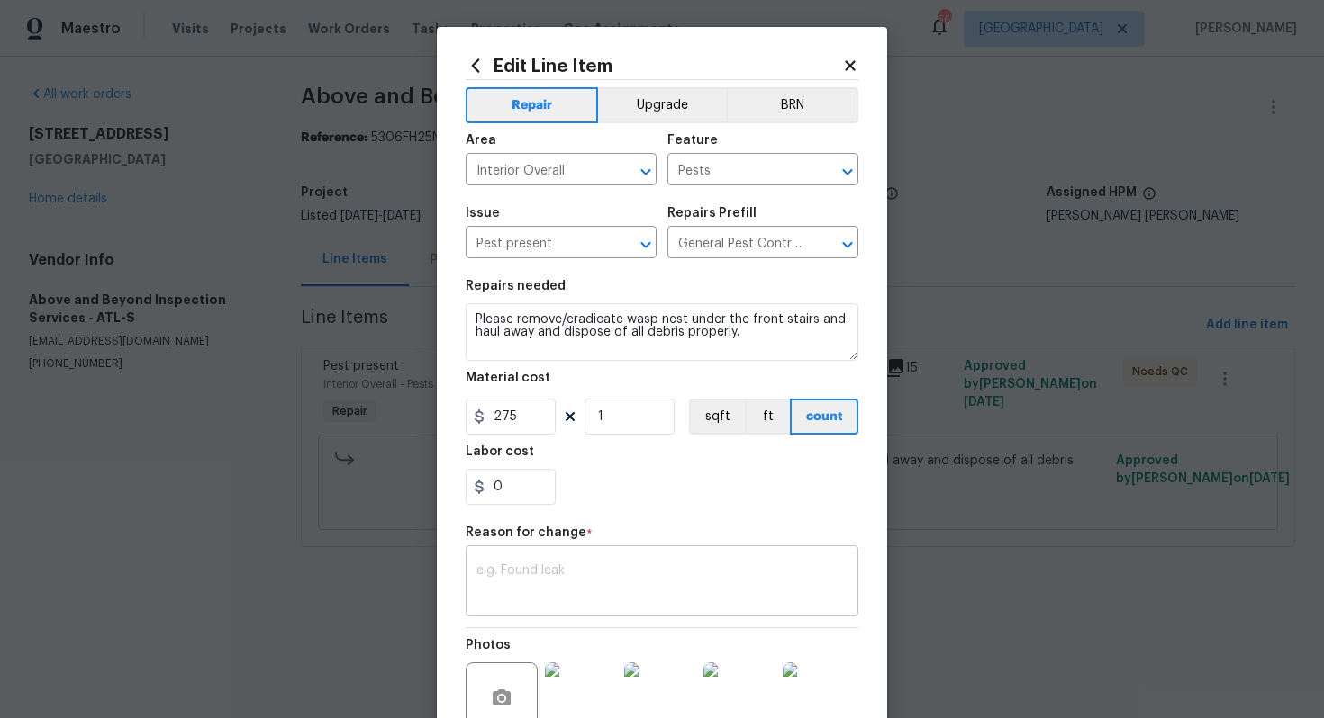
click at [538, 556] on div "x ​" at bounding box center [661, 583] width 393 height 67
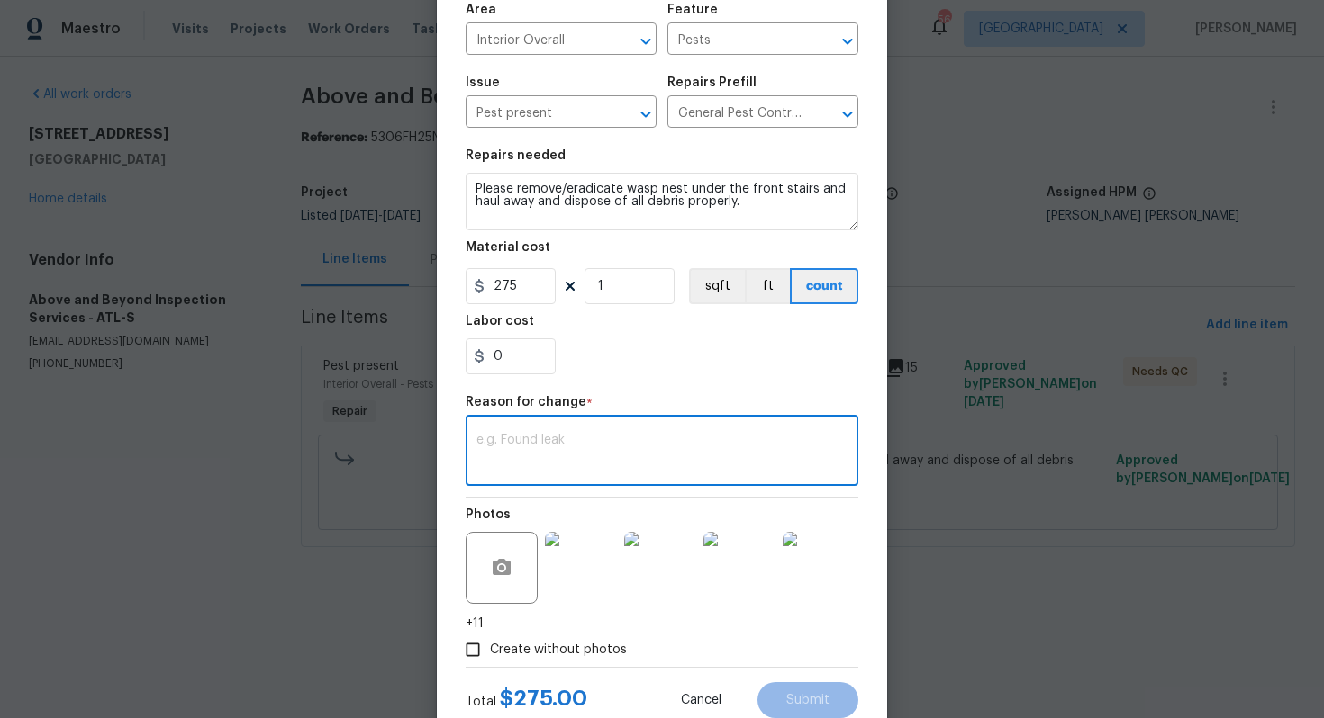
scroll to position [187, 0]
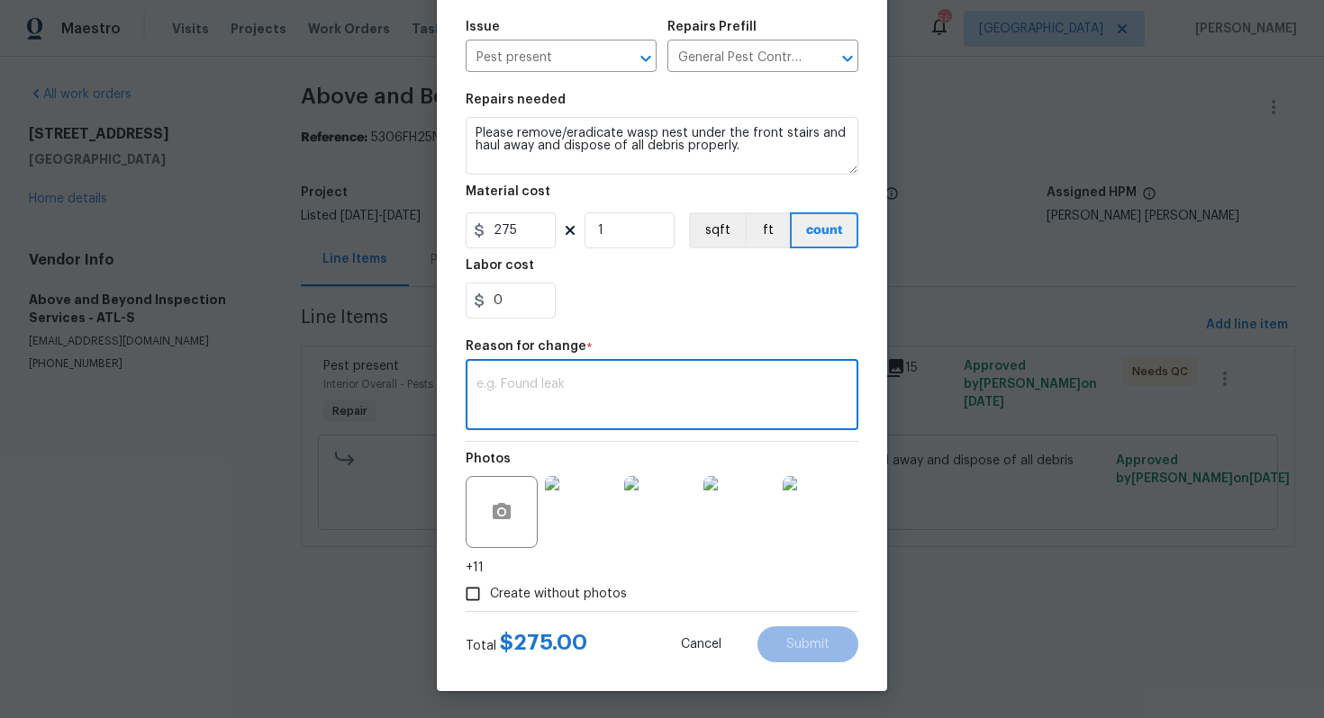
click at [664, 407] on textarea at bounding box center [661, 397] width 371 height 38
paste textarea "(AM) Updated per vendor’s final cost."
type textarea "(AM) Updated per vendor’s final cost."
click at [782, 652] on button "Submit" at bounding box center [807, 645] width 101 height 36
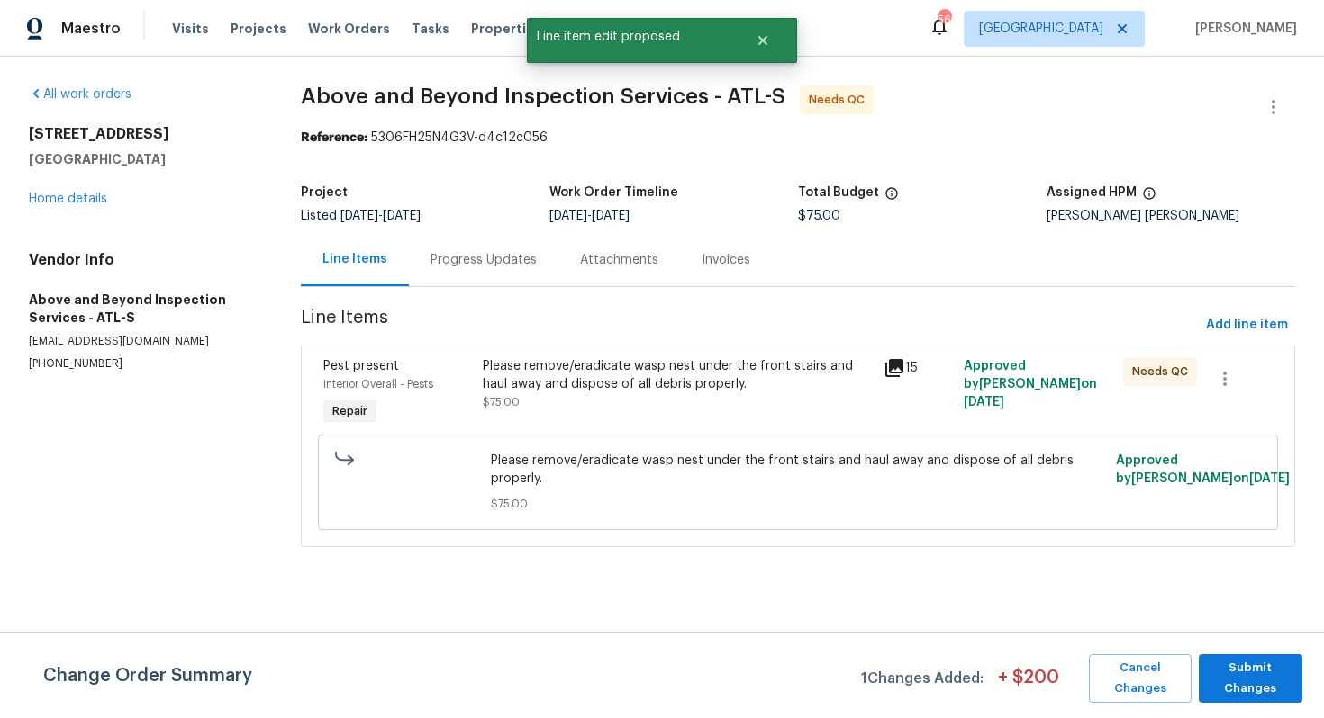
scroll to position [0, 0]
click at [1204, 677] on button "Submit Changes" at bounding box center [1250, 679] width 104 height 49
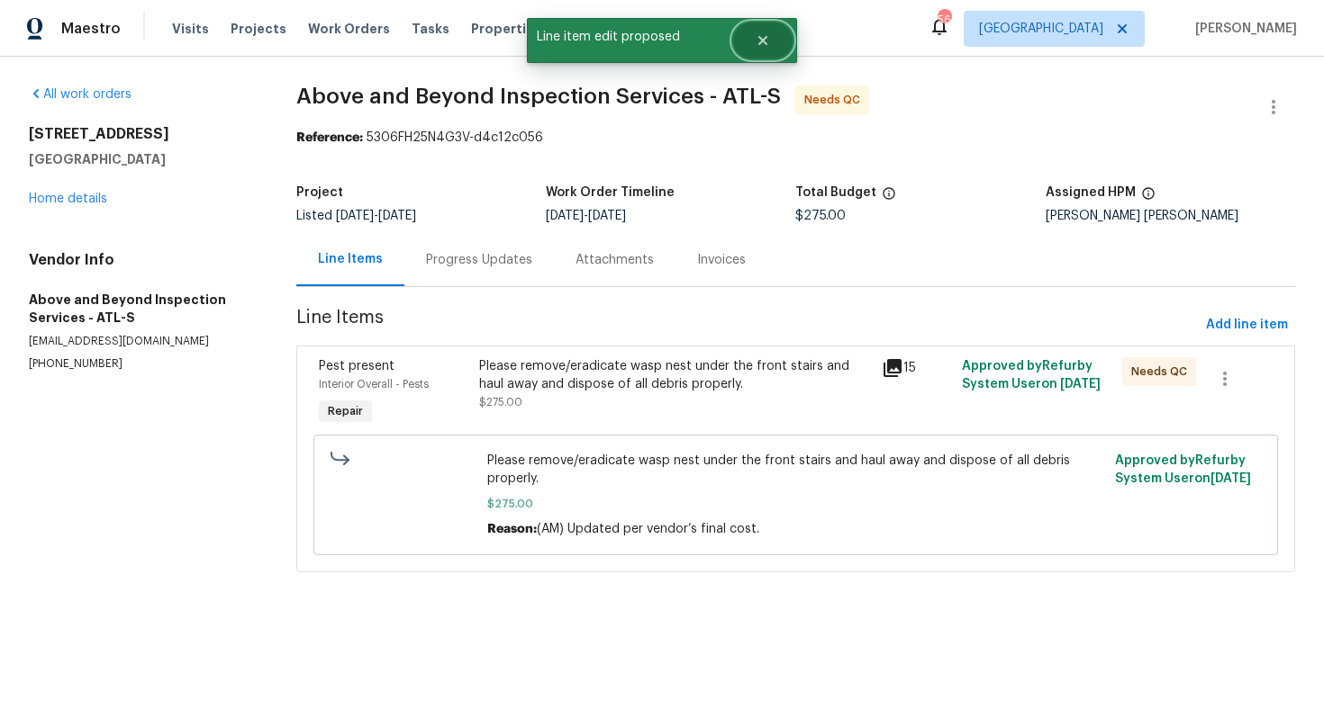
click at [773, 34] on button "Close" at bounding box center [762, 41] width 59 height 36
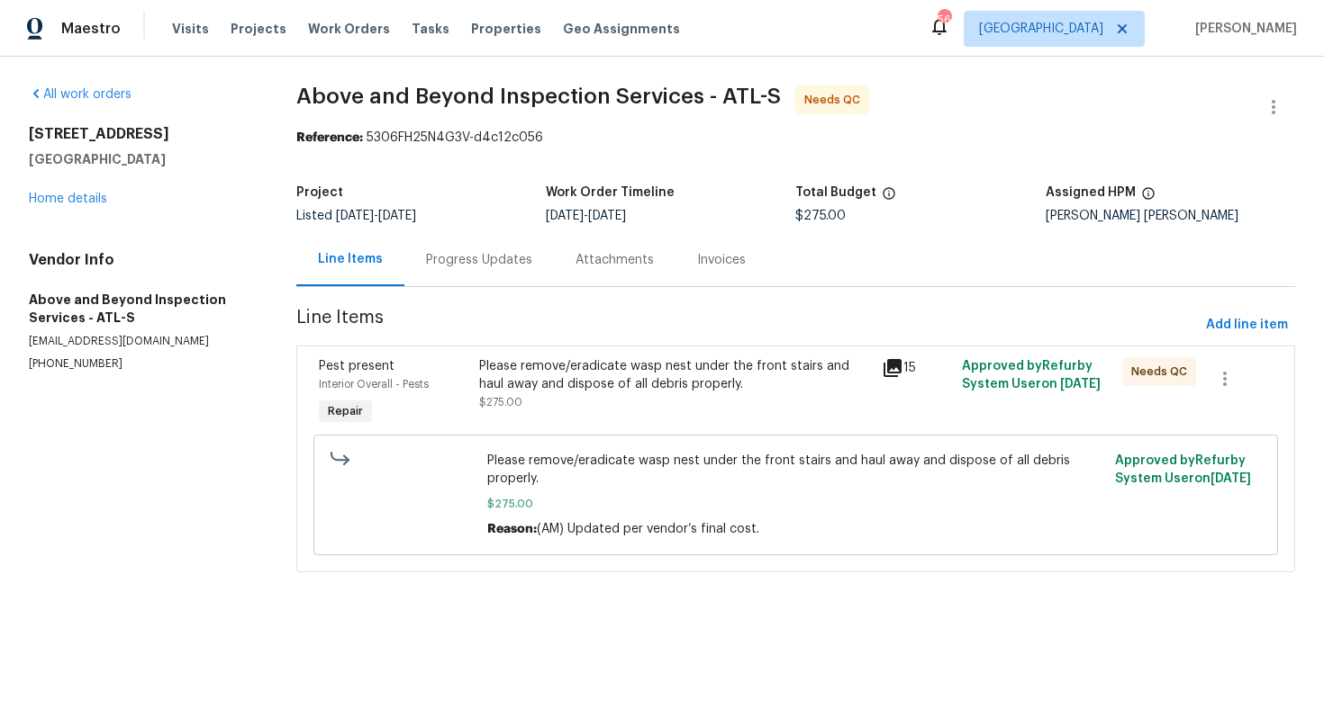
click at [491, 275] on div "Progress Updates" at bounding box center [478, 259] width 149 height 53
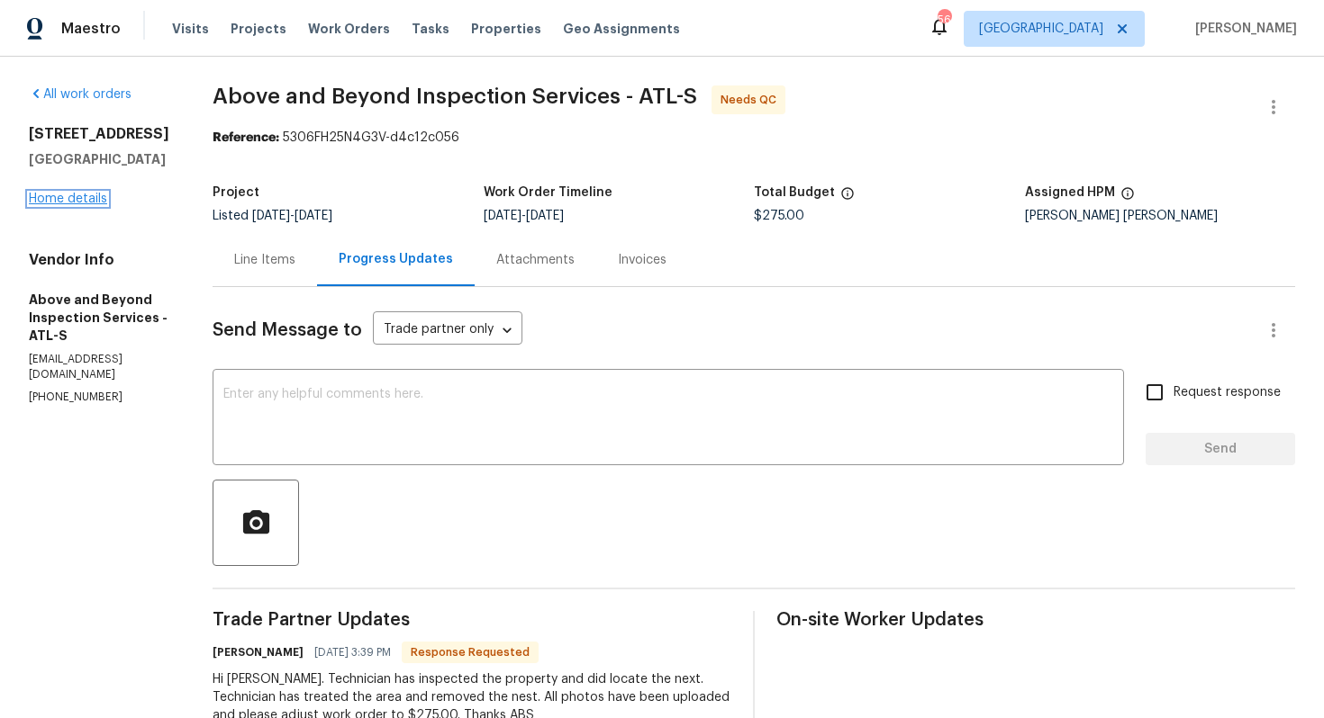
click at [65, 203] on link "Home details" at bounding box center [68, 199] width 78 height 13
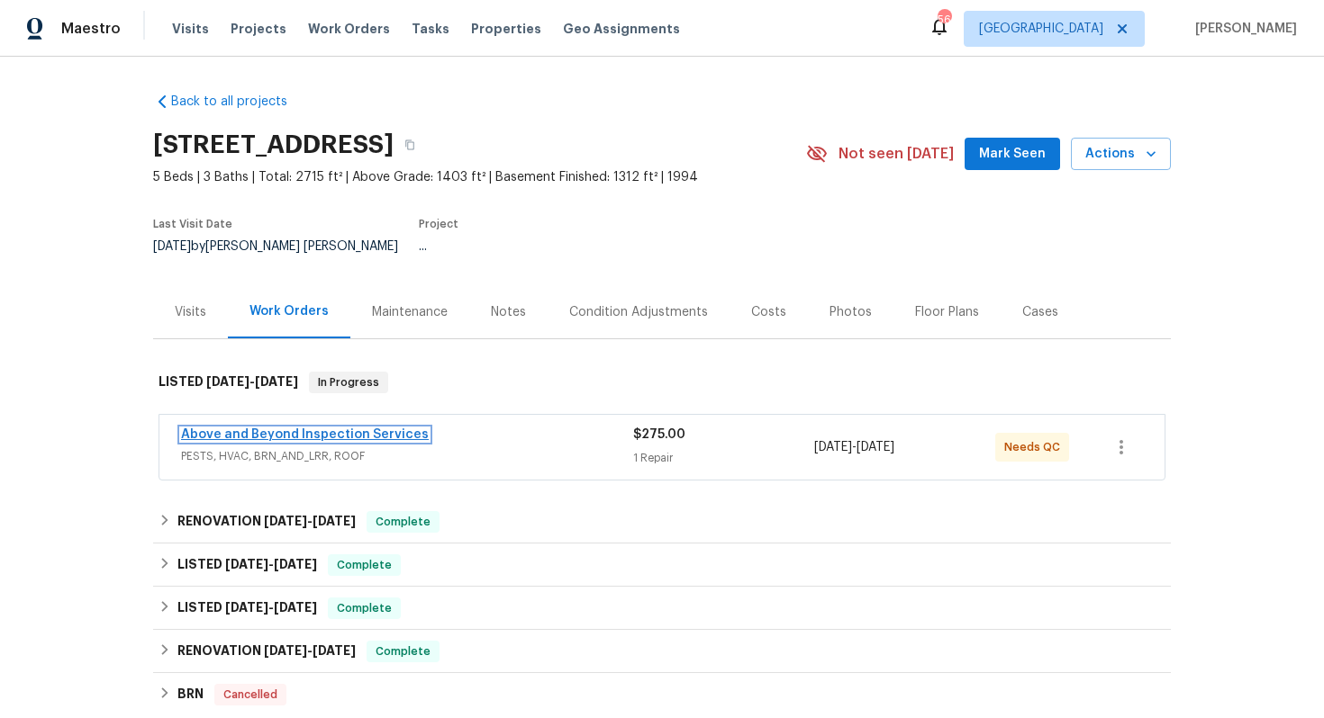
click at [242, 429] on link "Above and Beyond Inspection Services" at bounding box center [305, 435] width 248 height 13
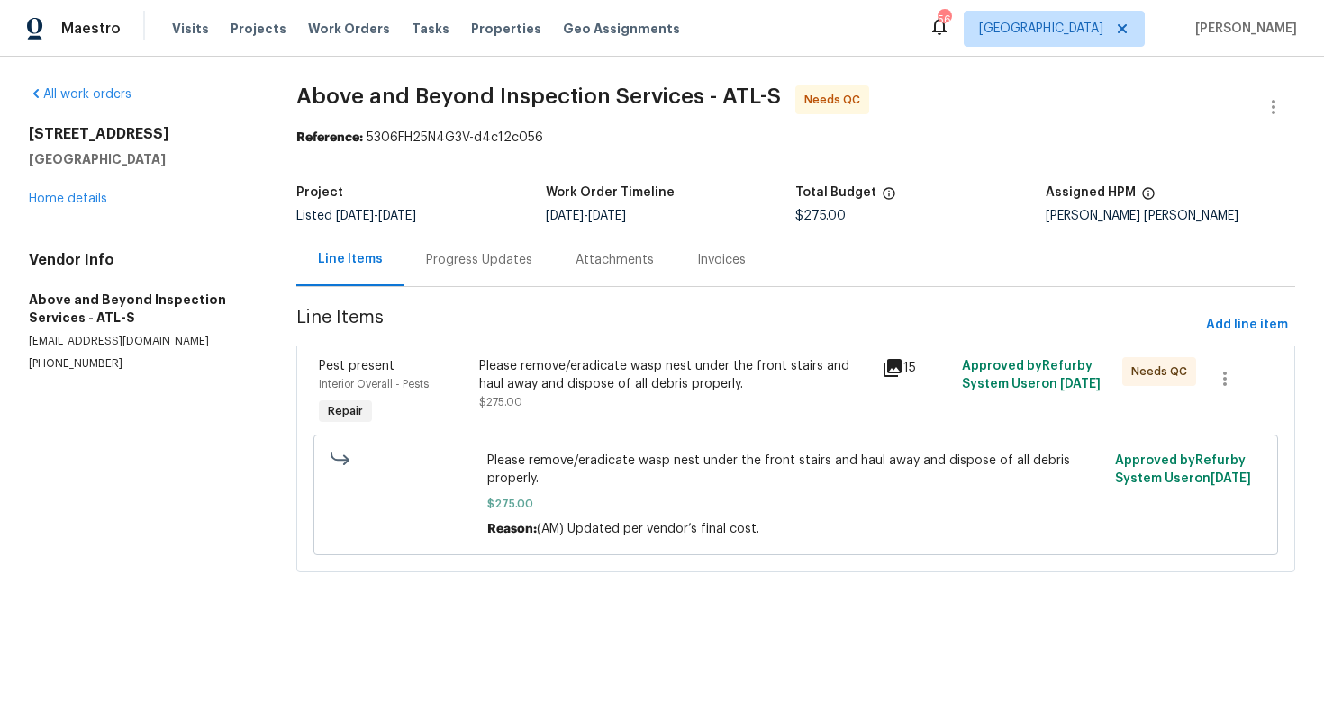
click at [496, 250] on div "Progress Updates" at bounding box center [478, 259] width 149 height 53
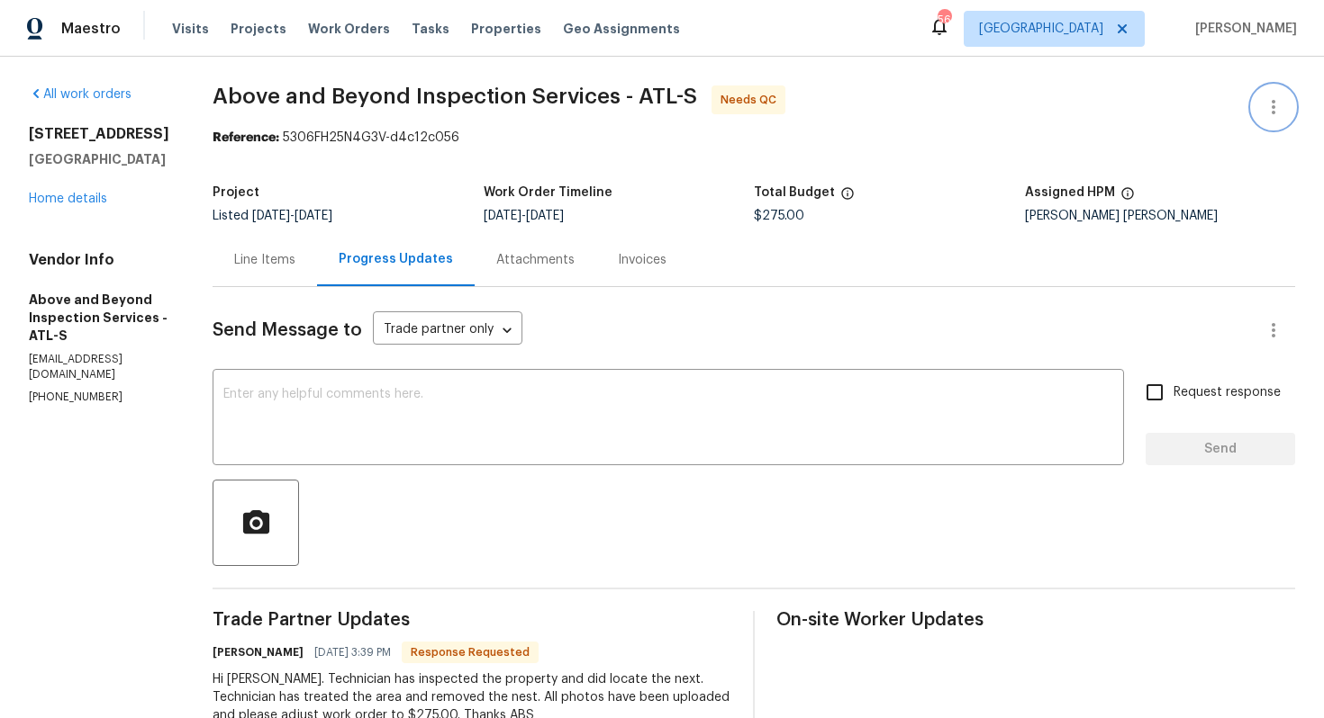
click at [1270, 95] on button "button" at bounding box center [1273, 107] width 43 height 43
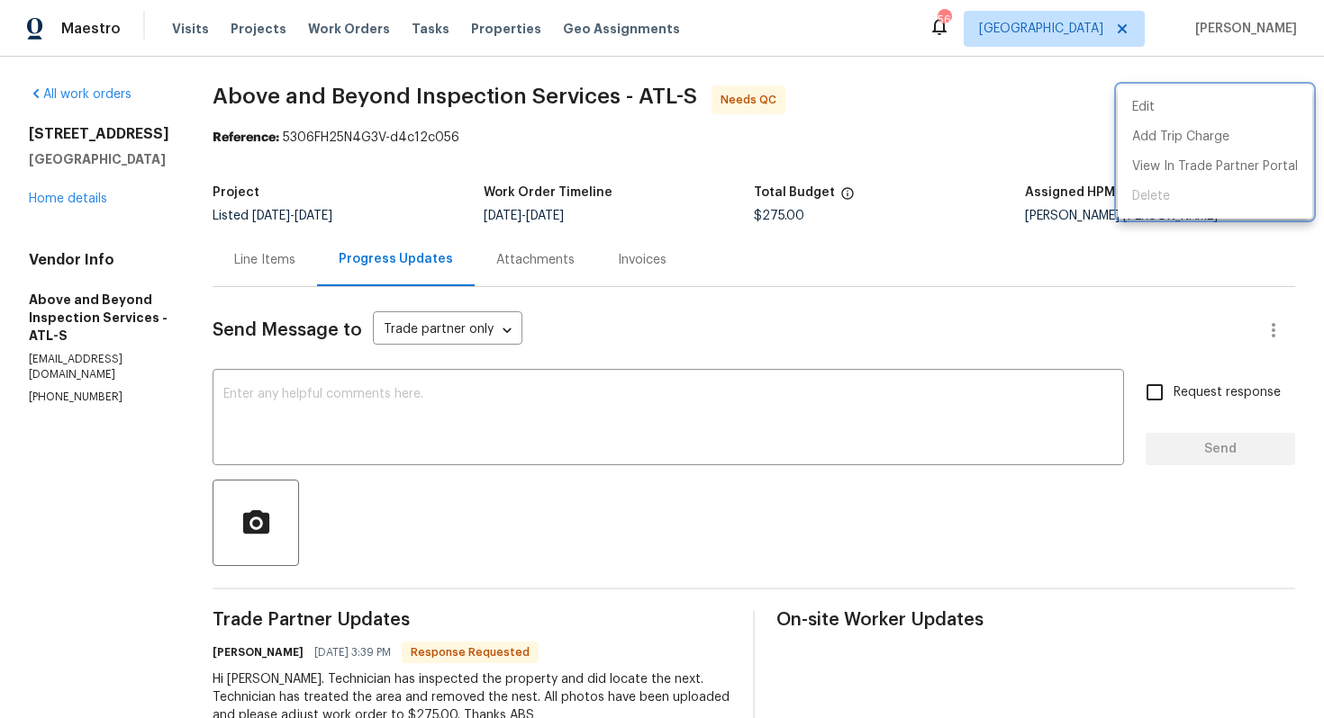
click at [984, 134] on div at bounding box center [662, 359] width 1324 height 718
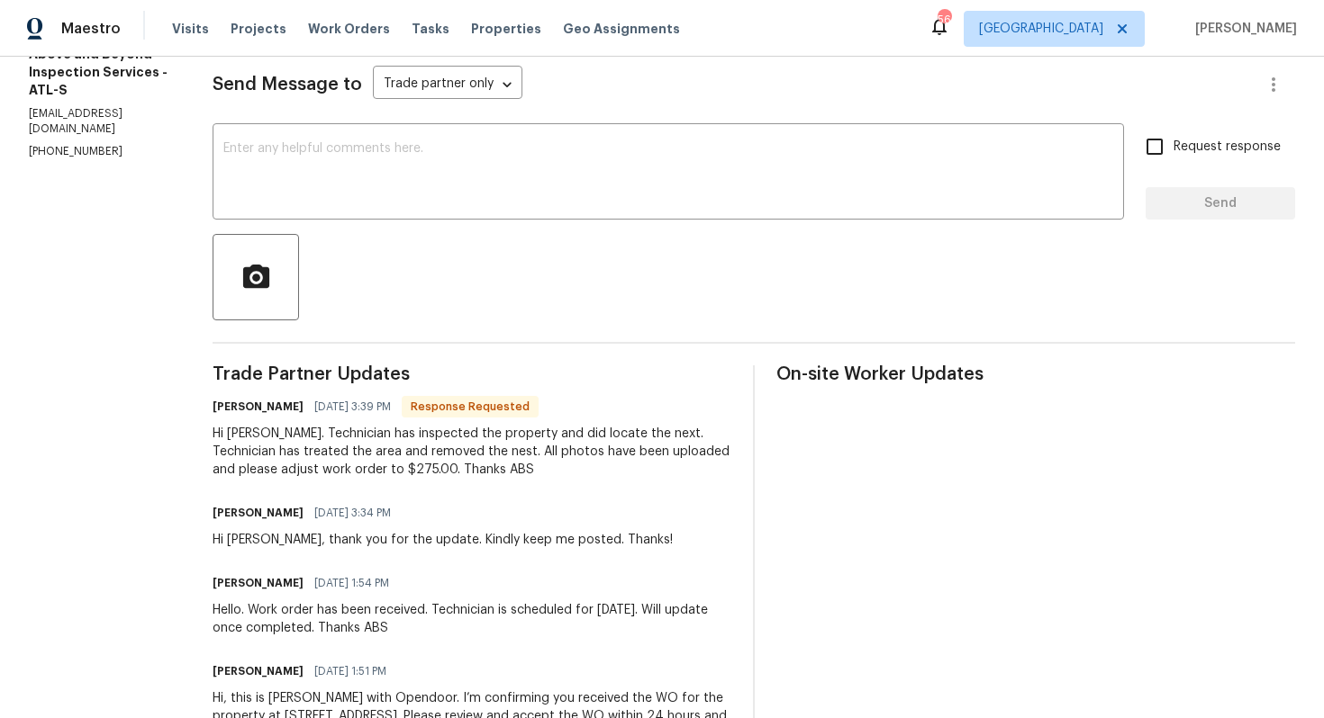
scroll to position [247, 0]
click at [292, 408] on h6 "[PERSON_NAME]" at bounding box center [257, 406] width 91 height 18
copy h6 "Jason"
click at [489, 175] on textarea at bounding box center [668, 172] width 890 height 63
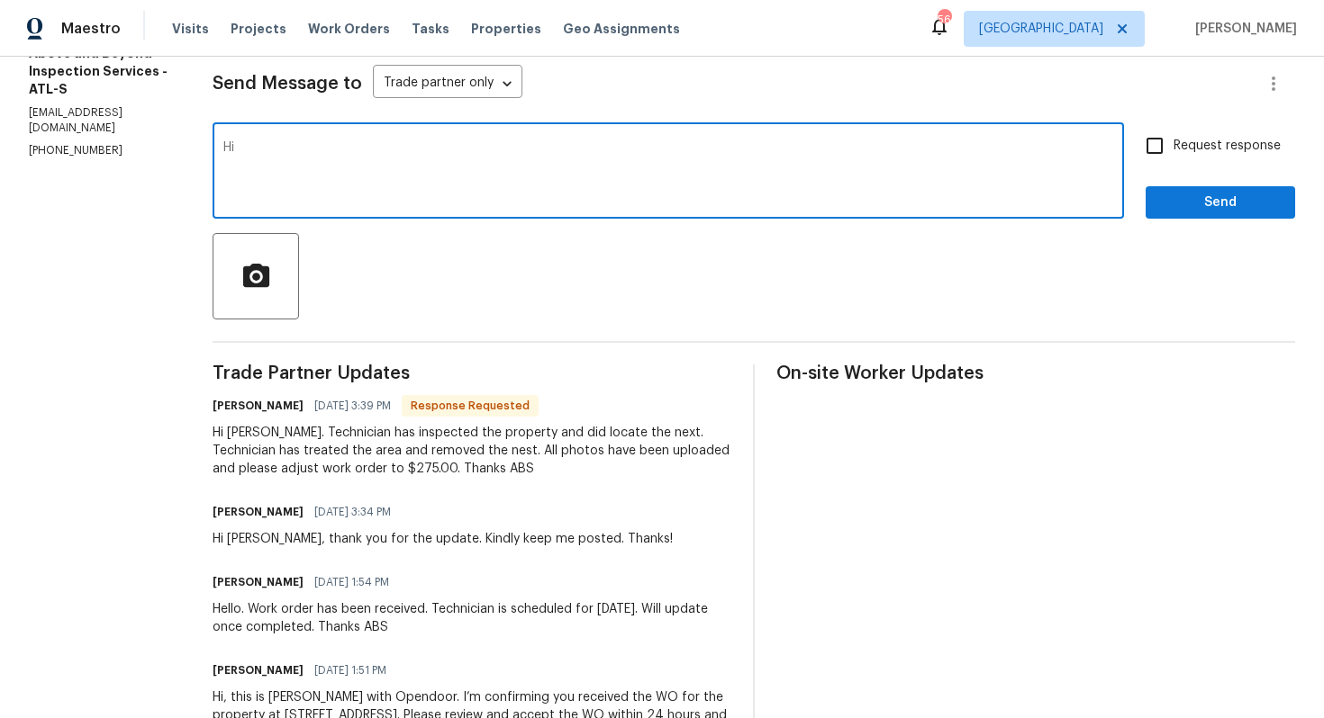
paste textarea "Jason"
type textarea "Hi [PERSON_NAME], thank you for completing the job. Cost has been updated and t…"
click at [1175, 216] on button "Send" at bounding box center [1219, 202] width 149 height 33
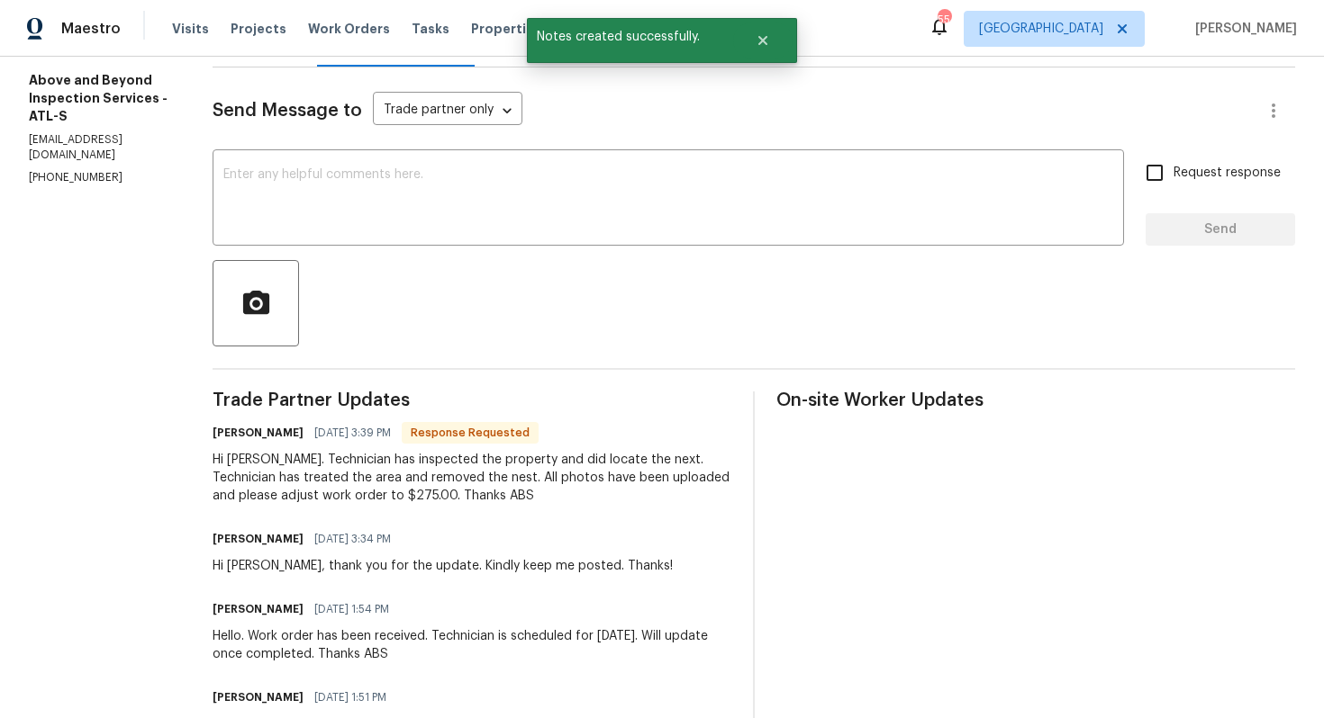
scroll to position [0, 0]
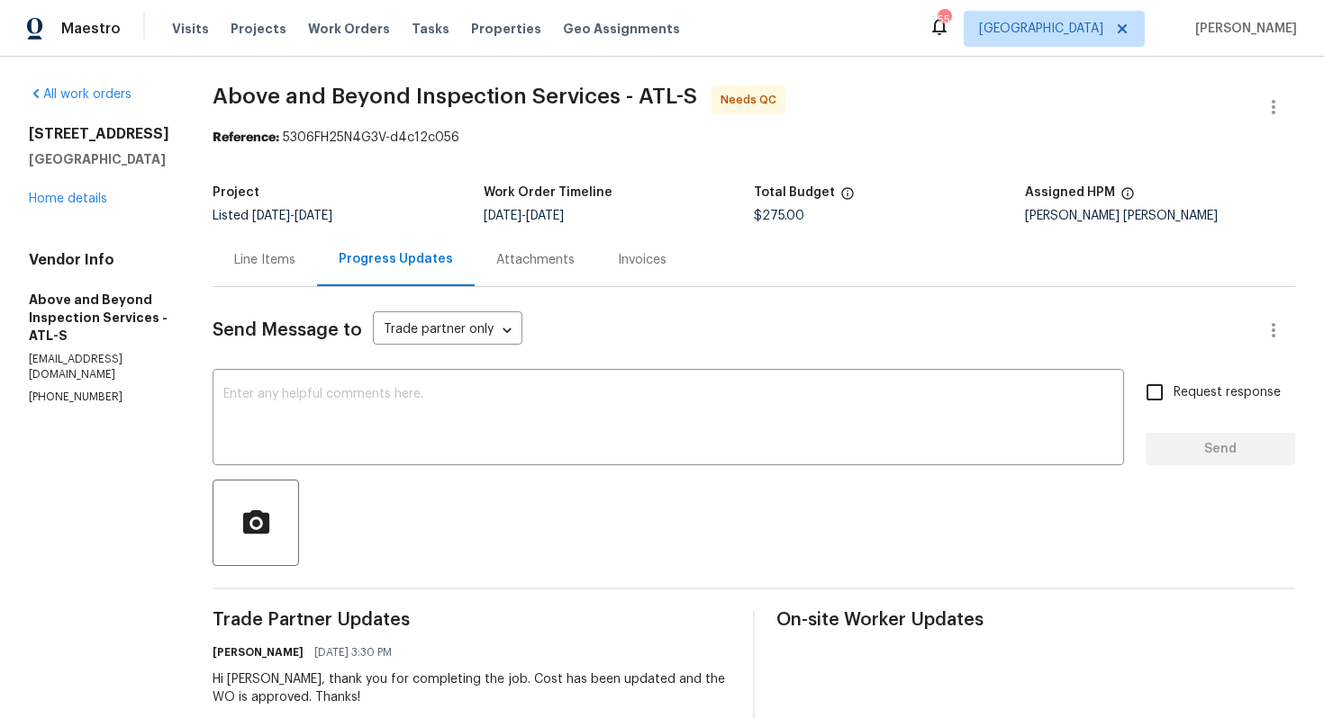
click at [317, 281] on div "Line Items" at bounding box center [264, 259] width 104 height 53
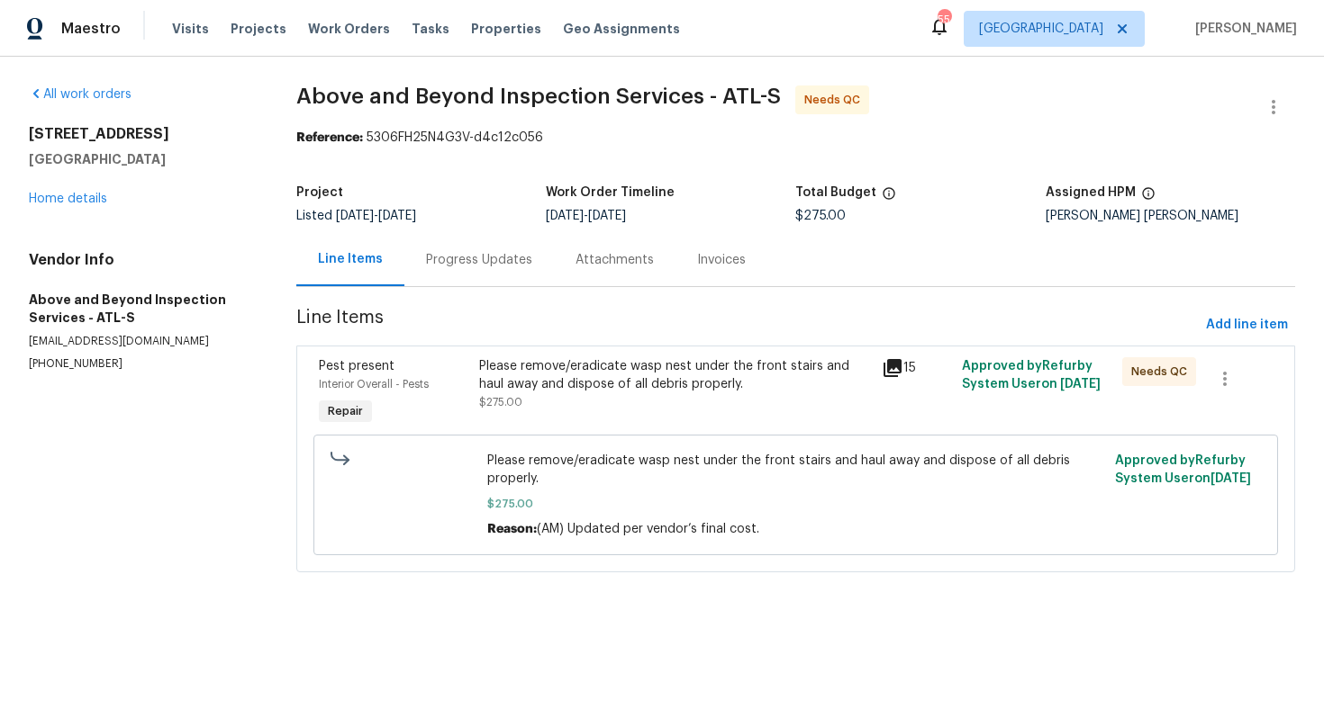
click at [602, 378] on div "Please remove/eradicate wasp nest under the front stairs and haul away and disp…" at bounding box center [674, 375] width 391 height 36
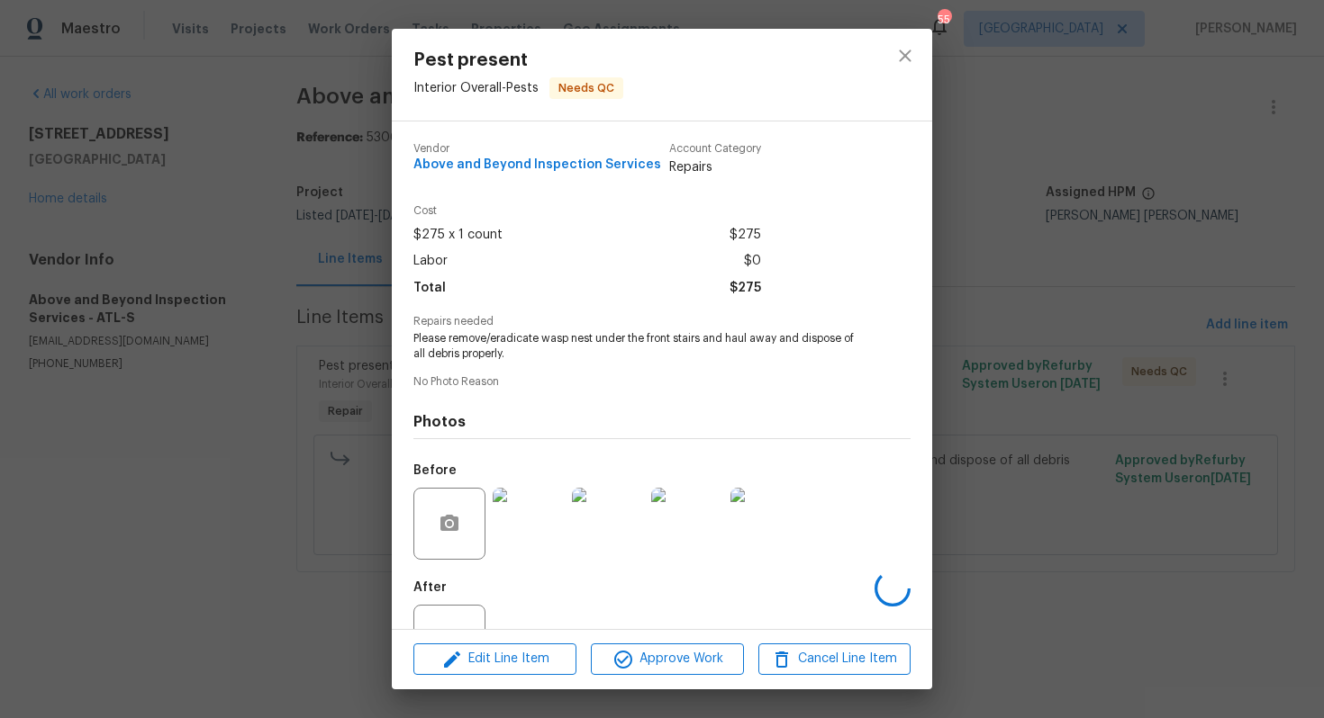
scroll to position [66, 0]
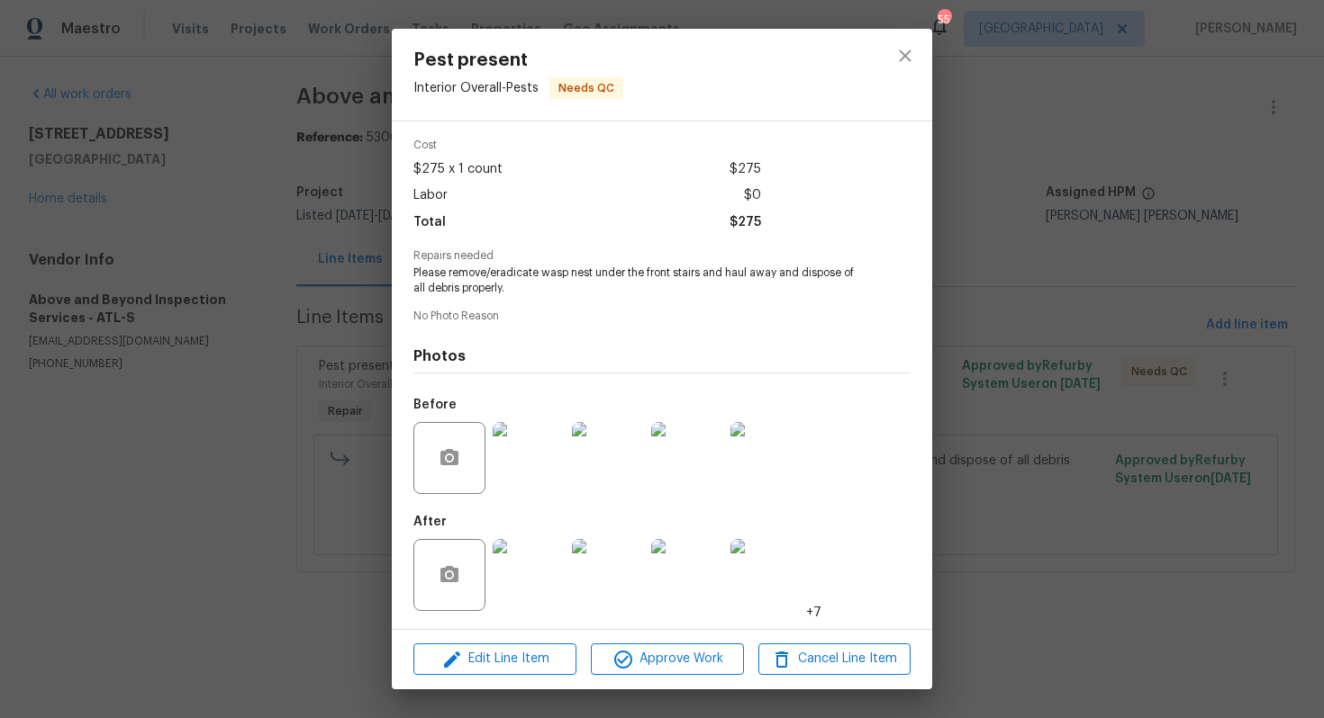
click at [303, 251] on div "Pest present Interior Overall - Pests Needs QC Vendor Above and Beyond Inspecti…" at bounding box center [662, 359] width 1324 height 718
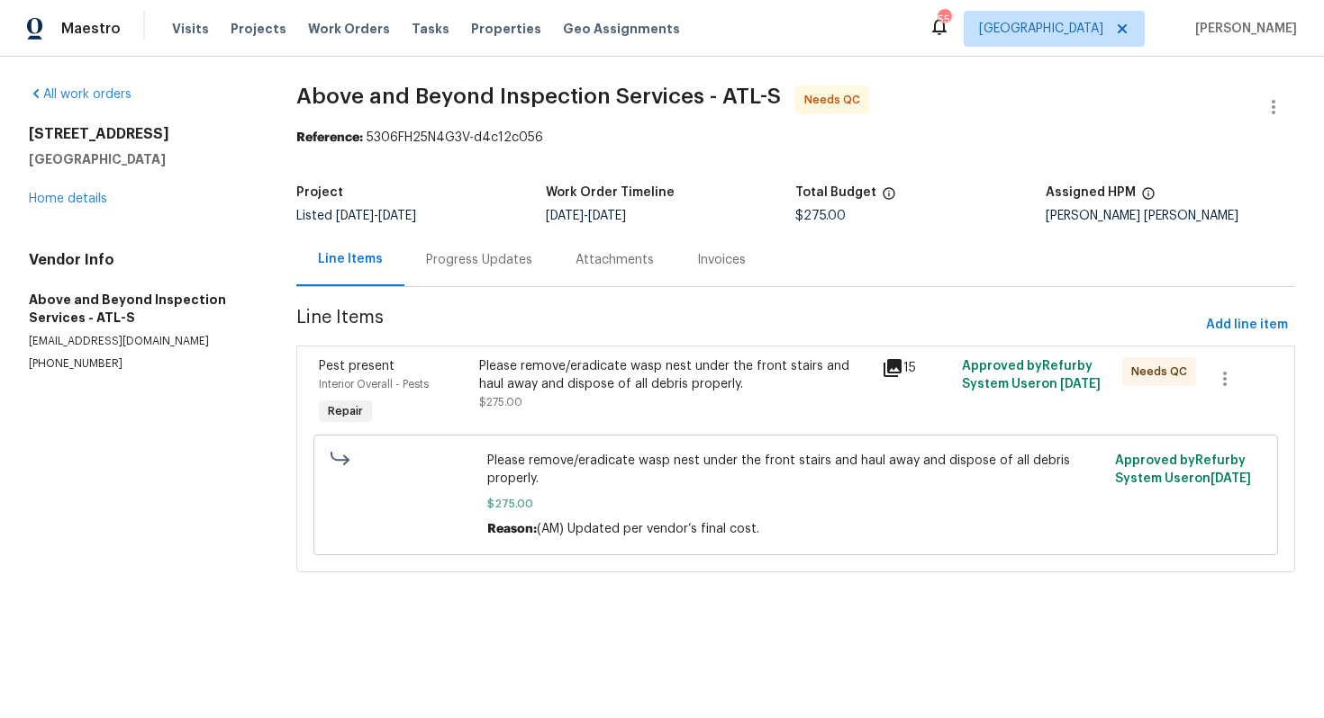
click at [435, 249] on div "Progress Updates" at bounding box center [478, 259] width 149 height 53
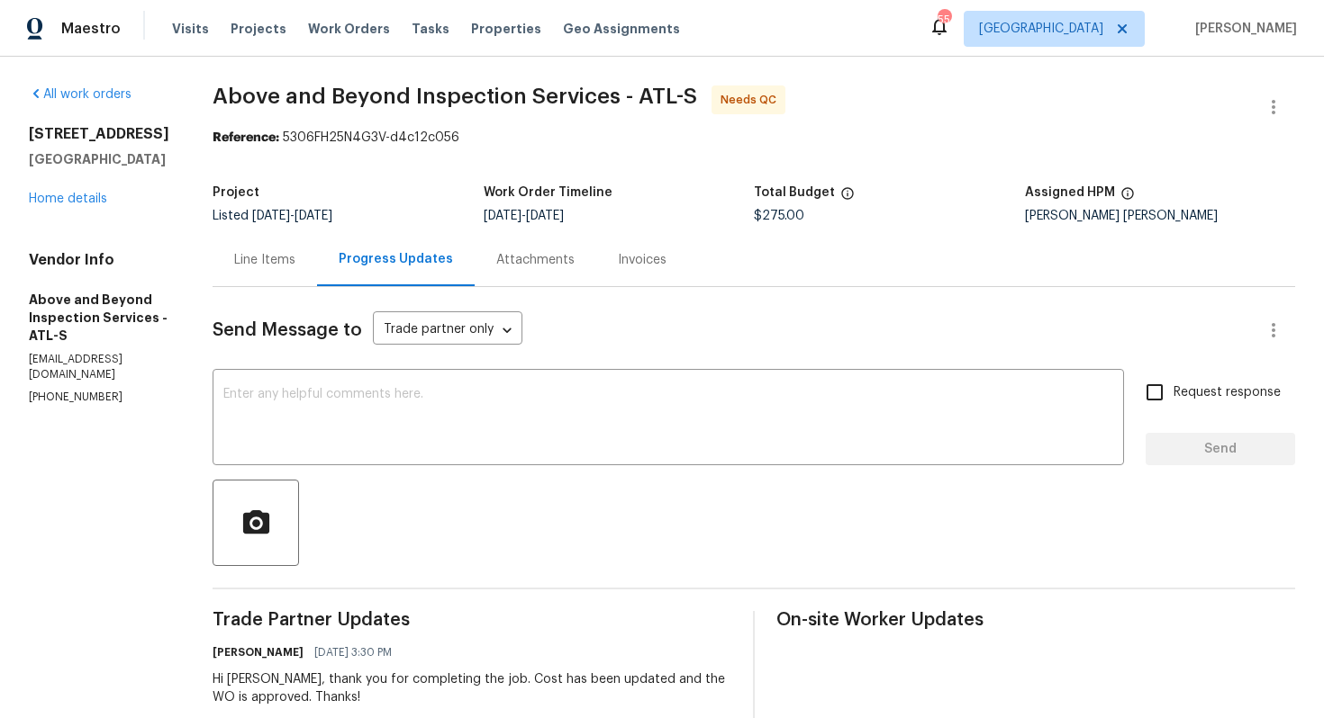
click at [295, 263] on div "Line Items" at bounding box center [264, 260] width 61 height 18
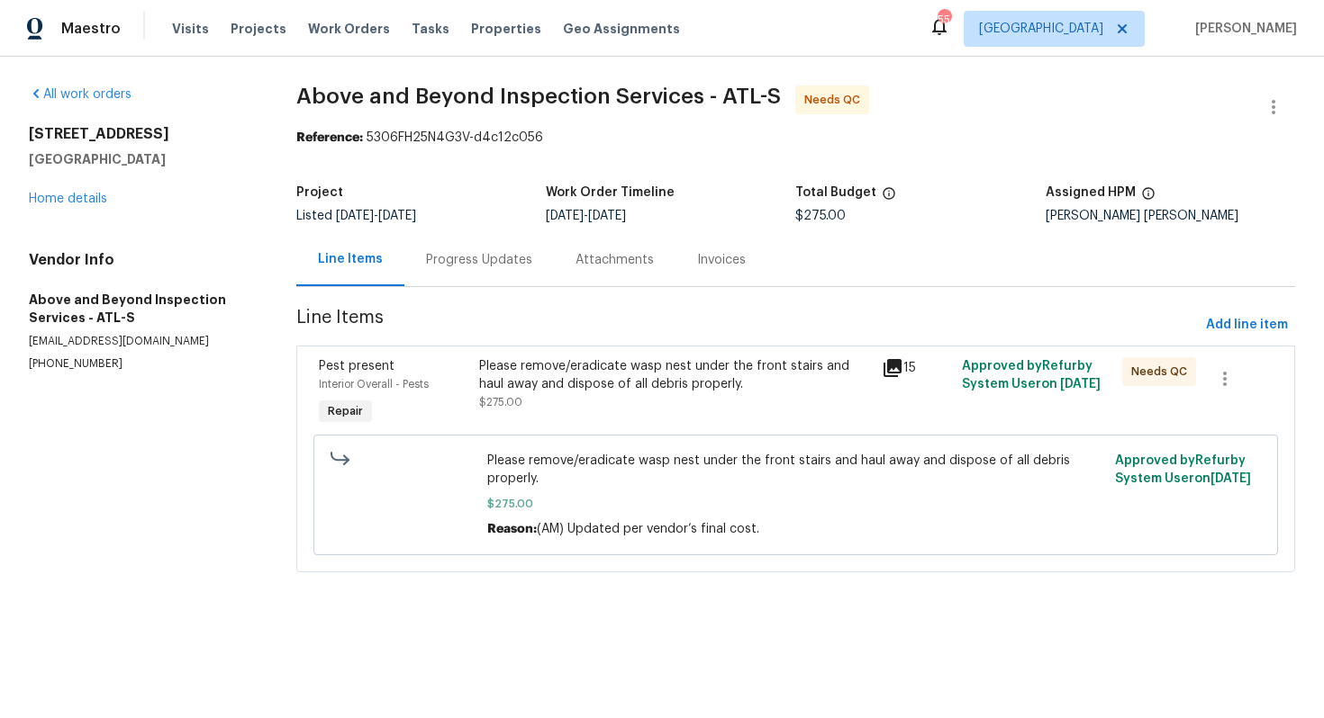
click at [593, 403] on div "Please remove/eradicate wasp nest under the front stairs and haul away and disp…" at bounding box center [674, 384] width 391 height 54
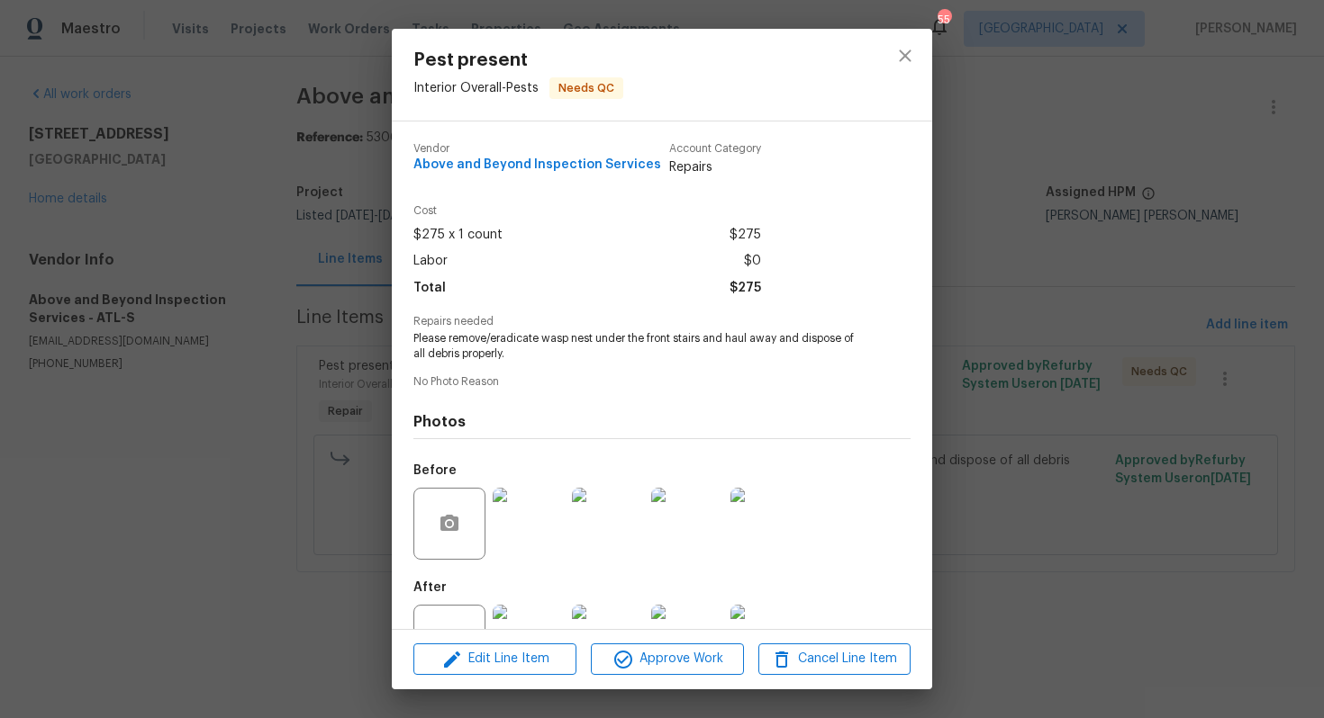
scroll to position [66, 0]
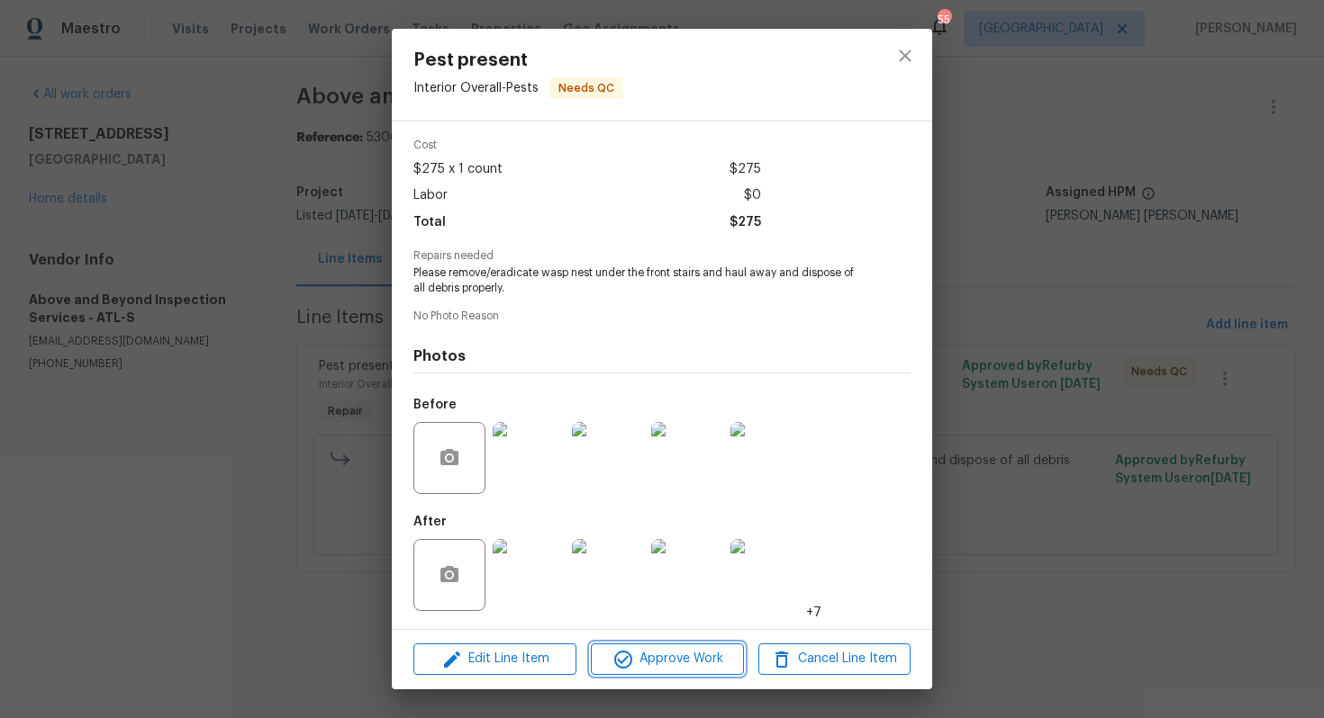
click at [662, 648] on span "Approve Work" at bounding box center [666, 659] width 141 height 23
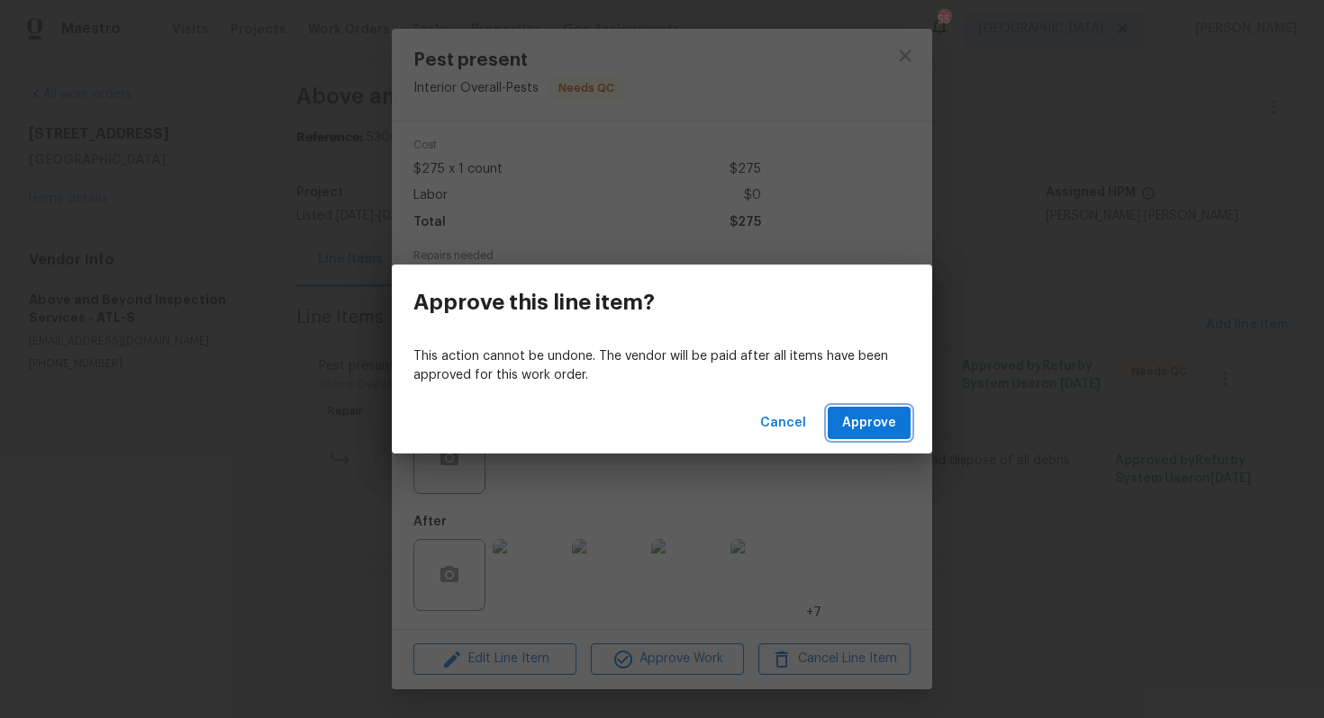
click at [860, 428] on span "Approve" at bounding box center [869, 423] width 54 height 23
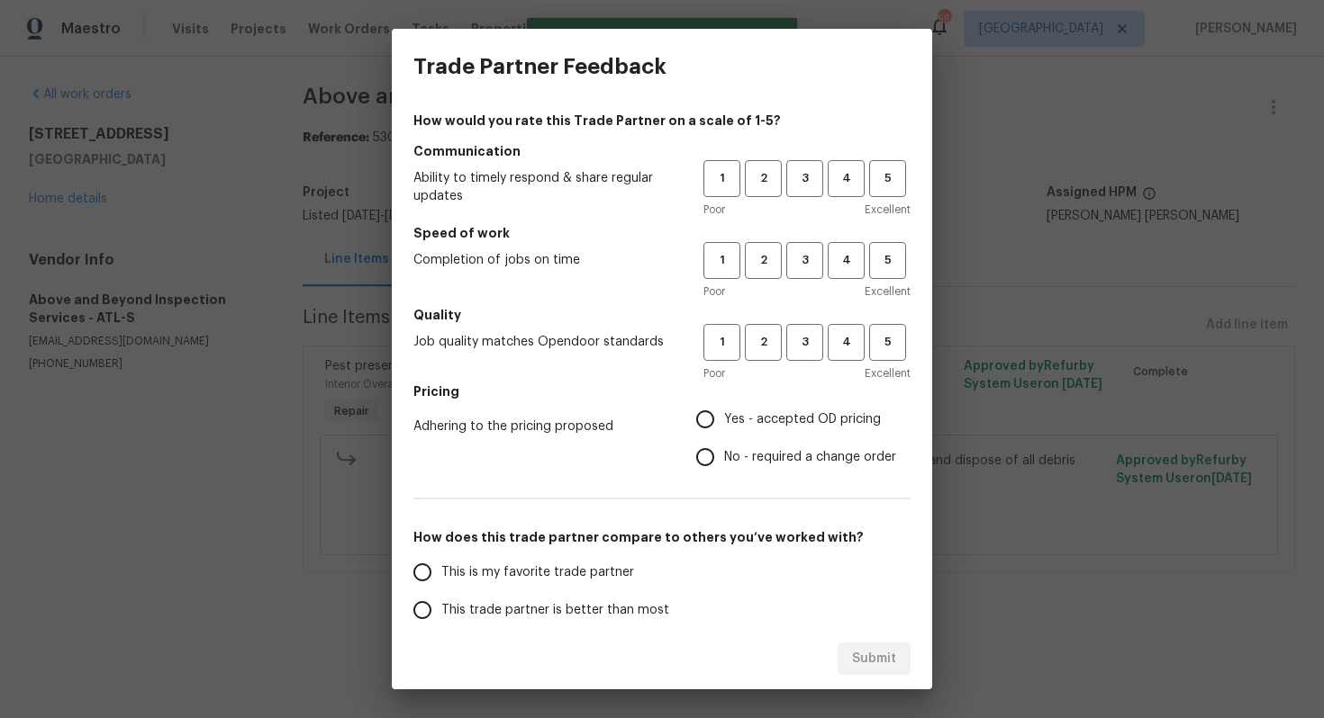
click at [804, 197] on div "1 2 3 4 5 Poor Excellent" at bounding box center [806, 189] width 207 height 59
click at [804, 185] on span "3" at bounding box center [804, 178] width 33 height 21
click at [809, 274] on button "3" at bounding box center [804, 260] width 37 height 37
click at [807, 332] on span "3" at bounding box center [804, 342] width 33 height 21
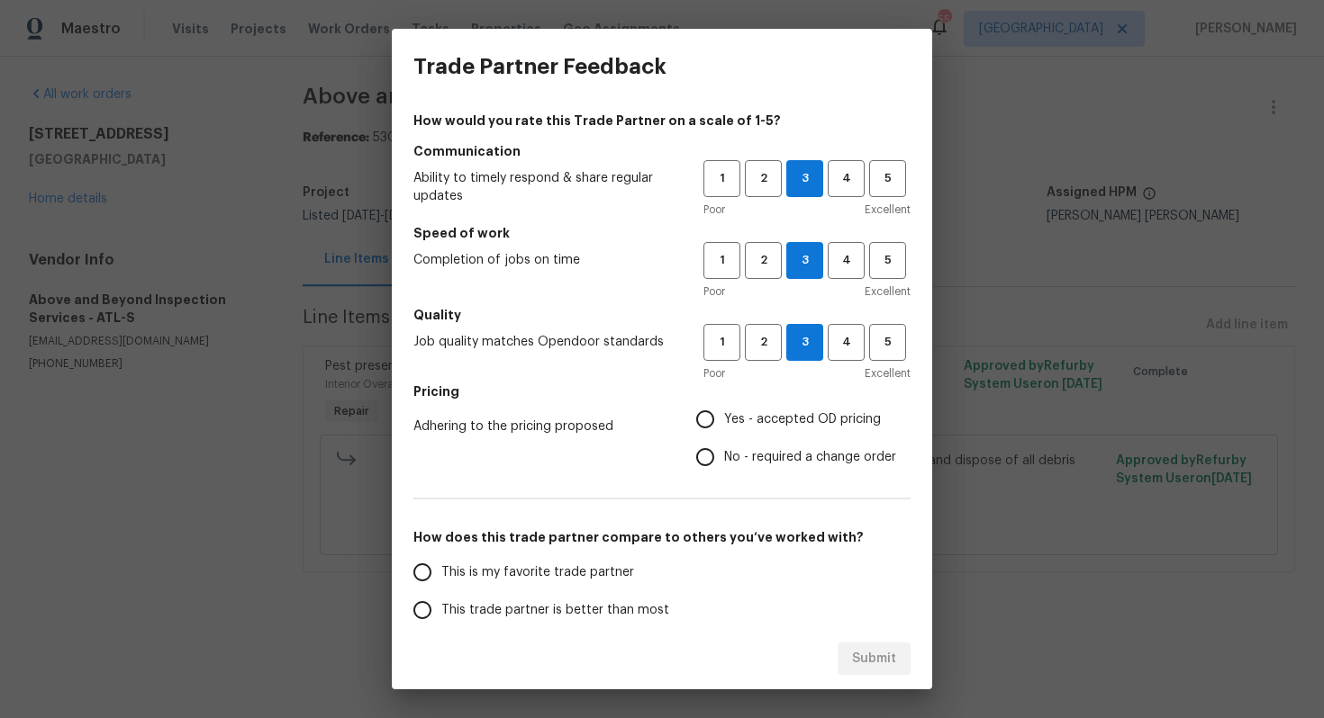
click at [782, 468] on label "No - required a change order" at bounding box center [791, 457] width 210 height 38
click at [724, 468] on input "No - required a change order" at bounding box center [705, 457] width 38 height 38
radio input "true"
click at [661, 612] on label "This trade partner is better than most" at bounding box center [545, 611] width 285 height 38
click at [441, 612] on input "This trade partner is better than most" at bounding box center [422, 611] width 38 height 38
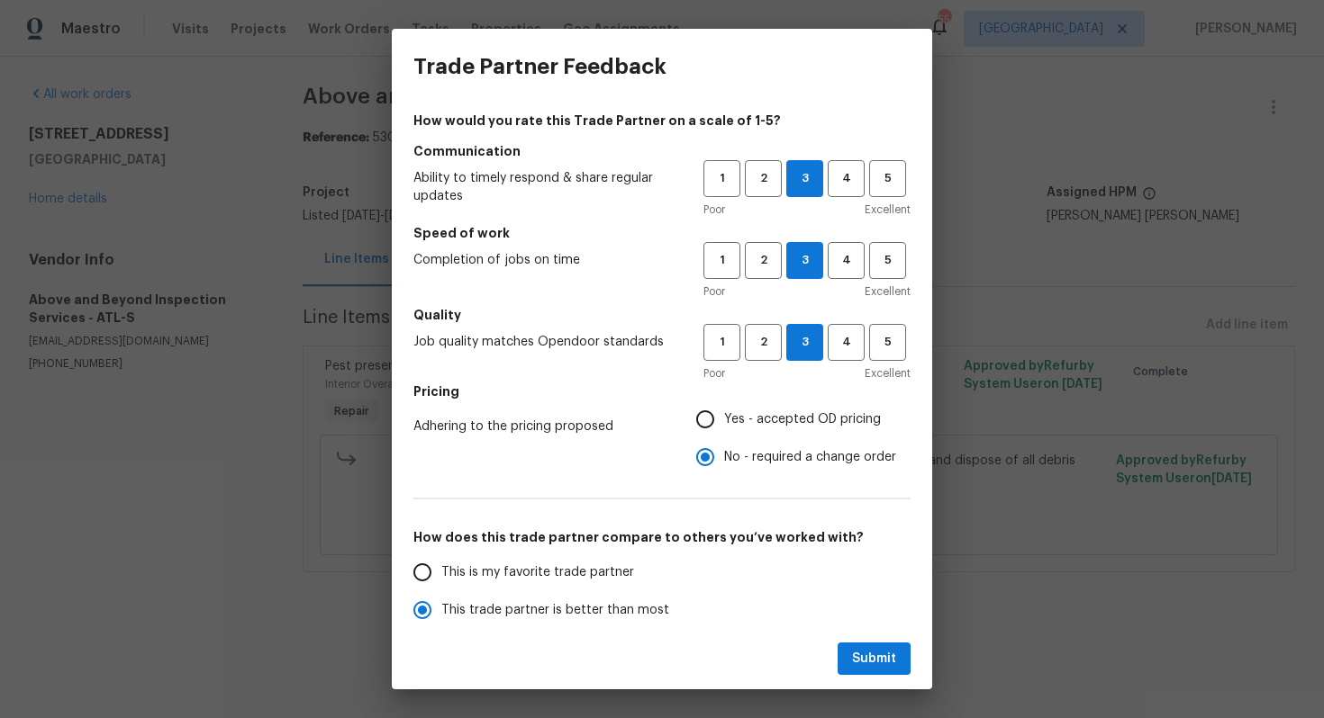
scroll to position [1, 0]
click at [881, 650] on span "Submit" at bounding box center [874, 659] width 44 height 23
radio input "true"
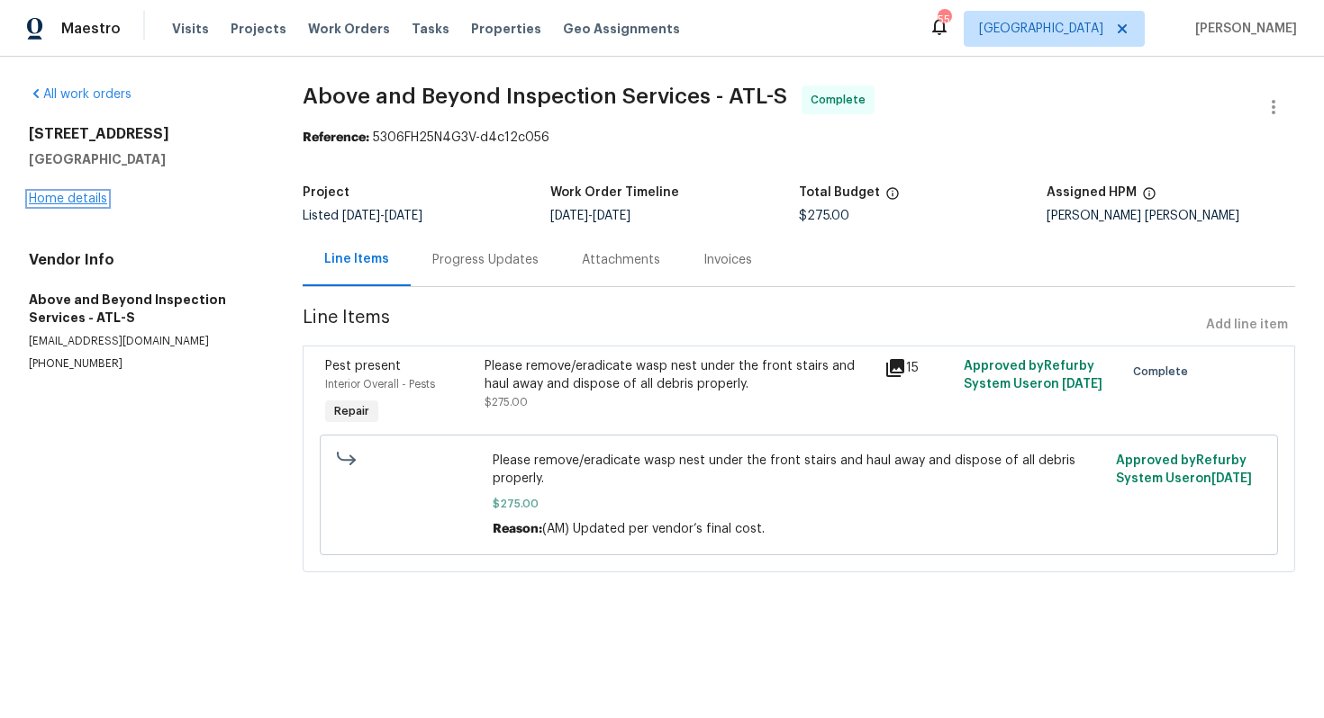
click at [87, 204] on link "Home details" at bounding box center [68, 199] width 78 height 13
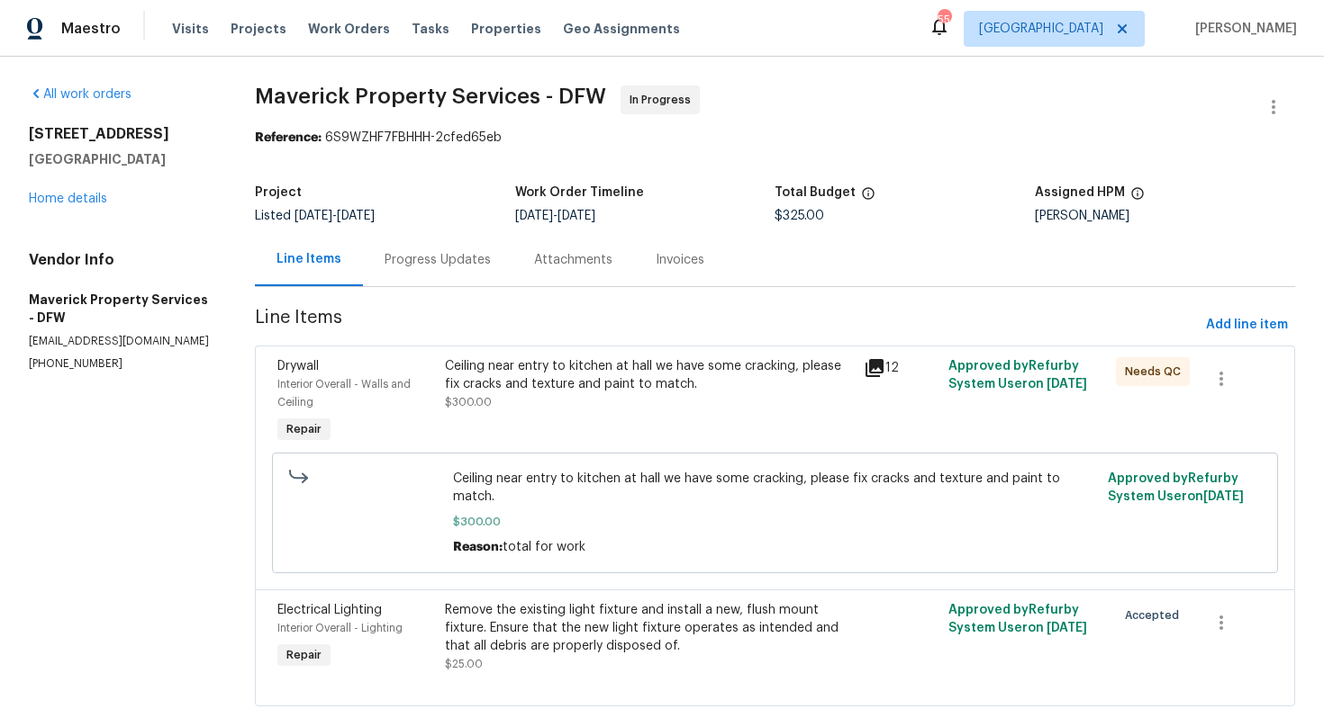
scroll to position [41, 0]
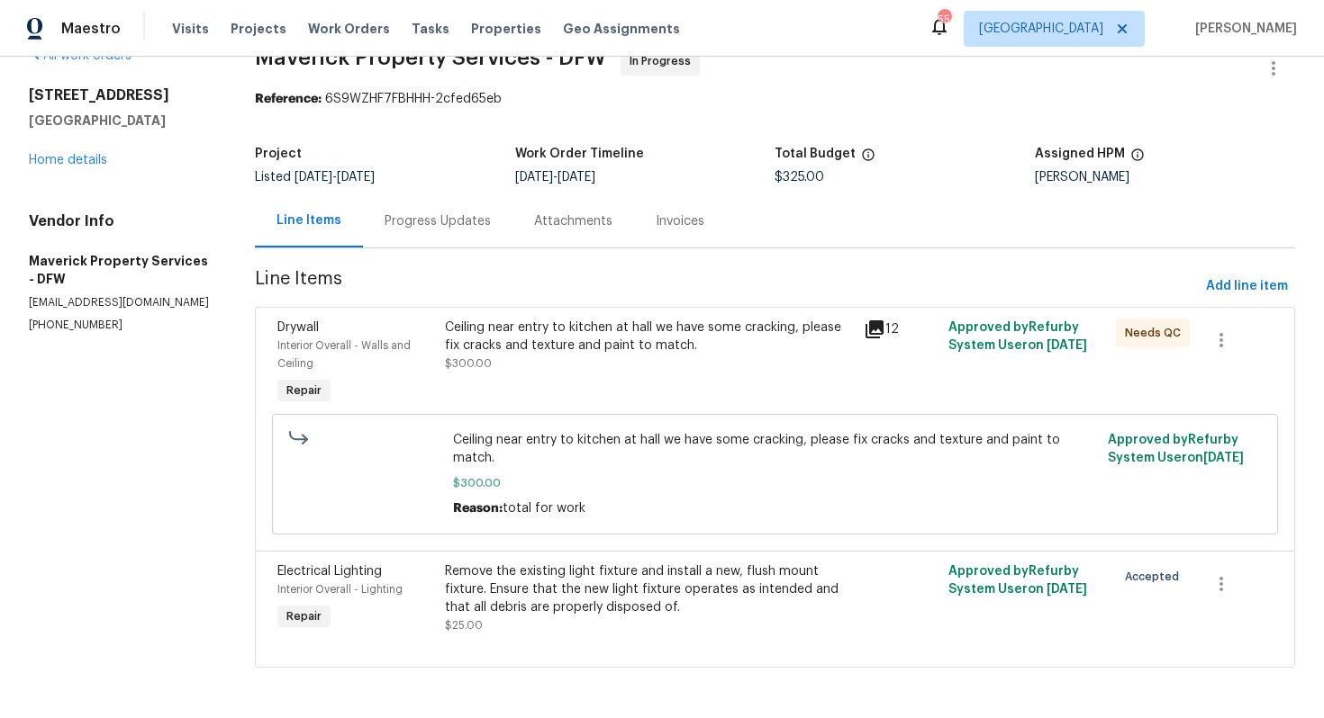
click at [466, 224] on div "Progress Updates" at bounding box center [437, 221] width 106 height 18
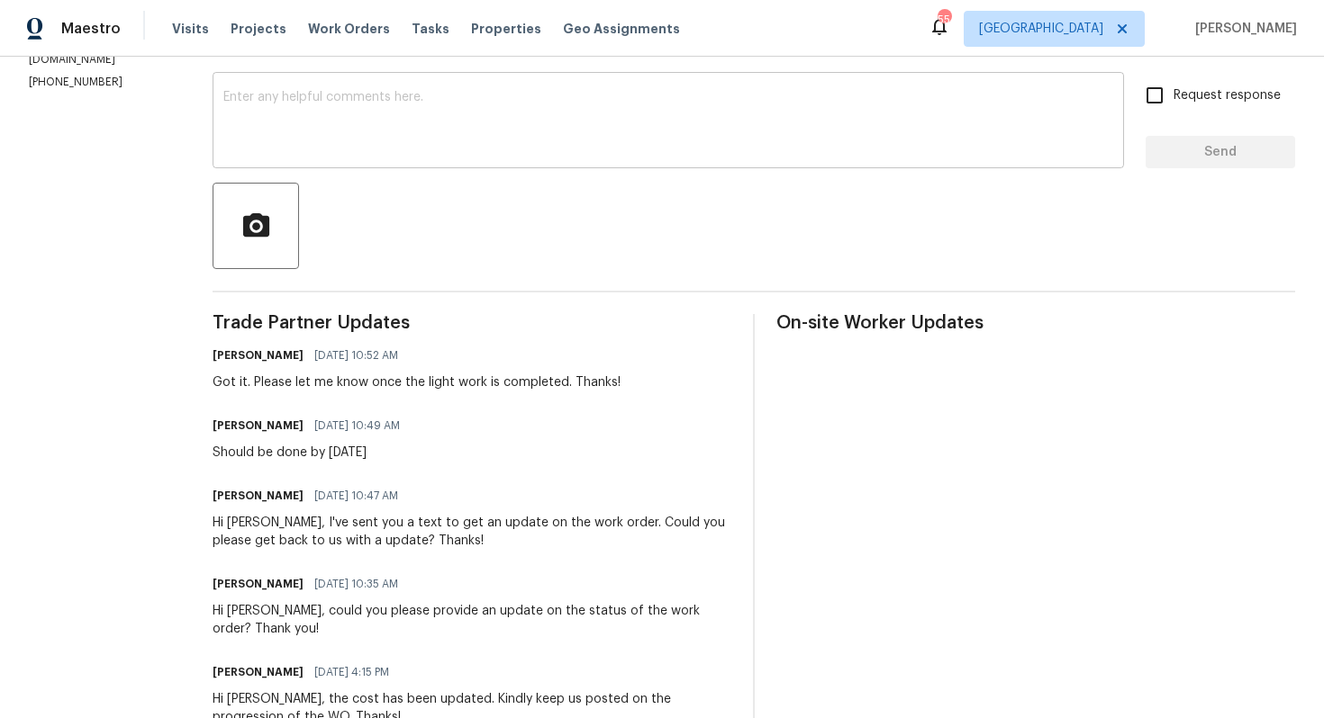
scroll to position [300, 0]
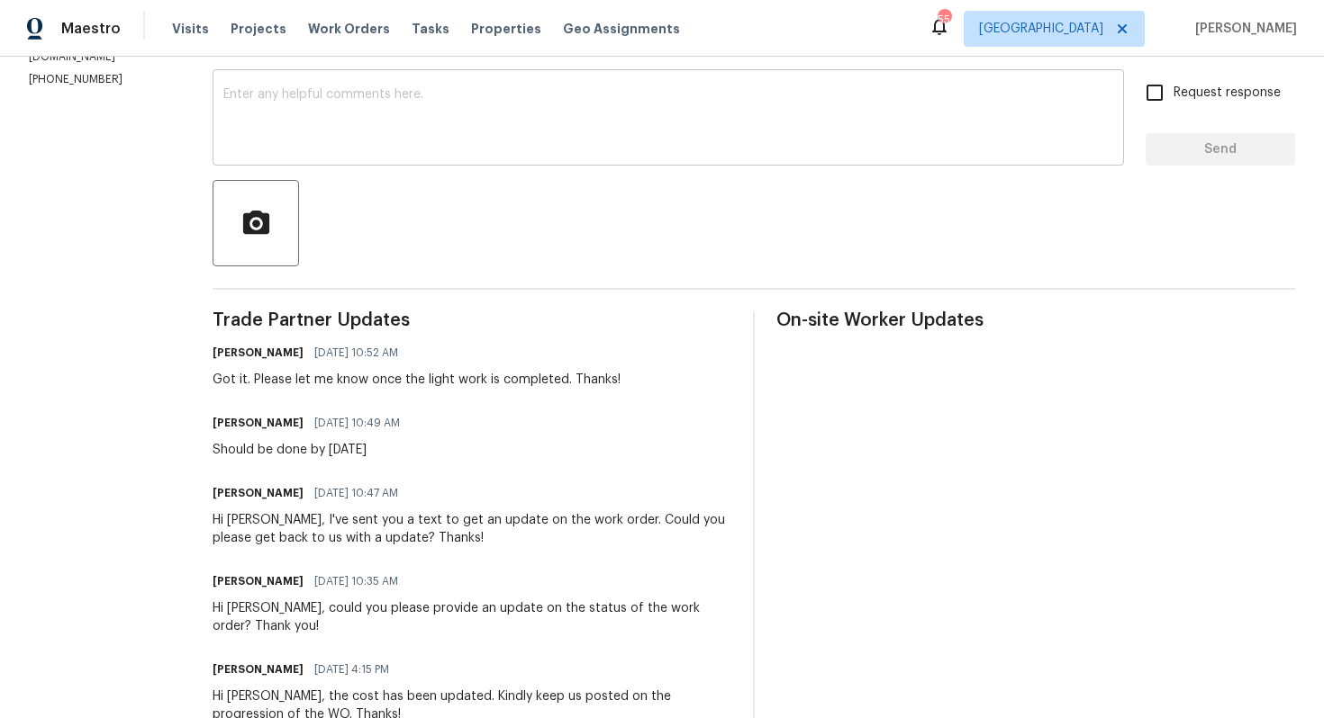
click at [523, 150] on textarea at bounding box center [668, 119] width 890 height 63
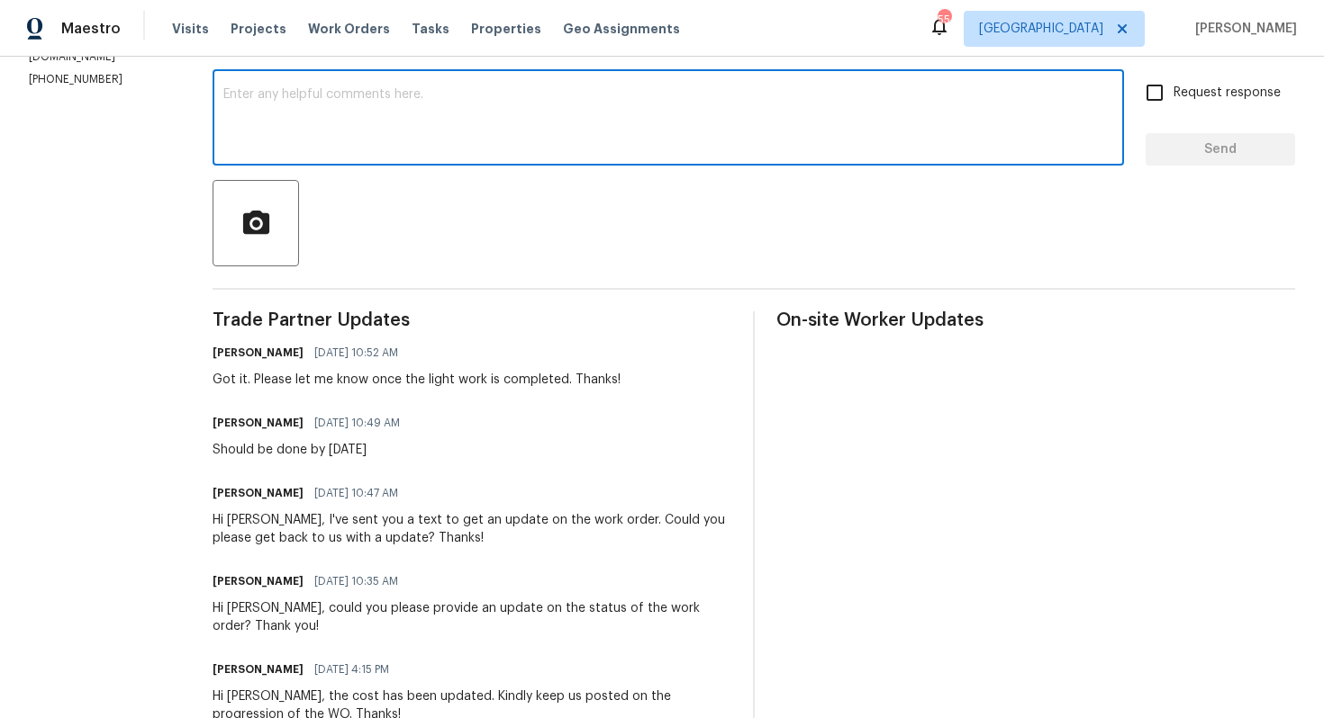
click at [797, 101] on textarea at bounding box center [668, 119] width 890 height 63
paste textarea "Hi team, could you please provide an update on the status of the work order? Th…"
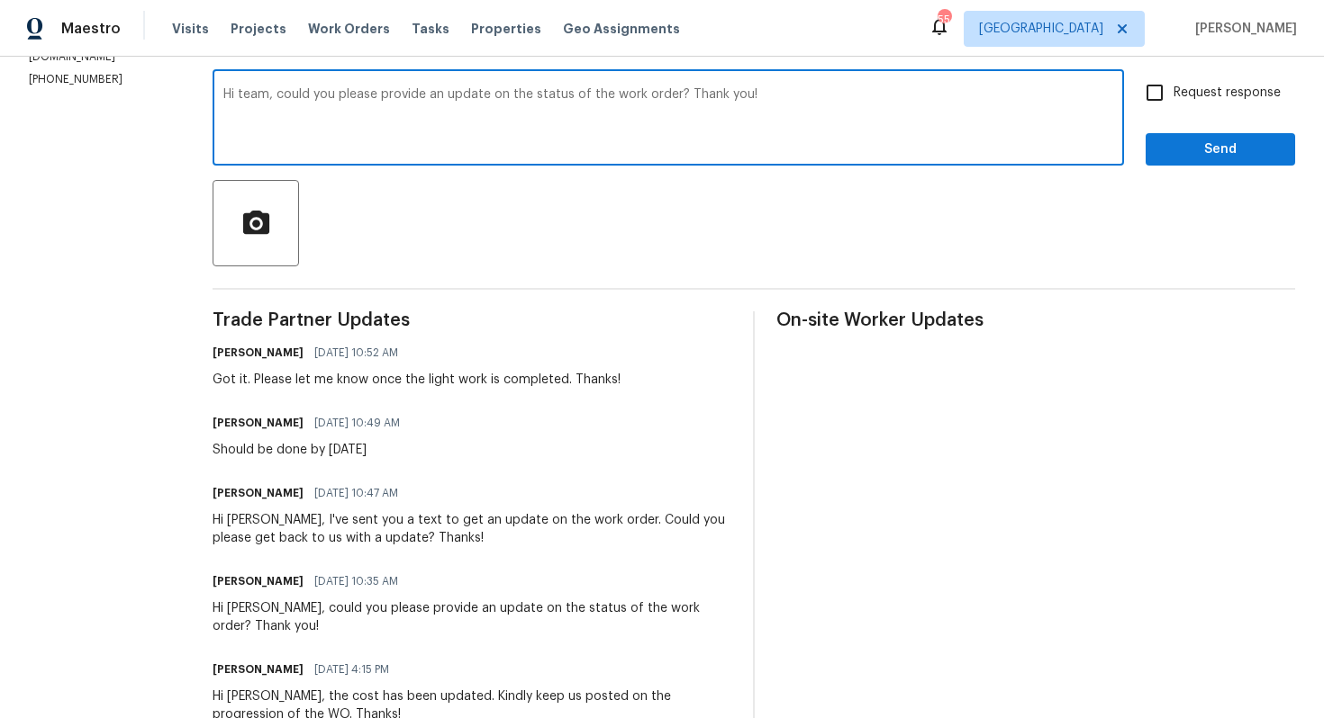
click at [298, 428] on h6 "[PERSON_NAME]" at bounding box center [257, 423] width 91 height 18
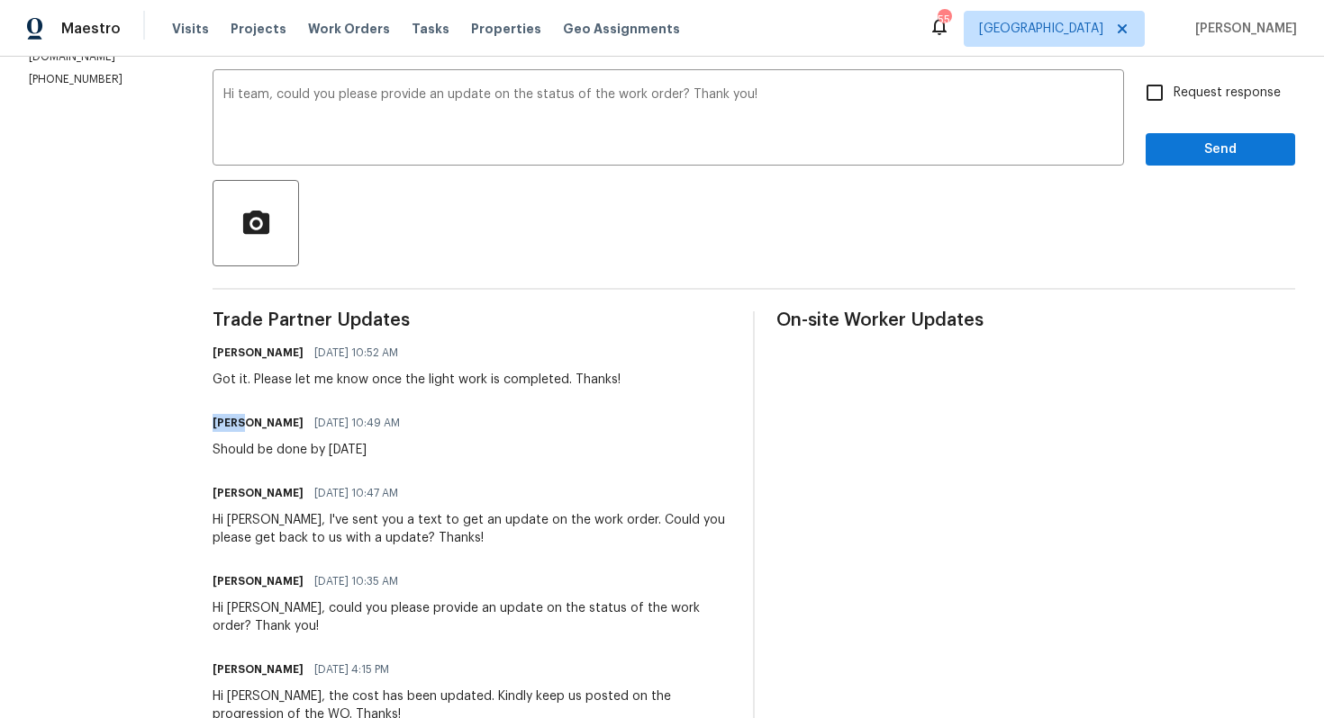
copy h6 "[PERSON_NAME]"
click at [326, 95] on textarea "Hi team, could you please provide an update on the status of the work order? Th…" at bounding box center [668, 119] width 890 height 63
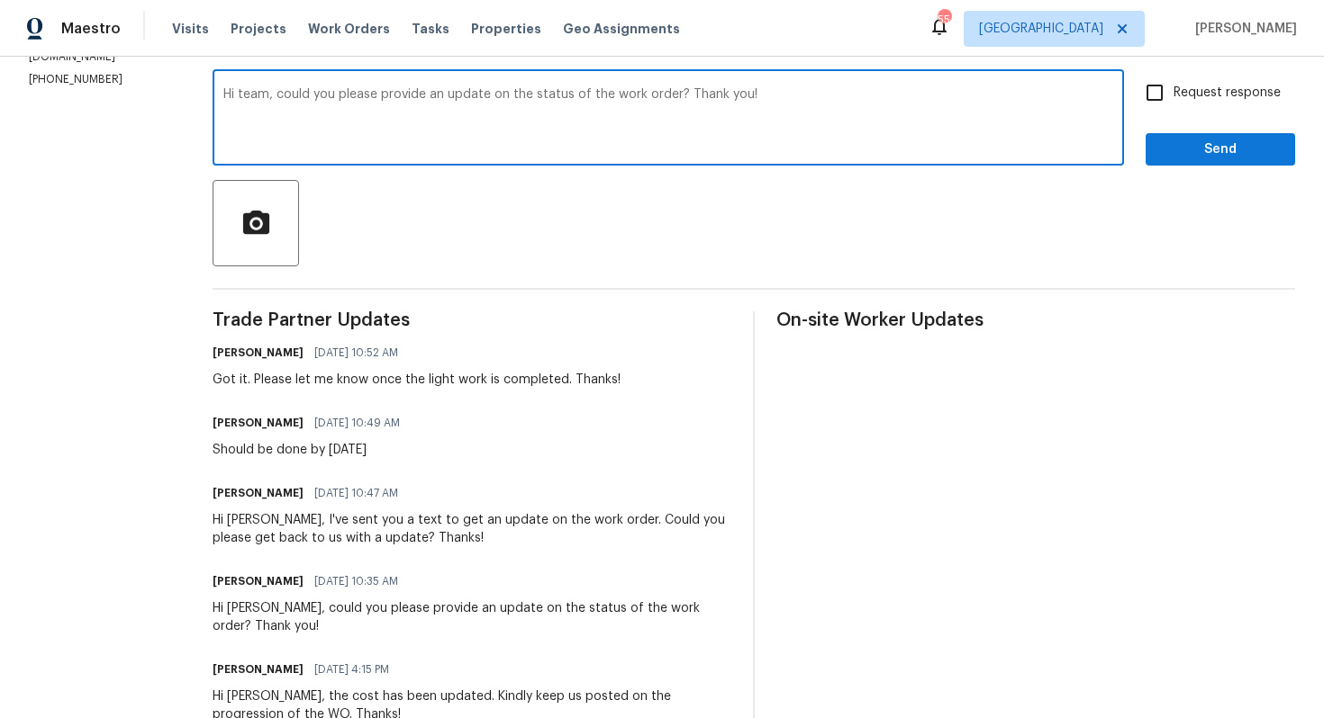
click at [326, 95] on textarea "Hi team, could you please provide an update on the status of the work order? Th…" at bounding box center [668, 119] width 890 height 63
paste textarea "[PERSON_NAME]"
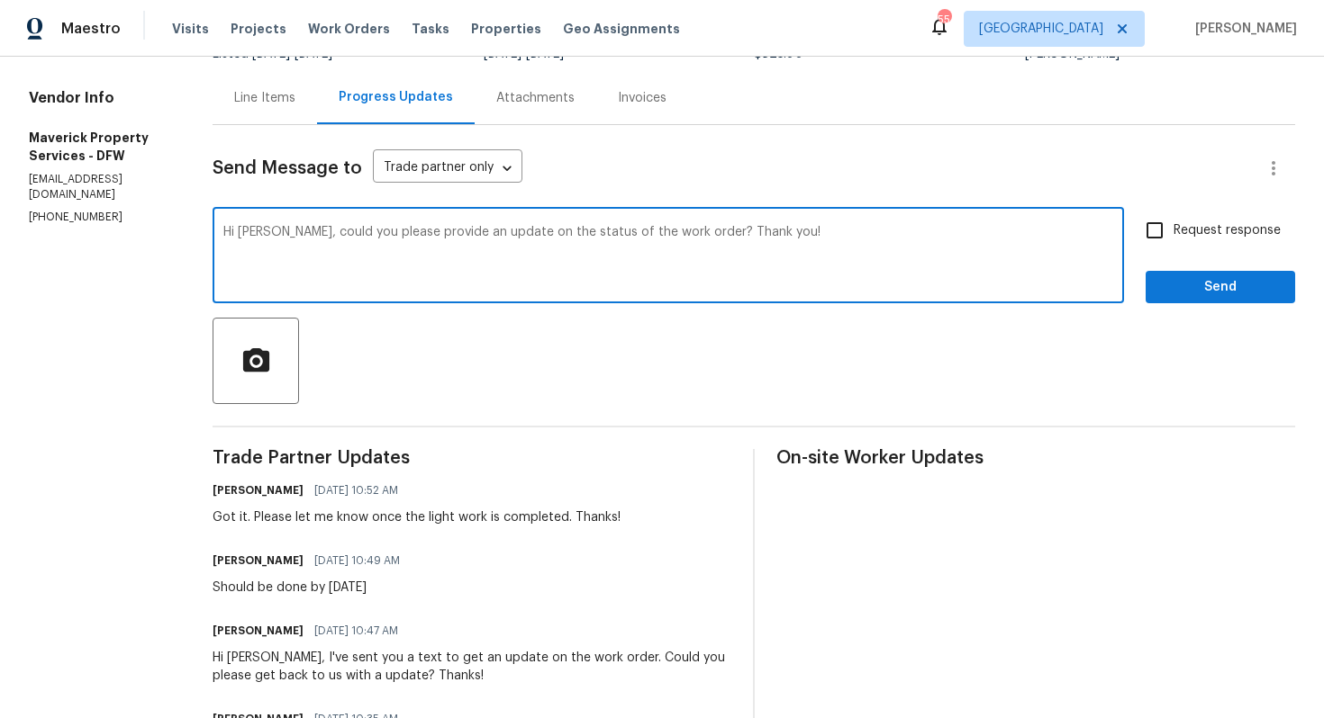
scroll to position [143, 0]
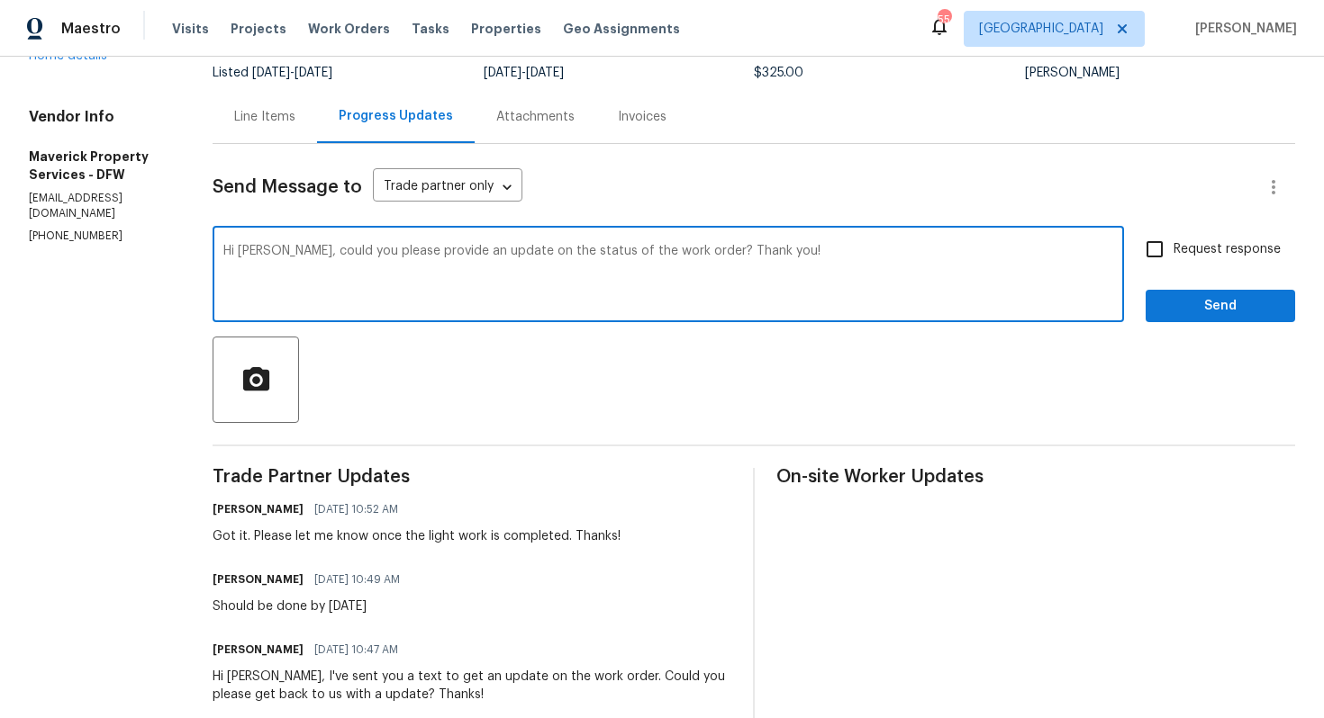
type textarea "Hi Jerry, could you please provide an update on the status of the work order? T…"
click at [1155, 252] on input "Request response" at bounding box center [1154, 249] width 38 height 38
checkbox input "true"
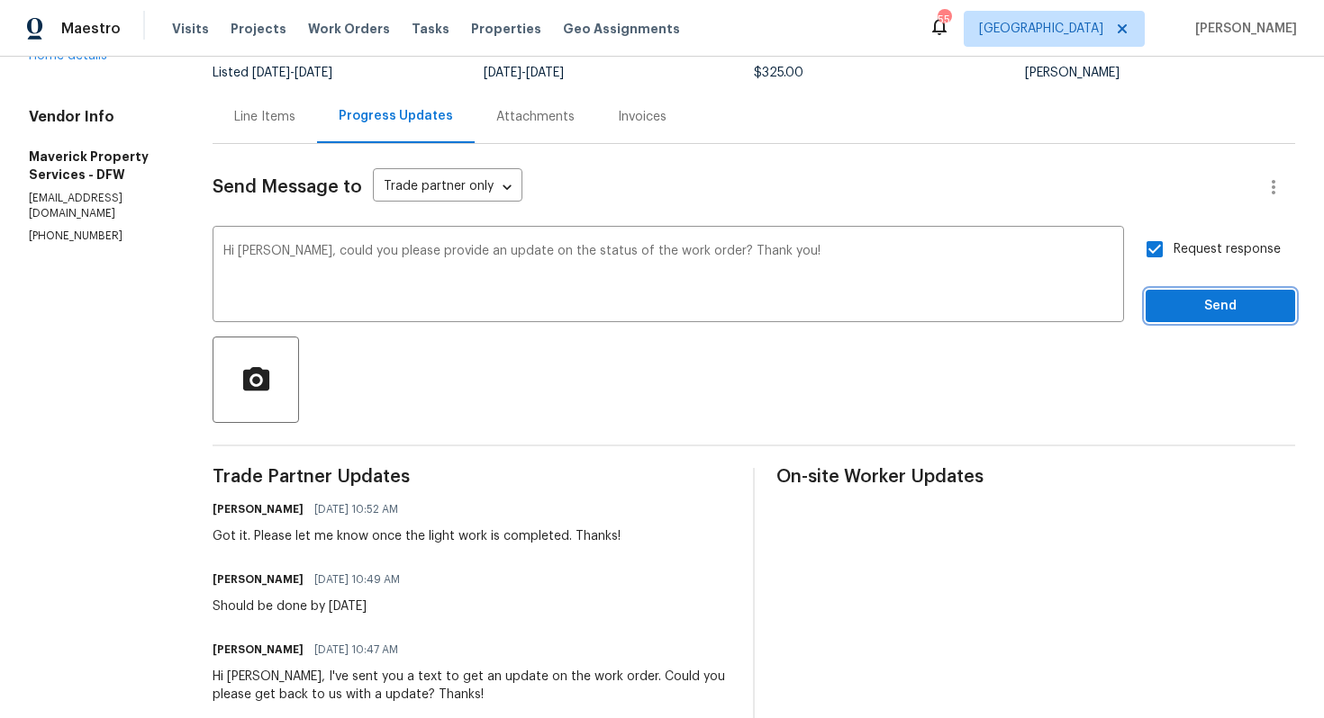
click at [1201, 310] on span "Send" at bounding box center [1220, 306] width 121 height 23
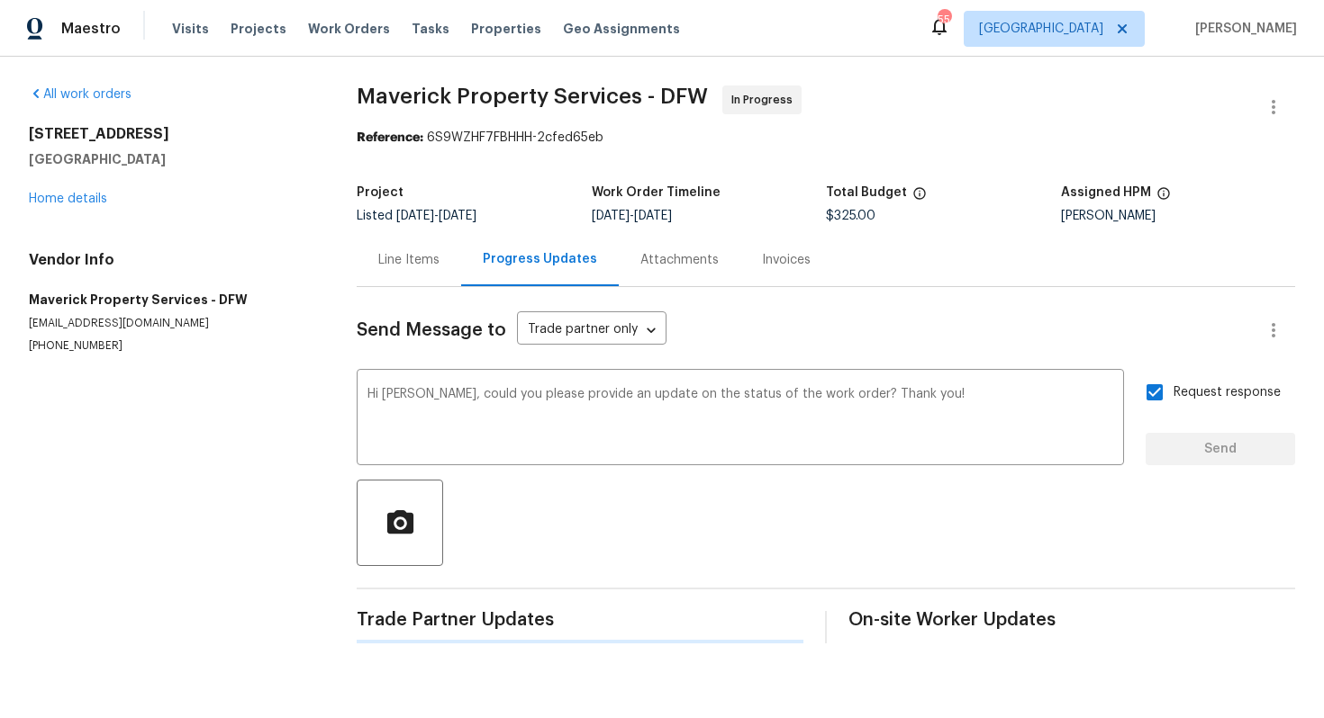
scroll to position [0, 0]
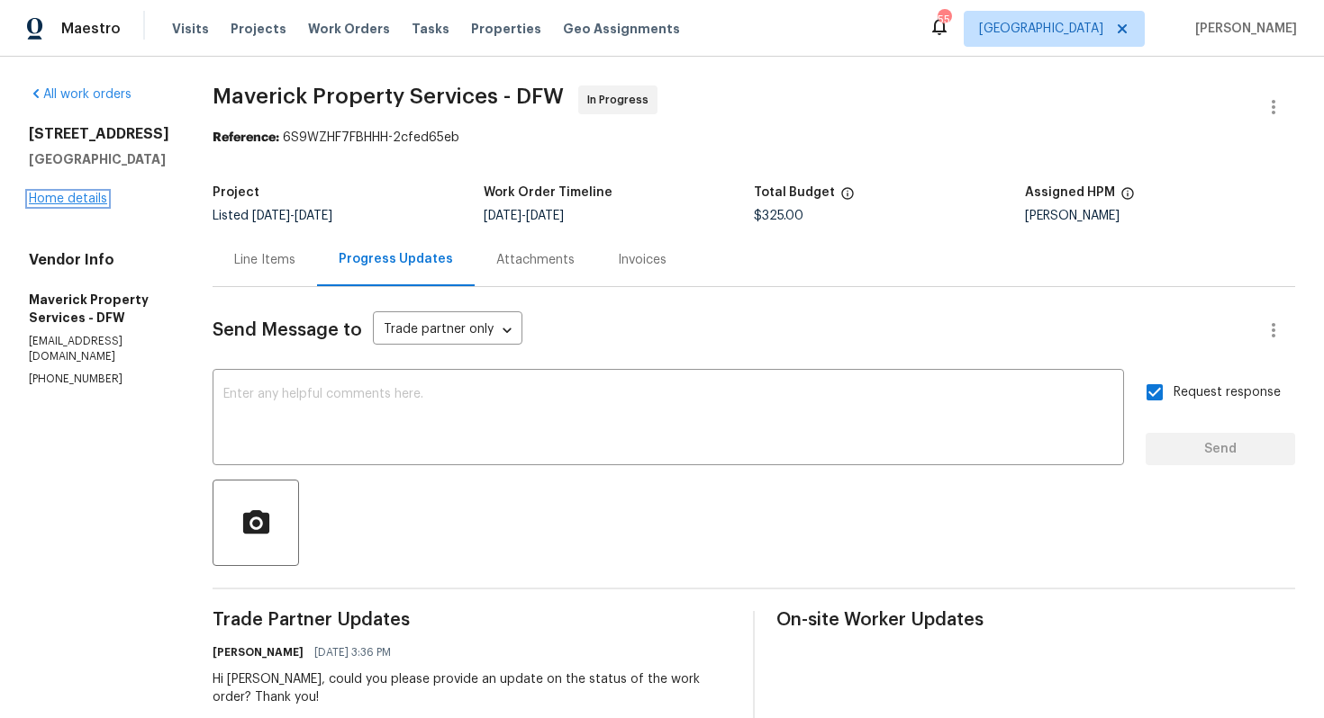
click at [81, 203] on link "Home details" at bounding box center [68, 199] width 78 height 13
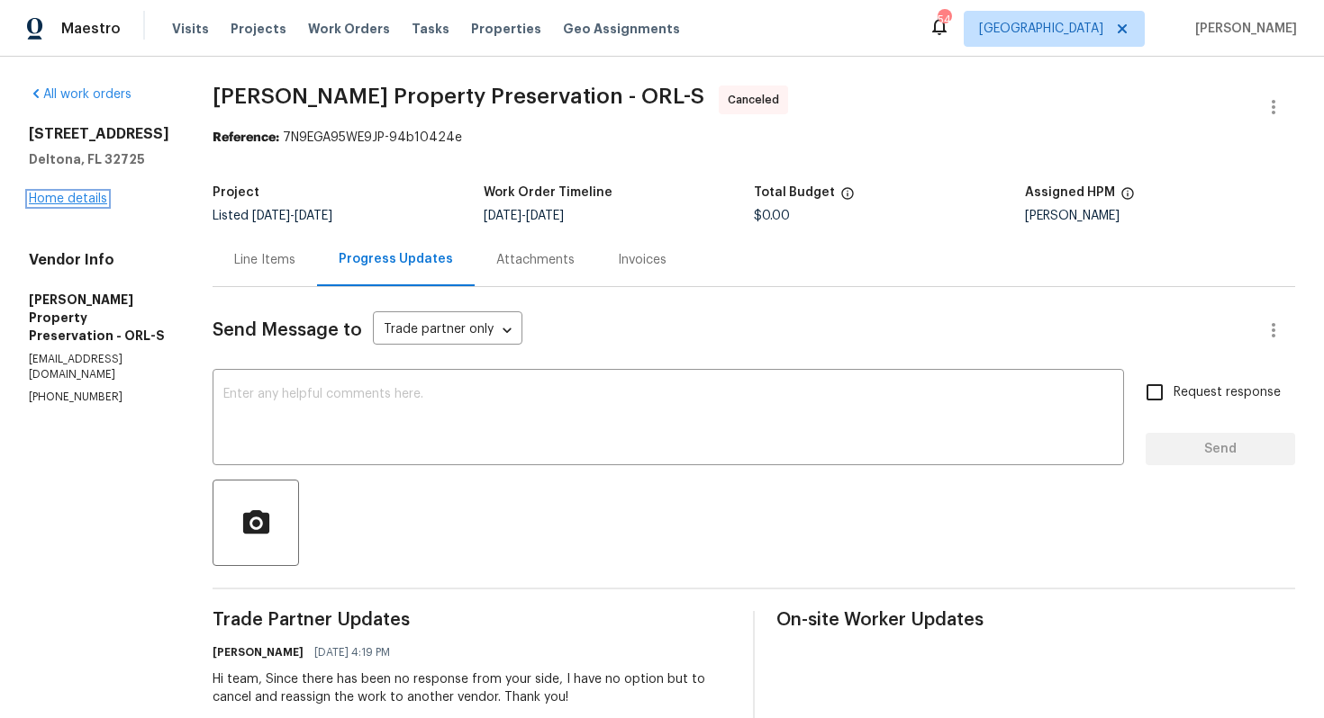
click at [76, 203] on link "Home details" at bounding box center [68, 199] width 78 height 13
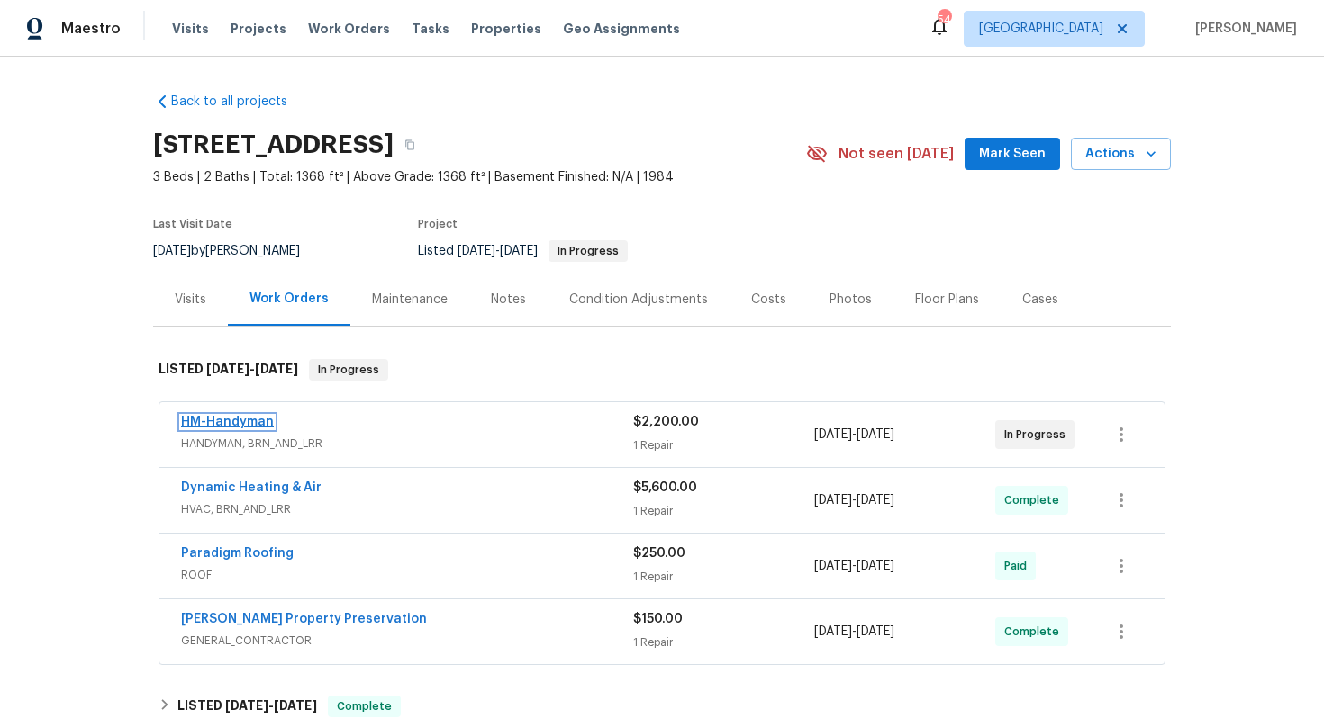
click at [227, 420] on link "HM-Handyman" at bounding box center [227, 422] width 93 height 13
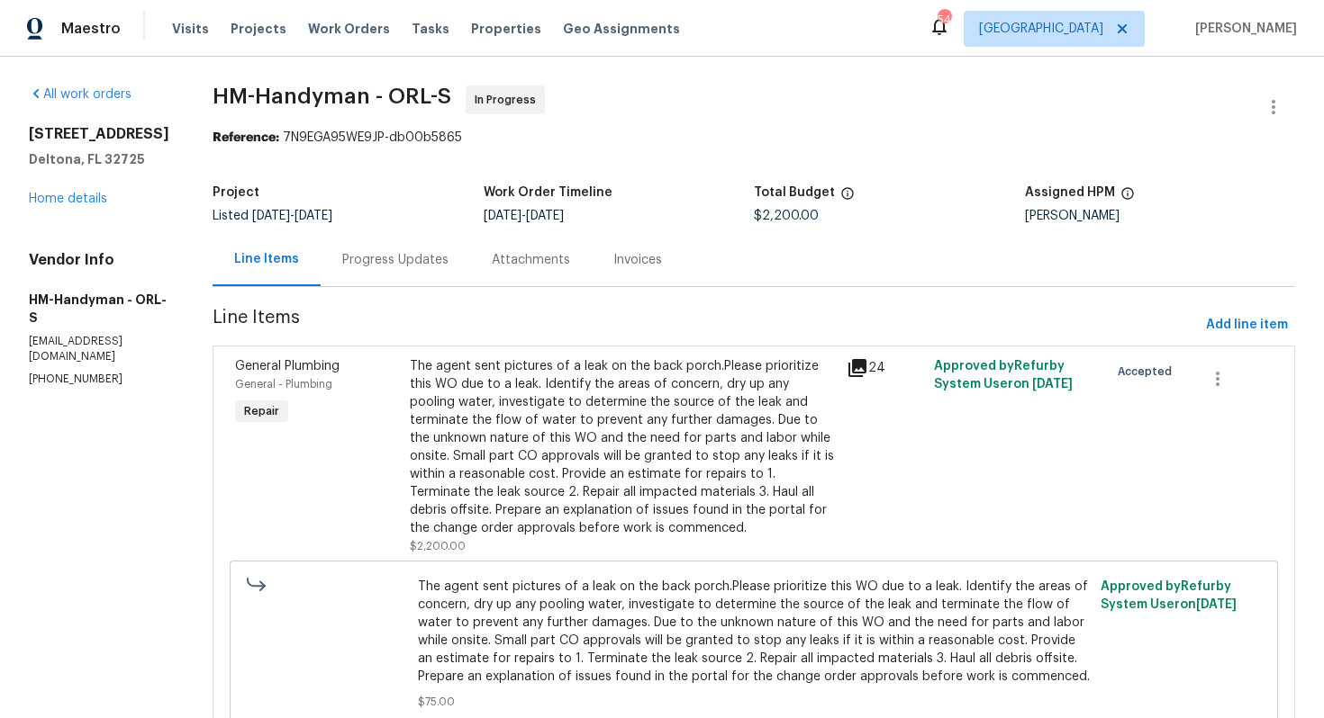
click at [429, 268] on div "Progress Updates" at bounding box center [395, 260] width 106 height 18
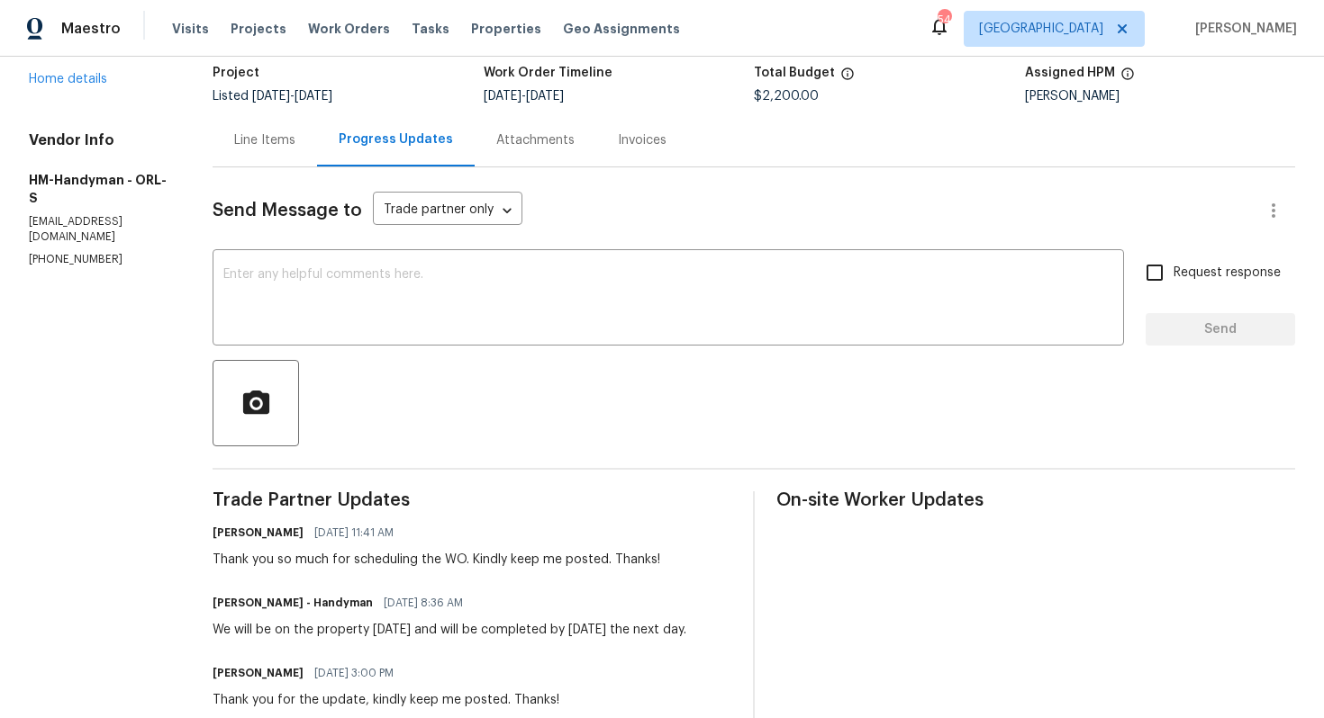
scroll to position [111, 0]
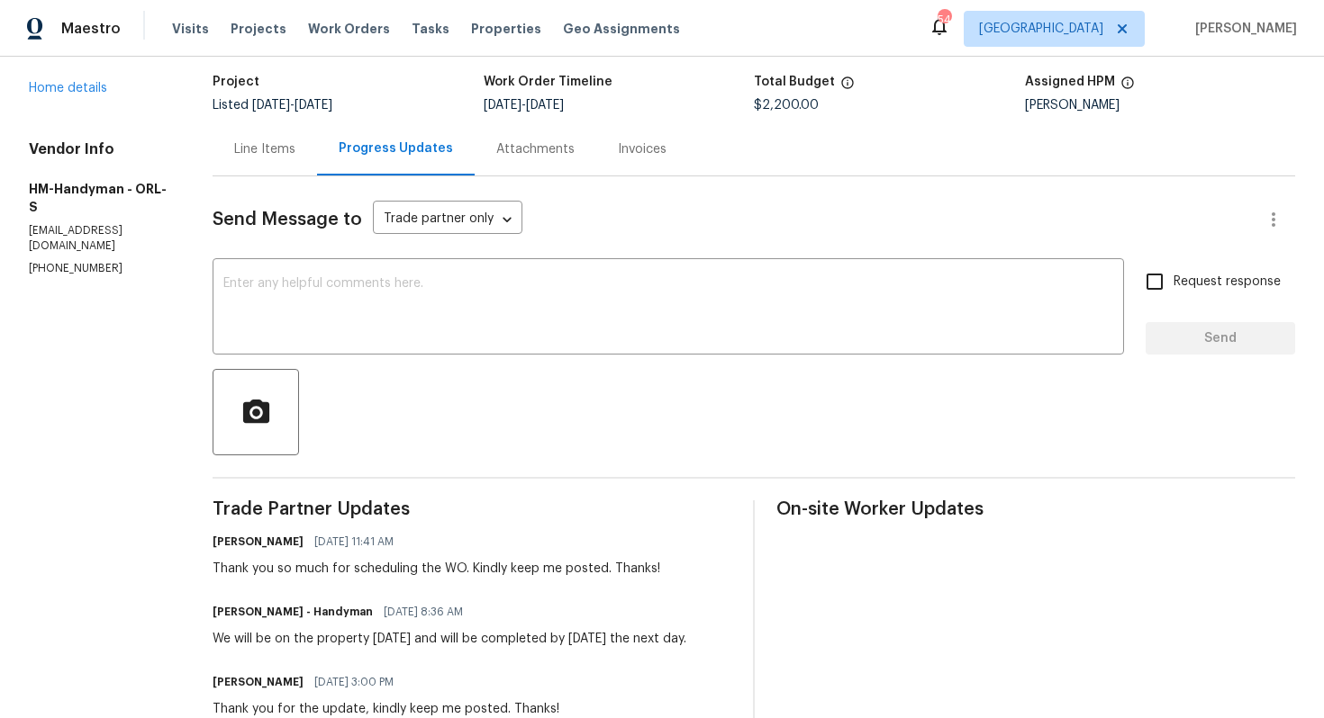
click at [791, 170] on div "Line Items Progress Updates Attachments Invoices" at bounding box center [753, 149] width 1082 height 54
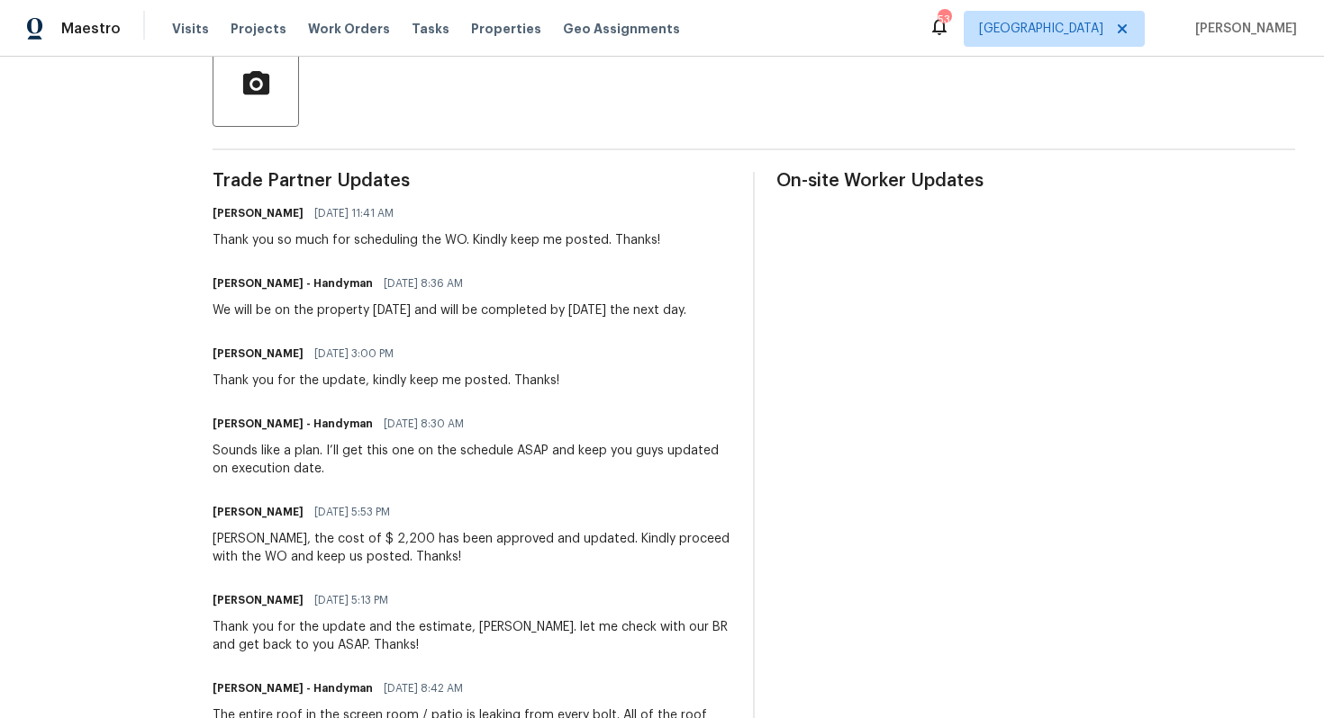
scroll to position [441, 0]
click at [235, 555] on div "[PERSON_NAME], the cost of $ 2,200 has been approved and updated. Kindly procee…" at bounding box center [471, 547] width 519 height 36
copy div "[PERSON_NAME]"
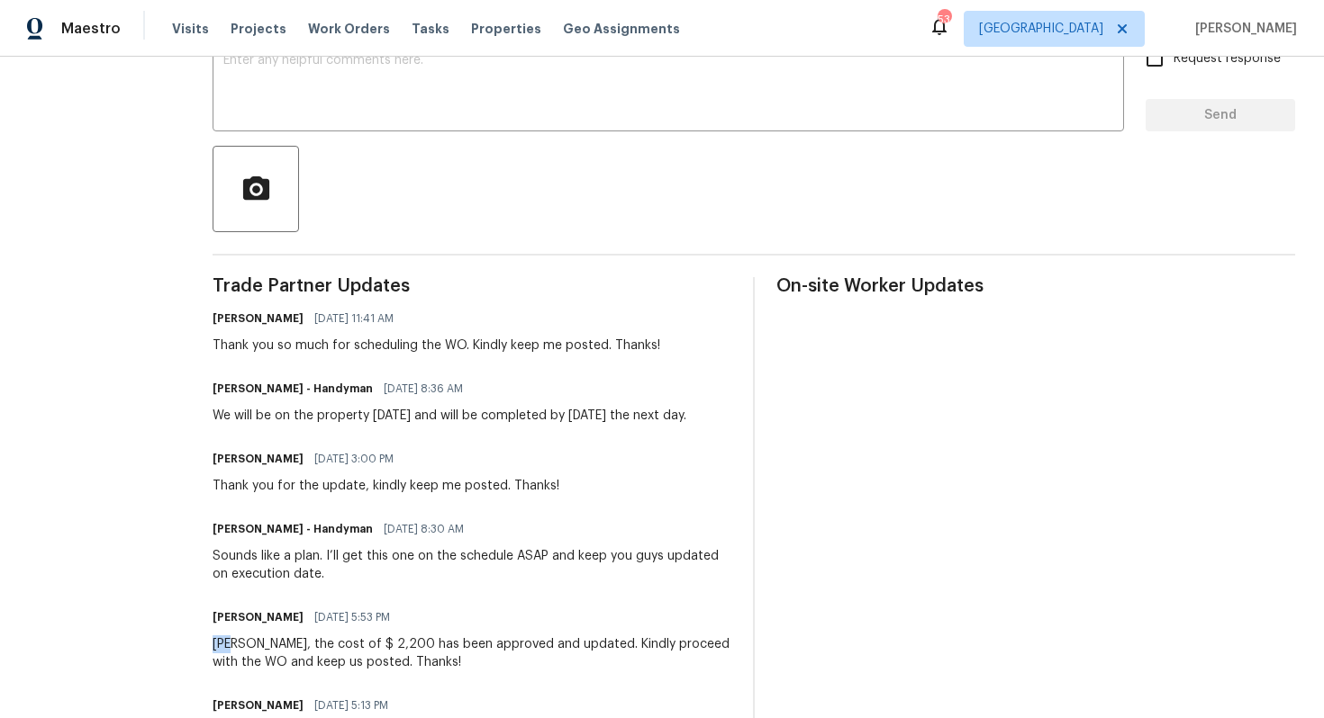
scroll to position [238, 0]
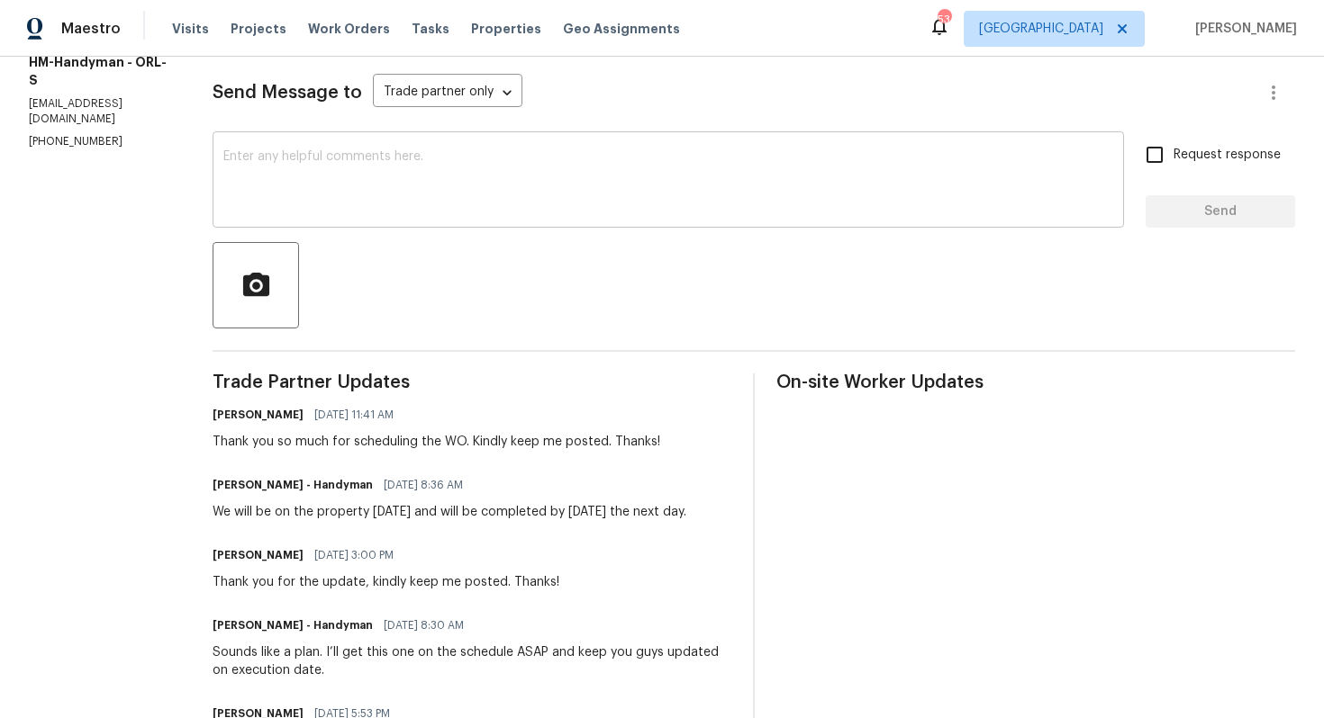
click at [522, 214] on div "x ​" at bounding box center [667, 182] width 911 height 92
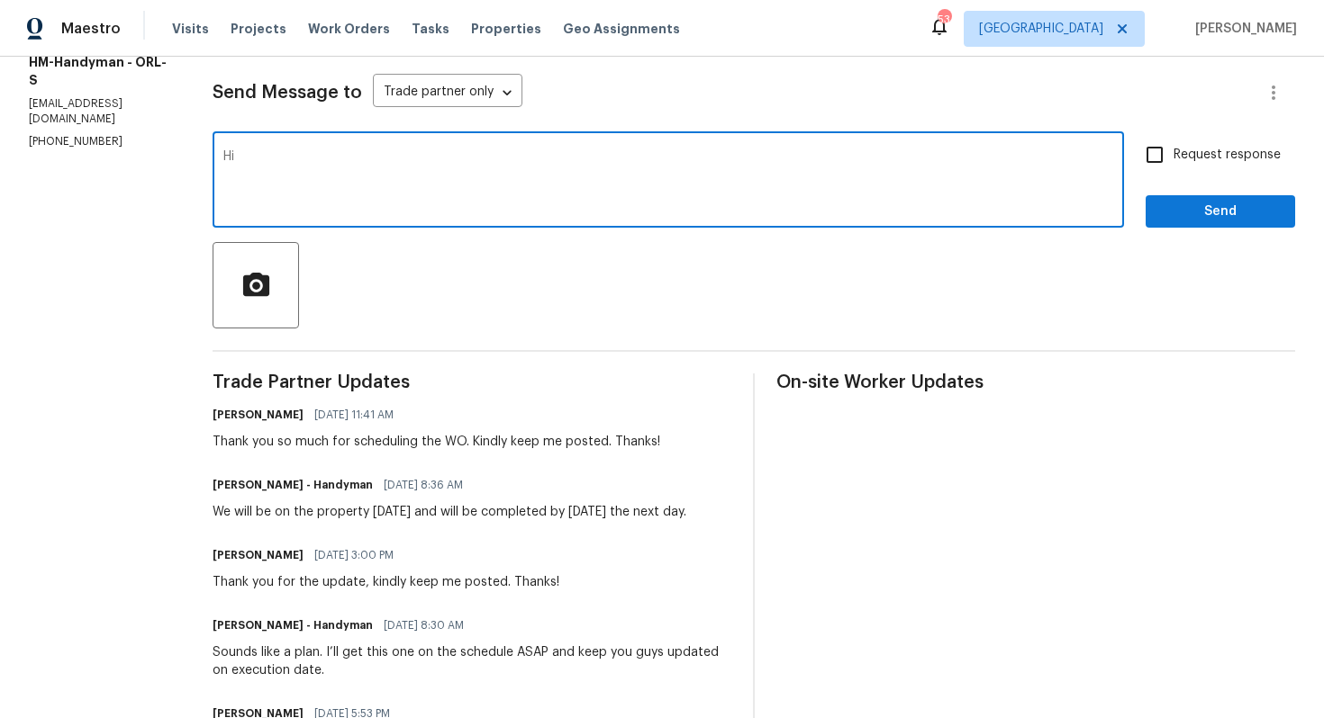
type textarea "H"
paste textarea "Joe"
click at [578, 168] on textarea "Hi Joe, hope this is scheduled for today and it will be completed tomowworow as…" at bounding box center [668, 181] width 890 height 63
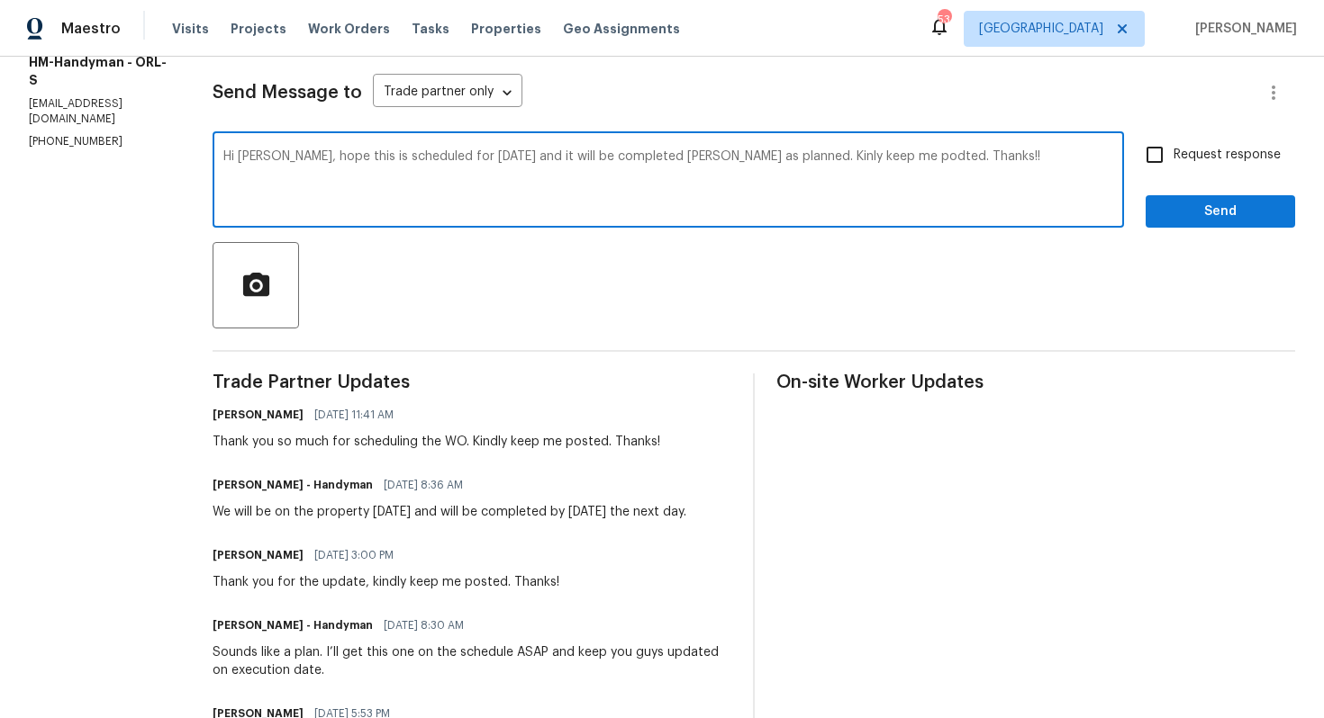
paste textarea "I hope this is scheduled for today and will be completed tomorrow as planned. K…"
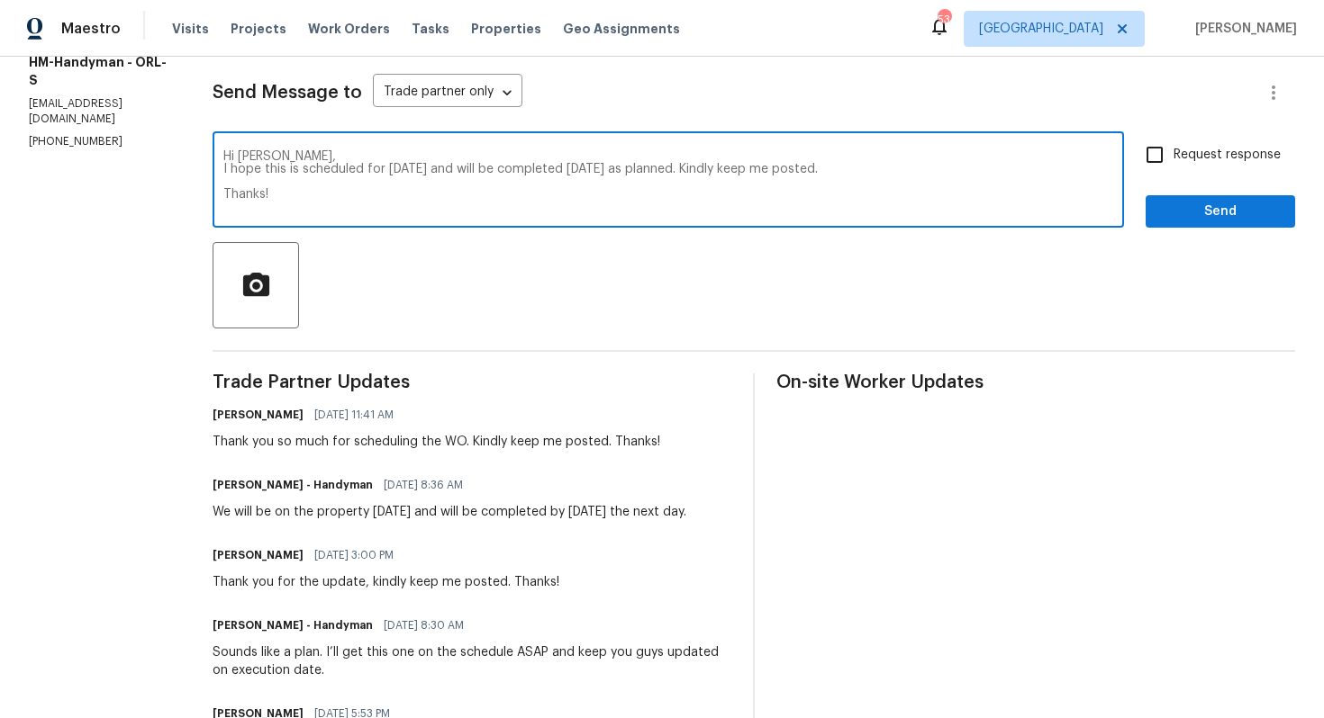
type textarea "Hi Joe, I hope this is scheduled for today and will be completed tomorrow as pl…"
click at [1188, 153] on span "Request response" at bounding box center [1226, 155] width 107 height 19
click at [1173, 153] on input "Request response" at bounding box center [1154, 155] width 38 height 38
checkbox input "true"
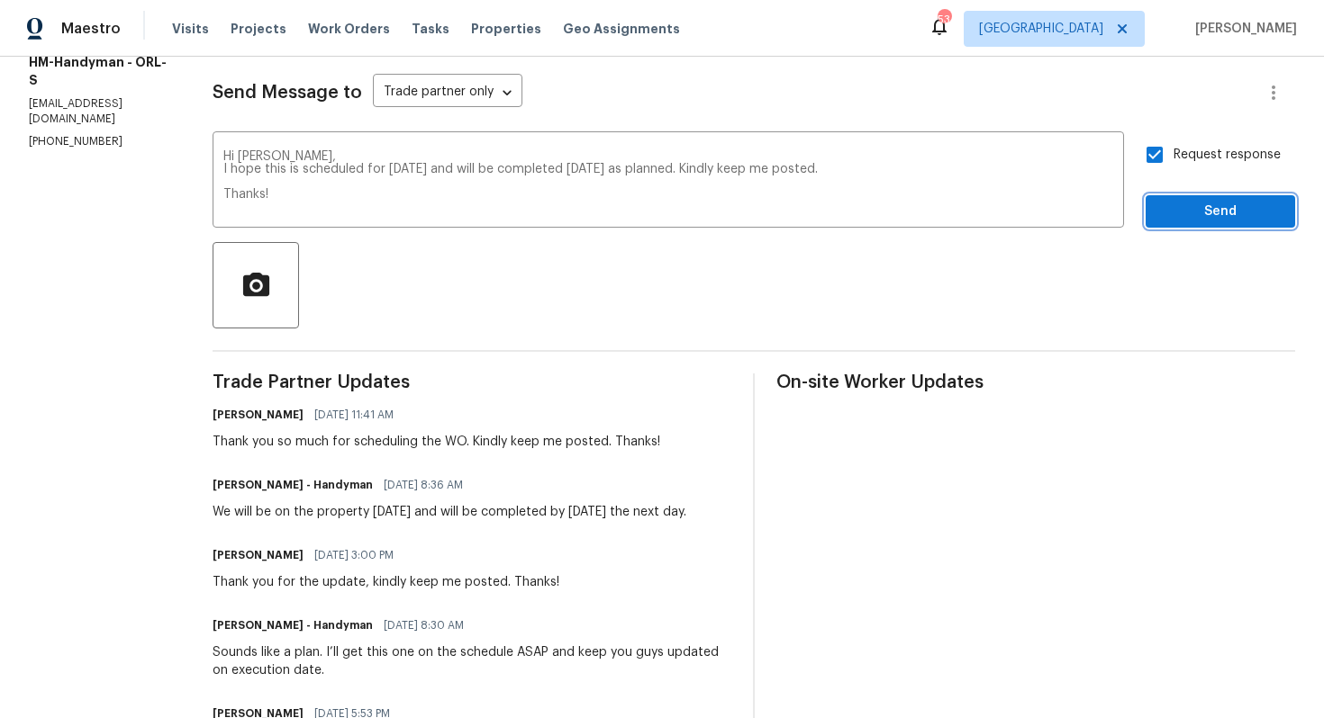
click at [1170, 218] on span "Send" at bounding box center [1220, 212] width 121 height 23
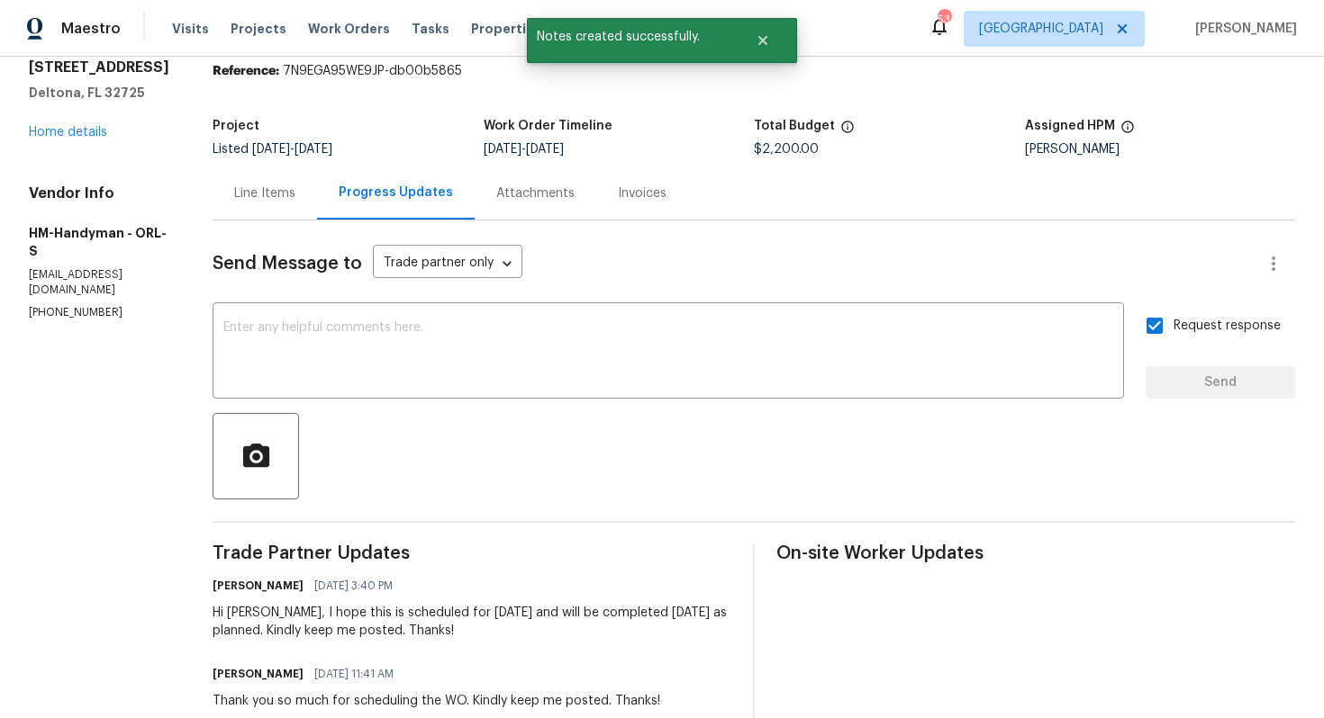
scroll to position [0, 0]
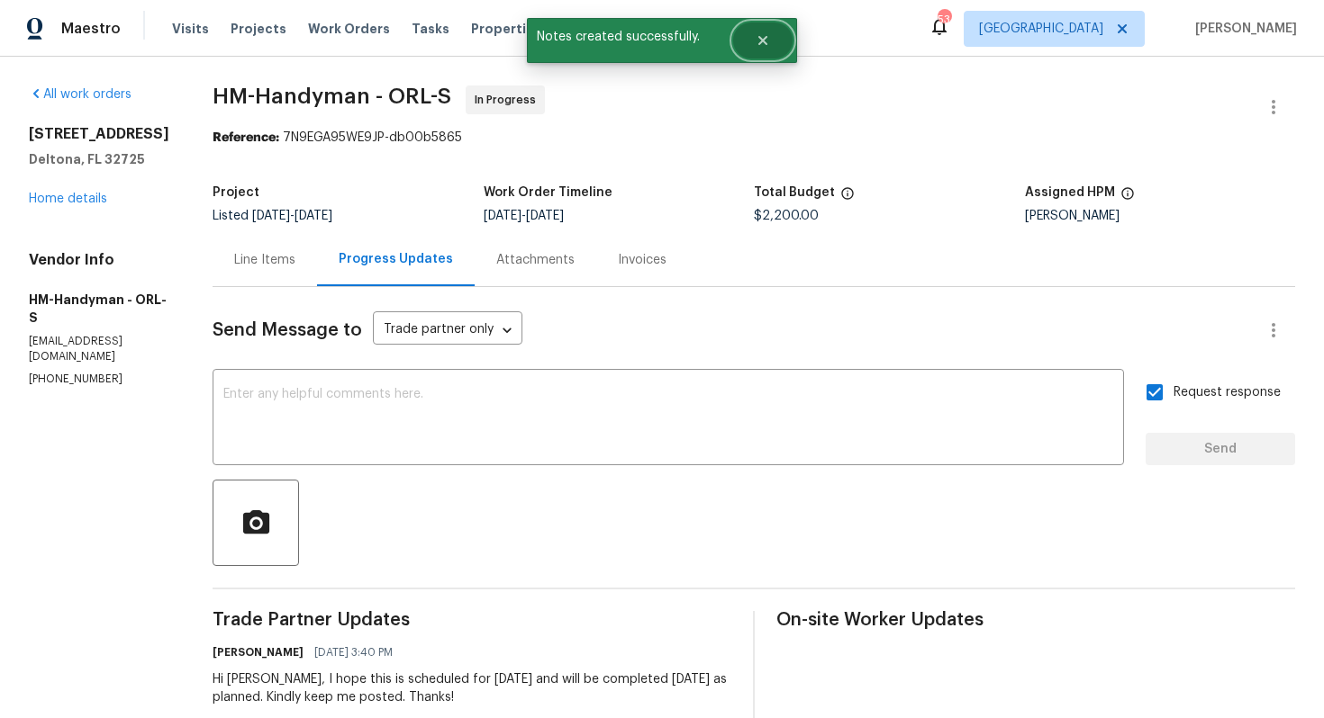
click at [755, 45] on icon "Close" at bounding box center [762, 40] width 14 height 14
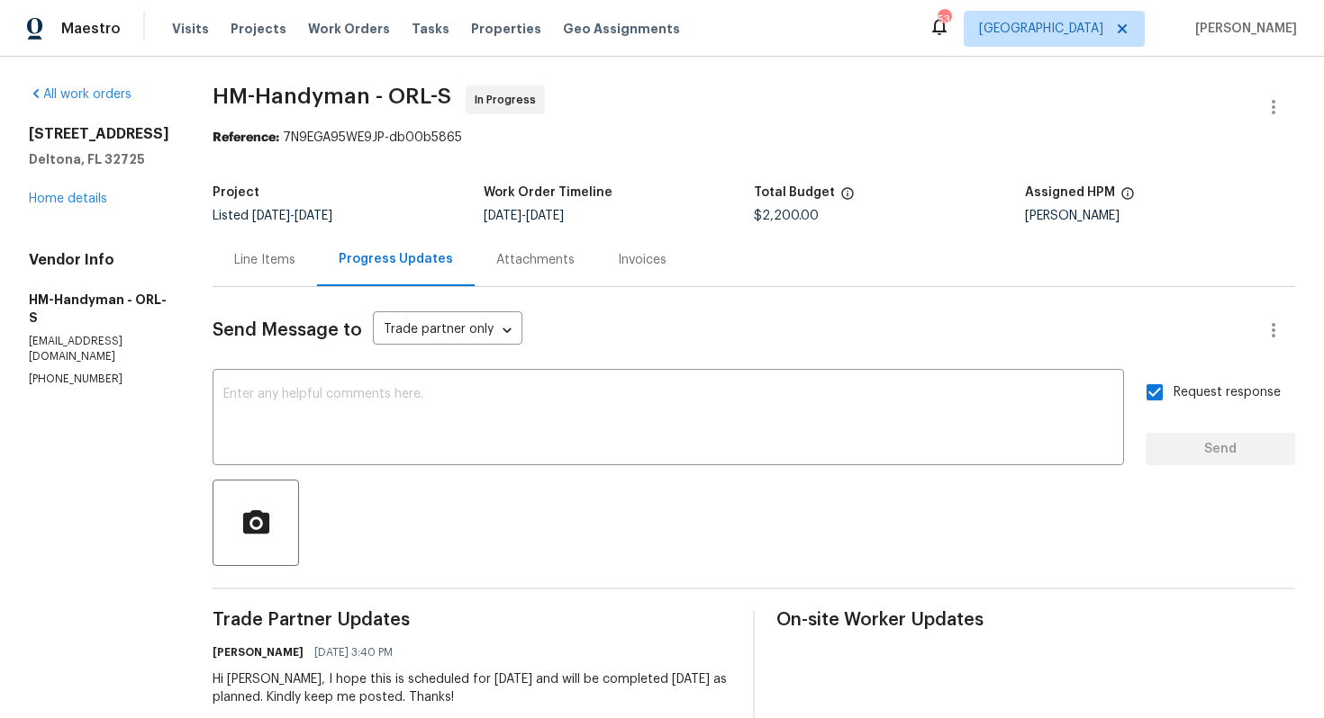
click at [87, 191] on div "790 Pine Bluff Ave Deltona, FL 32725 Home details" at bounding box center [99, 166] width 140 height 83
click at [57, 198] on link "Home details" at bounding box center [68, 199] width 78 height 13
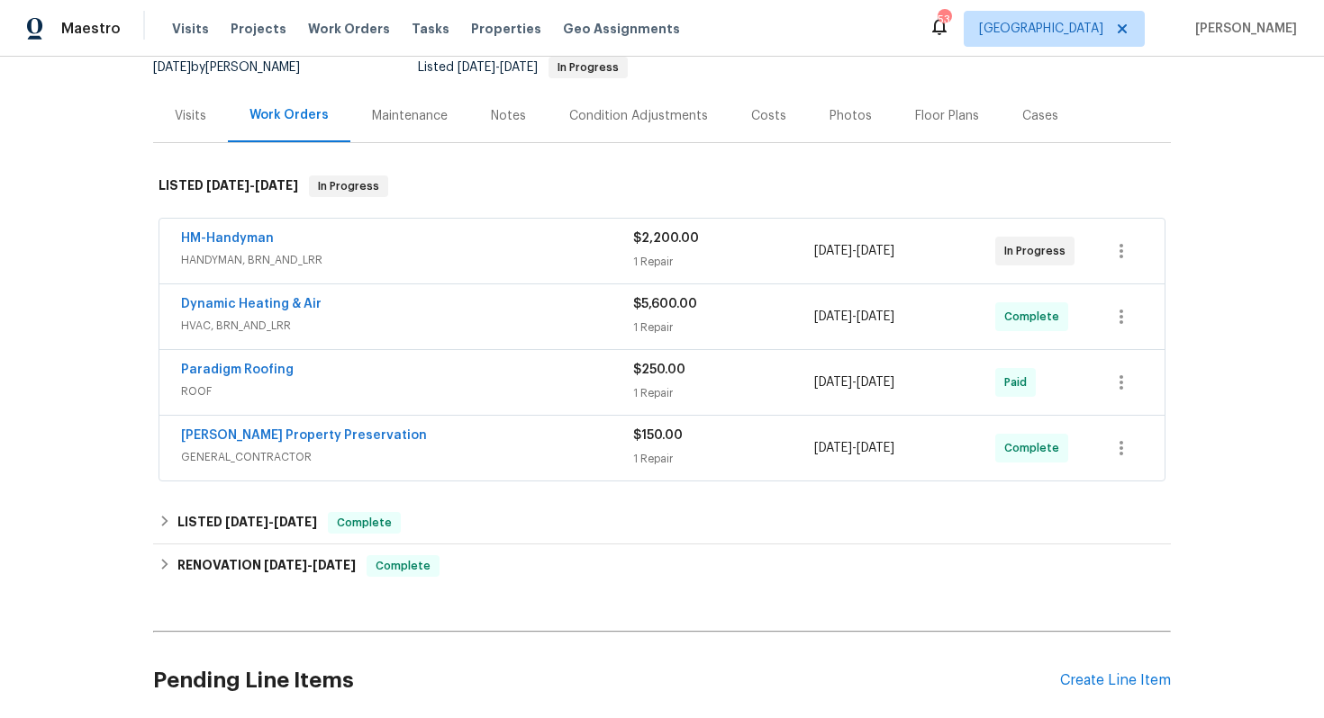
scroll to position [33, 0]
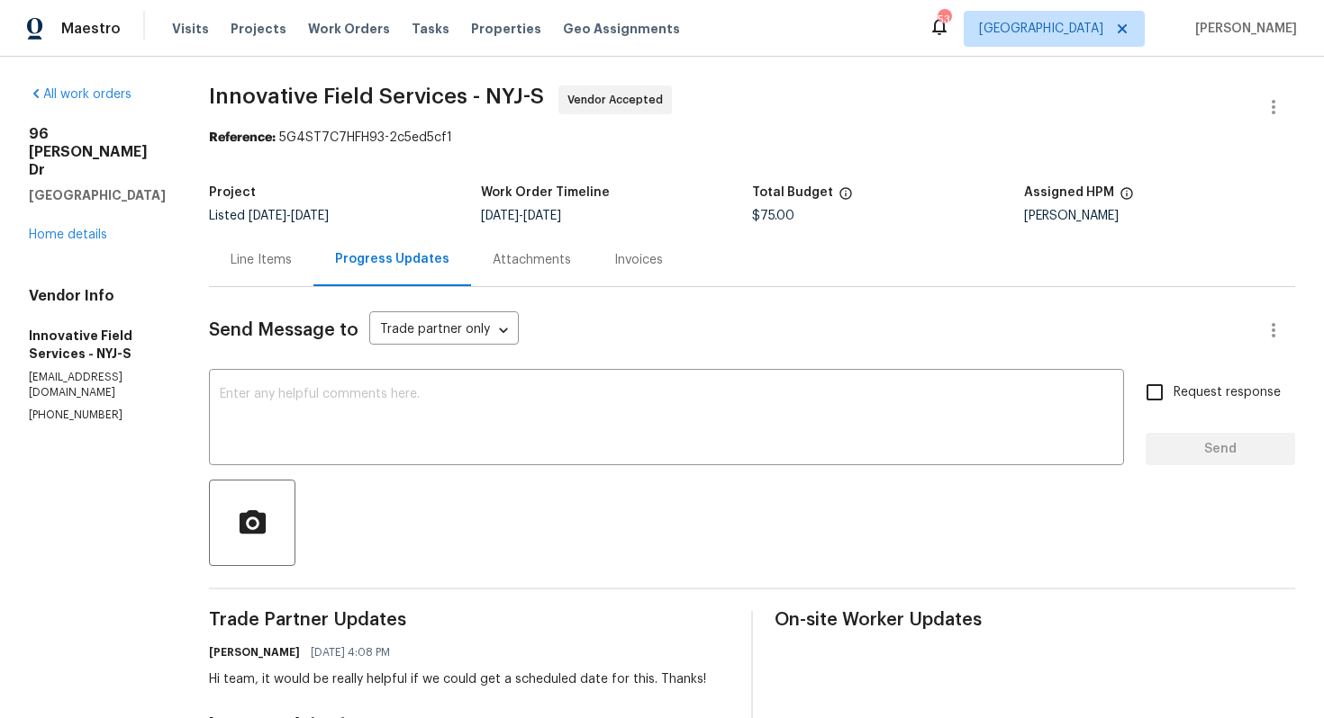
click at [256, 261] on div "Line Items" at bounding box center [260, 260] width 61 height 18
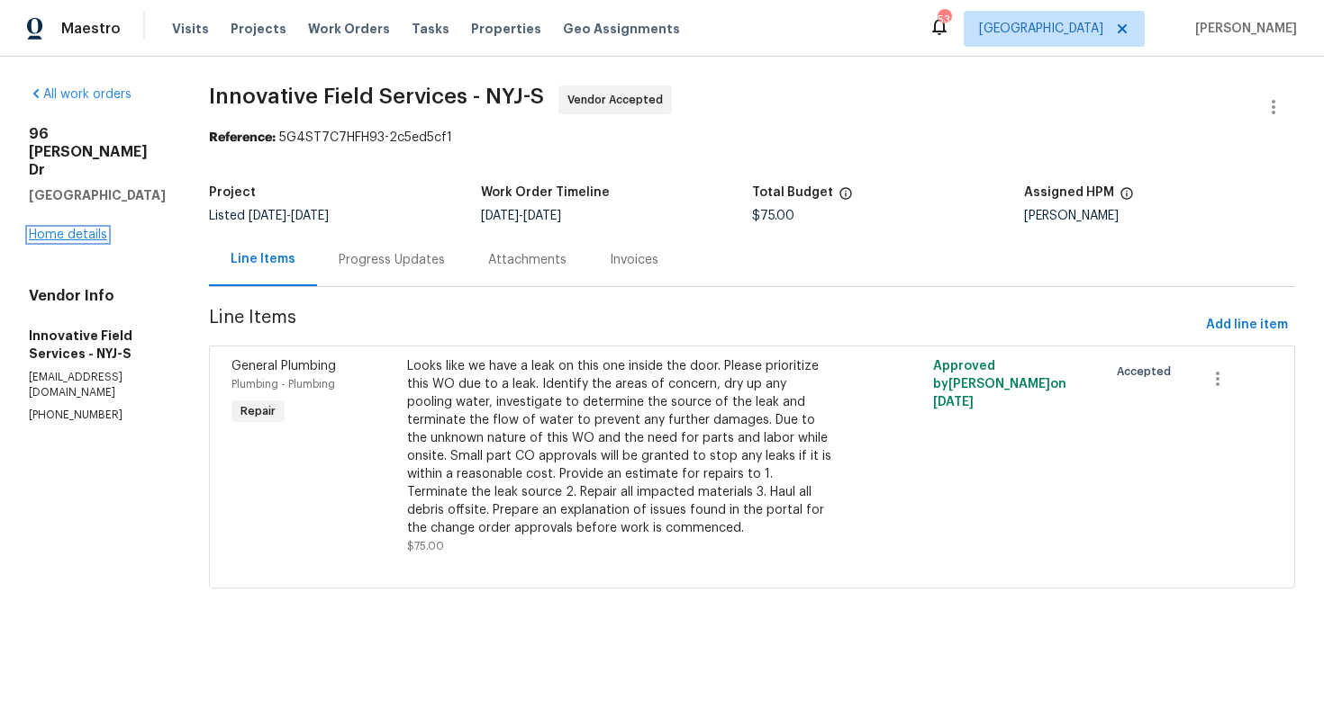
click at [77, 229] on link "Home details" at bounding box center [68, 235] width 78 height 13
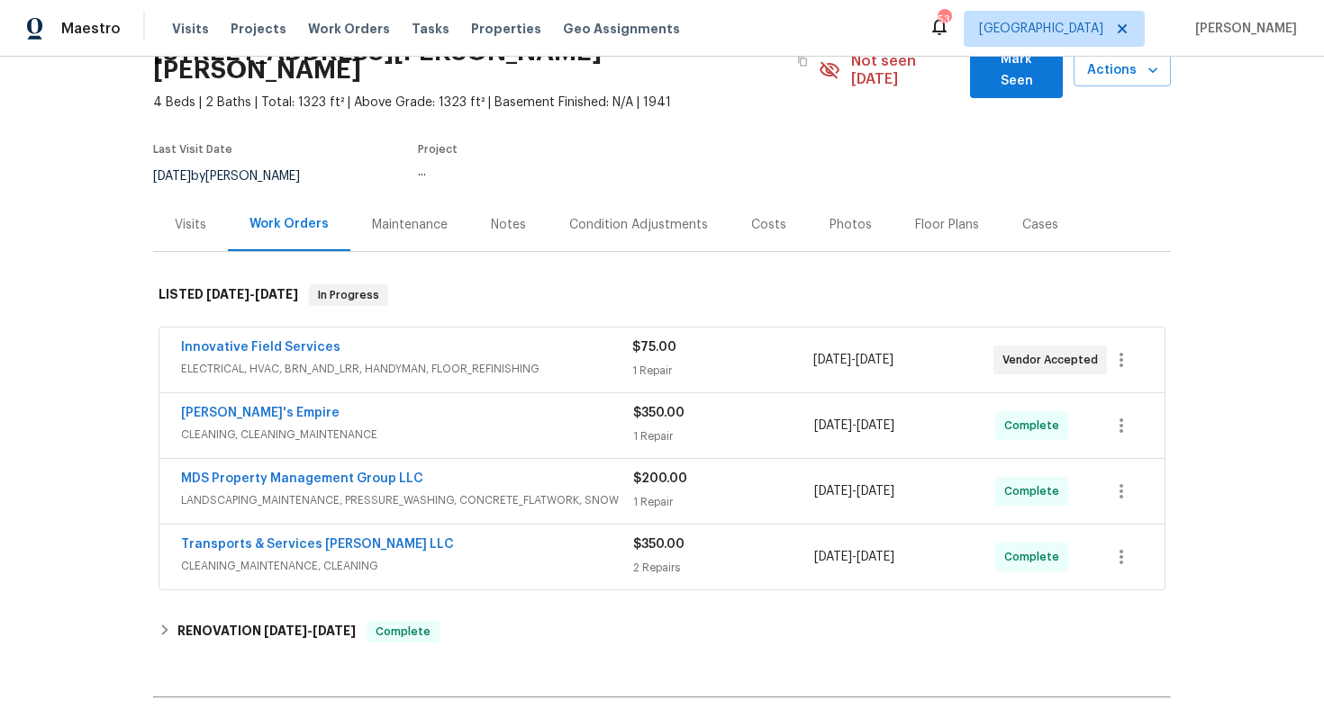
scroll to position [94, 0]
click at [262, 340] on link "Innovative Field Services" at bounding box center [260, 346] width 159 height 13
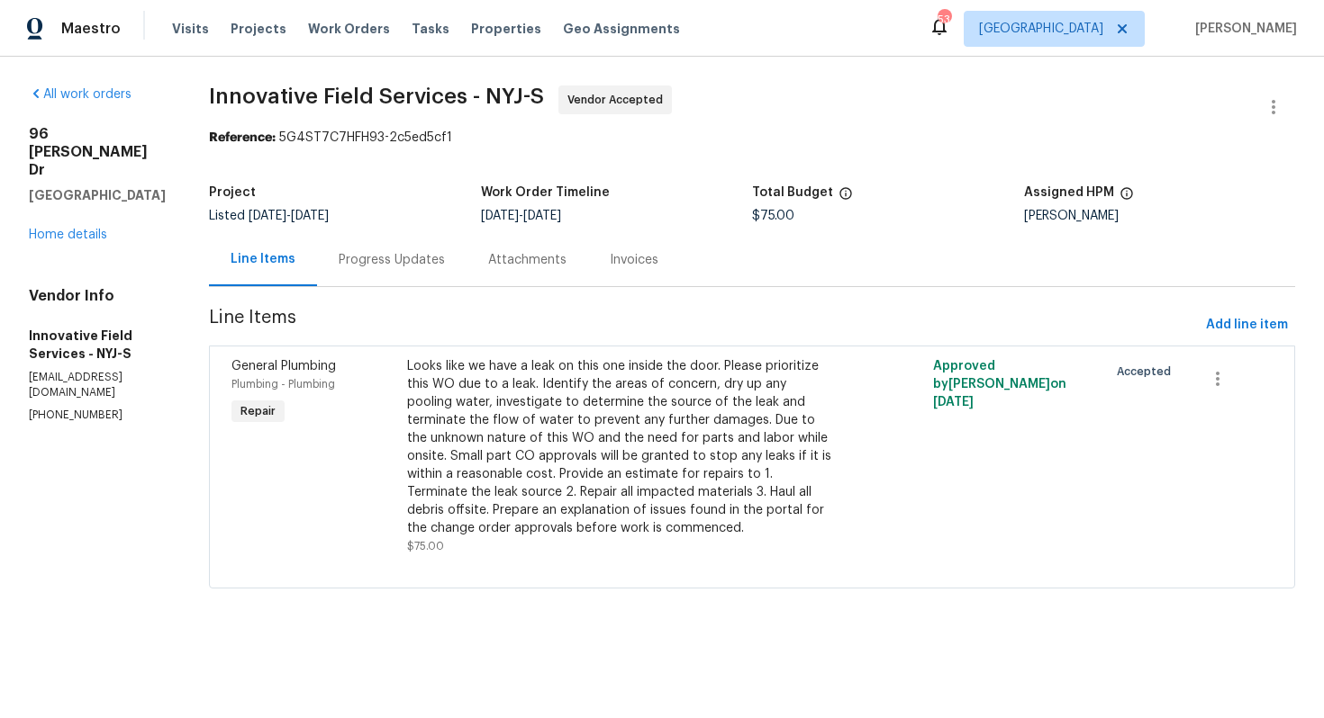
click at [1282, 130] on div "Reference: 5G4ST7C7HFH93-2c5ed5cf1" at bounding box center [752, 138] width 1086 height 18
click at [1270, 108] on icon "button" at bounding box center [1273, 107] width 22 height 22
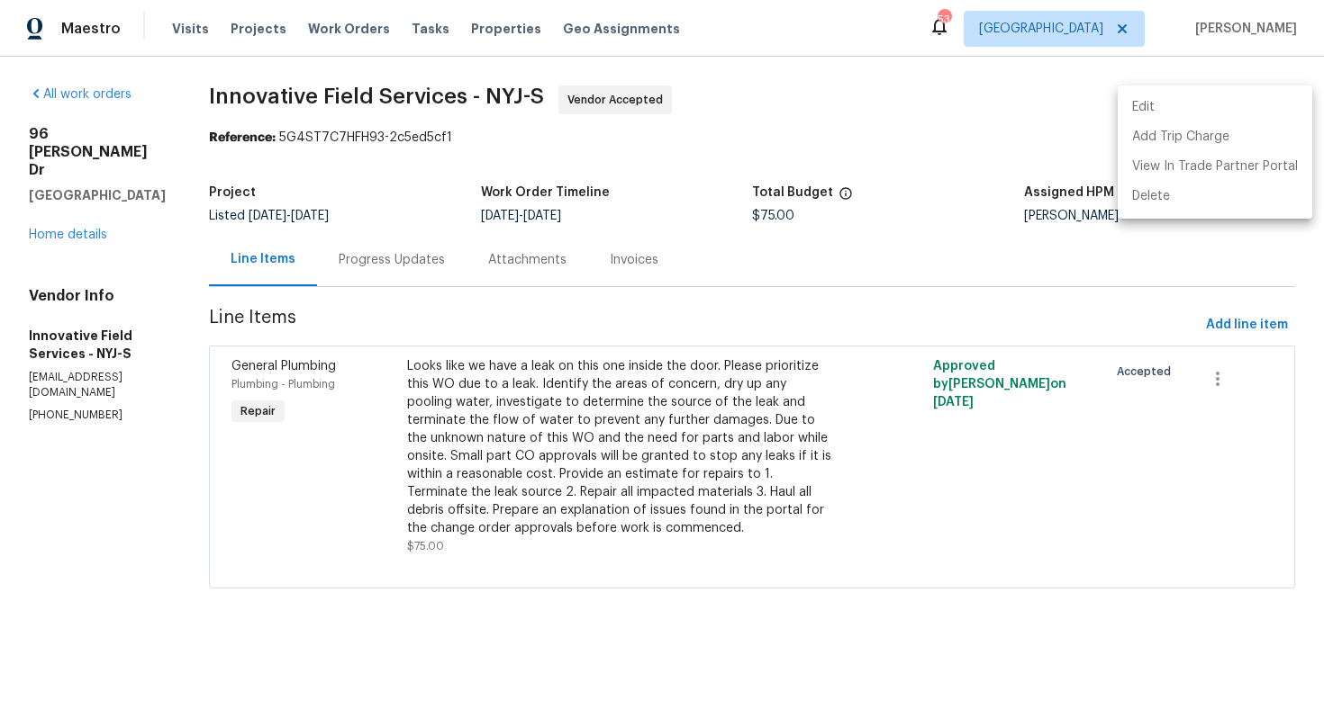
click at [1157, 113] on li "Edit" at bounding box center [1214, 108] width 194 height 30
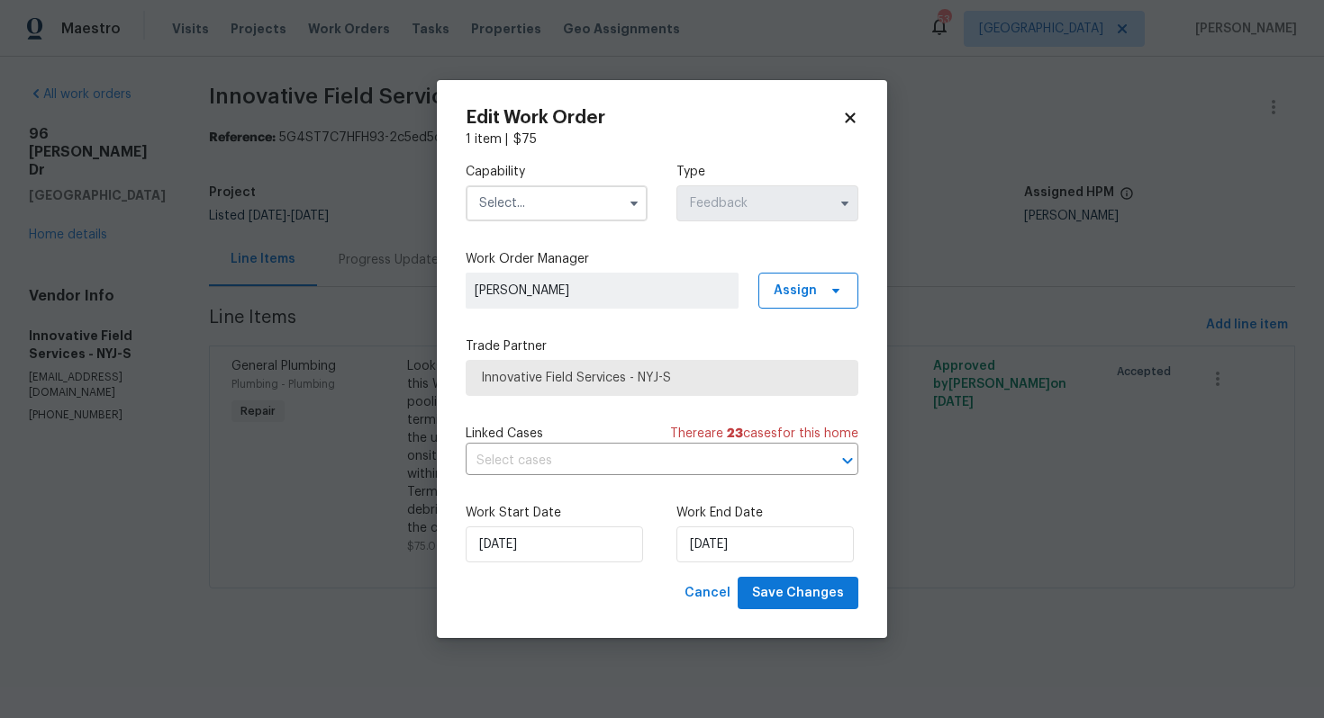
click at [587, 197] on input "text" at bounding box center [556, 203] width 182 height 36
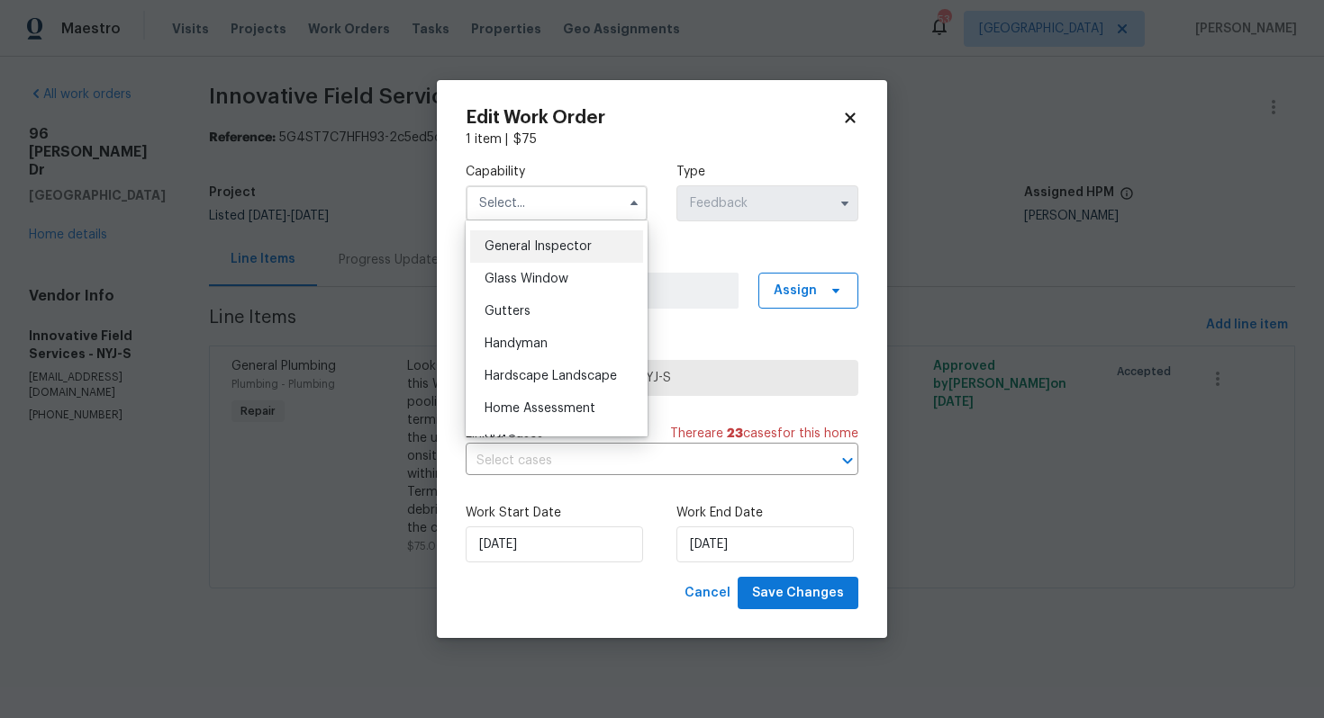
scroll to position [889, 0]
click at [538, 344] on span "Handyman" at bounding box center [515, 343] width 63 height 13
type input "Handyman"
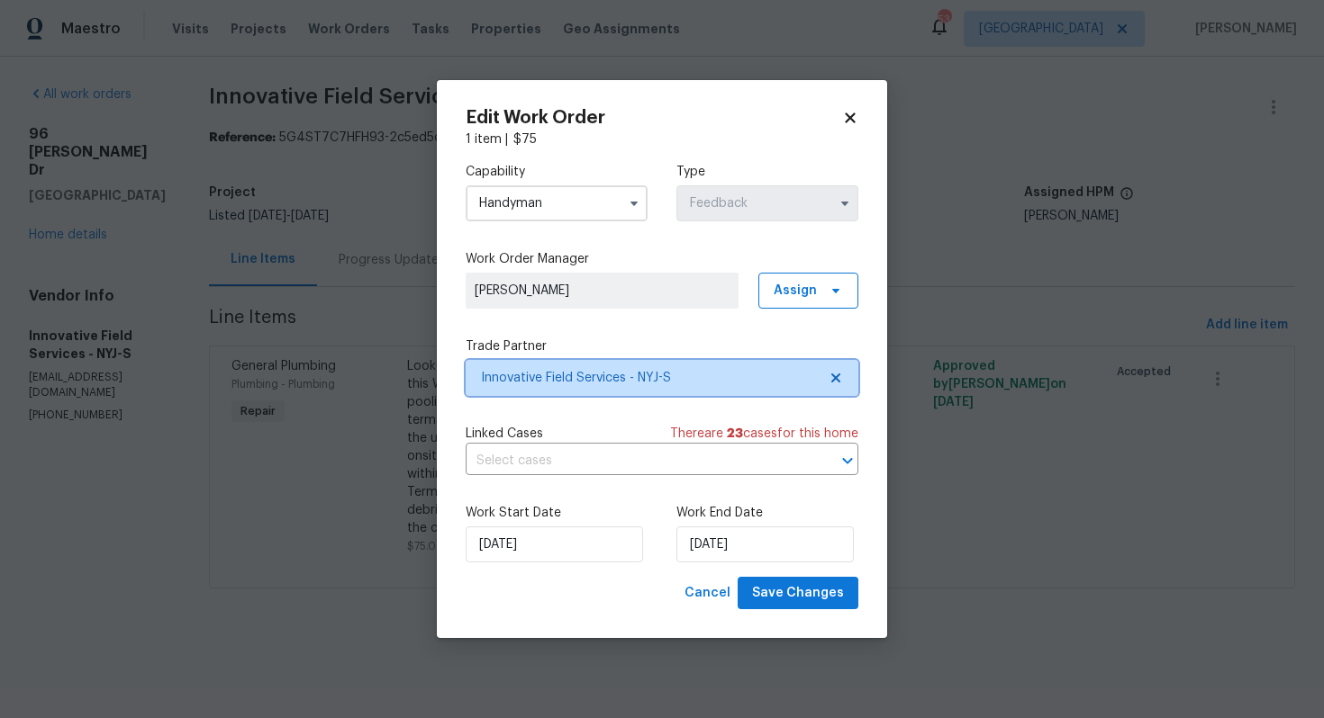
click at [537, 376] on span "Innovative Field Services - NYJ-S" at bounding box center [649, 378] width 336 height 18
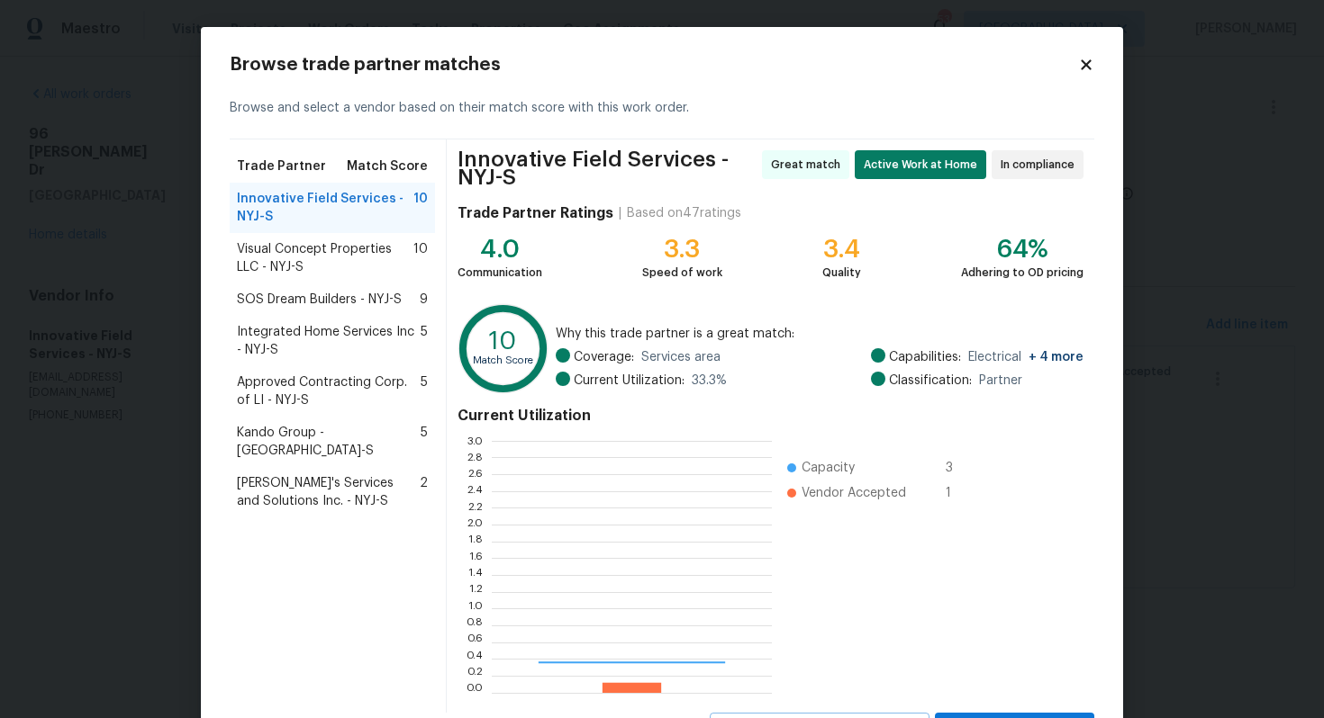
scroll to position [252, 280]
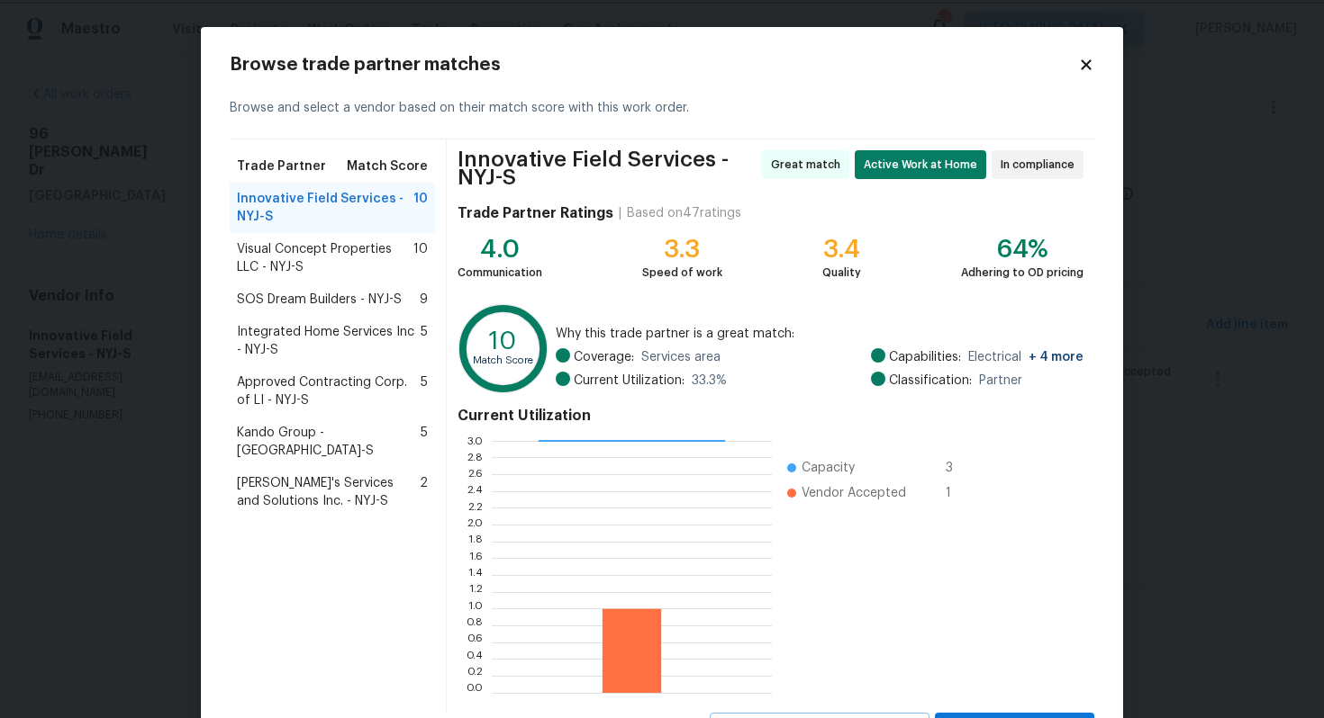
click at [122, 384] on body "Maestro Visits Projects Work Orders Tasks Properties Geo Assignments 53 Dallas …" at bounding box center [662, 319] width 1324 height 639
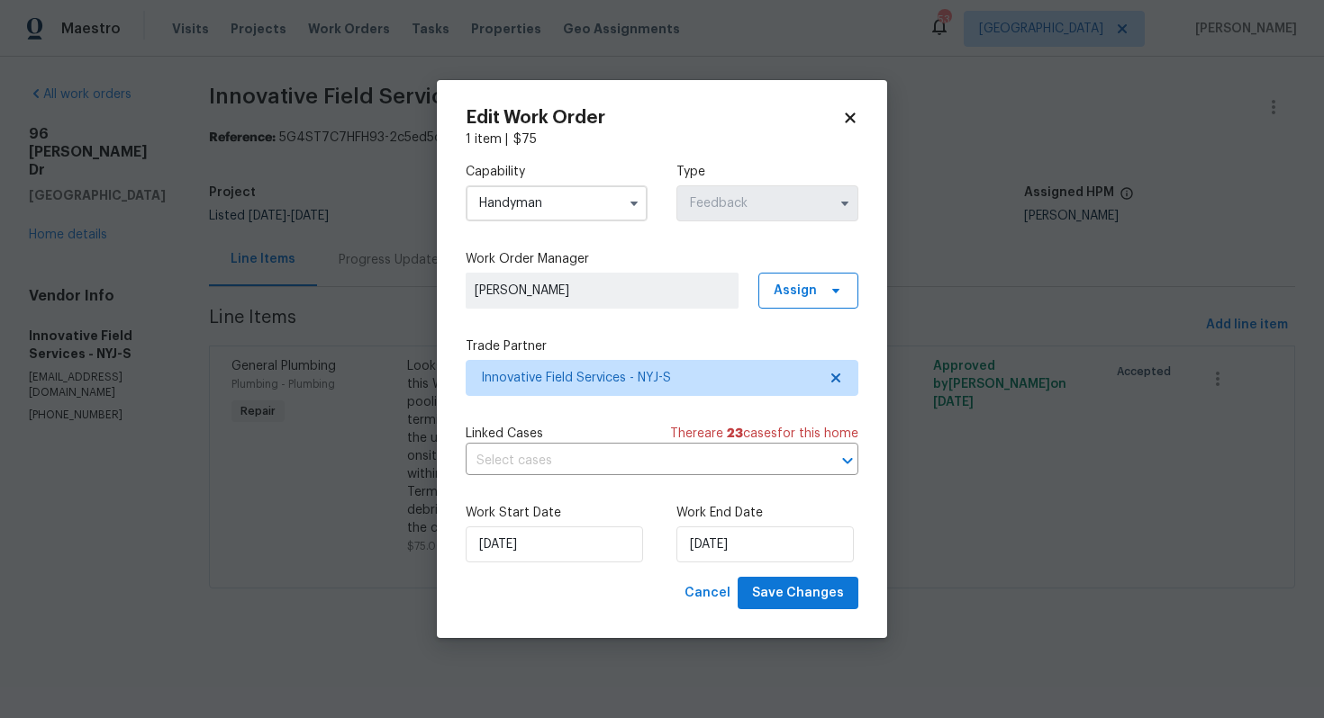
click at [333, 330] on body "Maestro Visits Projects Work Orders Tasks Properties Geo Assignments 53 Dallas …" at bounding box center [662, 319] width 1324 height 639
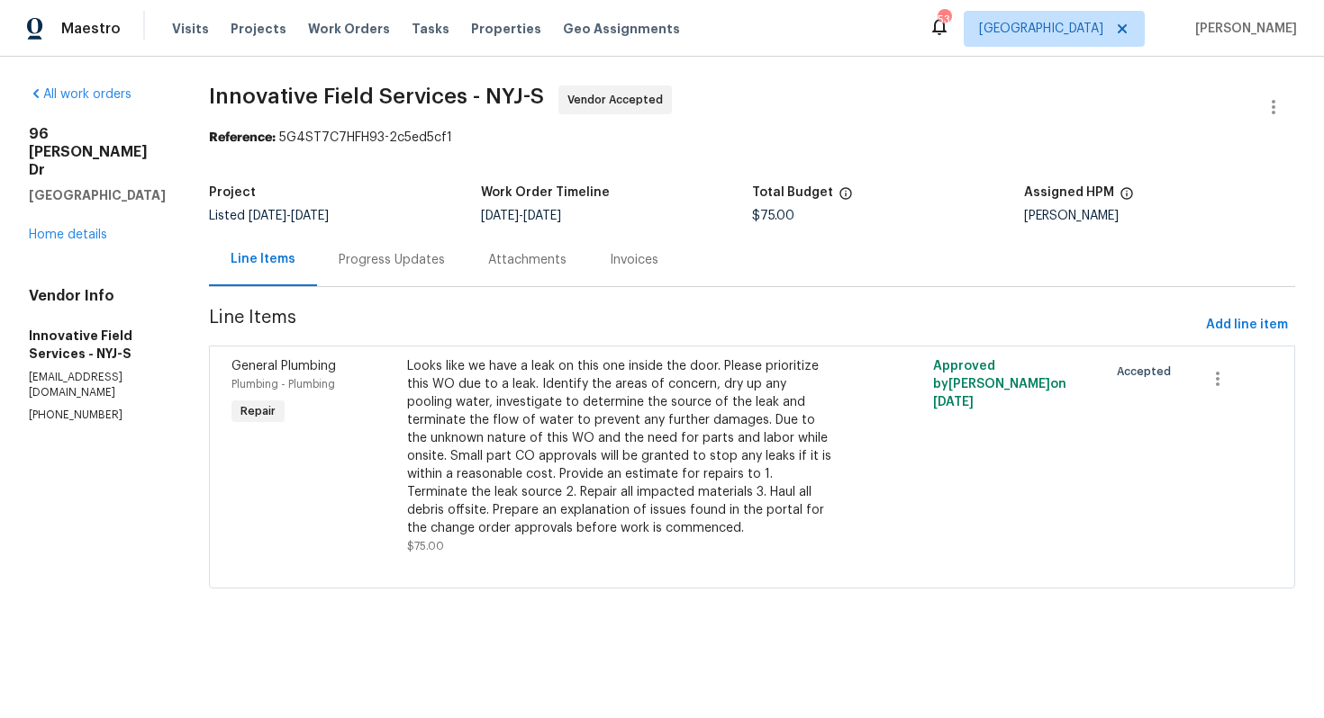
click at [393, 265] on div "Progress Updates" at bounding box center [392, 260] width 106 height 18
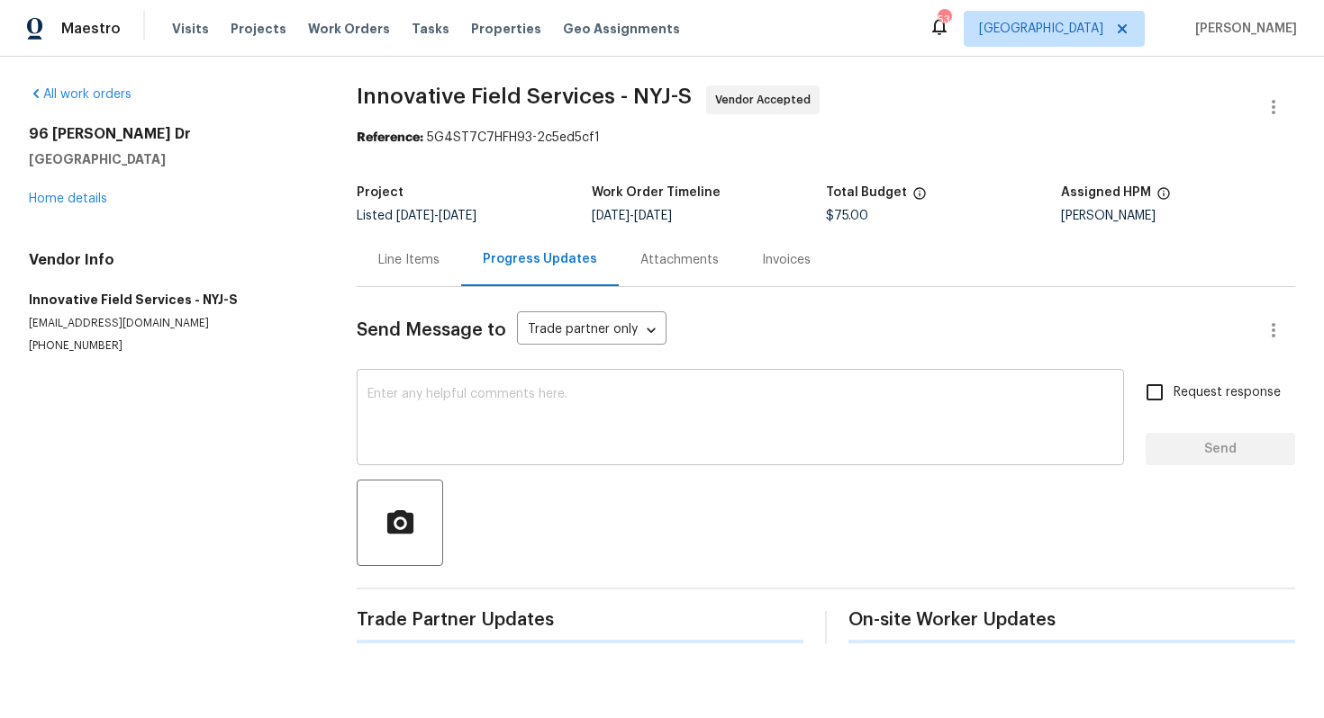
click at [483, 395] on textarea at bounding box center [740, 419] width 746 height 63
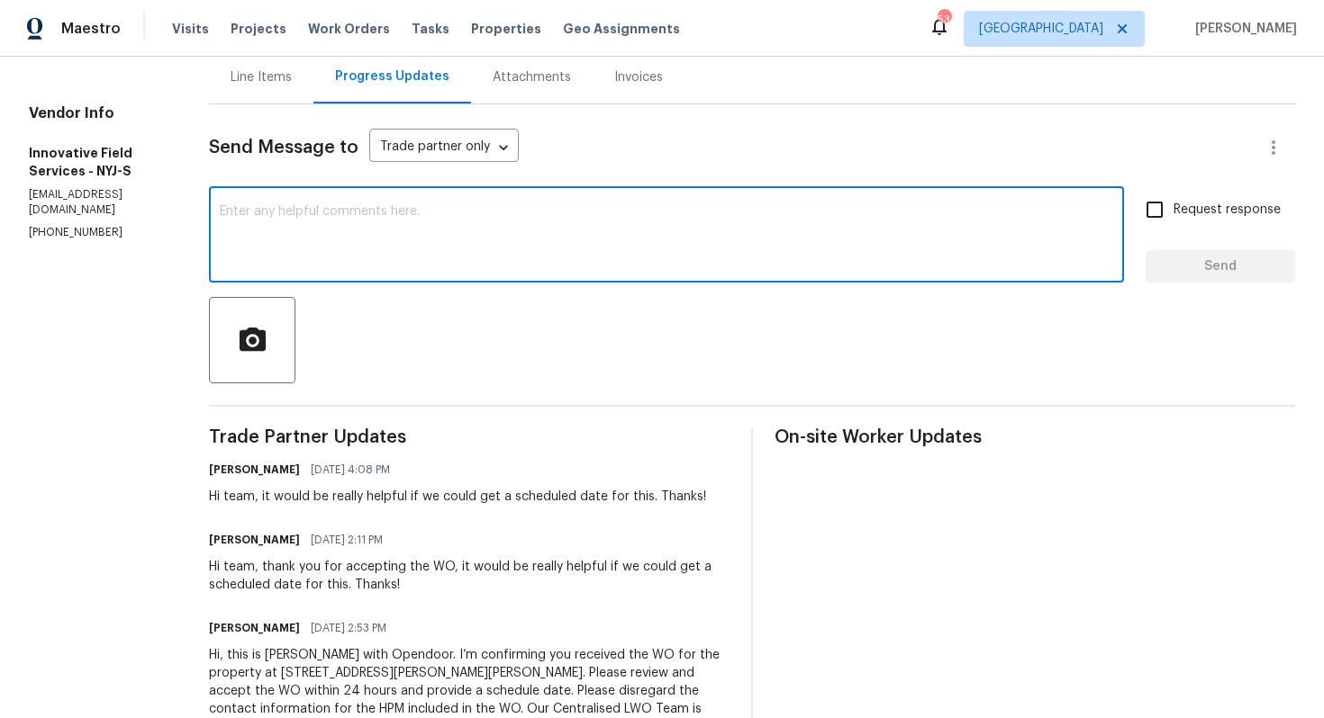
scroll to position [184, 0]
click at [573, 227] on textarea at bounding box center [666, 235] width 893 height 63
paste textarea "Hello, It's important that this work order is completed within the designated t…"
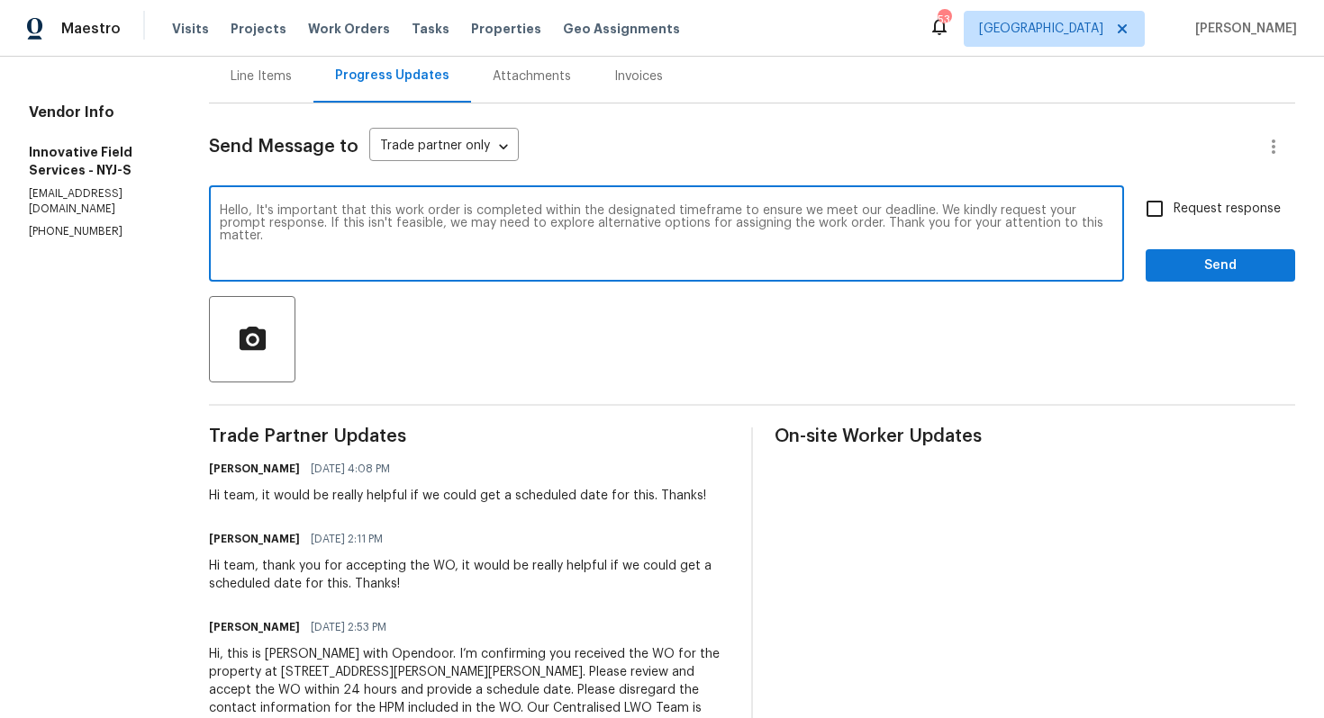
type textarea "Hello, It's important that this work order is completed within the designated t…"
click at [1161, 206] on input "Request response" at bounding box center [1154, 209] width 38 height 38
checkbox input "true"
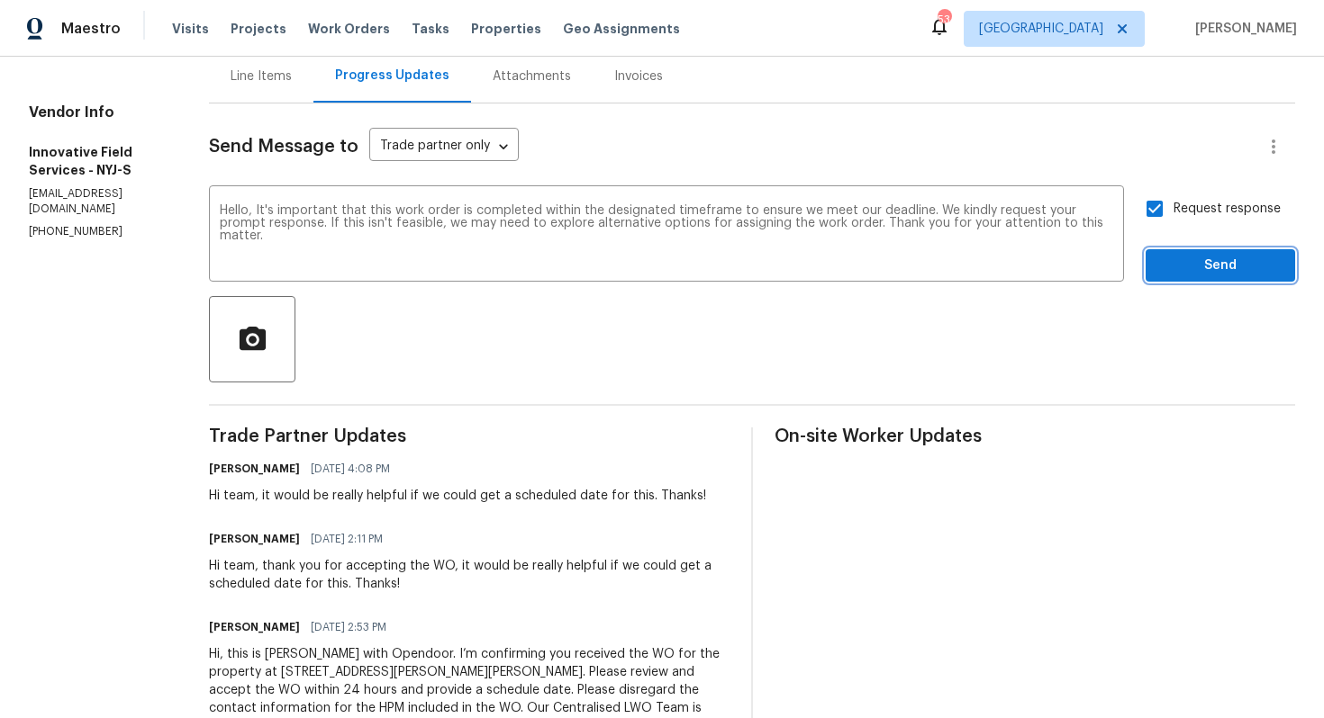
click at [1183, 253] on button "Send" at bounding box center [1219, 265] width 149 height 33
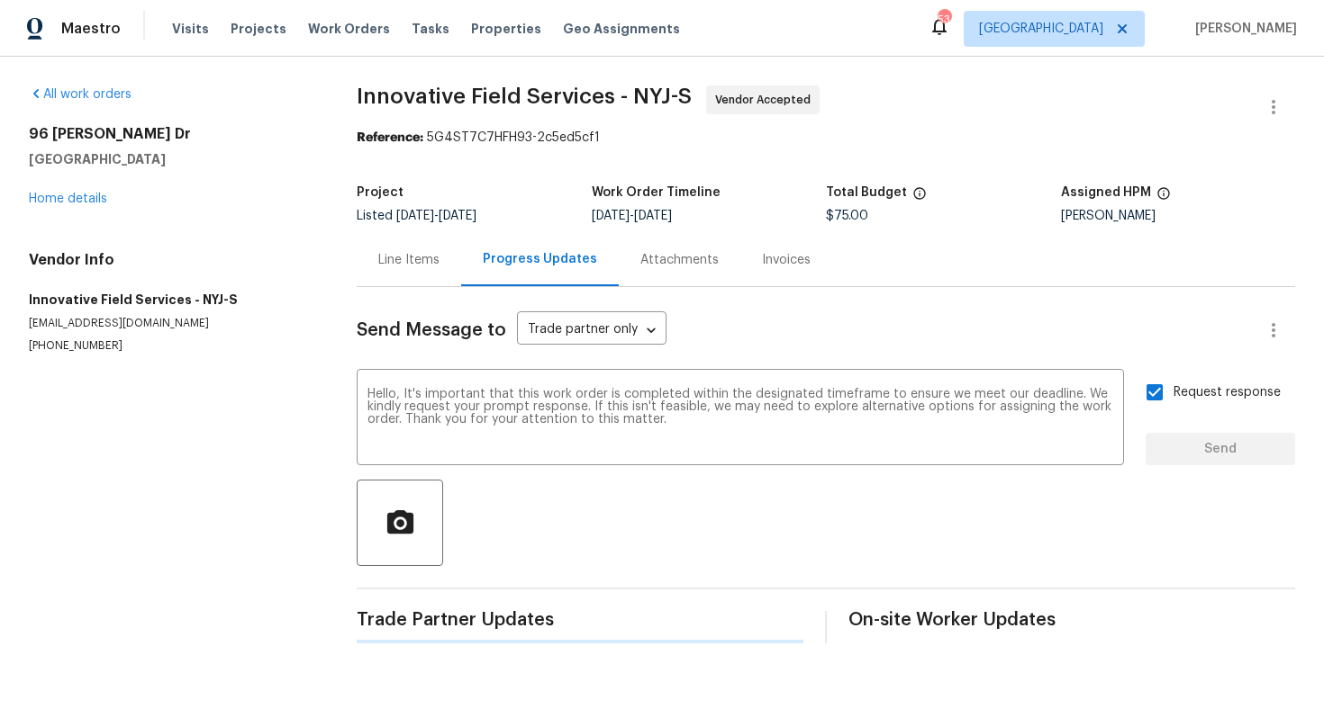
scroll to position [0, 0]
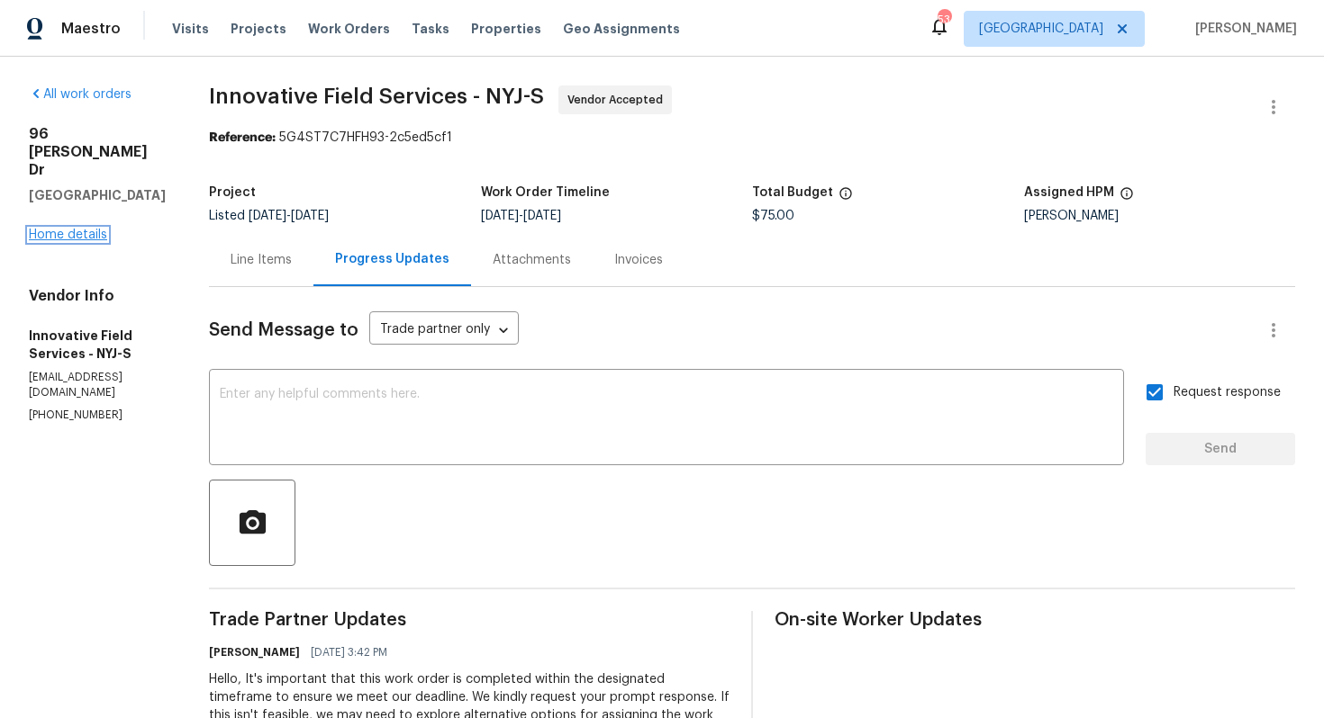
click at [90, 229] on link "Home details" at bounding box center [68, 235] width 78 height 13
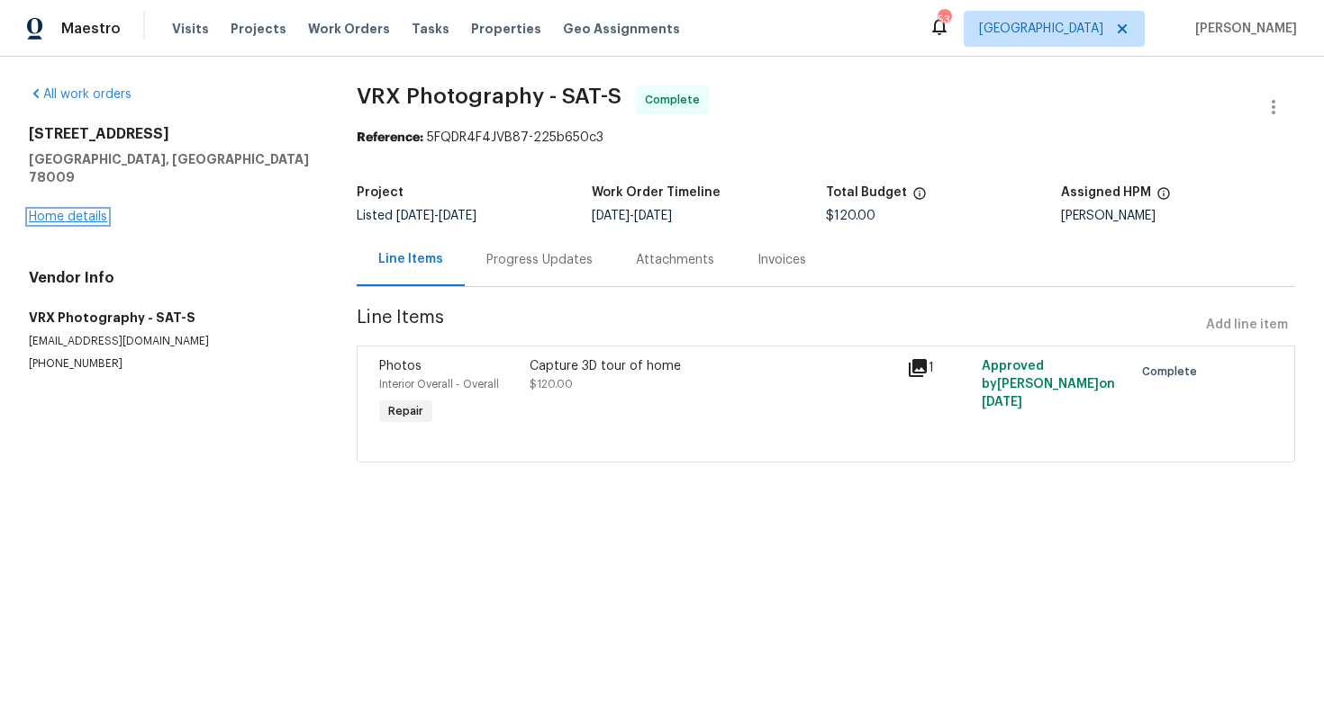
click at [85, 211] on link "Home details" at bounding box center [68, 217] width 78 height 13
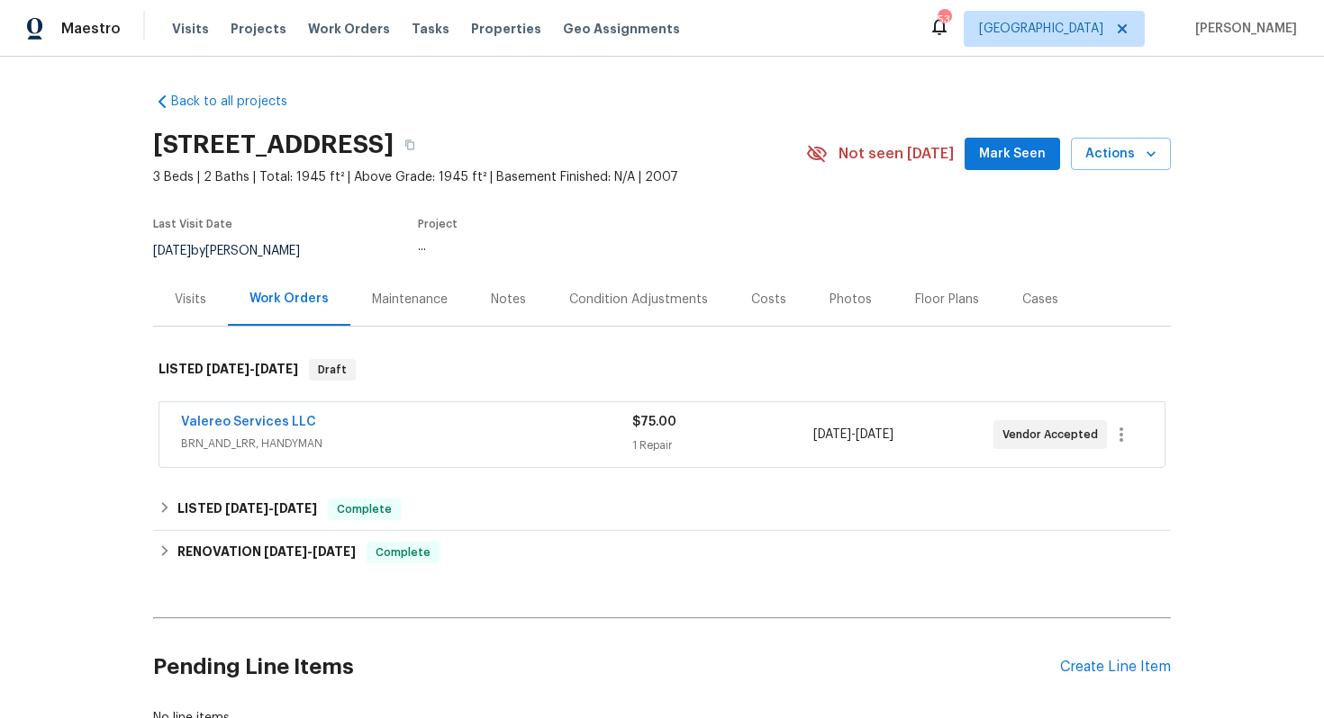
scroll to position [131, 0]
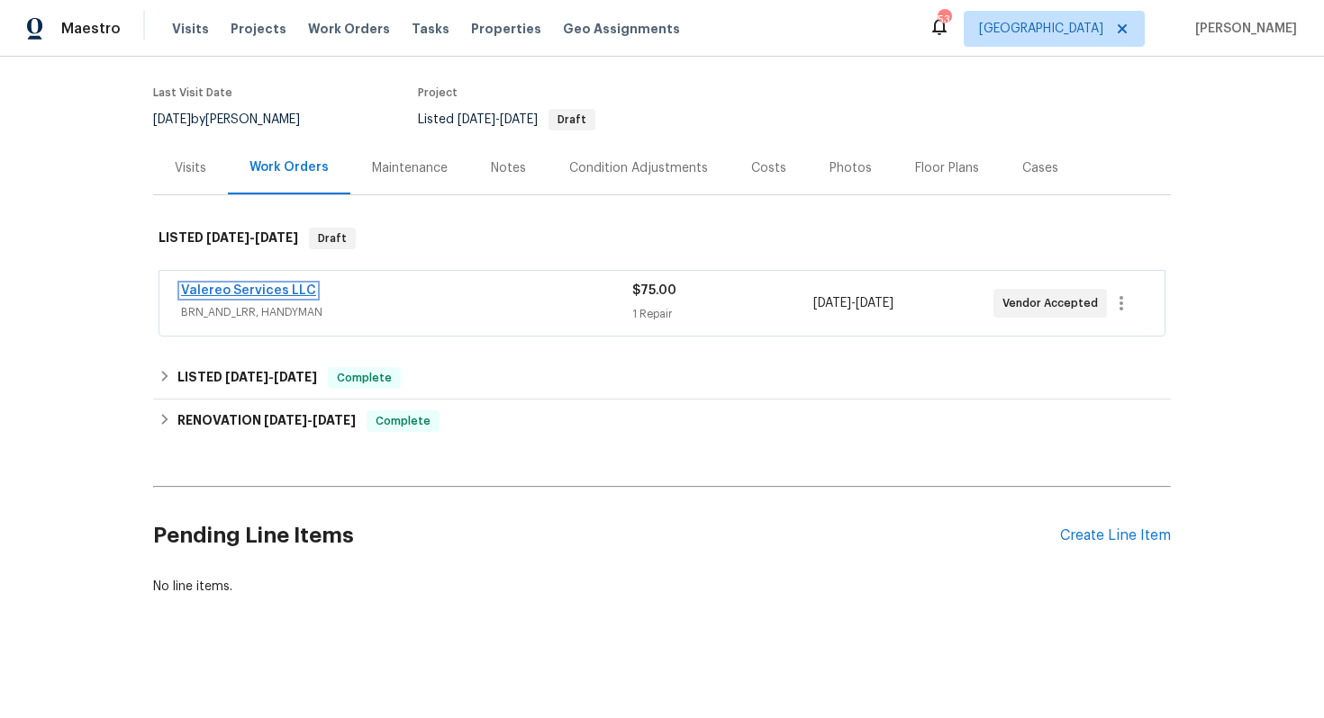
click at [237, 288] on link "Valereo Services LLC" at bounding box center [248, 291] width 135 height 13
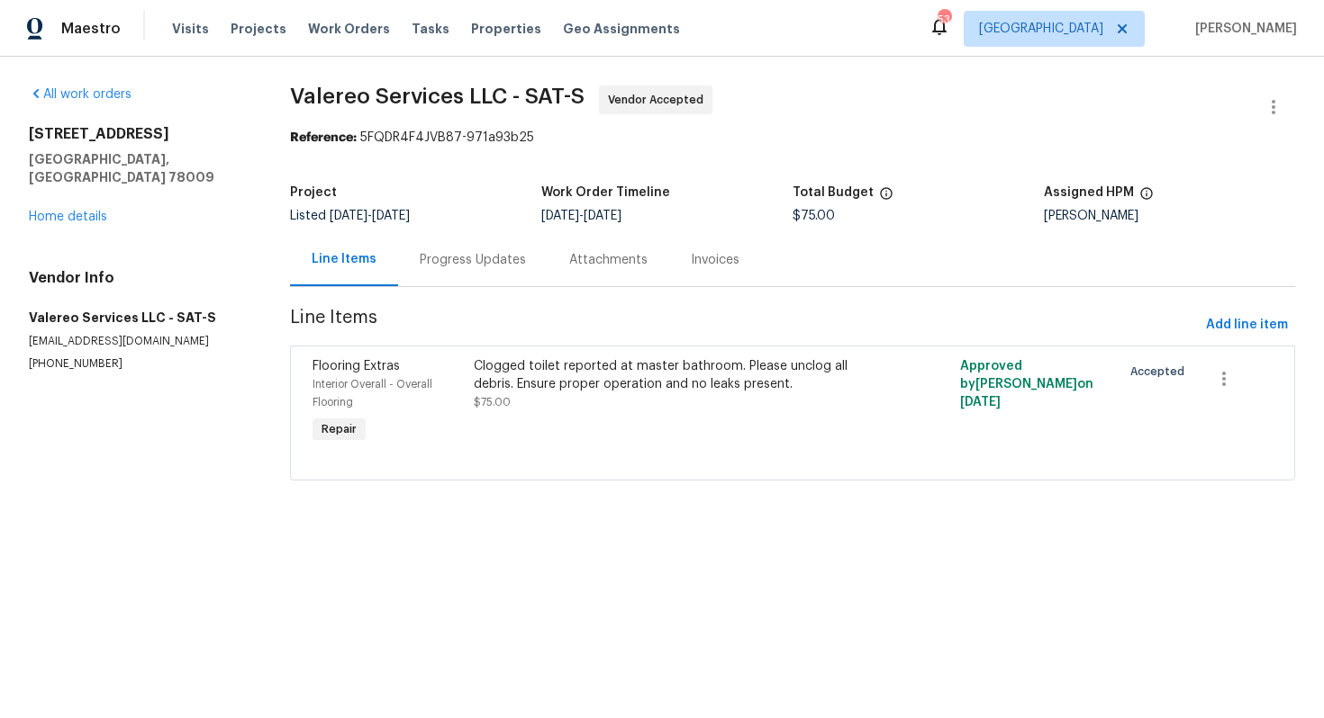
click at [439, 261] on div "Progress Updates" at bounding box center [473, 260] width 106 height 18
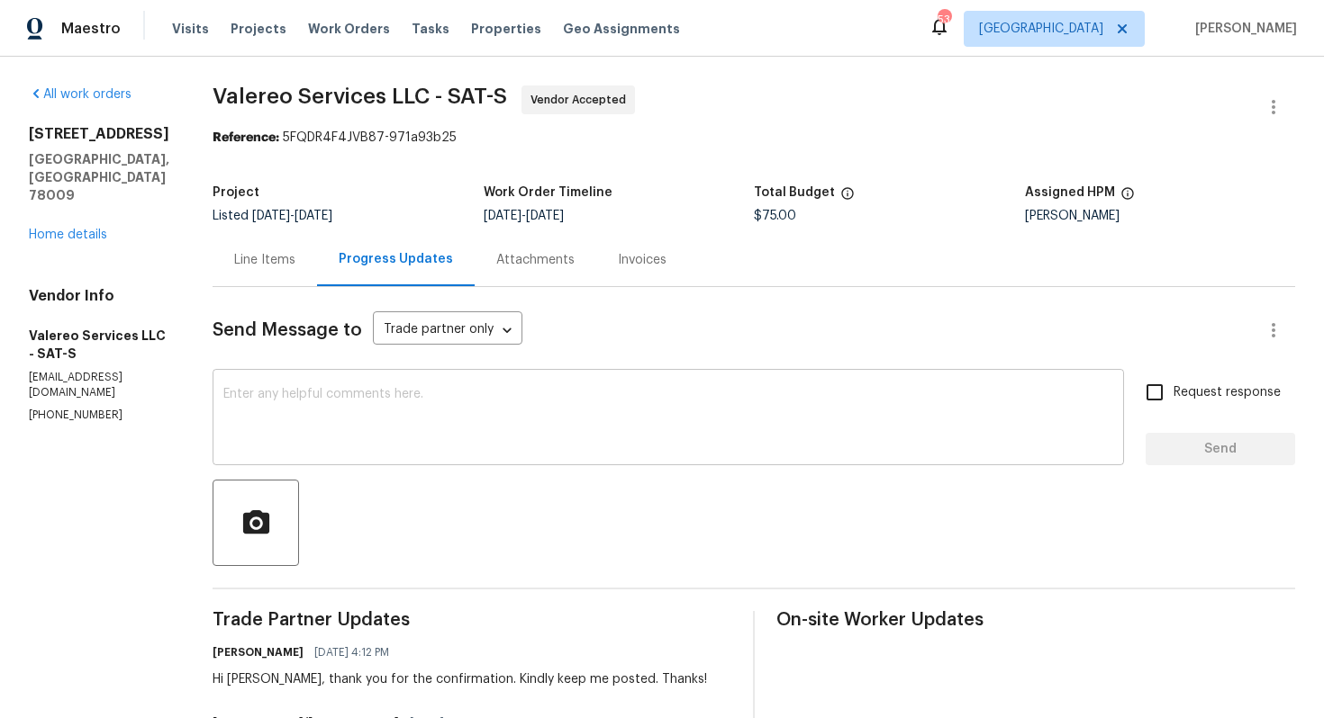
scroll to position [215, 0]
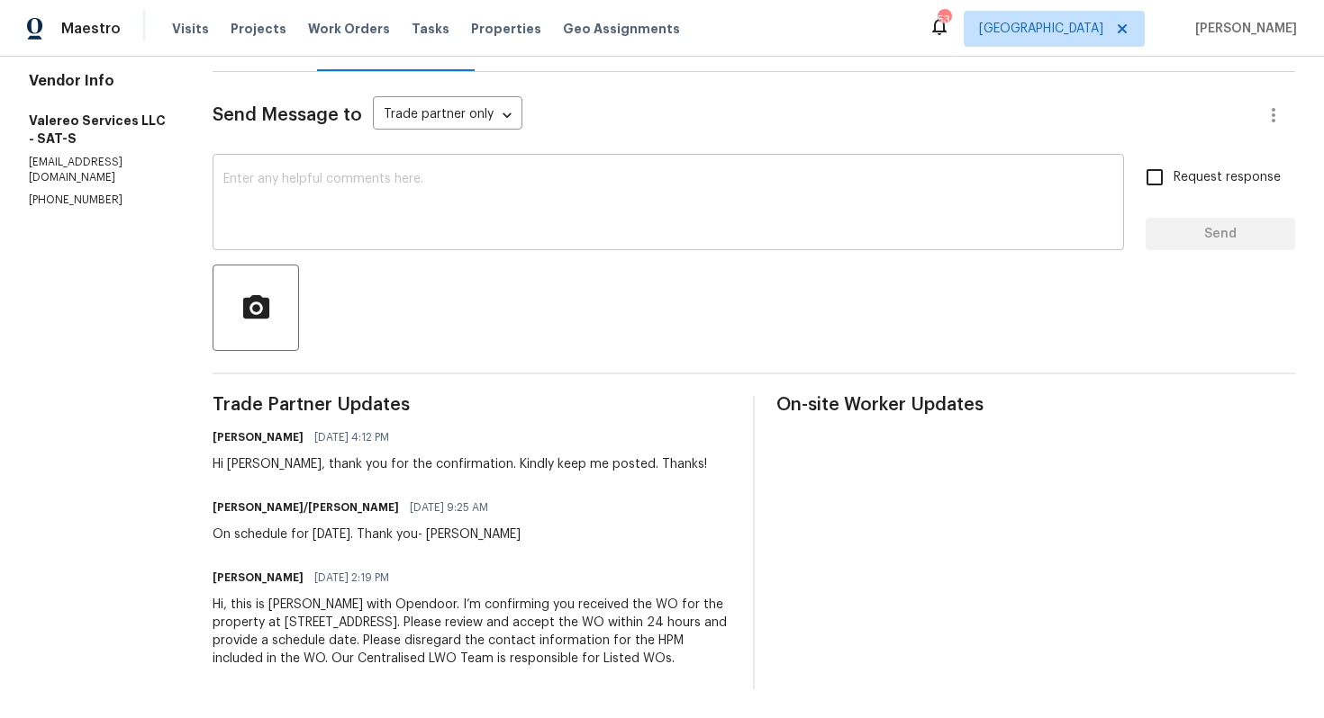
click at [536, 188] on textarea at bounding box center [668, 204] width 890 height 63
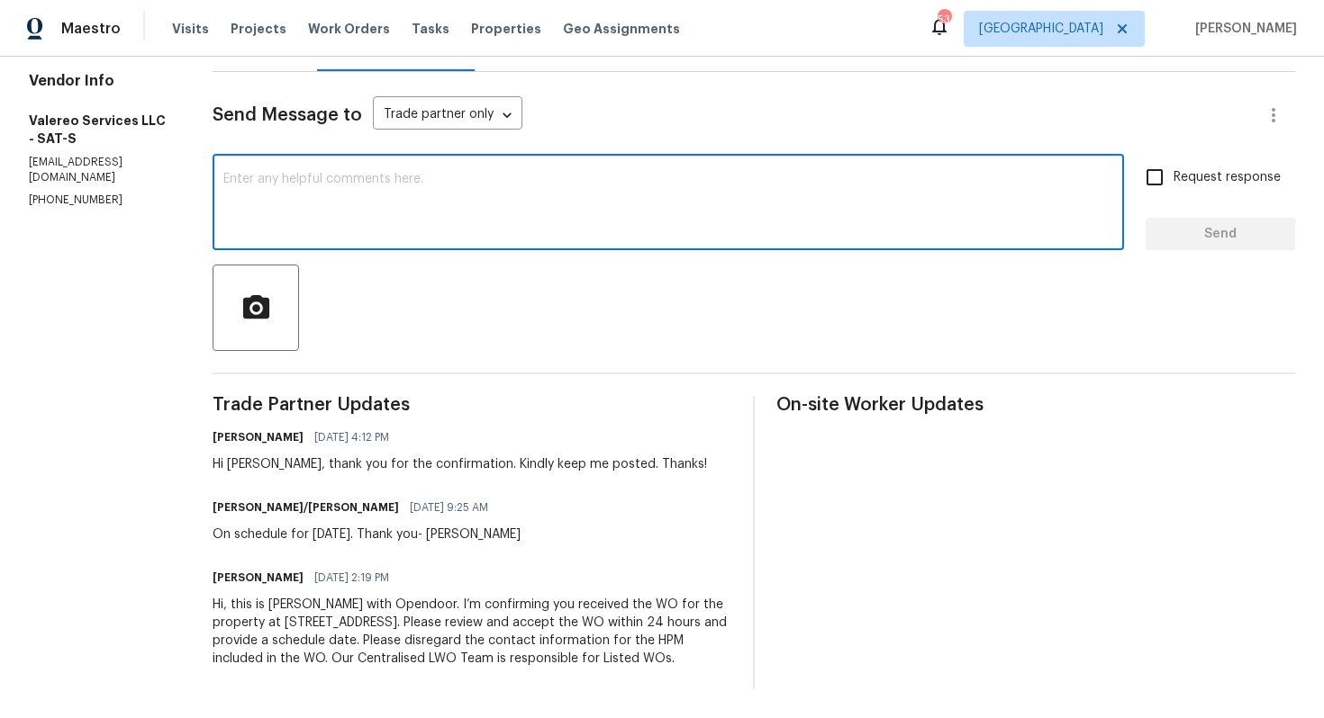
paste textarea "Hi team, do we have an update on the progression status of the work order? Plea…"
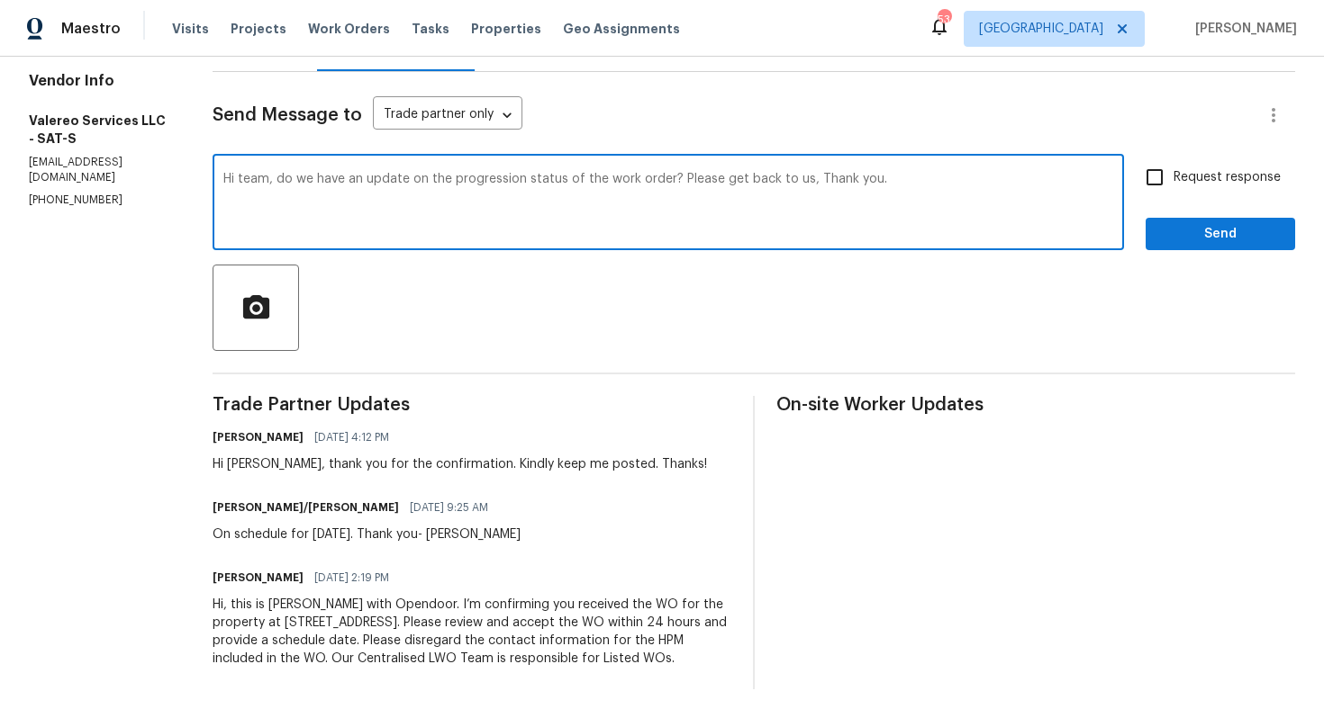
click at [234, 464] on div "Hi Kelly, thank you for the confirmation. Kindly keep me posted. Thanks!" at bounding box center [459, 465] width 494 height 18
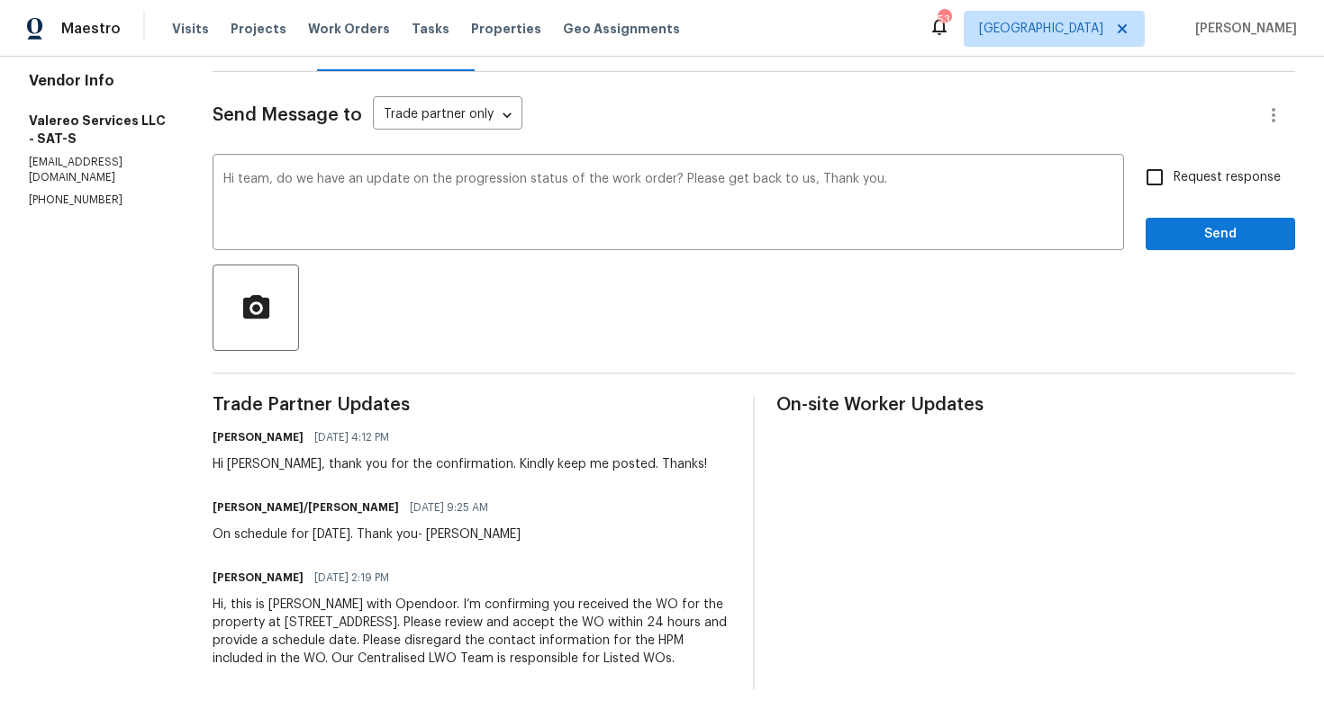
click at [234, 464] on div "Hi Kelly, thank you for the confirmation. Kindly keep me posted. Thanks!" at bounding box center [459, 465] width 494 height 18
copy div "Kelly"
click at [258, 179] on textarea "Hi team, do we have an update on the progression status of the work order? Plea…" at bounding box center [668, 204] width 890 height 63
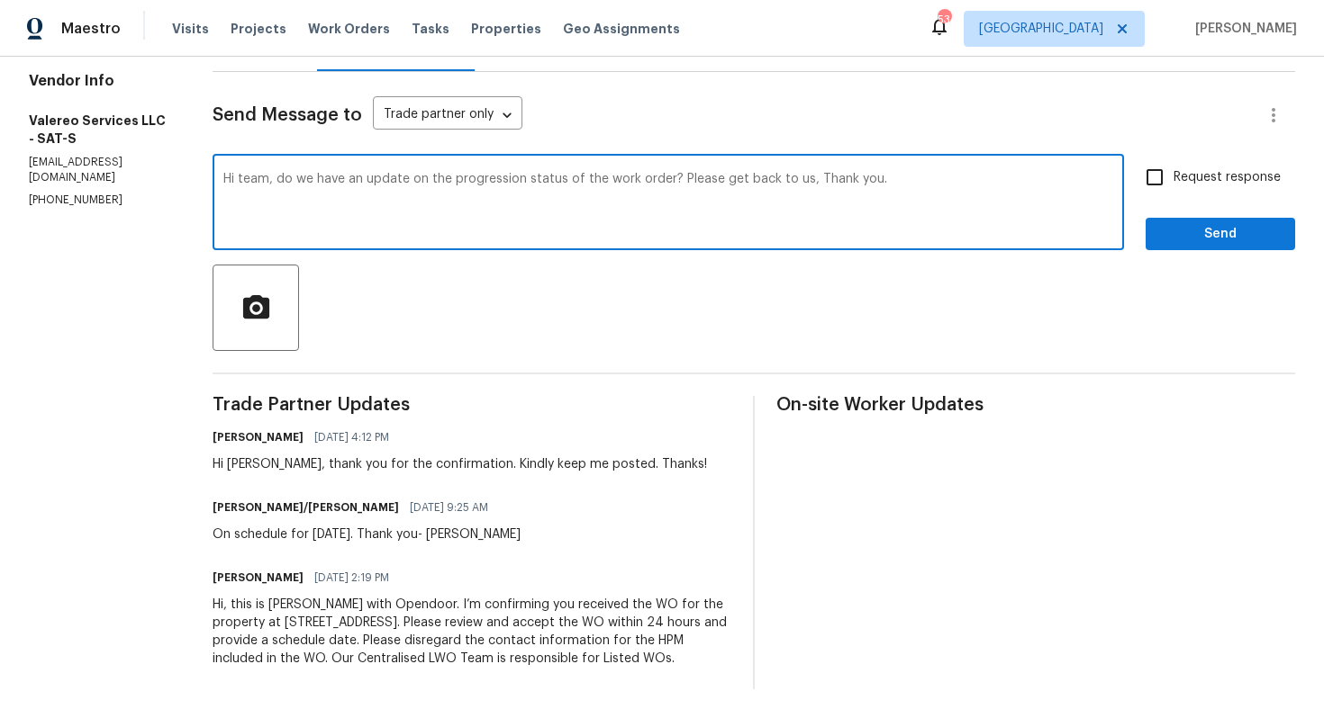
click at [258, 179] on textarea "Hi team, do we have an update on the progression status of the work order? Plea…" at bounding box center [668, 204] width 890 height 63
paste textarea "Kelly"
drag, startPoint x: 669, startPoint y: 180, endPoint x: 799, endPoint y: 182, distance: 129.7
click at [799, 182] on textarea "Hi Kelly, do we have an update on the progression status of the work order? Ple…" at bounding box center [668, 204] width 890 height 63
click at [785, 180] on textarea "Hi Kelly, do we have an update on the progression status of the work order? Tha…" at bounding box center [668, 204] width 890 height 63
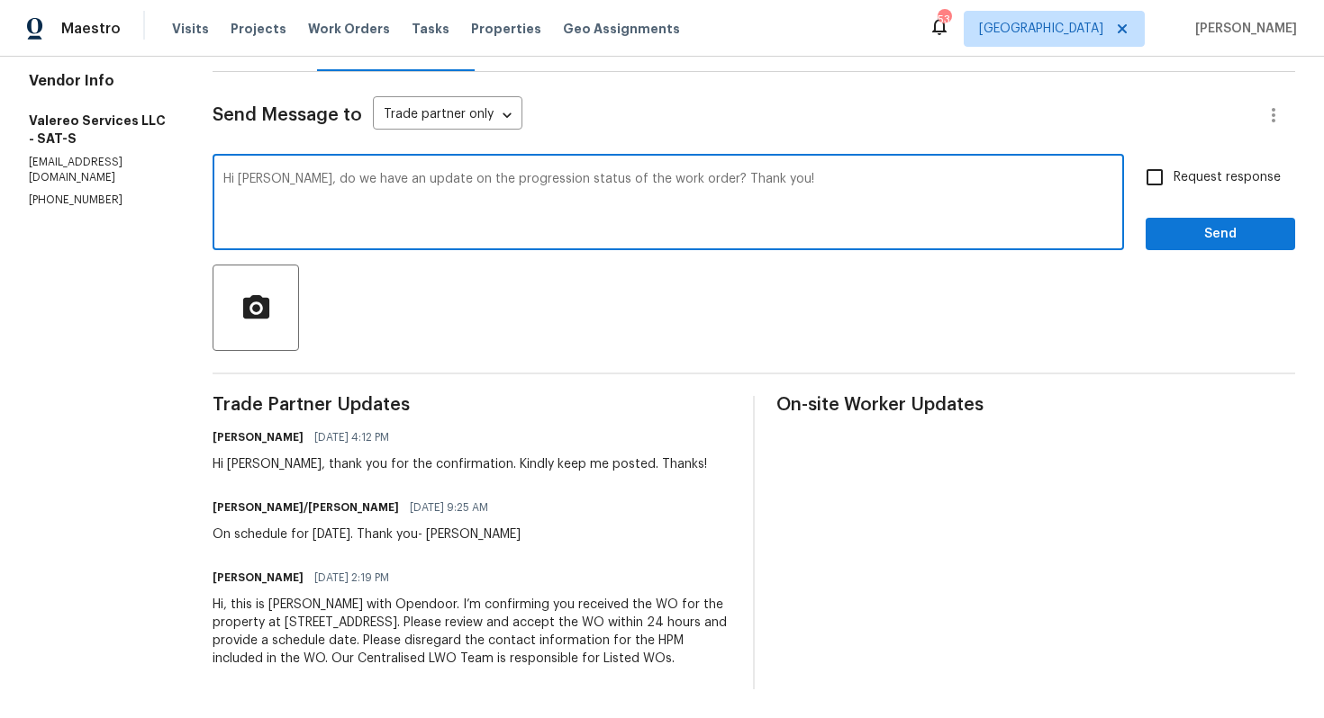
type textarea "Hi Kelly, do we have an update on the progression status of the work order? Tha…"
click at [1187, 181] on span "Request response" at bounding box center [1226, 177] width 107 height 19
click at [1173, 181] on input "Request response" at bounding box center [1154, 177] width 38 height 38
checkbox input "true"
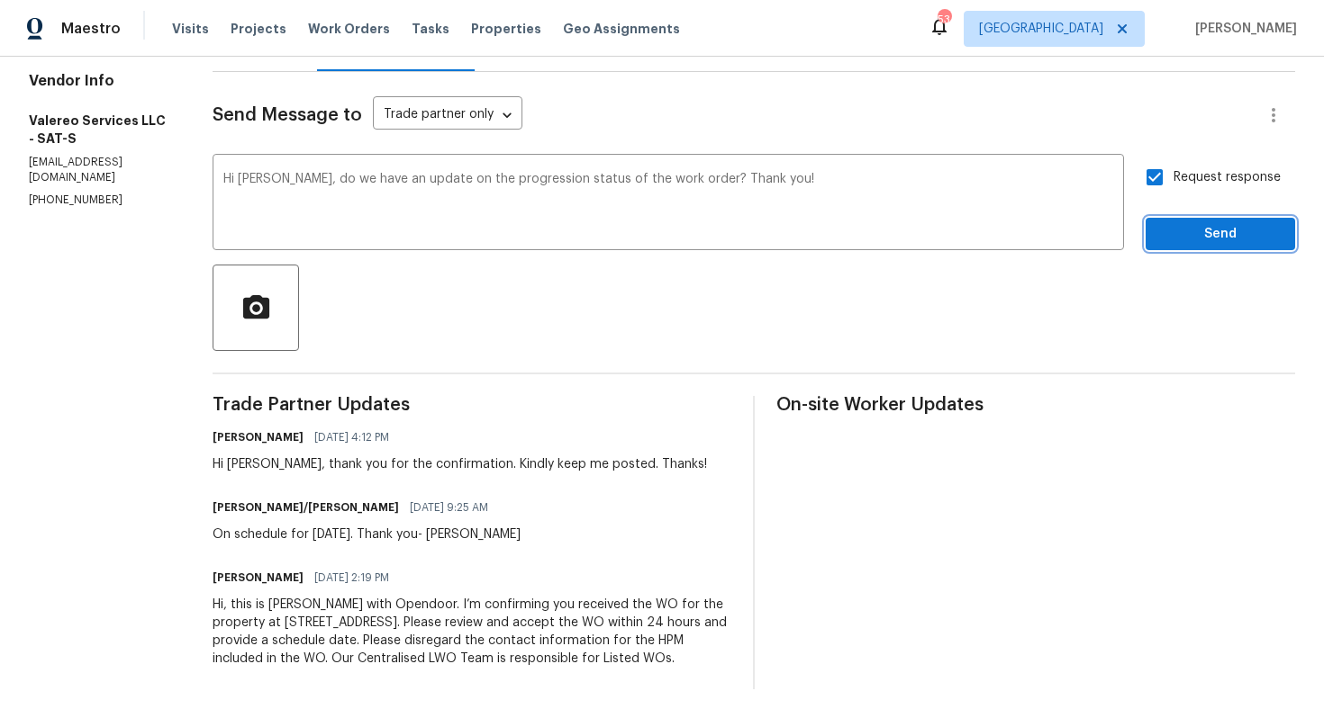
click at [1188, 244] on span "Send" at bounding box center [1220, 234] width 121 height 23
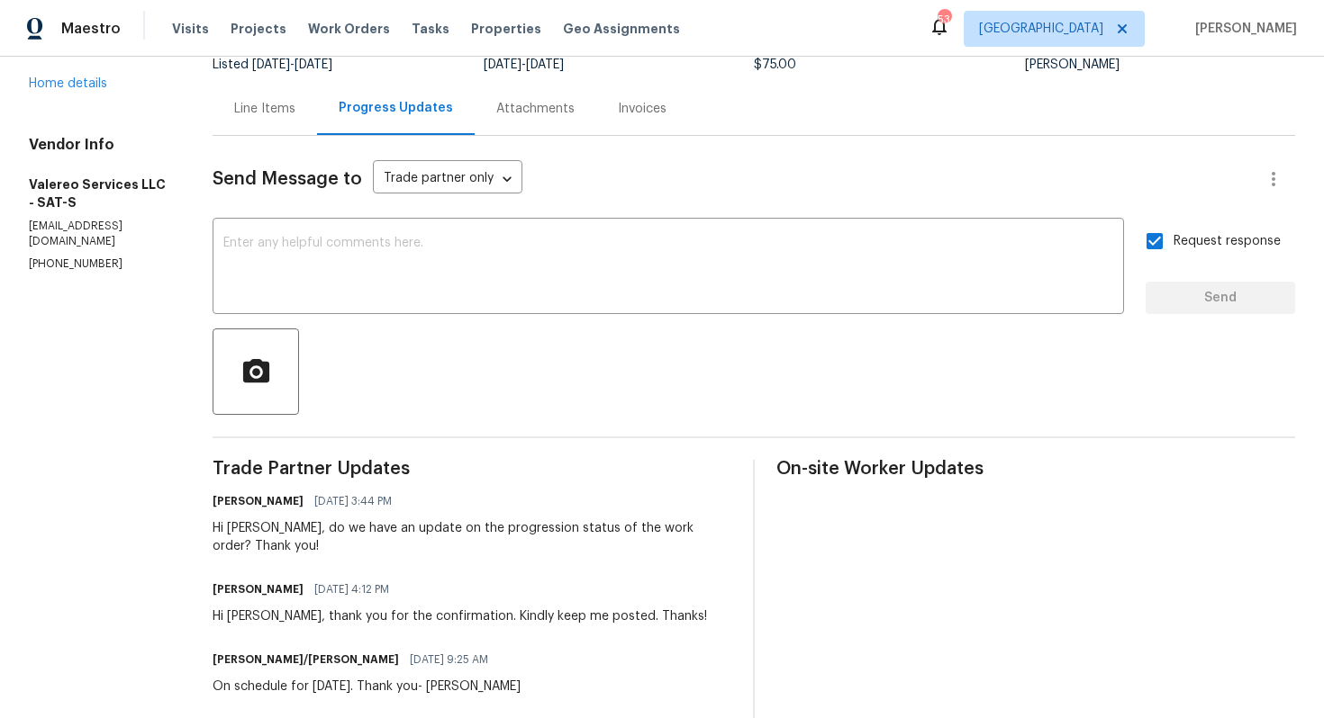
scroll to position [0, 0]
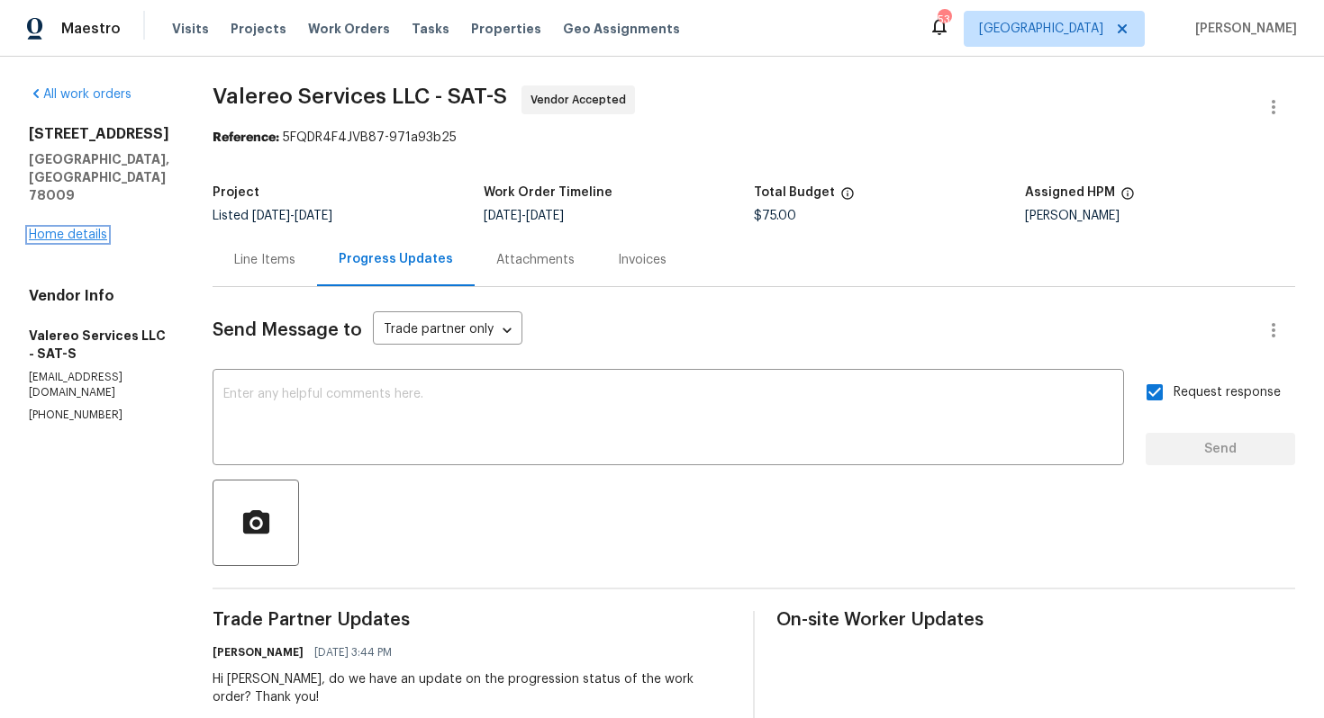
click at [92, 229] on link "Home details" at bounding box center [68, 235] width 78 height 13
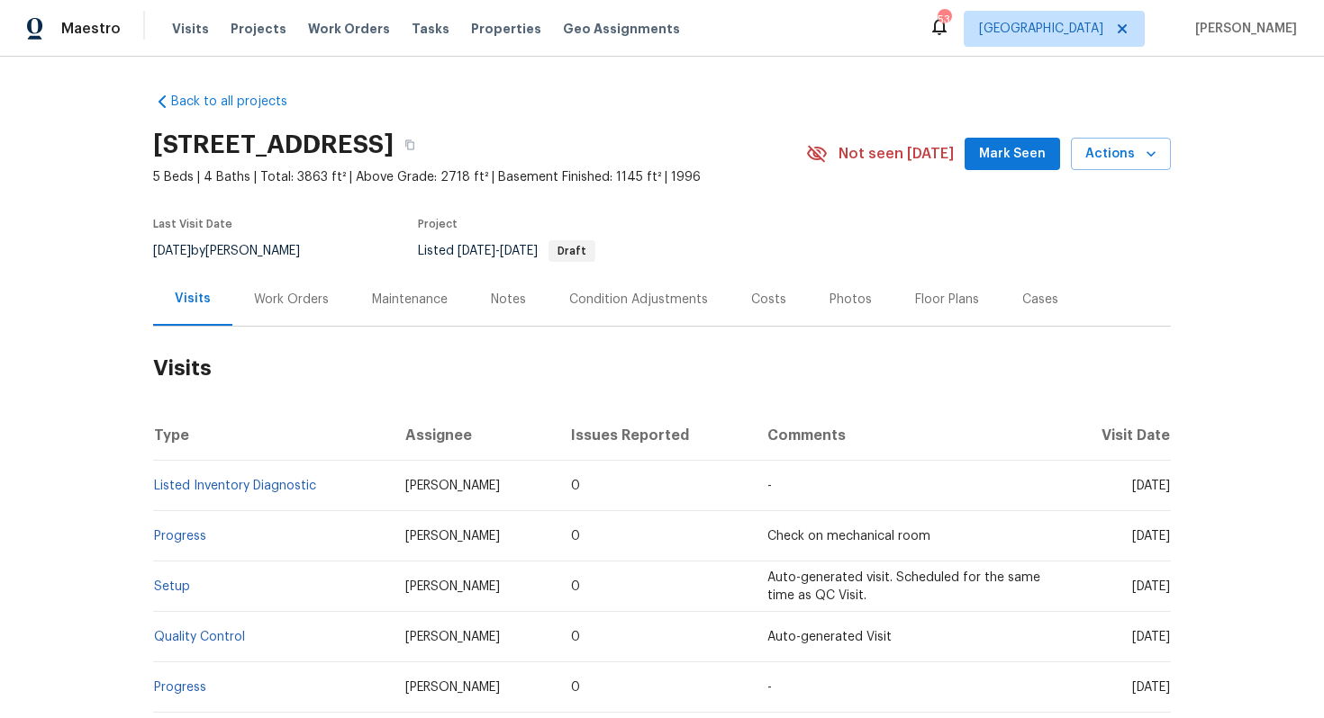
click at [336, 296] on div "Work Orders" at bounding box center [291, 299] width 118 height 53
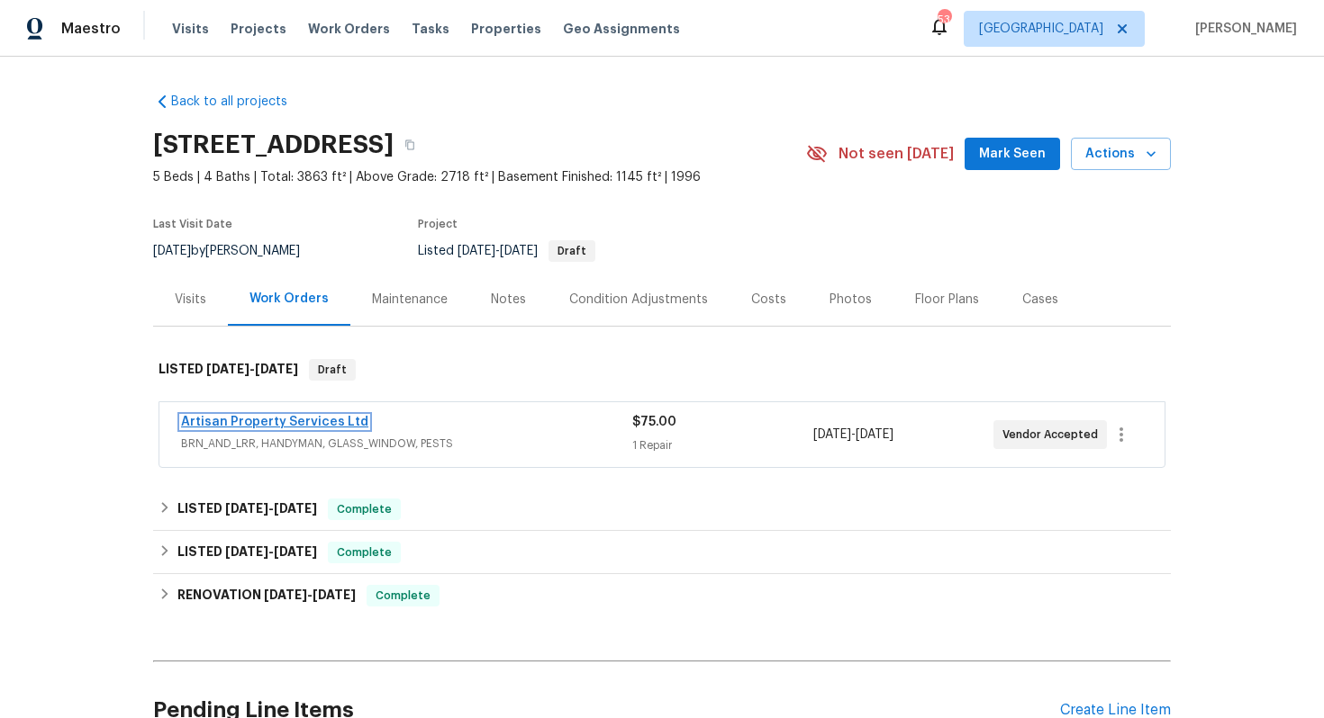
click at [324, 419] on link "Artisan Property Services Ltd" at bounding box center [274, 422] width 187 height 13
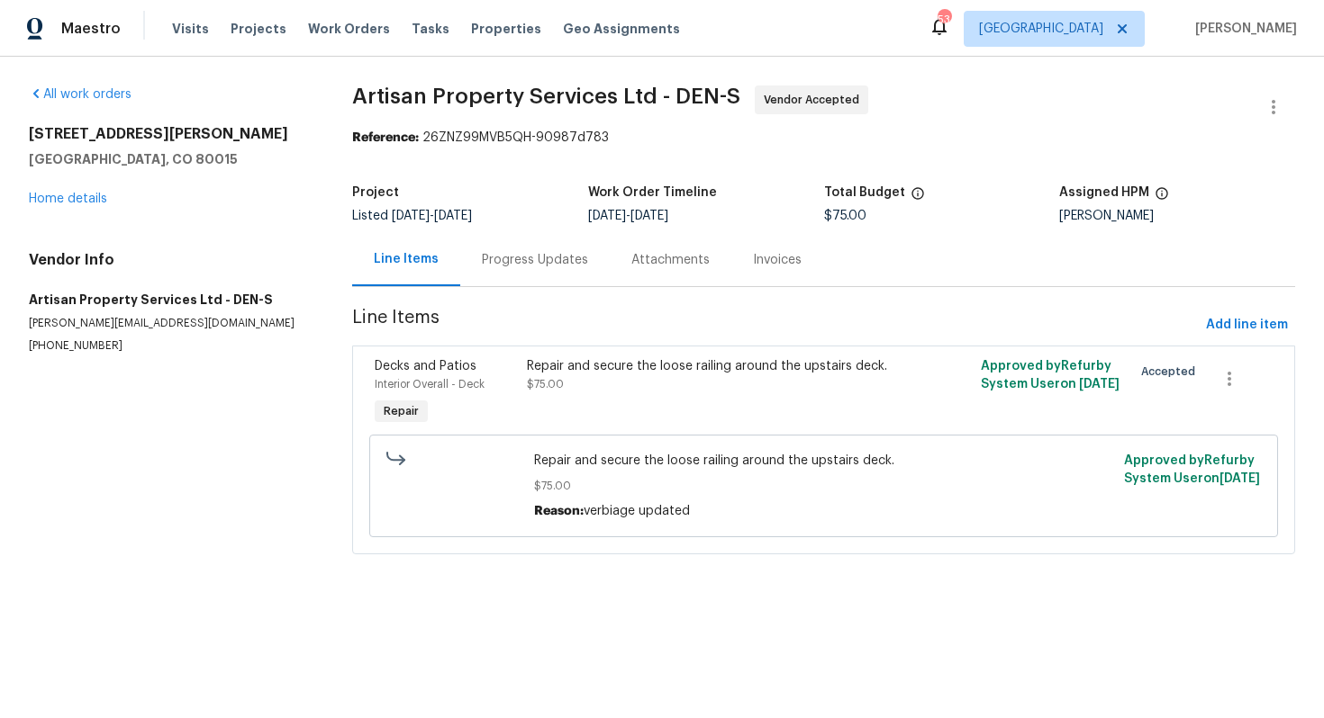
click at [500, 255] on div "Progress Updates" at bounding box center [535, 260] width 106 height 18
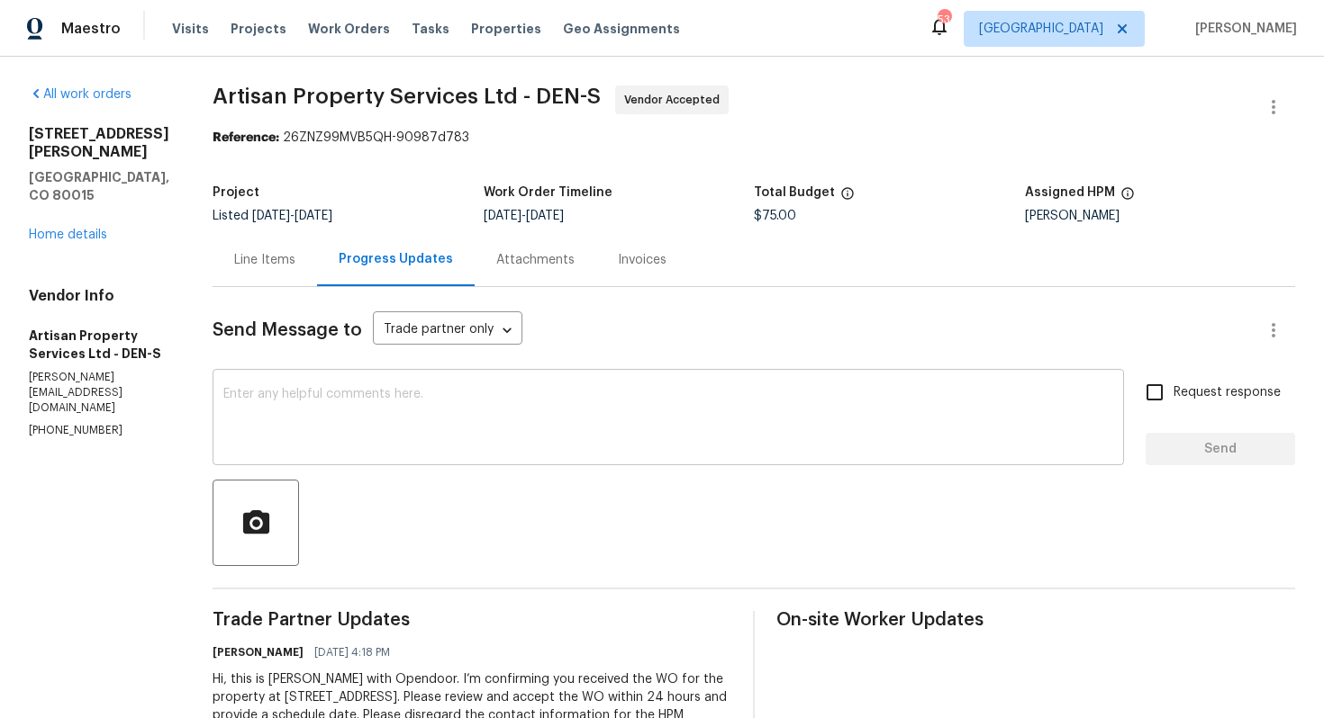
click at [415, 413] on textarea at bounding box center [668, 419] width 890 height 63
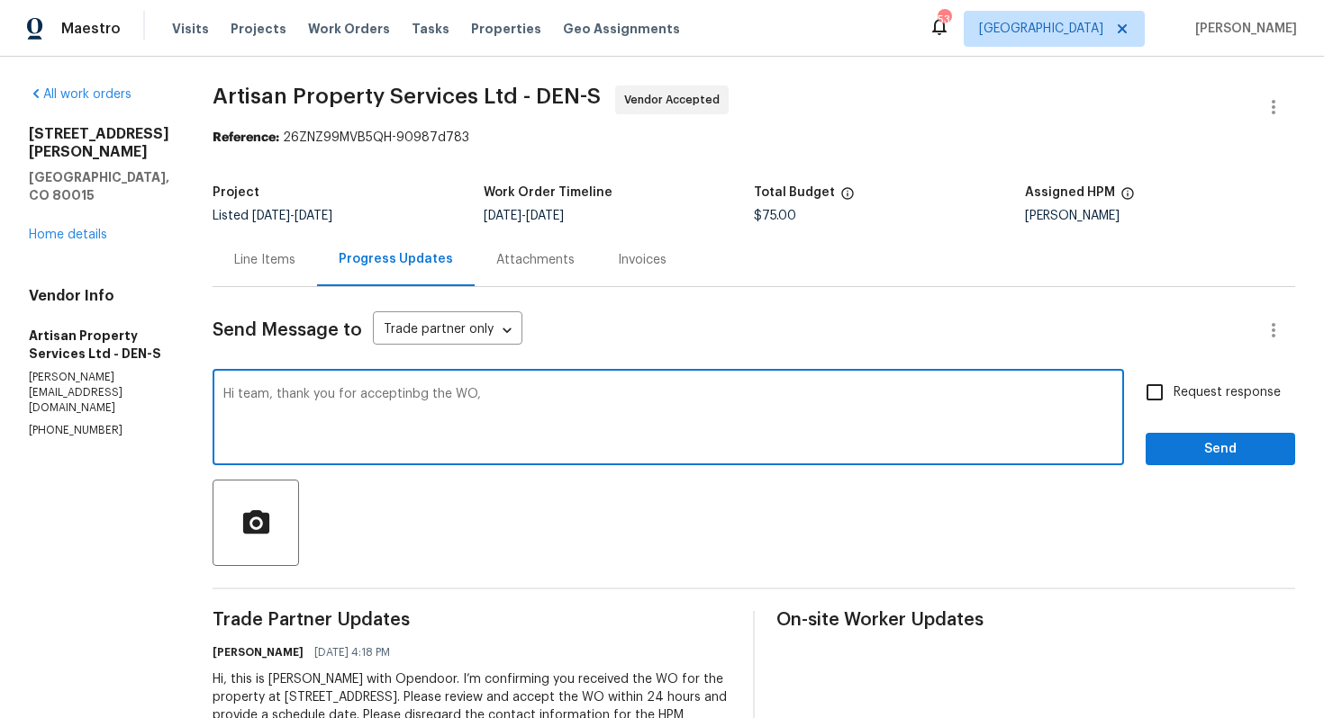
click at [382, 393] on textarea "Hi team, thank you for acceptinbg the WO," at bounding box center [668, 419] width 890 height 63
click at [506, 386] on div "Hi team, thank you for accepting the WO, x ​" at bounding box center [667, 420] width 911 height 92
click at [483, 398] on textarea "Hi team, thank you for accepting the WO," at bounding box center [668, 419] width 890 height 63
paste textarea "it would be really helpful if we could get a scheduled date for this. Thanks!"
type textarea "Hi team, thank you for accepting the WO, it would be really helpful if we could…"
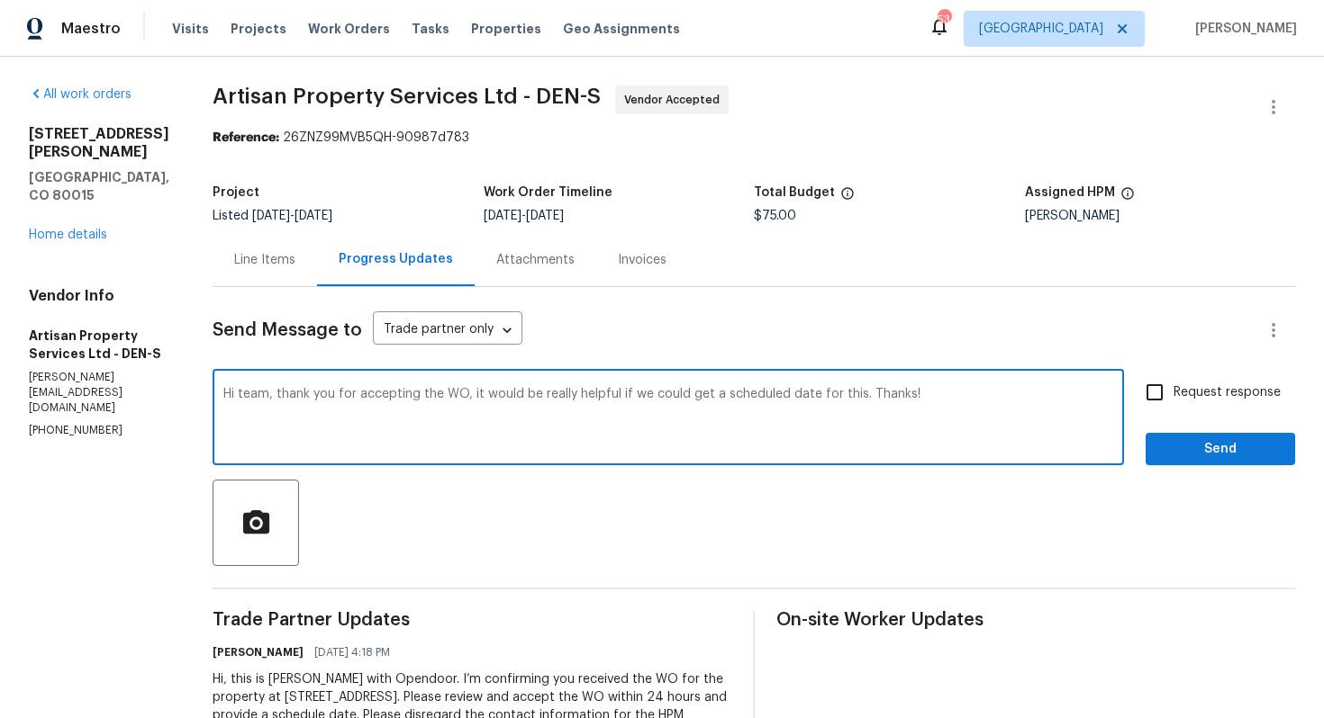
click at [1178, 395] on span "Request response" at bounding box center [1226, 393] width 107 height 19
click at [1173, 395] on input "Request response" at bounding box center [1154, 393] width 38 height 38
checkbox input "true"
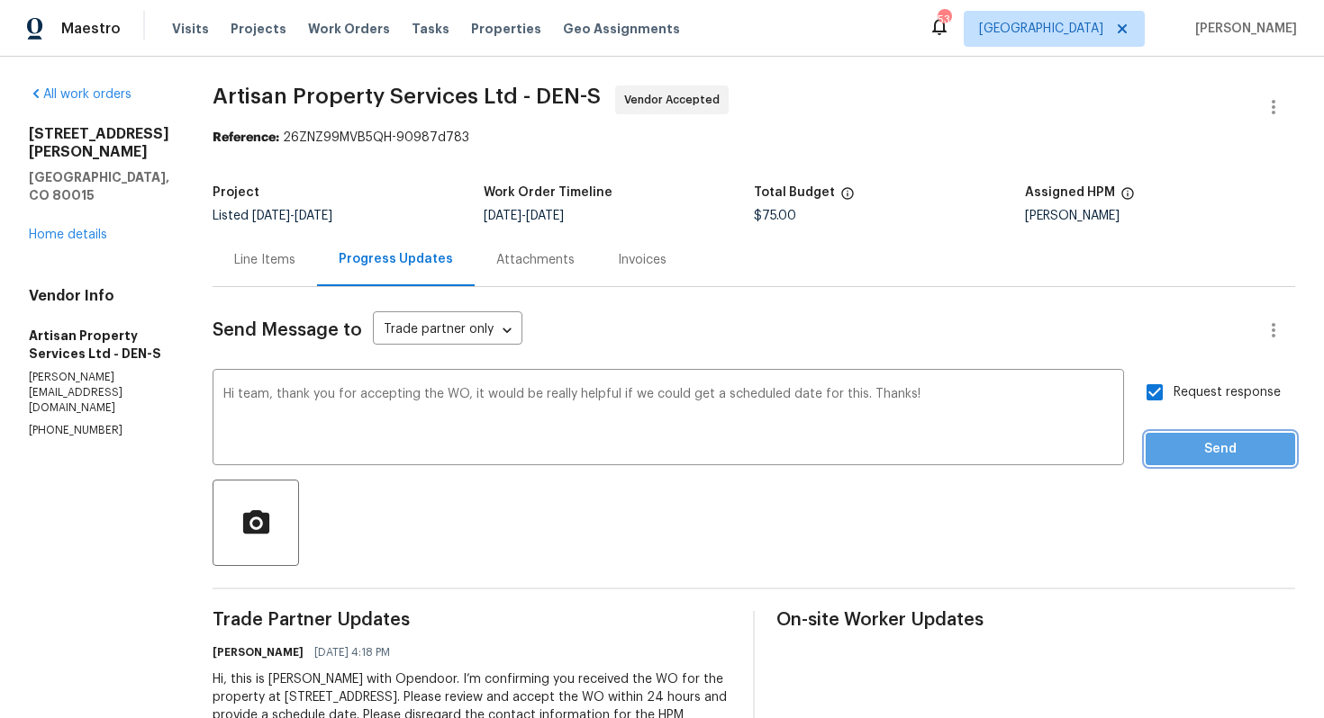
click at [1170, 446] on span "Send" at bounding box center [1220, 449] width 121 height 23
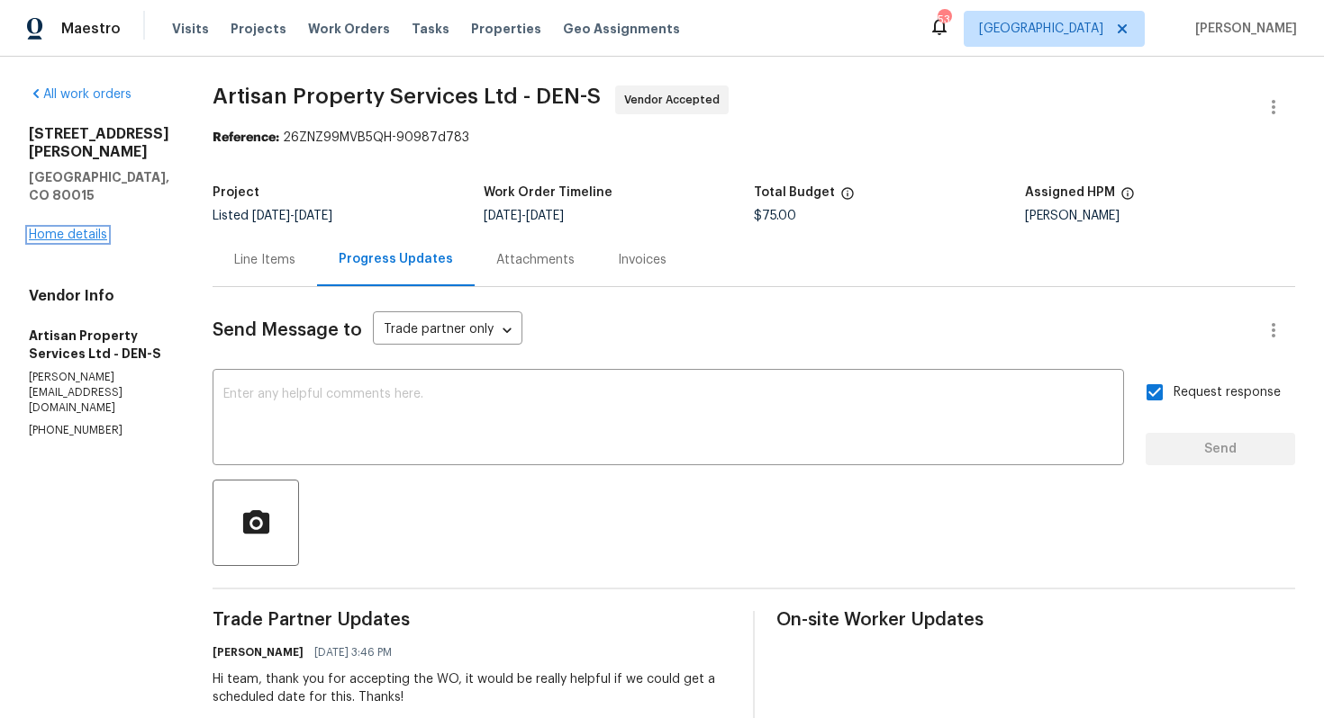
click at [98, 229] on link "Home details" at bounding box center [68, 235] width 78 height 13
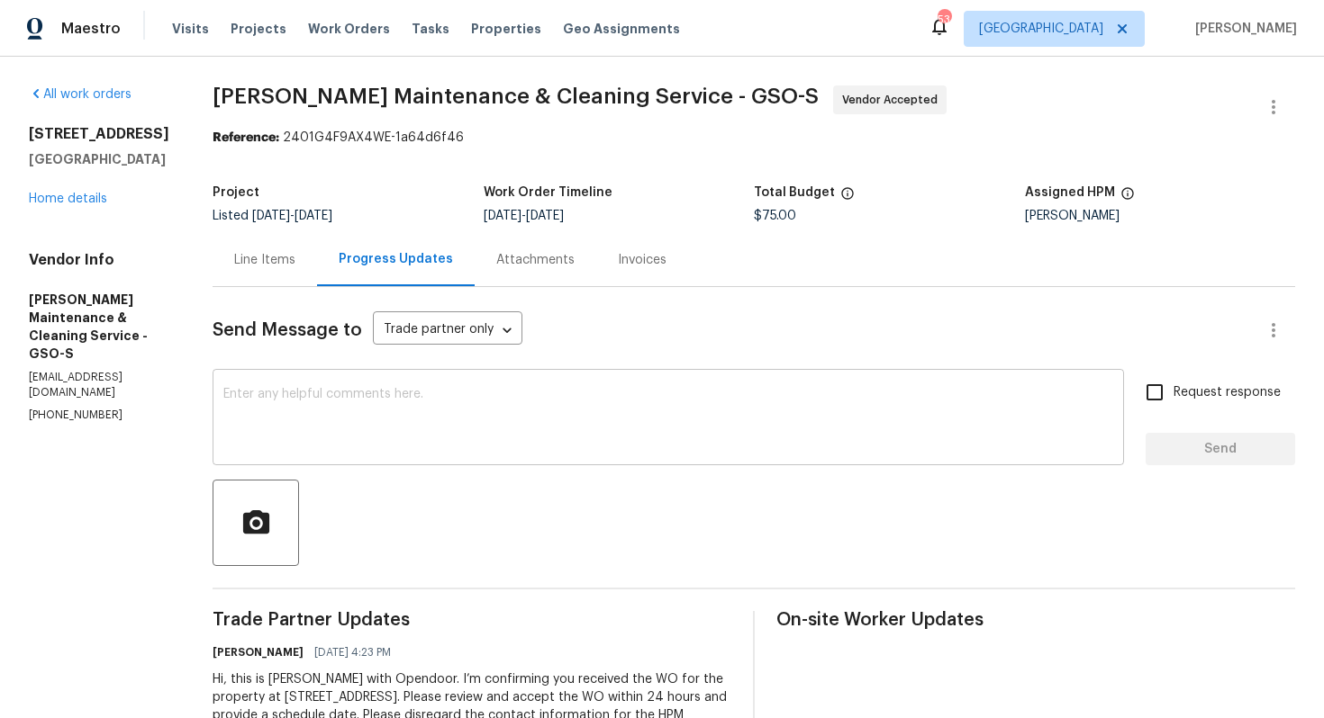
click at [361, 403] on textarea at bounding box center [668, 419] width 890 height 63
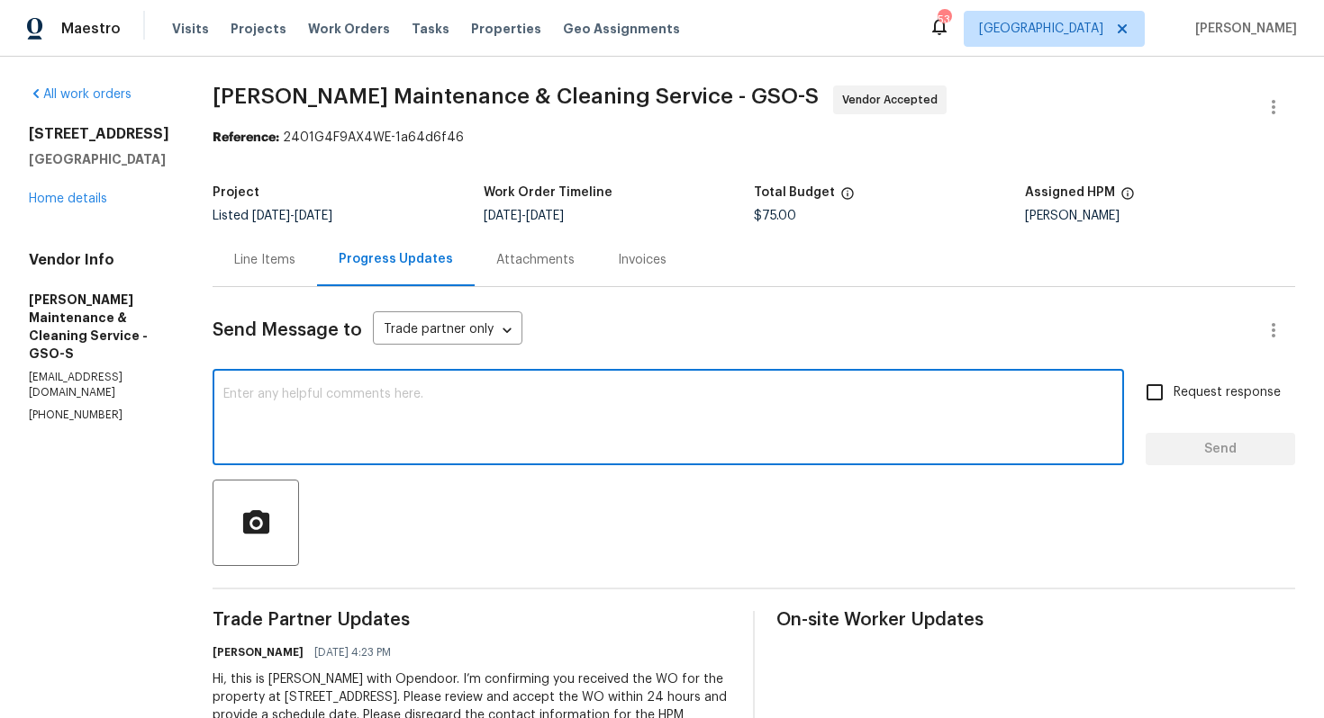
click at [819, 154] on section "[PERSON_NAME] Maintenance & Cleaning Service - GSO-S Vendor Accepted Reference:…" at bounding box center [753, 425] width 1082 height 679
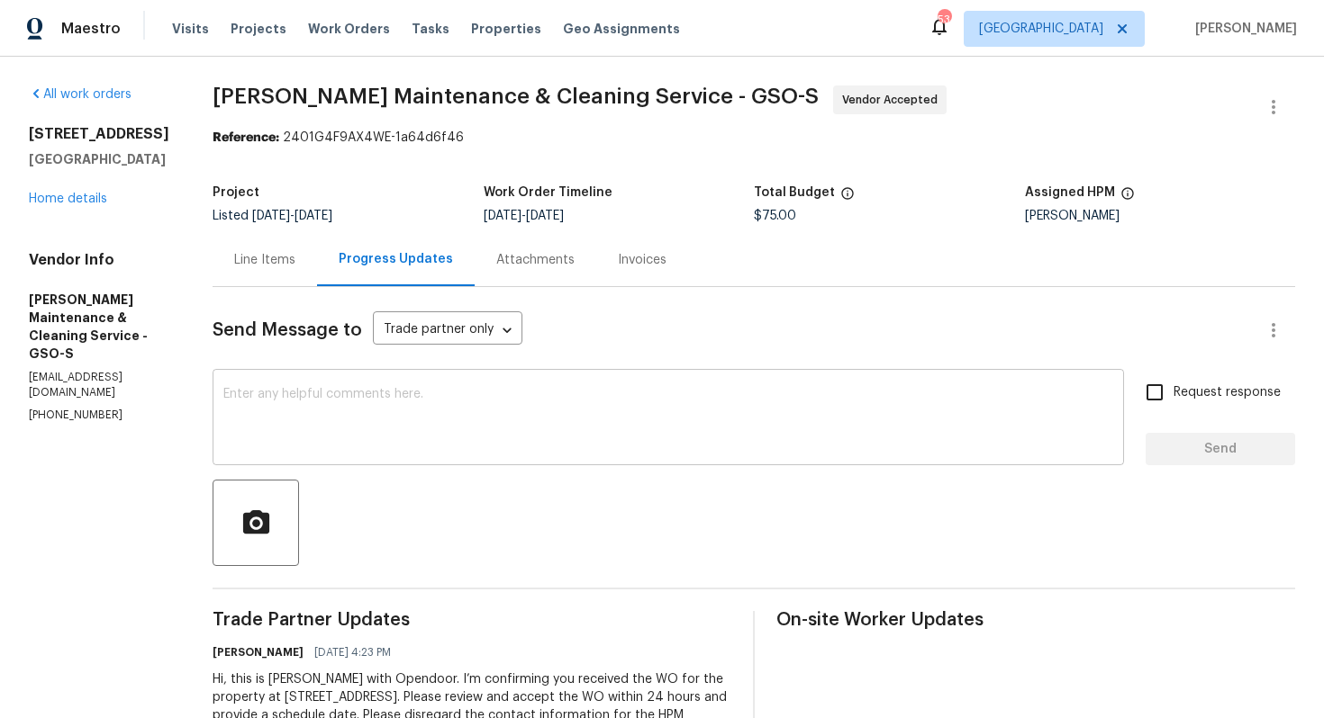
click at [482, 431] on textarea at bounding box center [668, 419] width 890 height 63
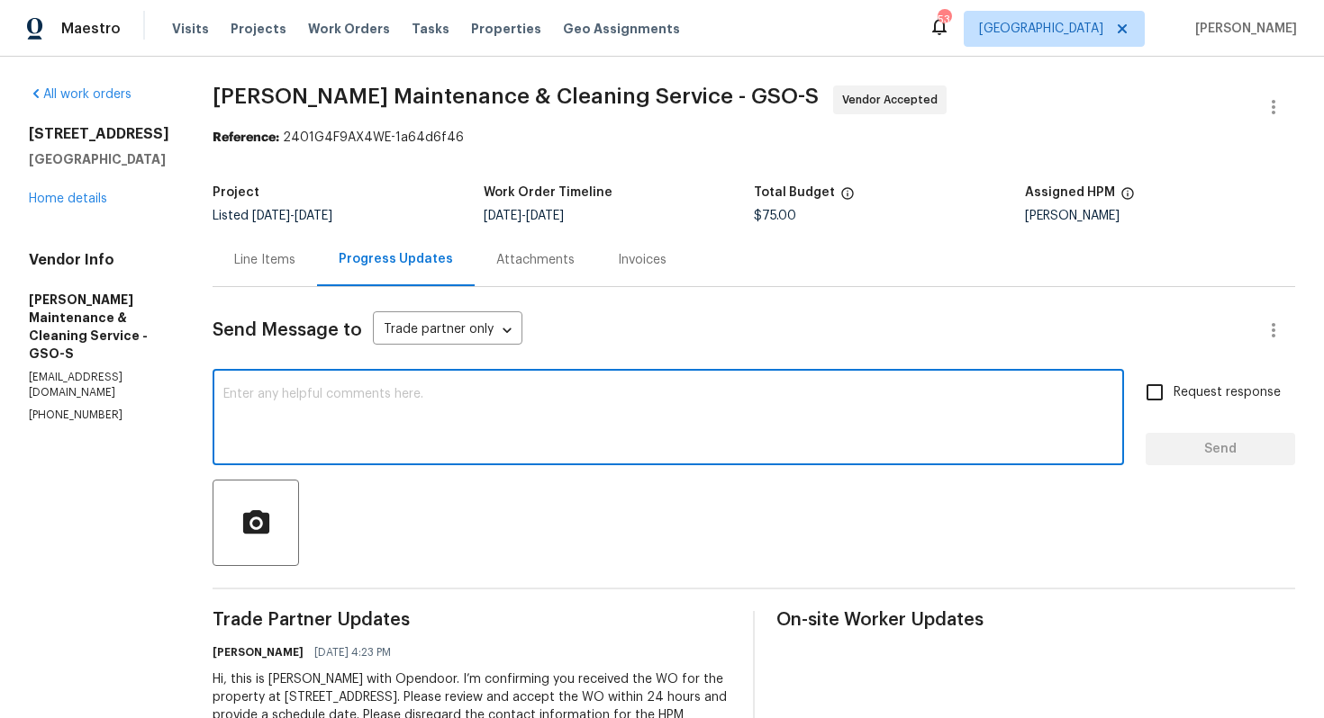
paste textarea "Hi team, thank you for accepting the WO, it would be really helpful if we could…"
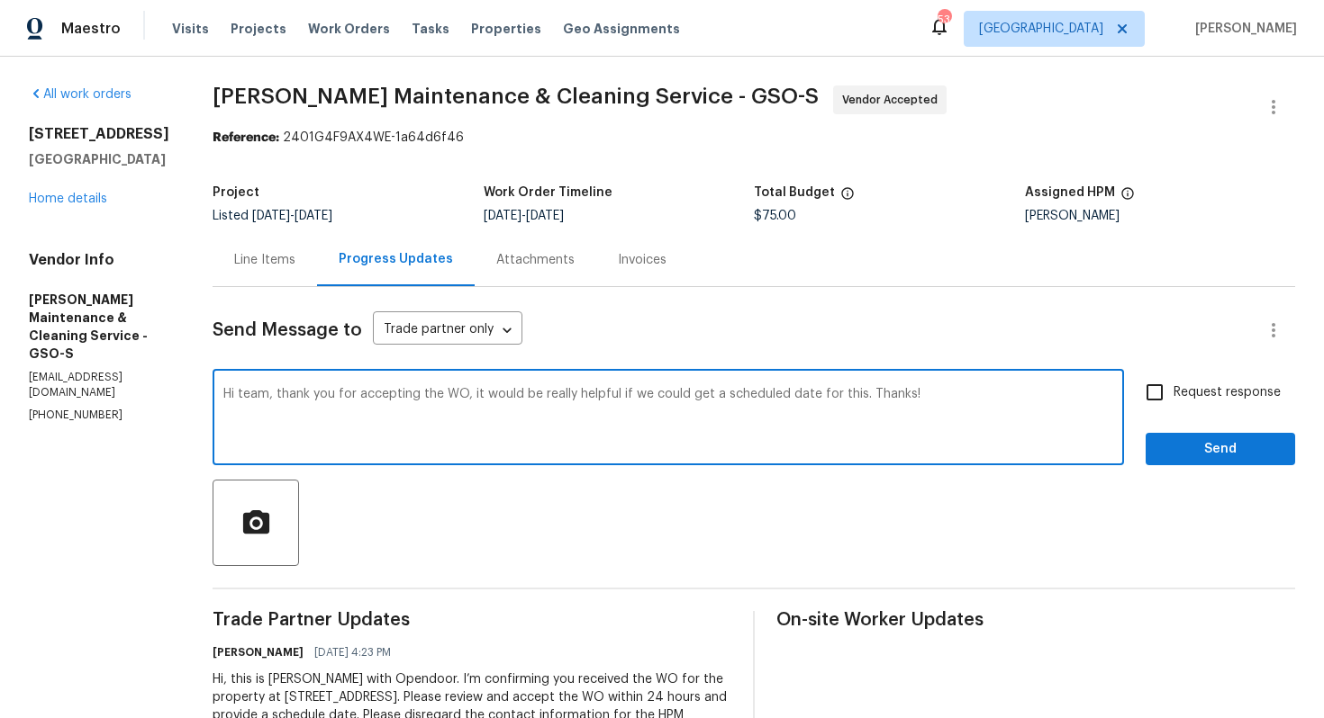
scroll to position [74, 0]
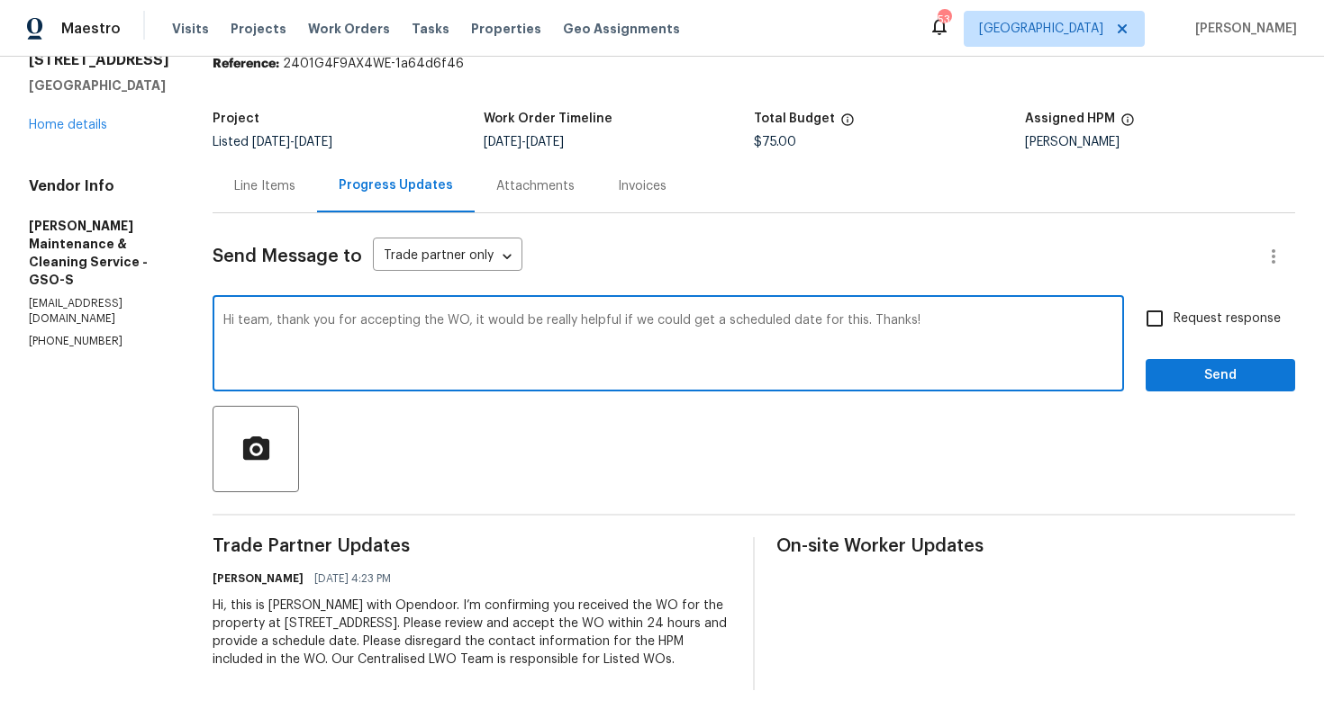
type textarea "Hi team, thank you for accepting the WO, it would be really helpful if we could…"
click at [1163, 318] on input "Request response" at bounding box center [1154, 319] width 38 height 38
checkbox input "true"
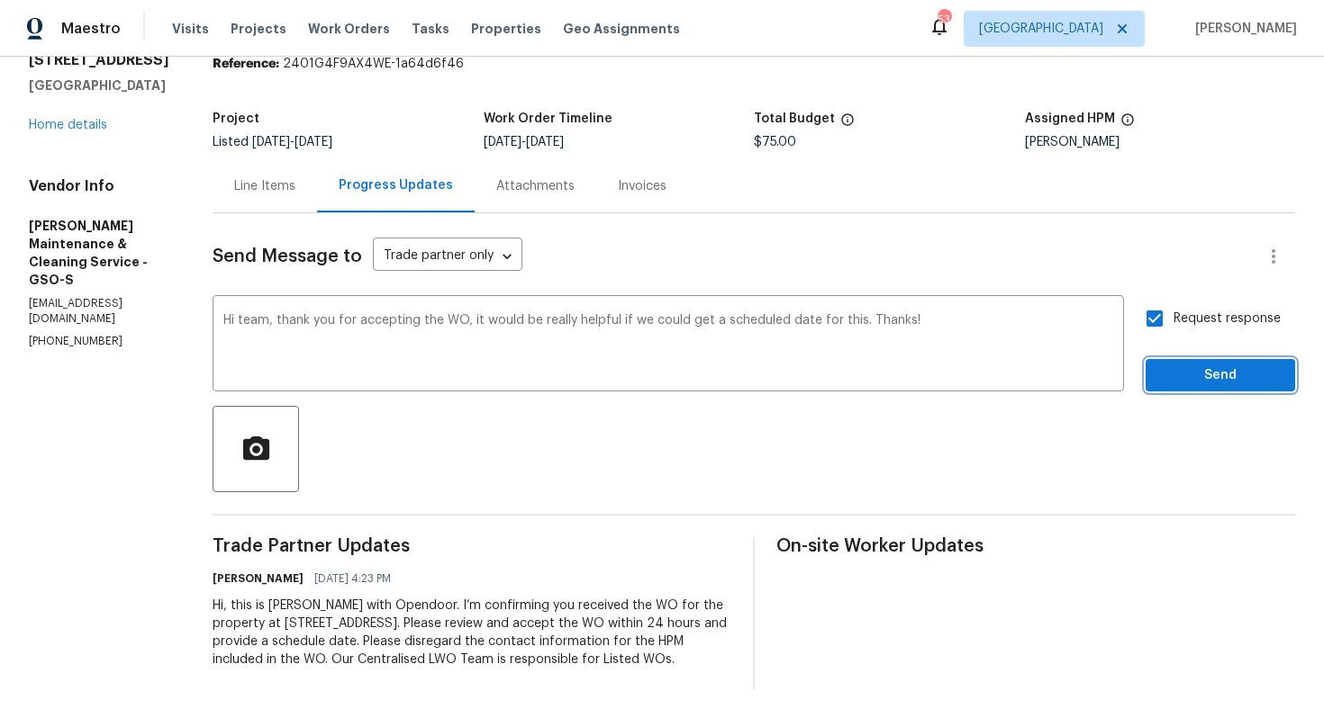
click at [1174, 370] on span "Send" at bounding box center [1220, 376] width 121 height 23
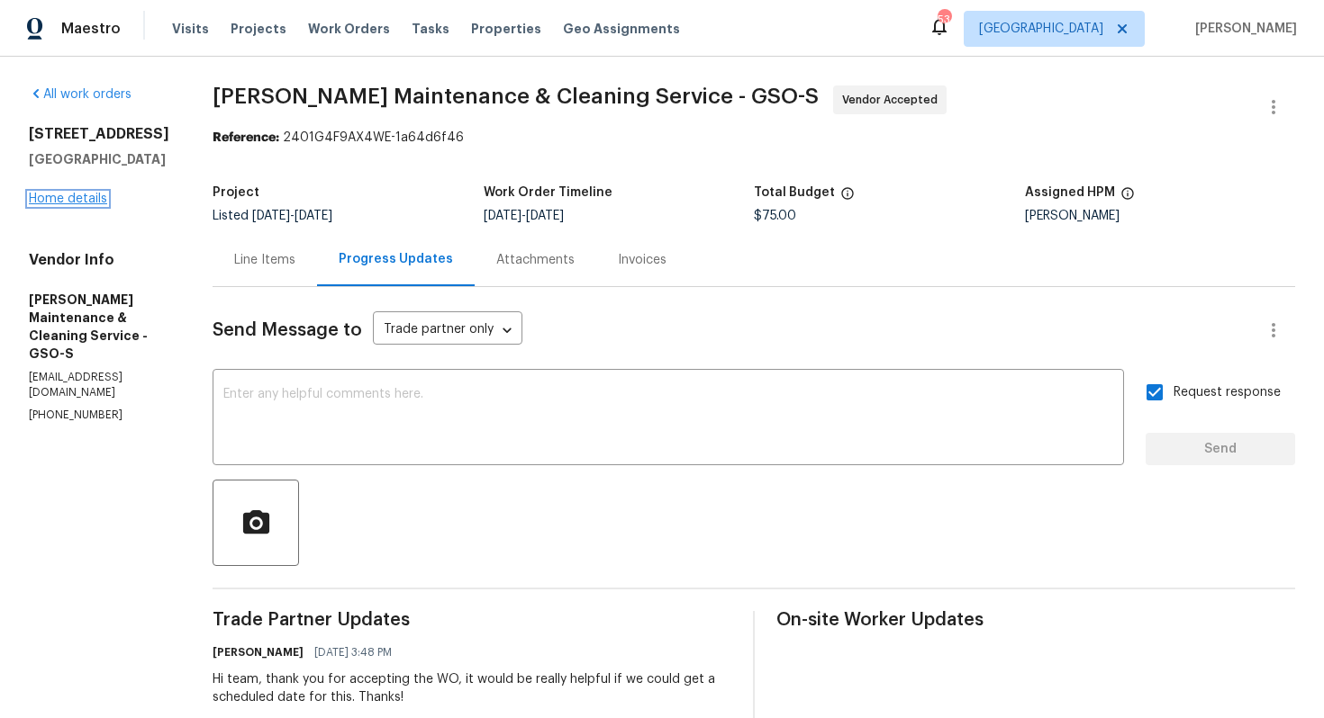
click at [78, 198] on link "Home details" at bounding box center [68, 199] width 78 height 13
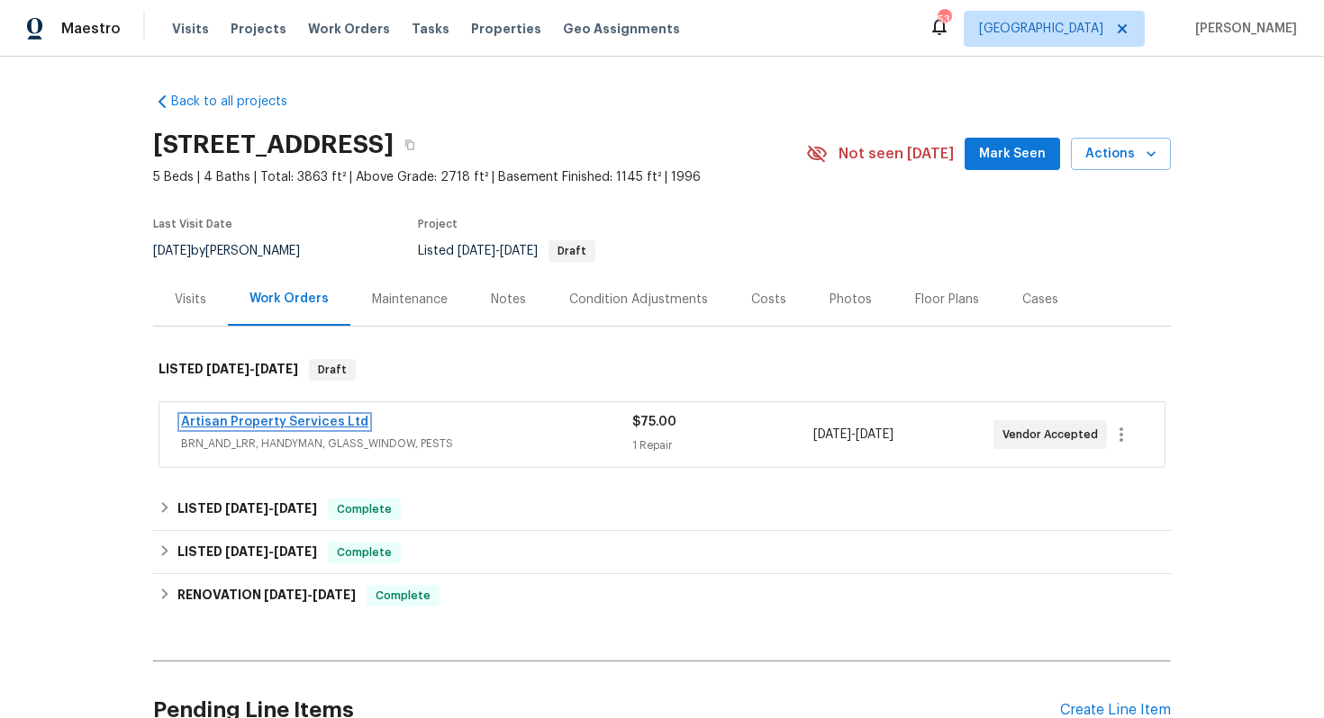
click at [255, 420] on link "Artisan Property Services Ltd" at bounding box center [274, 422] width 187 height 13
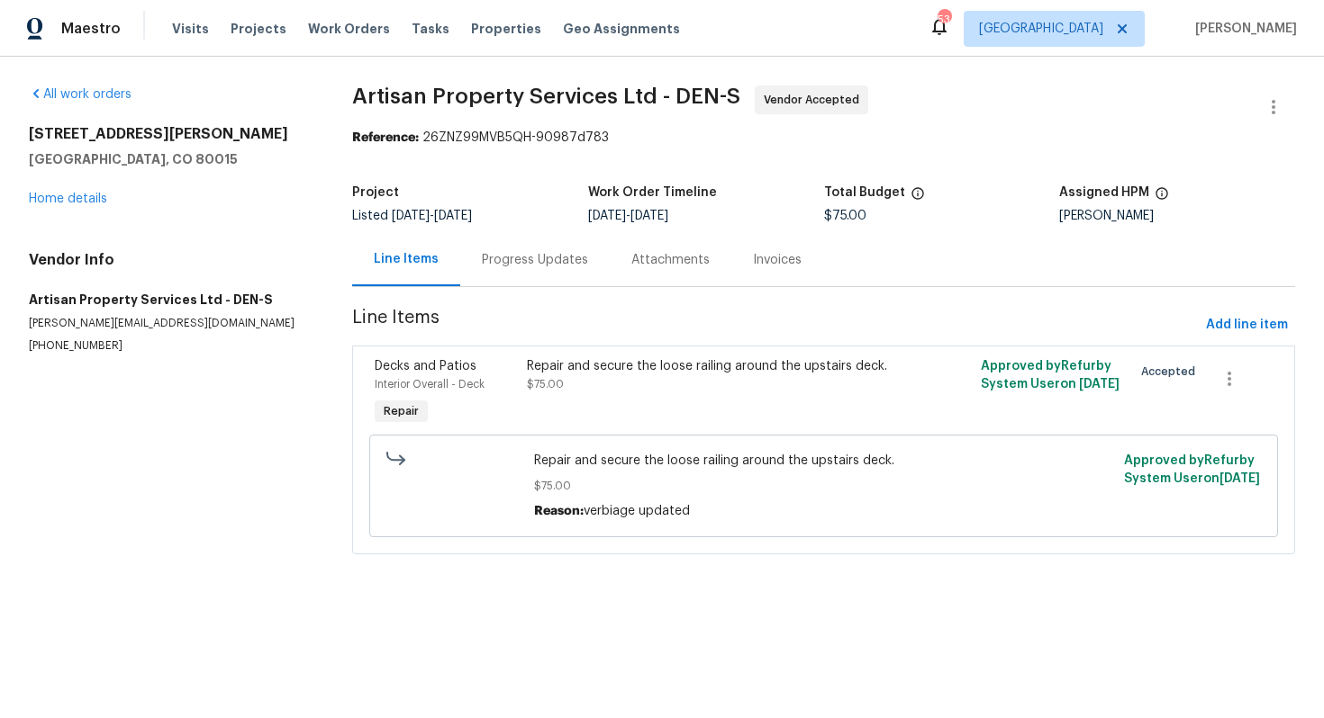
click at [515, 249] on div "Progress Updates" at bounding box center [534, 259] width 149 height 53
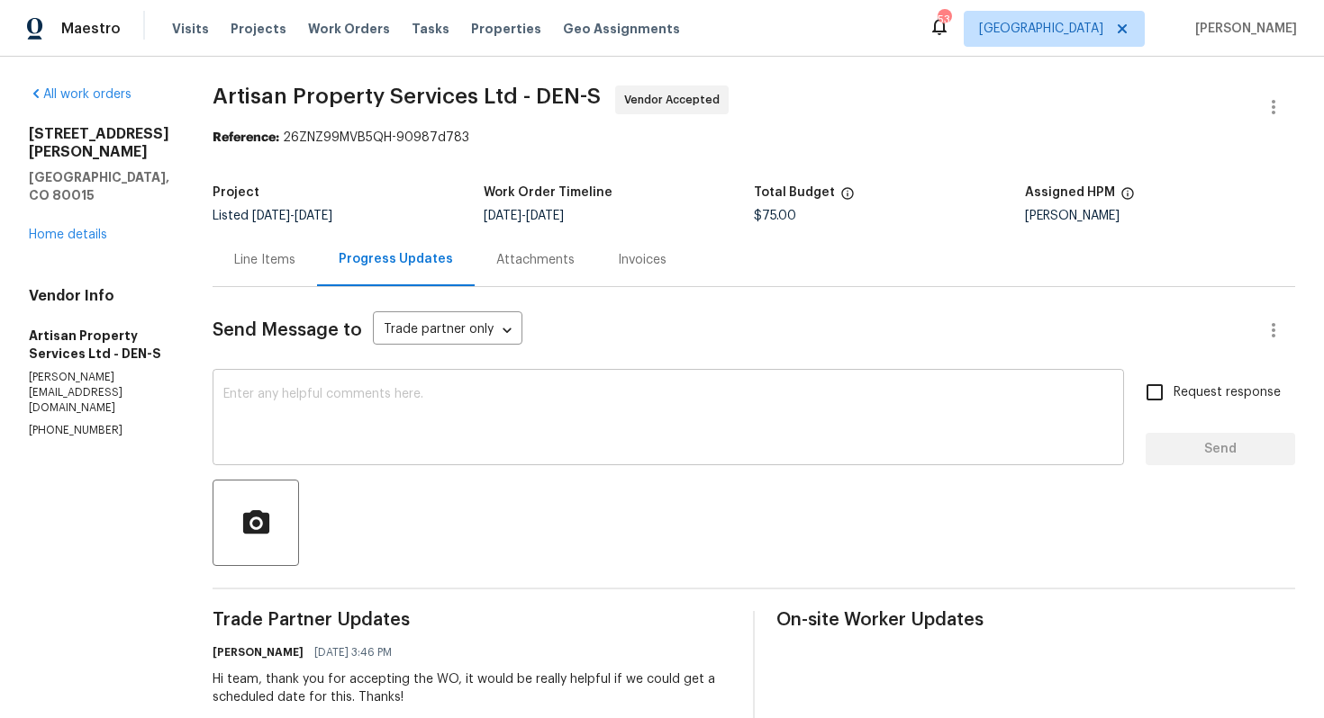
scroll to position [163, 0]
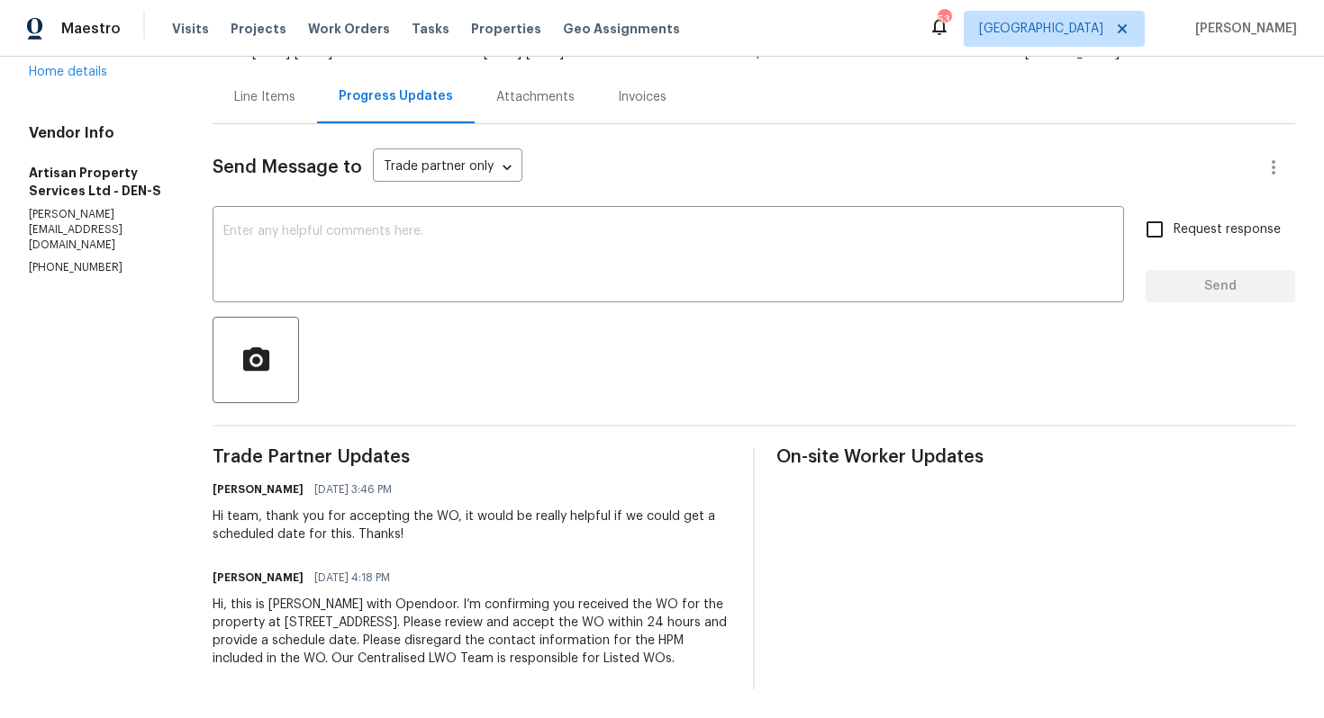
click at [285, 521] on div "Hi team, thank you for accepting the WO, it would be really helpful if we could…" at bounding box center [471, 526] width 519 height 36
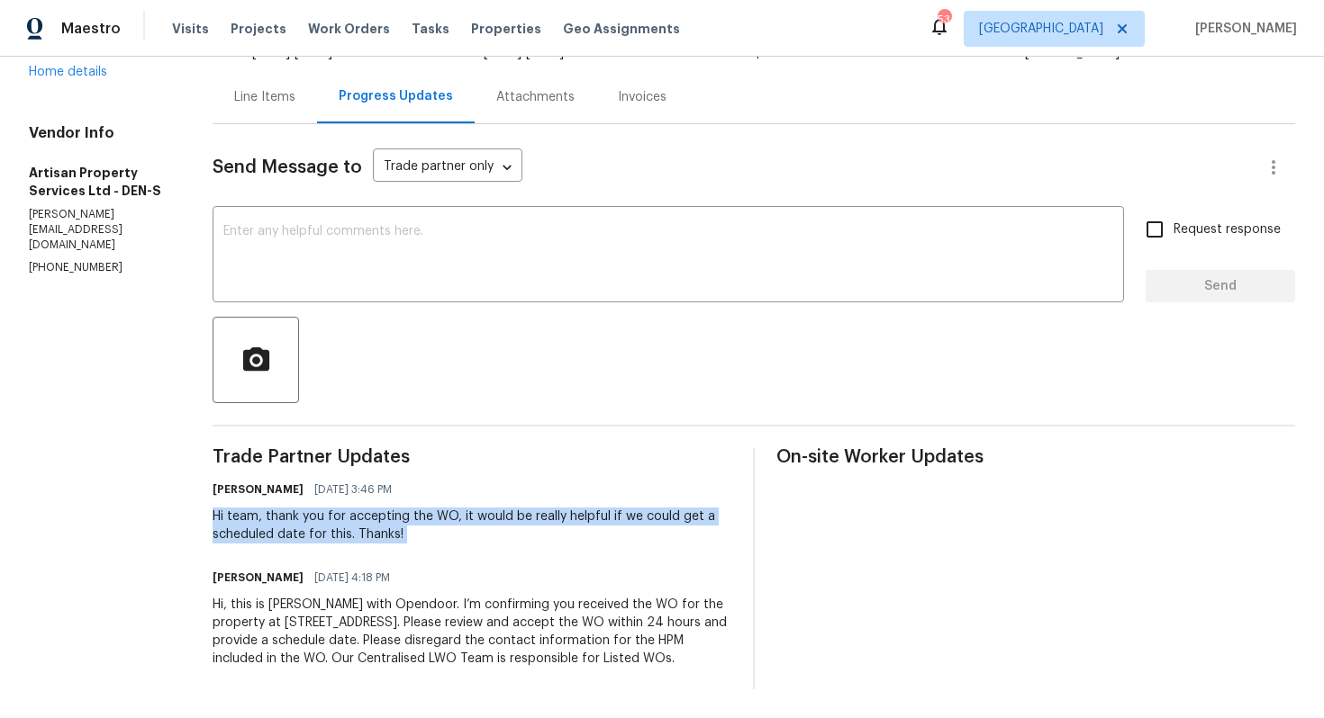
copy div "Hi team, thank you for accepting the WO, it would be really helpful if we could…"
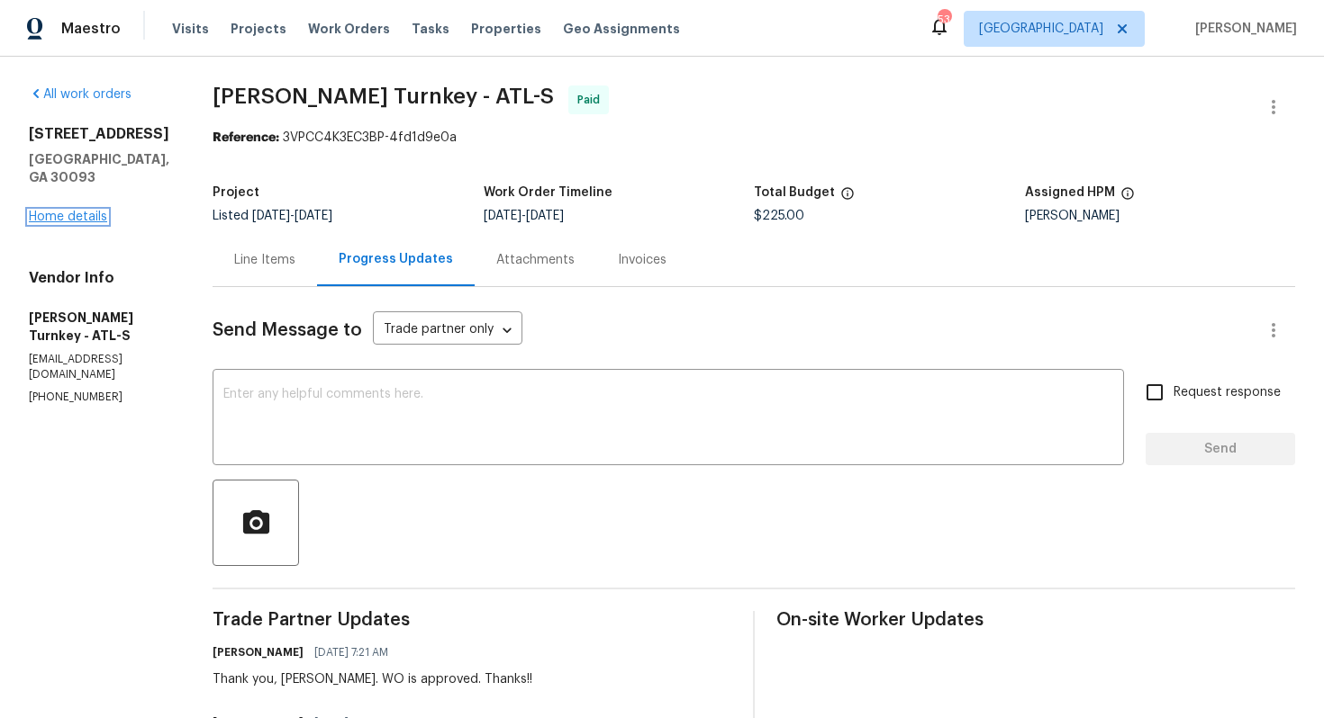
click at [96, 223] on link "Home details" at bounding box center [68, 217] width 78 height 13
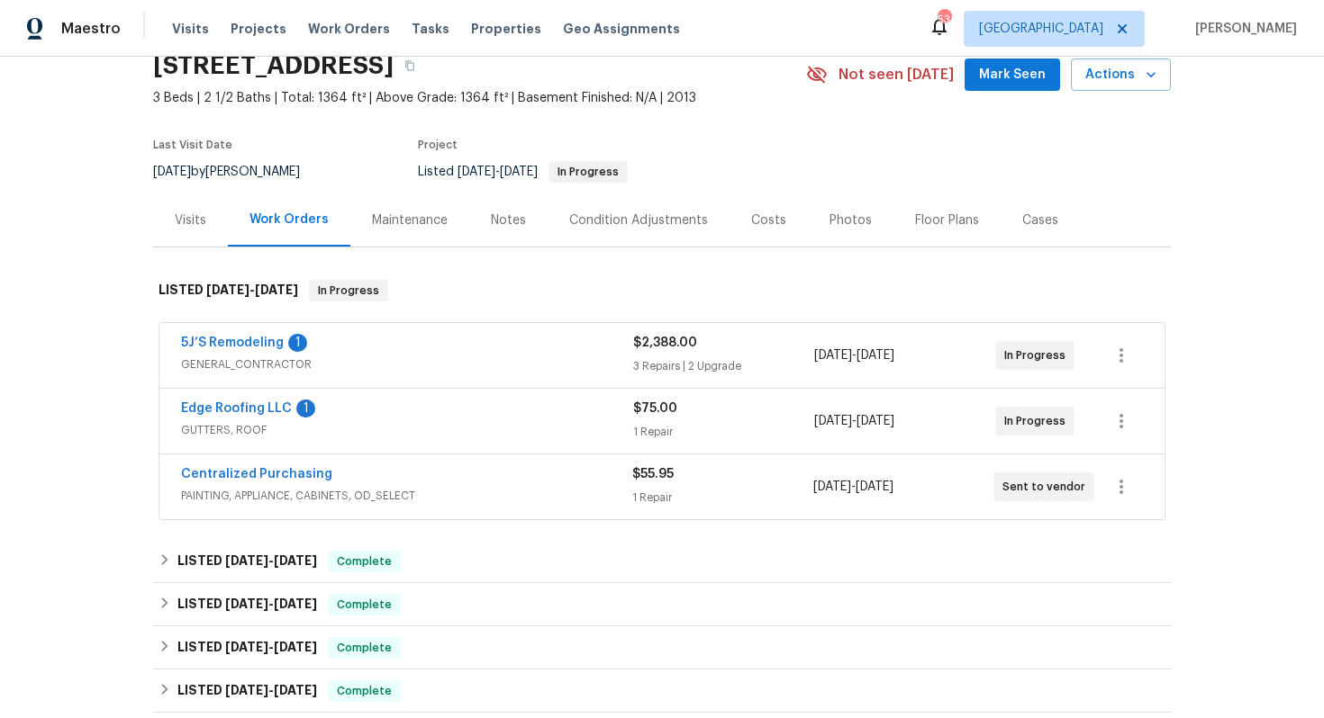
scroll to position [81, 0]
click at [375, 341] on div "5J’S Remodeling 1" at bounding box center [407, 343] width 452 height 22
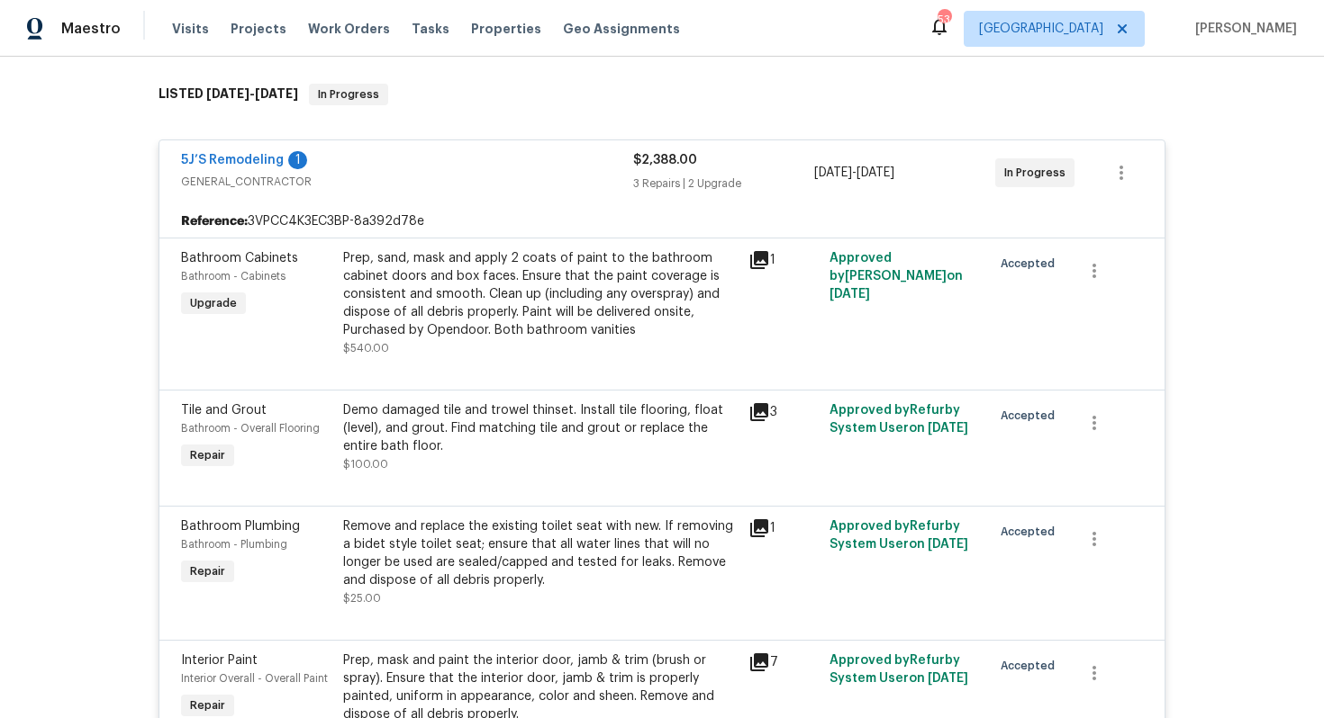
scroll to position [207, 0]
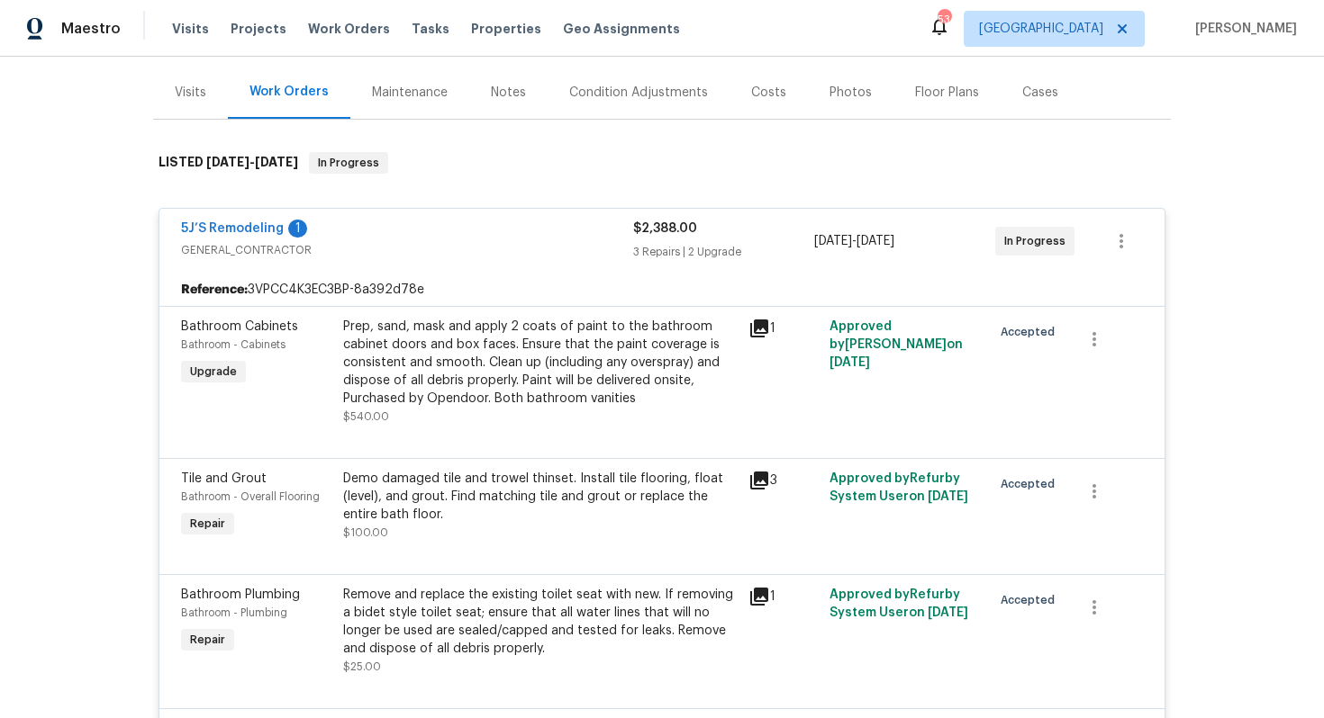
click at [438, 231] on div "5J’S Remodeling 1" at bounding box center [407, 231] width 452 height 22
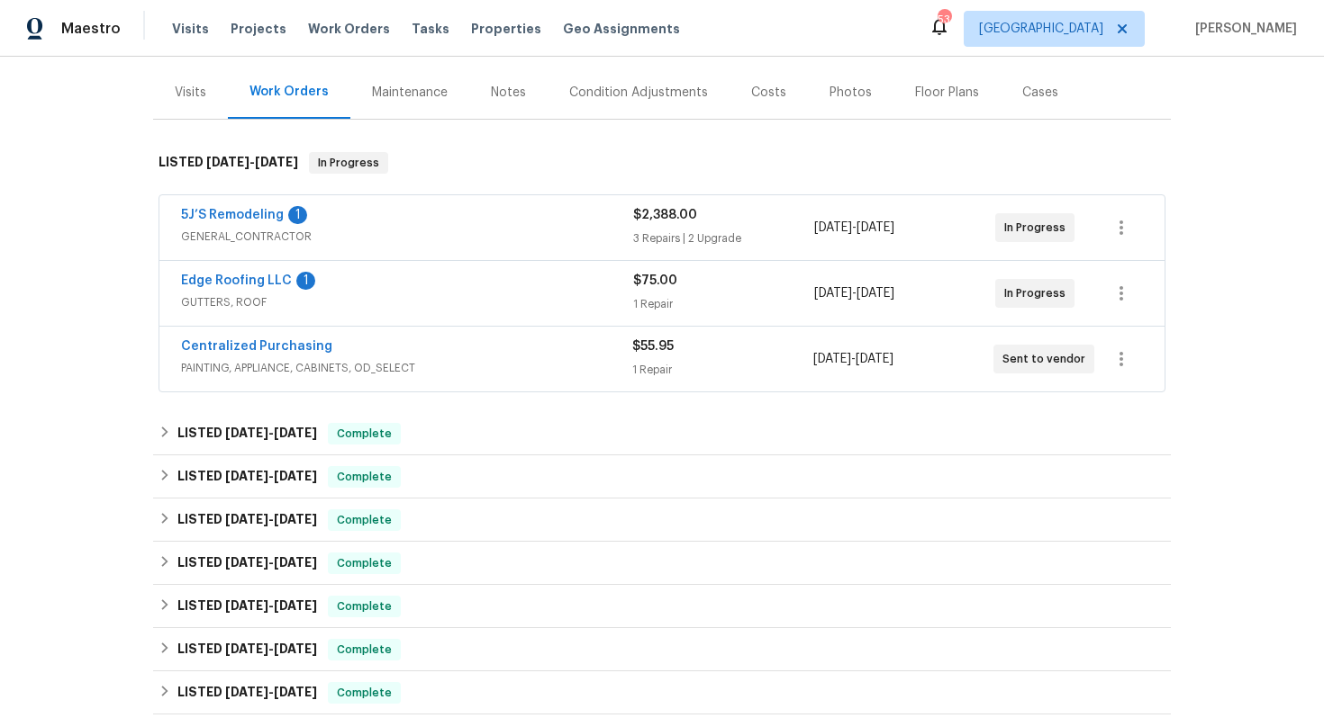
click at [392, 354] on div "Centralized Purchasing" at bounding box center [406, 349] width 451 height 22
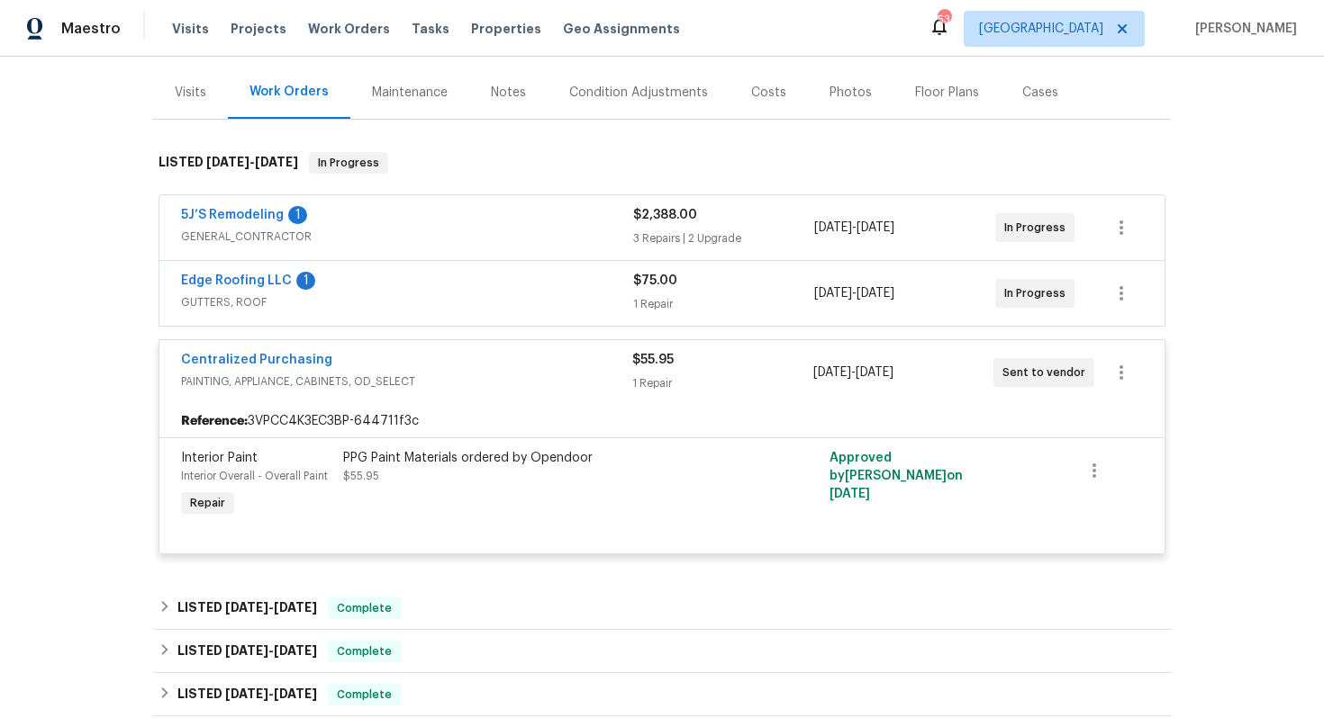
click at [396, 361] on div "Centralized Purchasing" at bounding box center [406, 362] width 451 height 22
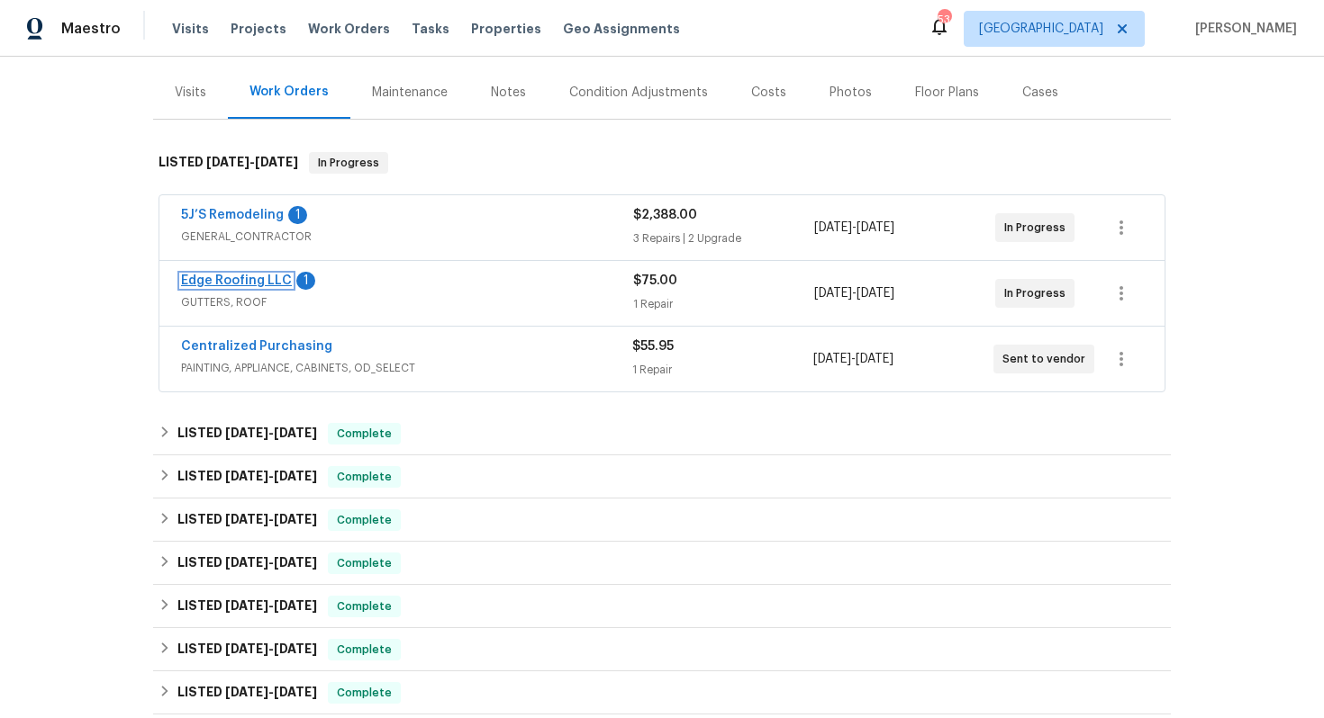
click at [240, 277] on link "Edge Roofing LLC" at bounding box center [236, 281] width 111 height 13
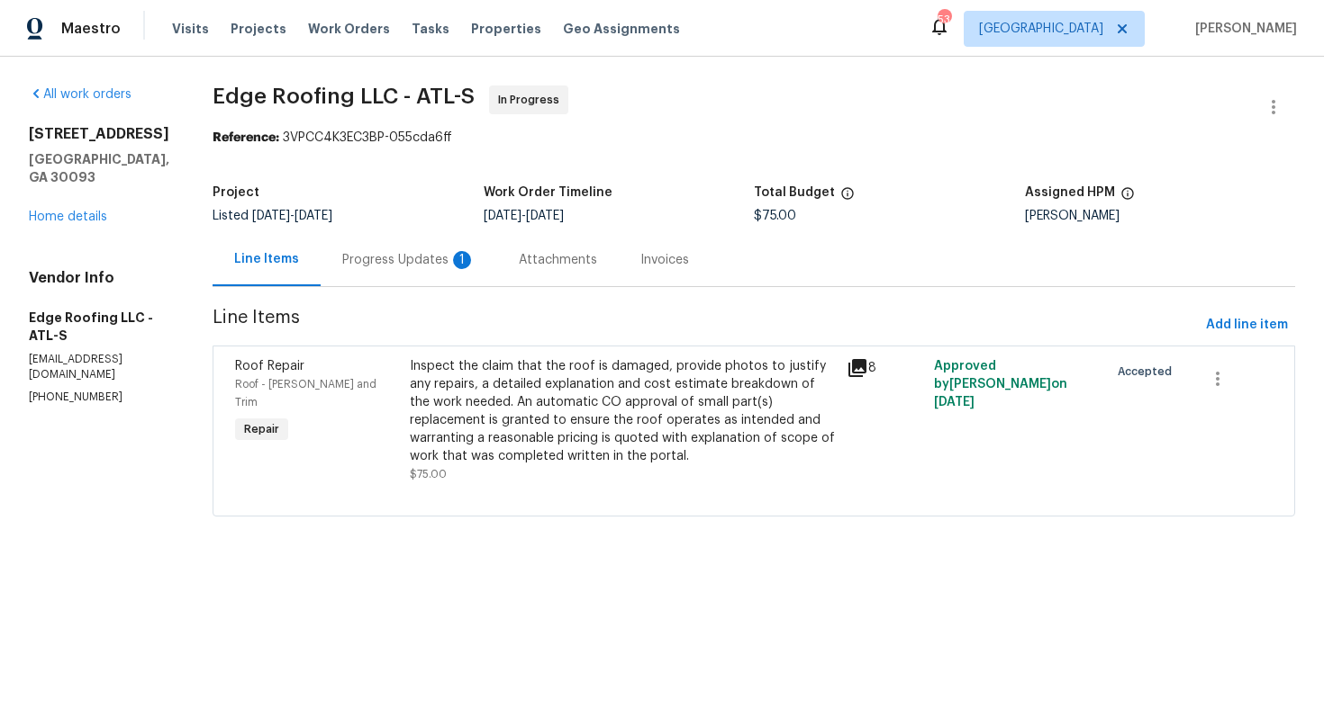
click at [361, 263] on div "Progress Updates 1" at bounding box center [408, 260] width 133 height 18
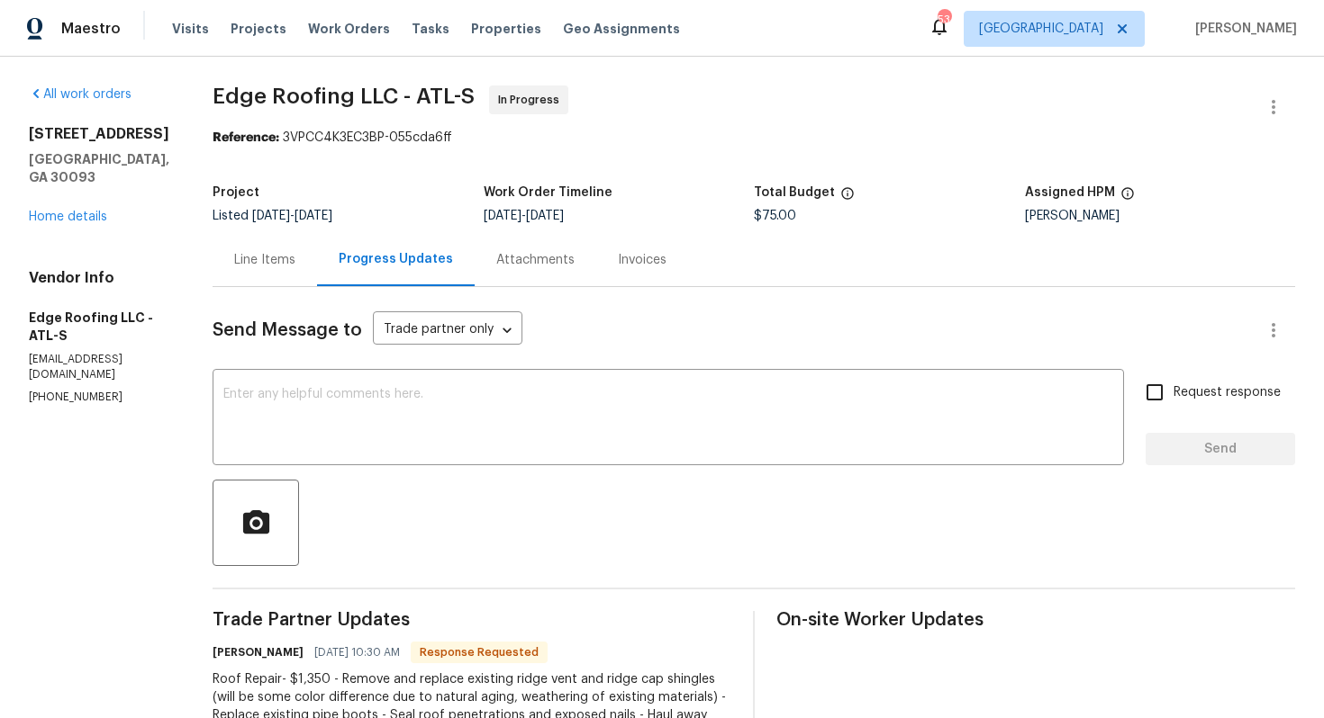
click at [249, 255] on div "Line Items" at bounding box center [264, 260] width 61 height 18
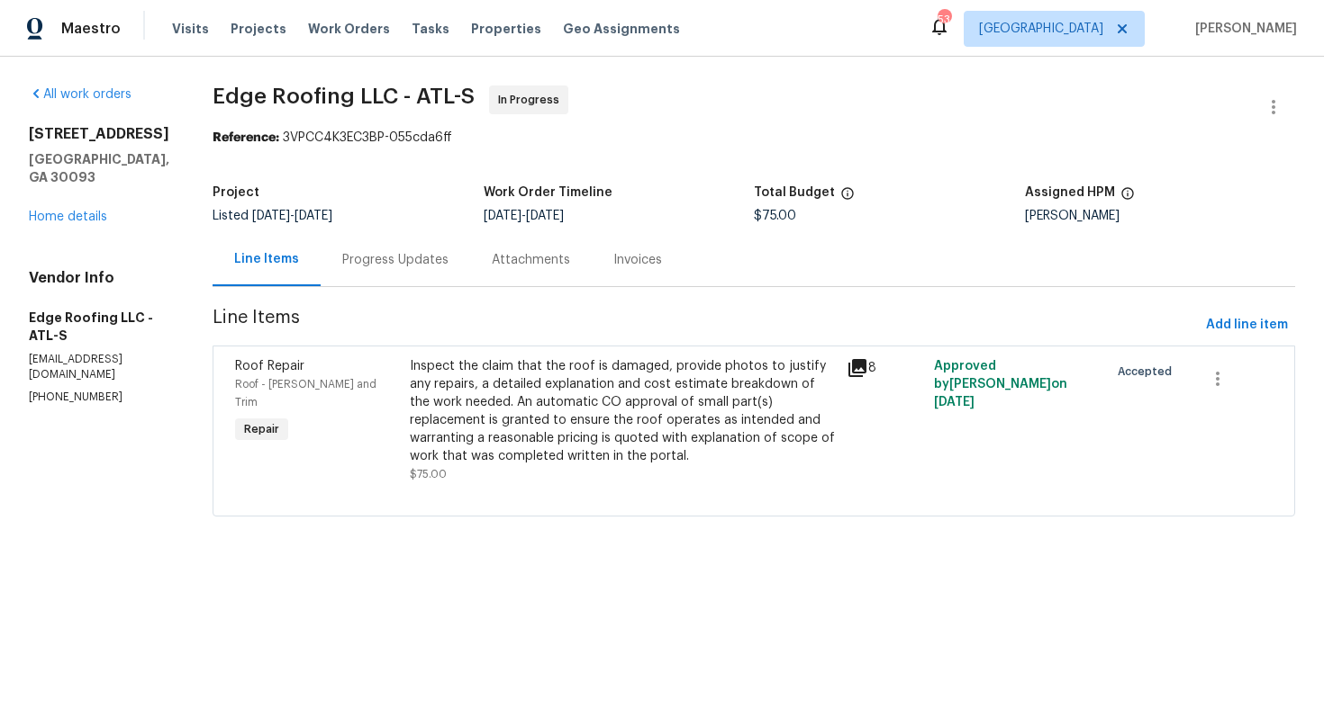
click at [447, 374] on div "Inspect the claim that the roof is damaged, provide photos to justify any repai…" at bounding box center [623, 411] width 426 height 108
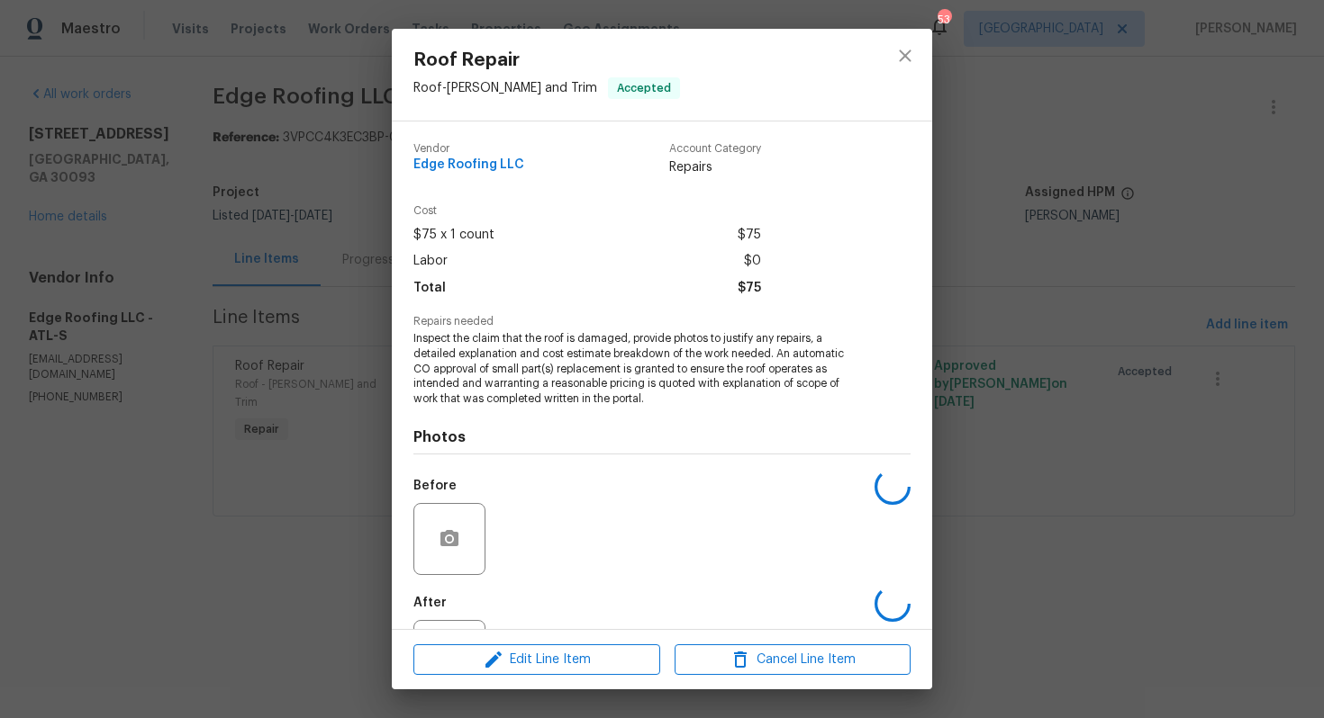
scroll to position [81, 0]
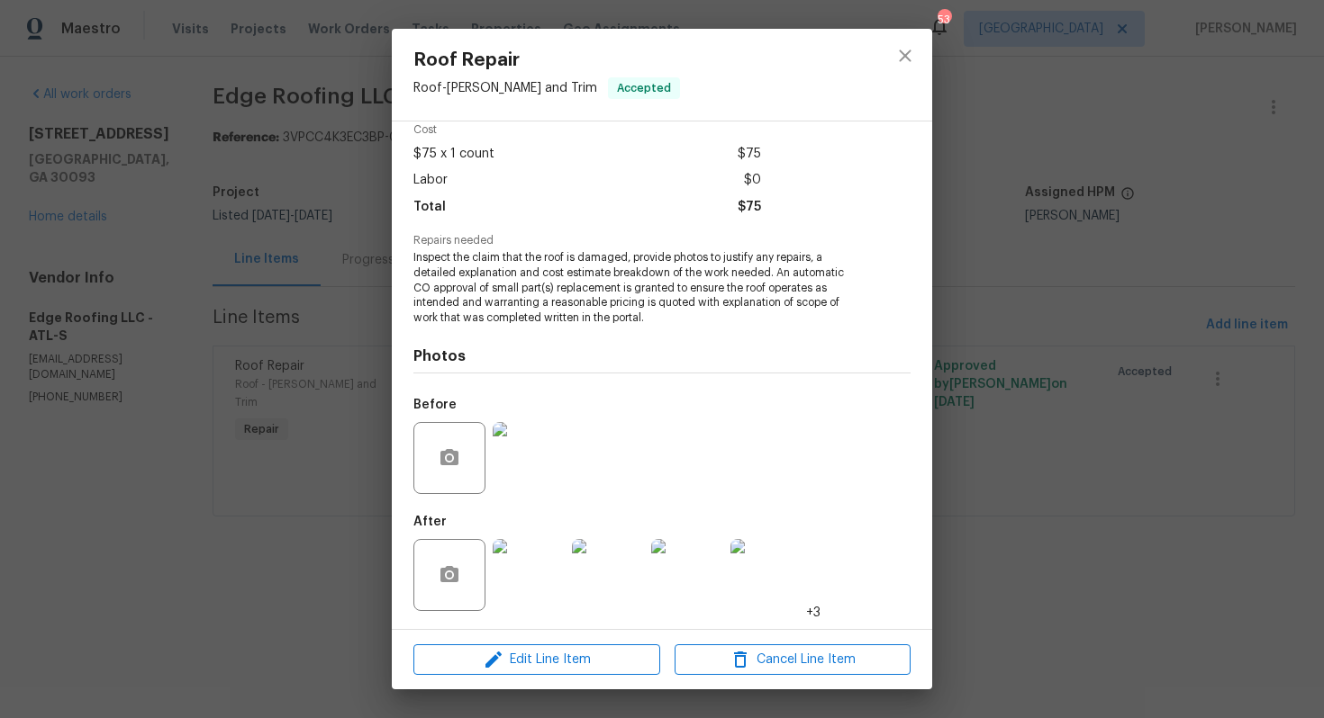
click at [530, 596] on img at bounding box center [529, 575] width 72 height 72
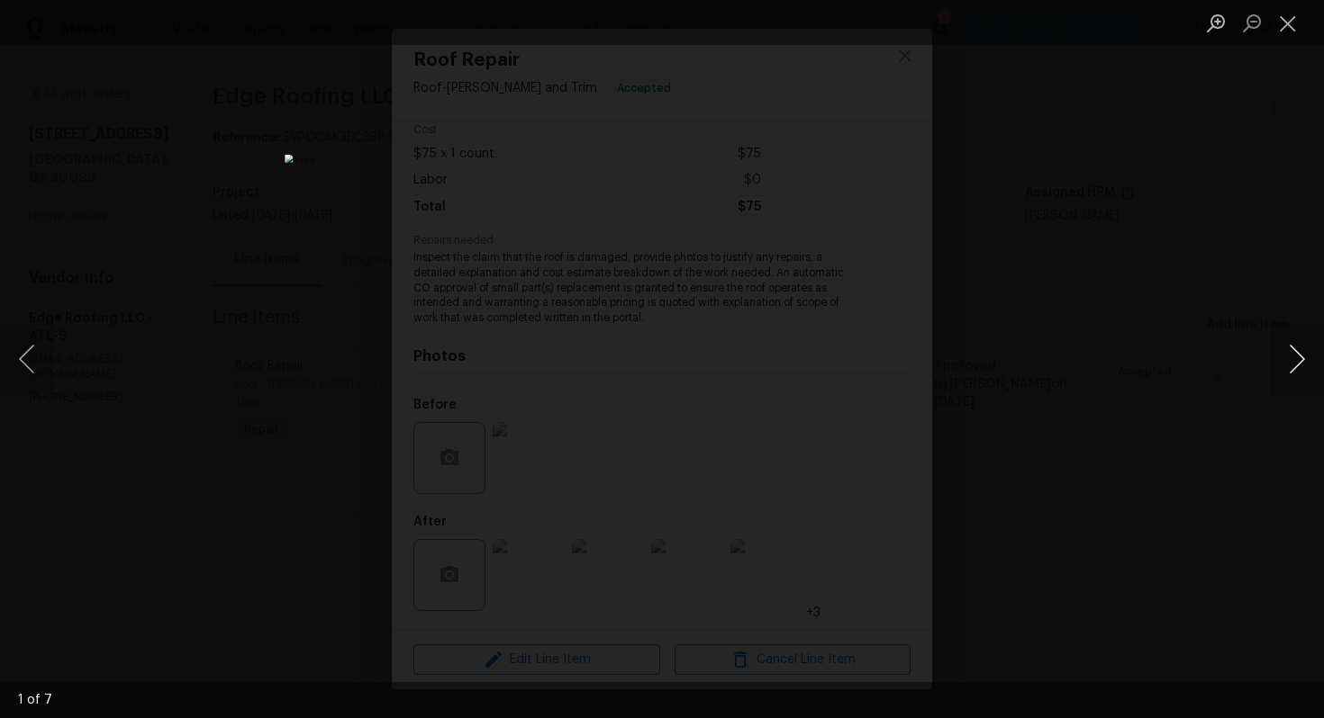
click at [1290, 345] on button "Next image" at bounding box center [1297, 359] width 54 height 72
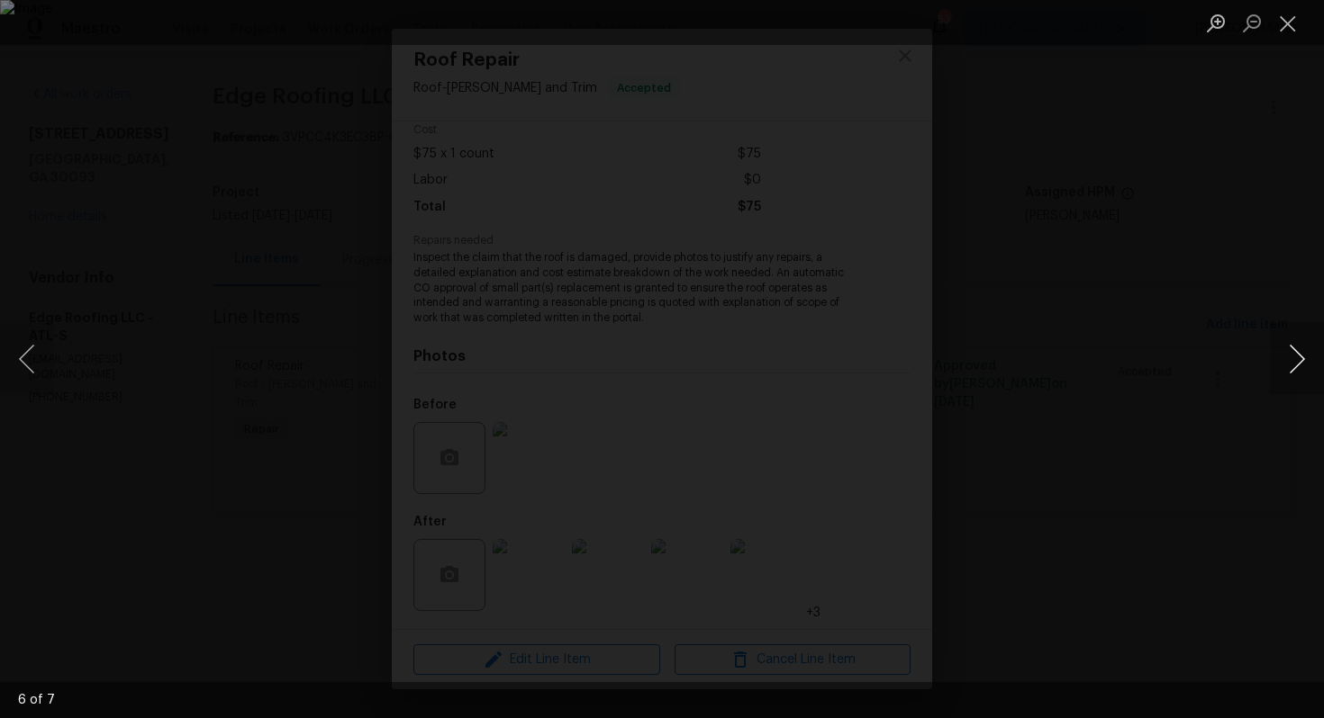
click at [1290, 345] on button "Next image" at bounding box center [1297, 359] width 54 height 72
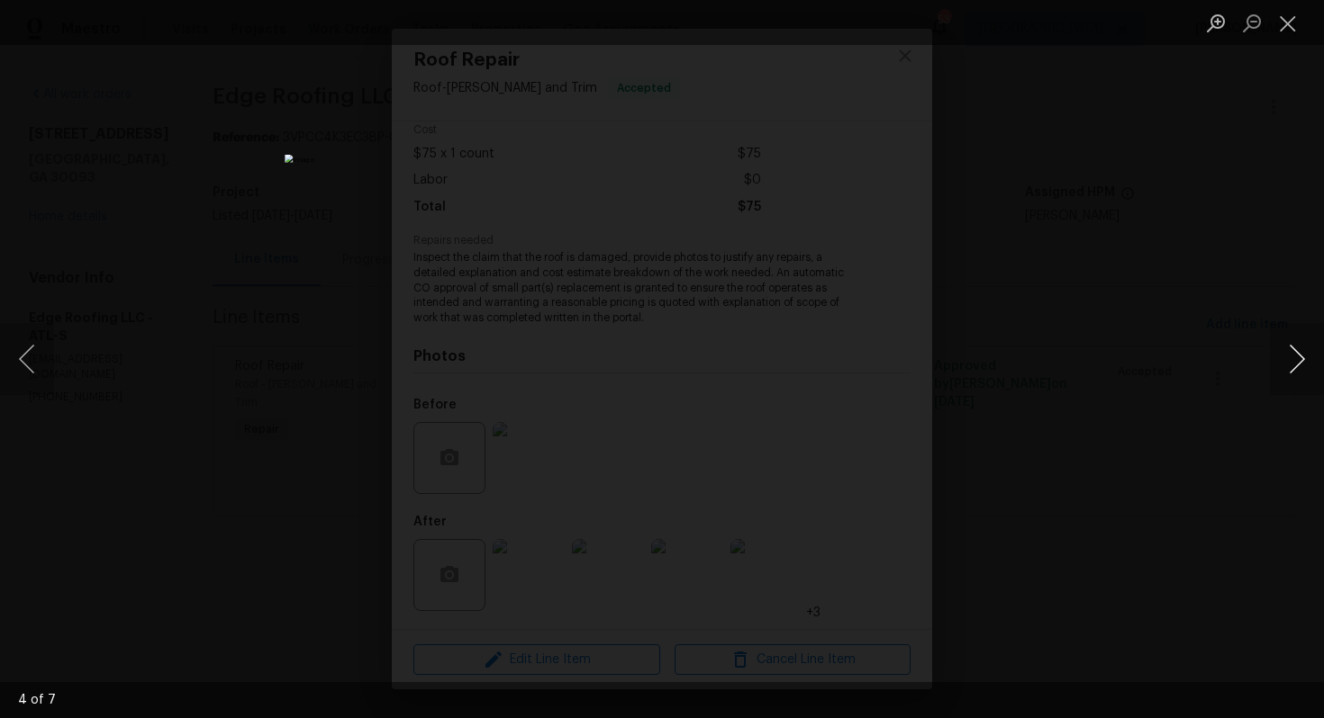
click at [1290, 345] on button "Next image" at bounding box center [1297, 359] width 54 height 72
click at [1189, 352] on div "Lightbox" at bounding box center [662, 359] width 1324 height 718
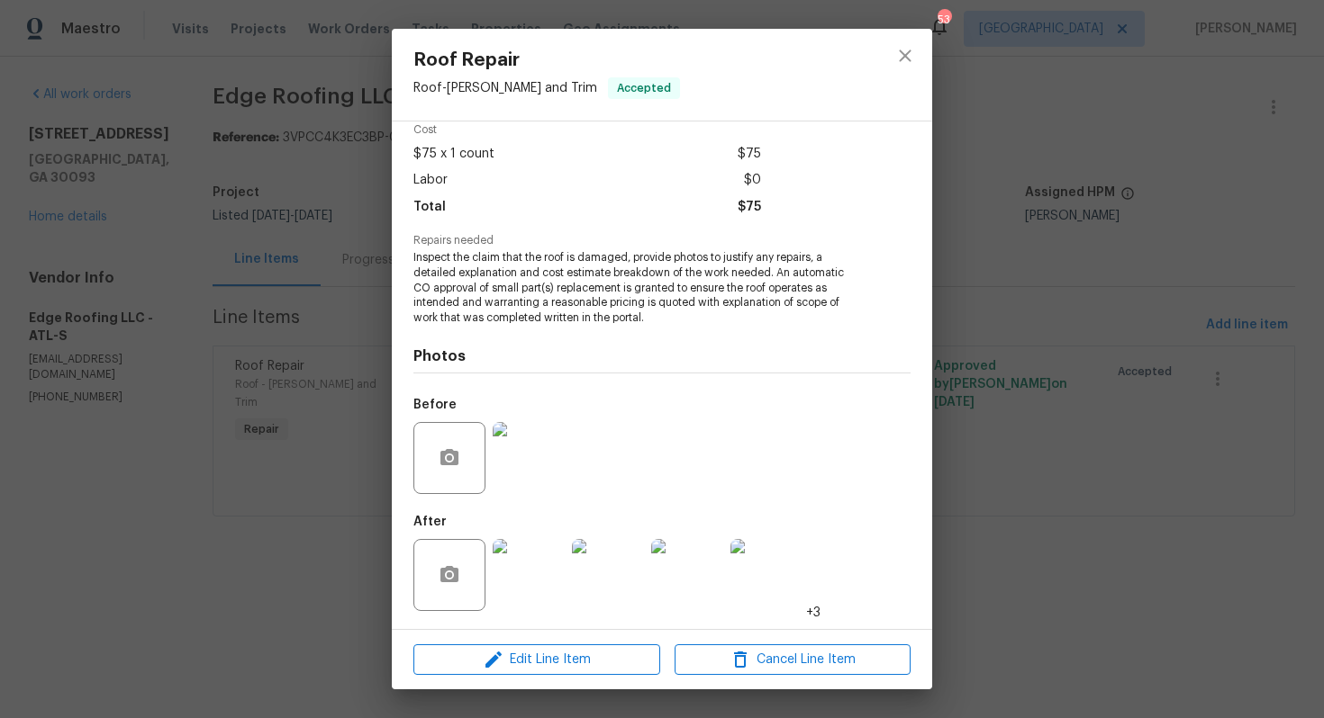
click at [1044, 386] on div "Roof Repair Roof - [PERSON_NAME] and Trim Accepted Vendor Edge Roofing LLC Acco…" at bounding box center [662, 359] width 1324 height 718
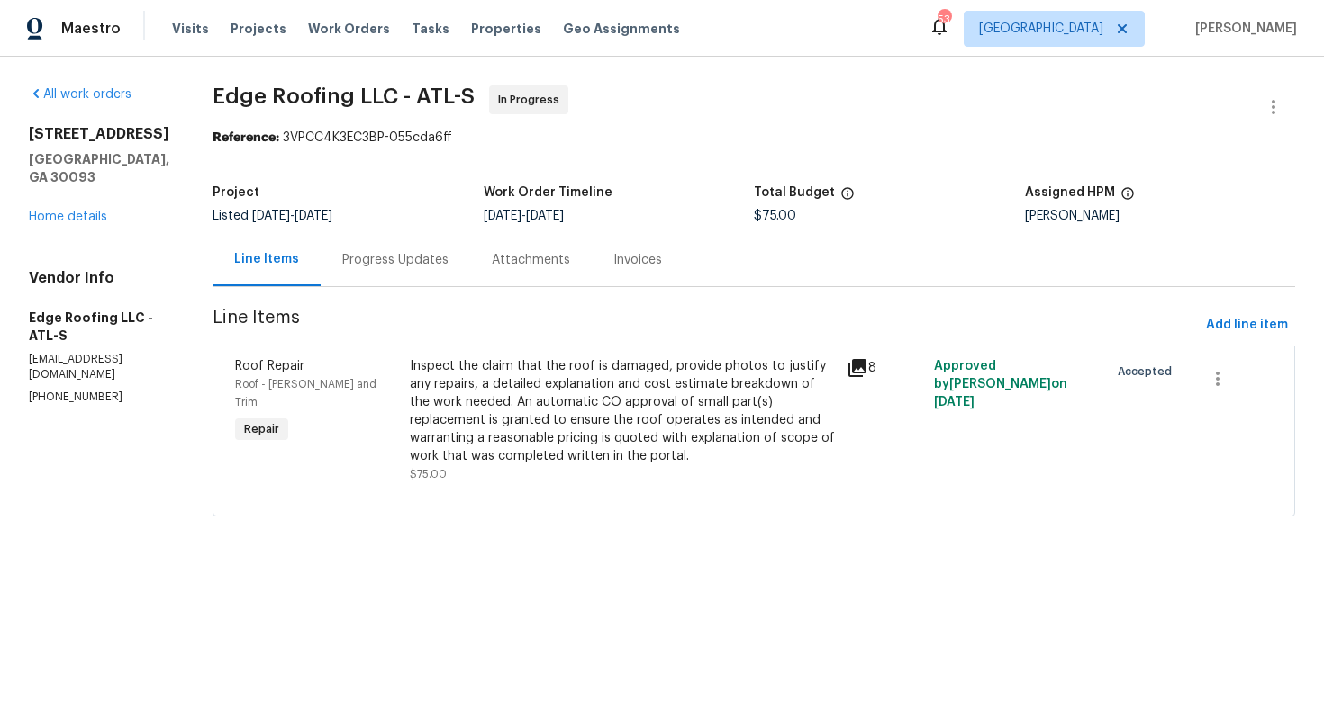
click at [358, 234] on div "Progress Updates" at bounding box center [395, 259] width 149 height 53
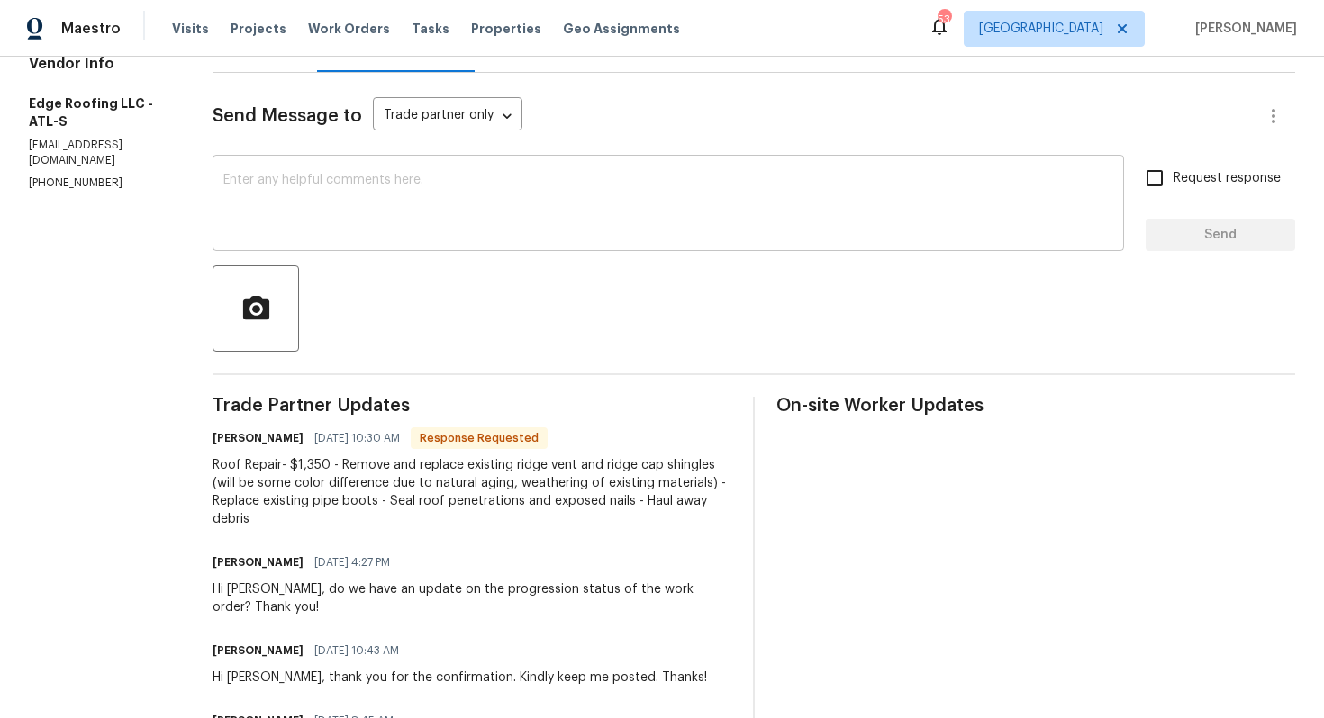
scroll to position [242, 0]
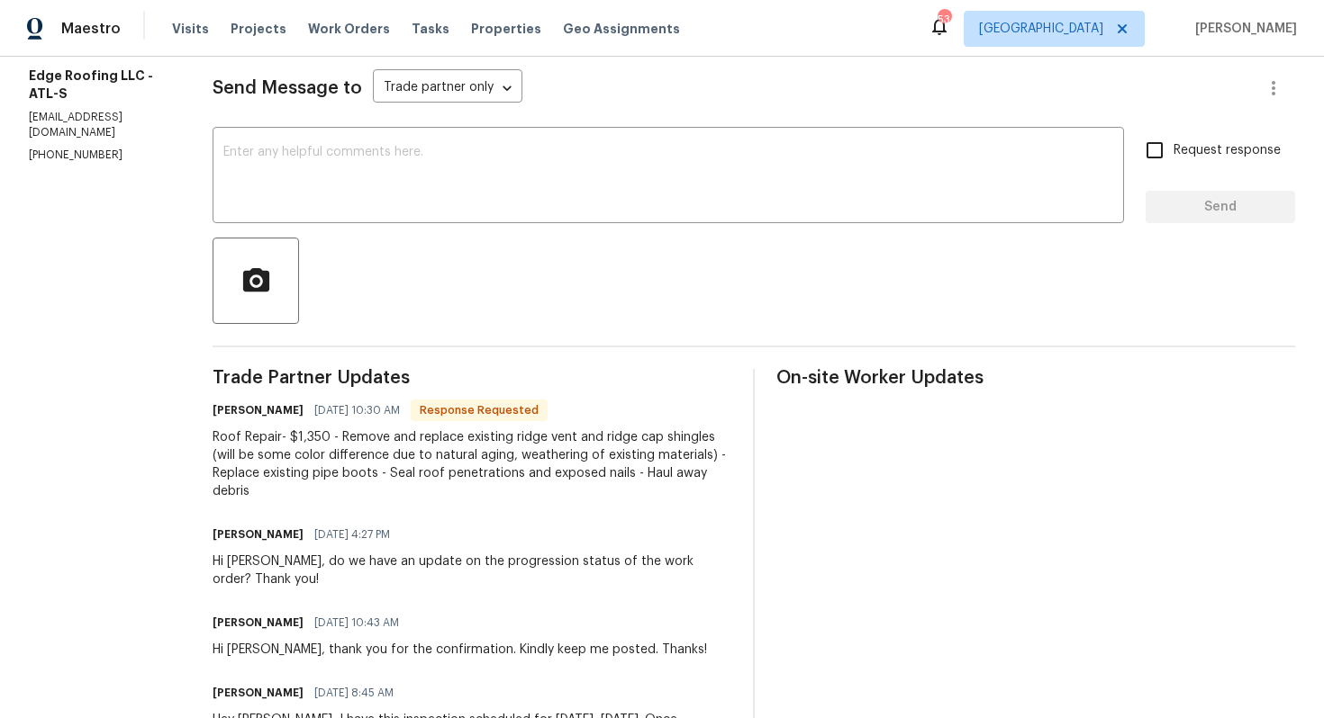
click at [222, 418] on h6 "[PERSON_NAME]" at bounding box center [257, 411] width 91 height 18
copy h6 "[PERSON_NAME]"
click at [450, 191] on textarea at bounding box center [668, 177] width 890 height 63
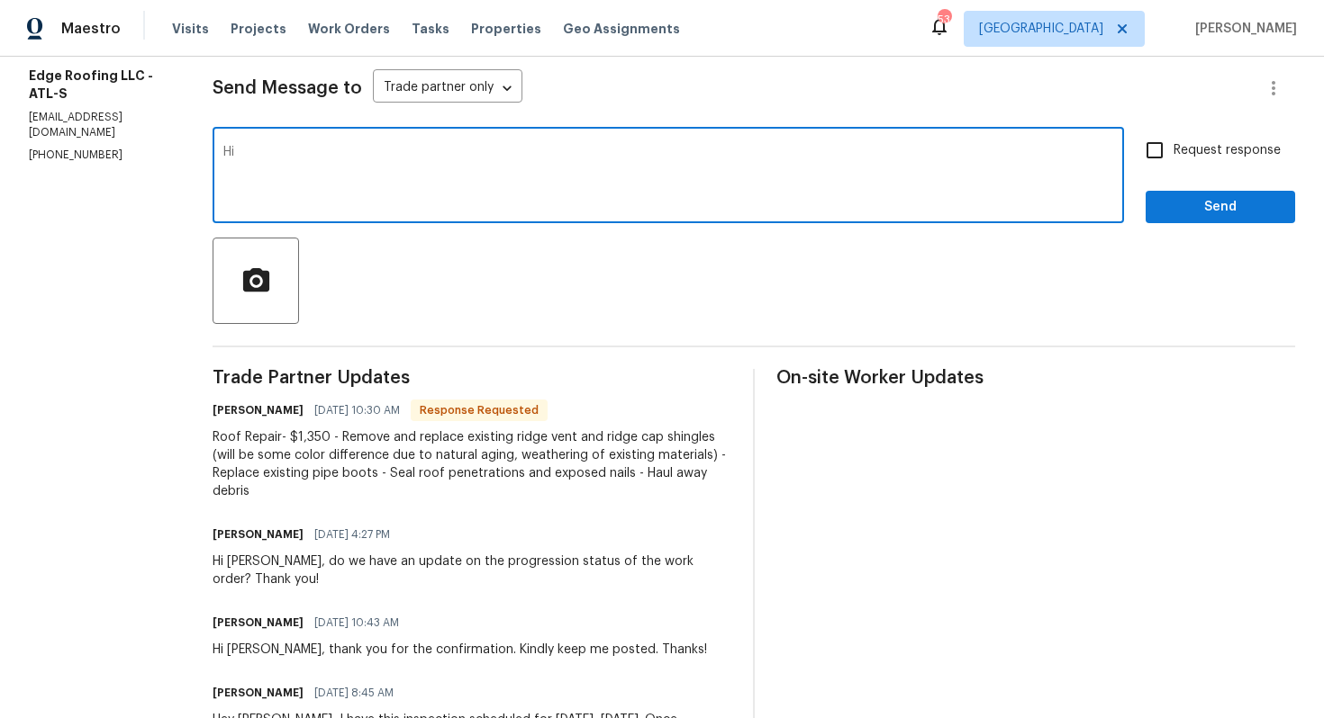
paste textarea "[PERSON_NAME]"
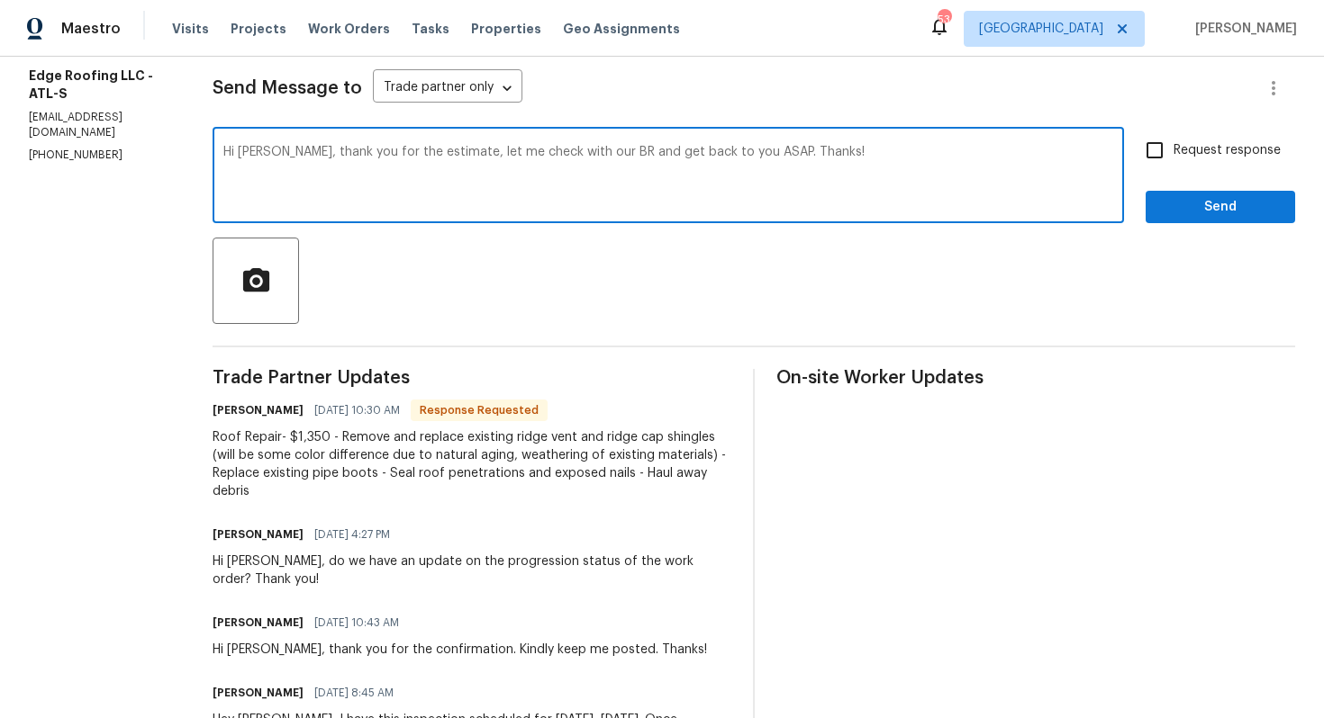
type textarea "Hi [PERSON_NAME], thank you for the estimate, let me check with our BR and get …"
click at [1173, 196] on span "Send" at bounding box center [1220, 207] width 121 height 23
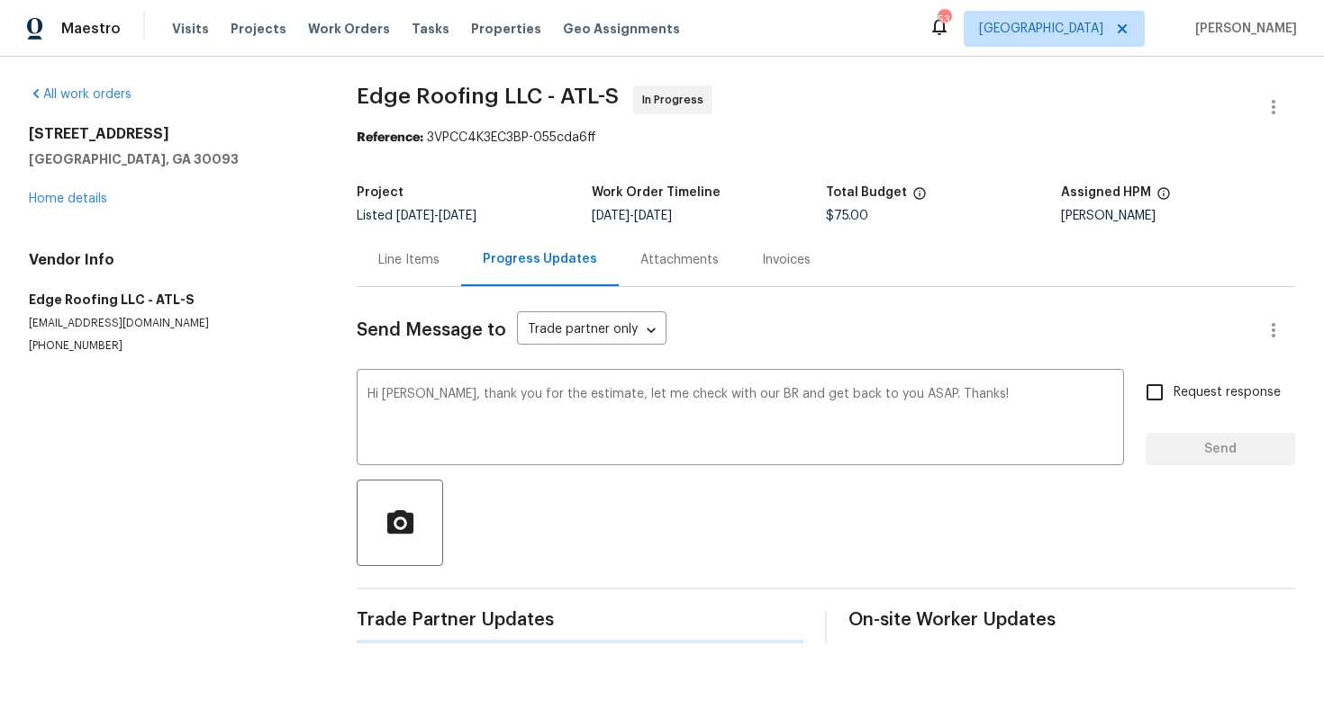
scroll to position [0, 0]
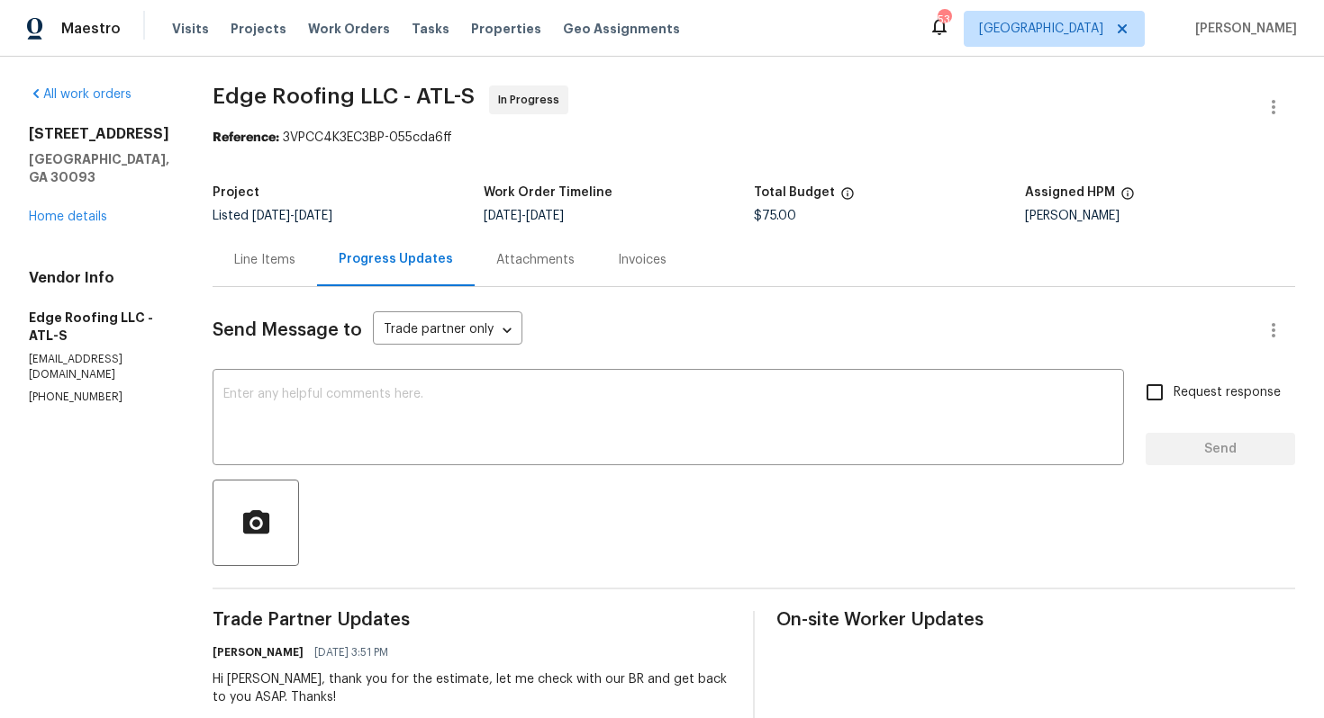
click at [267, 285] on div "Line Items" at bounding box center [264, 259] width 104 height 53
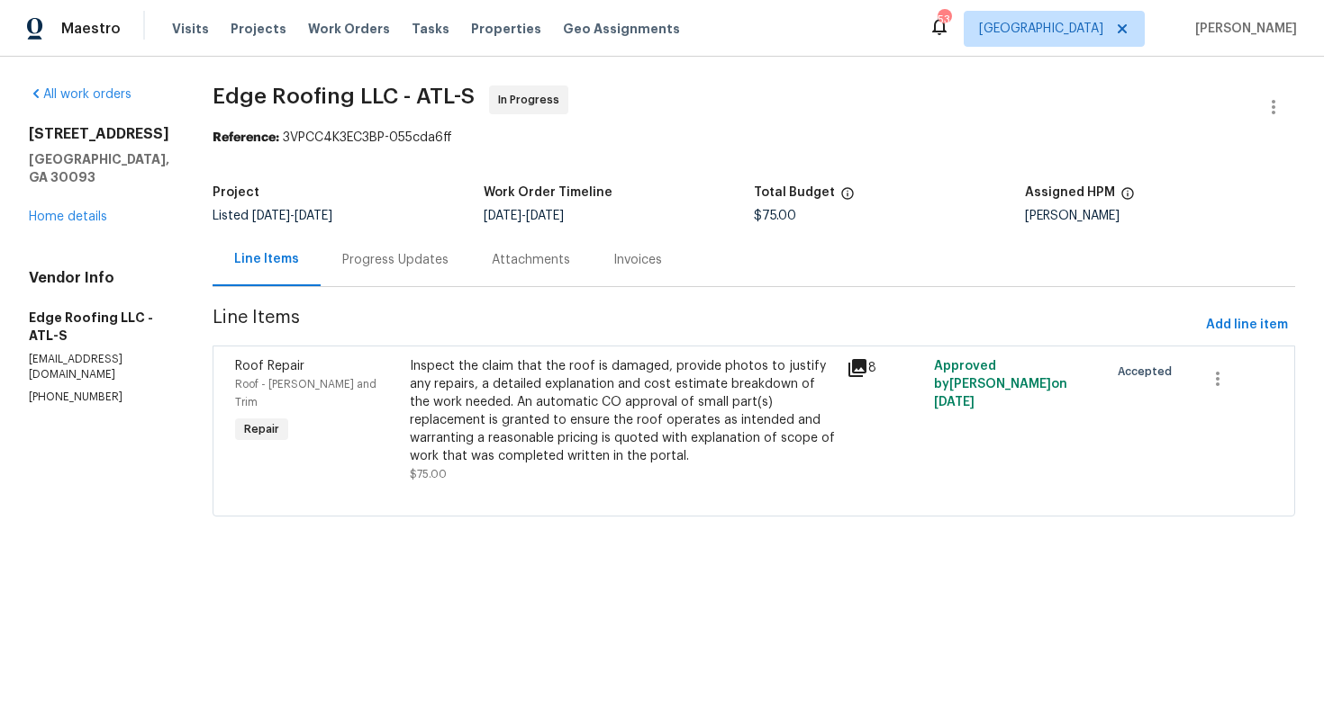
click at [499, 378] on div "Inspect the claim that the roof is damaged, provide photos to justify any repai…" at bounding box center [623, 411] width 426 height 108
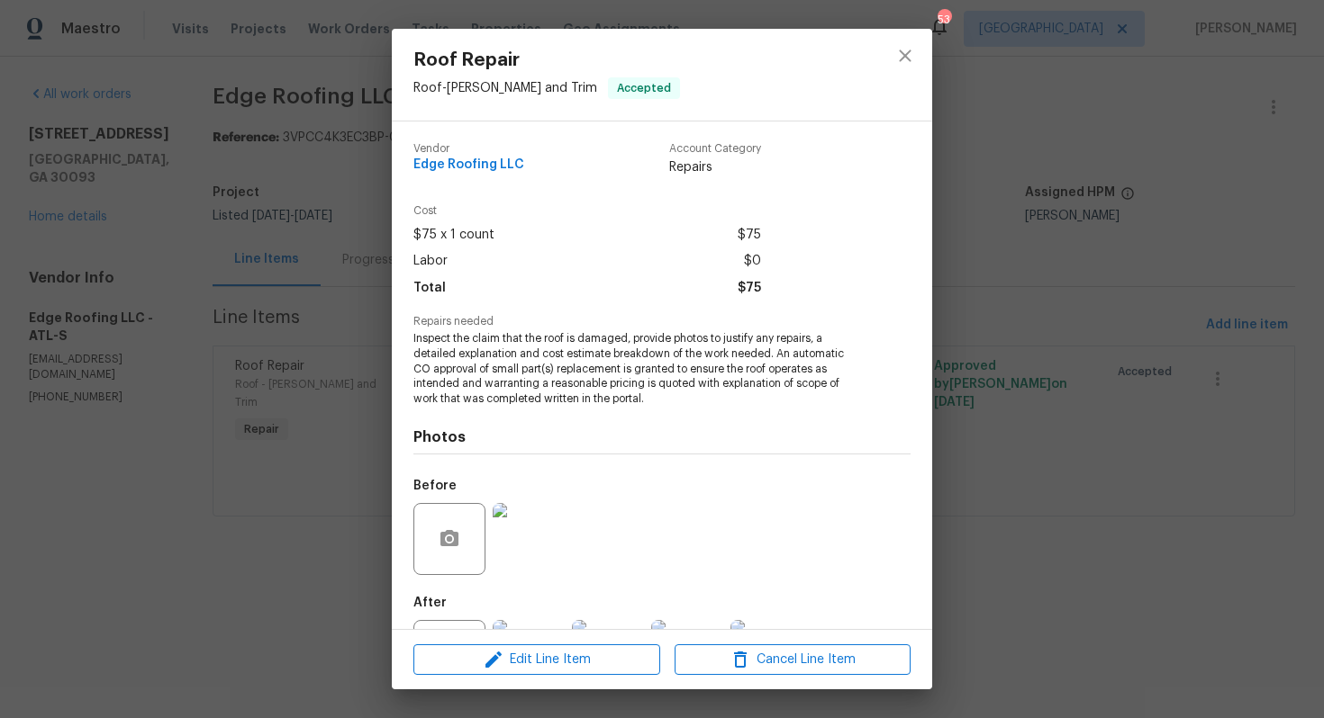
click at [498, 361] on span "Inspect the claim that the roof is damaged, provide photos to justify any repai…" at bounding box center [636, 369] width 447 height 76
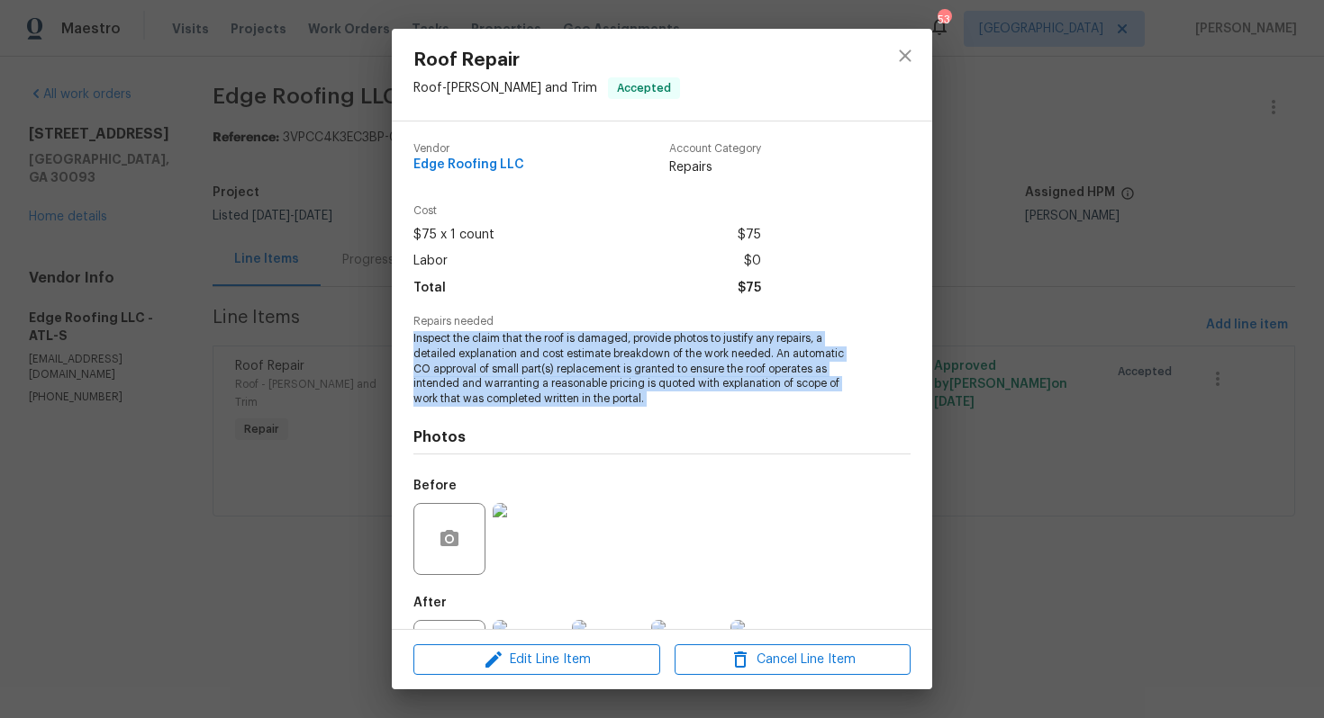
copy span "Inspect the claim that the roof is damaged, provide photos to justify any repai…"
click at [385, 432] on div "Roof Repair Roof - [PERSON_NAME] and Trim Accepted Vendor Edge Roofing LLC Acco…" at bounding box center [662, 359] width 1324 height 718
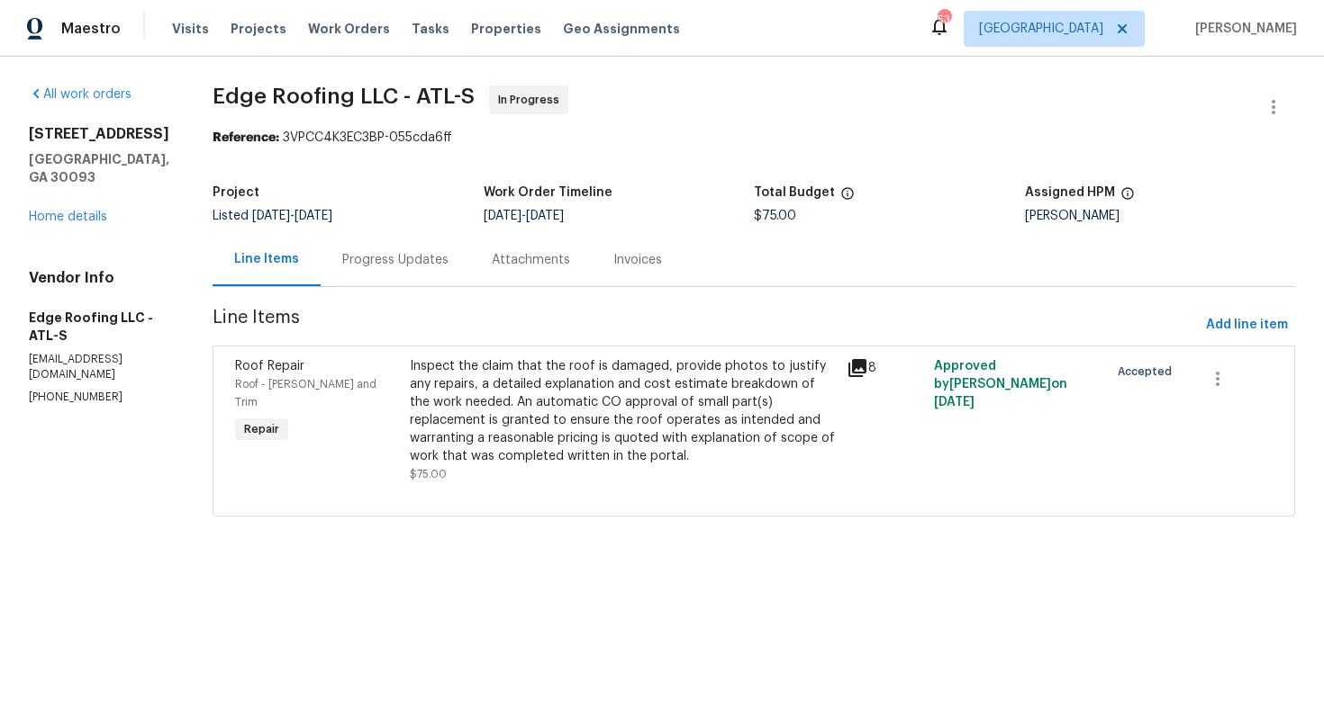
click at [470, 276] on div "Attachments" at bounding box center [531, 259] width 122 height 53
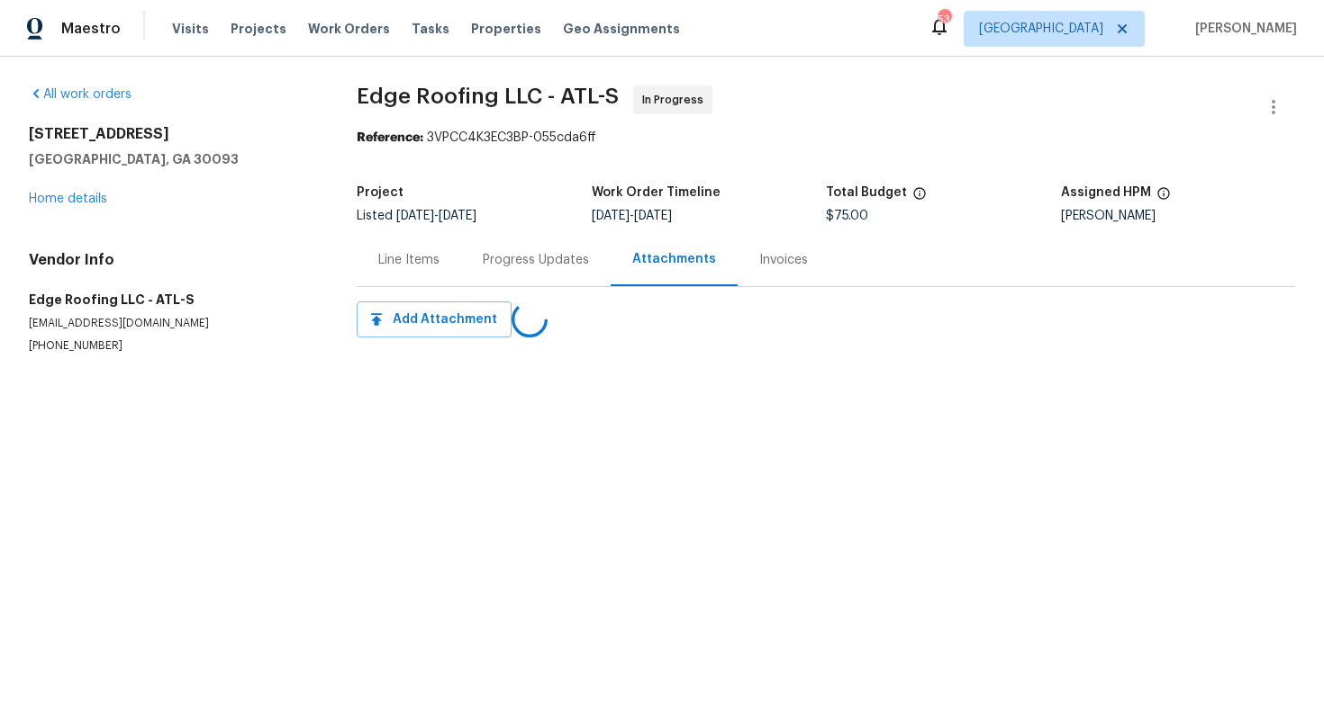
click at [393, 265] on div "Line Items" at bounding box center [408, 260] width 61 height 18
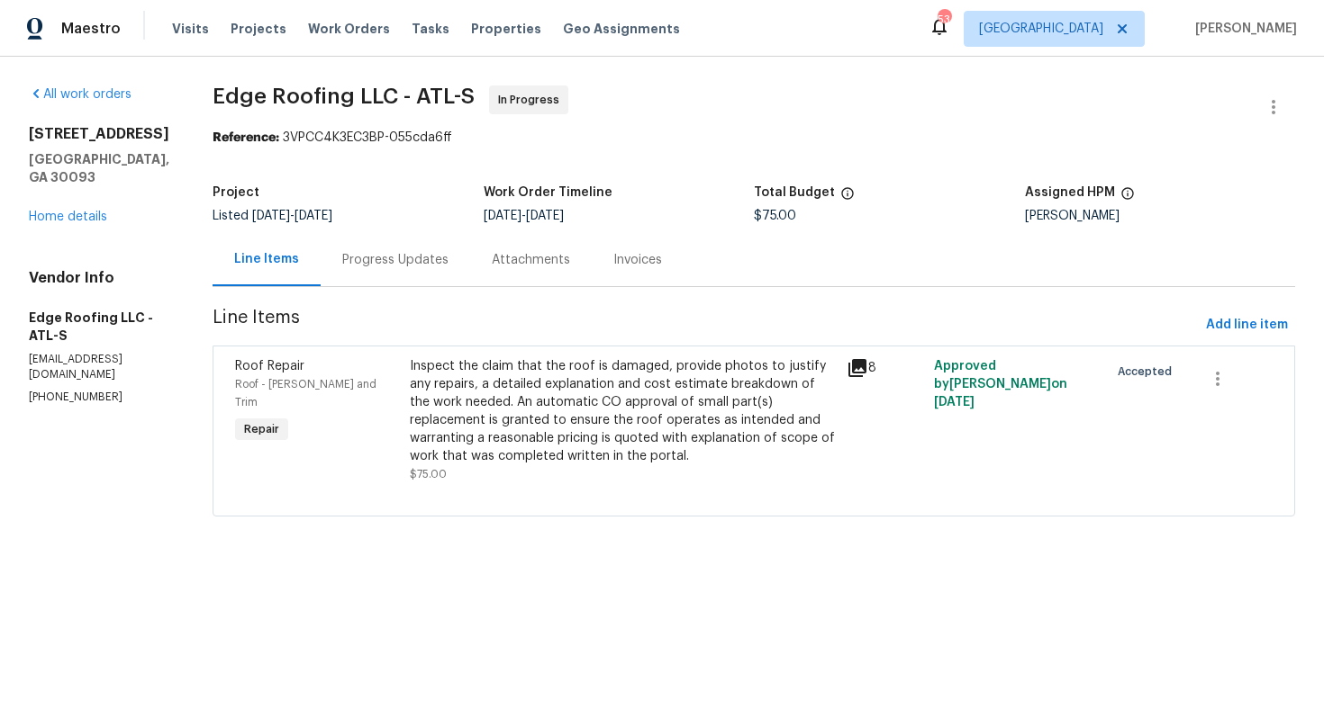
click at [441, 259] on div "Progress Updates" at bounding box center [395, 259] width 149 height 53
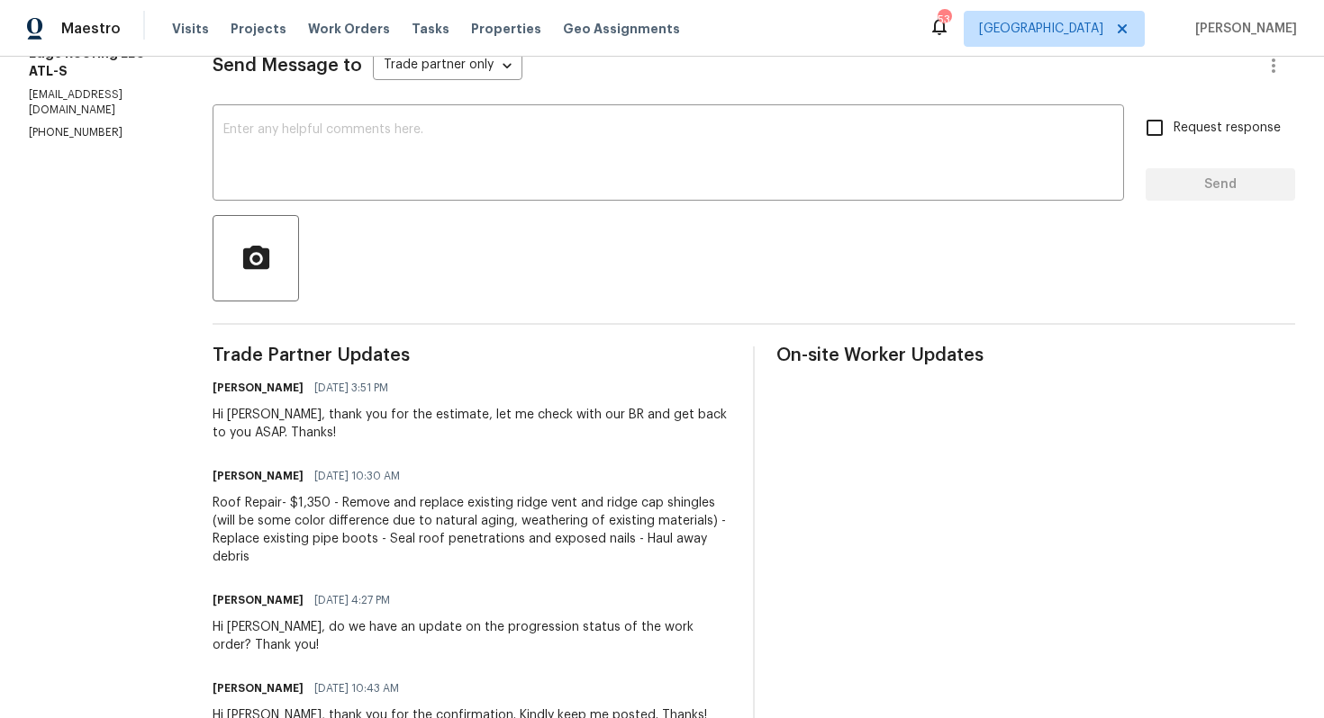
scroll to position [267, 0]
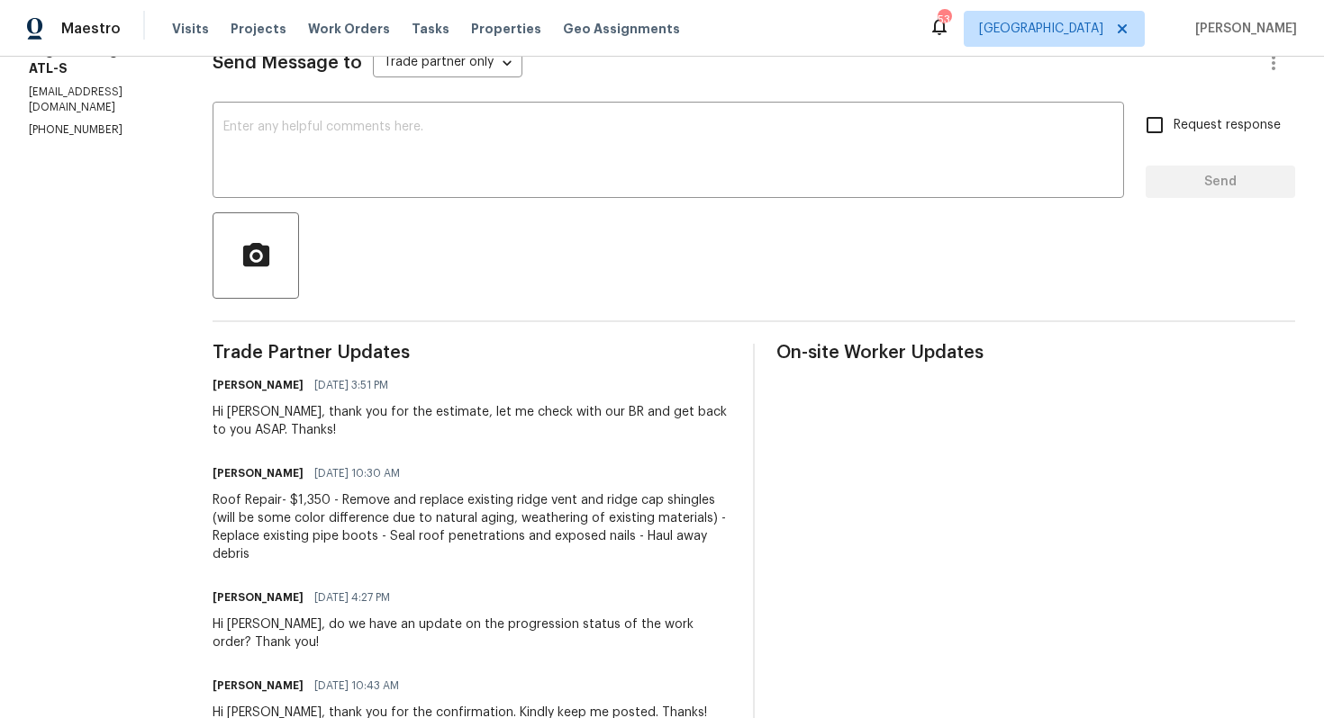
click at [402, 528] on div "Roof Repair- $1,350 - Remove and replace existing ridge vent and ridge cap shin…" at bounding box center [471, 528] width 519 height 72
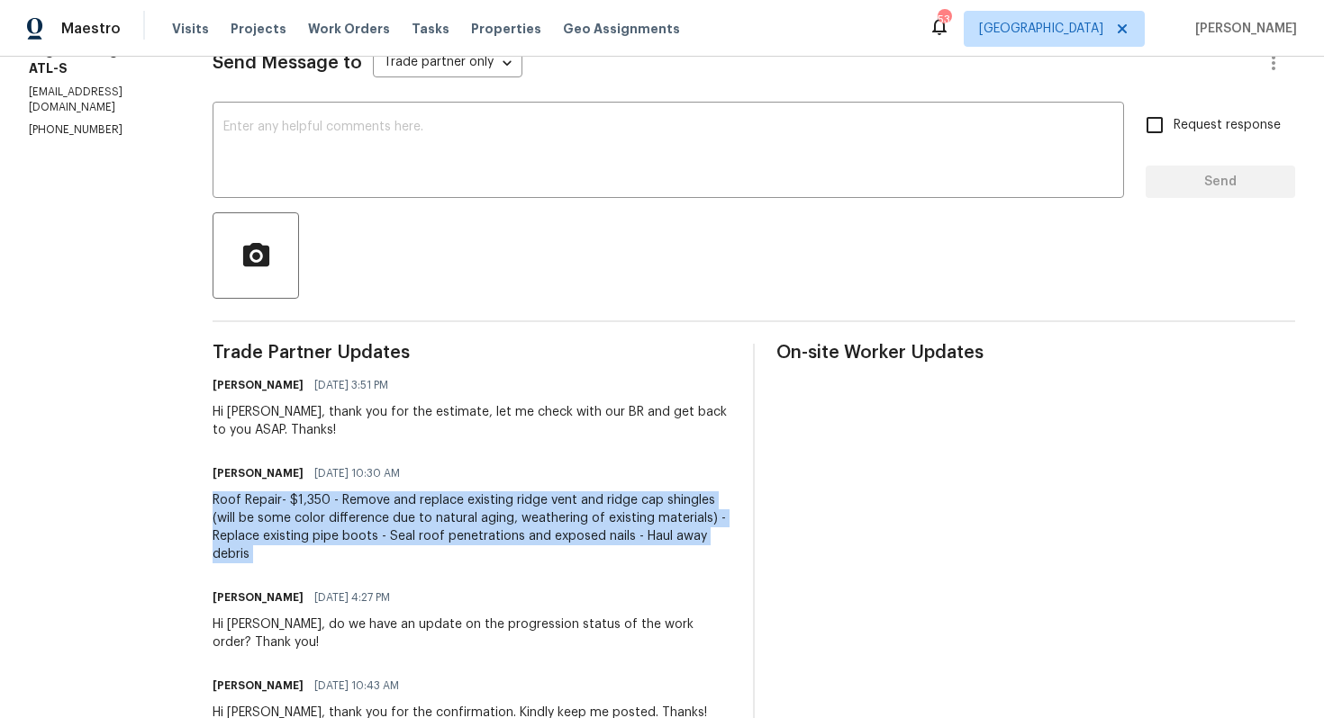
copy div "Roof Repair- $1,350 - Remove and replace existing ridge vent and ridge cap shin…"
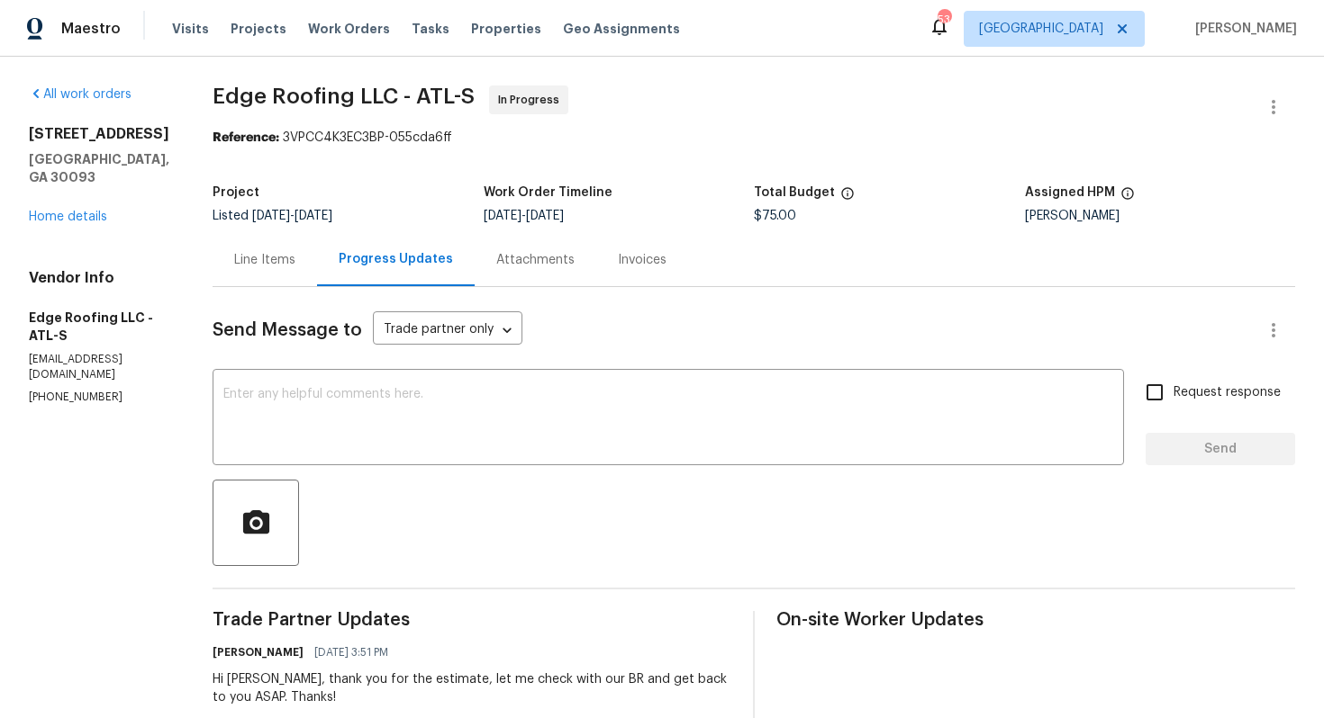
scroll to position [534, 0]
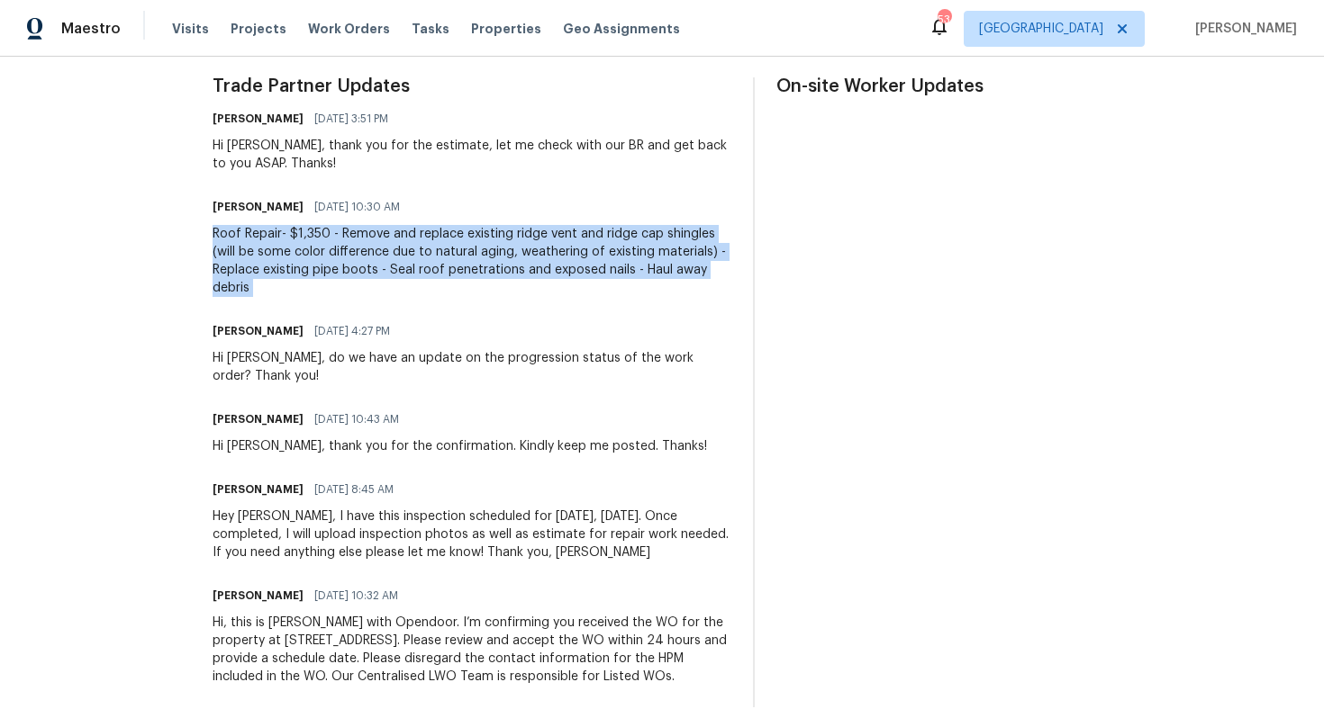
click at [556, 242] on div "Roof Repair- $1,350 - Remove and replace existing ridge vent and ridge cap shin…" at bounding box center [471, 261] width 519 height 72
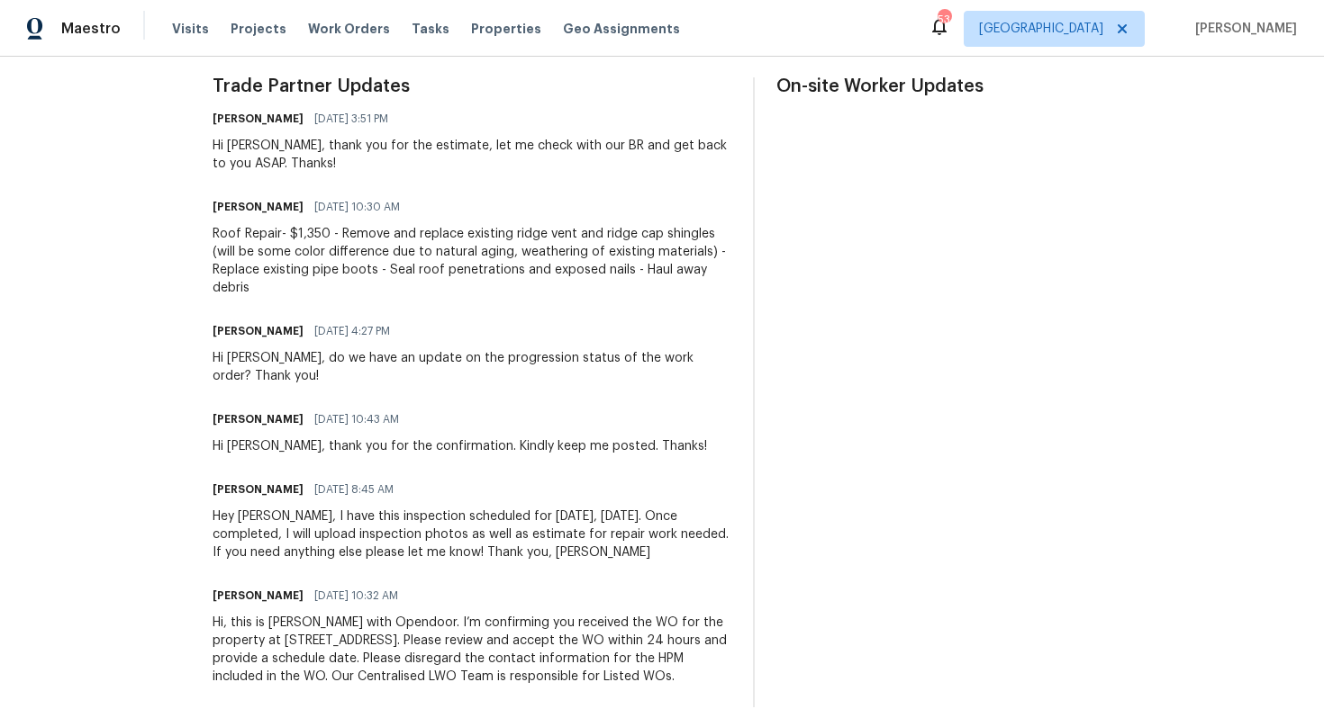
click at [482, 243] on div "Roof Repair- $1,350 - Remove and replace existing ridge vent and ridge cap shin…" at bounding box center [471, 261] width 519 height 72
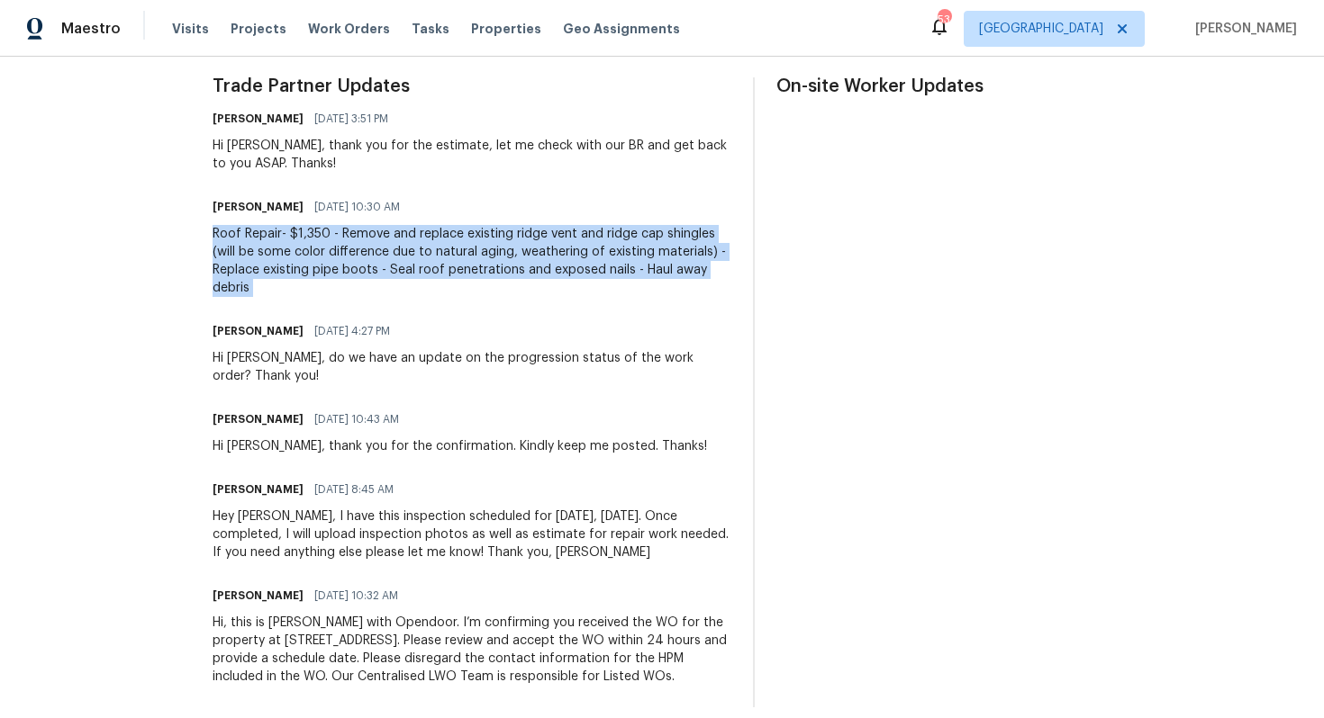
copy div "Roof Repair- $1,350 - Remove and replace existing ridge vent and ridge cap shin…"
click at [303, 194] on div "[PERSON_NAME] [DATE] 10:30 AM" at bounding box center [471, 206] width 519 height 25
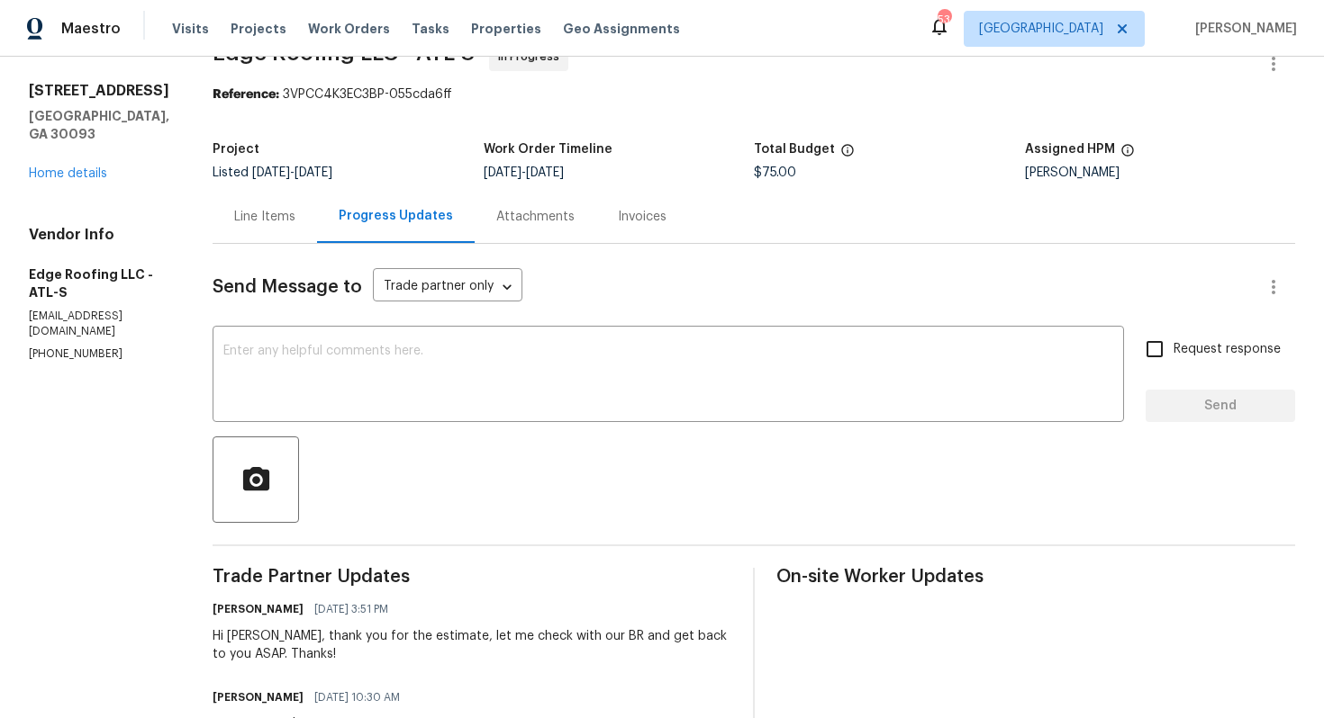
scroll to position [0, 0]
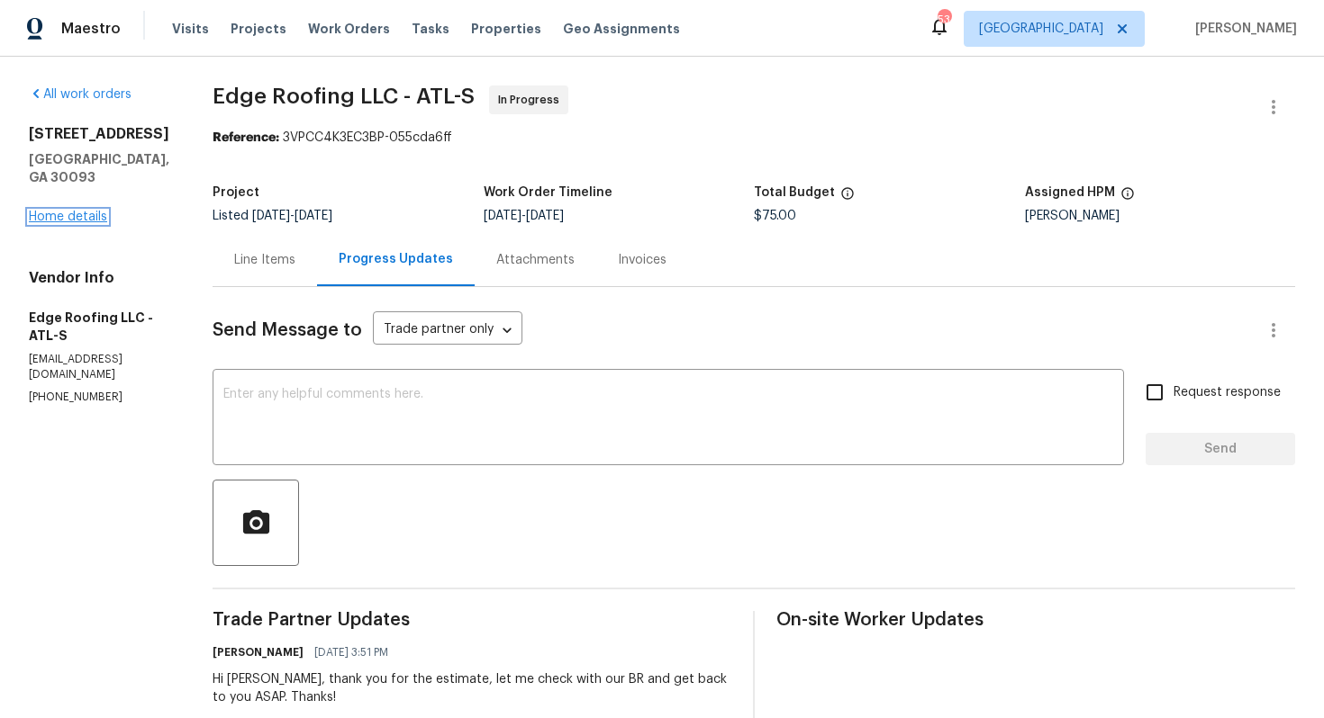
click at [41, 218] on link "Home details" at bounding box center [68, 217] width 78 height 13
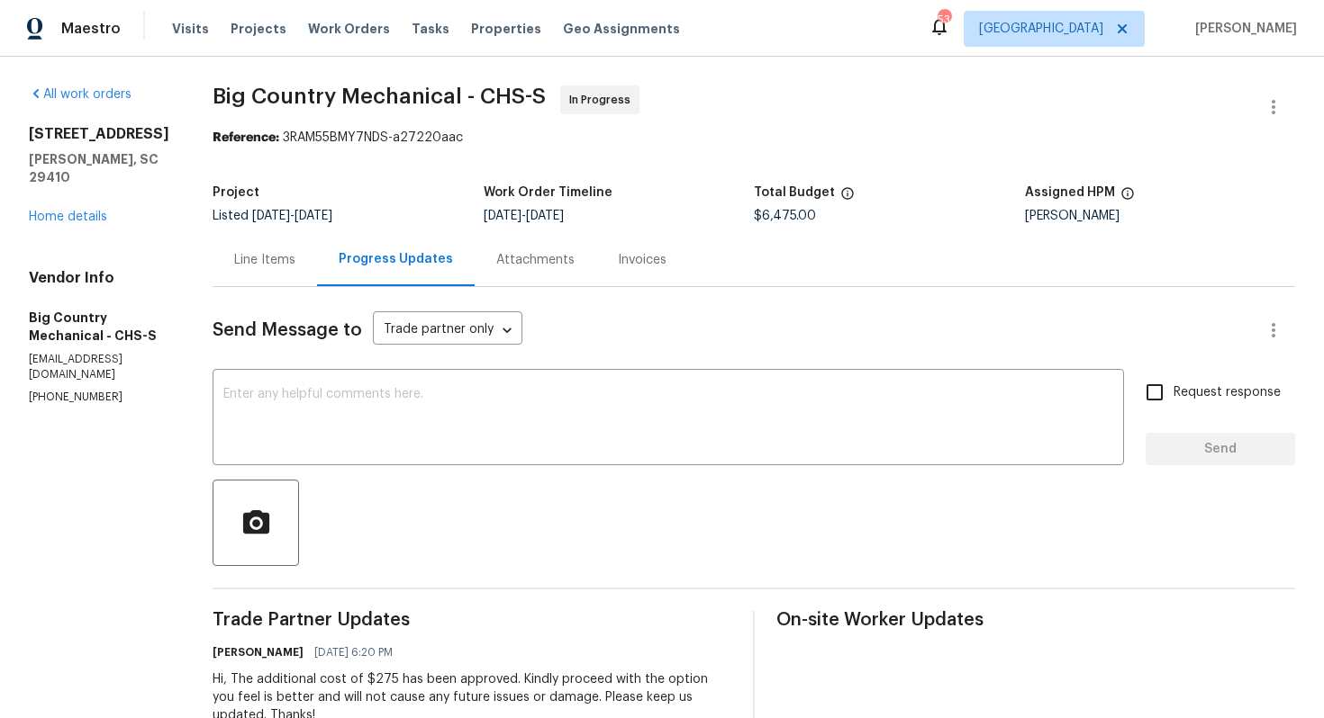
click at [88, 207] on div "[STREET_ADDRESS][PERSON_NAME] Home details" at bounding box center [99, 175] width 140 height 101
click at [72, 214] on link "Home details" at bounding box center [68, 217] width 78 height 13
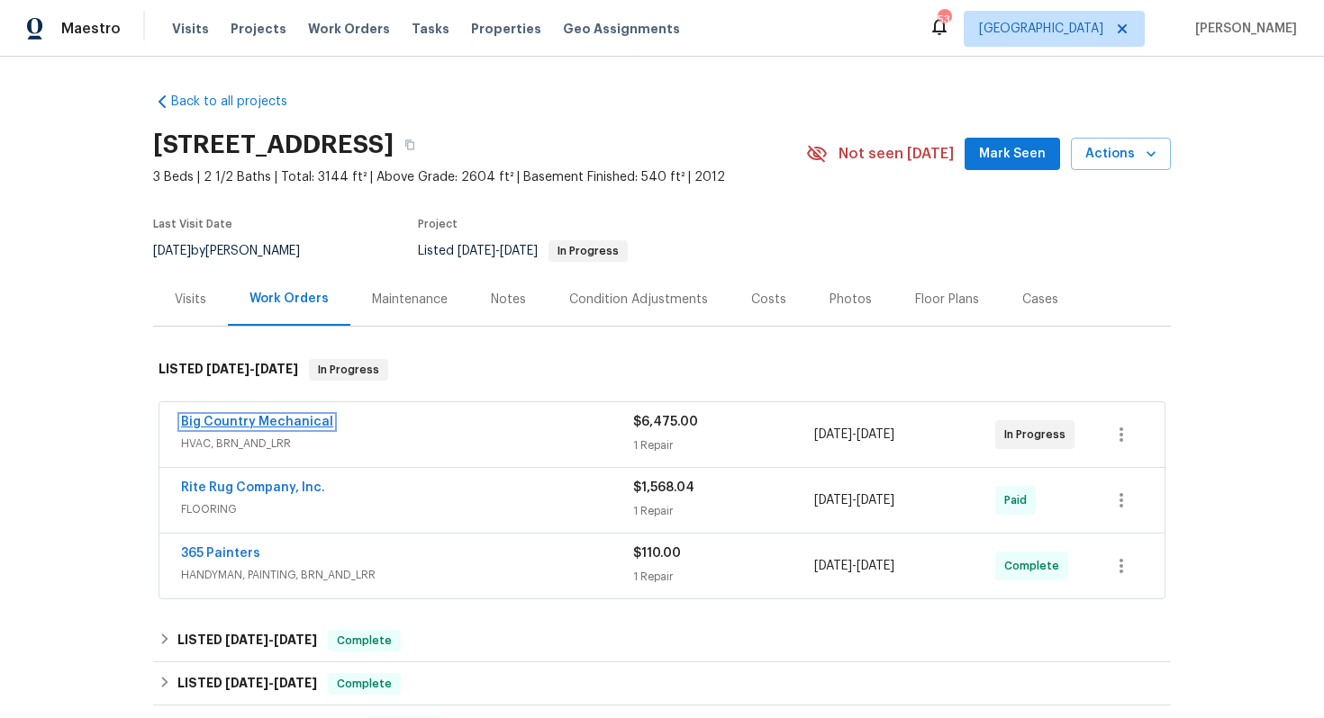
click at [289, 423] on link "Big Country Mechanical" at bounding box center [257, 422] width 152 height 13
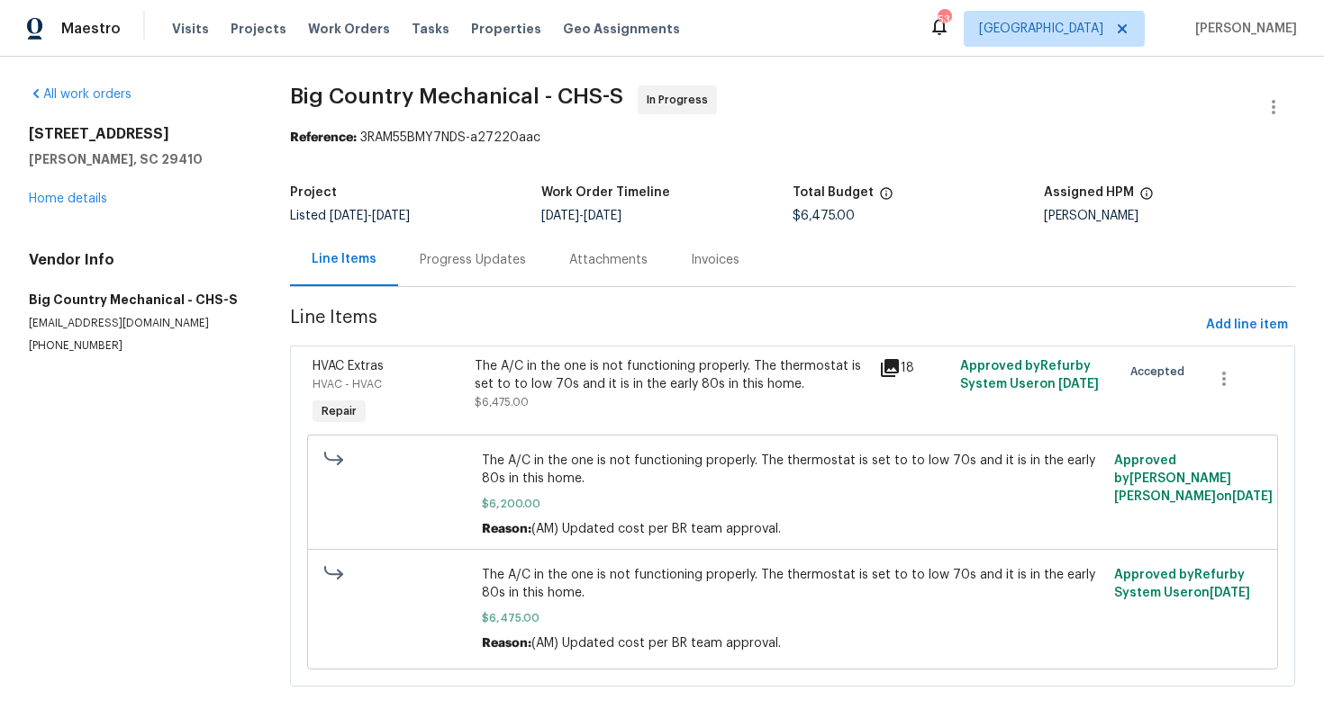
click at [466, 267] on div "Progress Updates" at bounding box center [473, 260] width 106 height 18
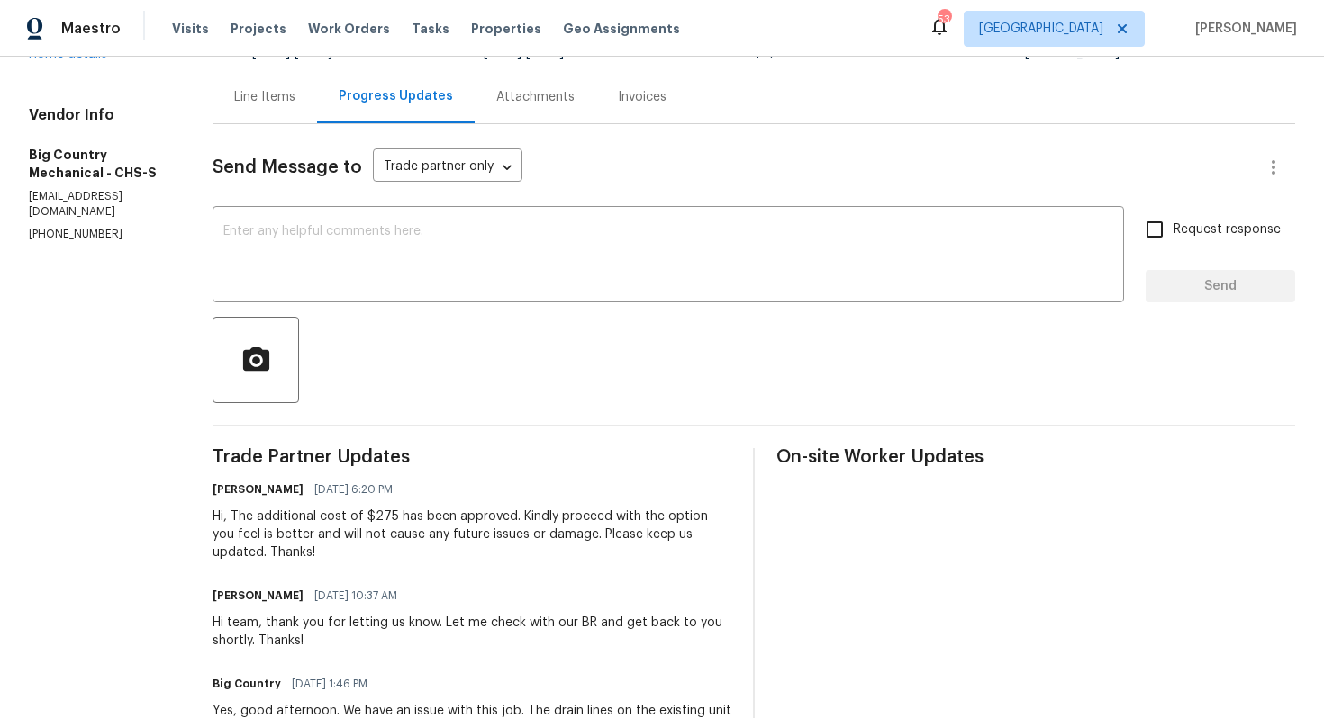
scroll to position [191, 0]
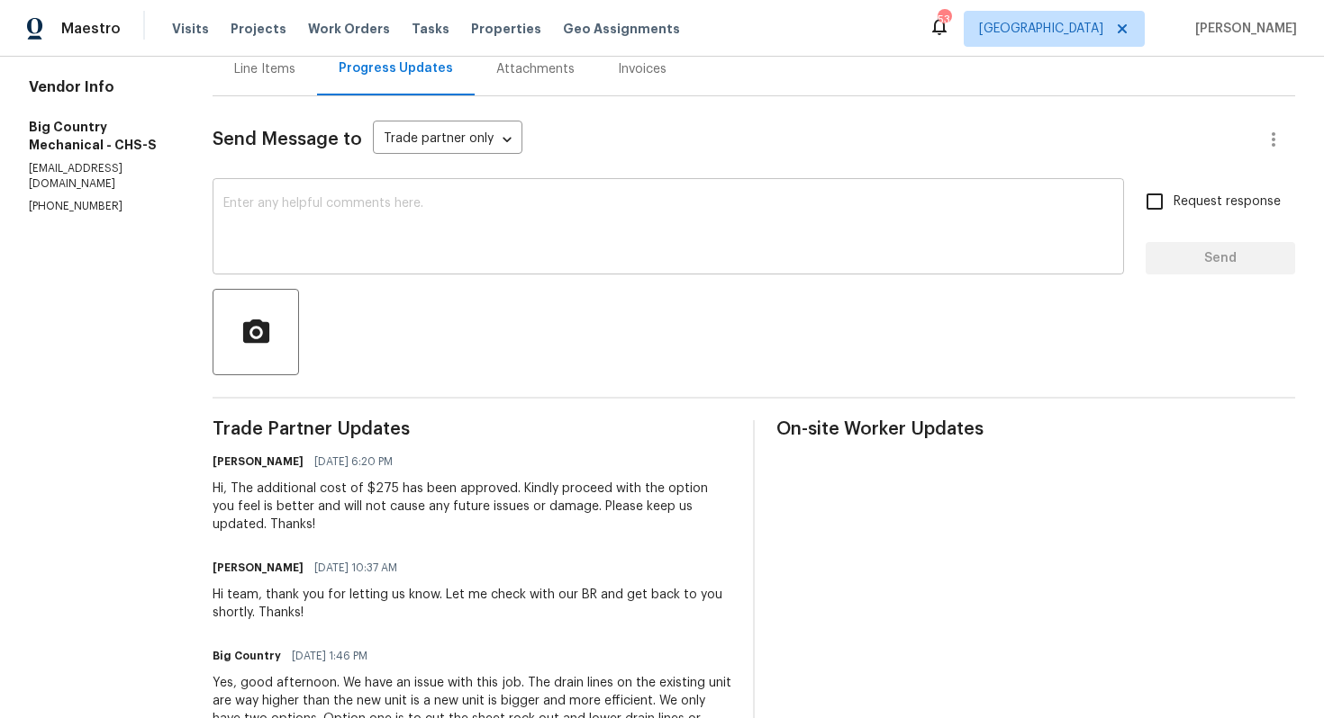
click at [649, 263] on div "x ​" at bounding box center [667, 229] width 911 height 92
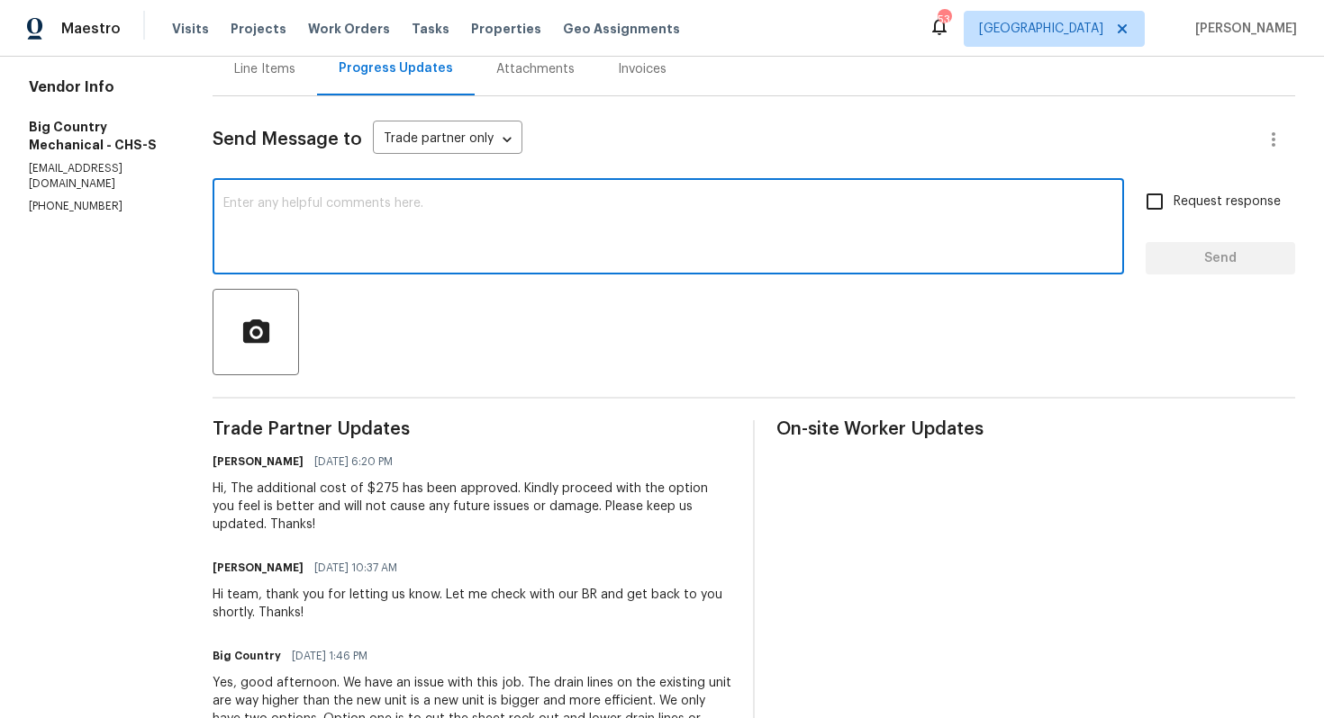
paste textarea "Hi team, do we have an update on the progression status of the work order? Woul…"
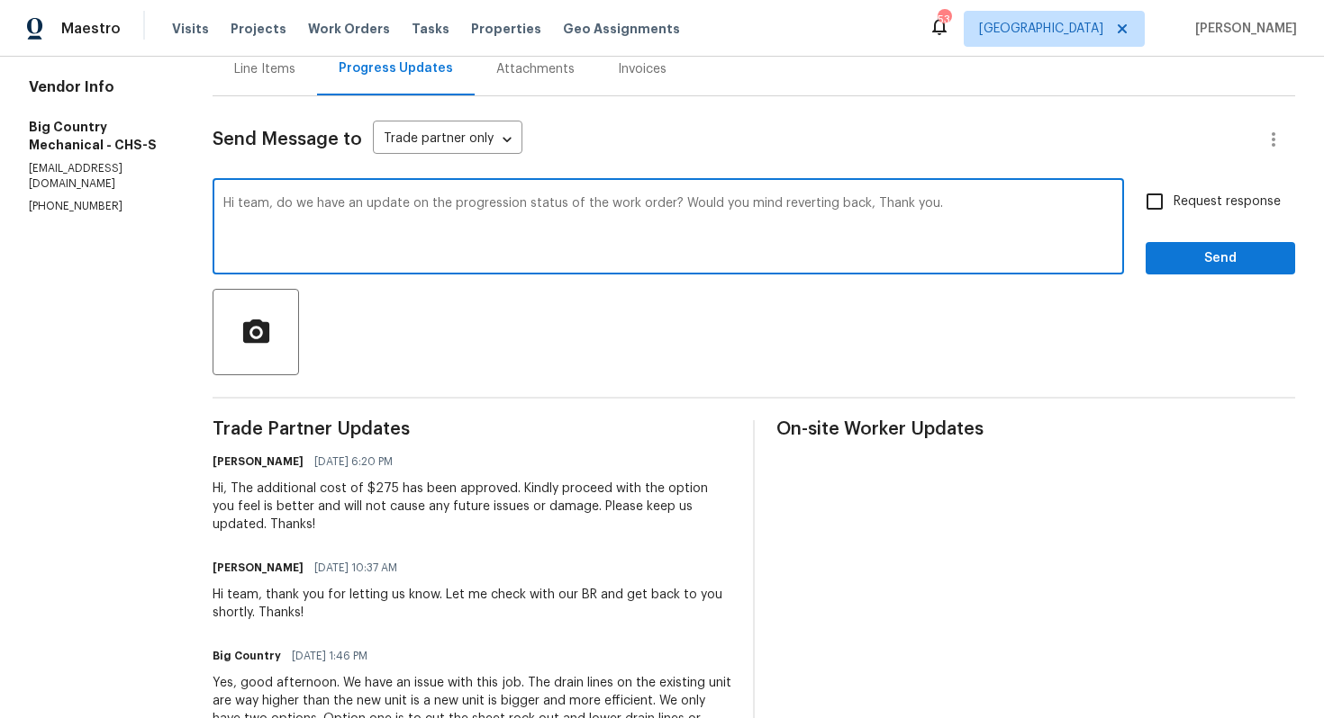
drag, startPoint x: 665, startPoint y: 204, endPoint x: 850, endPoint y: 209, distance: 184.6
click at [851, 209] on textarea "Hi team, do we have an update on the progression status of the work order? Woul…" at bounding box center [668, 228] width 890 height 63
click at [851, 209] on textarea "Hi team, do we have an update on the progression status of the work order? Than…" at bounding box center [668, 228] width 890 height 63
type textarea "Hi team, do we have an update on the progression status of the work order? Than…"
click at [1158, 201] on input "Request response" at bounding box center [1154, 202] width 38 height 38
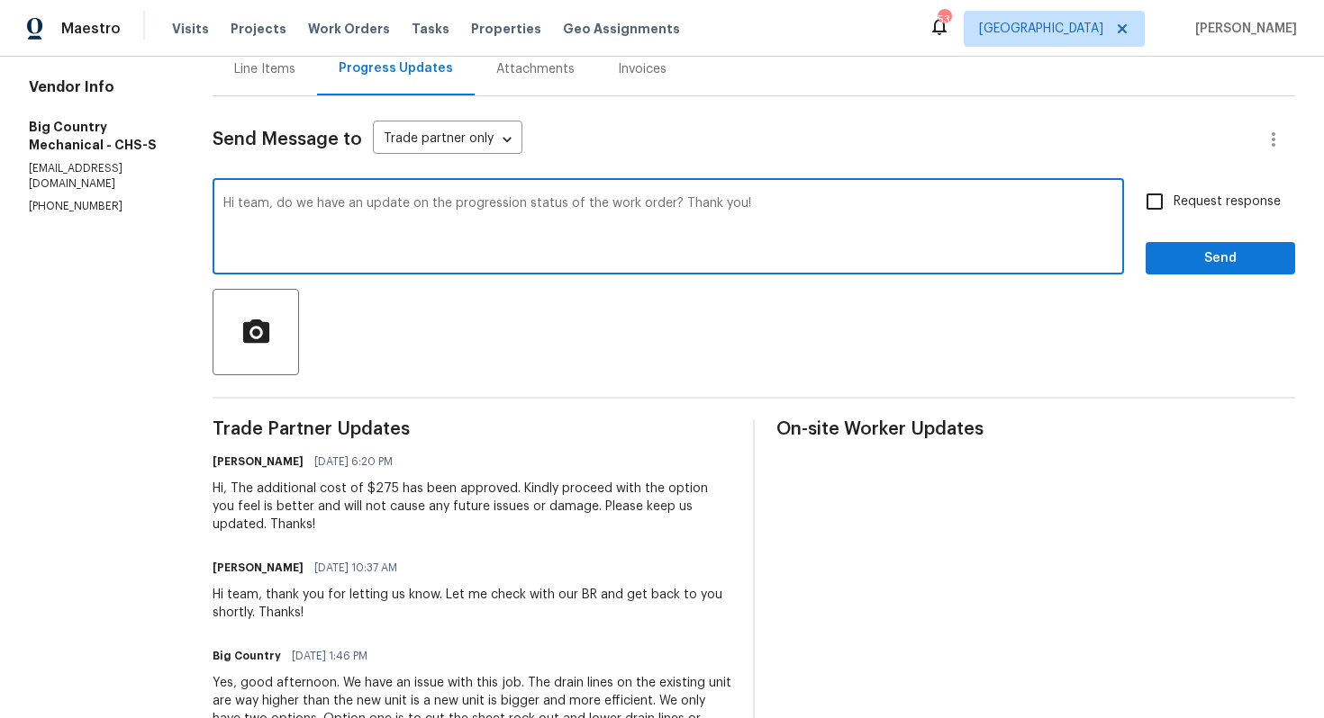
checkbox input "true"
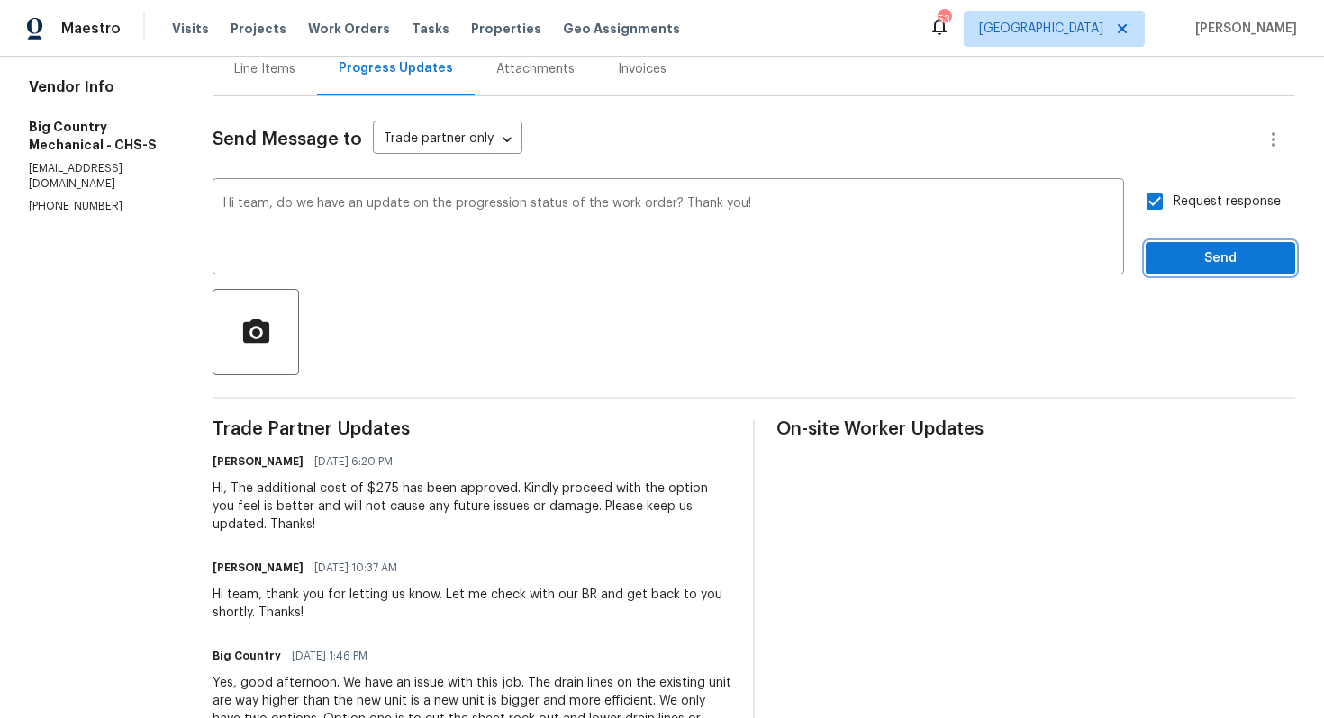
click at [1184, 243] on button "Send" at bounding box center [1219, 258] width 149 height 33
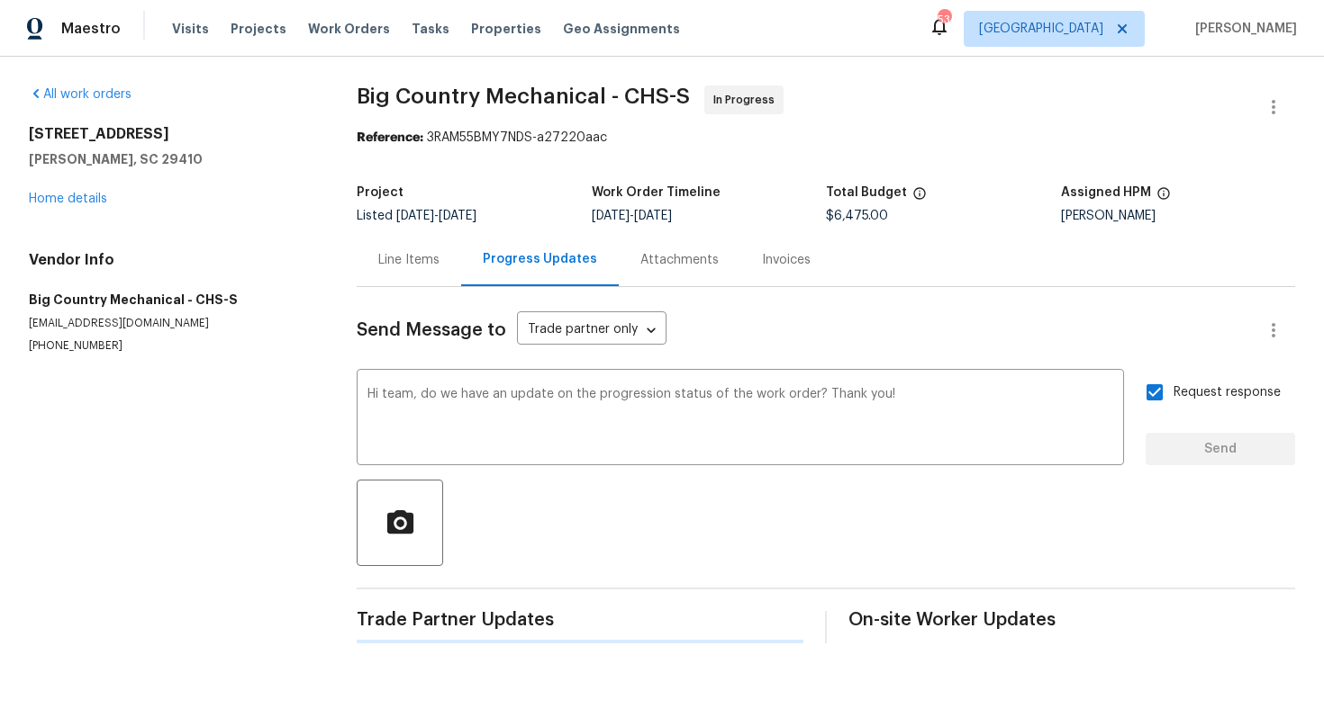
scroll to position [0, 0]
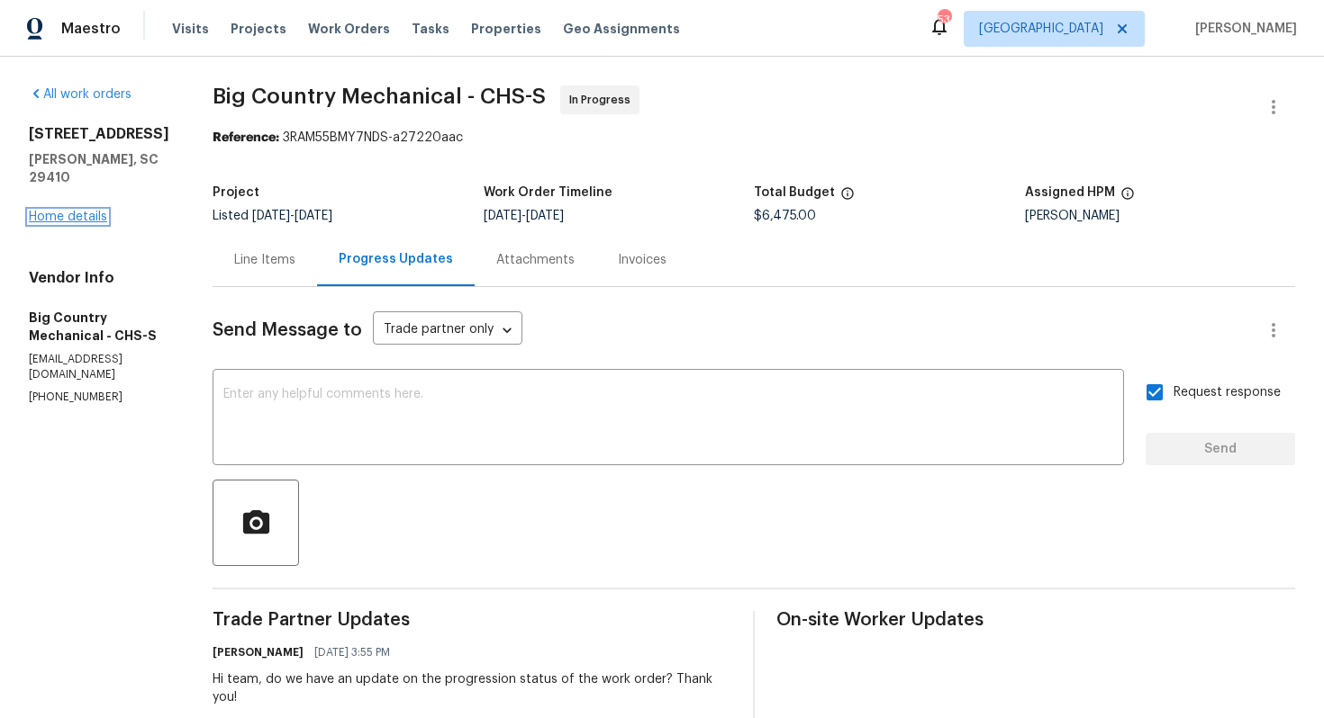
click at [95, 222] on link "Home details" at bounding box center [68, 217] width 78 height 13
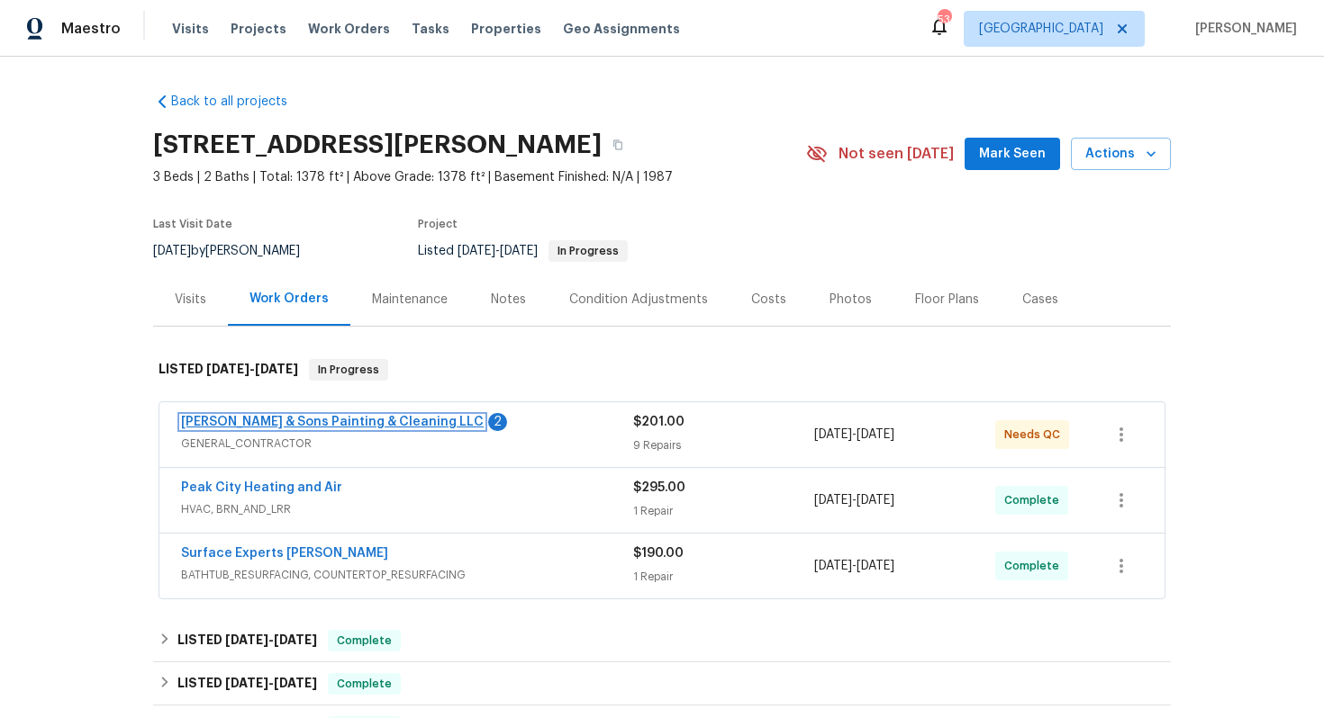
click at [241, 421] on link "[PERSON_NAME] & Sons Painting & Cleaning LLC" at bounding box center [332, 422] width 303 height 13
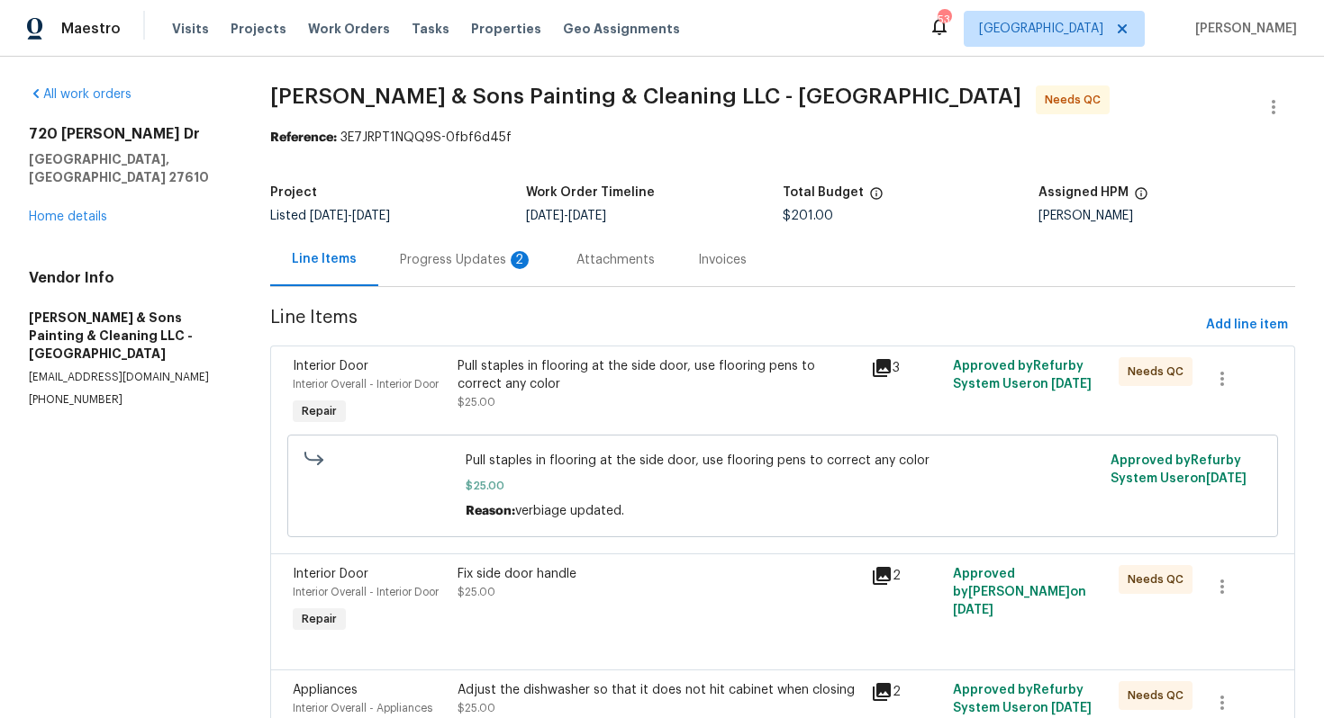
click at [460, 262] on div "Progress Updates 2" at bounding box center [466, 260] width 133 height 18
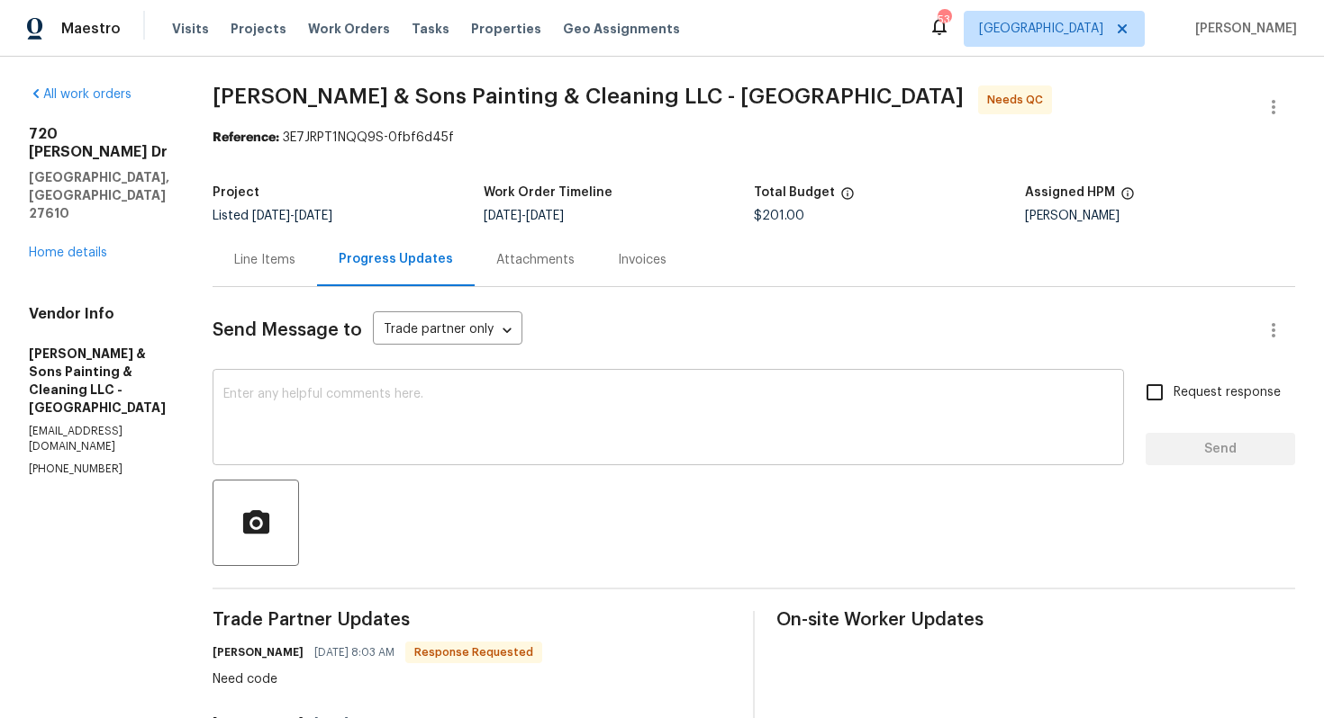
click at [398, 375] on div "x ​" at bounding box center [667, 420] width 911 height 92
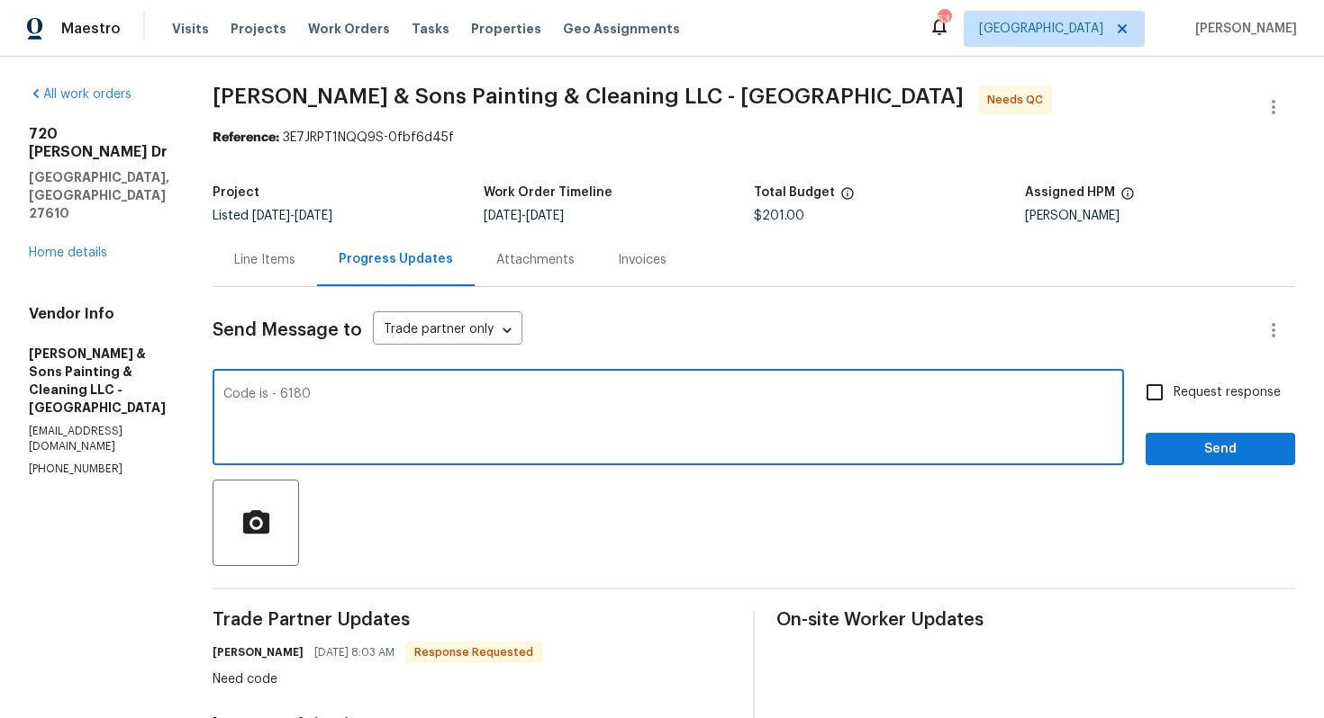
click at [425, 393] on textarea "Code is - 6180" at bounding box center [668, 419] width 890 height 63
type textarea "Code is - 6180"
click at [1186, 394] on span "Request response" at bounding box center [1226, 393] width 107 height 19
click at [1173, 394] on input "Request response" at bounding box center [1154, 393] width 38 height 38
checkbox input "true"
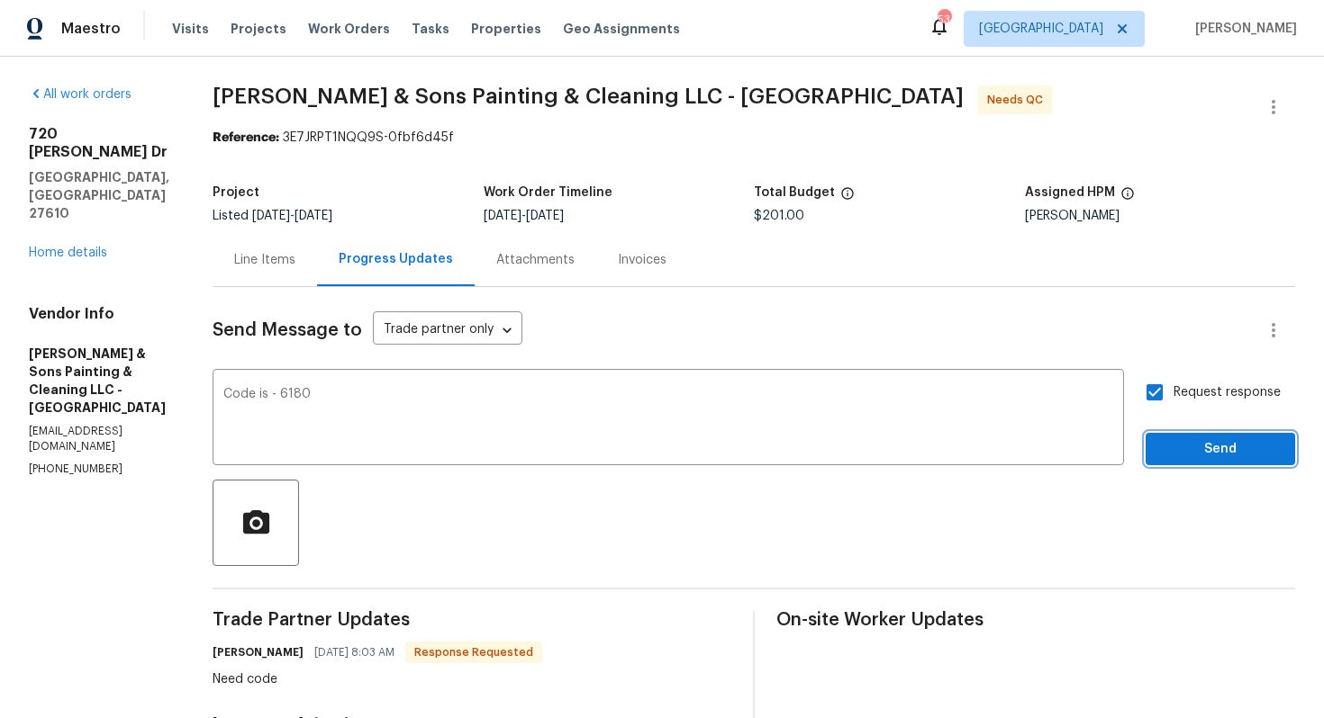
click at [1180, 457] on span "Send" at bounding box center [1220, 449] width 121 height 23
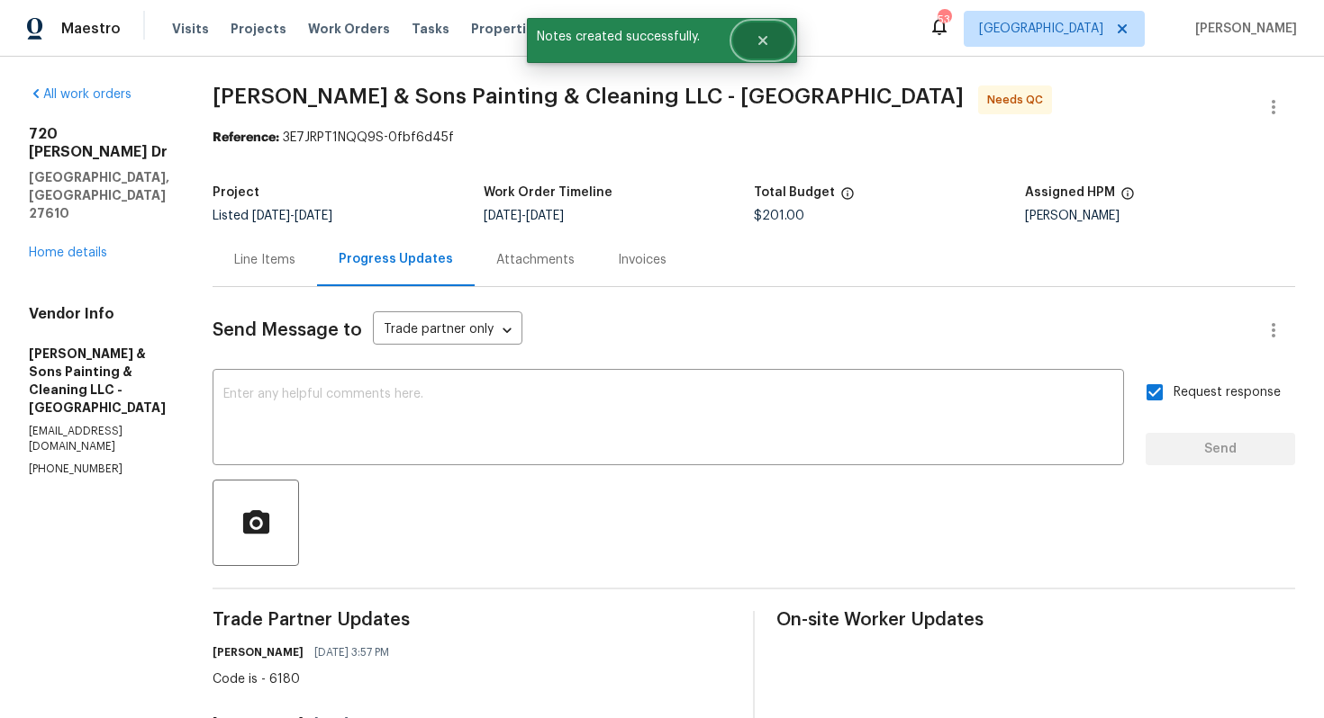
click at [758, 53] on button "Close" at bounding box center [762, 41] width 59 height 36
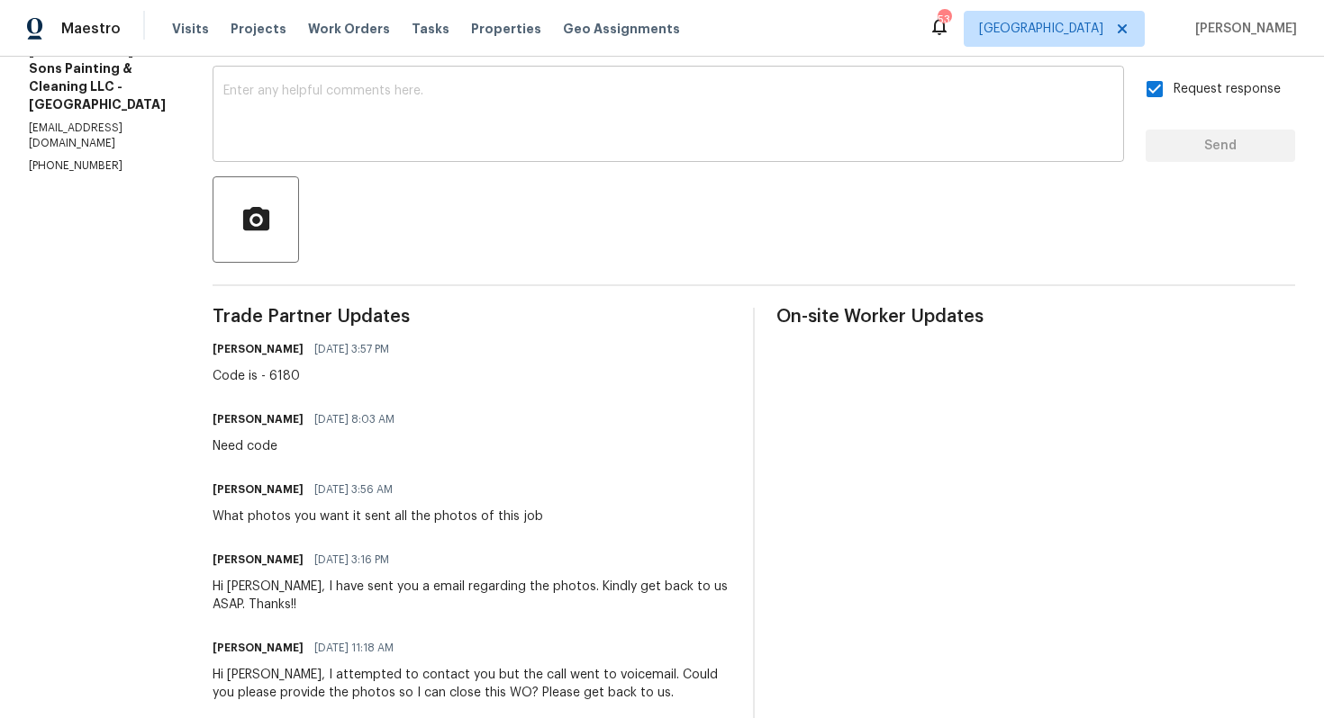
scroll to position [303, 0]
click at [247, 520] on div "What photos you want it sent all the photos of this job" at bounding box center [377, 518] width 330 height 18
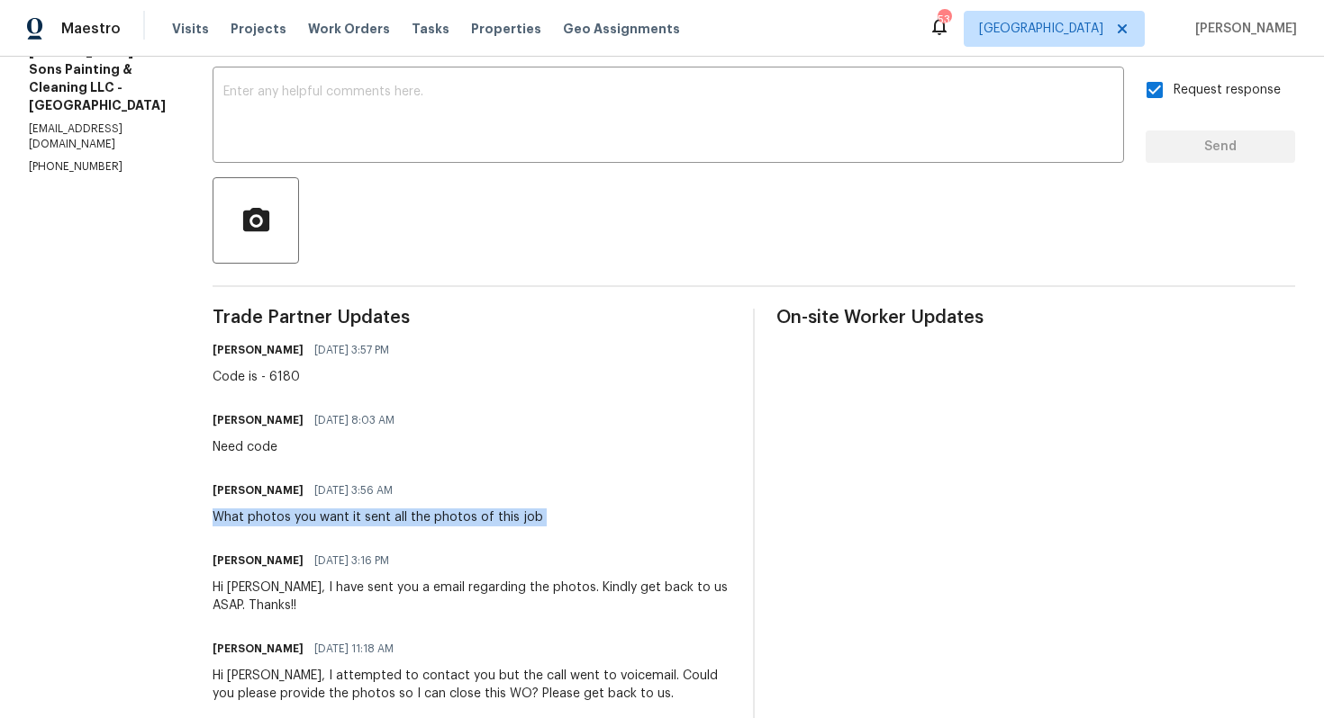
copy div "What photos you want it sent all the photos of this job"
click at [371, 181] on div at bounding box center [753, 220] width 1082 height 86
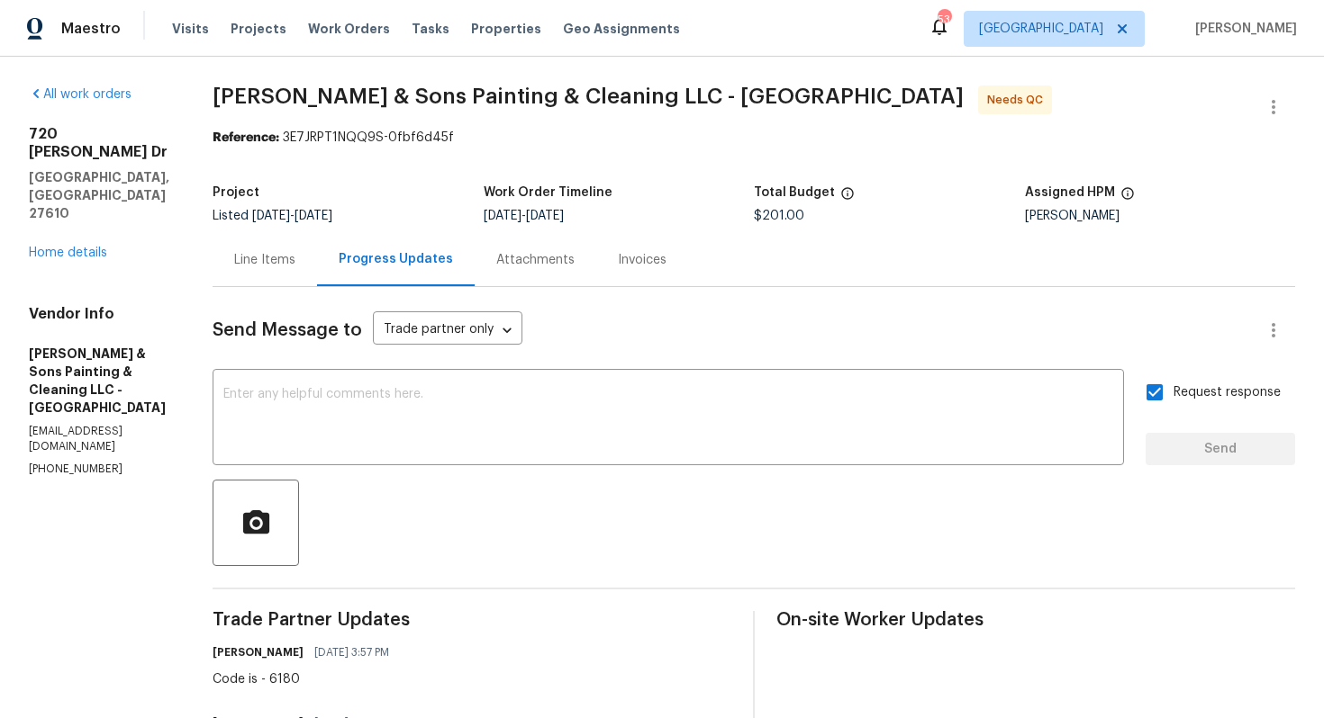
click at [248, 261] on div "Line Items" at bounding box center [264, 260] width 61 height 18
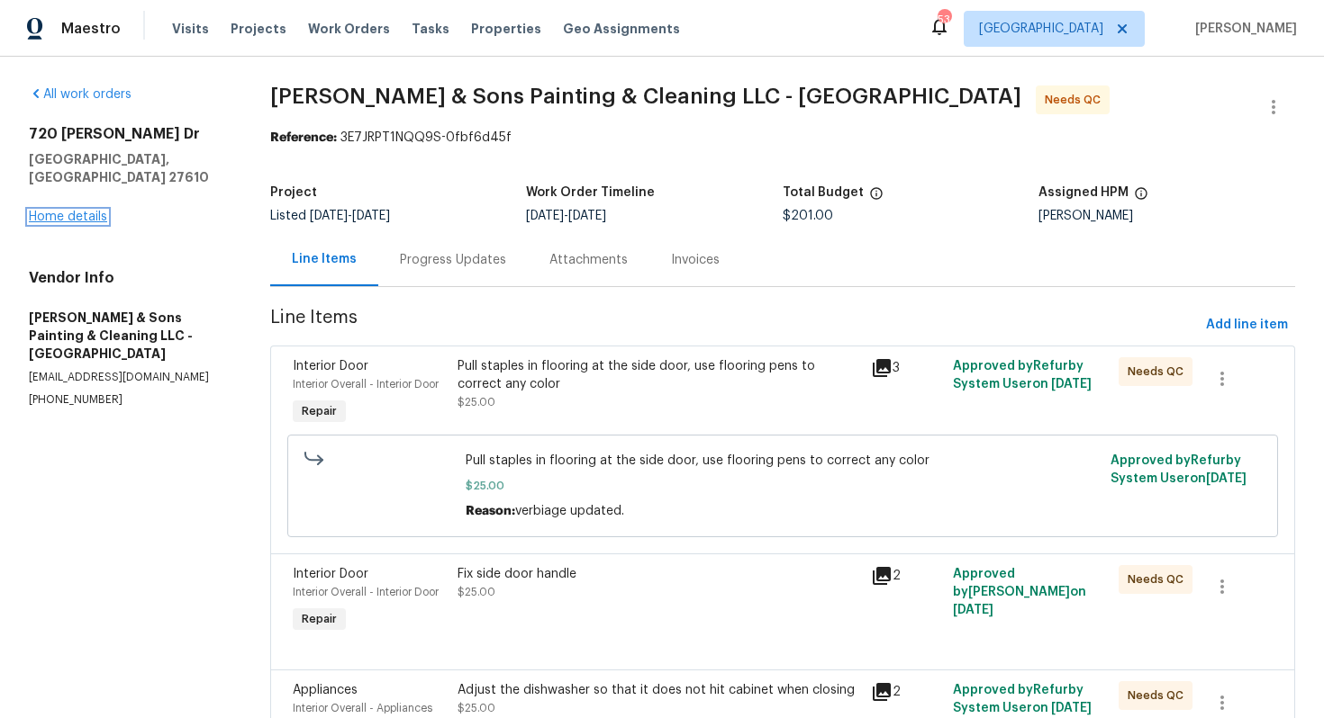
click at [65, 211] on link "Home details" at bounding box center [68, 217] width 78 height 13
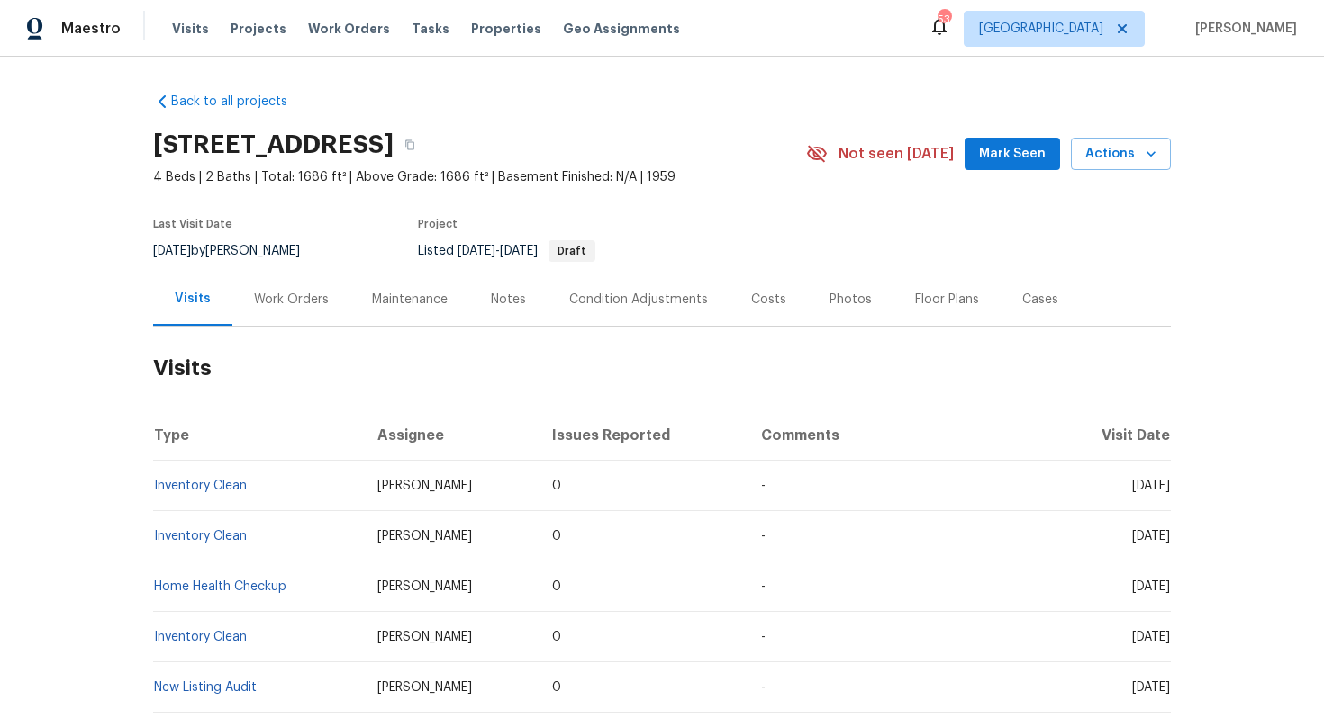
click at [292, 294] on div "Work Orders" at bounding box center [291, 300] width 75 height 18
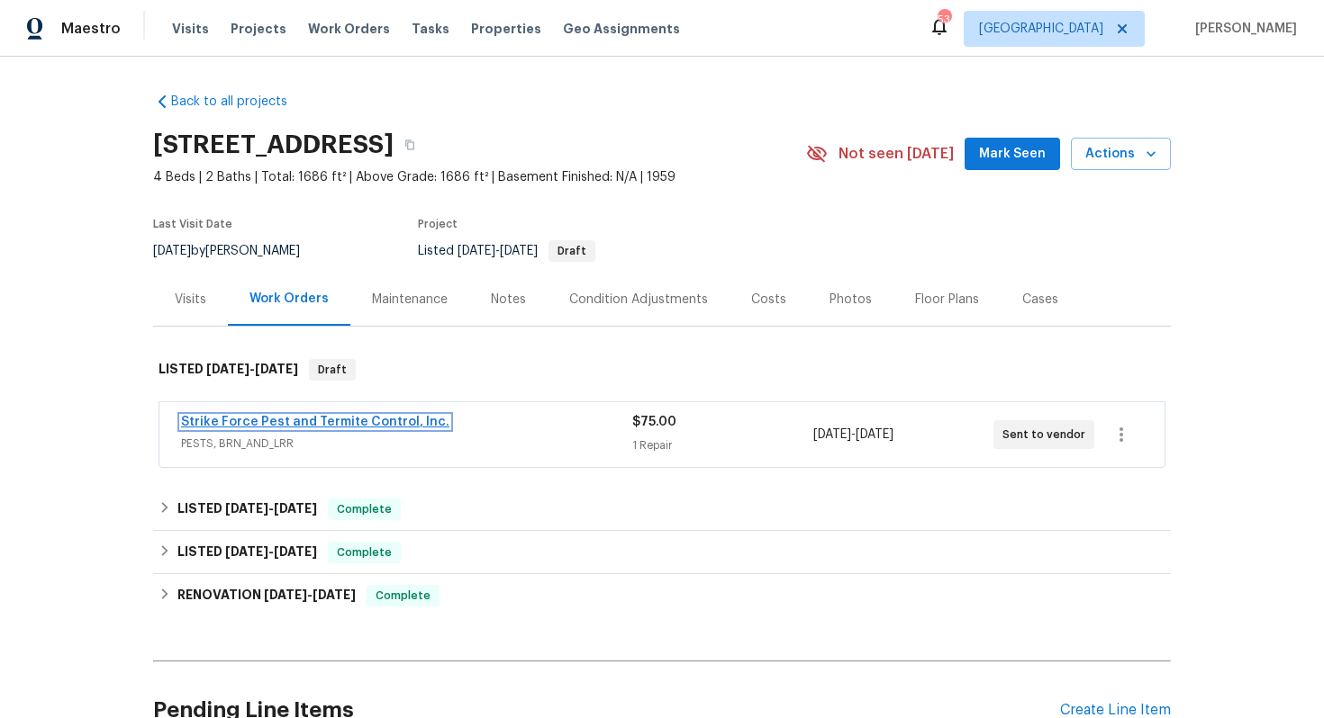
click at [261, 423] on link "Strike Force Pest and Termite Control, Inc." at bounding box center [315, 422] width 268 height 13
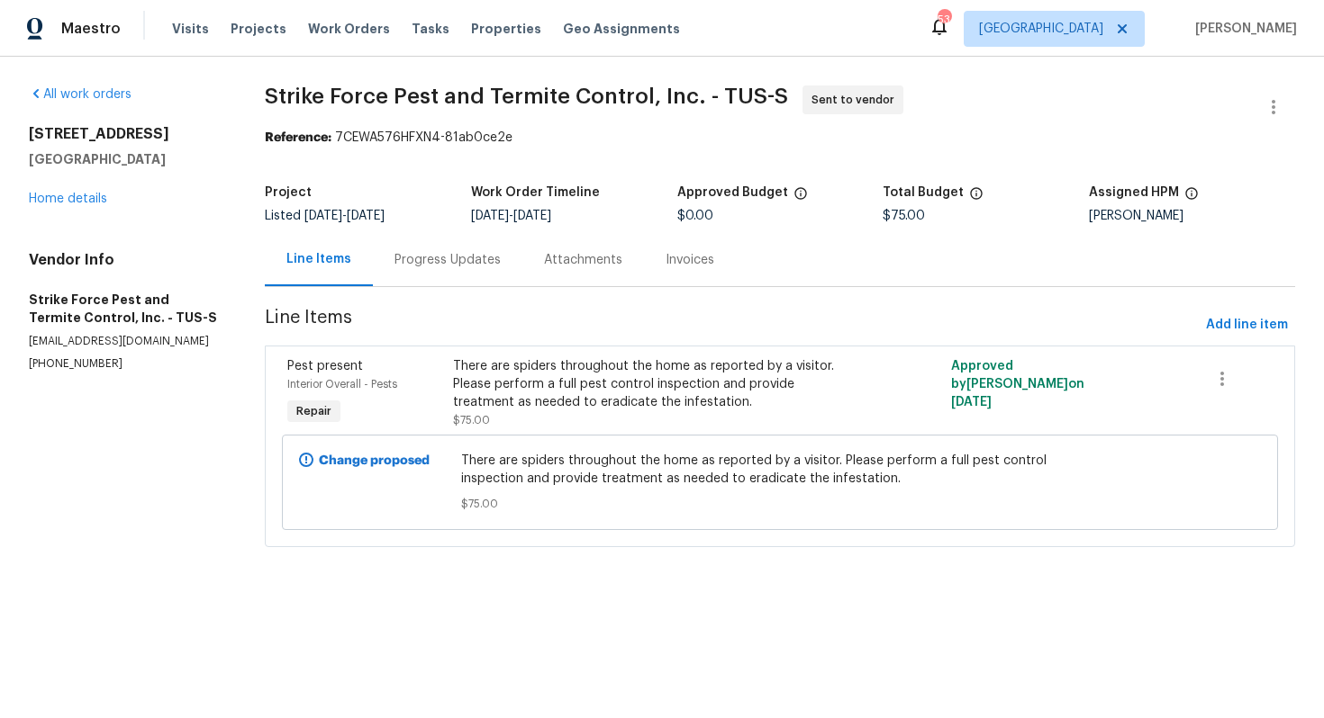
click at [431, 257] on div "Progress Updates" at bounding box center [447, 260] width 106 height 18
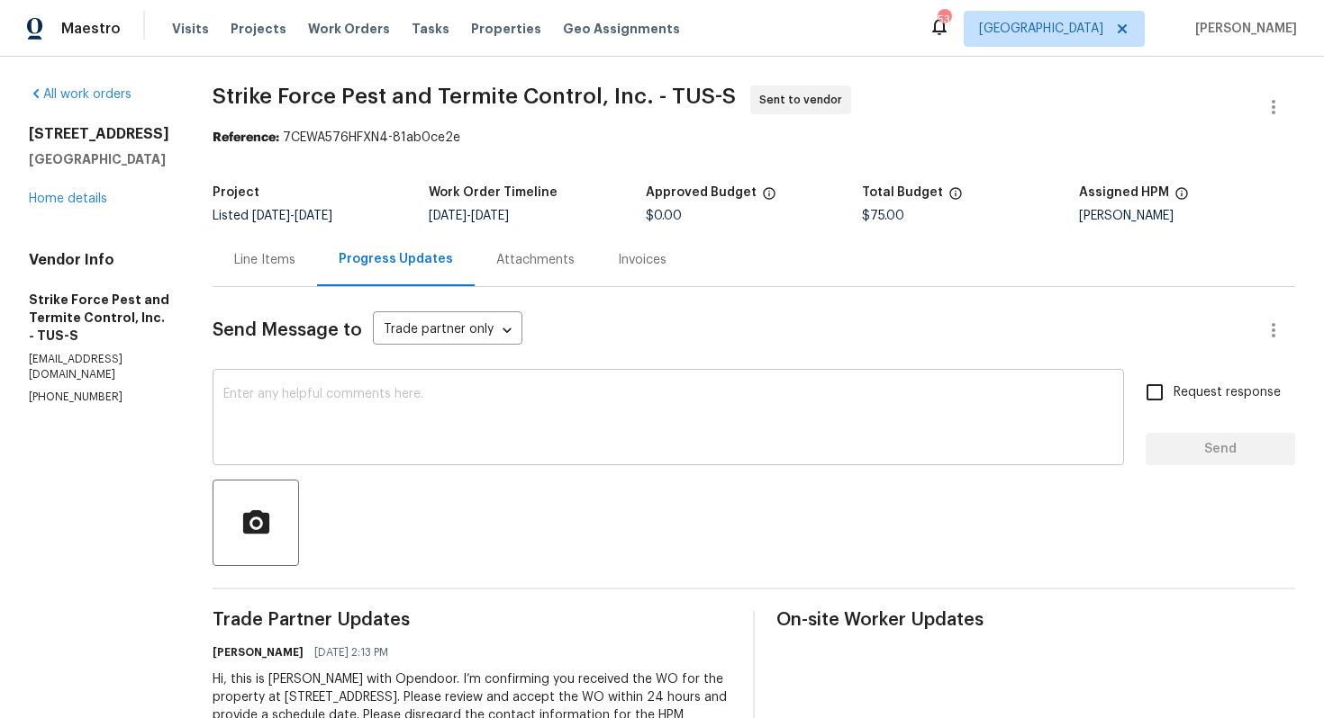
click at [435, 420] on textarea at bounding box center [668, 419] width 890 height 63
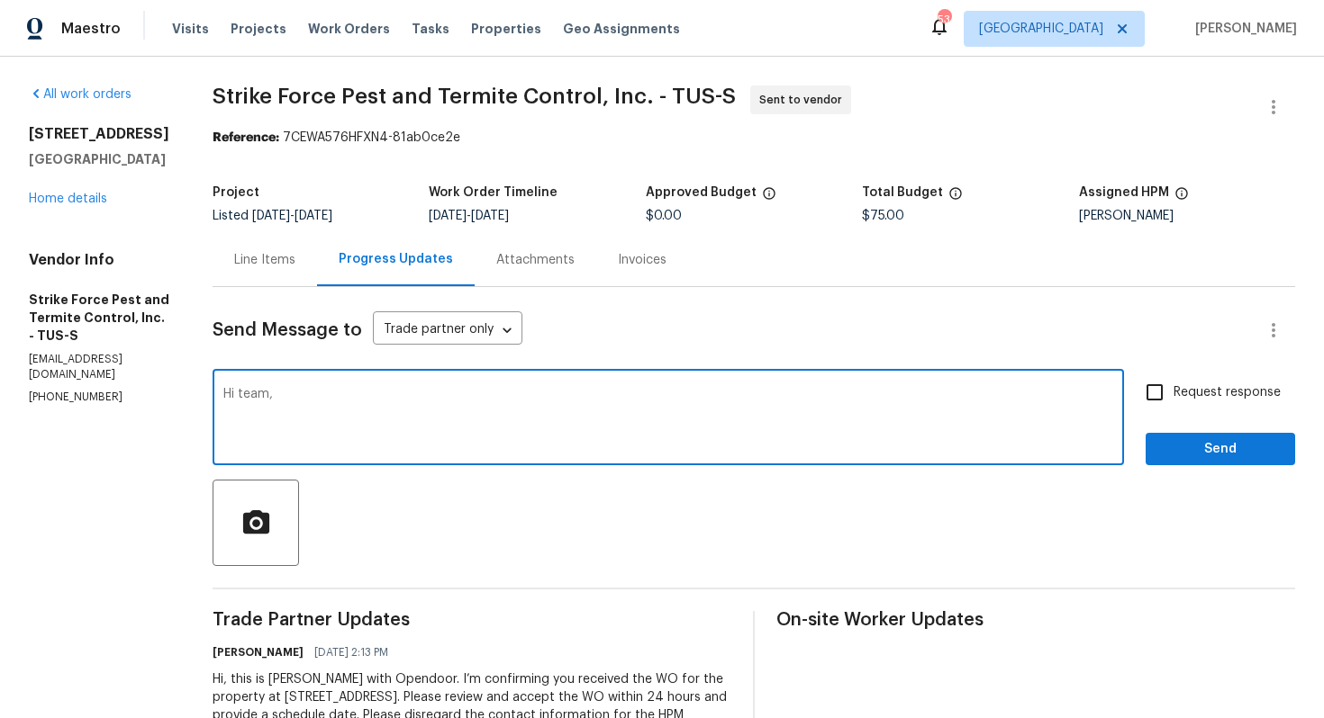
paste textarea "Could you please accept the work order and provide the progress status along wi…"
click at [299, 397] on textarea "Hi team, Could you please accept the work order and provide the progress status…" at bounding box center [668, 419] width 890 height 63
click at [938, 393] on textarea "Hi team, could you please accept the work order and provide the progress status…" at bounding box center [668, 419] width 890 height 63
type textarea "Hi team, could you please accept the work order and provide the progress status…"
click at [1163, 384] on input "Request response" at bounding box center [1154, 393] width 38 height 38
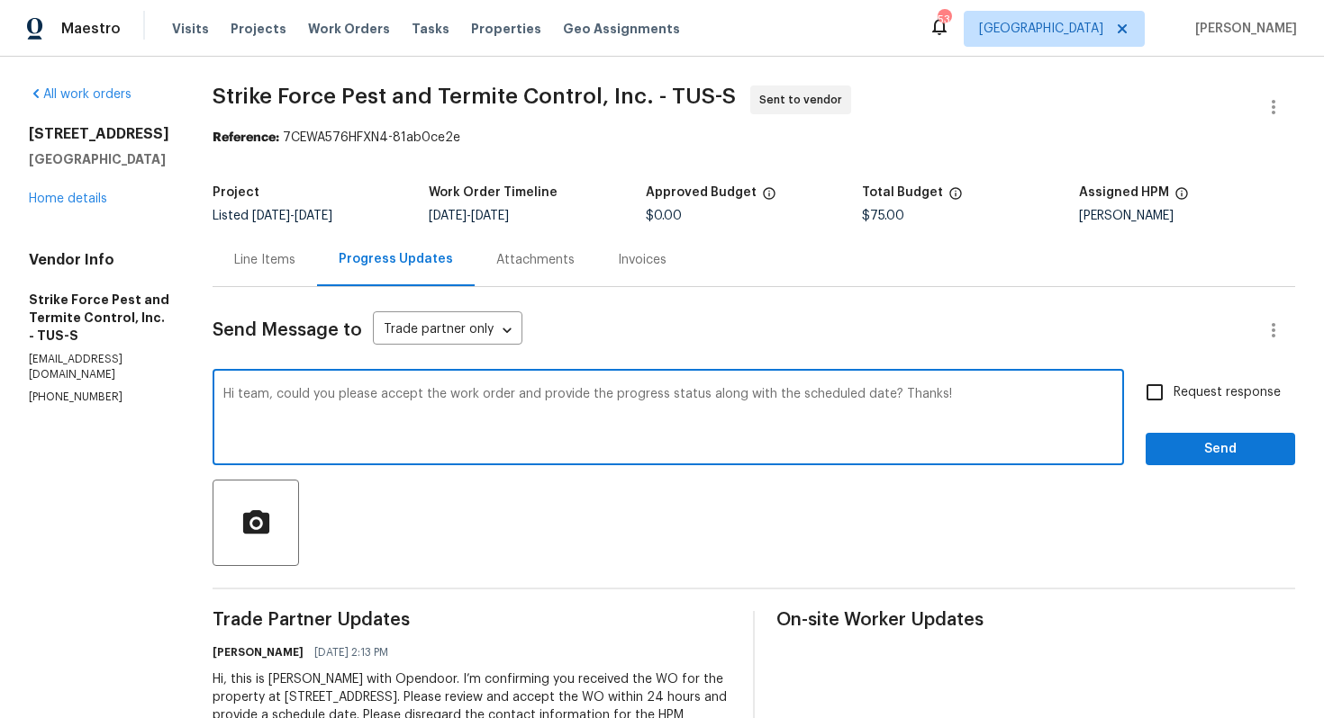
checkbox input "true"
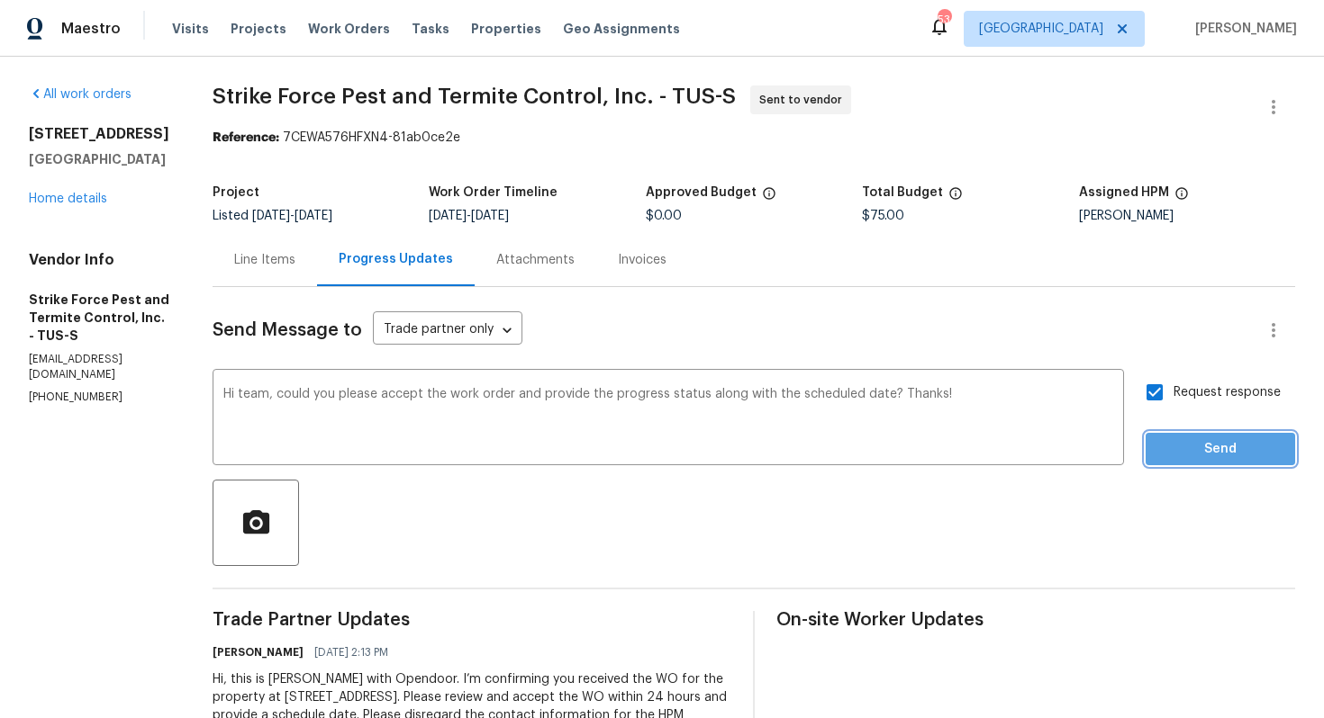
click at [1200, 445] on span "Send" at bounding box center [1220, 449] width 121 height 23
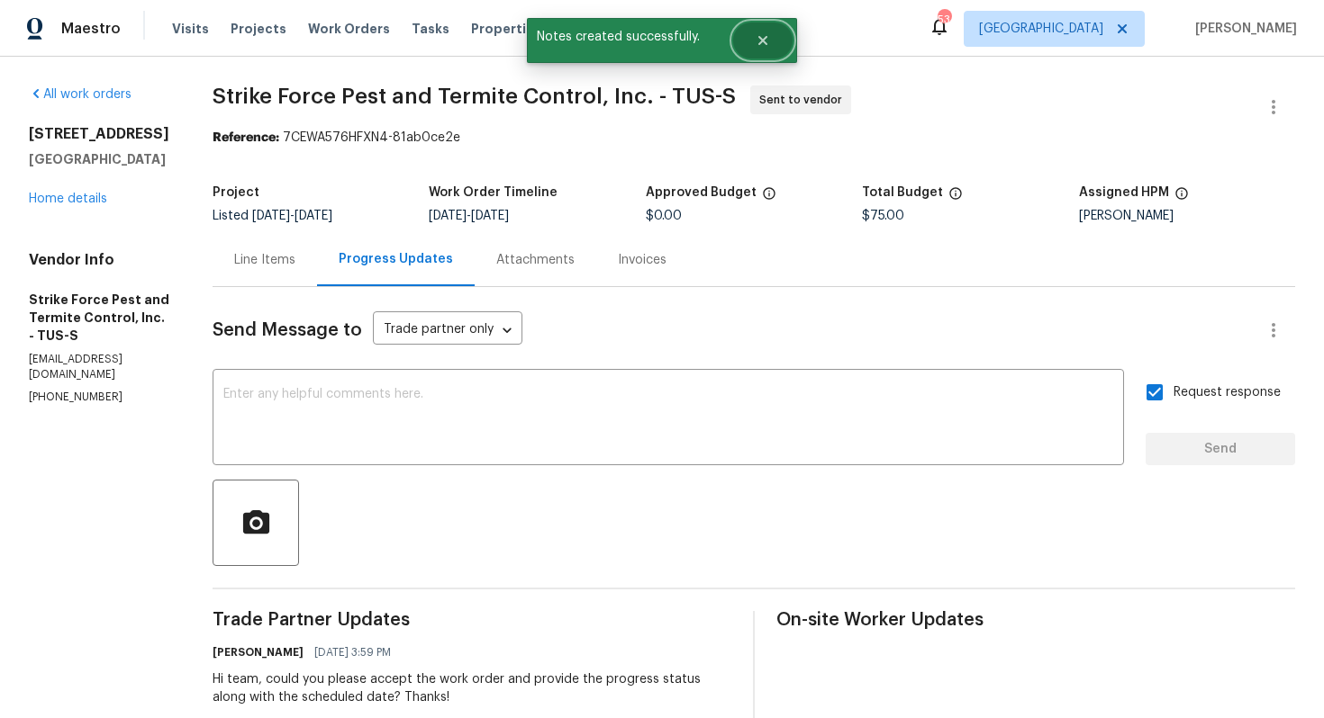
click at [762, 52] on button "Close" at bounding box center [762, 41] width 59 height 36
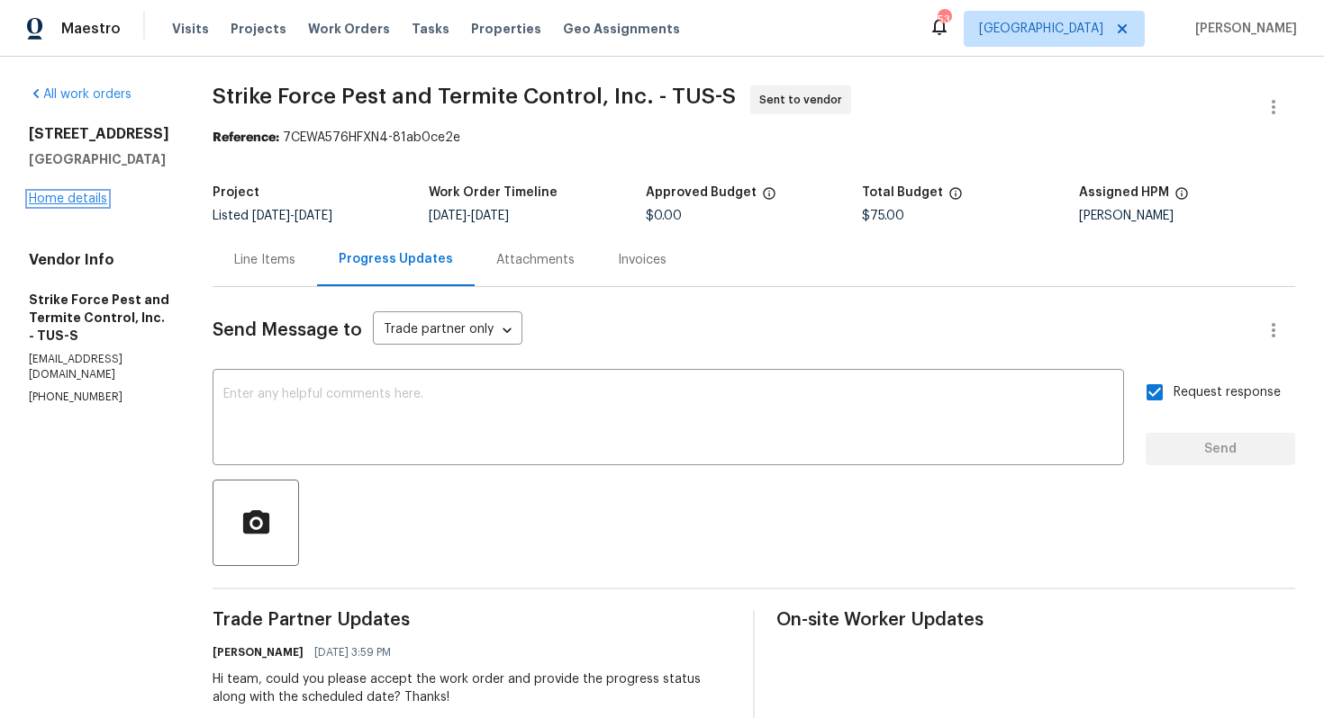
click at [84, 197] on link "Home details" at bounding box center [68, 199] width 78 height 13
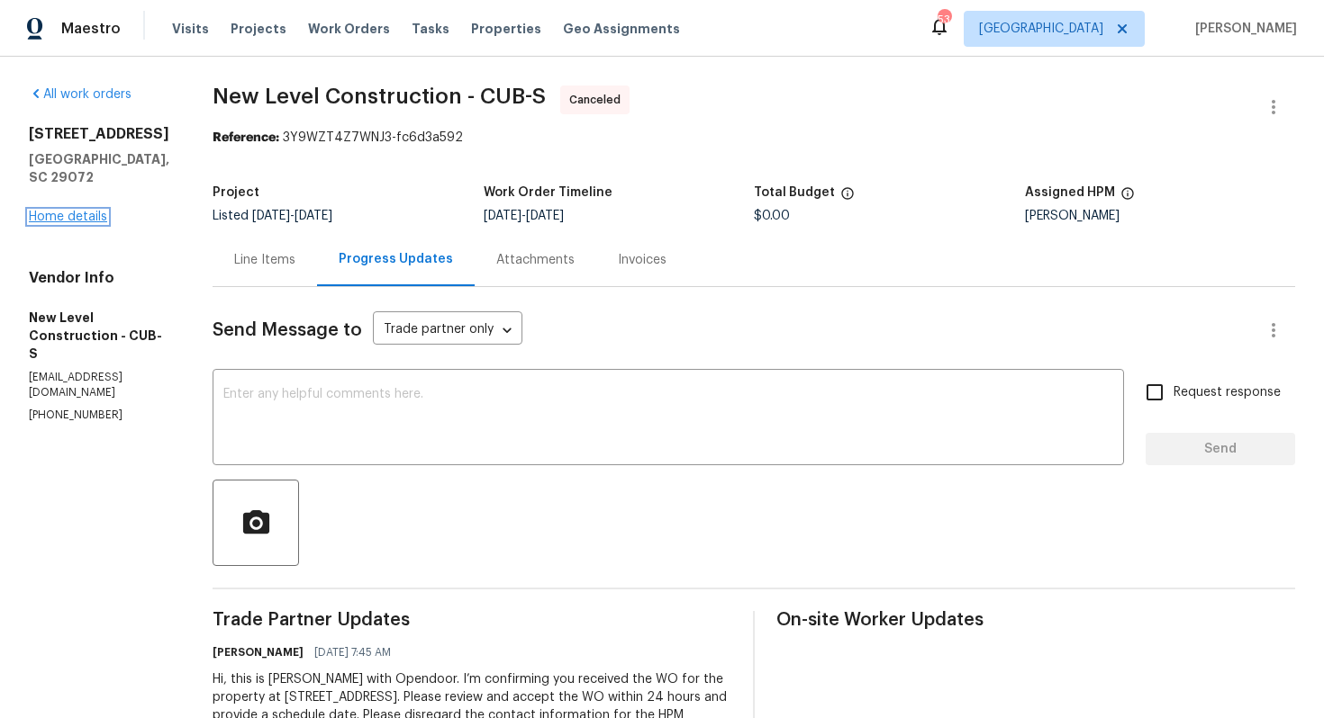
click at [92, 211] on link "Home details" at bounding box center [68, 217] width 78 height 13
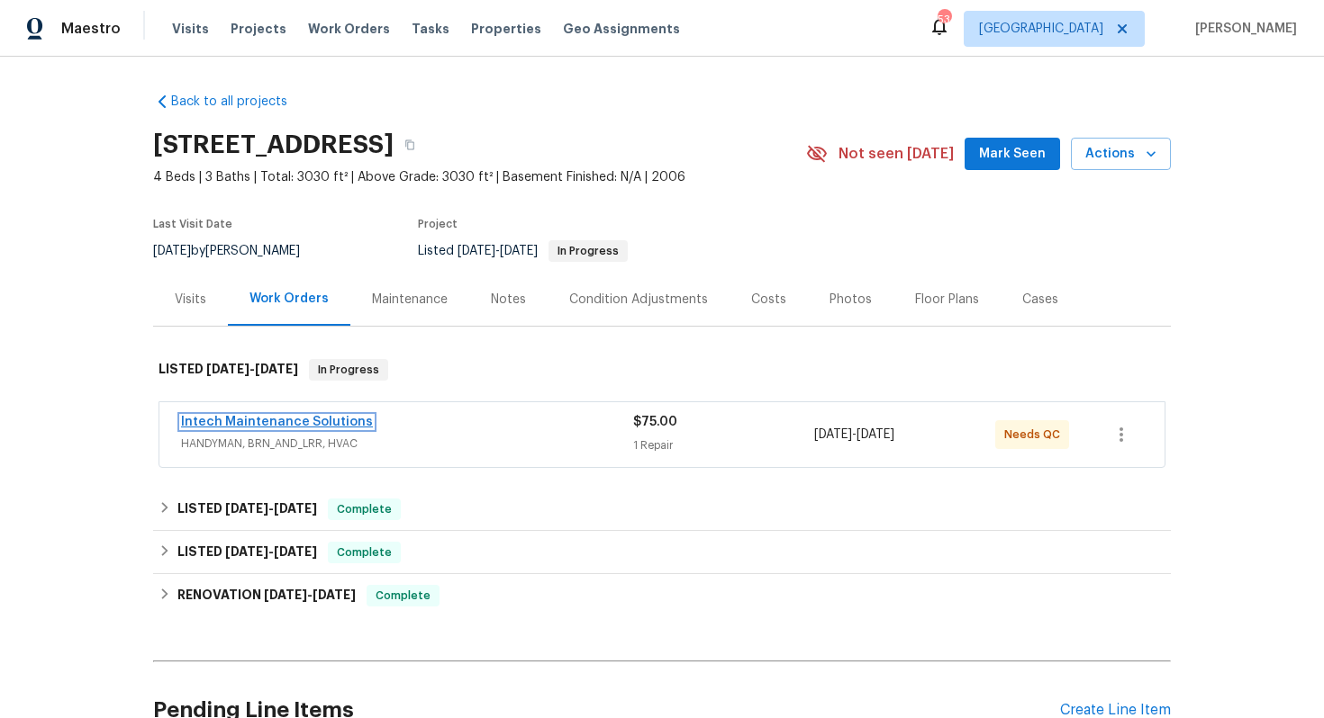
click at [253, 418] on link "Intech Maintenance Solutions" at bounding box center [277, 422] width 192 height 13
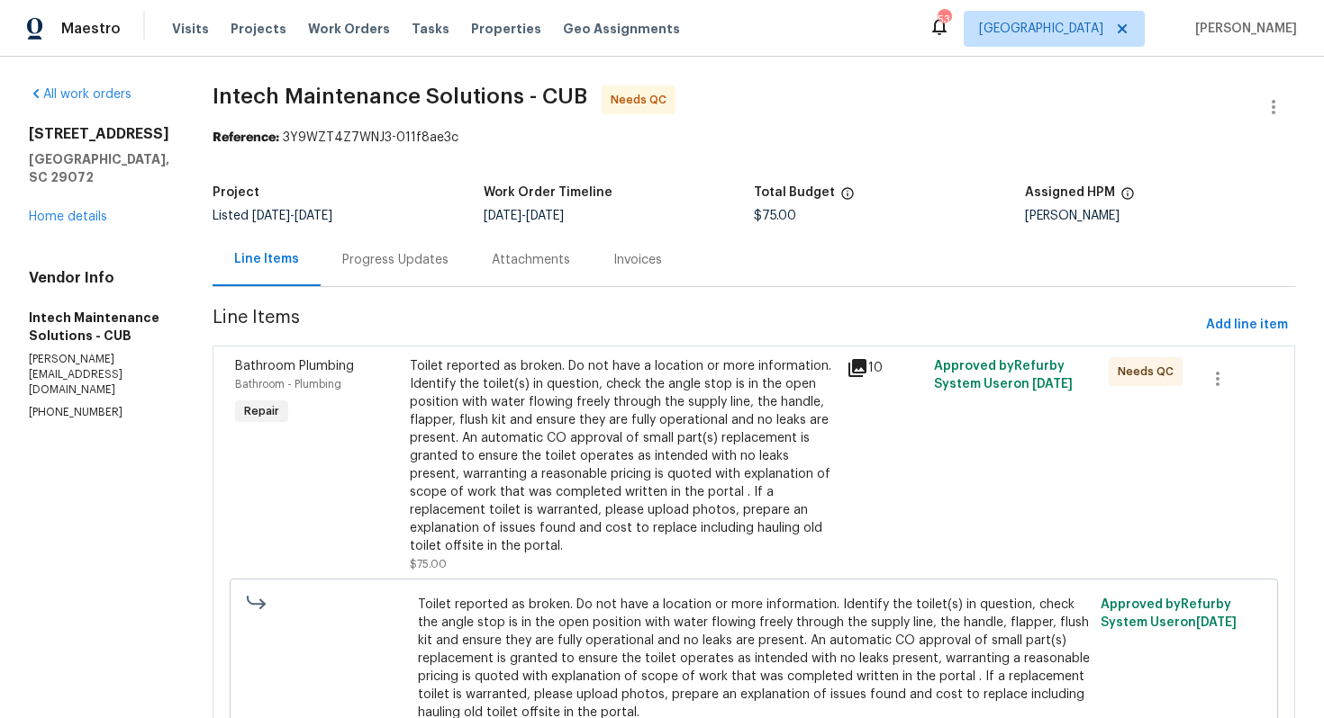
scroll to position [122, 0]
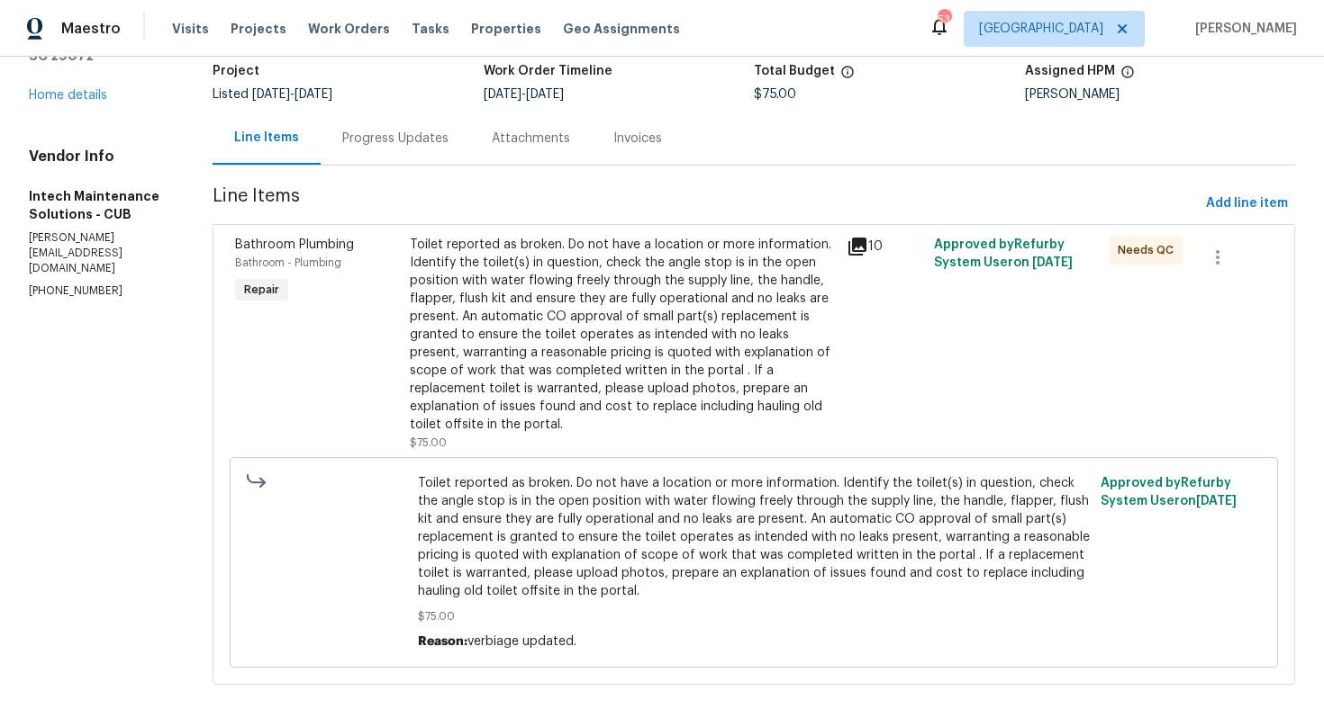
click at [380, 155] on div "Progress Updates" at bounding box center [395, 138] width 149 height 53
